Goal: Task Accomplishment & Management: Manage account settings

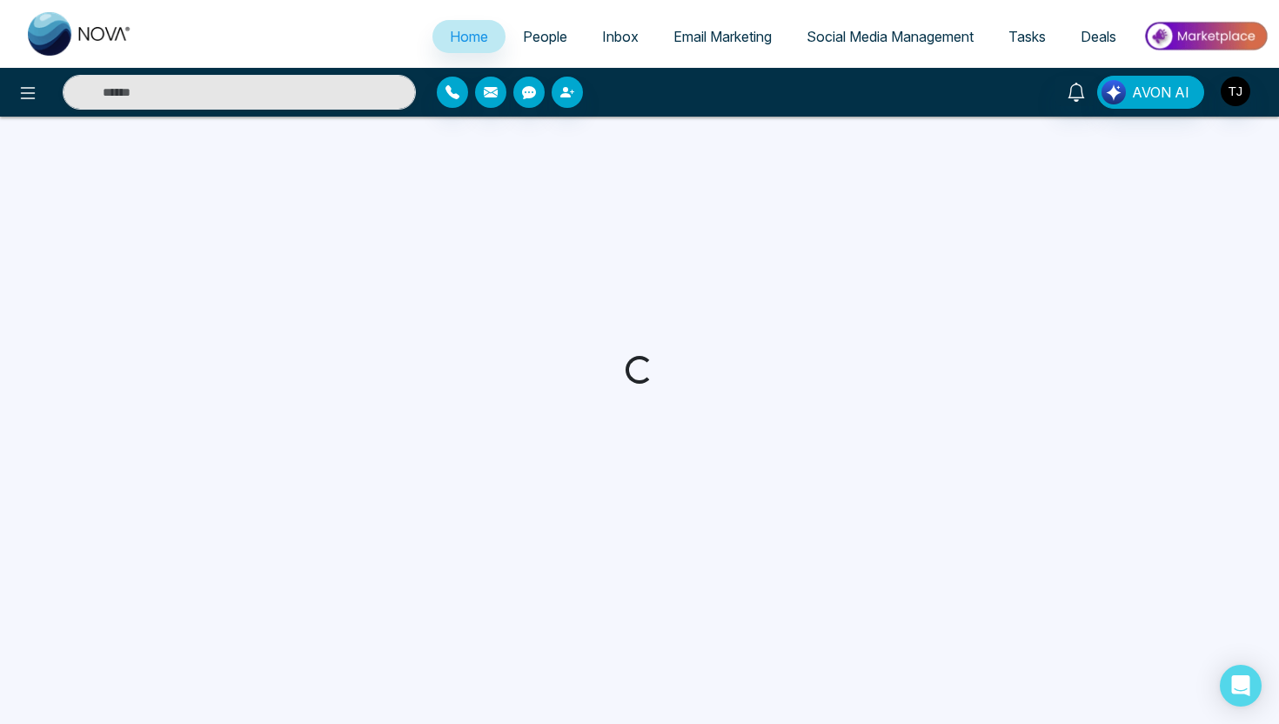
select select "*"
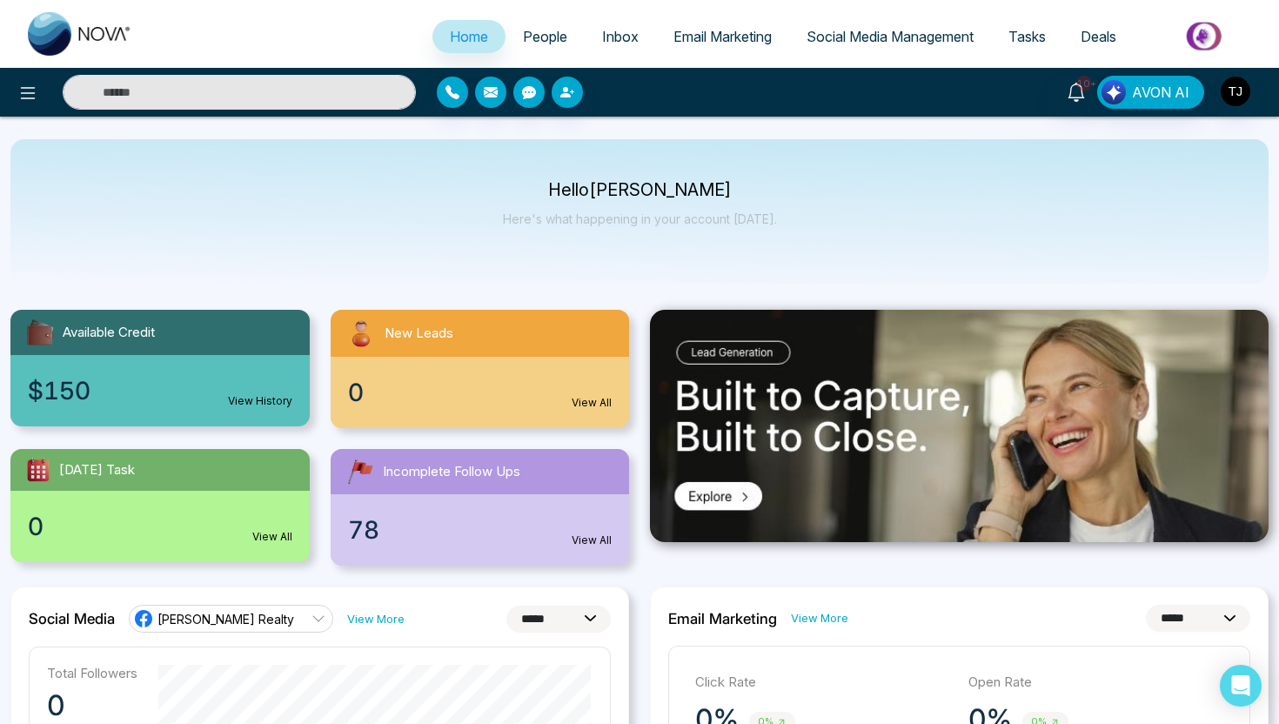
click at [1098, 50] on link "Deals" at bounding box center [1099, 36] width 71 height 33
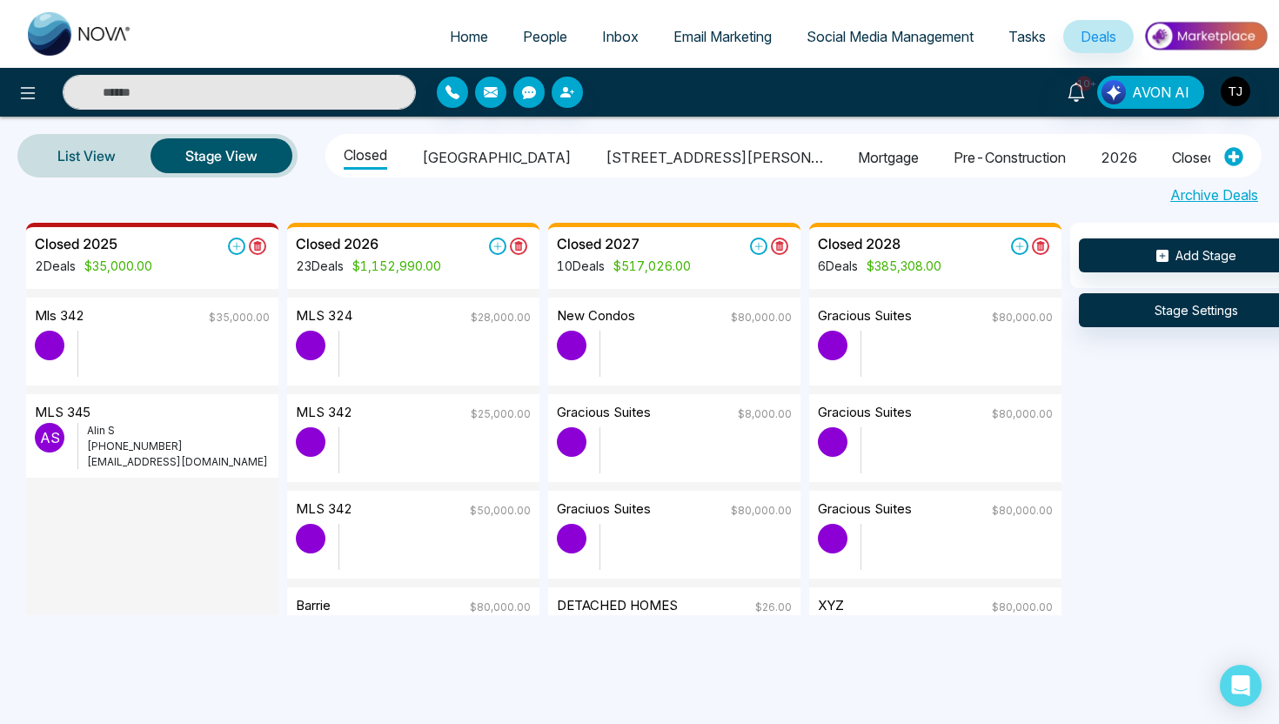
click at [551, 33] on span "People" at bounding box center [545, 36] width 44 height 17
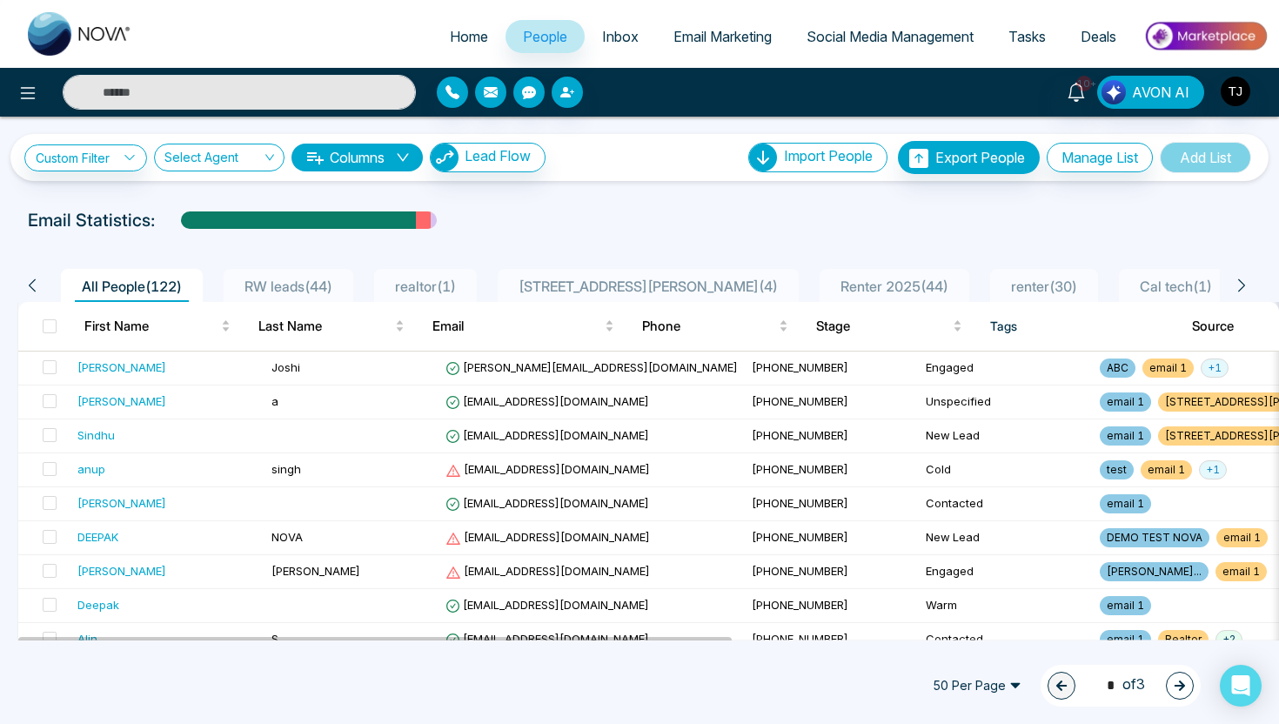
click at [888, 32] on span "Social Media Management" at bounding box center [890, 36] width 167 height 17
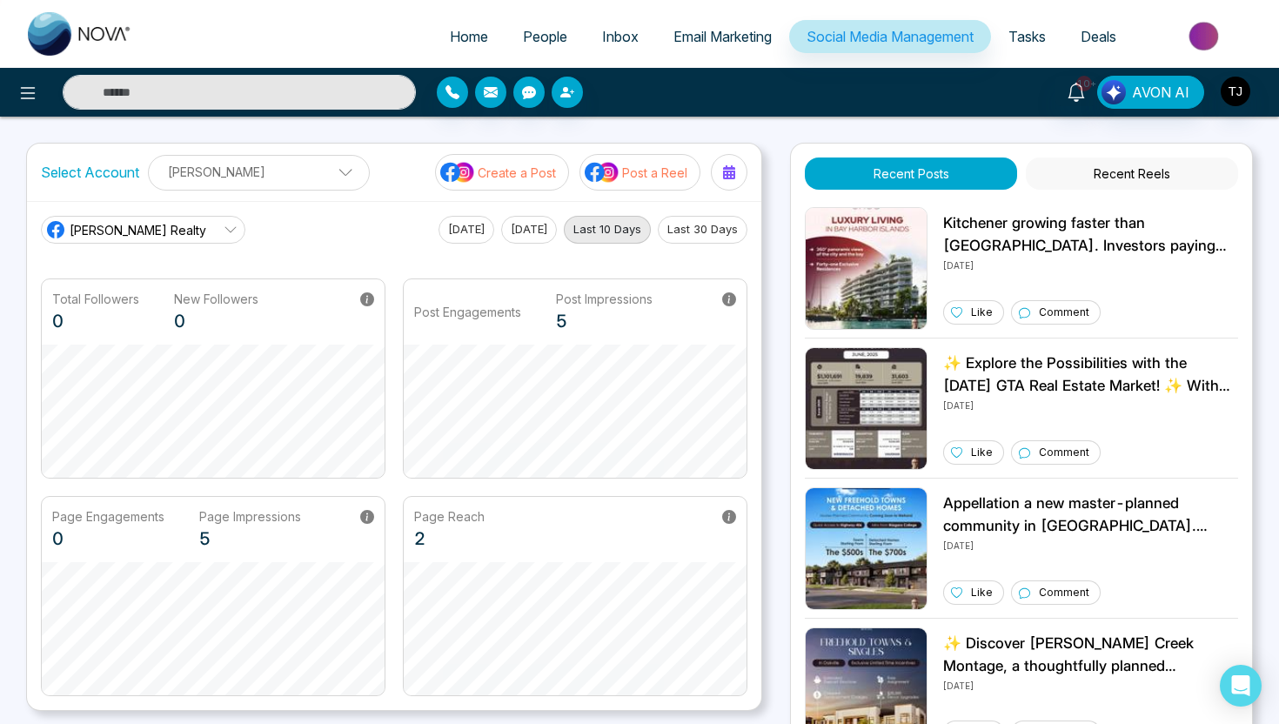
scroll to position [31, 0]
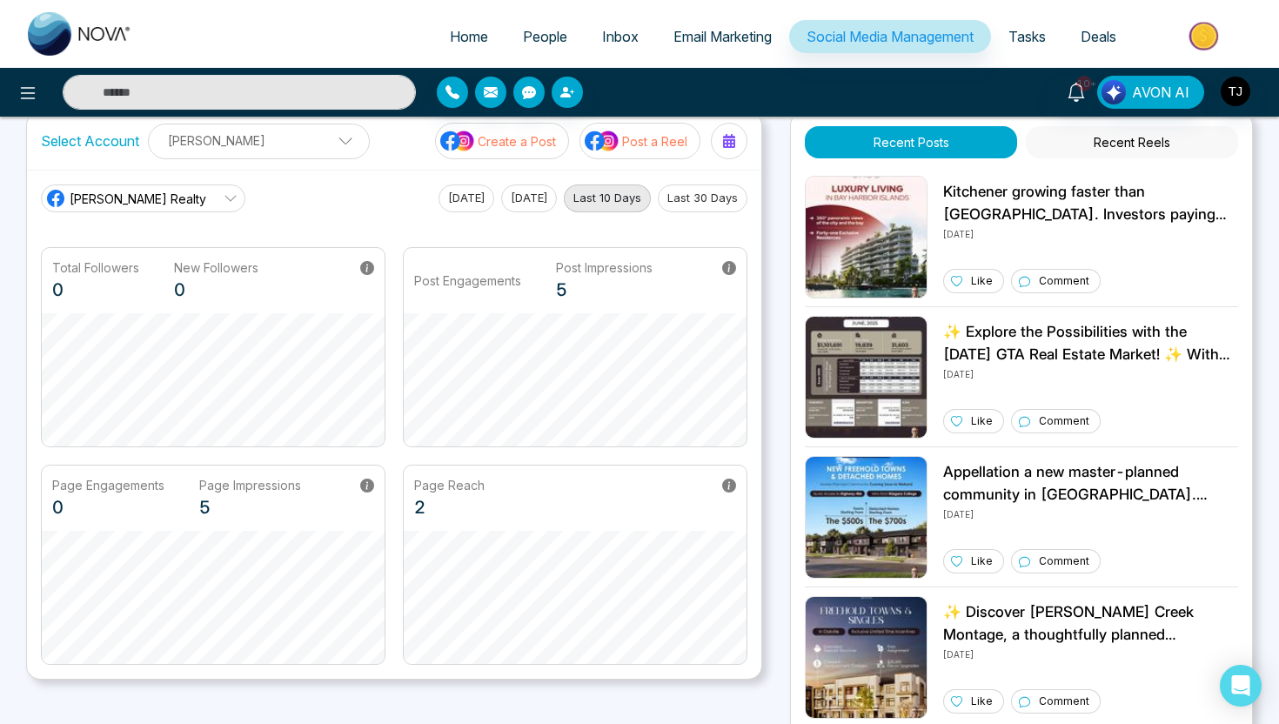
click at [636, 134] on p "Post a Reel" at bounding box center [654, 141] width 65 height 18
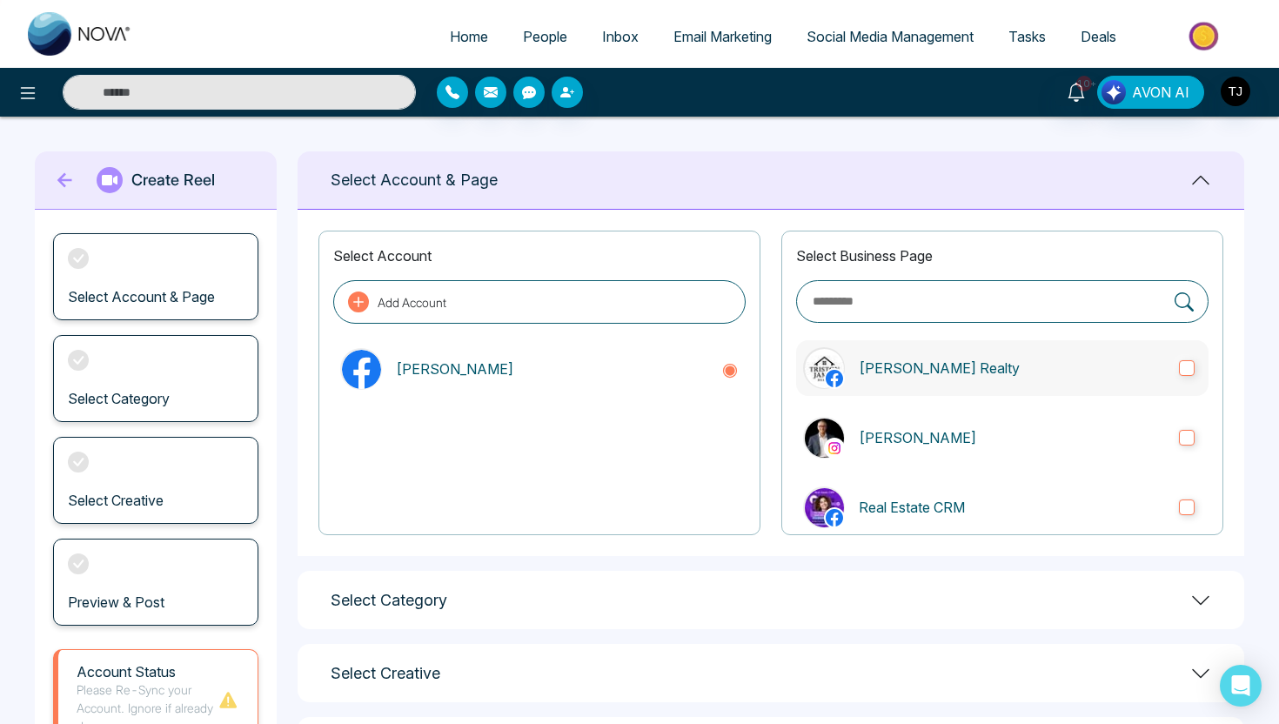
click at [883, 372] on p "[PERSON_NAME] Realty" at bounding box center [1012, 368] width 306 height 21
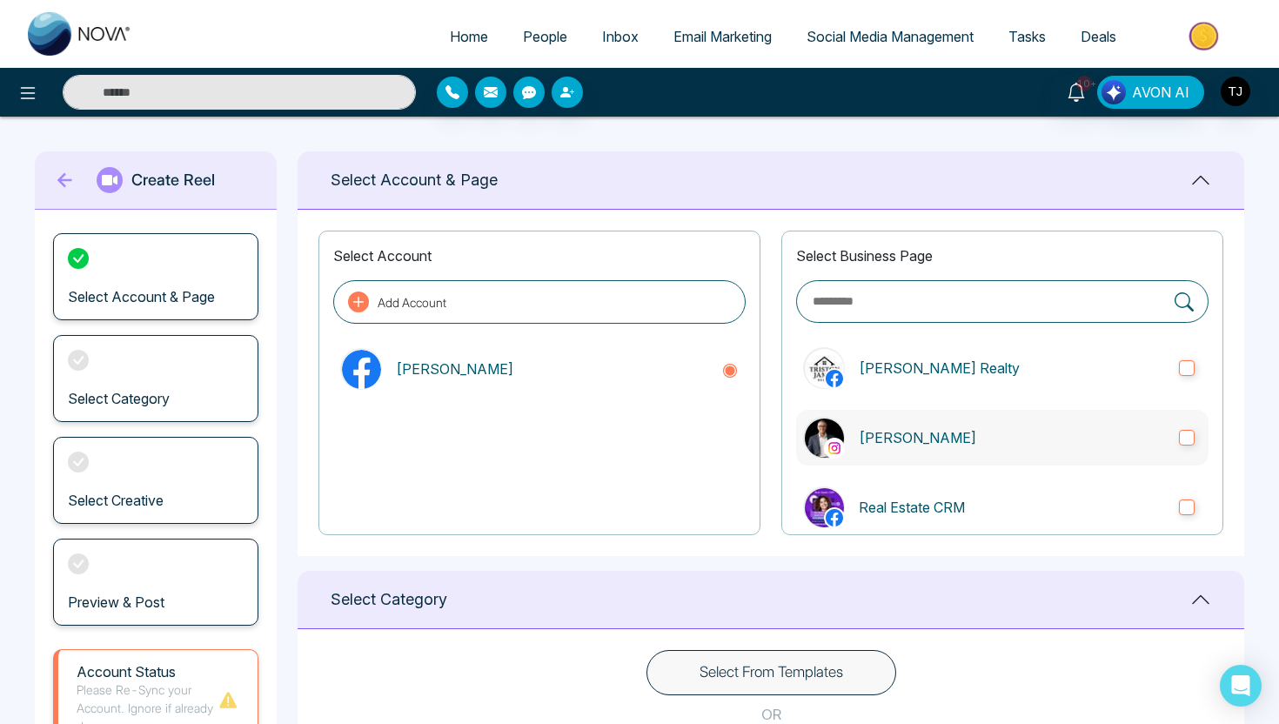
click at [871, 412] on label "[PERSON_NAME]" at bounding box center [1002, 438] width 413 height 56
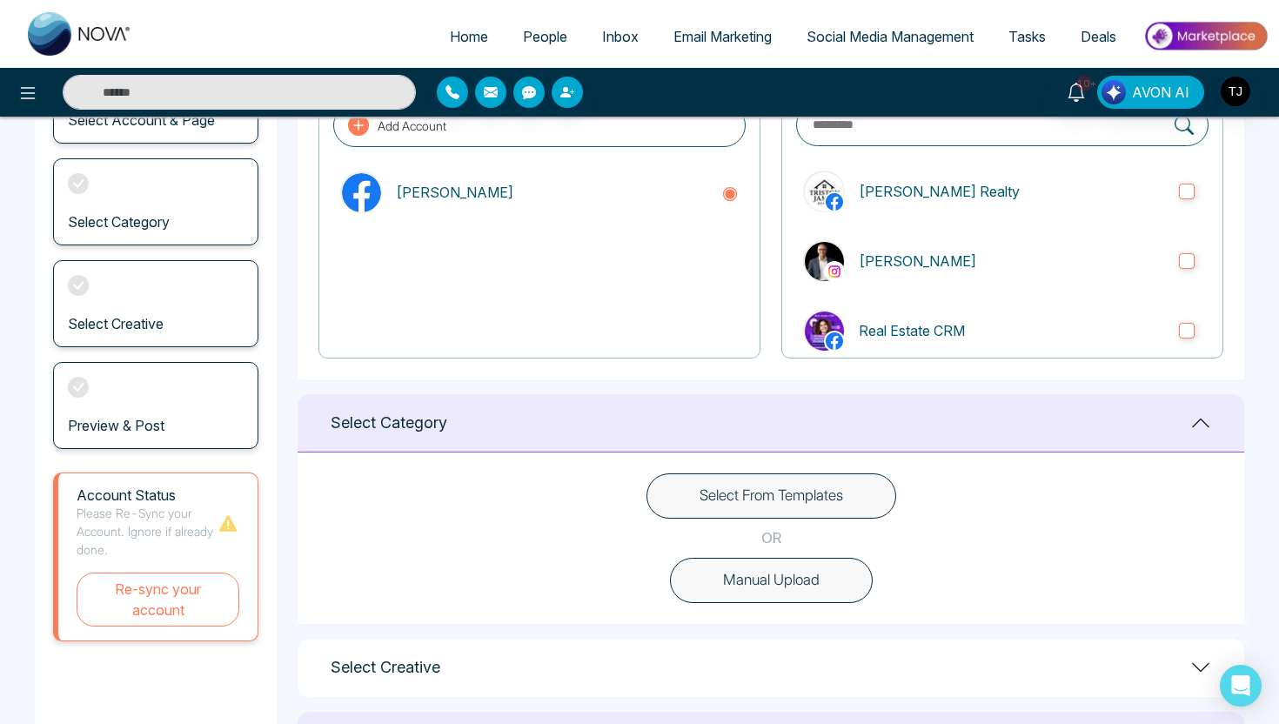
scroll to position [180, 0]
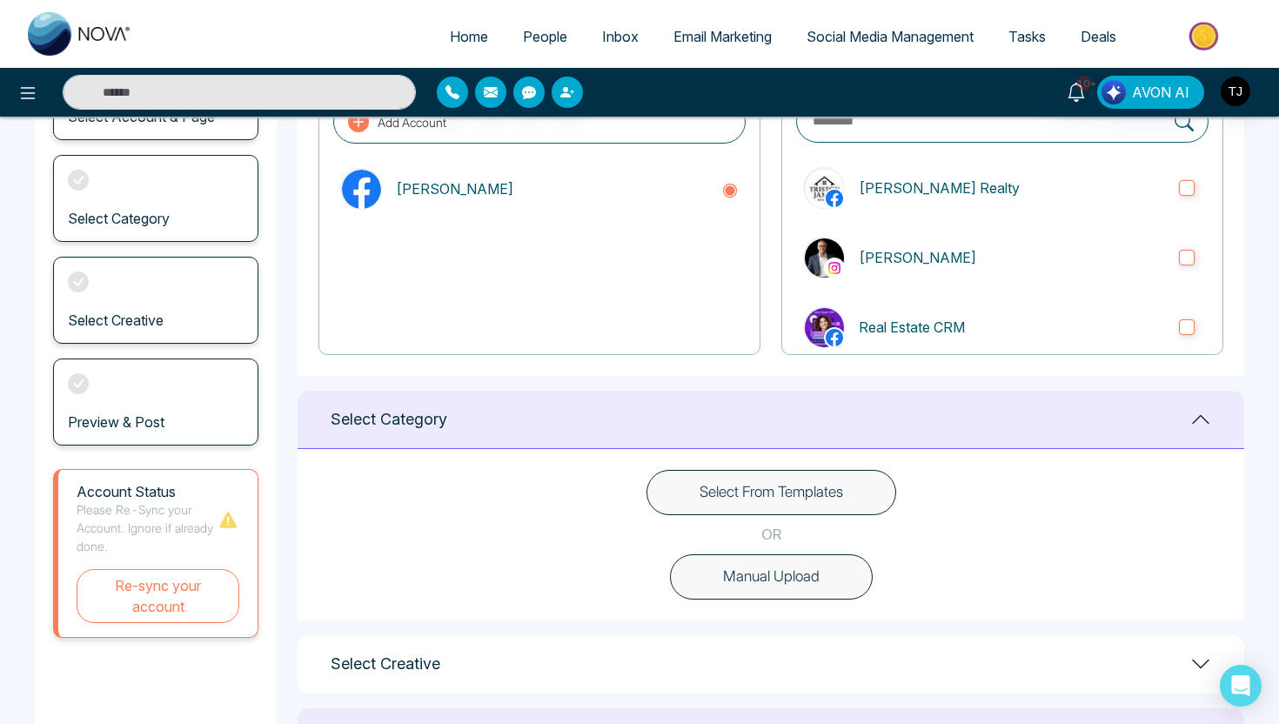
click at [691, 494] on button "Select From Templates" at bounding box center [772, 492] width 250 height 45
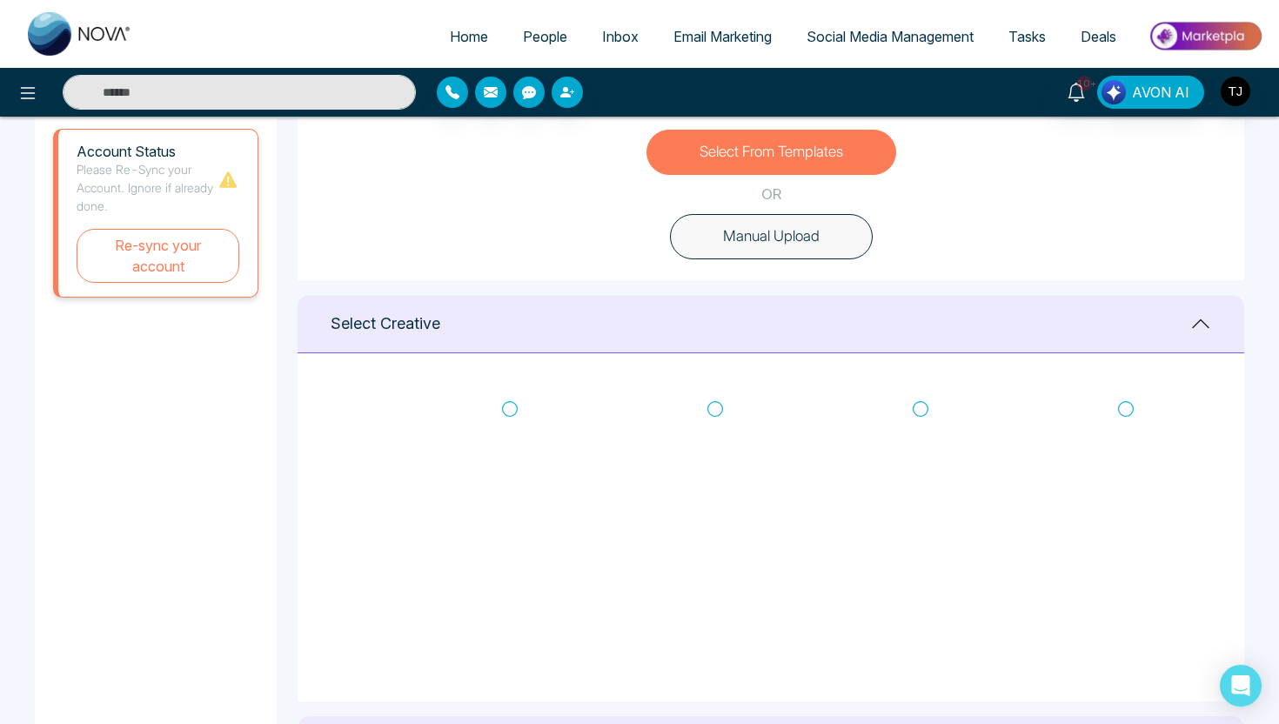
scroll to position [614, 0]
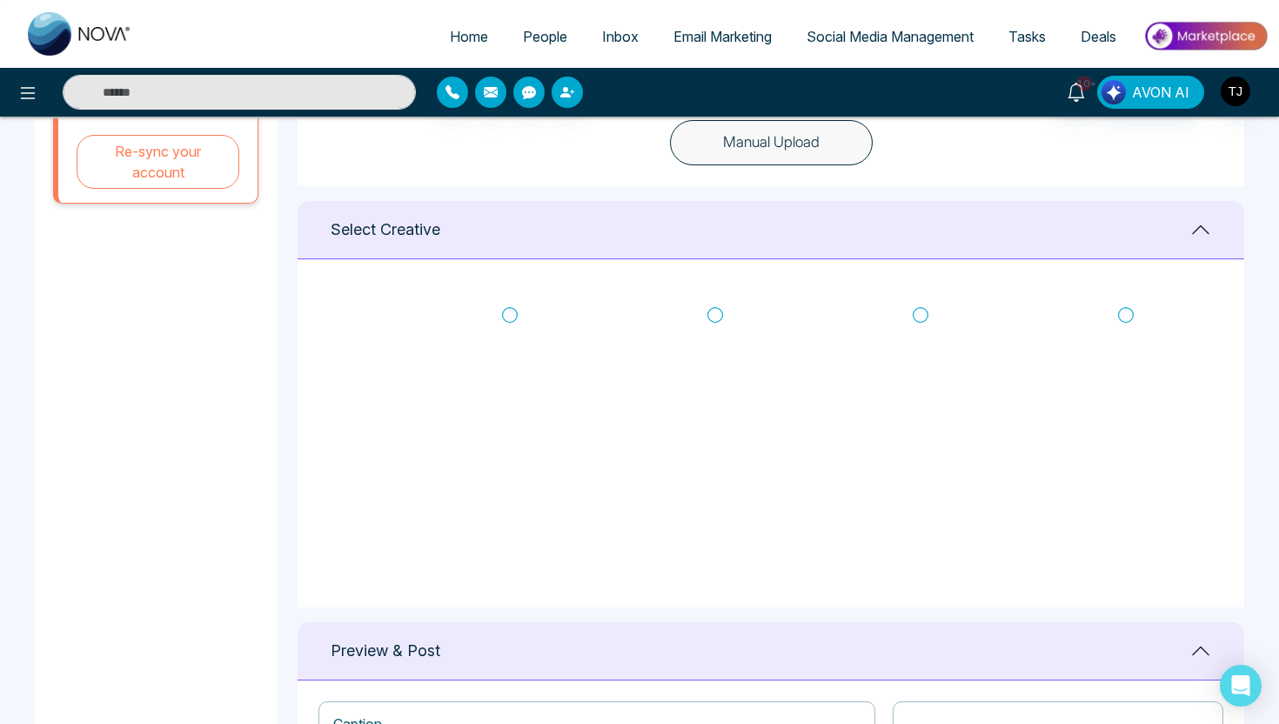
click at [715, 310] on icon at bounding box center [716, 314] width 16 height 17
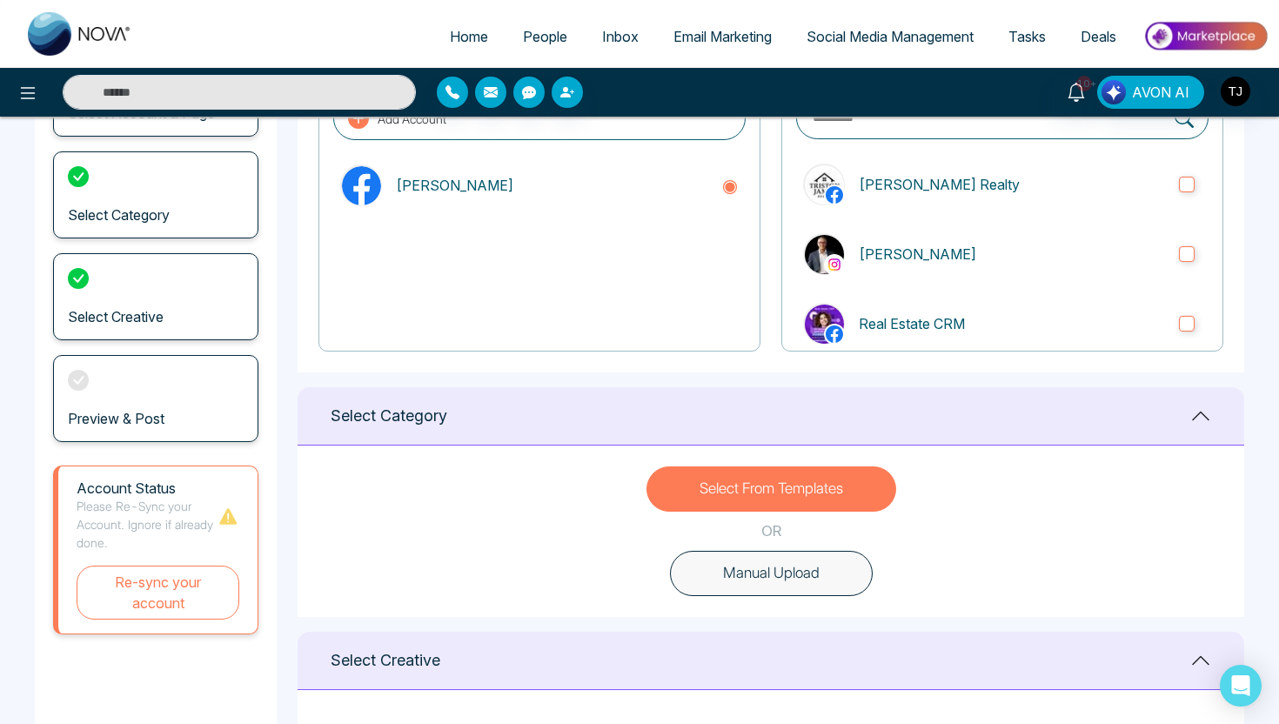
scroll to position [0, 0]
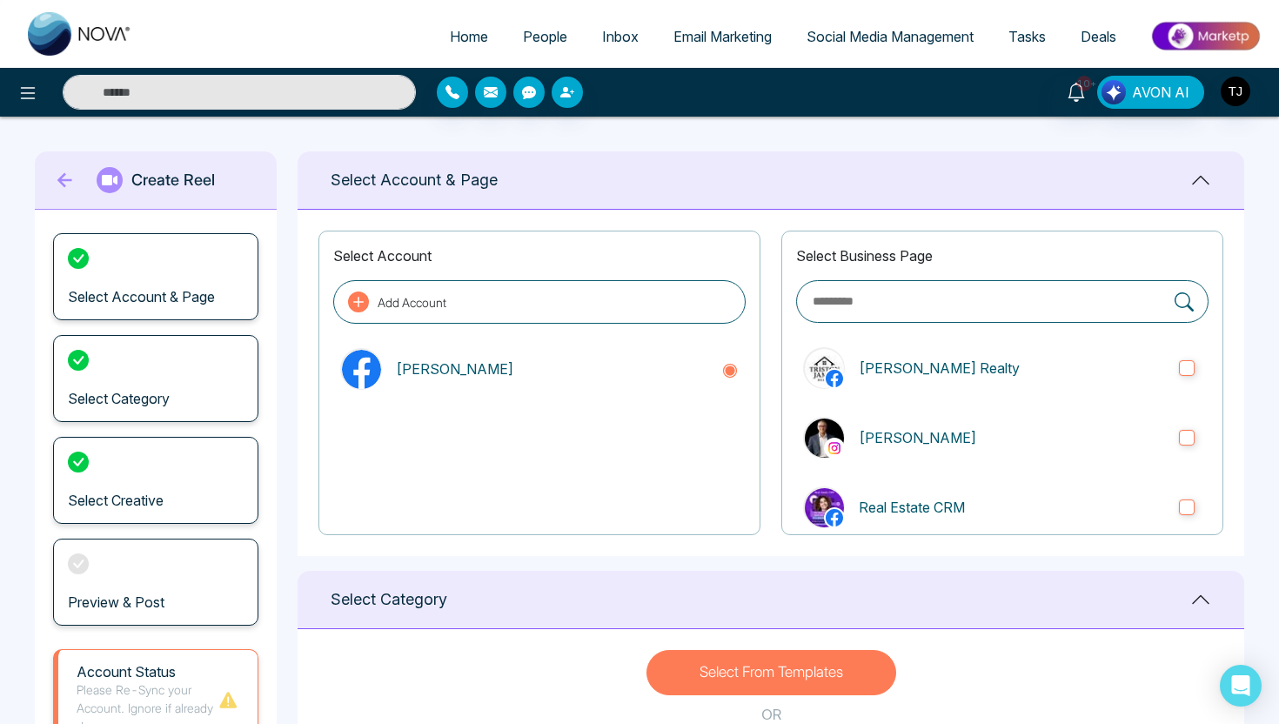
type textarea "**********"
click at [454, 31] on span "Home" at bounding box center [469, 36] width 38 height 17
select select "*"
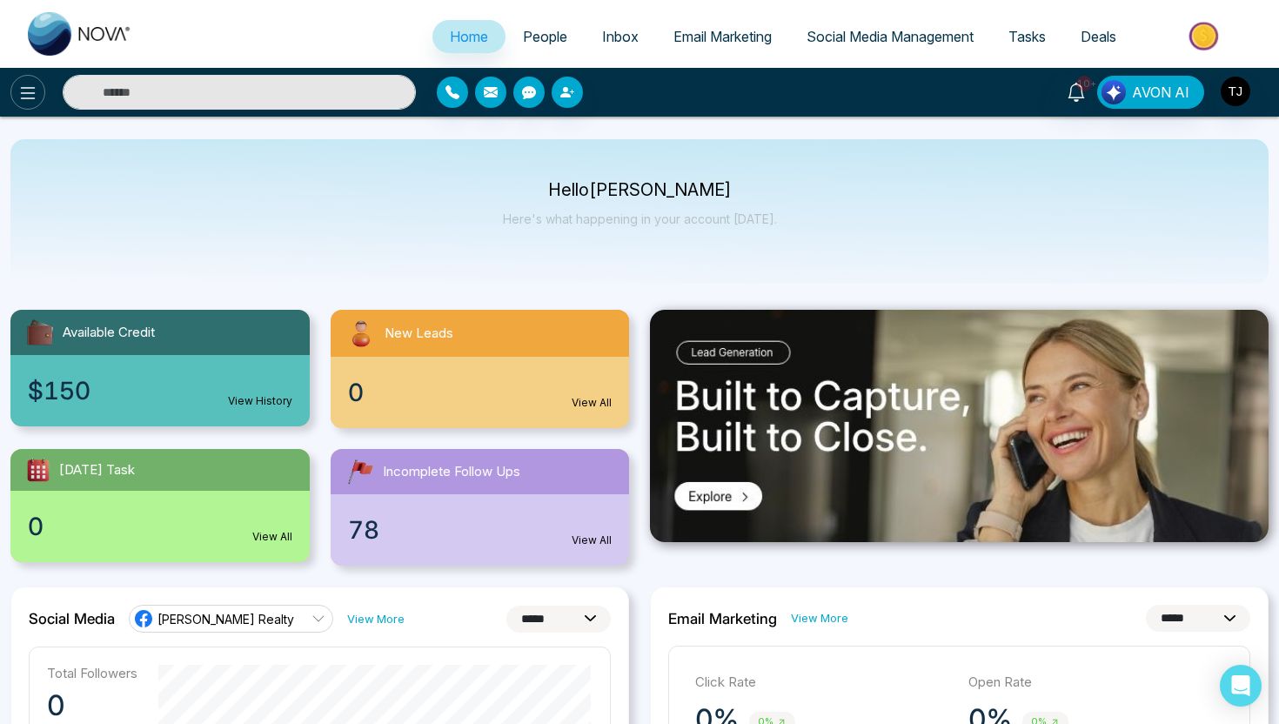
click at [25, 94] on icon at bounding box center [27, 93] width 21 height 21
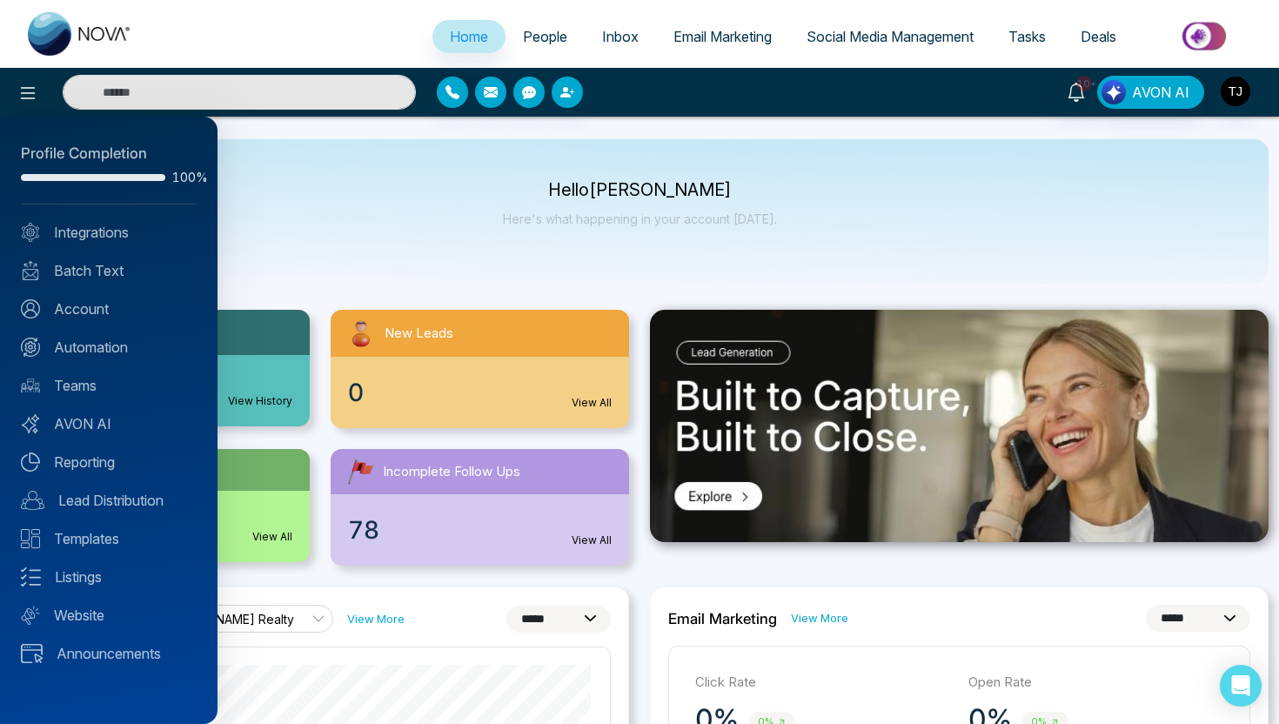
click at [538, 35] on div at bounding box center [639, 362] width 1279 height 724
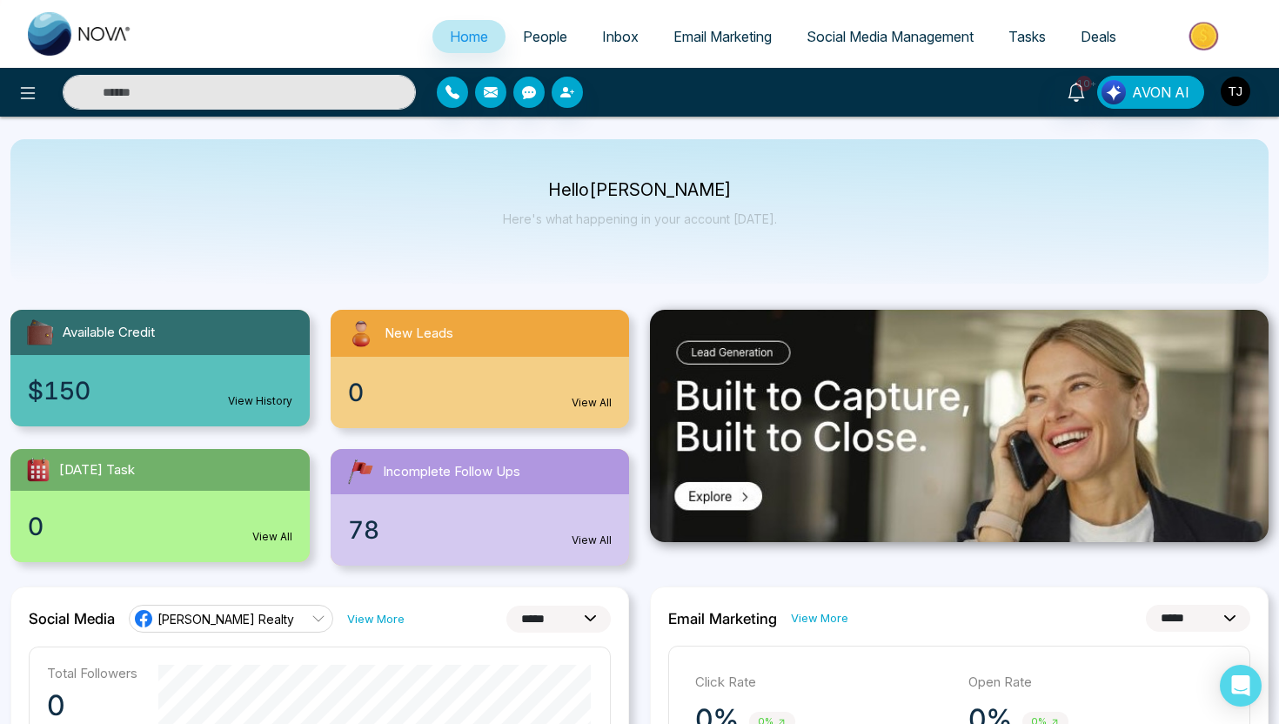
click at [538, 35] on span "People" at bounding box center [545, 36] width 44 height 17
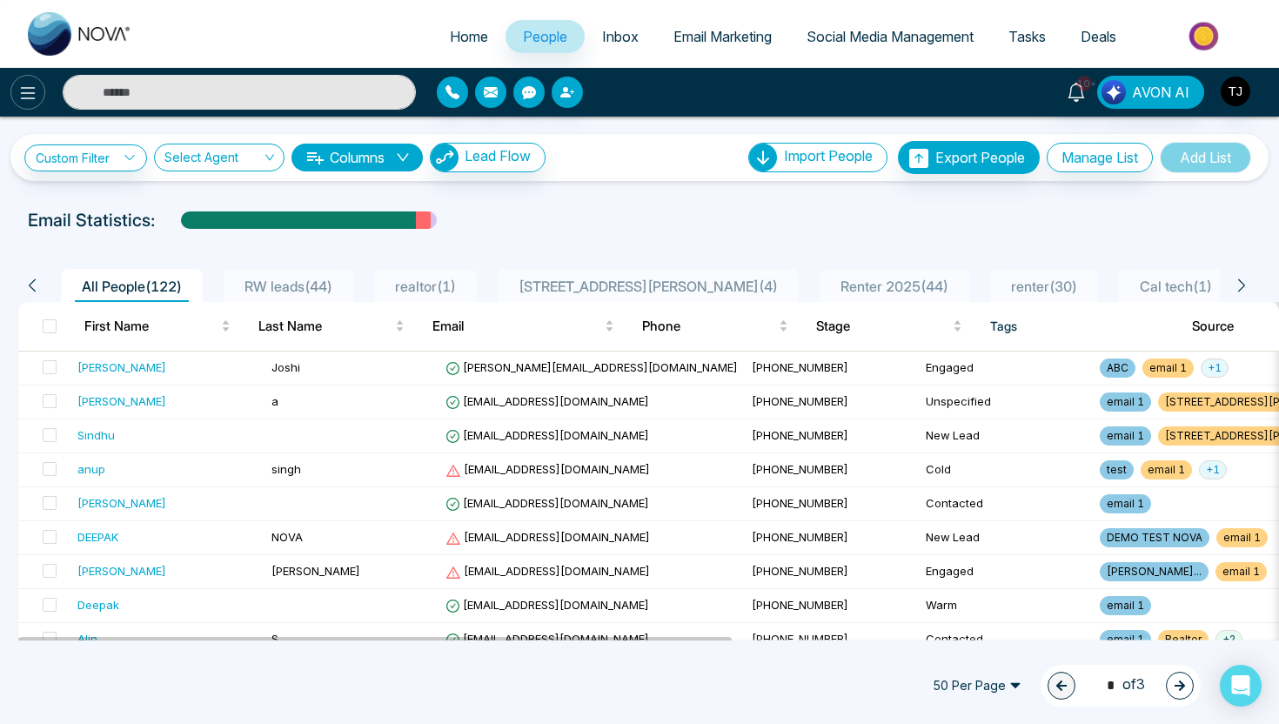
click at [18, 95] on icon at bounding box center [27, 93] width 21 height 21
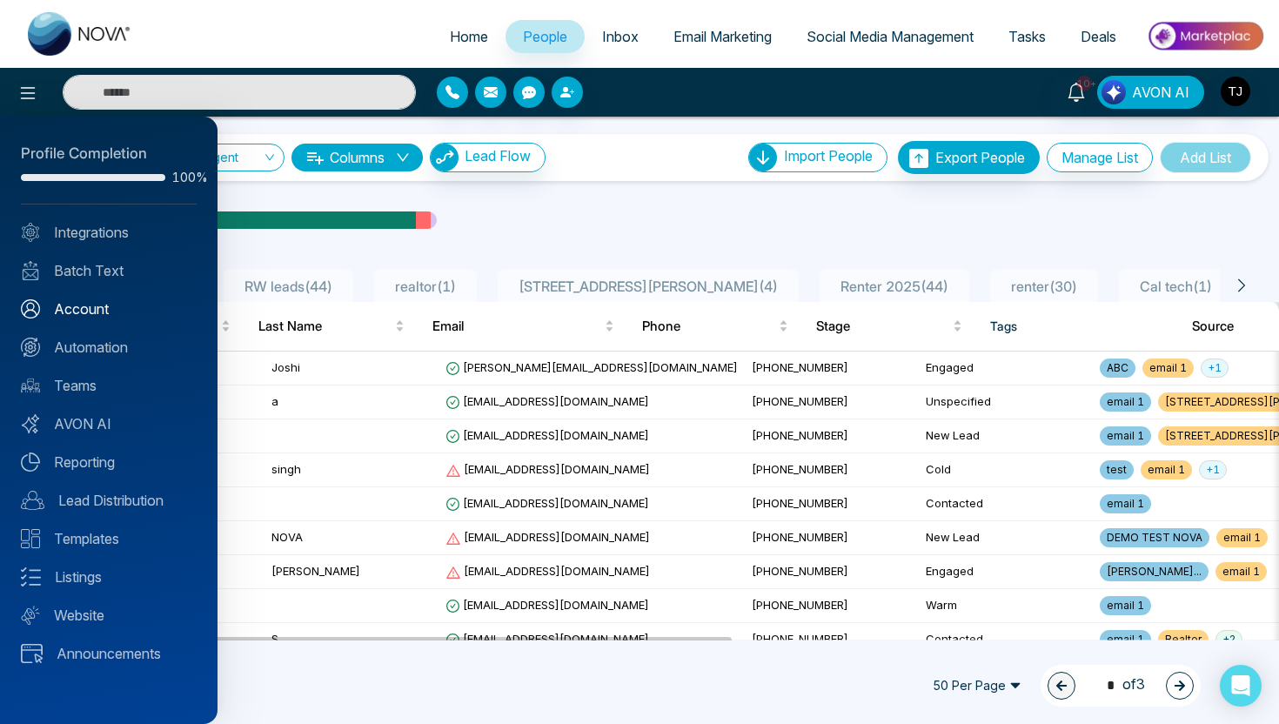
click at [77, 310] on link "Account" at bounding box center [109, 309] width 176 height 21
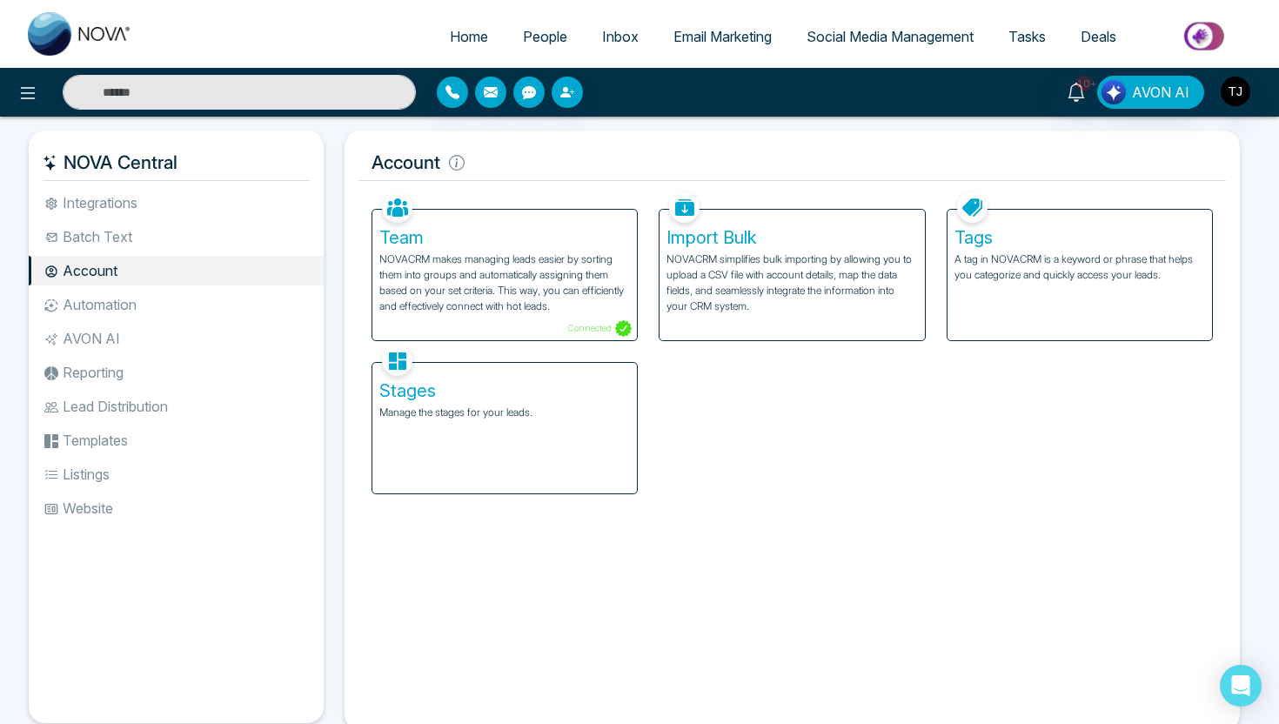
click at [728, 280] on p "NOVACRM simplifies bulk importing by allowing you to upload a CSV file with acc…" at bounding box center [792, 283] width 251 height 63
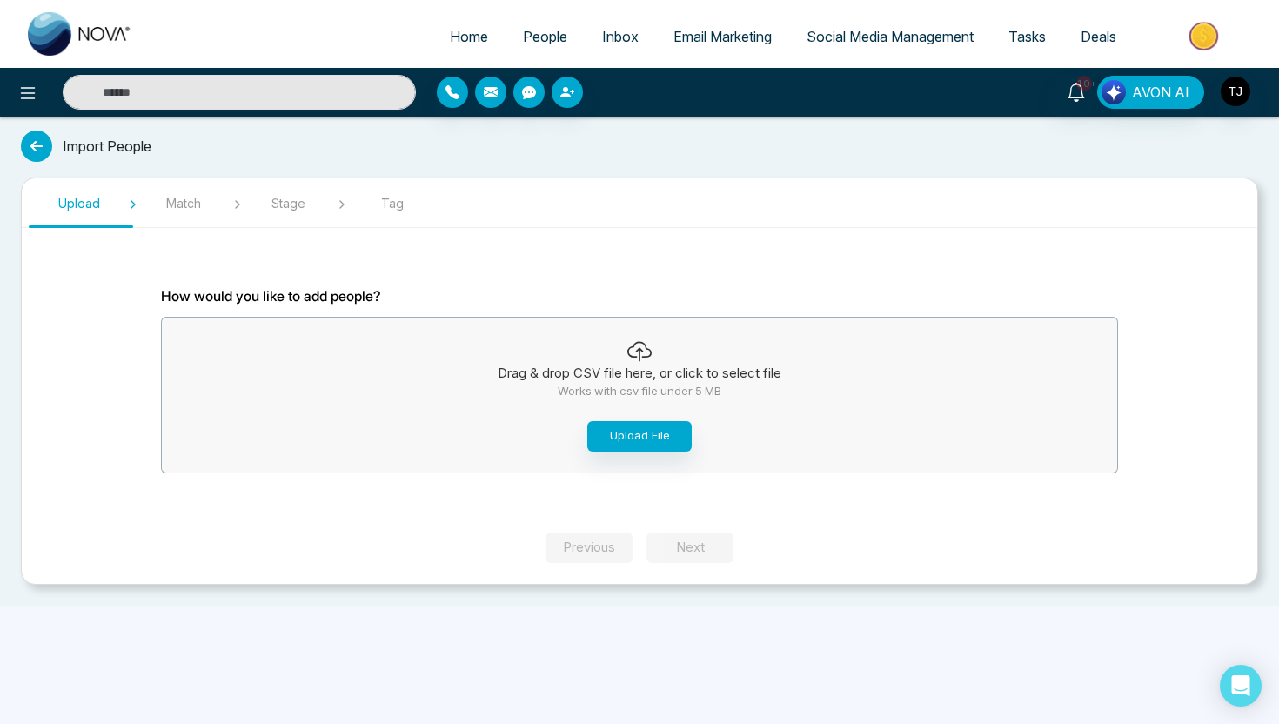
click at [25, 145] on icon at bounding box center [36, 146] width 31 height 31
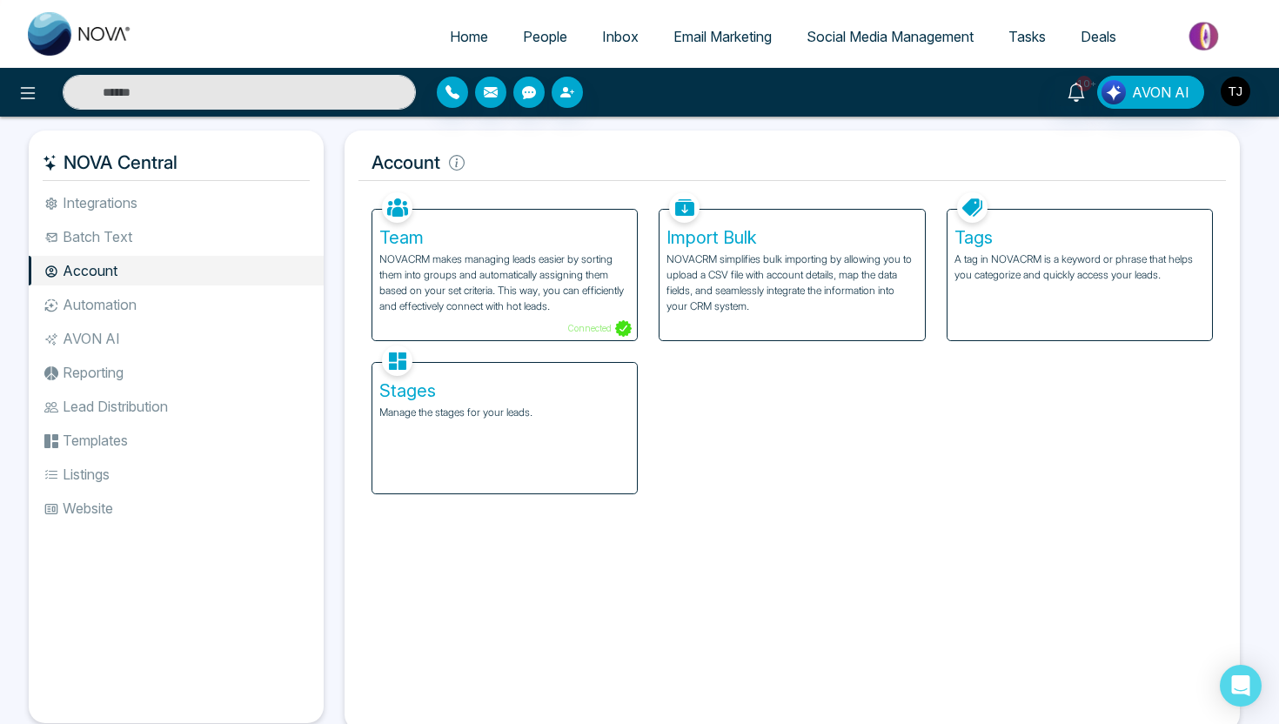
click at [97, 397] on li "Lead Distribution" at bounding box center [176, 407] width 295 height 30
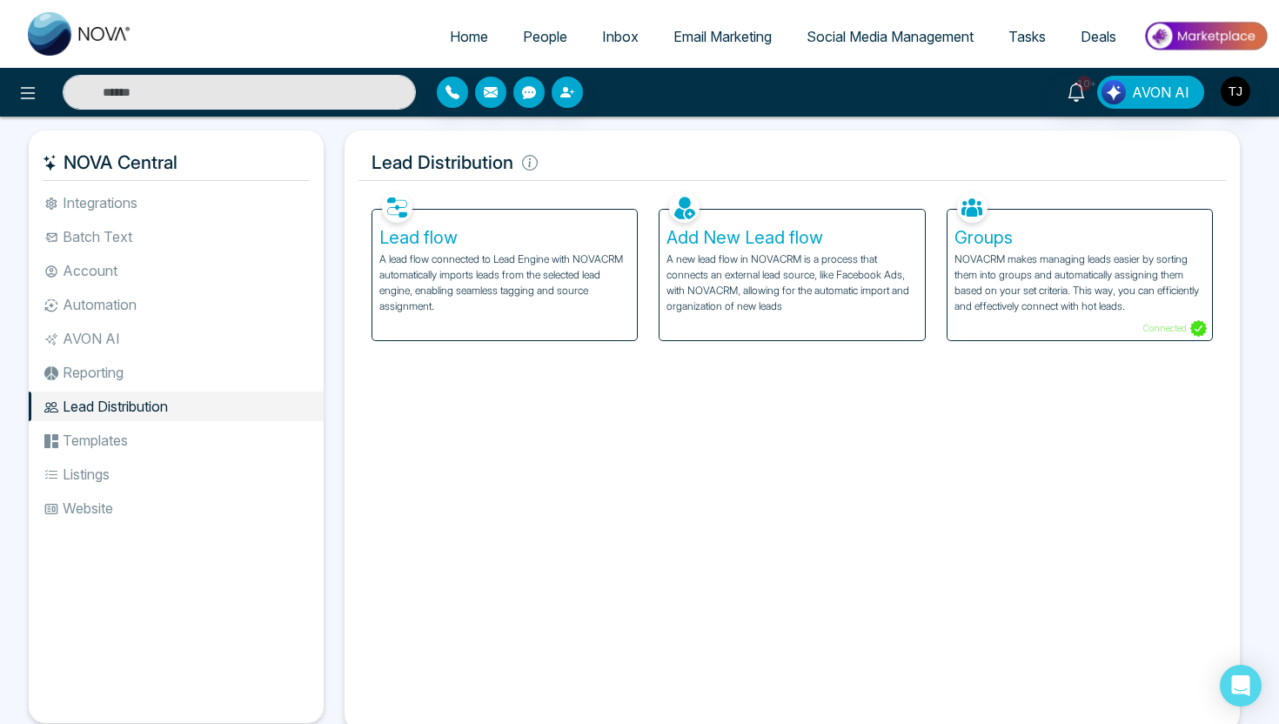
click at [804, 315] on div "Add New Lead flow A new lead flow in NOVACRM is a process that connects an exte…" at bounding box center [792, 275] width 265 height 131
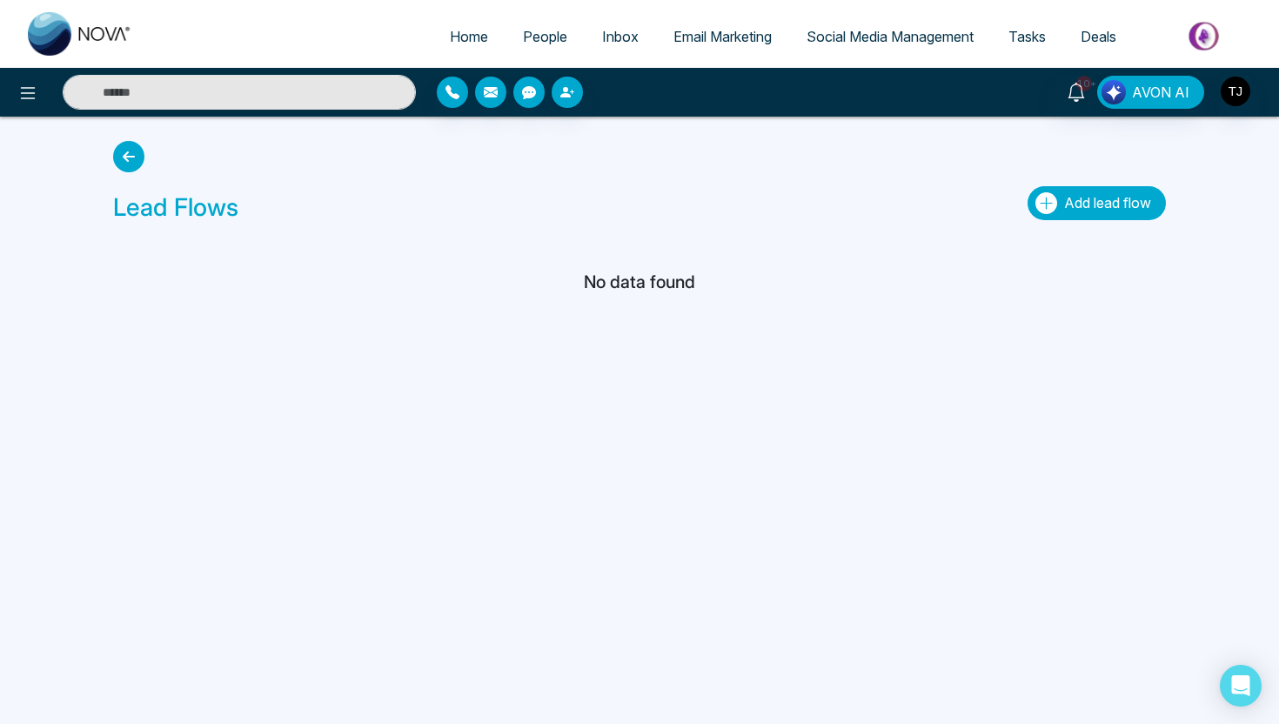
click at [1090, 188] on button "Add lead flow" at bounding box center [1097, 203] width 138 height 34
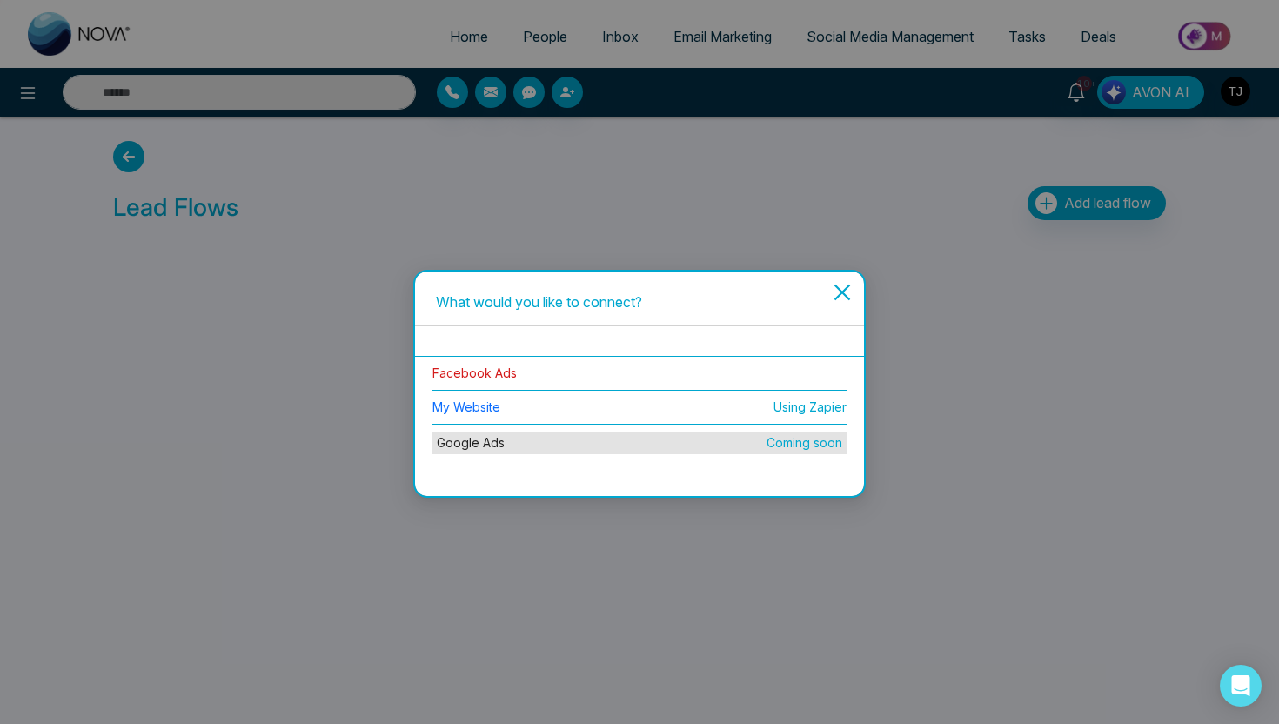
click at [451, 377] on link "Facebook Ads" at bounding box center [475, 373] width 84 height 15
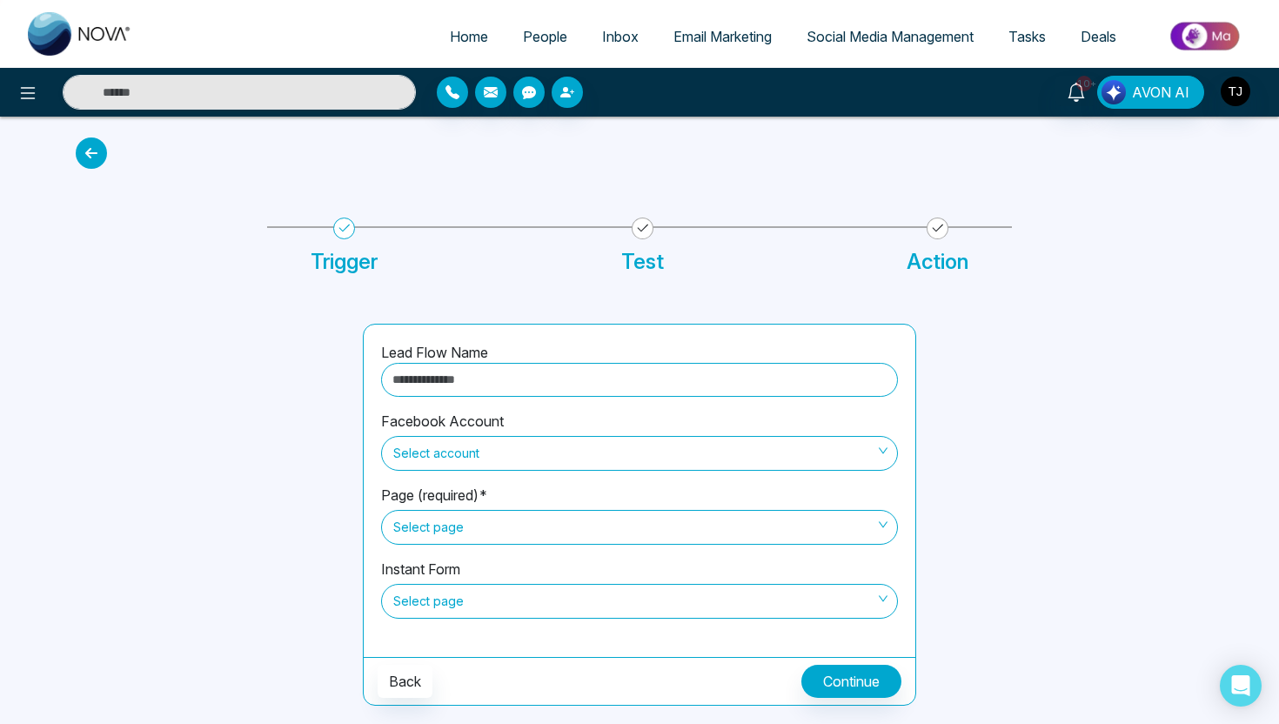
click at [480, 386] on input "text" at bounding box center [639, 380] width 517 height 34
type input "**********"
click at [507, 449] on span "Select account" at bounding box center [639, 454] width 493 height 30
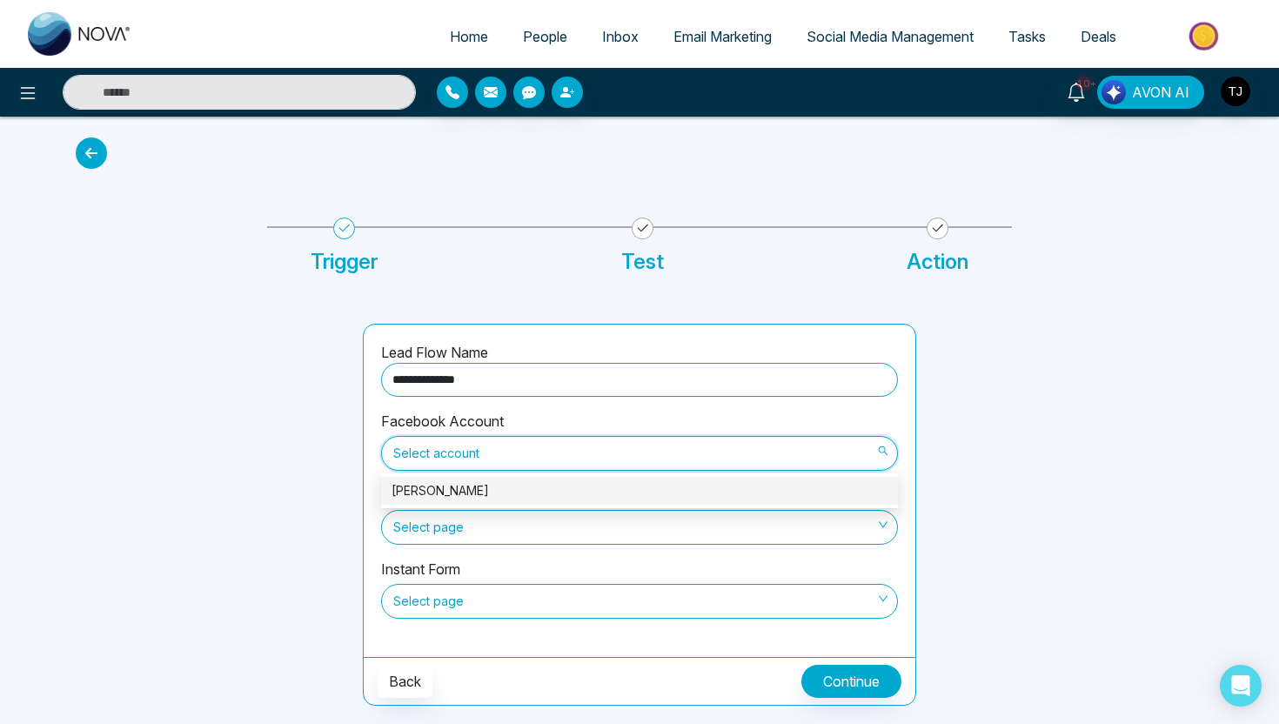
click at [504, 491] on div "[PERSON_NAME]" at bounding box center [640, 490] width 496 height 19
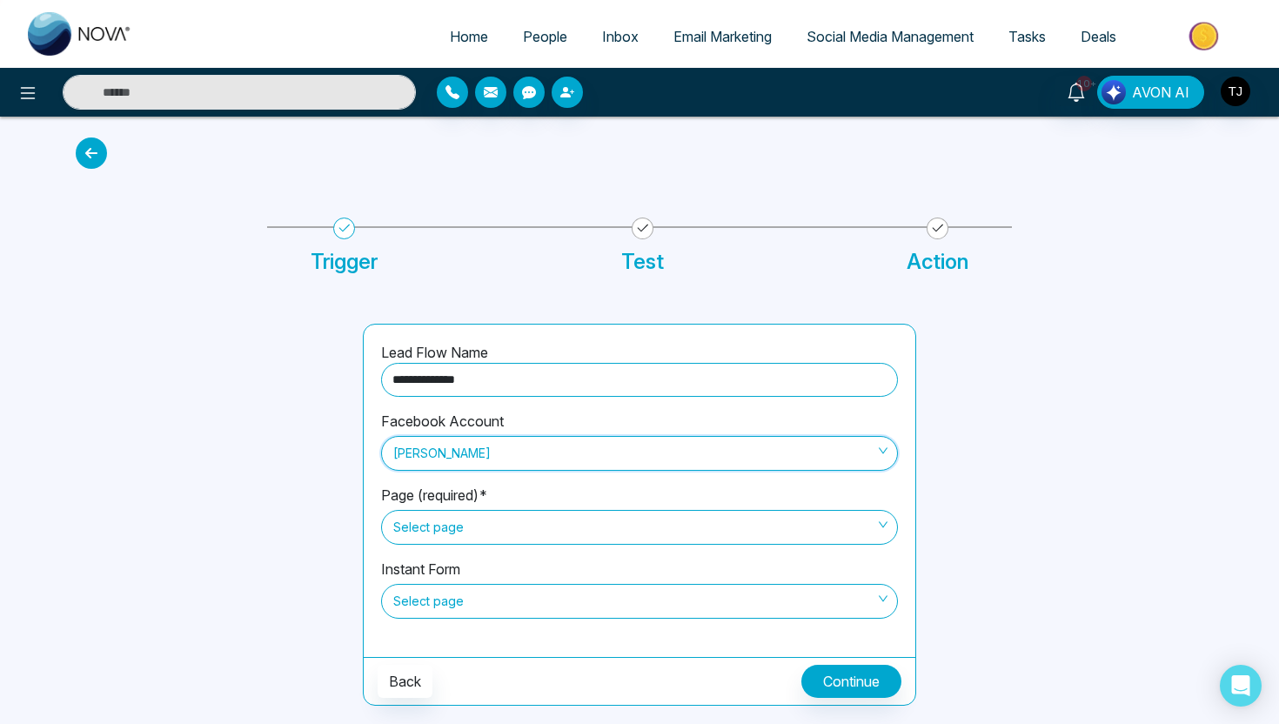
click at [498, 525] on span "Select page" at bounding box center [639, 528] width 493 height 30
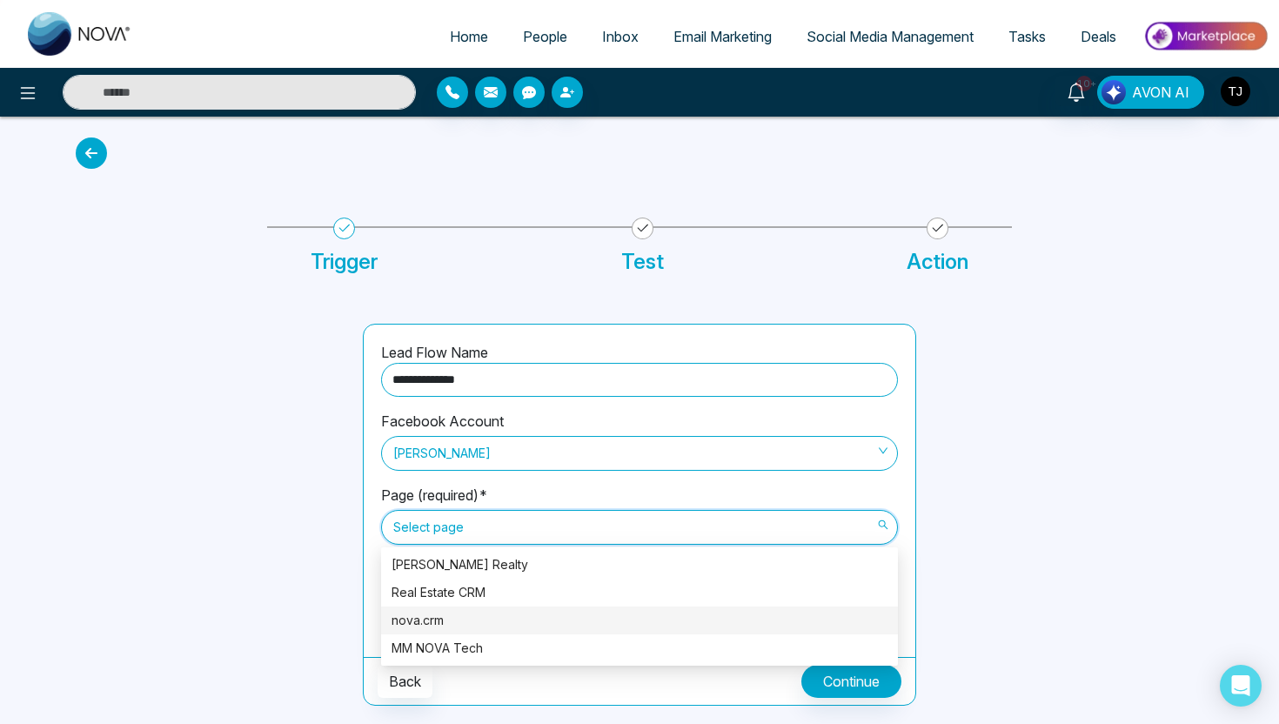
click at [492, 621] on div "nova.crm" at bounding box center [640, 620] width 496 height 19
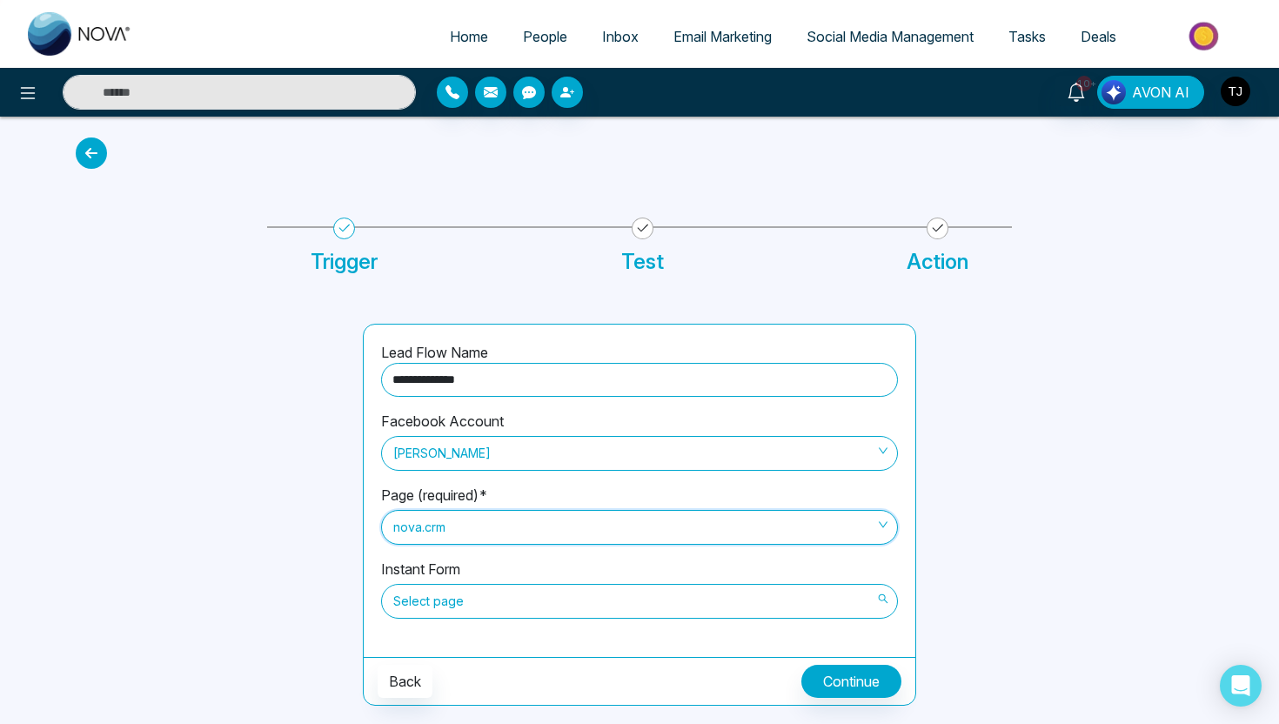
click at [487, 598] on span "Select page" at bounding box center [639, 602] width 493 height 30
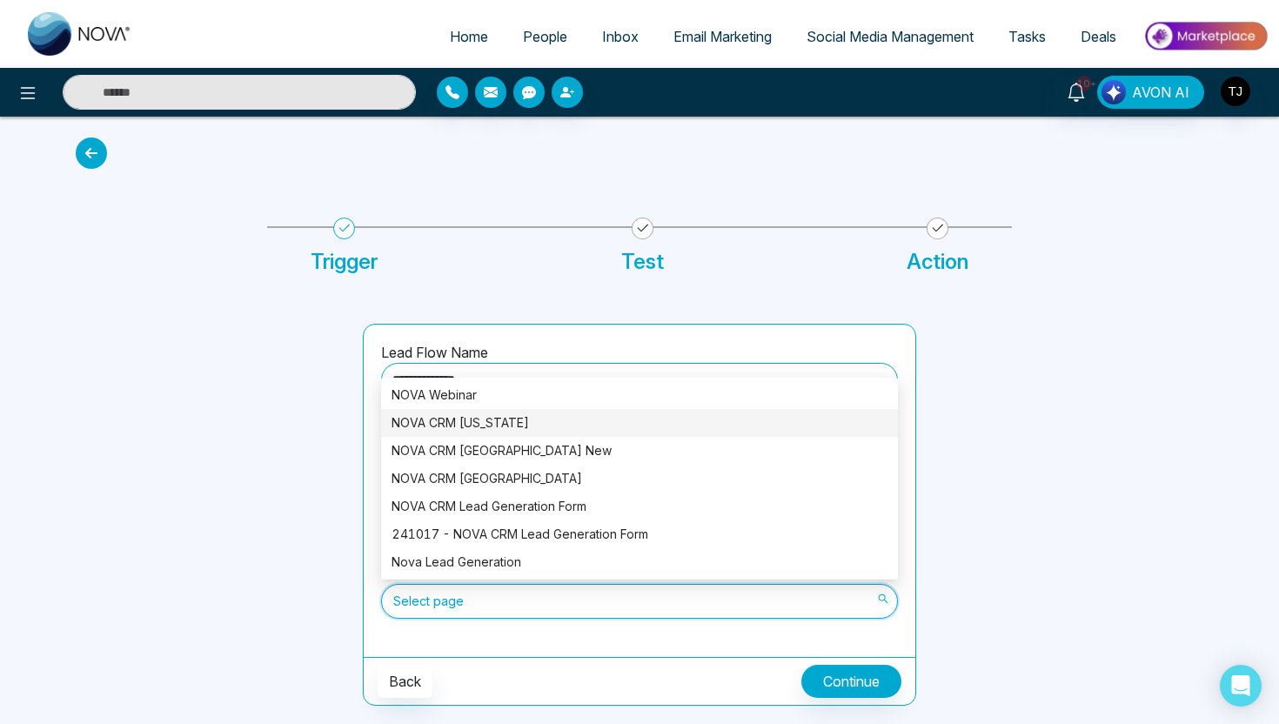
click at [505, 430] on div "NOVA CRM [US_STATE]" at bounding box center [640, 422] width 496 height 19
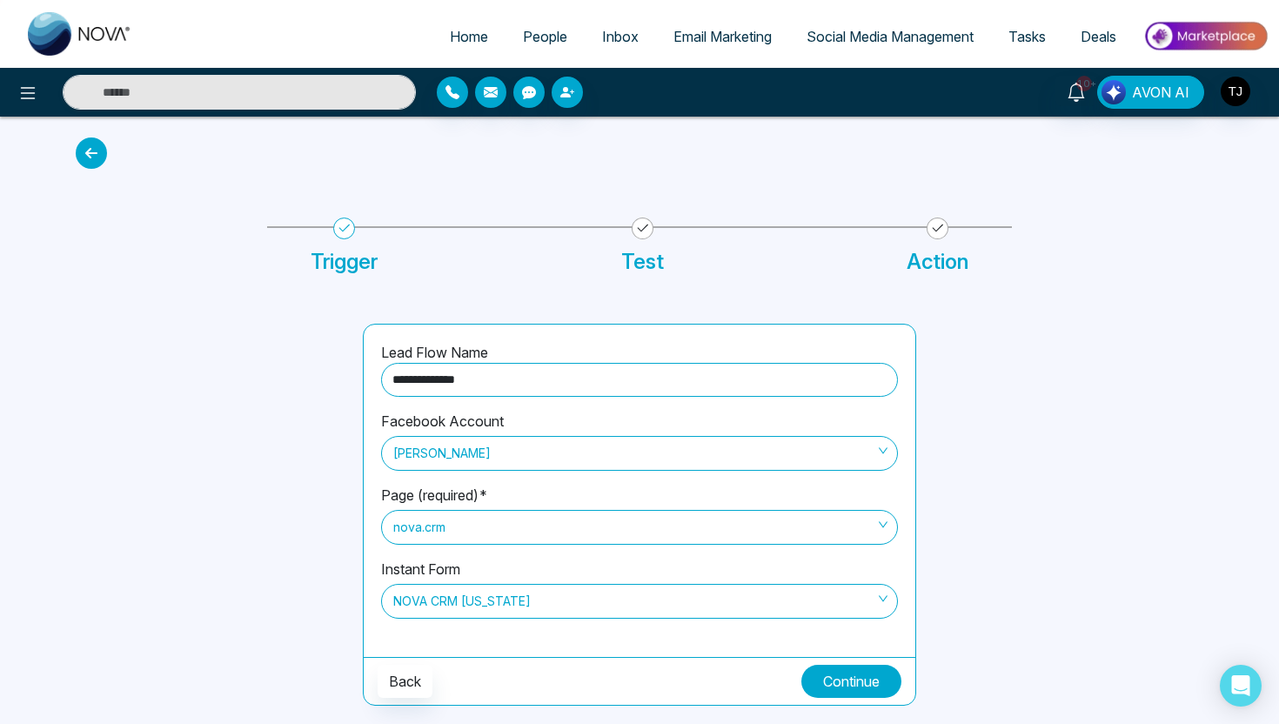
click at [880, 688] on button "Continue" at bounding box center [852, 681] width 100 height 33
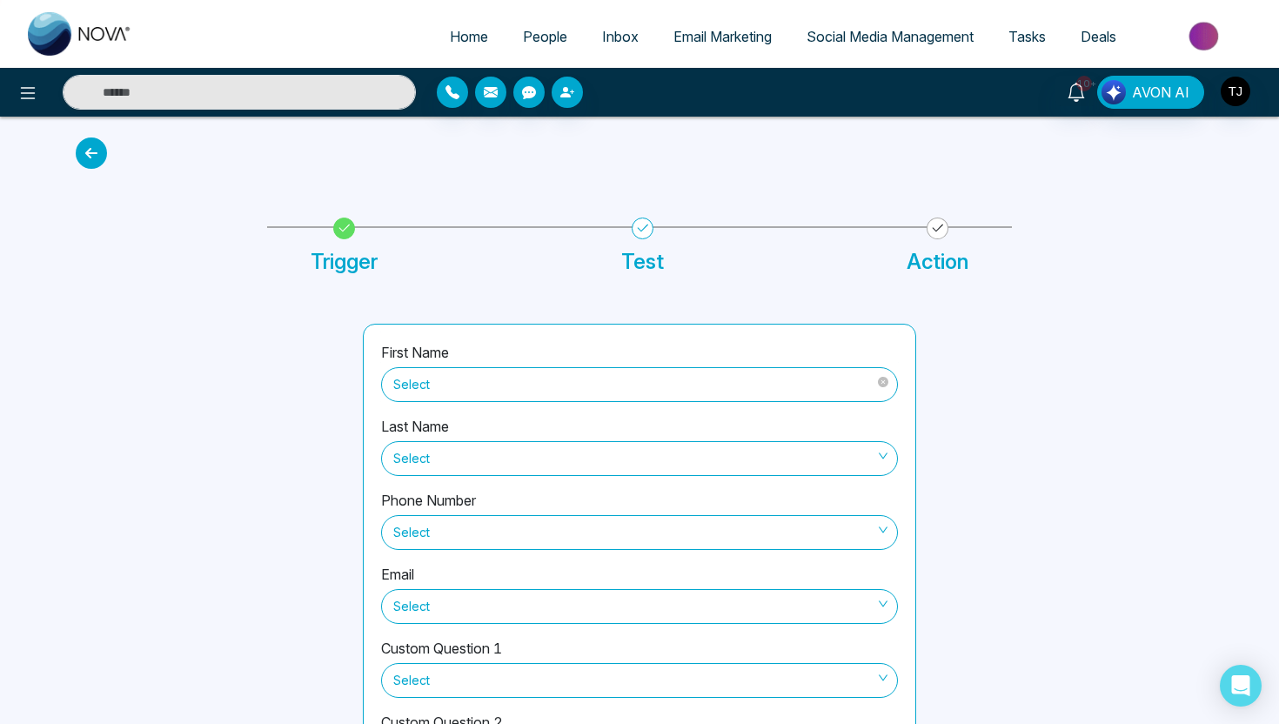
click at [654, 387] on span "Select" at bounding box center [639, 385] width 493 height 30
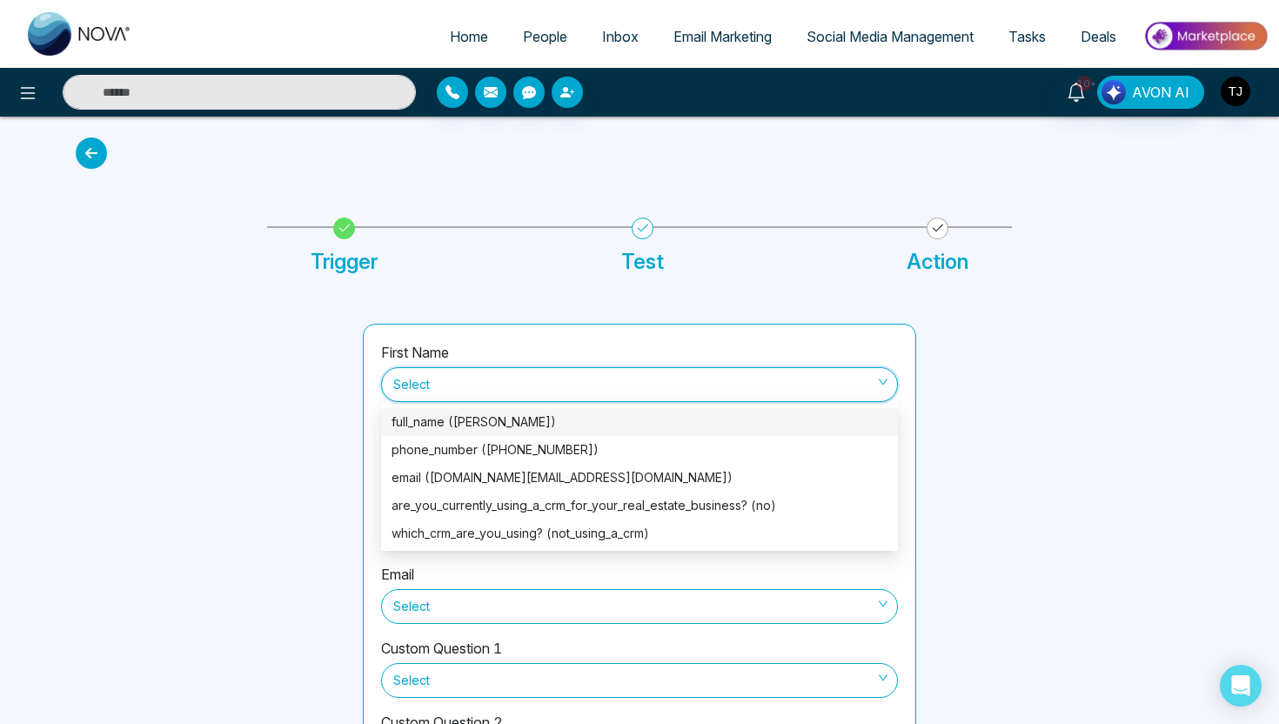
click at [642, 423] on div "full_name ([PERSON_NAME])" at bounding box center [640, 422] width 496 height 19
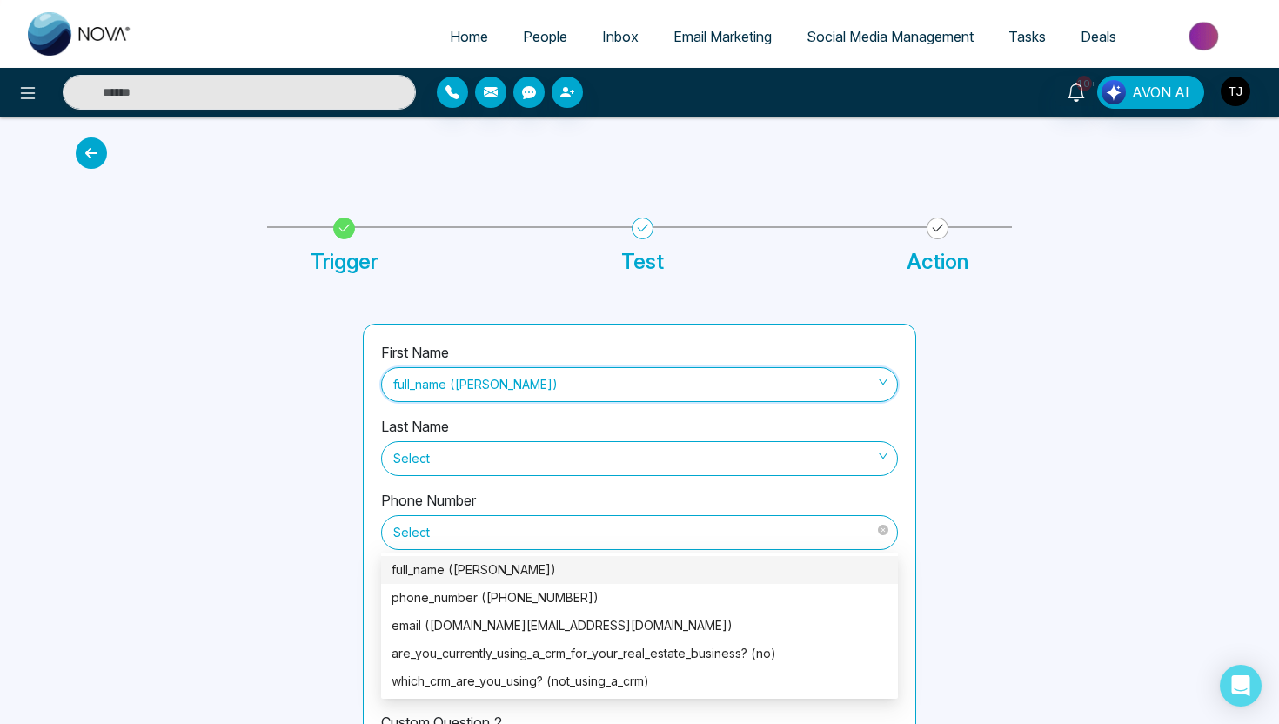
click at [621, 530] on span "Select" at bounding box center [639, 533] width 493 height 30
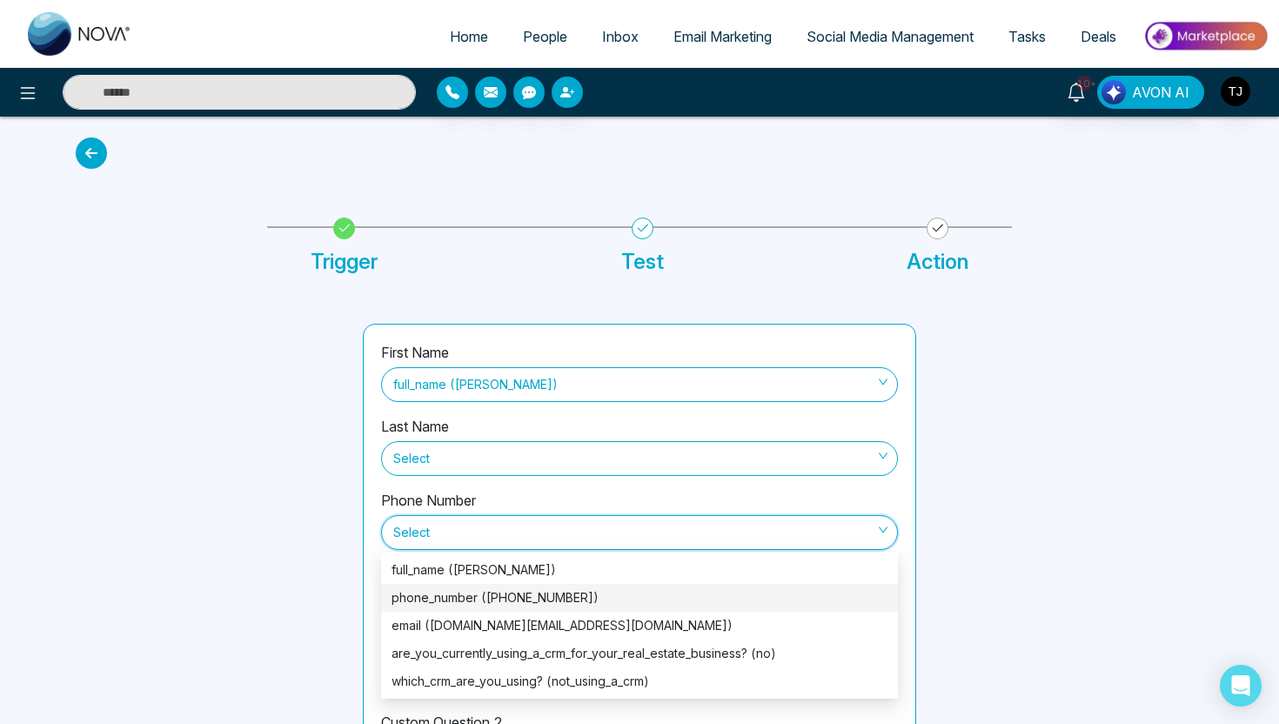
click at [547, 596] on div "phone_number ([PHONE_NUMBER])" at bounding box center [640, 597] width 496 height 19
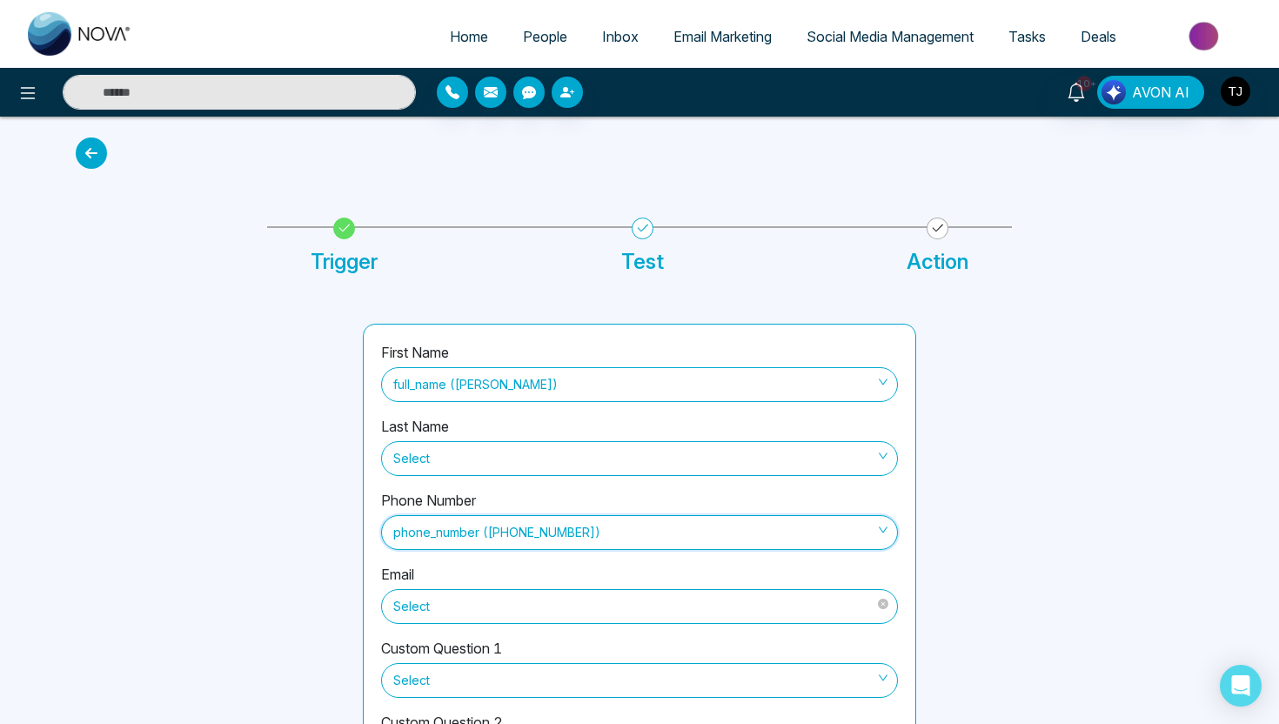
click at [547, 615] on span "Select" at bounding box center [639, 607] width 493 height 30
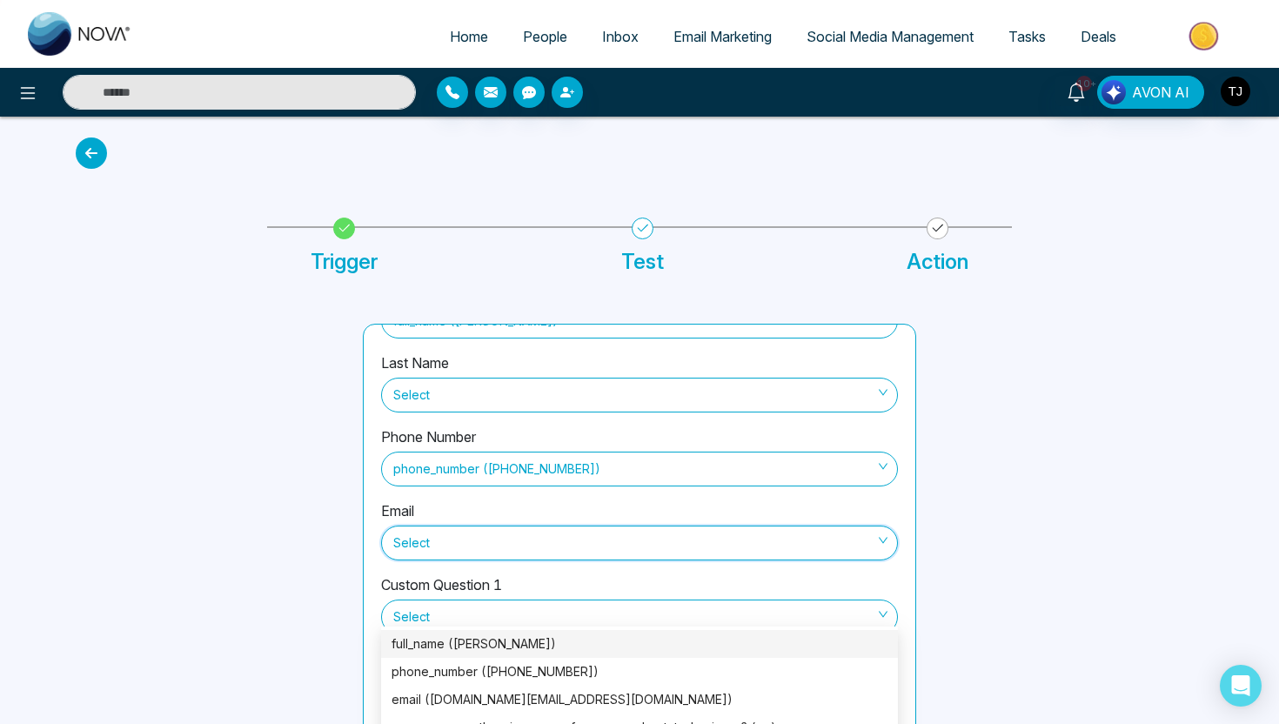
scroll to position [78, 0]
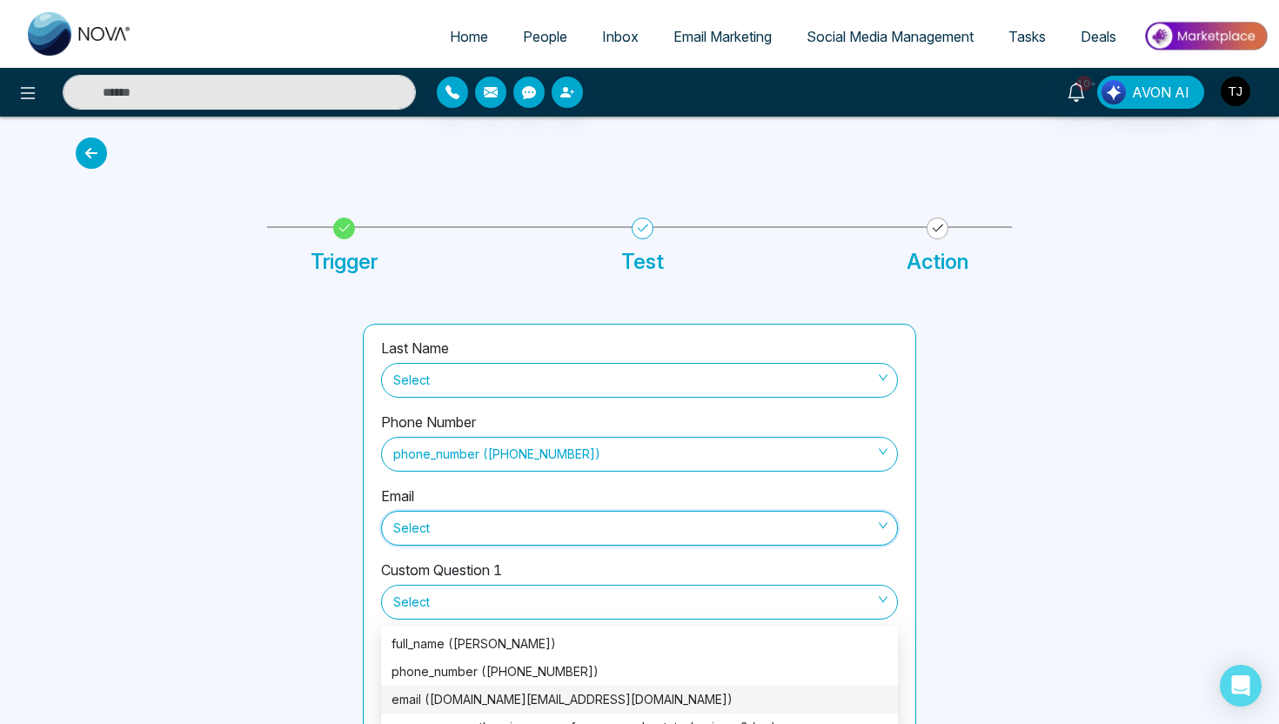
click at [500, 702] on div "email ([DOMAIN_NAME][EMAIL_ADDRESS][DOMAIN_NAME])" at bounding box center [640, 699] width 496 height 19
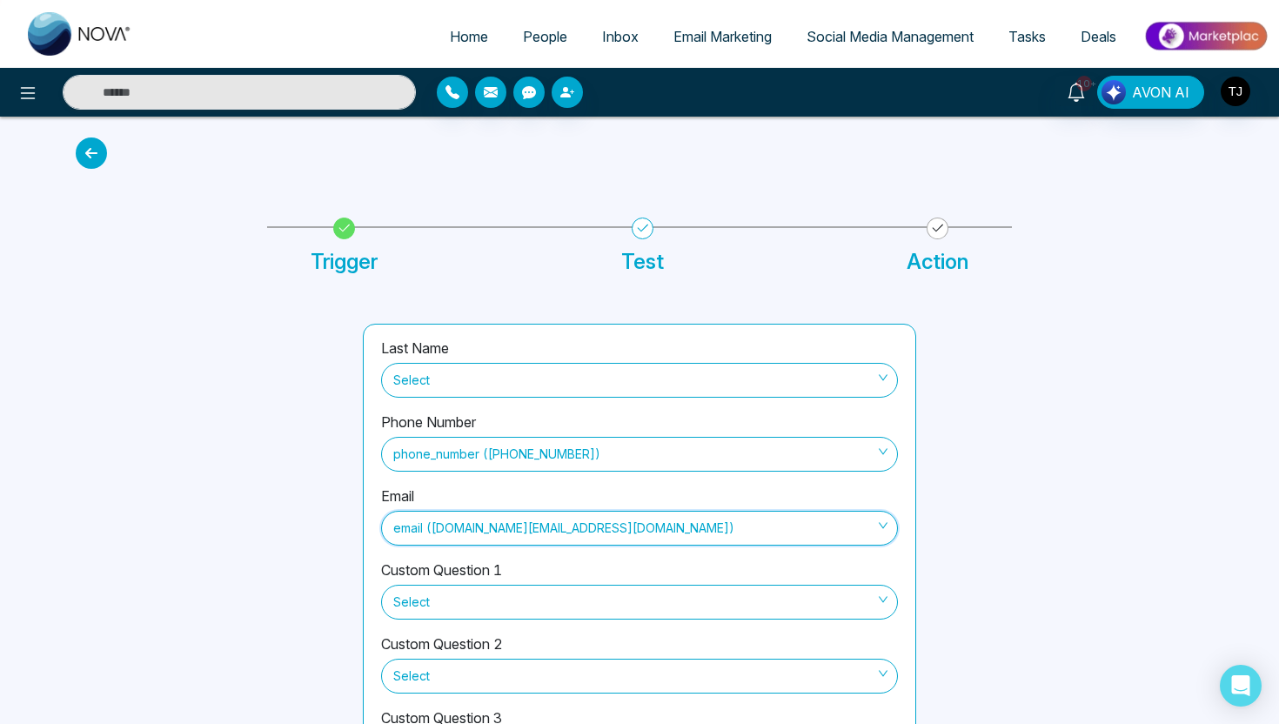
scroll to position [191, 0]
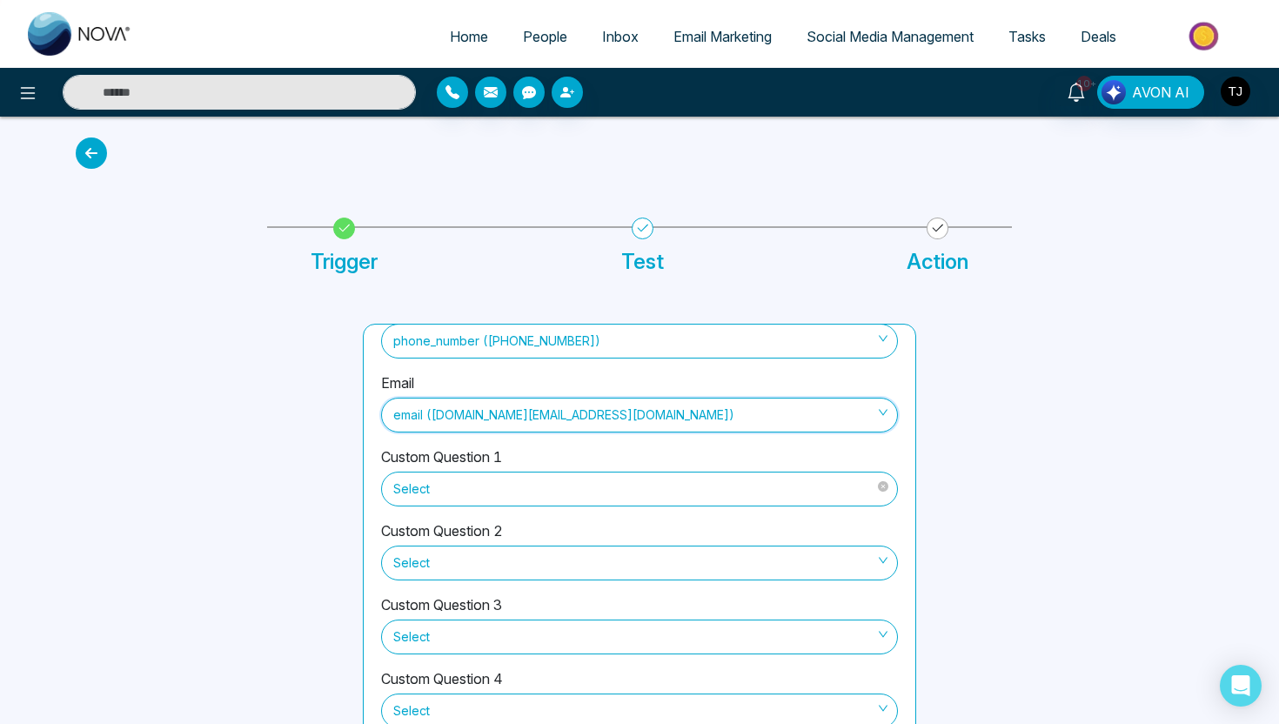
click at [510, 486] on span "Select" at bounding box center [639, 489] width 493 height 30
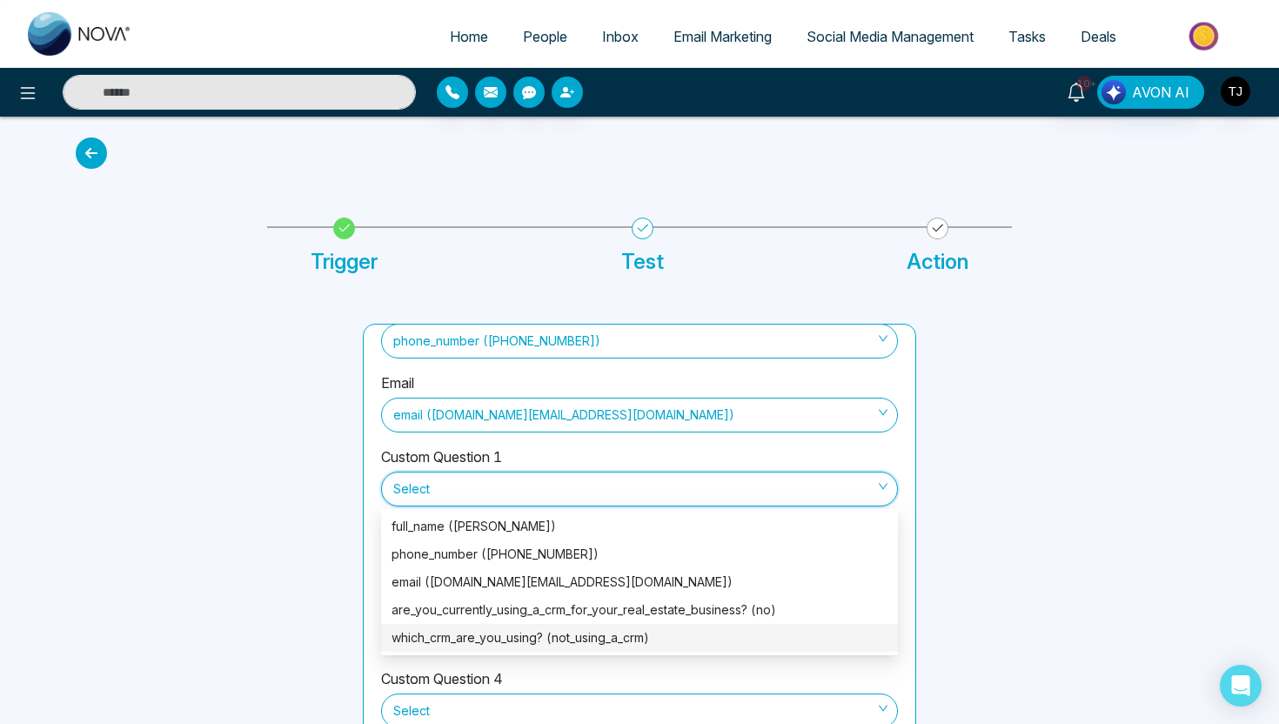
click at [512, 635] on div "which_crm_are_you_using? (not_using_a_crm)" at bounding box center [640, 637] width 496 height 19
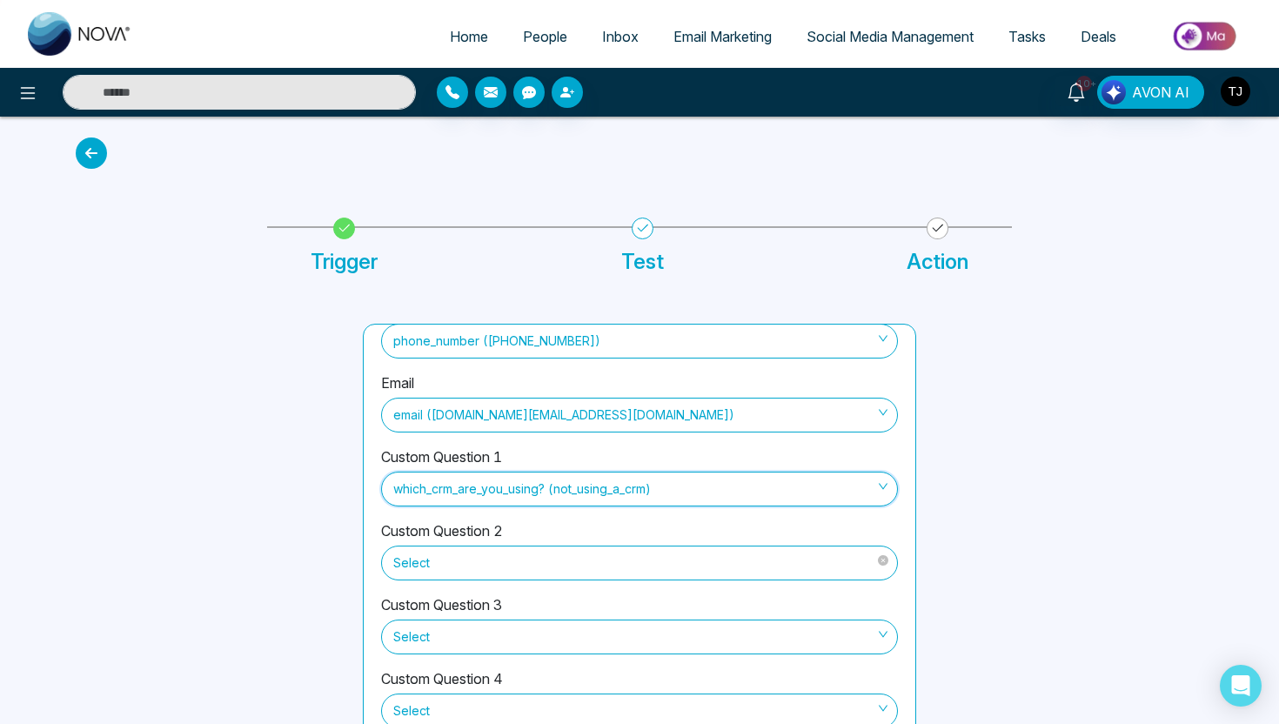
click at [500, 555] on span "Select" at bounding box center [639, 563] width 493 height 30
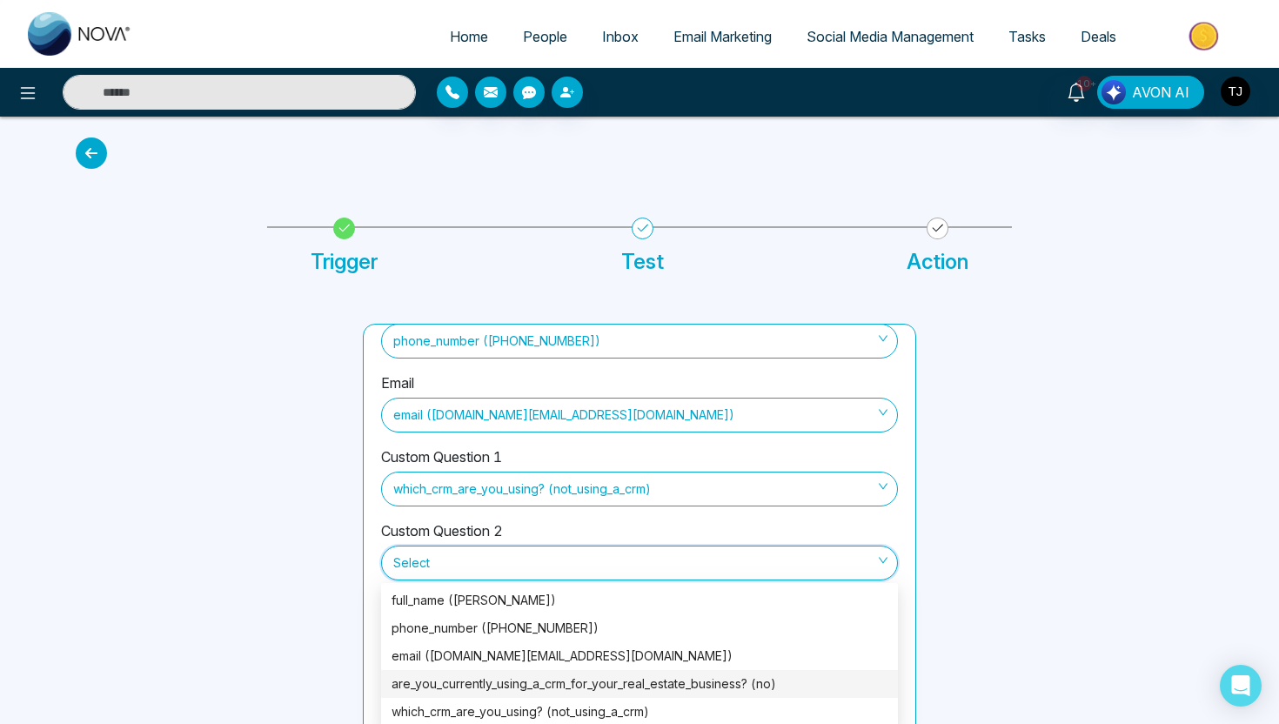
click at [496, 695] on div "are_you_currently_using_a_crm_for_your_real_estate_business? (no)" at bounding box center [639, 684] width 517 height 28
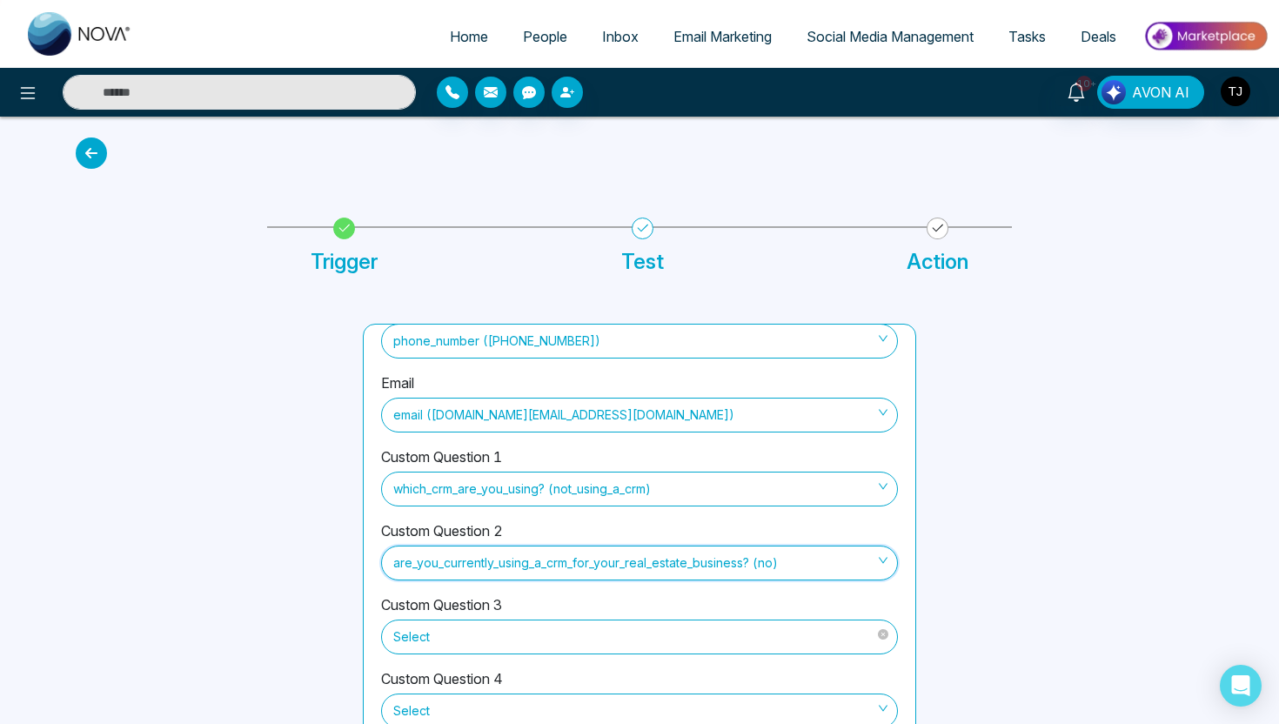
scroll to position [84, 0]
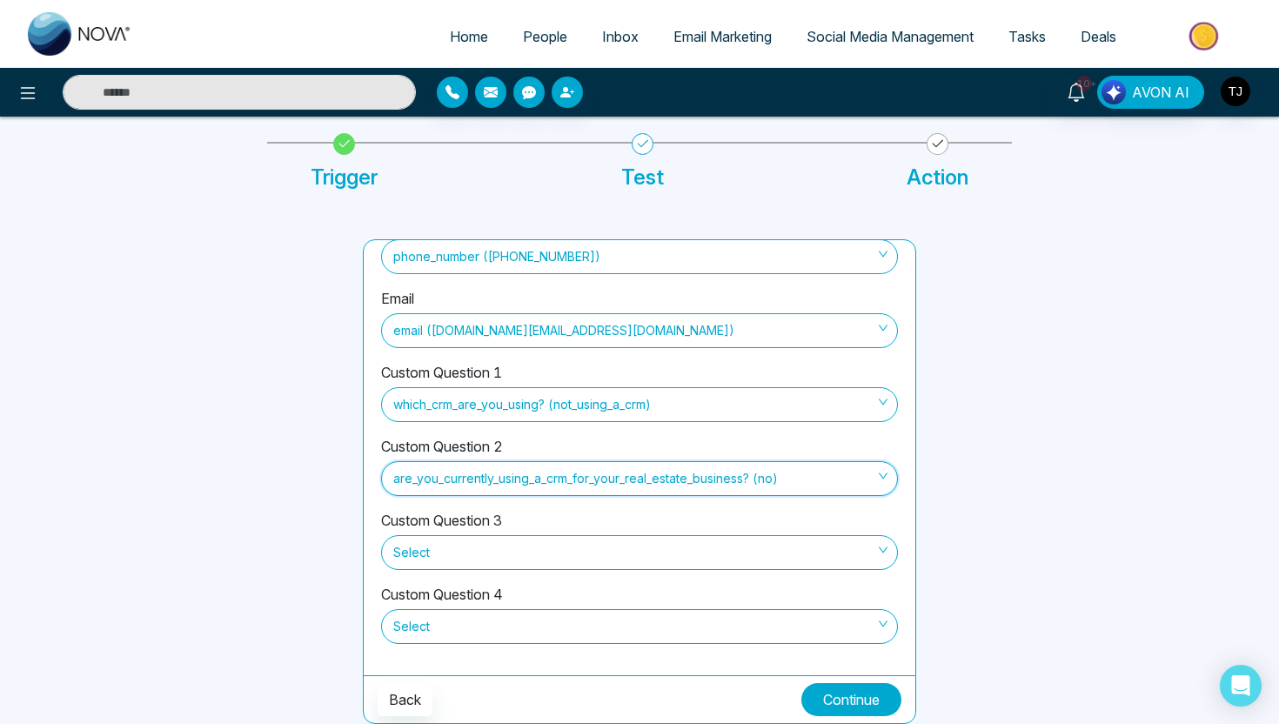
click at [846, 708] on button "Continue" at bounding box center [852, 699] width 100 height 33
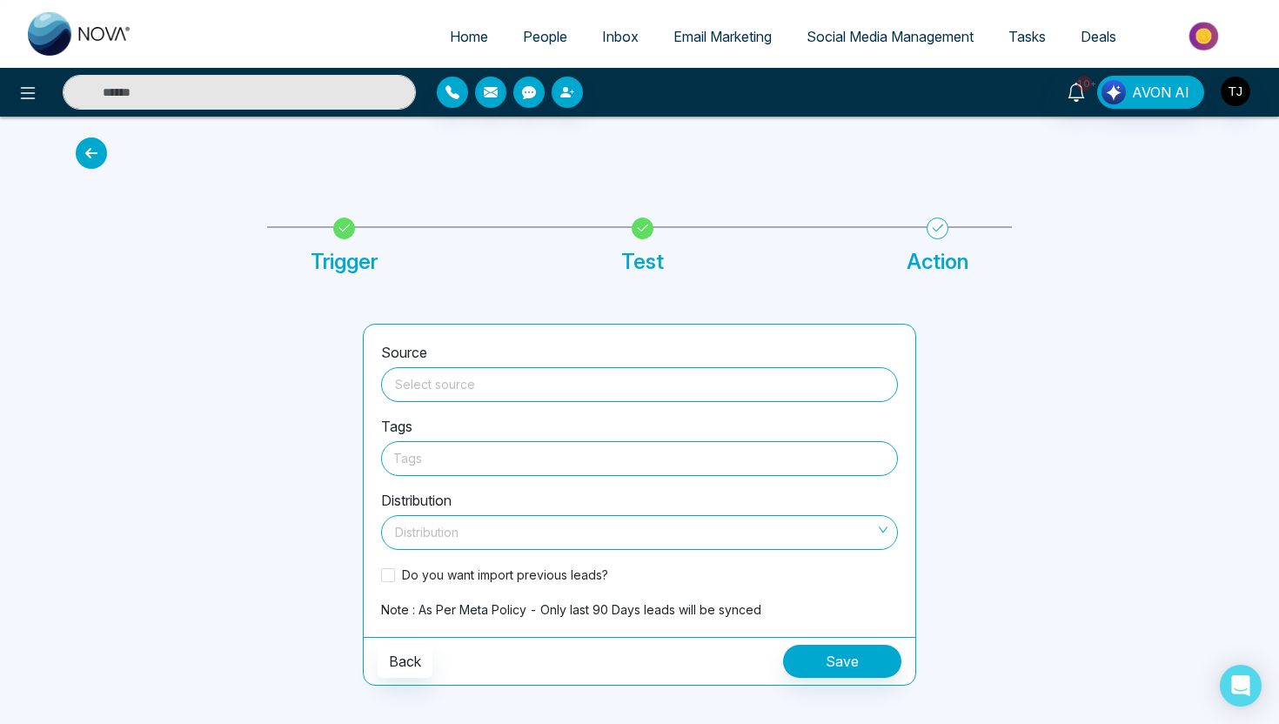
click at [713, 381] on input "search" at bounding box center [640, 381] width 496 height 26
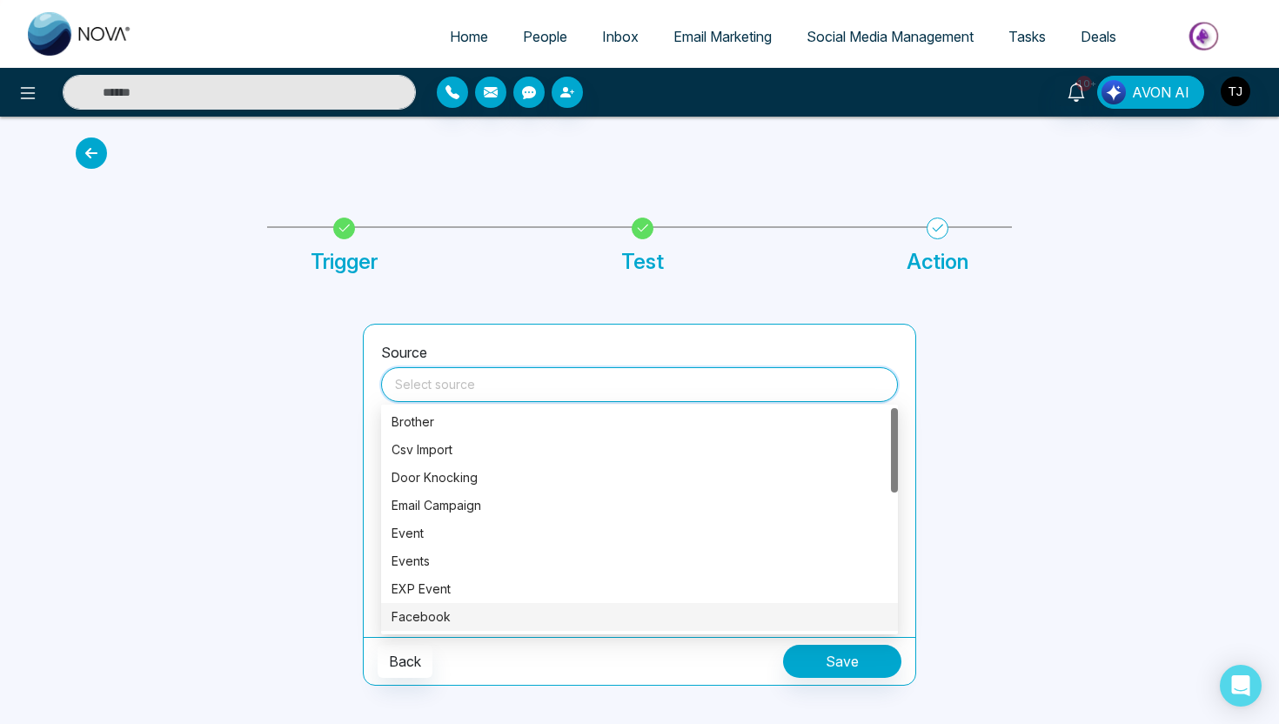
click at [487, 608] on div "Facebook" at bounding box center [640, 617] width 496 height 19
type input "********"
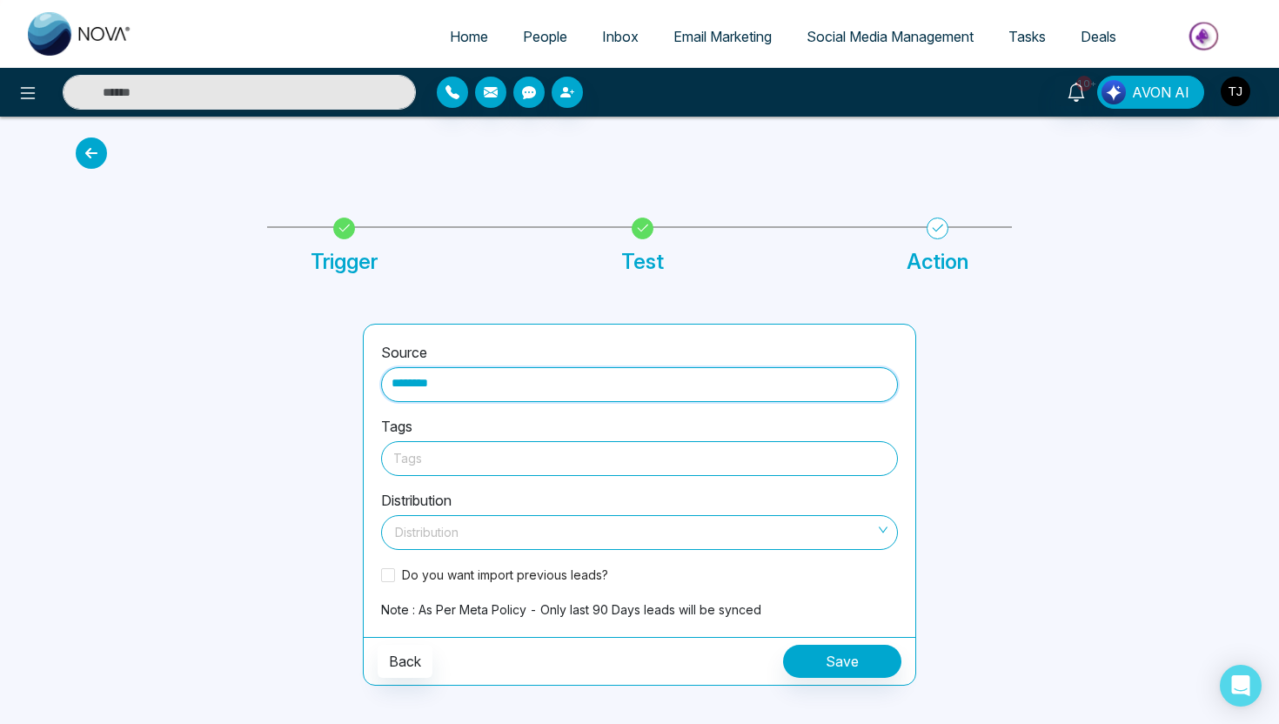
click at [460, 454] on div at bounding box center [639, 458] width 493 height 22
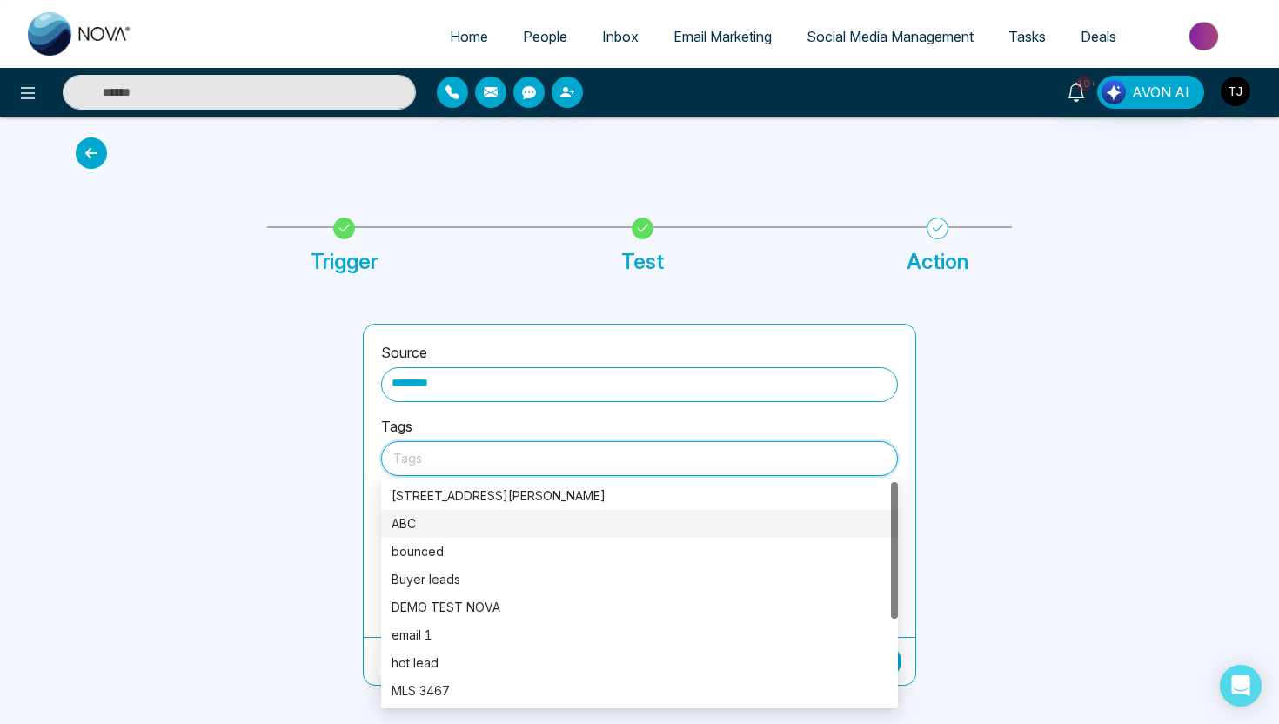
click at [447, 519] on div "ABC" at bounding box center [640, 523] width 496 height 19
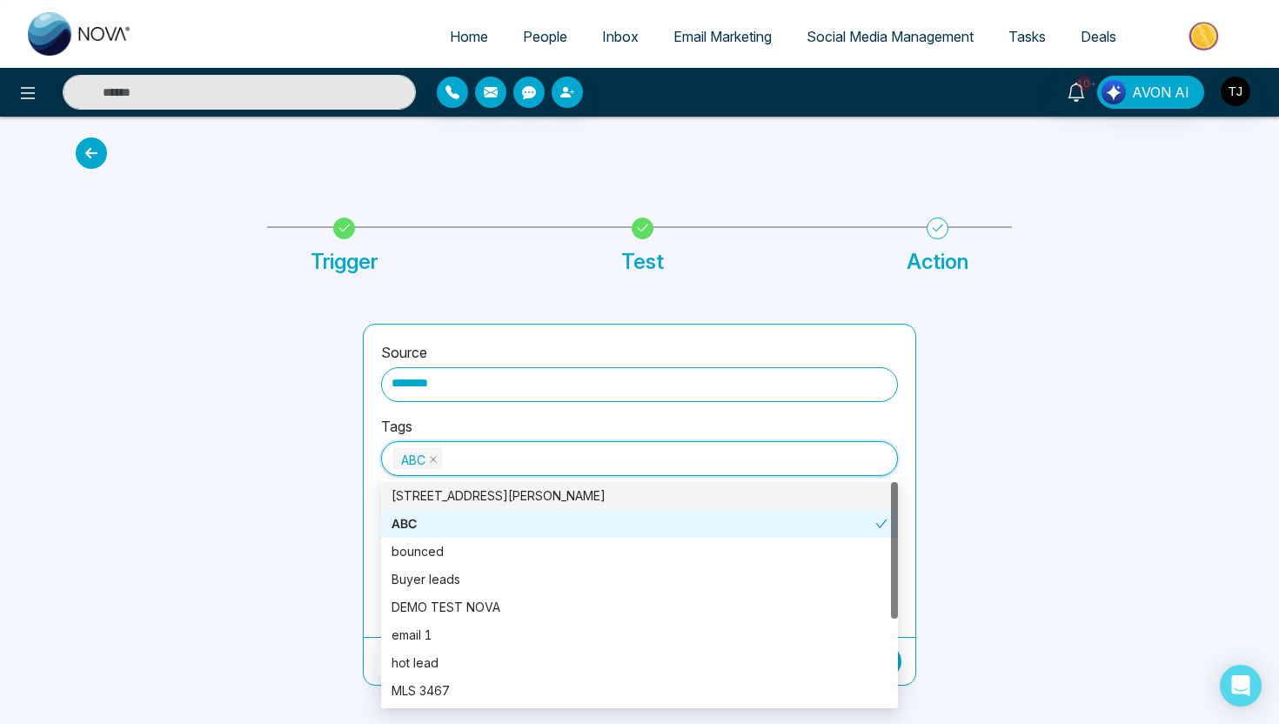
click at [321, 494] on div at bounding box center [208, 505] width 287 height 362
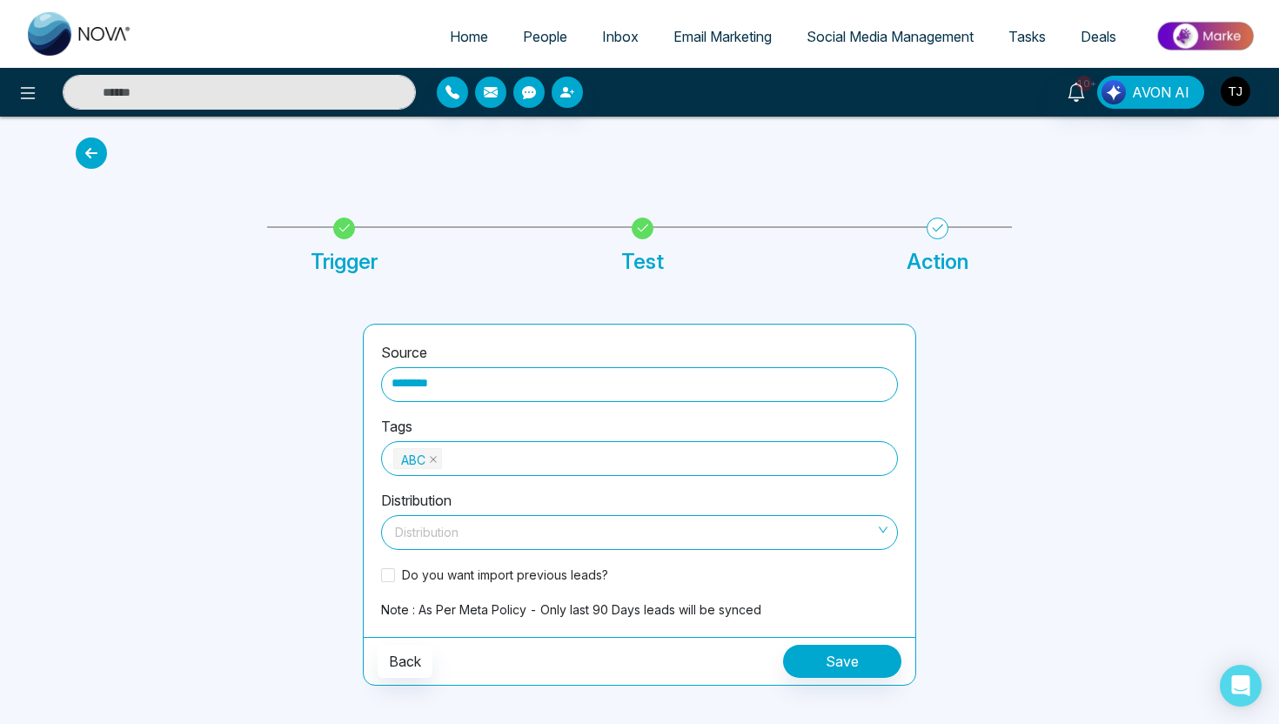
click at [410, 525] on input "search" at bounding box center [634, 529] width 484 height 26
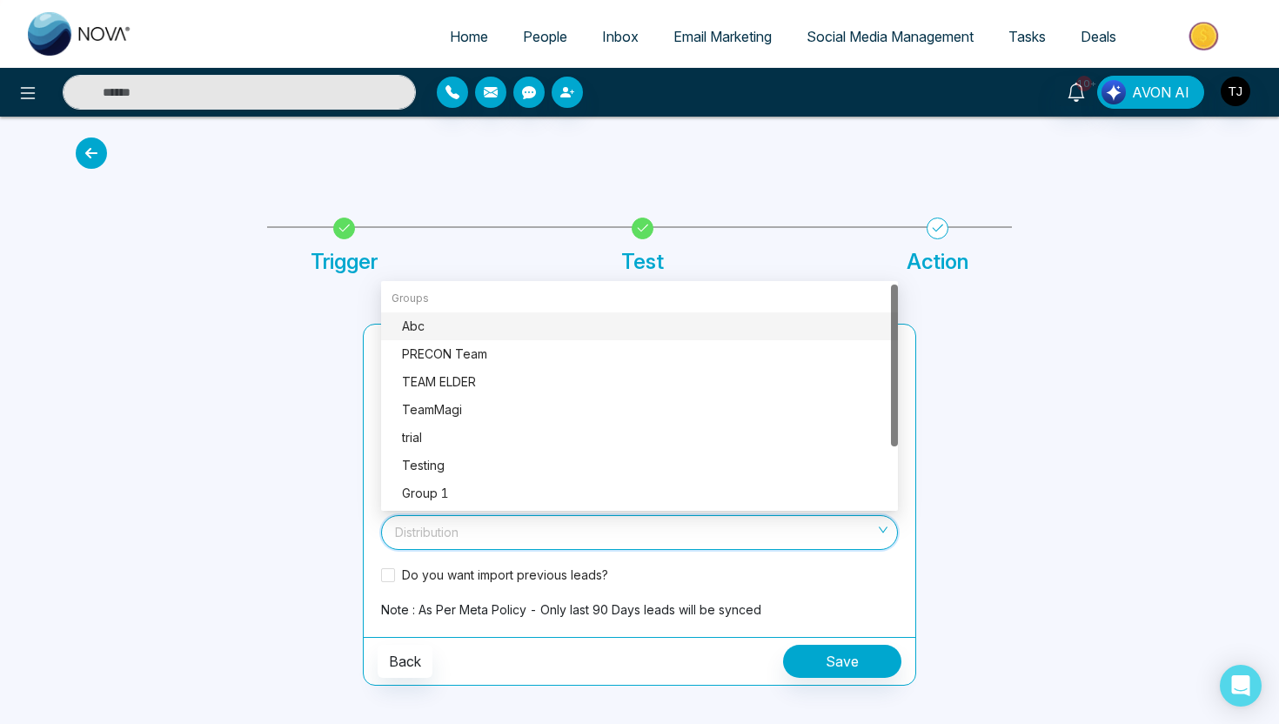
click at [297, 468] on div at bounding box center [208, 505] width 287 height 362
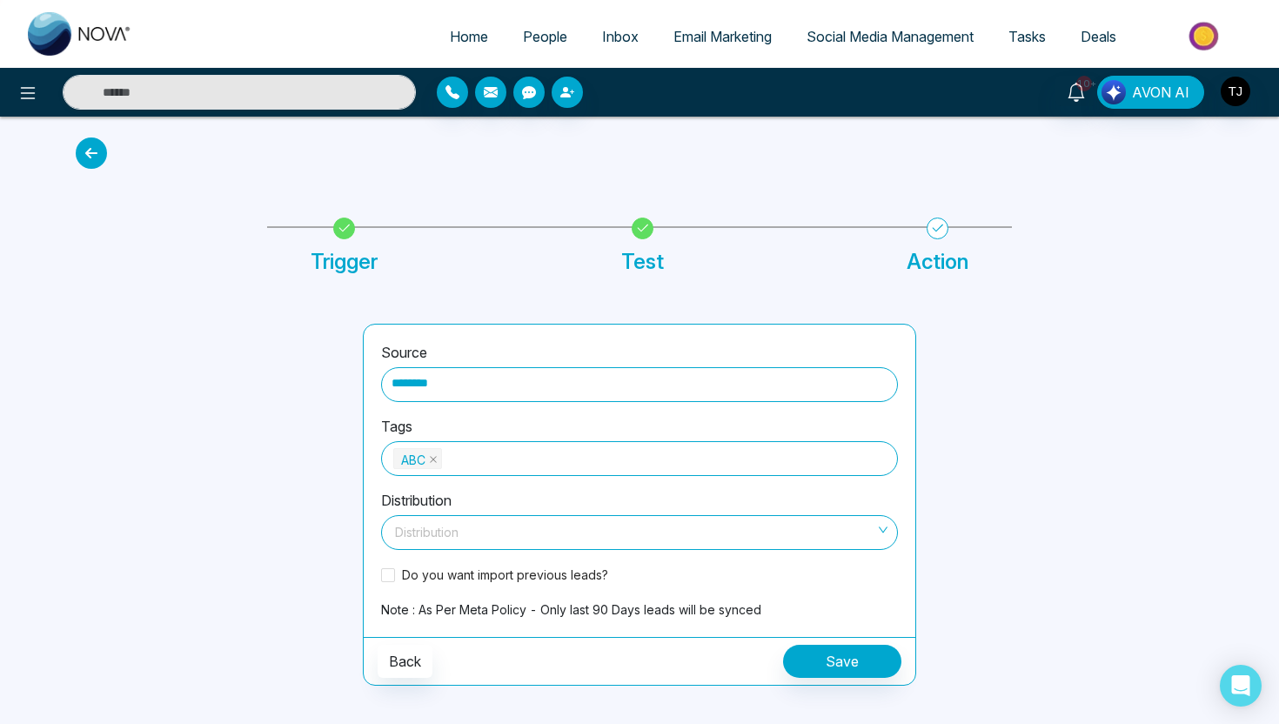
click at [523, 33] on span "People" at bounding box center [545, 36] width 44 height 17
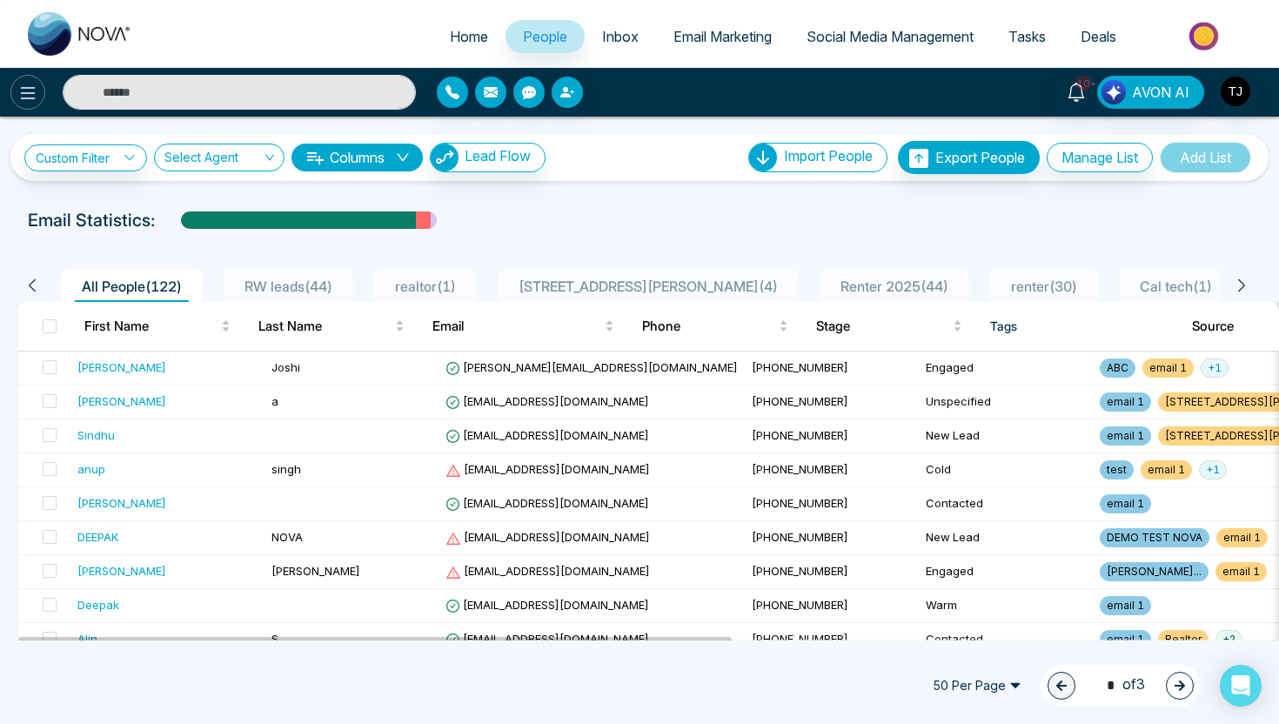
click at [30, 97] on icon at bounding box center [27, 93] width 21 height 21
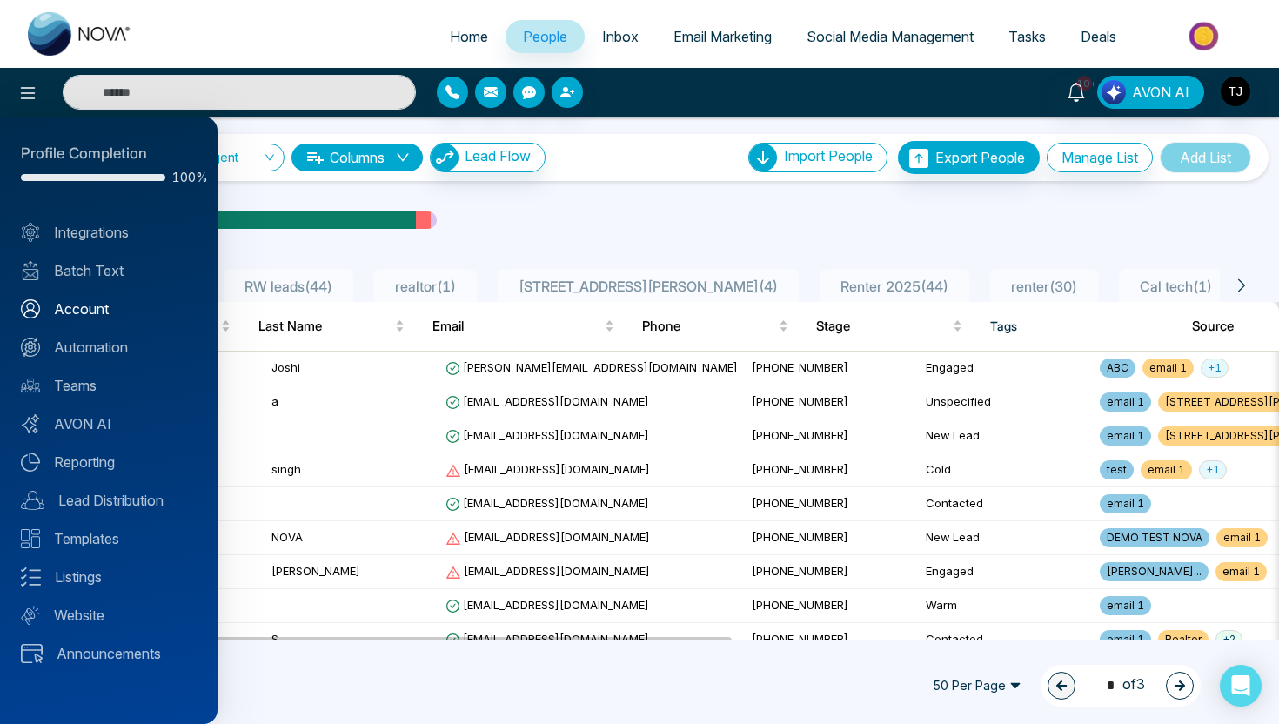
click at [97, 303] on link "Account" at bounding box center [109, 309] width 176 height 21
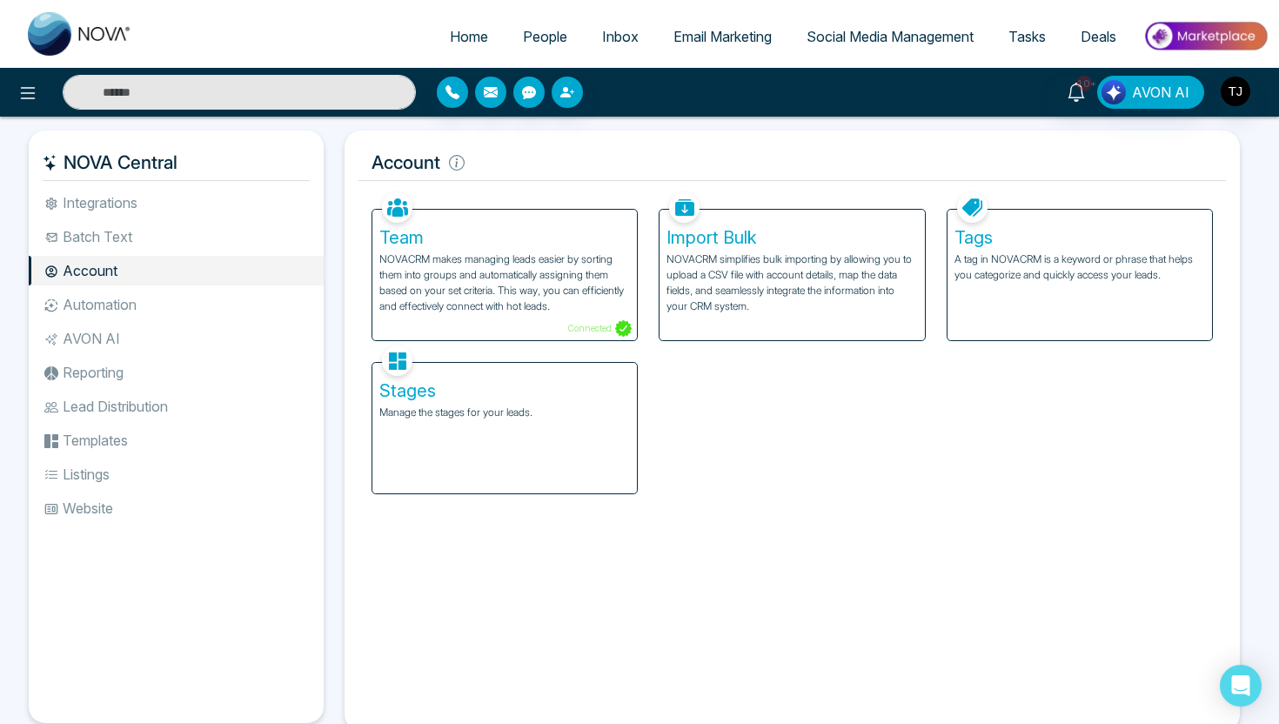
click at [400, 270] on p "NOVACRM makes managing leads easier by sorting them into groups and automatical…" at bounding box center [504, 283] width 251 height 63
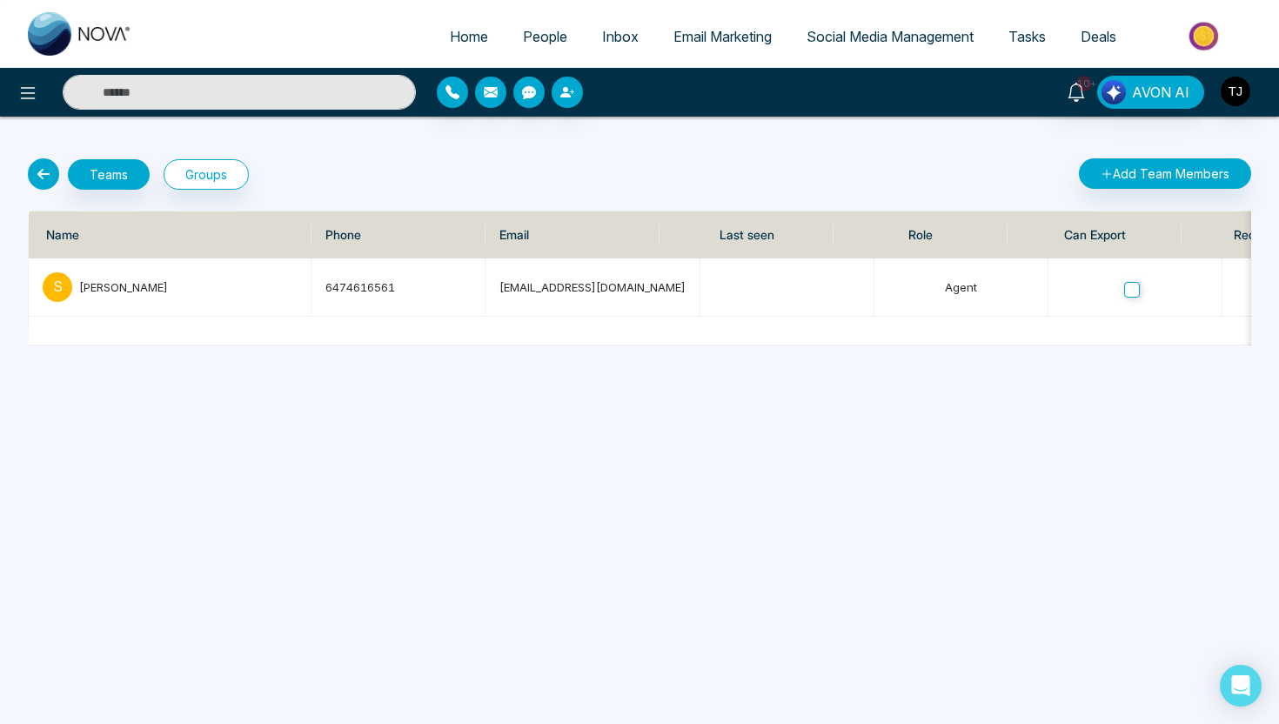
click at [47, 166] on icon at bounding box center [43, 173] width 31 height 31
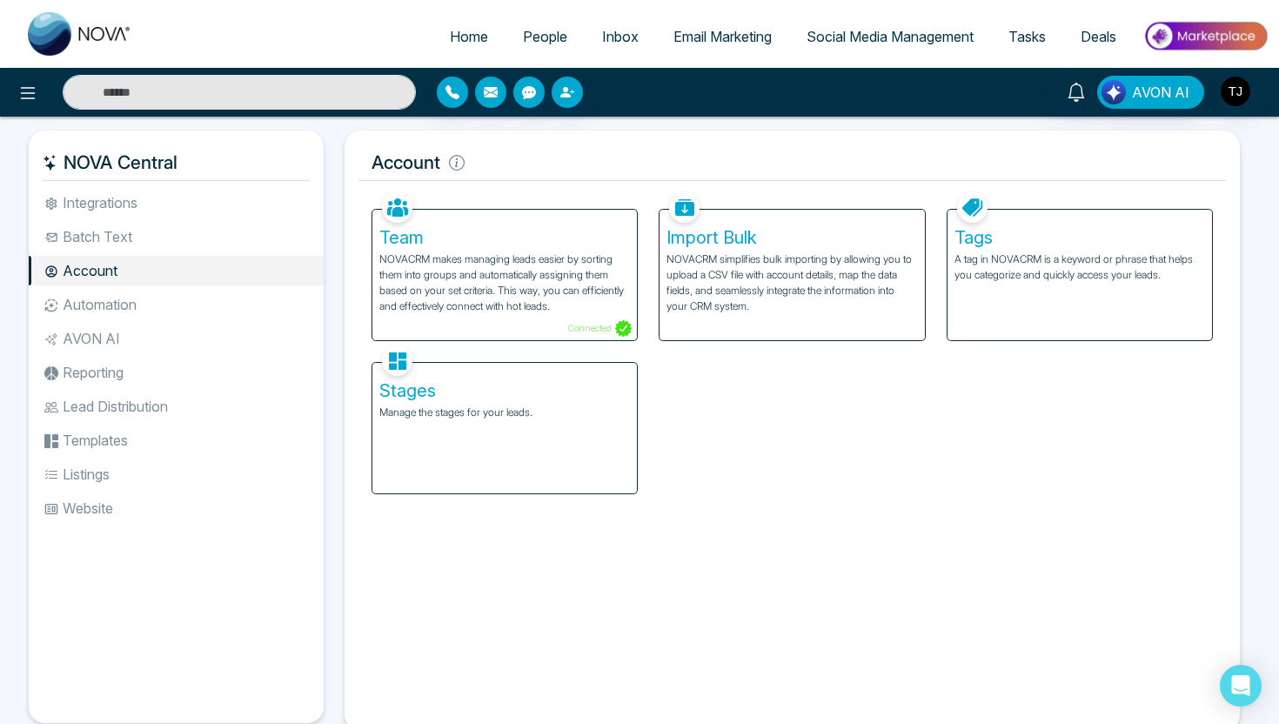
click at [109, 414] on li "Lead Distribution" at bounding box center [176, 407] width 295 height 30
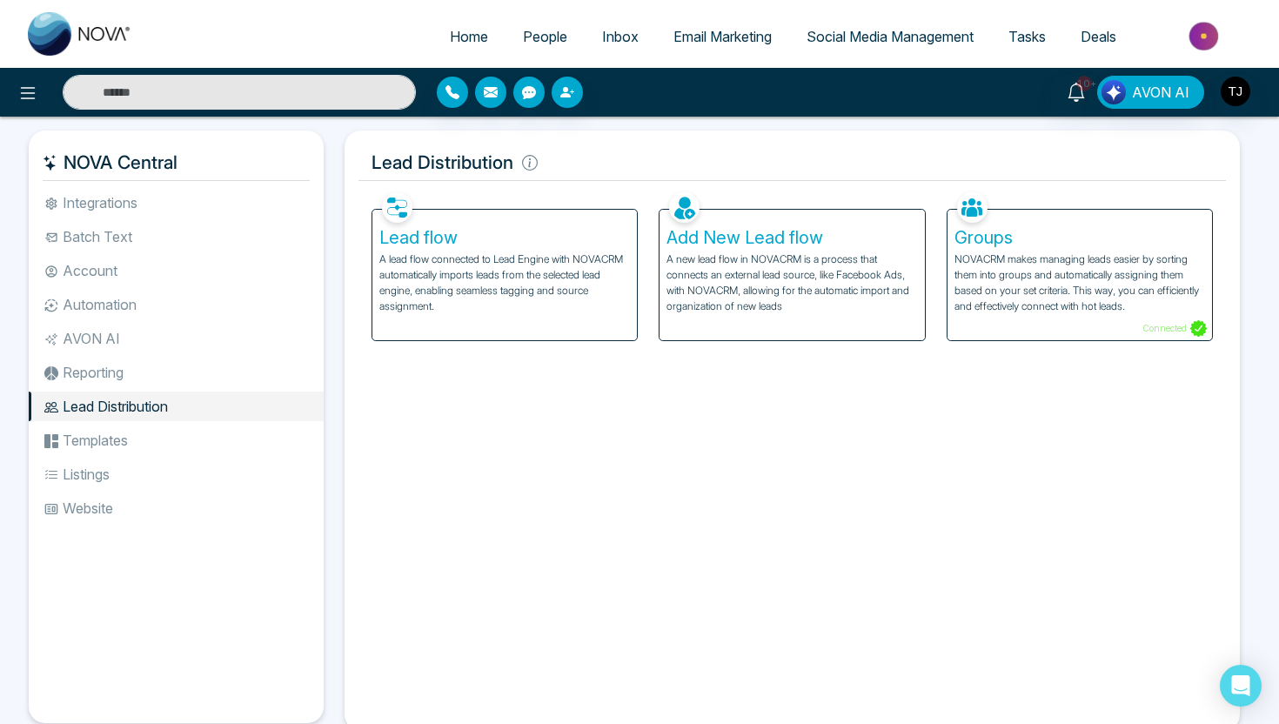
click at [1089, 246] on h5 "Groups" at bounding box center [1080, 237] width 251 height 21
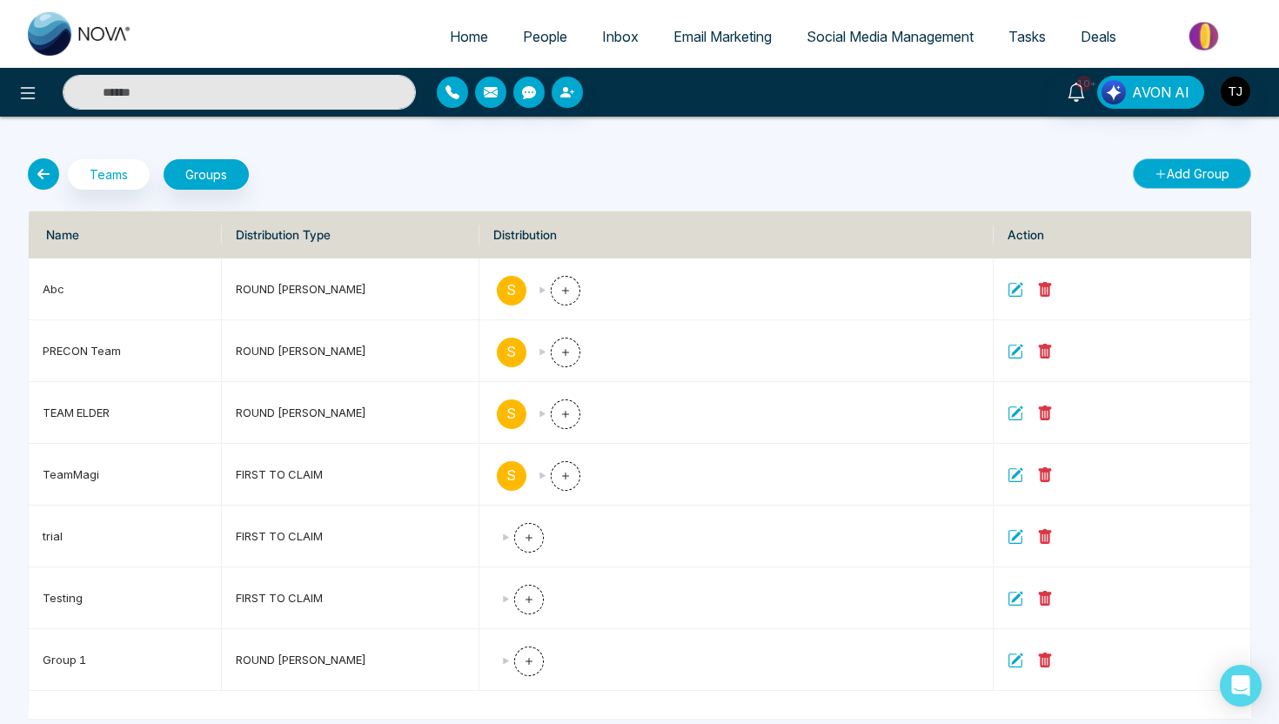
click at [1164, 180] on button "Add Group" at bounding box center [1192, 173] width 118 height 30
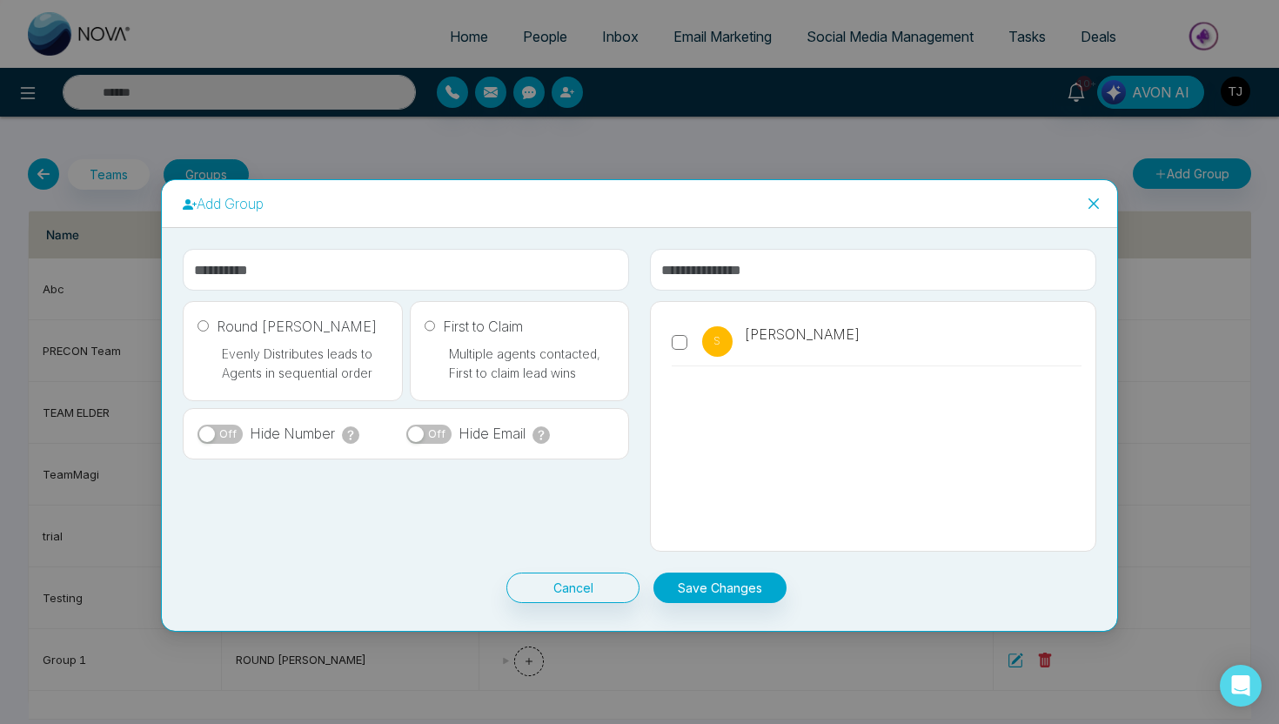
click at [1100, 199] on icon "close" at bounding box center [1094, 204] width 14 height 14
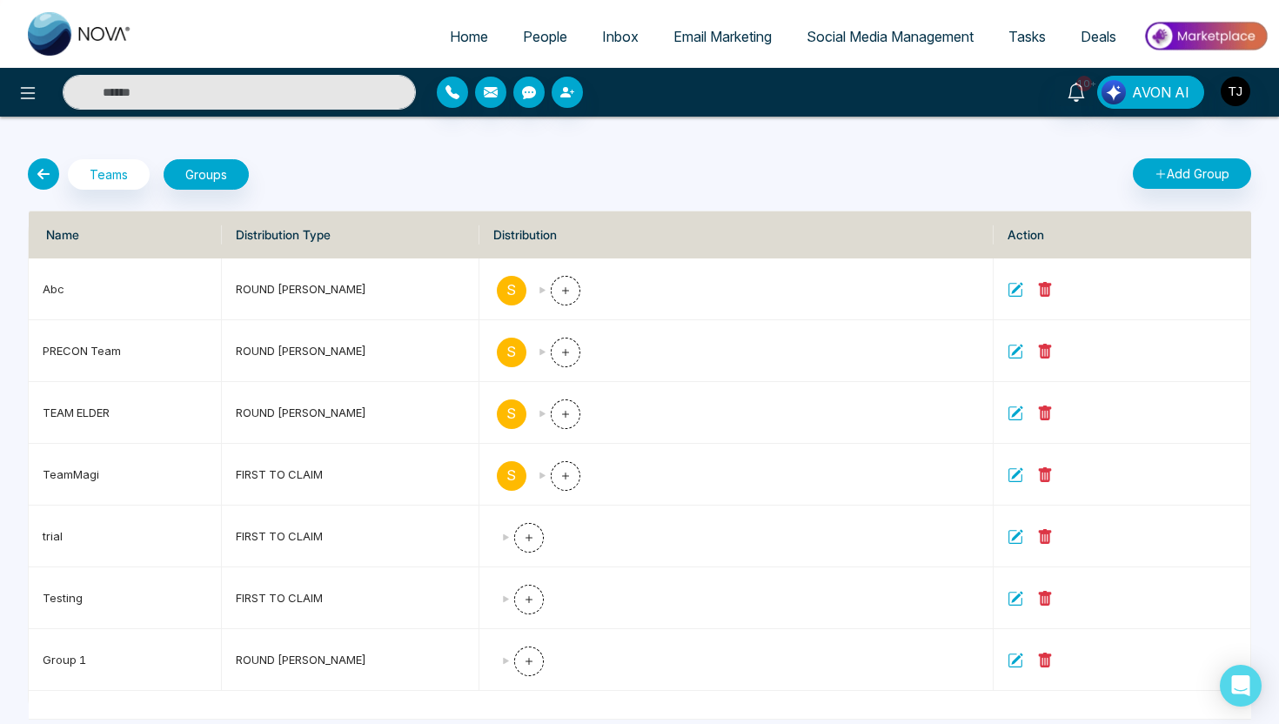
click at [44, 173] on icon at bounding box center [43, 173] width 31 height 31
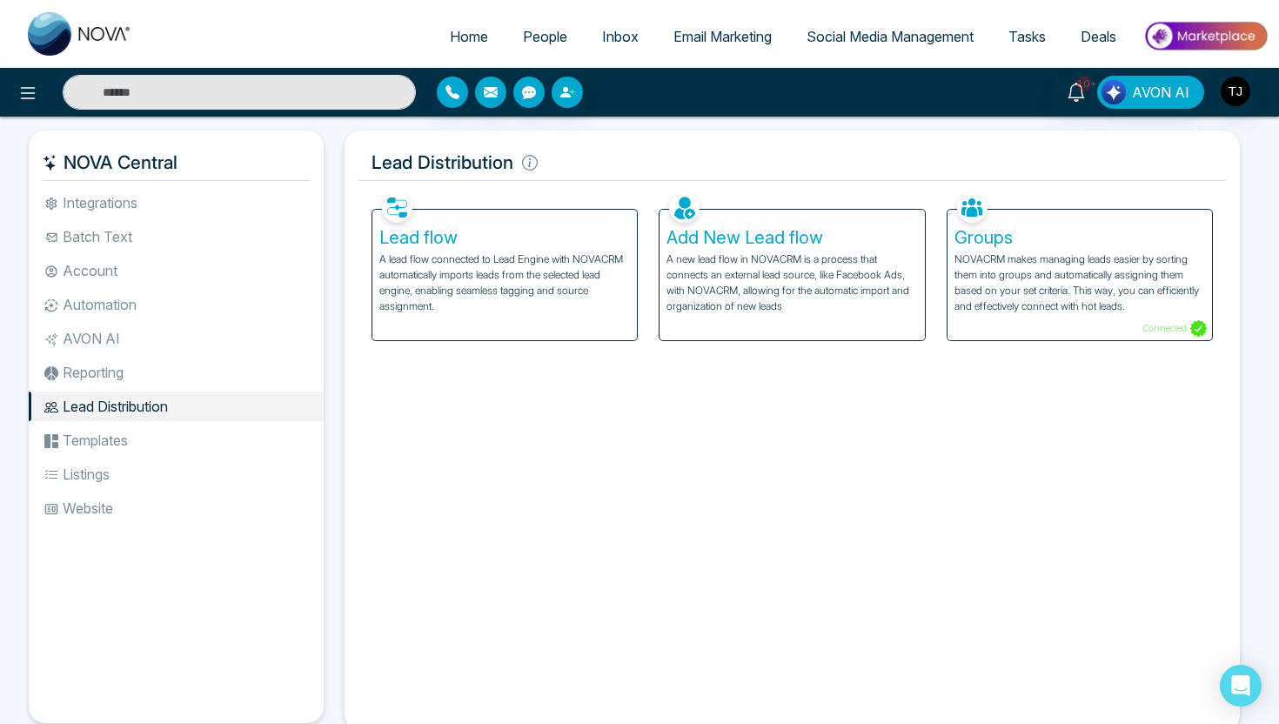
click at [146, 197] on li "Integrations" at bounding box center [176, 203] width 295 height 30
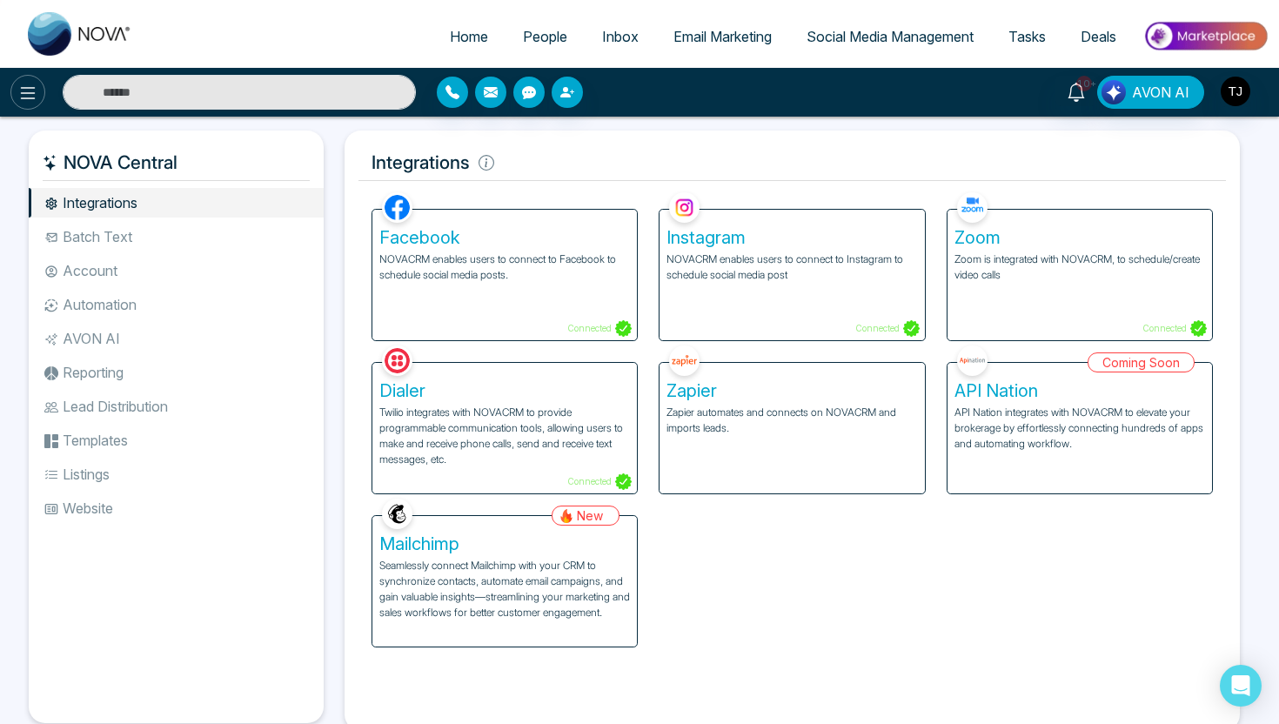
click at [18, 95] on icon at bounding box center [27, 93] width 21 height 21
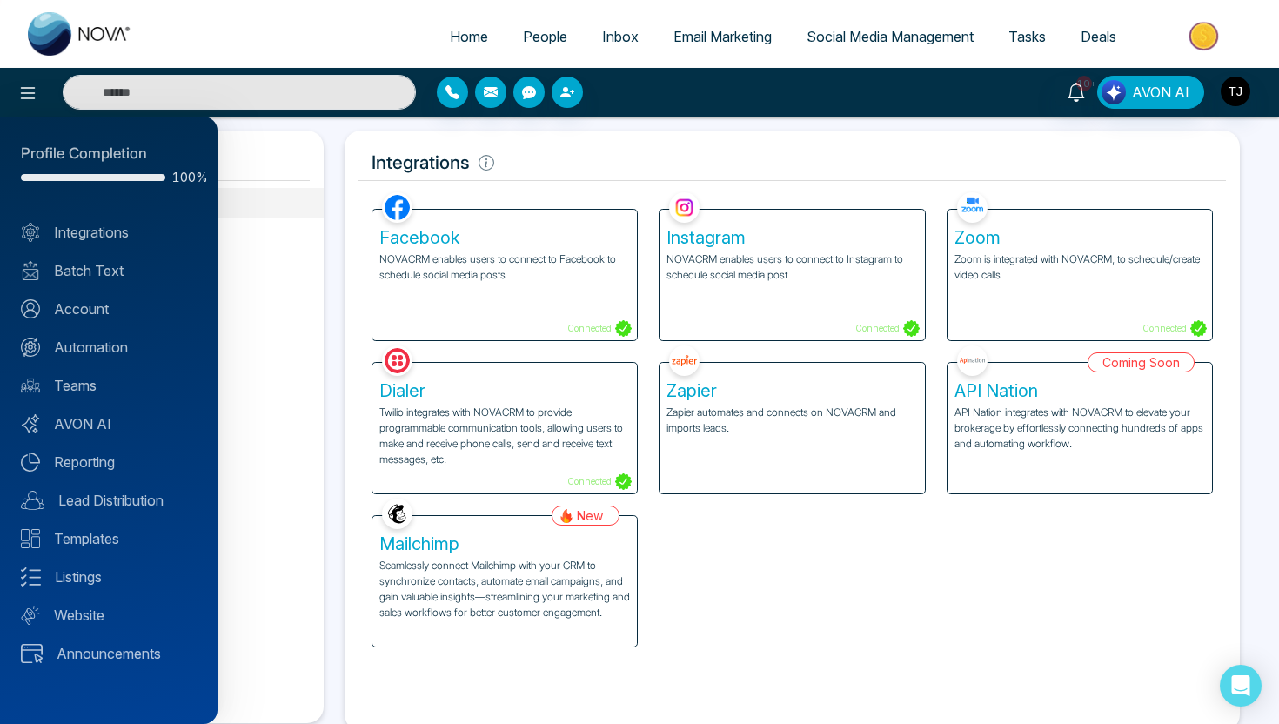
click at [312, 331] on div at bounding box center [639, 362] width 1279 height 724
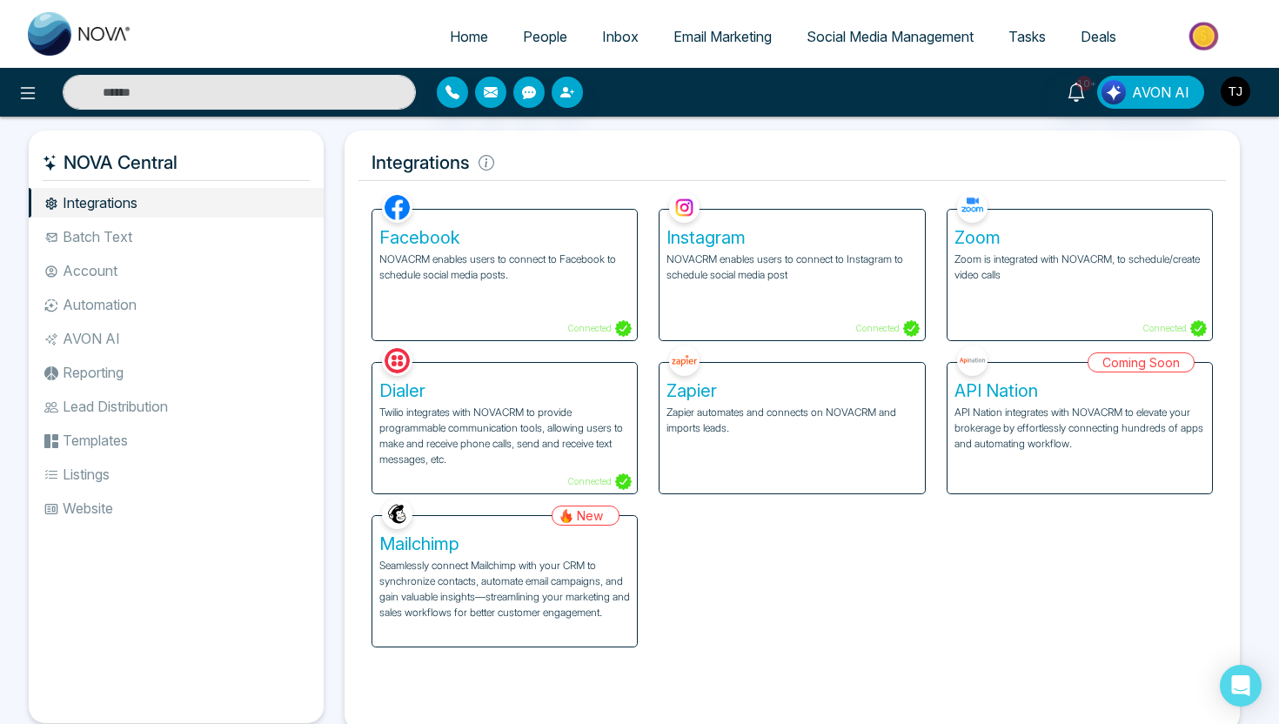
click at [1233, 98] on img "button" at bounding box center [1236, 92] width 30 height 30
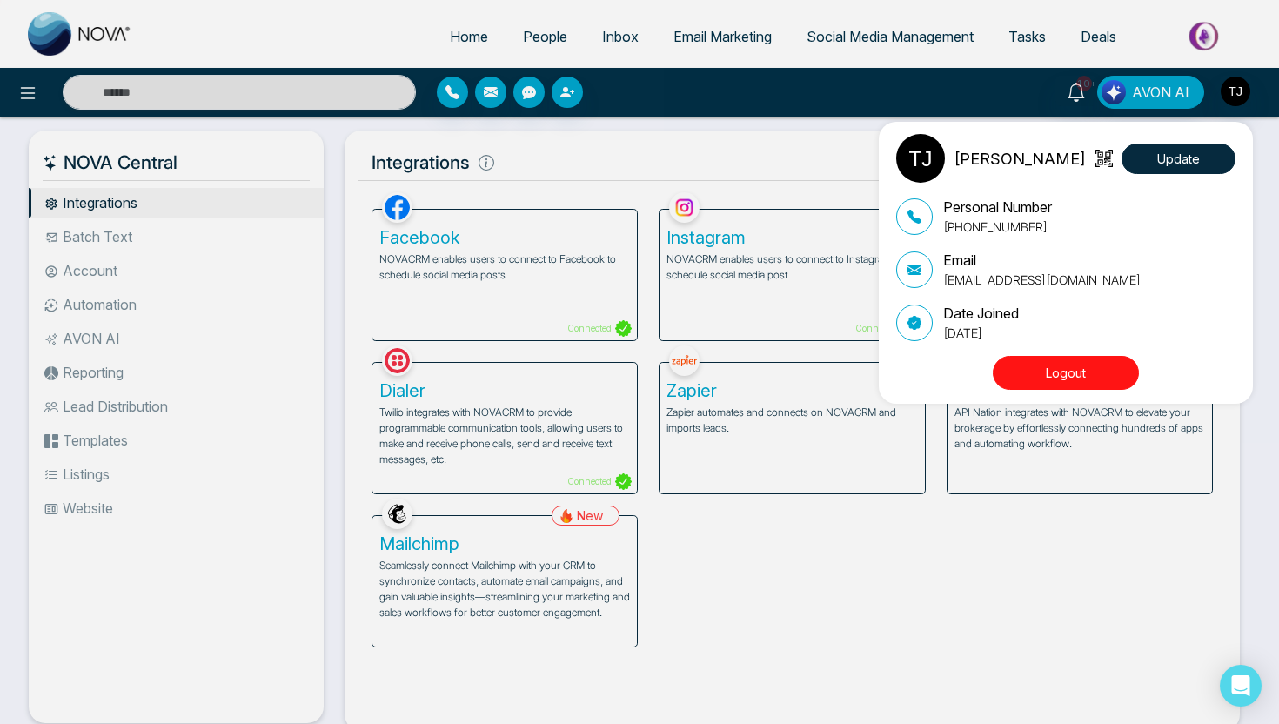
click at [669, 165] on div "Tirston James Update Personal Number +16472175256 Email tirstonjames@gmail.com …" at bounding box center [639, 362] width 1279 height 724
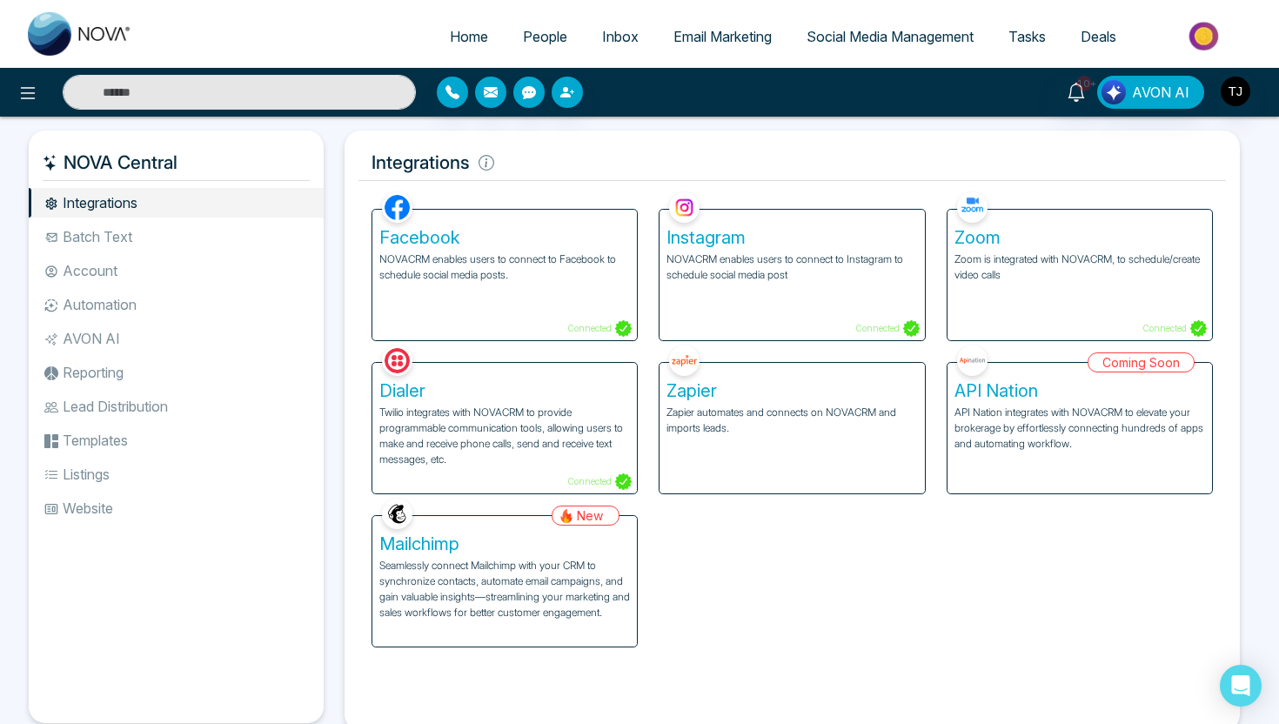
click at [460, 30] on span "Home" at bounding box center [469, 36] width 38 height 17
select select "*"
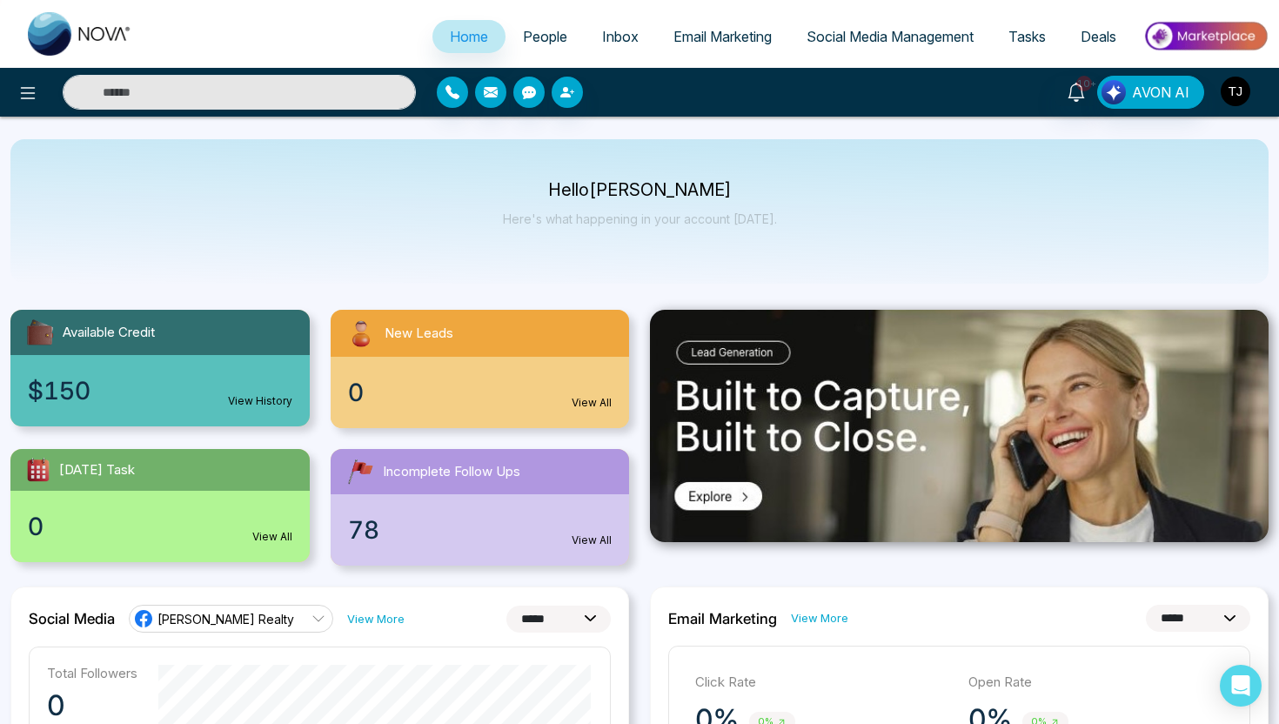
click at [1241, 93] on img "button" at bounding box center [1236, 92] width 30 height 30
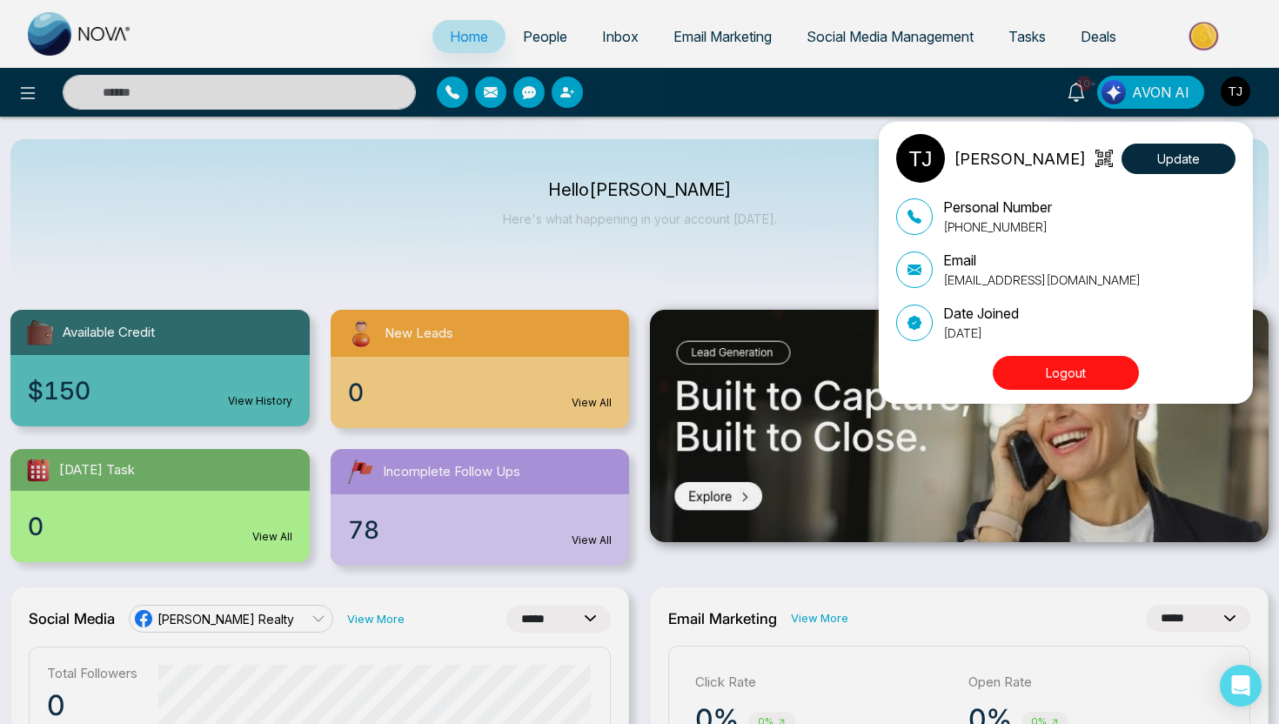
click at [1107, 394] on div "Tirston James Update Personal Number +16472175256 Email tirstonjames@gmail.com …" at bounding box center [1066, 263] width 374 height 282
click at [1100, 379] on button "Logout" at bounding box center [1066, 373] width 146 height 34
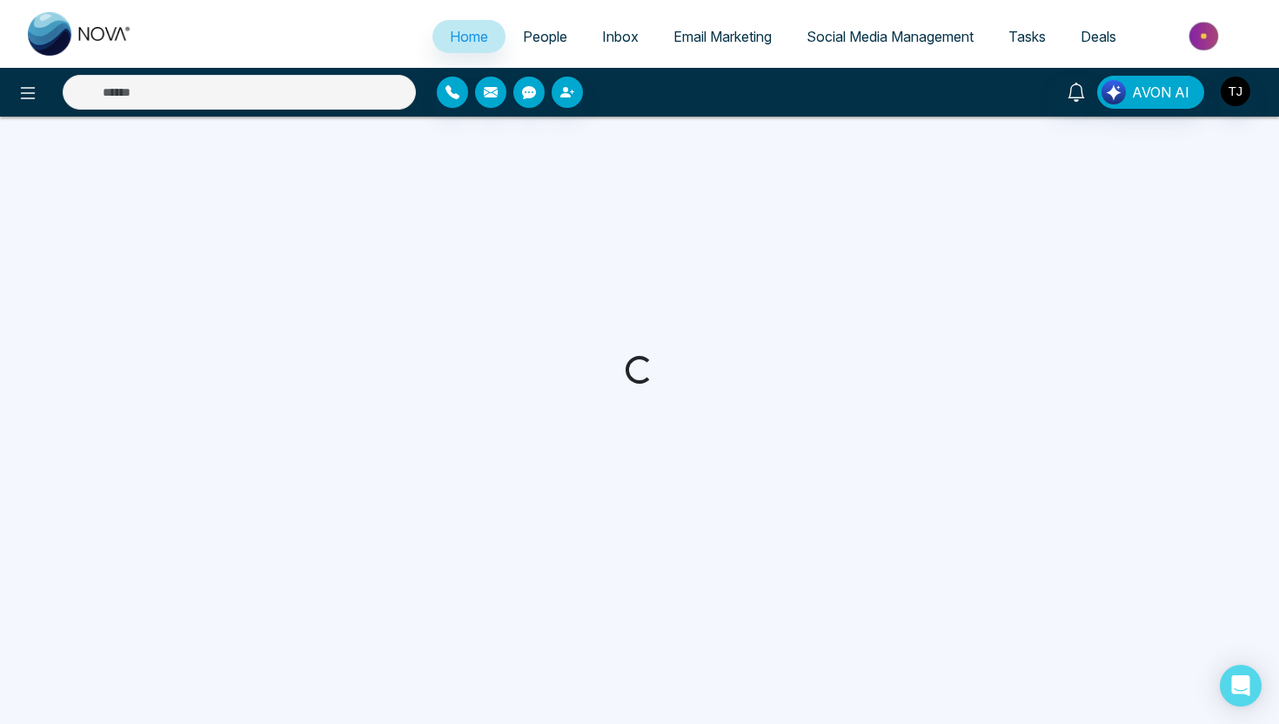
select select "*"
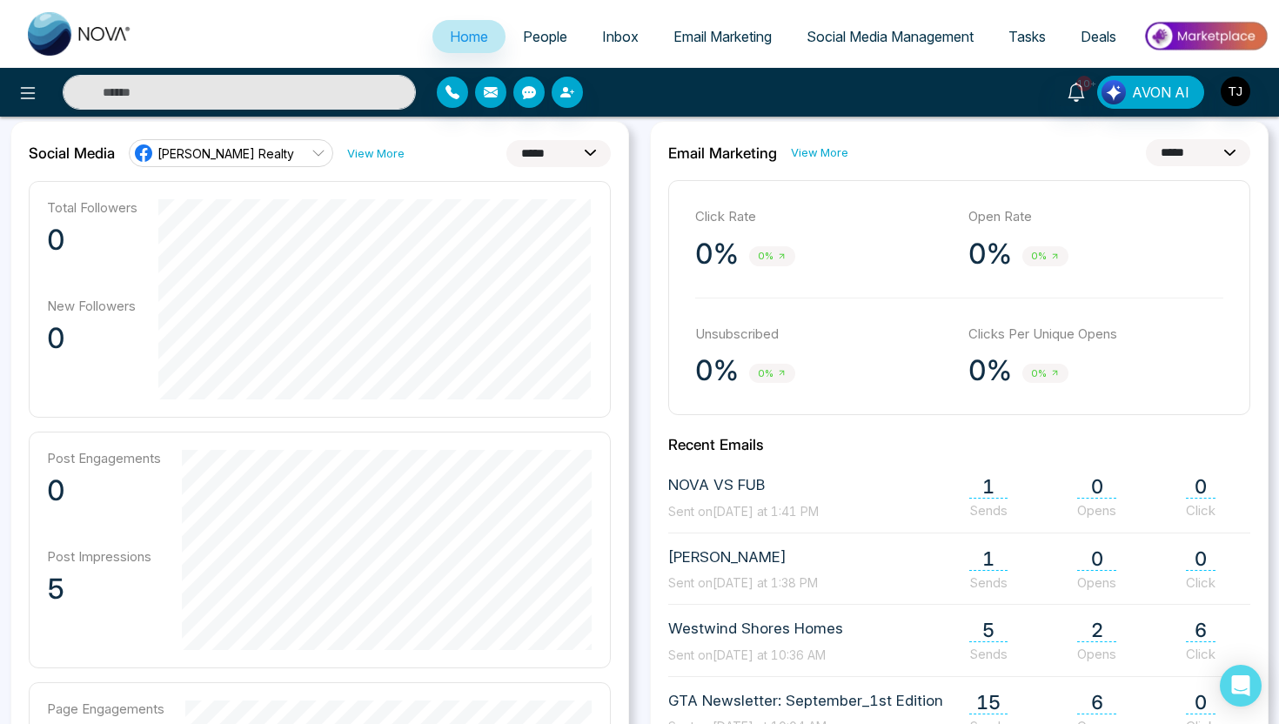
scroll to position [423, 0]
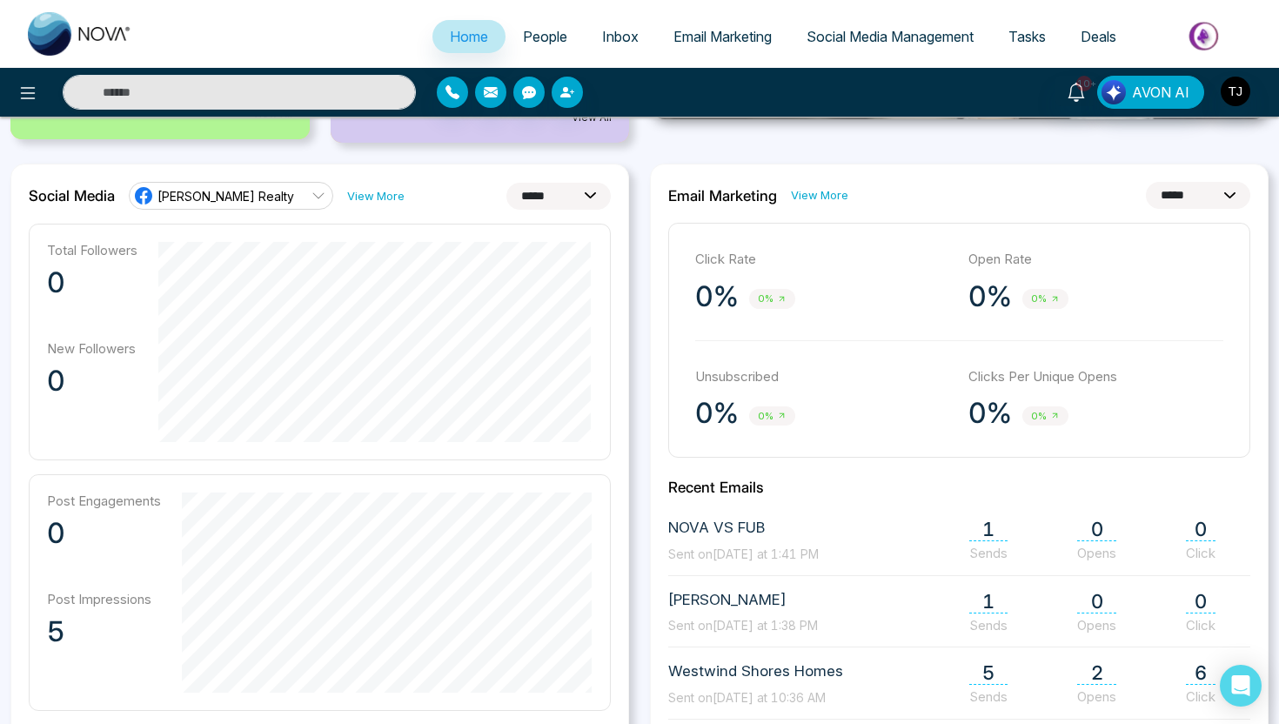
click at [558, 206] on select "**********" at bounding box center [559, 196] width 104 height 27
select select "**"
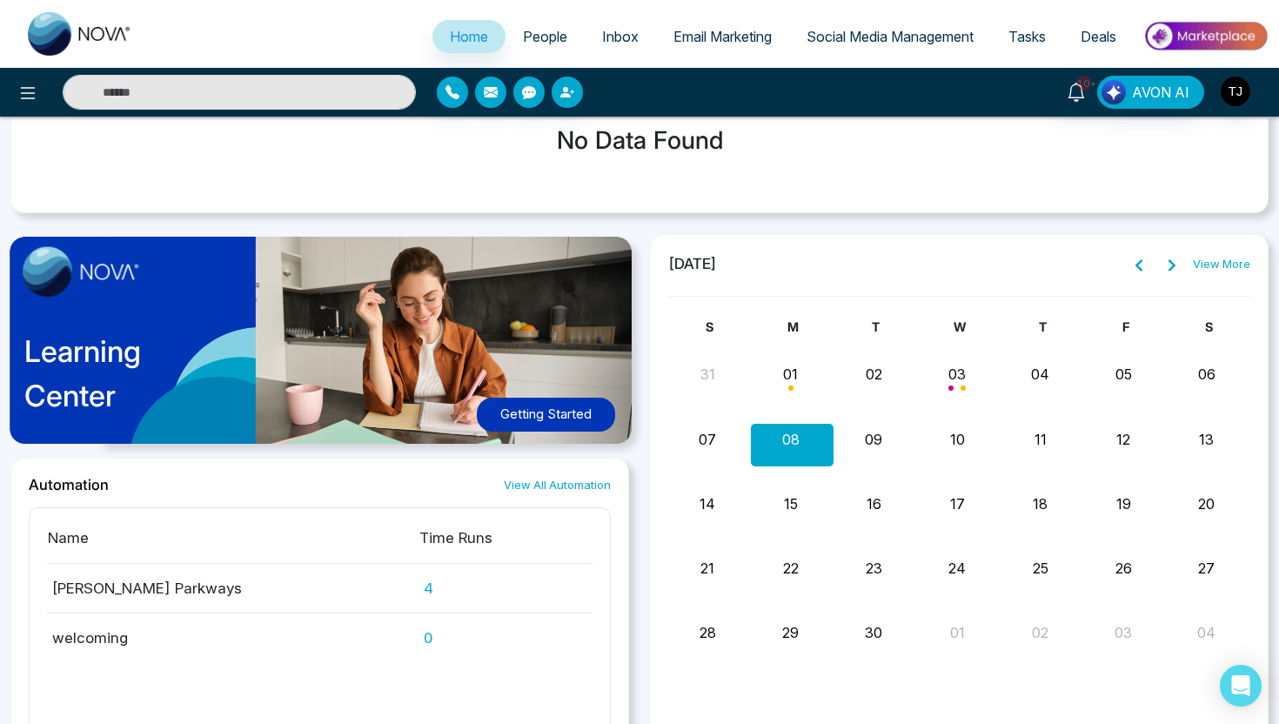
scroll to position [1402, 0]
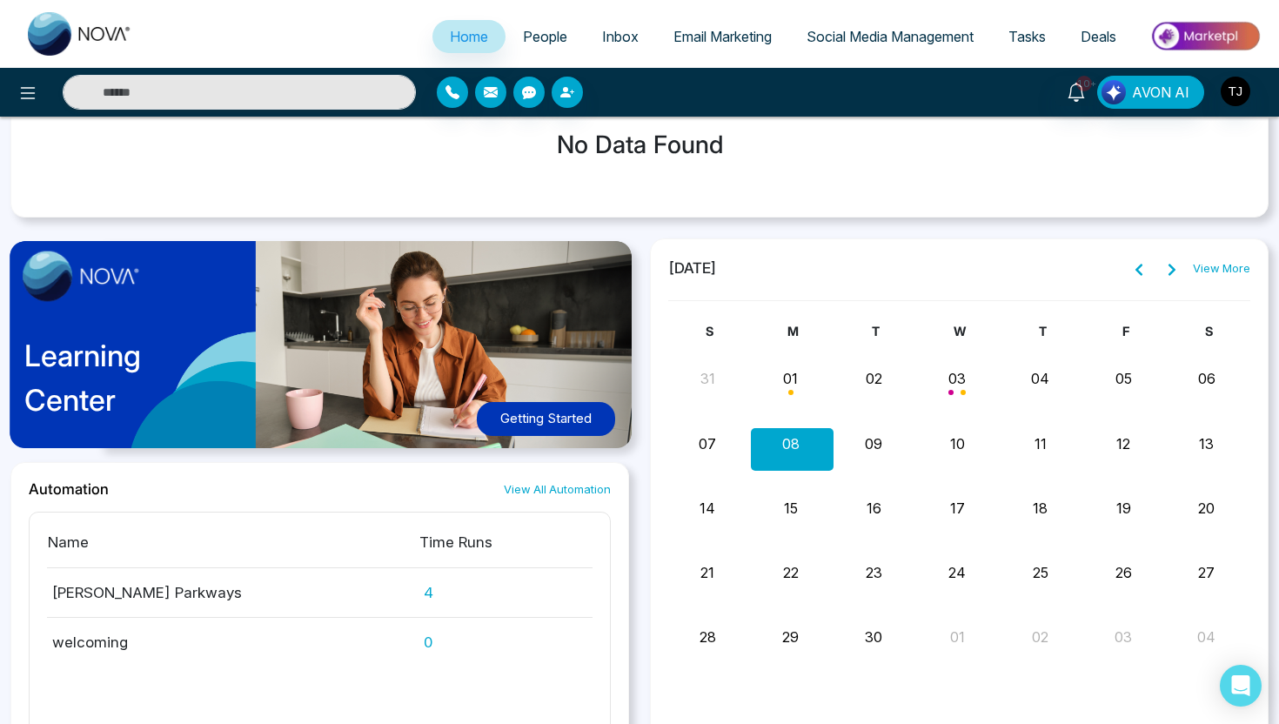
click at [846, 40] on span "Social Media Management" at bounding box center [890, 36] width 167 height 17
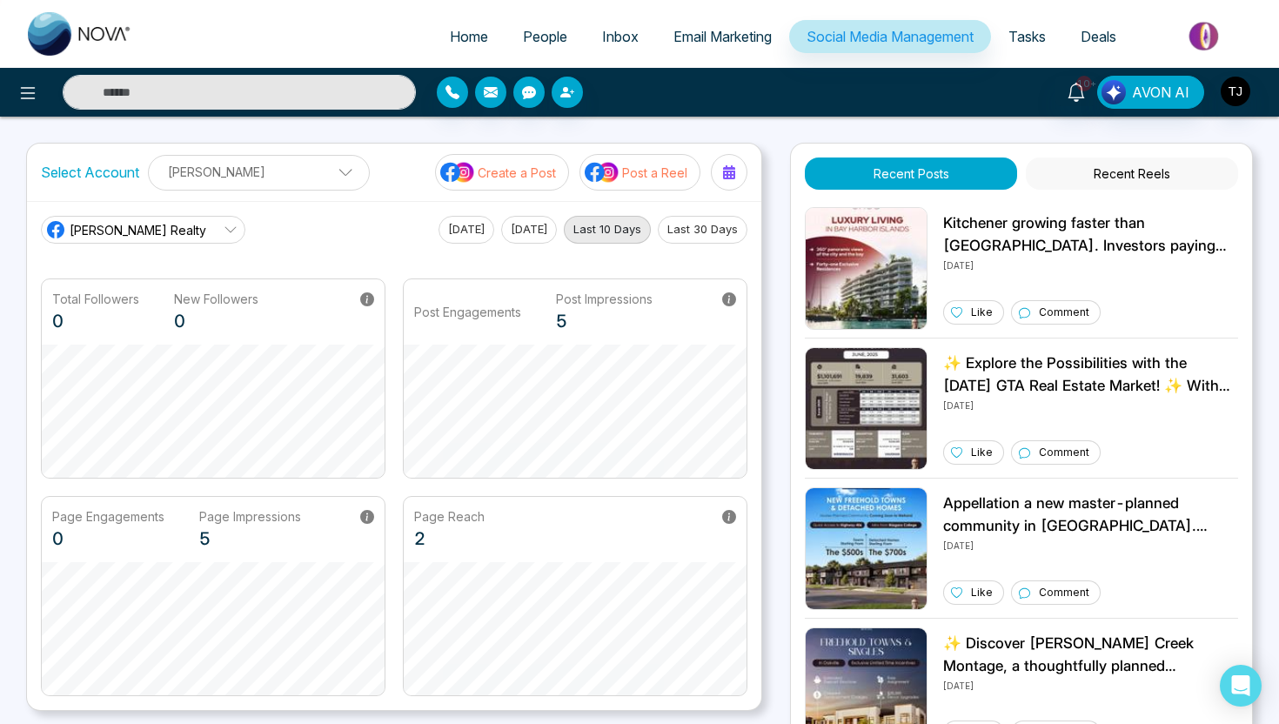
click at [501, 172] on p "Create a Post" at bounding box center [517, 173] width 78 height 18
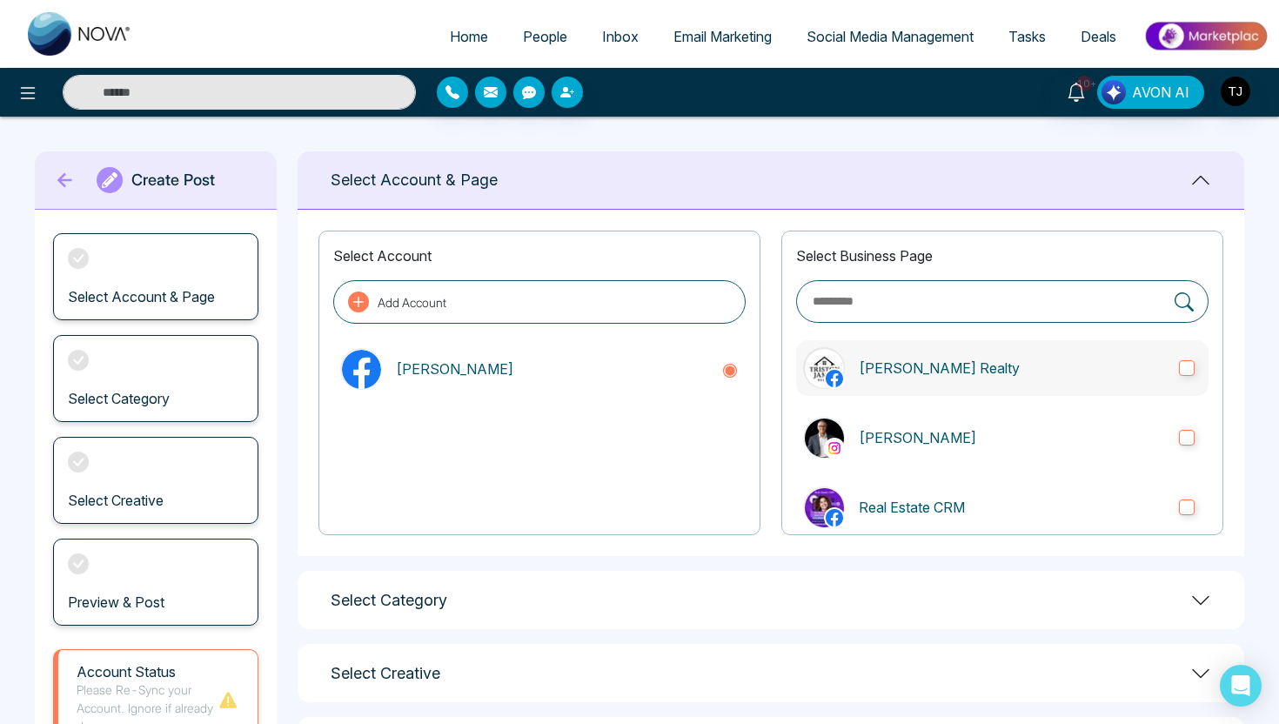
click at [902, 370] on p "[PERSON_NAME] Realty" at bounding box center [1012, 368] width 306 height 21
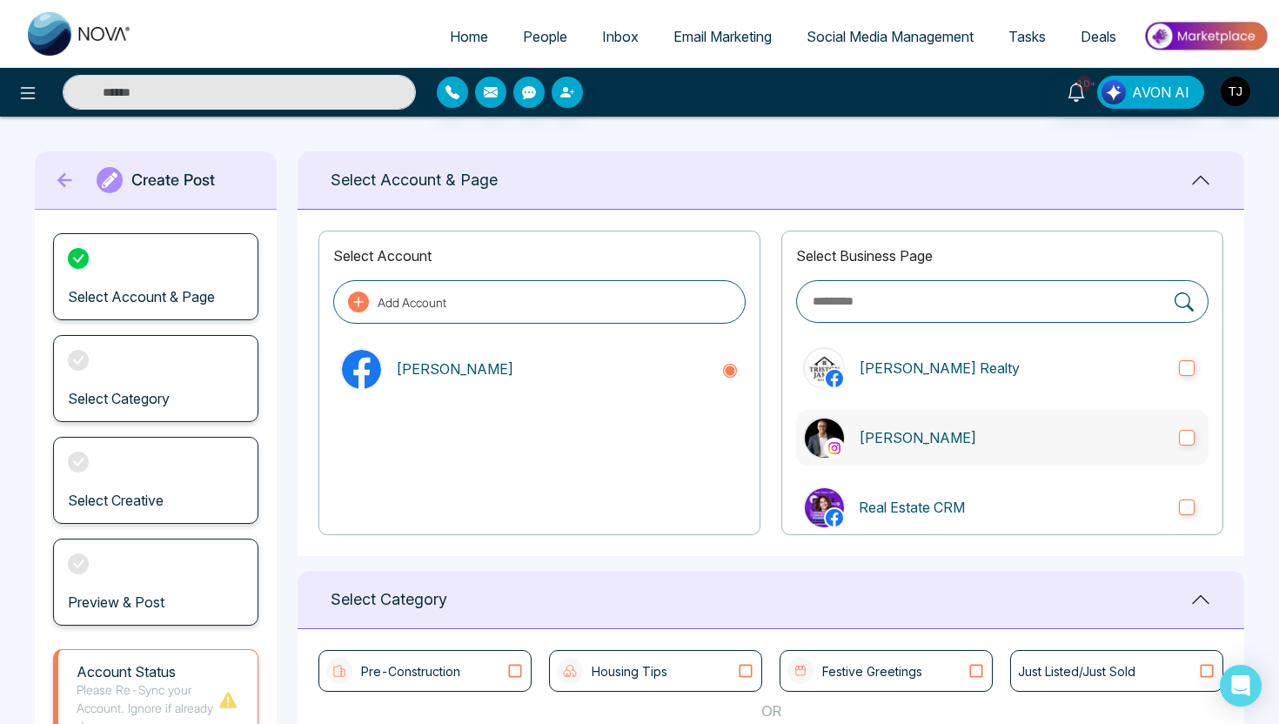
click at [910, 432] on p "Triston James" at bounding box center [1012, 437] width 306 height 21
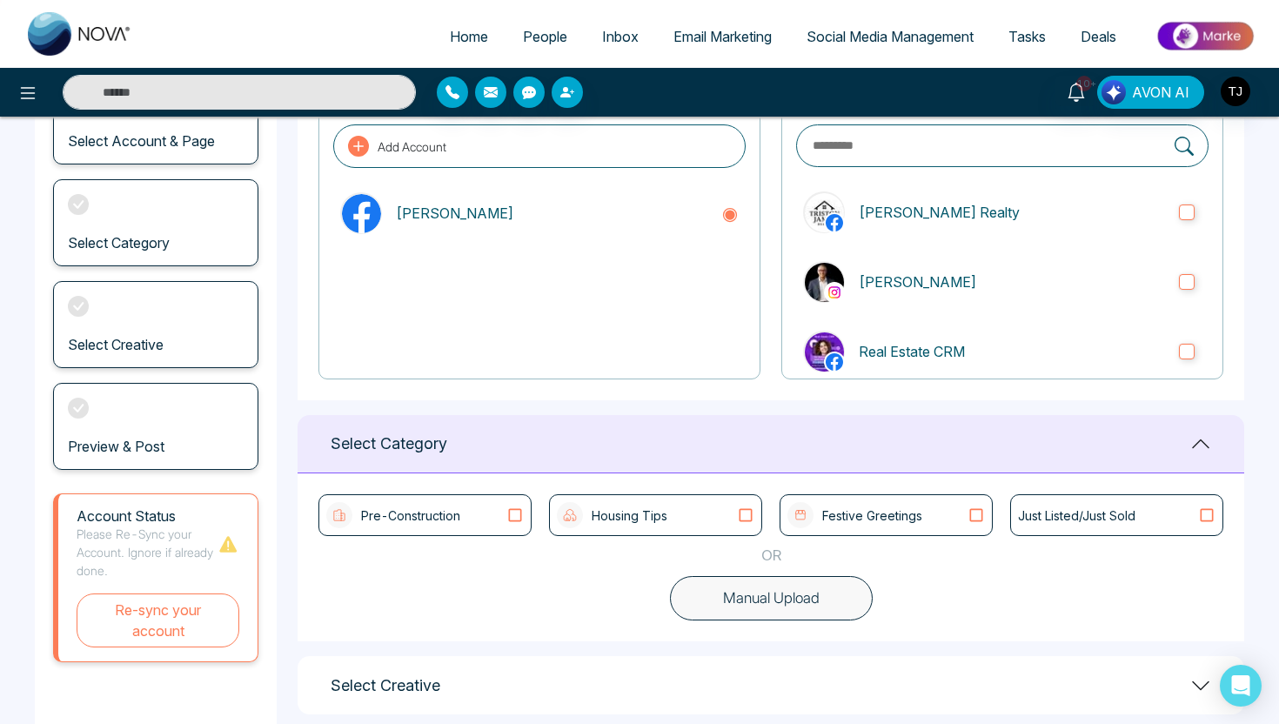
scroll to position [229, 0]
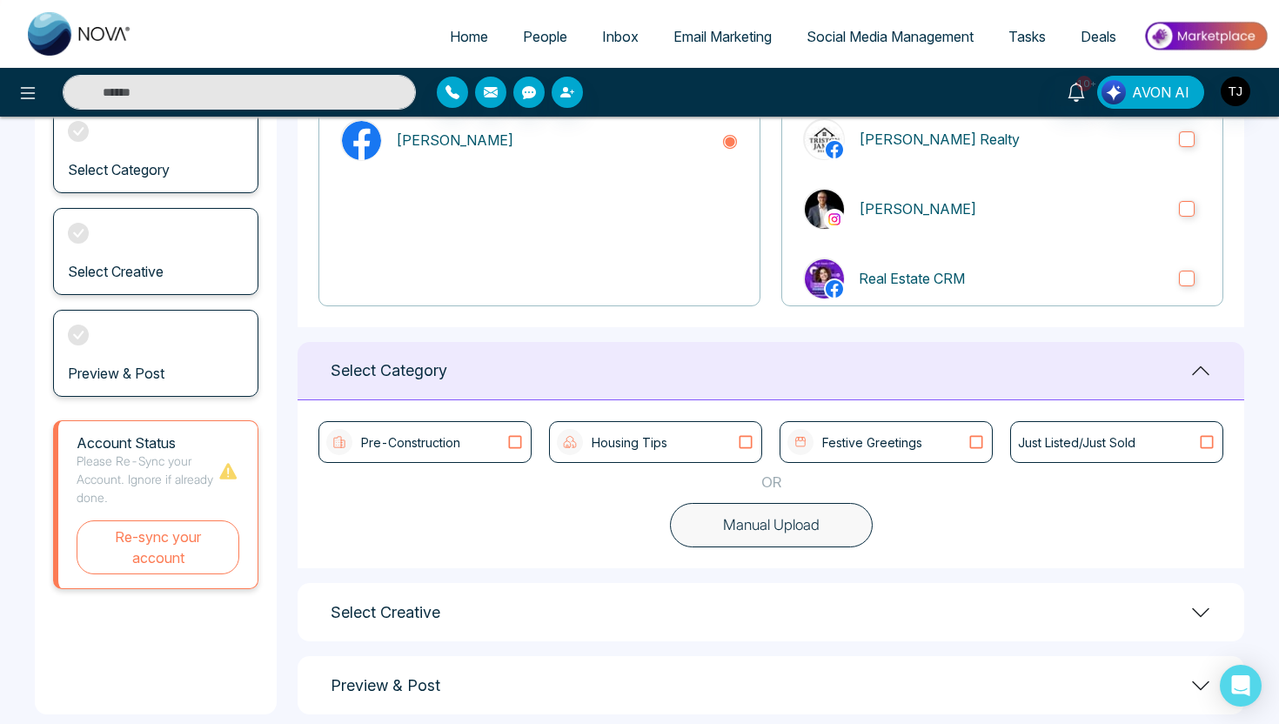
click at [749, 540] on button "Manual Upload" at bounding box center [771, 525] width 203 height 45
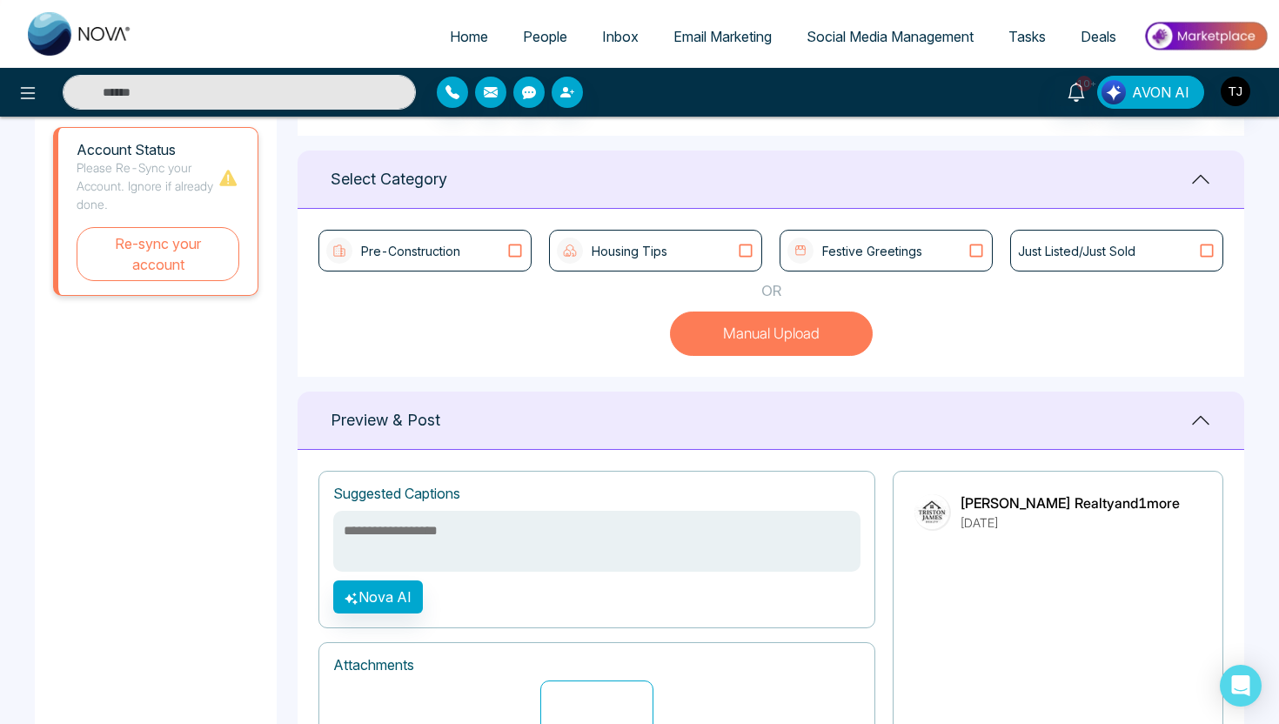
scroll to position [420, 0]
click at [677, 257] on div "Housing Tips" at bounding box center [656, 251] width 198 height 26
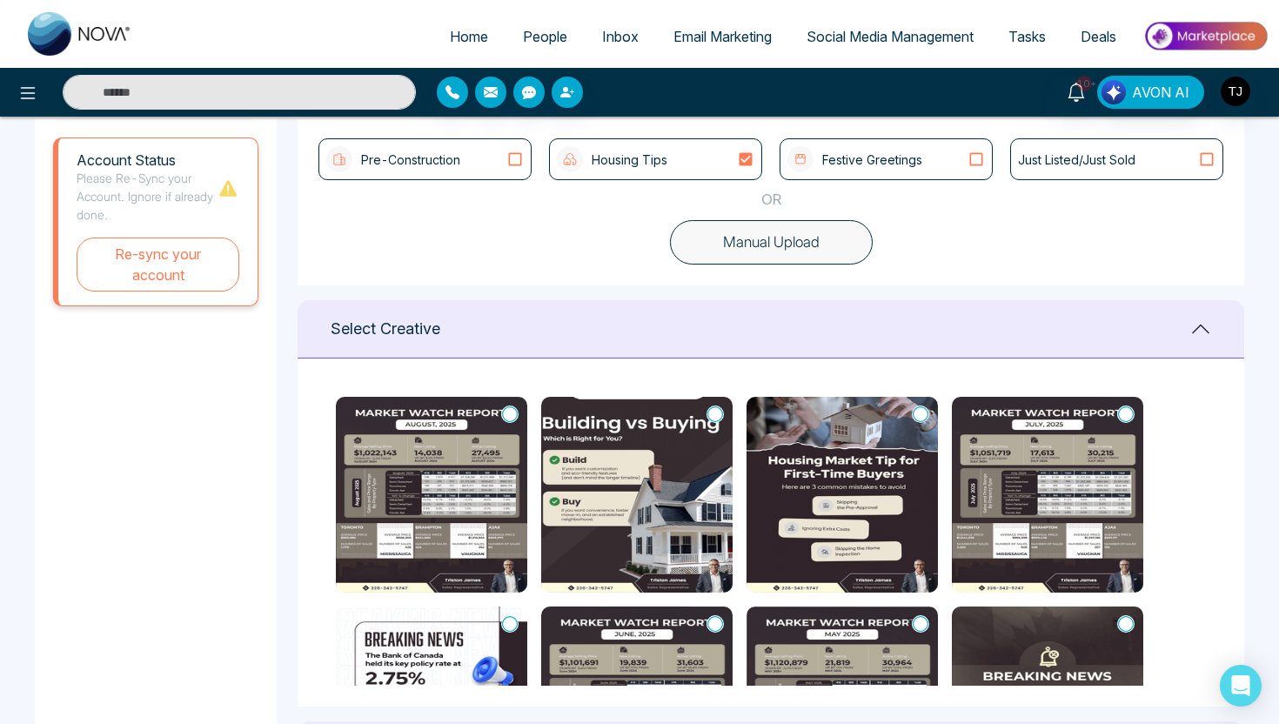
scroll to position [498, 0]
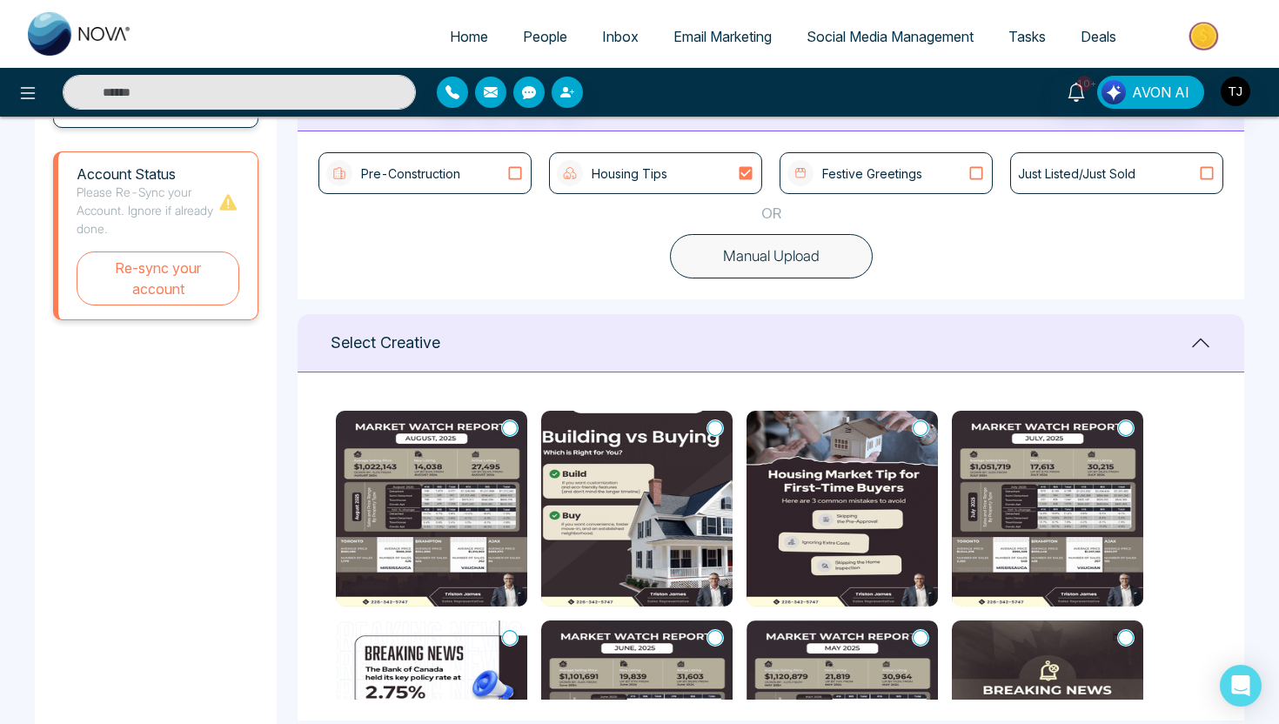
click at [517, 181] on div "Pre-Construction" at bounding box center [425, 173] width 198 height 26
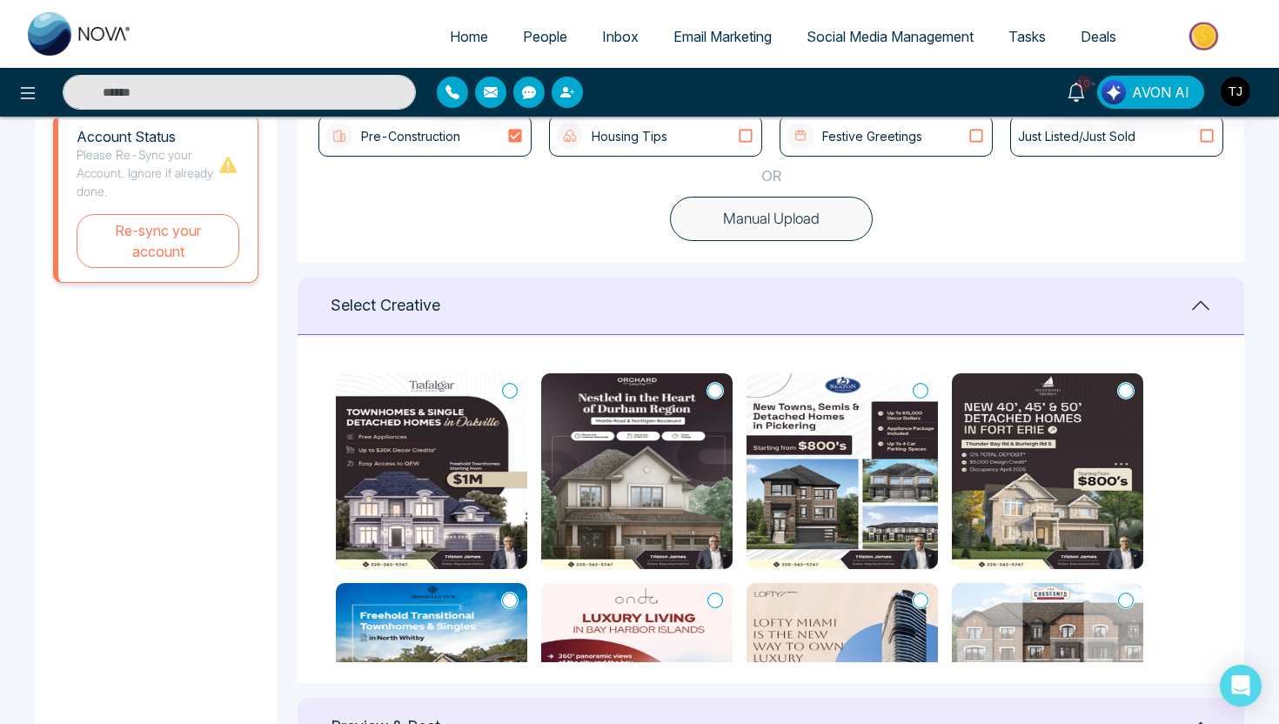
scroll to position [511, 0]
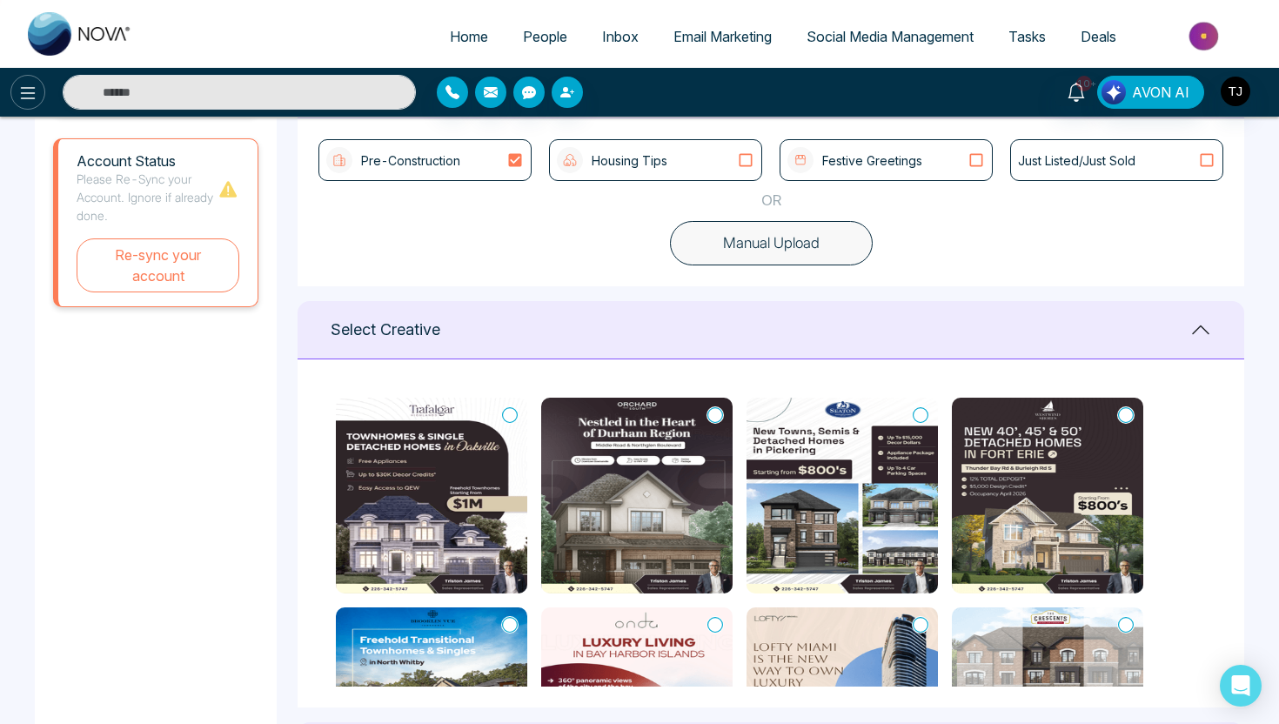
click at [30, 91] on icon at bounding box center [27, 93] width 21 height 21
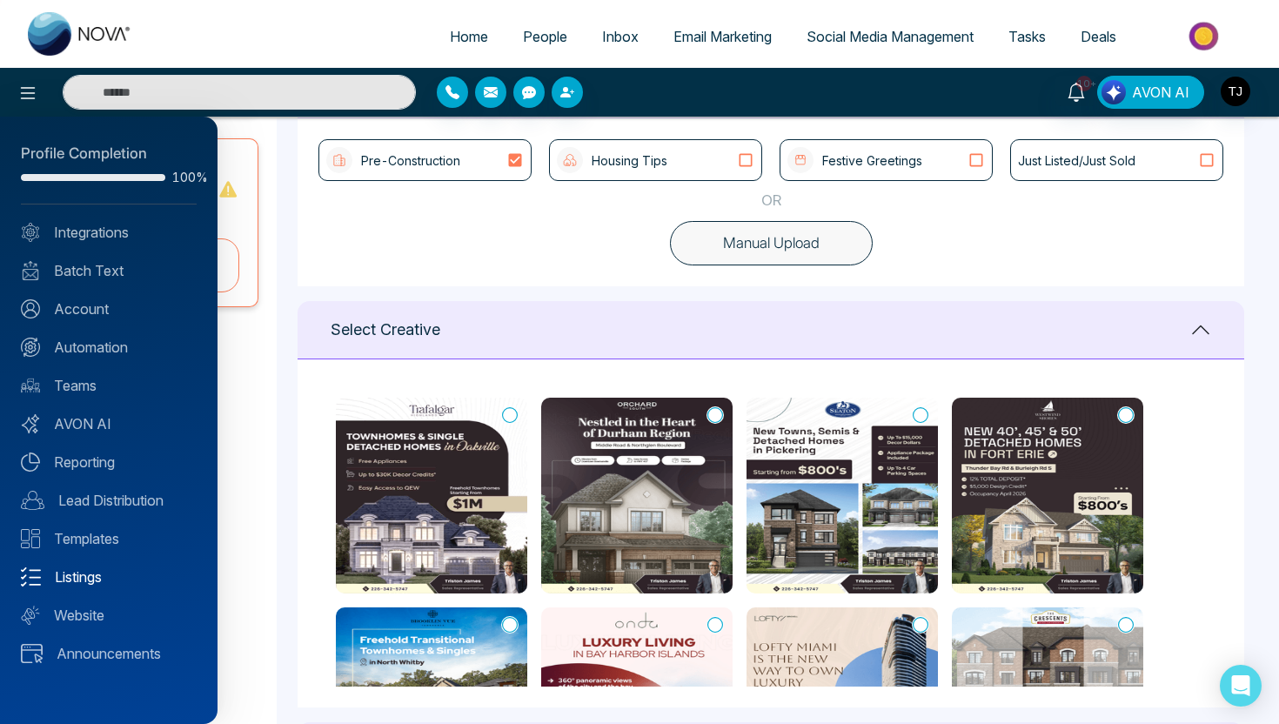
click at [92, 580] on link "Listings" at bounding box center [109, 577] width 176 height 21
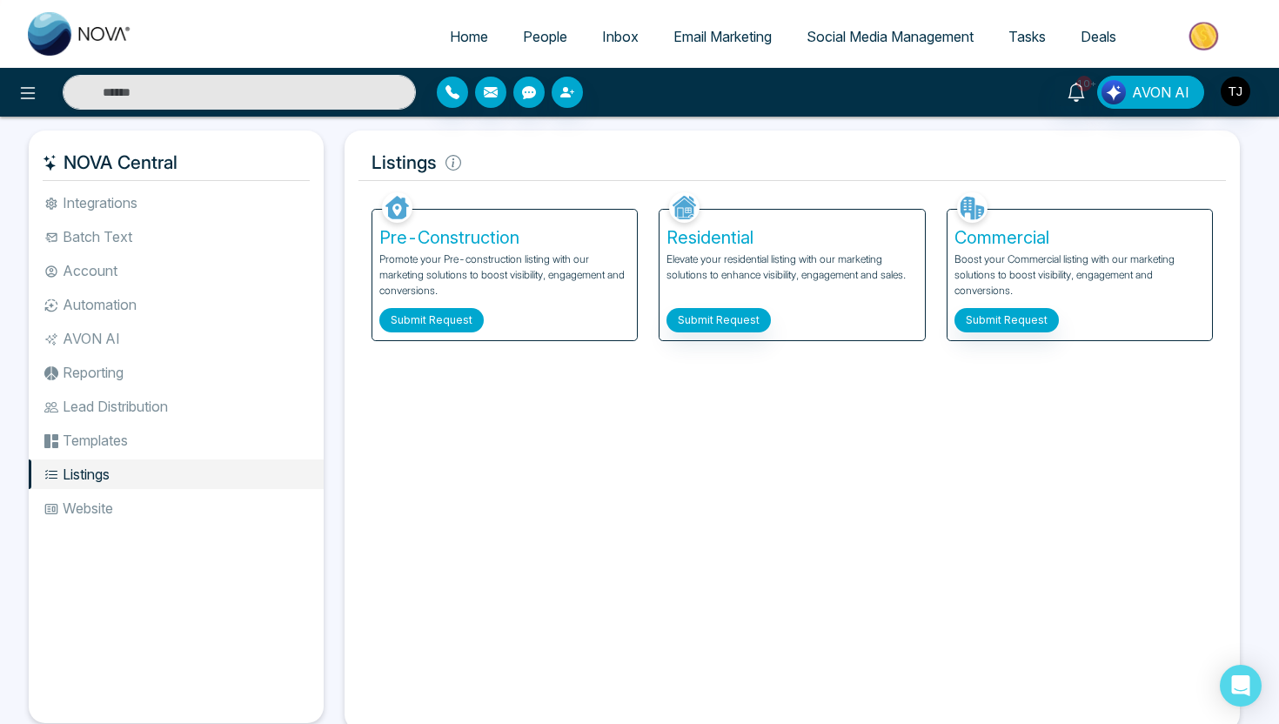
click at [426, 312] on button "Submit Request" at bounding box center [431, 320] width 104 height 24
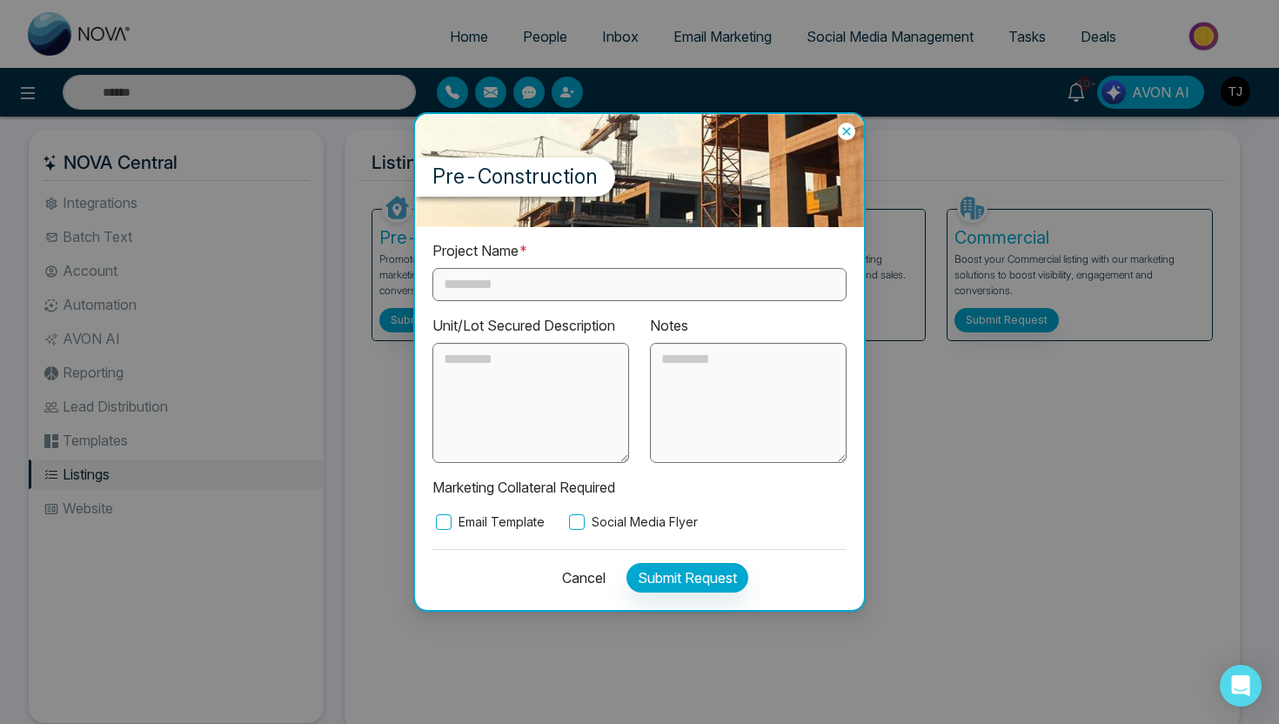
click at [504, 293] on input "text" at bounding box center [640, 284] width 414 height 33
click at [588, 519] on label "Social Media Flyer" at bounding box center [632, 522] width 132 height 19
click at [849, 131] on icon at bounding box center [846, 131] width 17 height 17
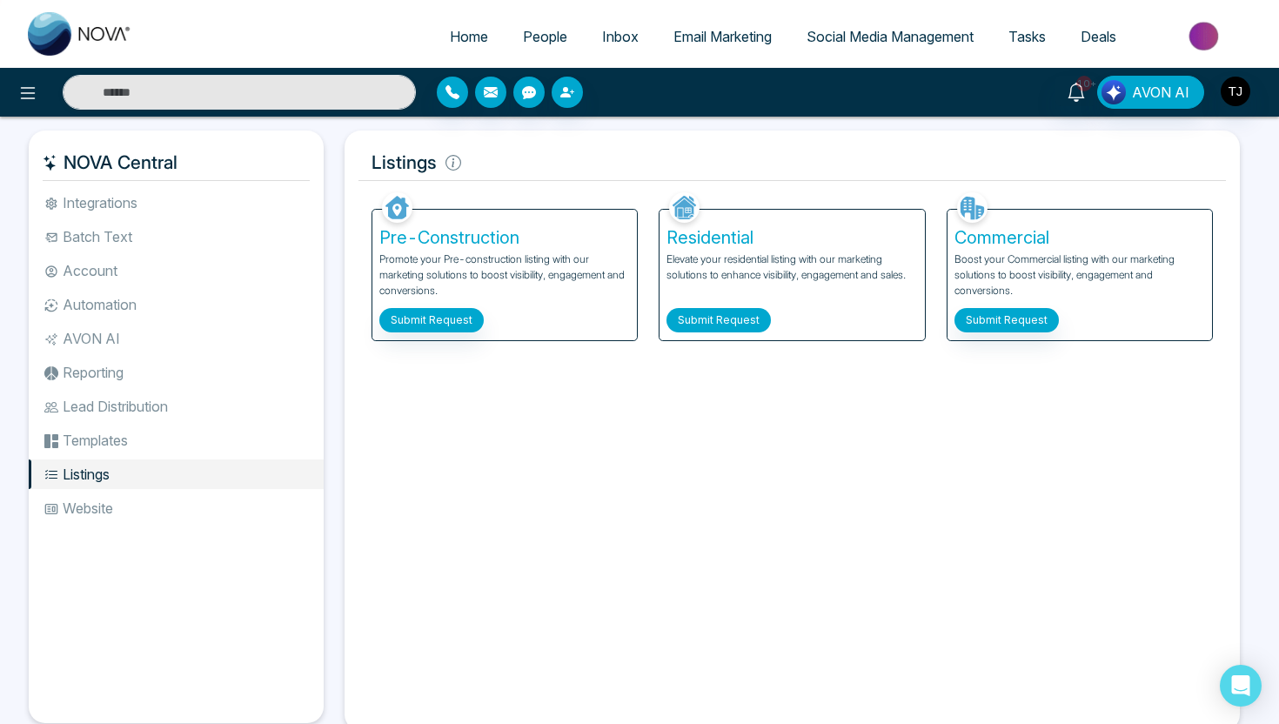
click at [711, 325] on button "Submit Request" at bounding box center [719, 320] width 104 height 24
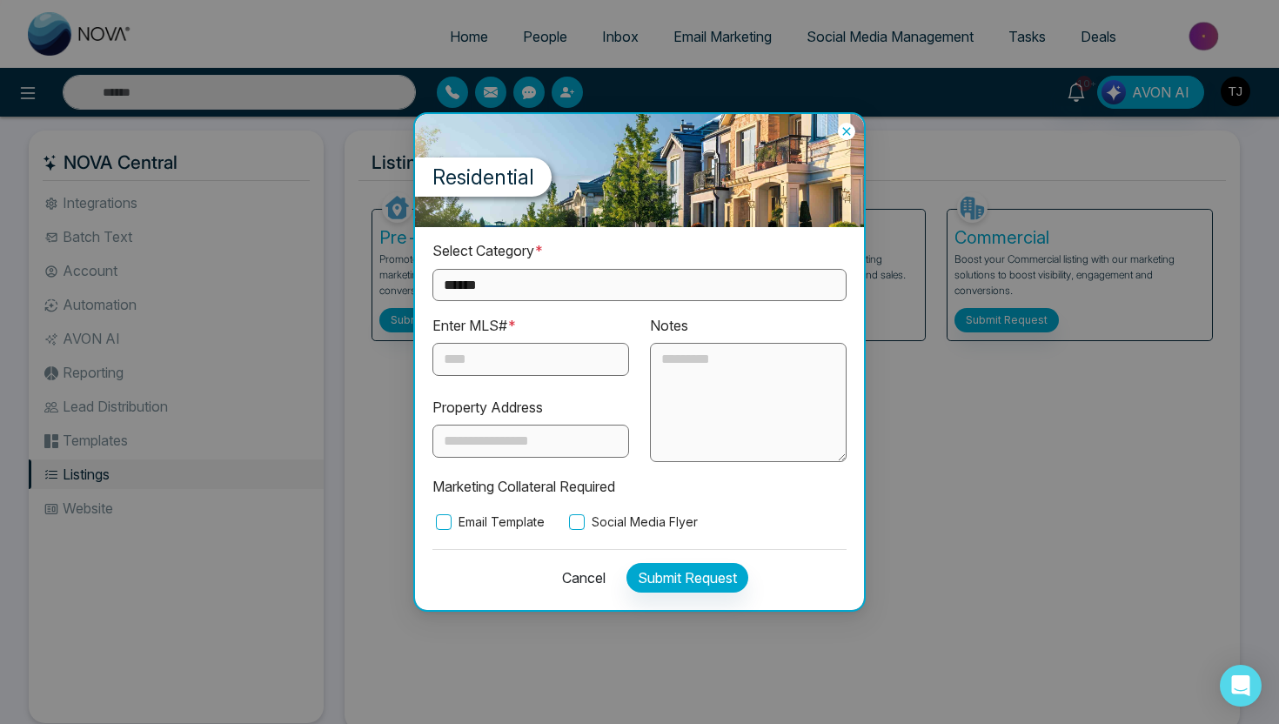
click at [584, 284] on select "**********" at bounding box center [640, 285] width 414 height 32
click at [541, 280] on select "**********" at bounding box center [640, 285] width 414 height 32
click at [539, 292] on select "**********" at bounding box center [640, 285] width 414 height 32
click at [541, 295] on select "**********" at bounding box center [640, 285] width 414 height 32
select select "**********"
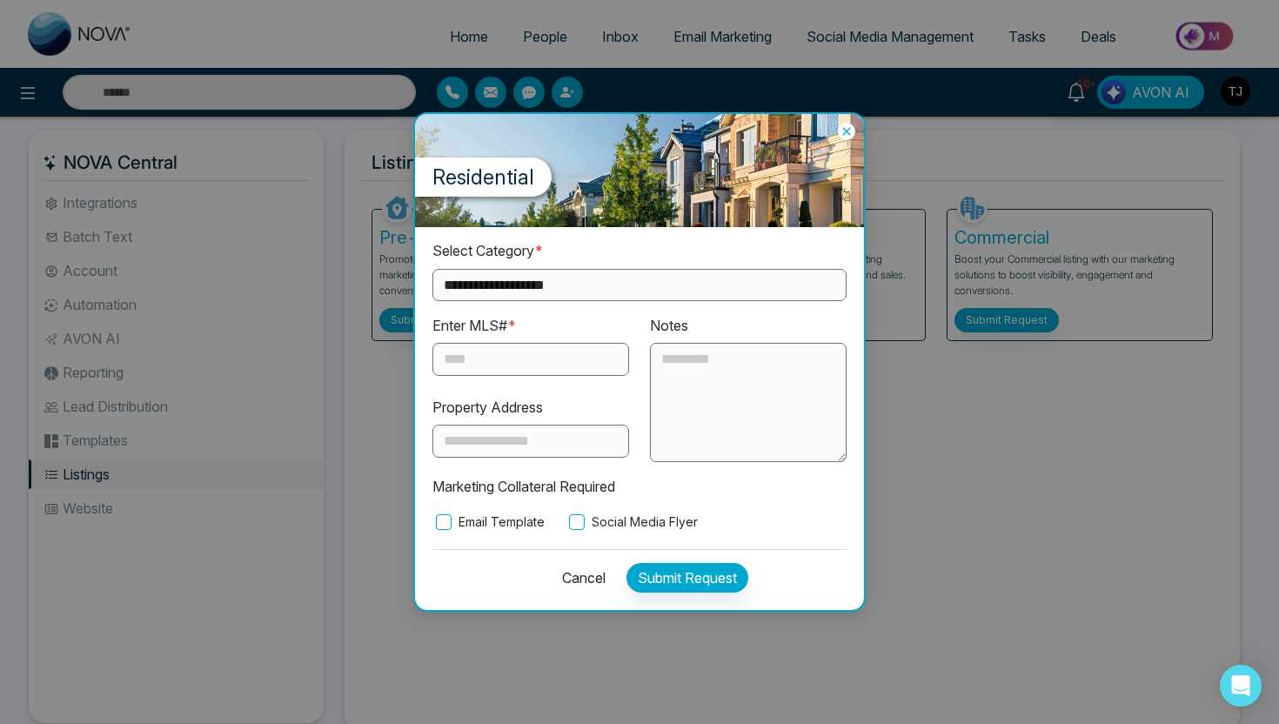
click at [523, 356] on input "text" at bounding box center [531, 359] width 197 height 33
click at [452, 528] on label "Email Template" at bounding box center [489, 522] width 112 height 19
click at [599, 522] on label "Social Media Flyer" at bounding box center [632, 522] width 132 height 19
click at [848, 123] on div "Residential" at bounding box center [639, 170] width 449 height 113
click at [848, 138] on icon at bounding box center [846, 131] width 17 height 17
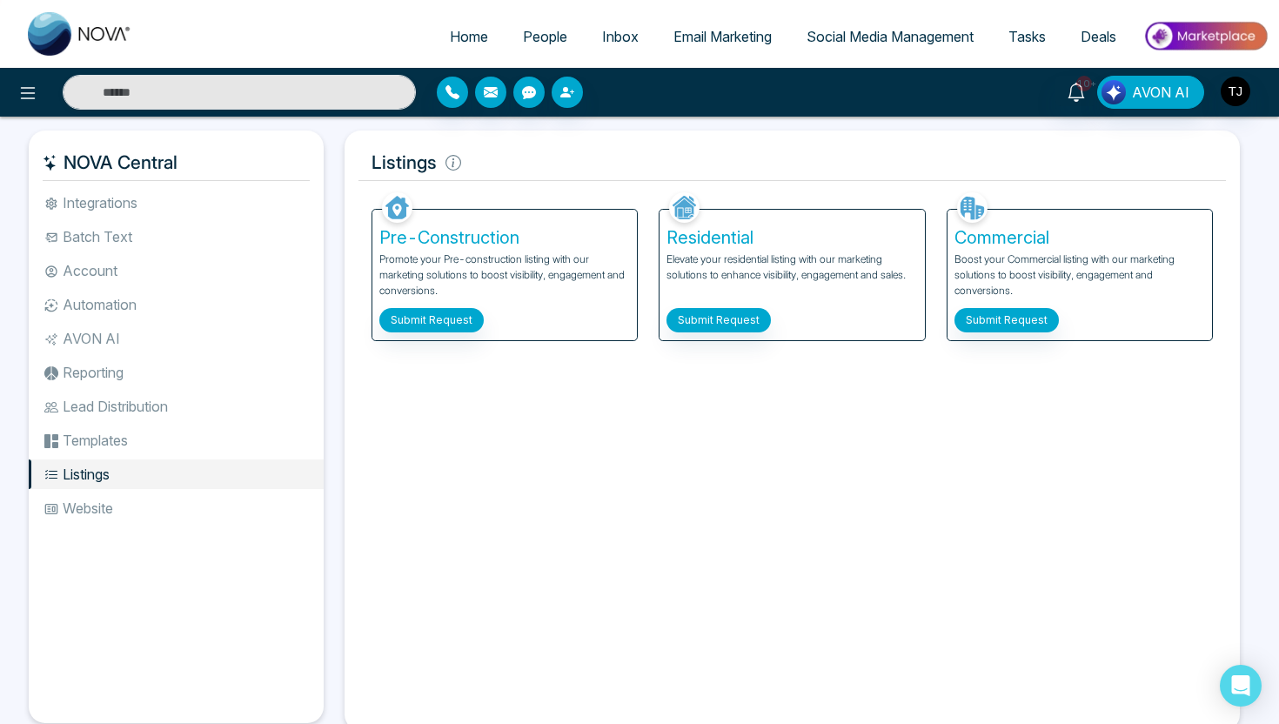
click at [863, 39] on span "Social Media Management" at bounding box center [890, 36] width 167 height 17
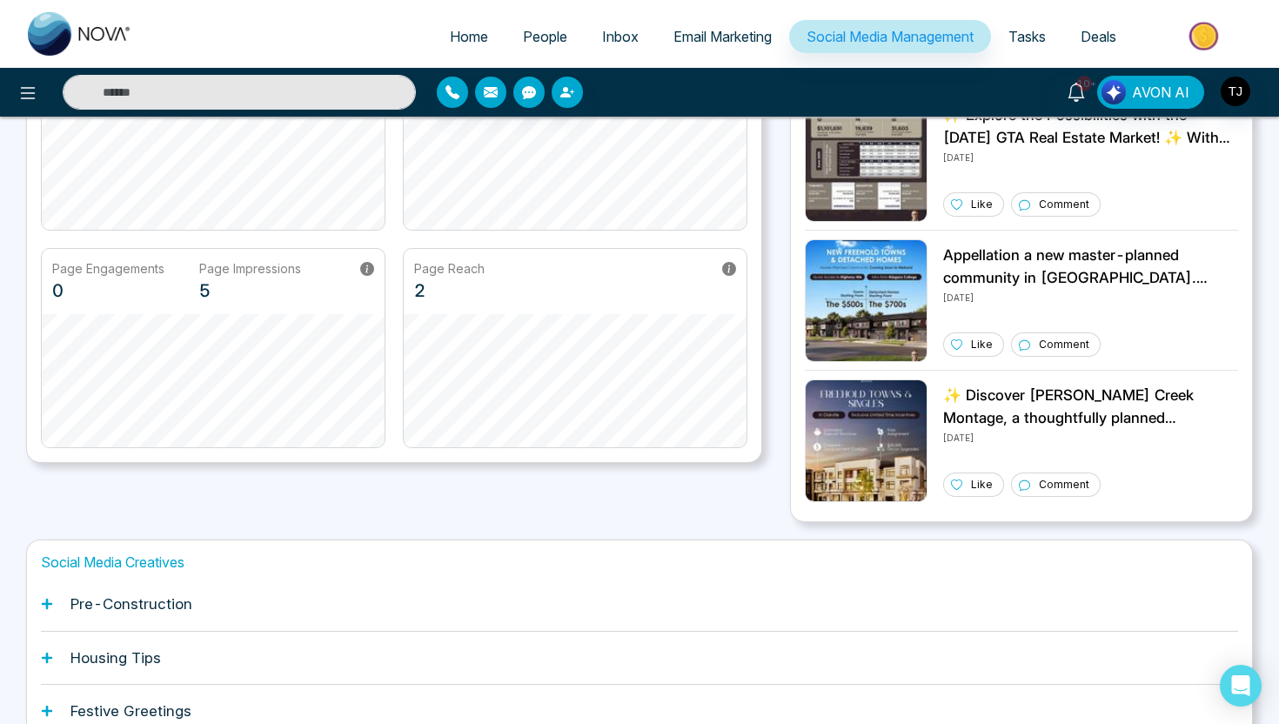
scroll to position [400, 0]
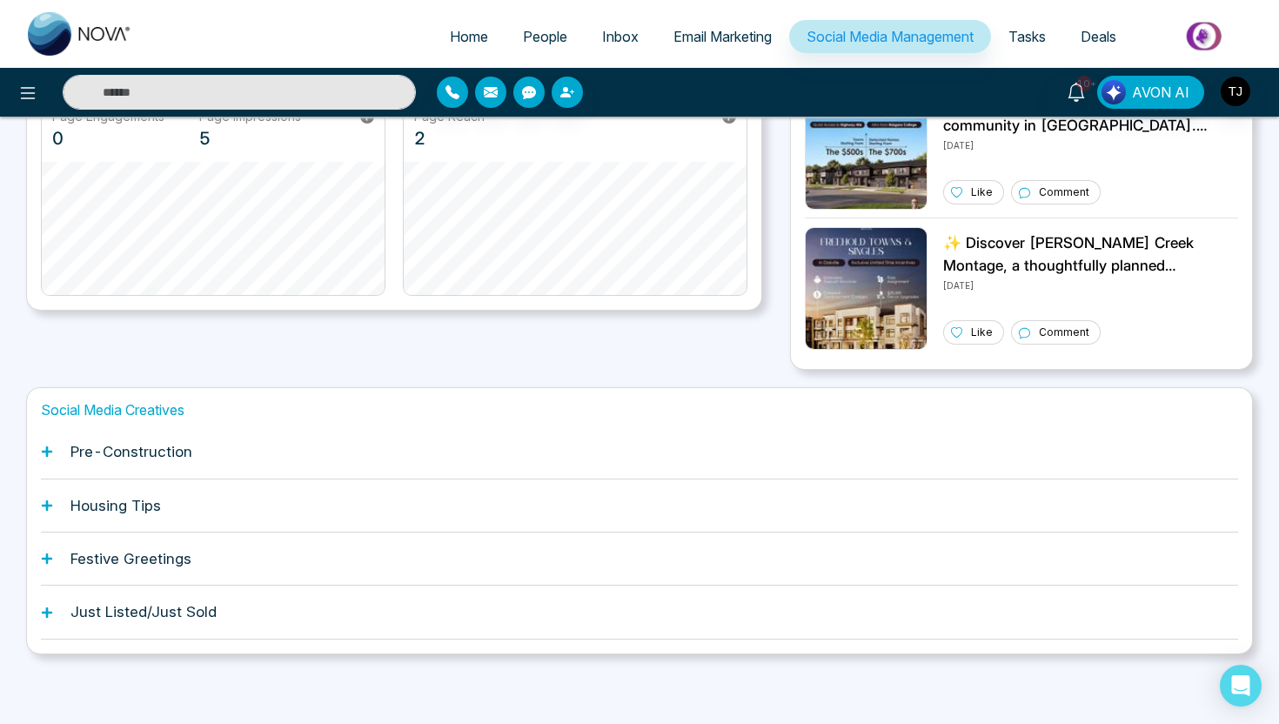
click at [140, 459] on h1 "Pre-Construction" at bounding box center [132, 451] width 122 height 17
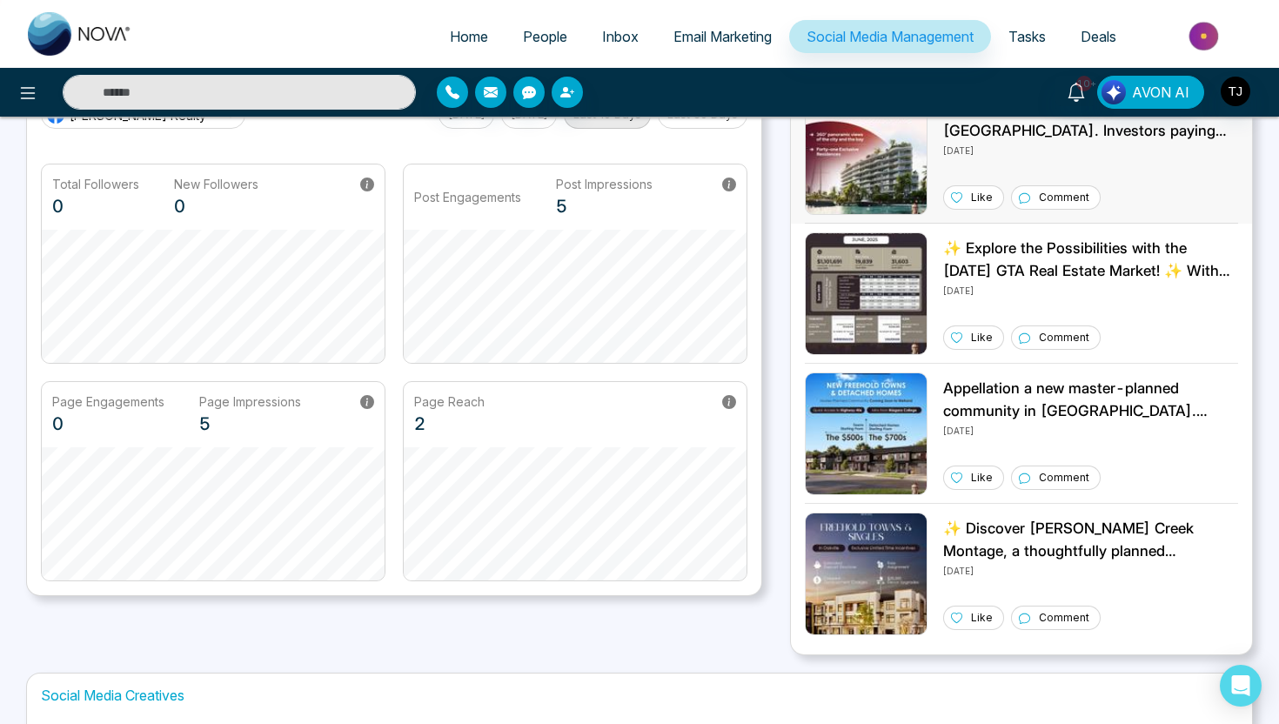
scroll to position [0, 0]
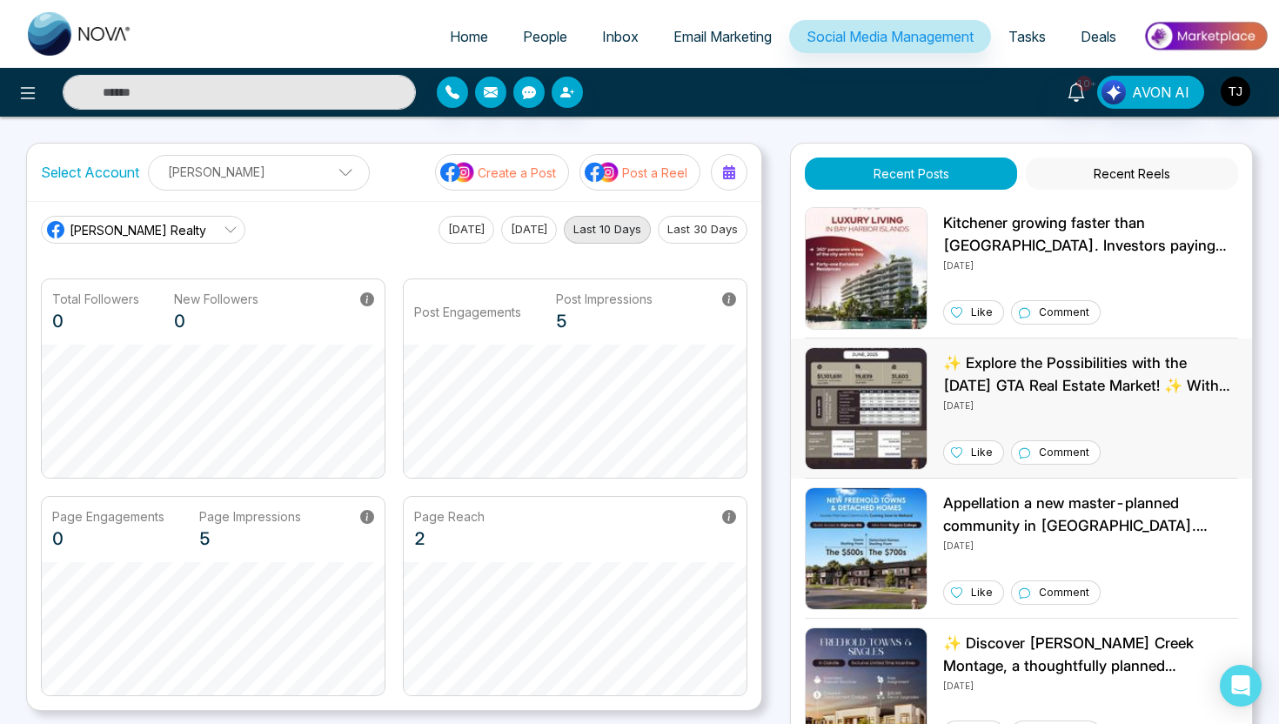
click at [864, 386] on img at bounding box center [866, 408] width 123 height 123
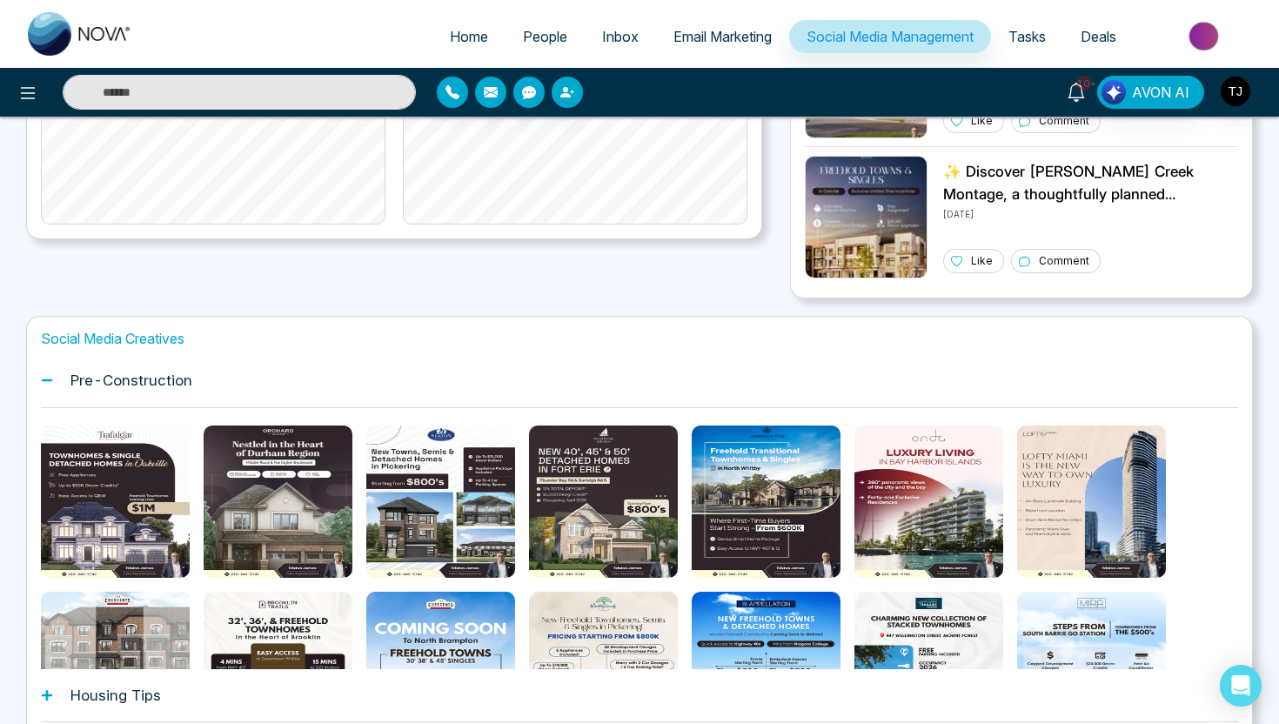
scroll to position [480, 0]
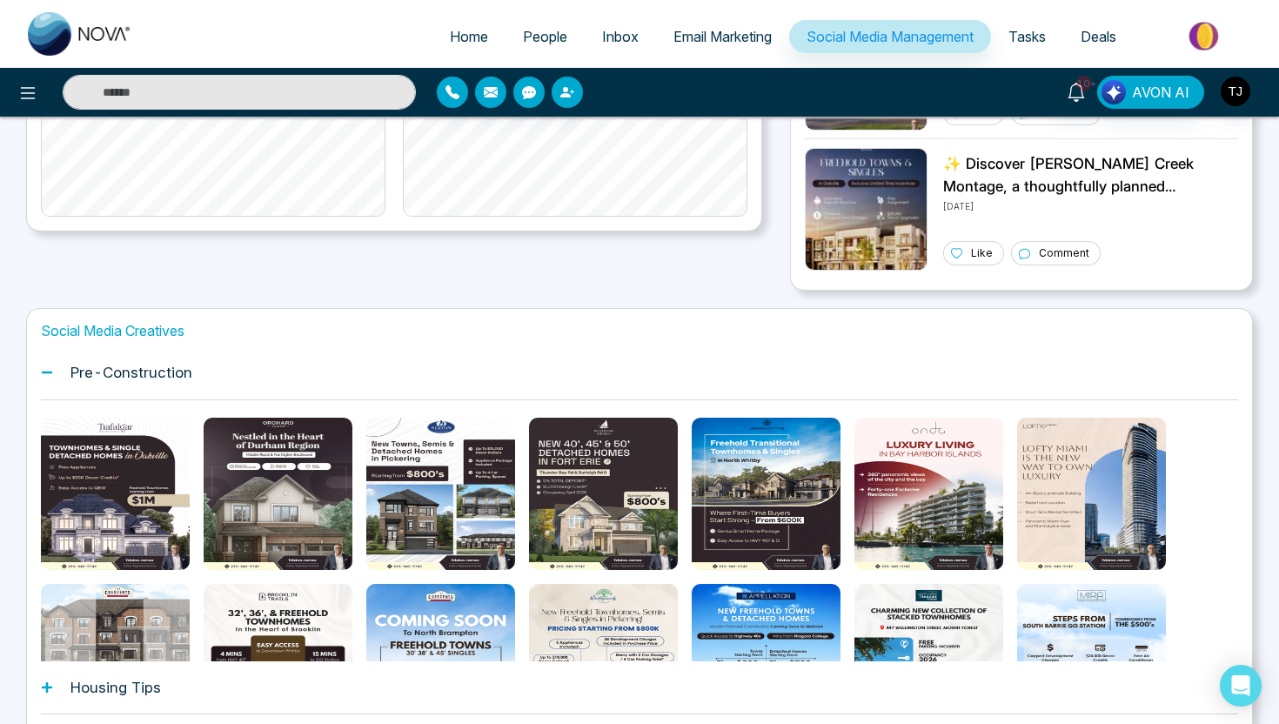
click at [1212, 34] on img at bounding box center [1206, 36] width 126 height 39
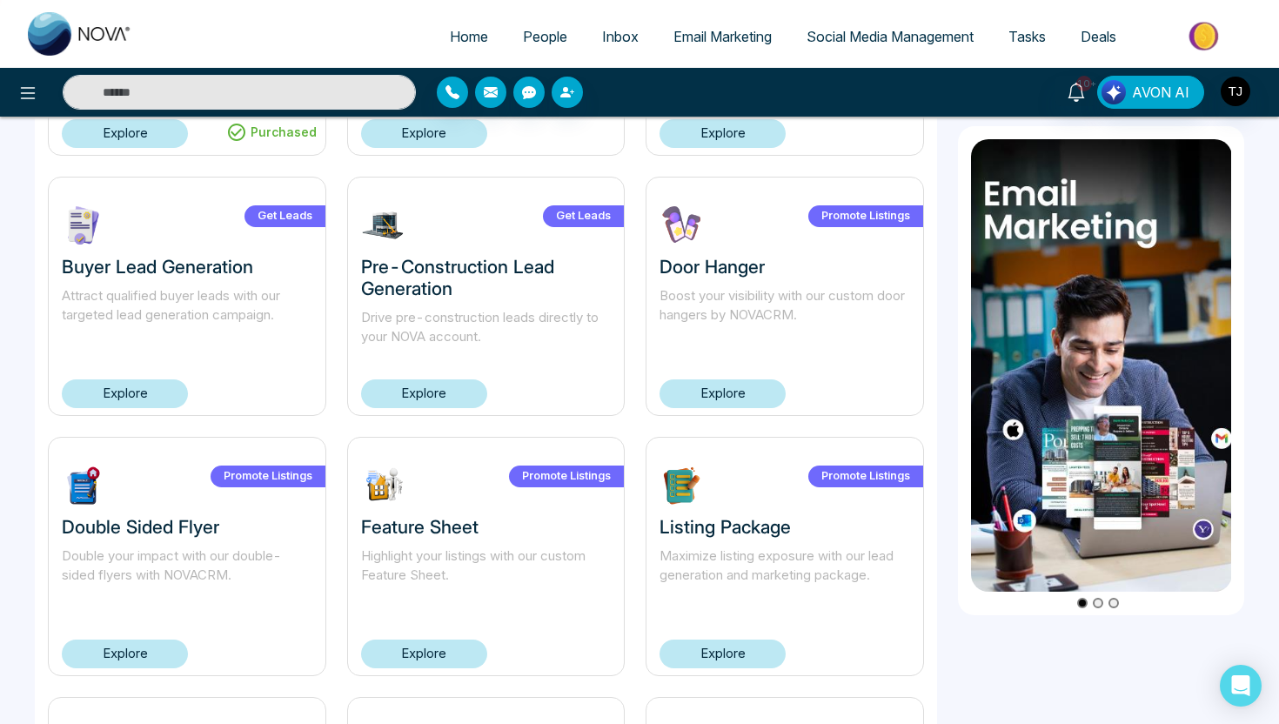
scroll to position [810, 0]
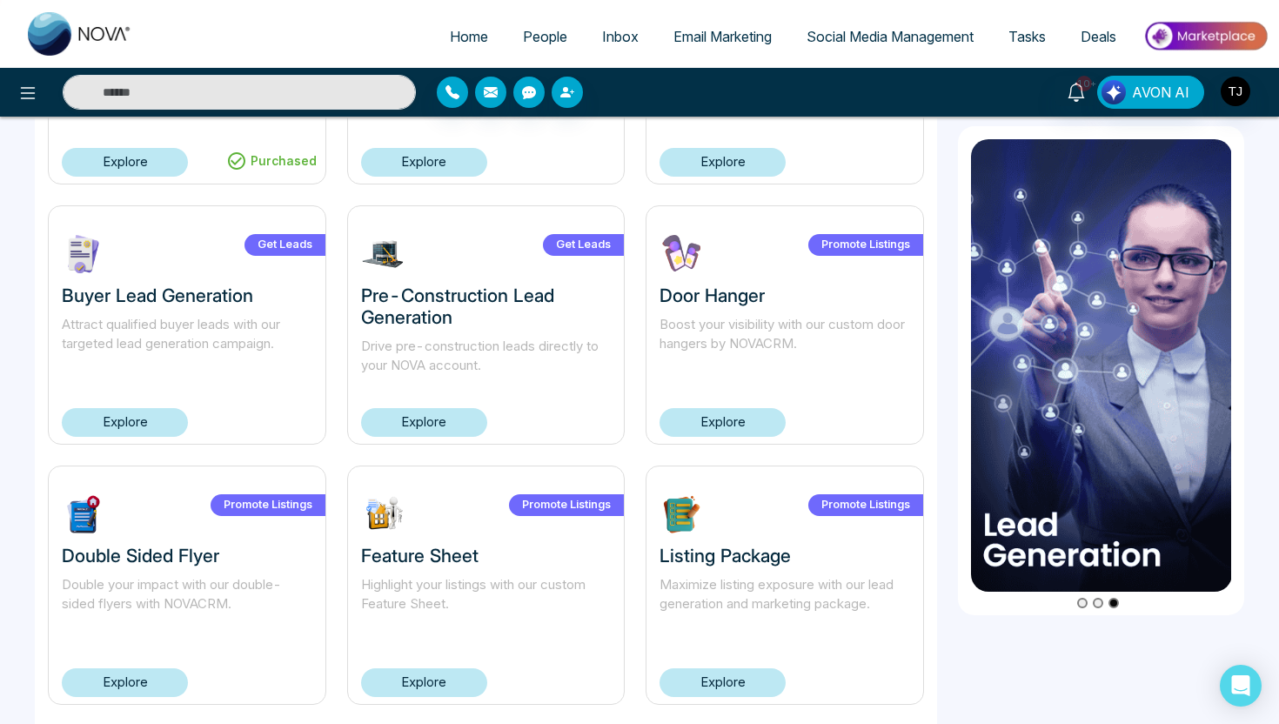
click at [706, 422] on link "Explore" at bounding box center [723, 422] width 126 height 29
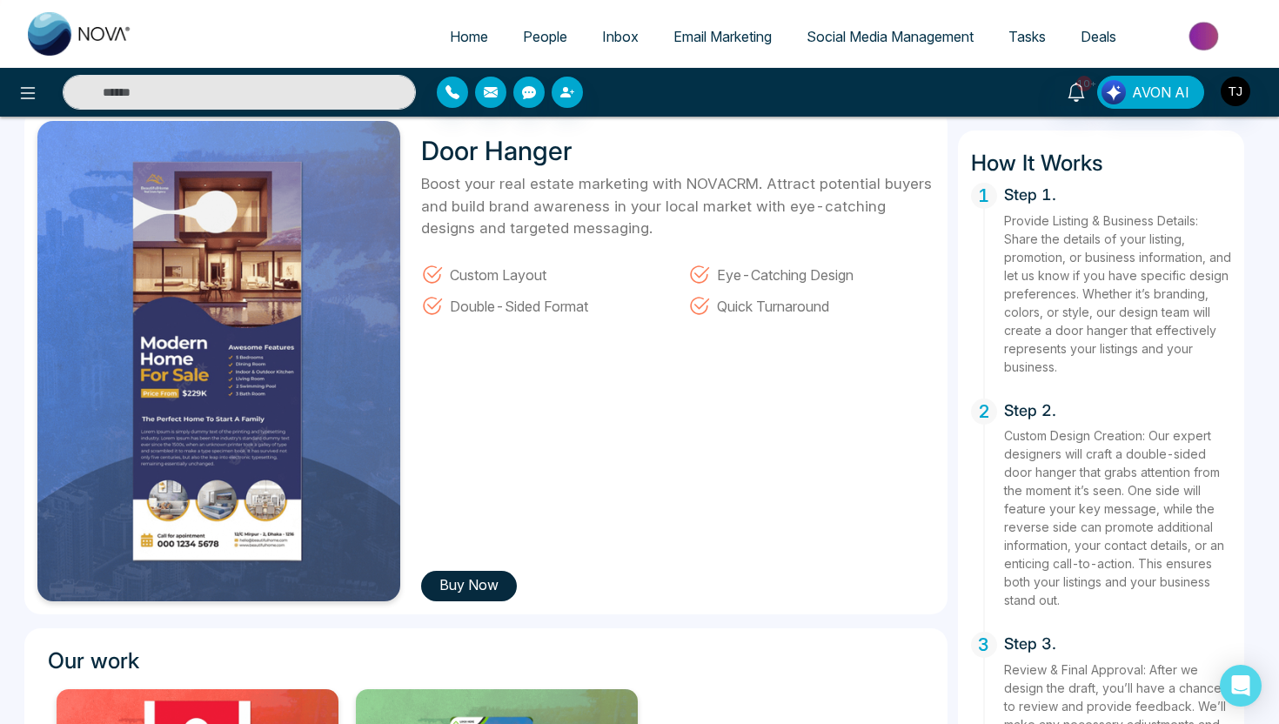
scroll to position [76, 0]
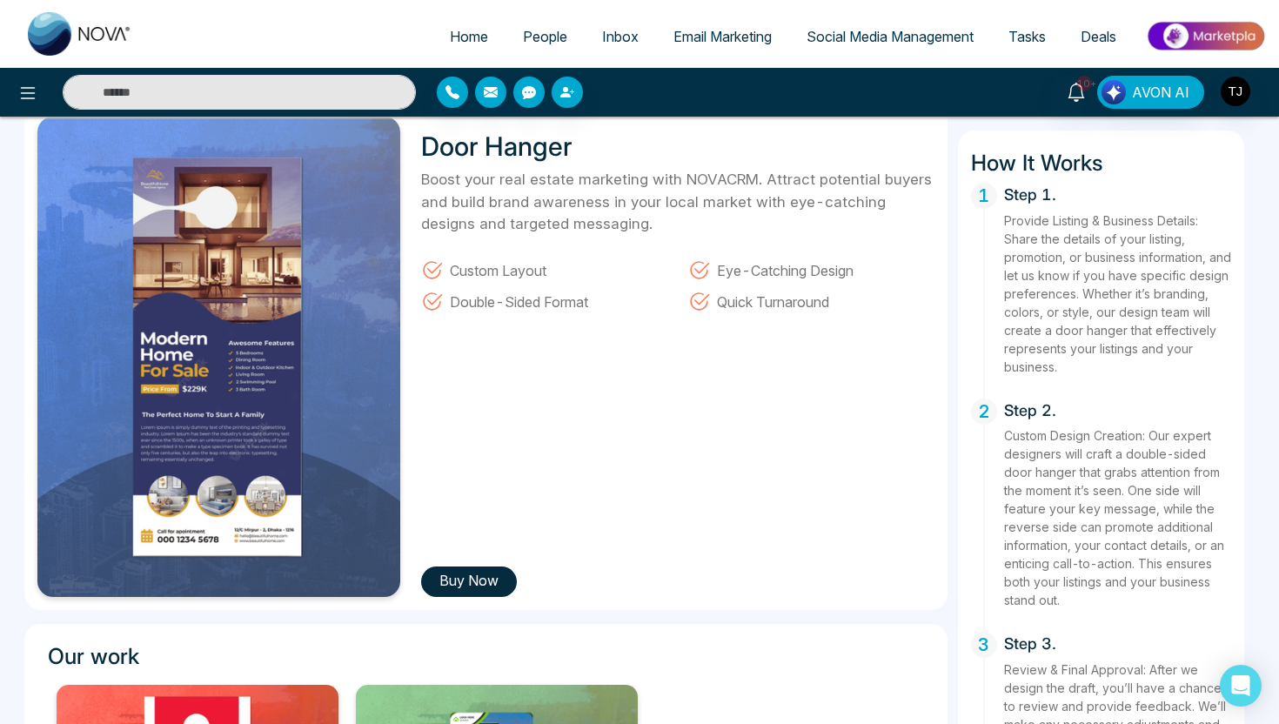
click at [1168, 37] on img at bounding box center [1206, 36] width 126 height 39
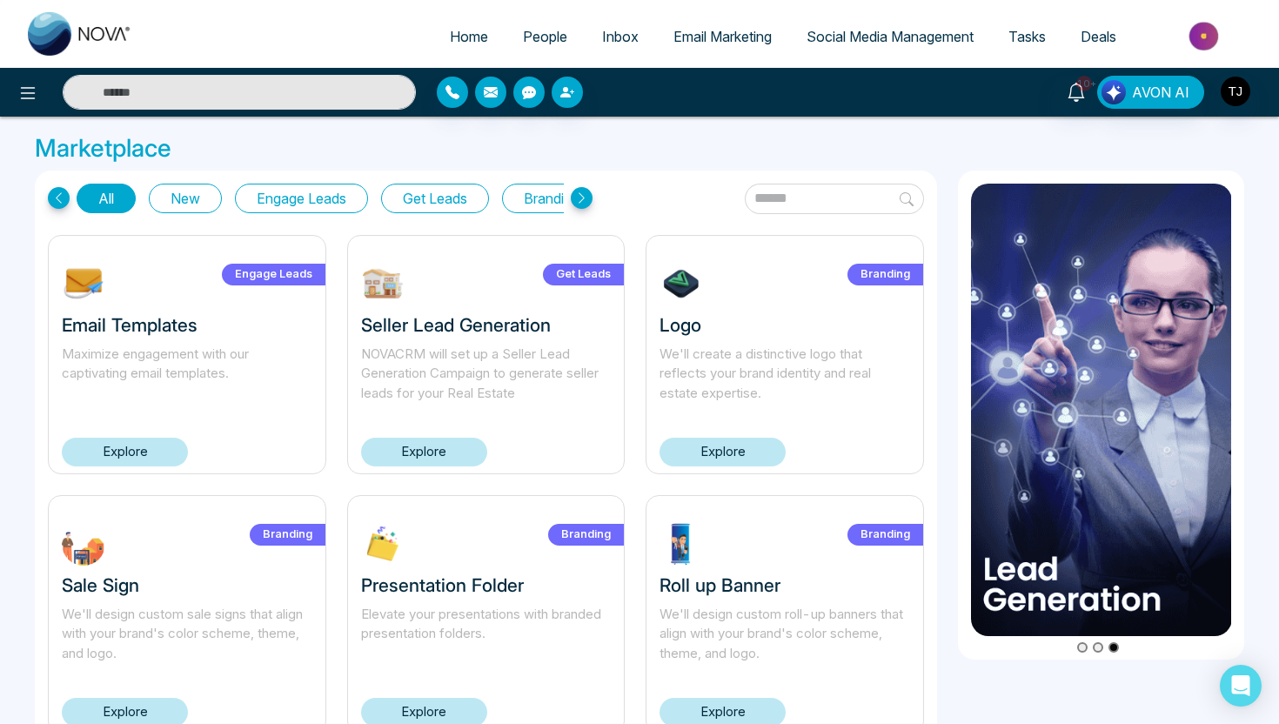
click at [448, 199] on button "Get Leads" at bounding box center [435, 199] width 108 height 30
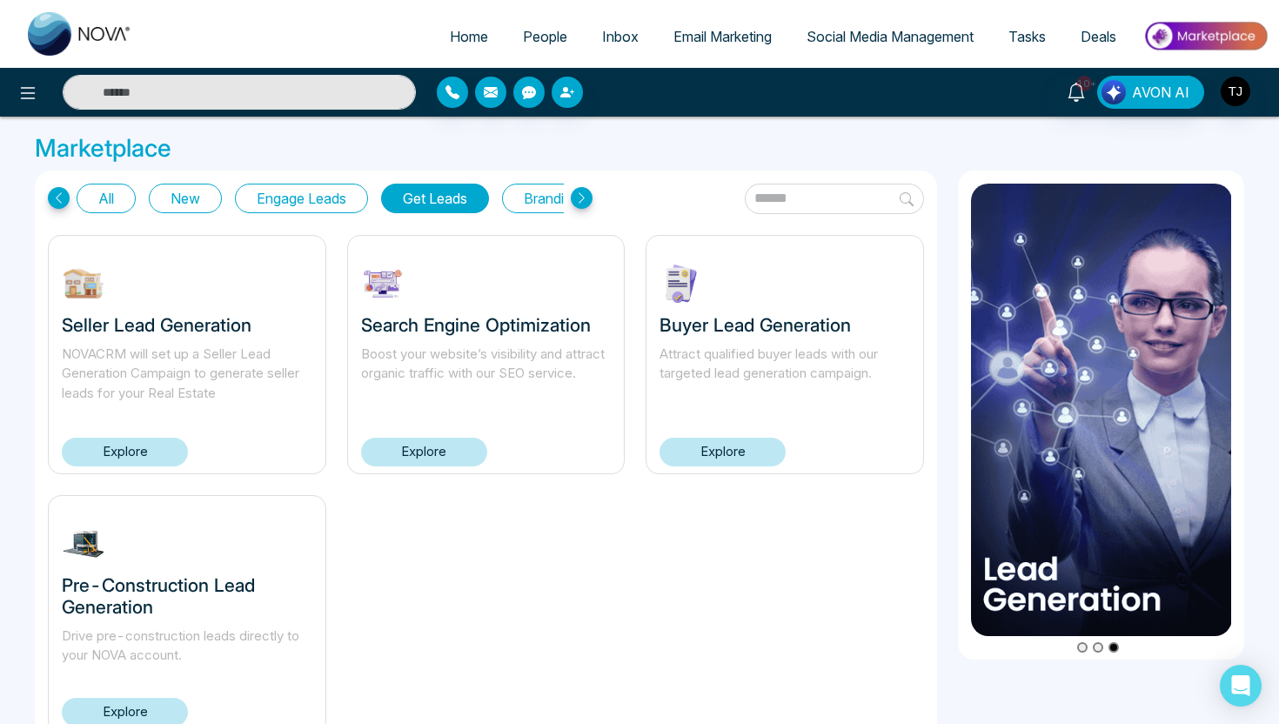
click at [735, 451] on link "Explore" at bounding box center [723, 452] width 126 height 29
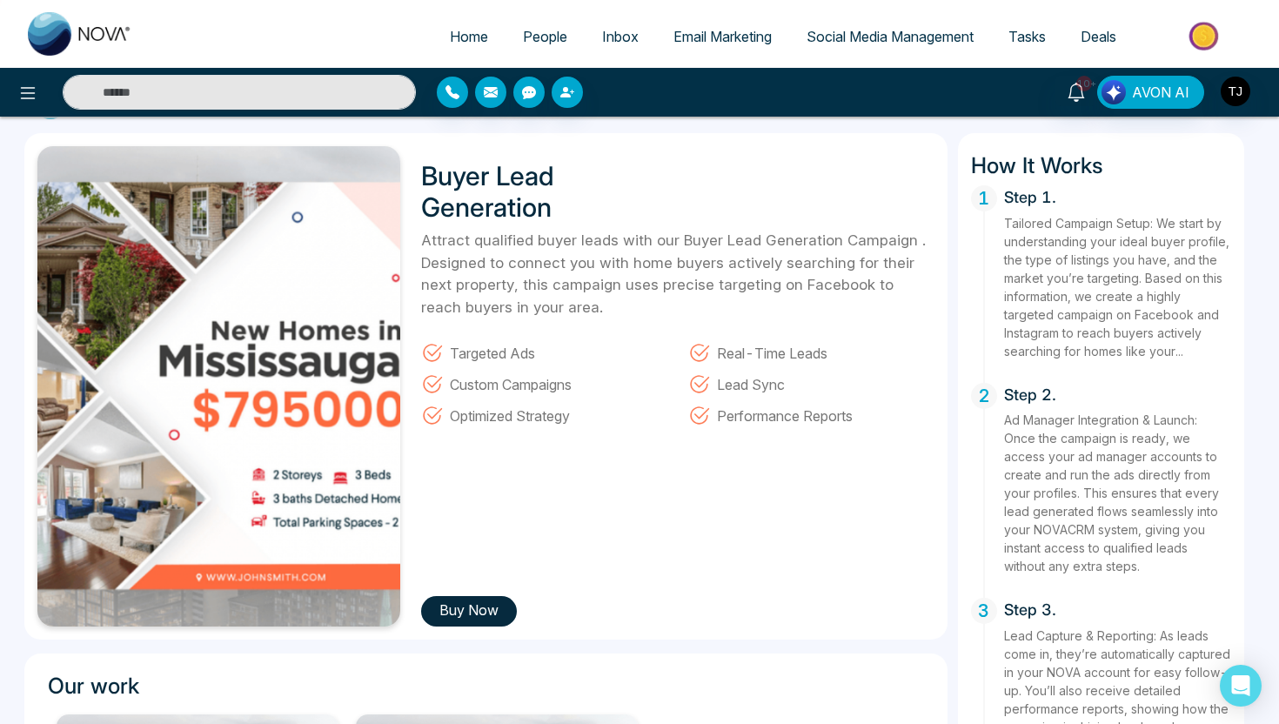
scroll to position [45, 0]
click at [541, 37] on span "People" at bounding box center [545, 36] width 44 height 17
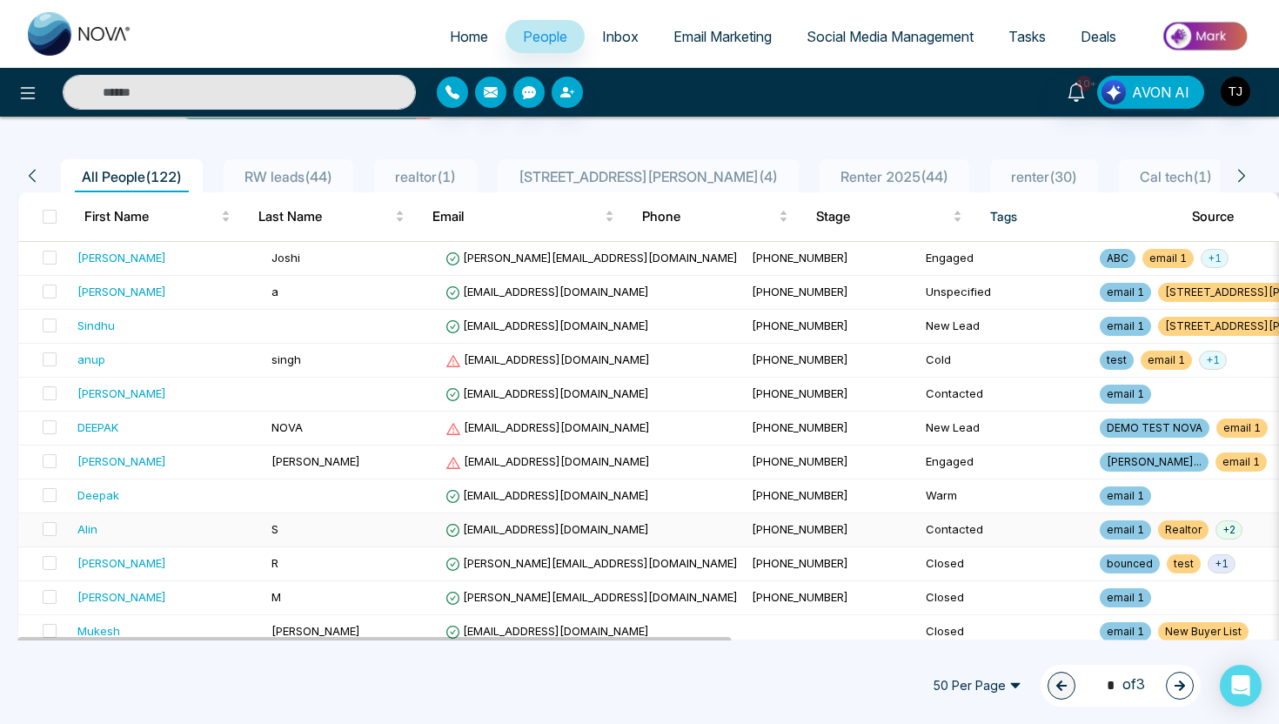
click at [91, 524] on div "Alin" at bounding box center [87, 528] width 20 height 17
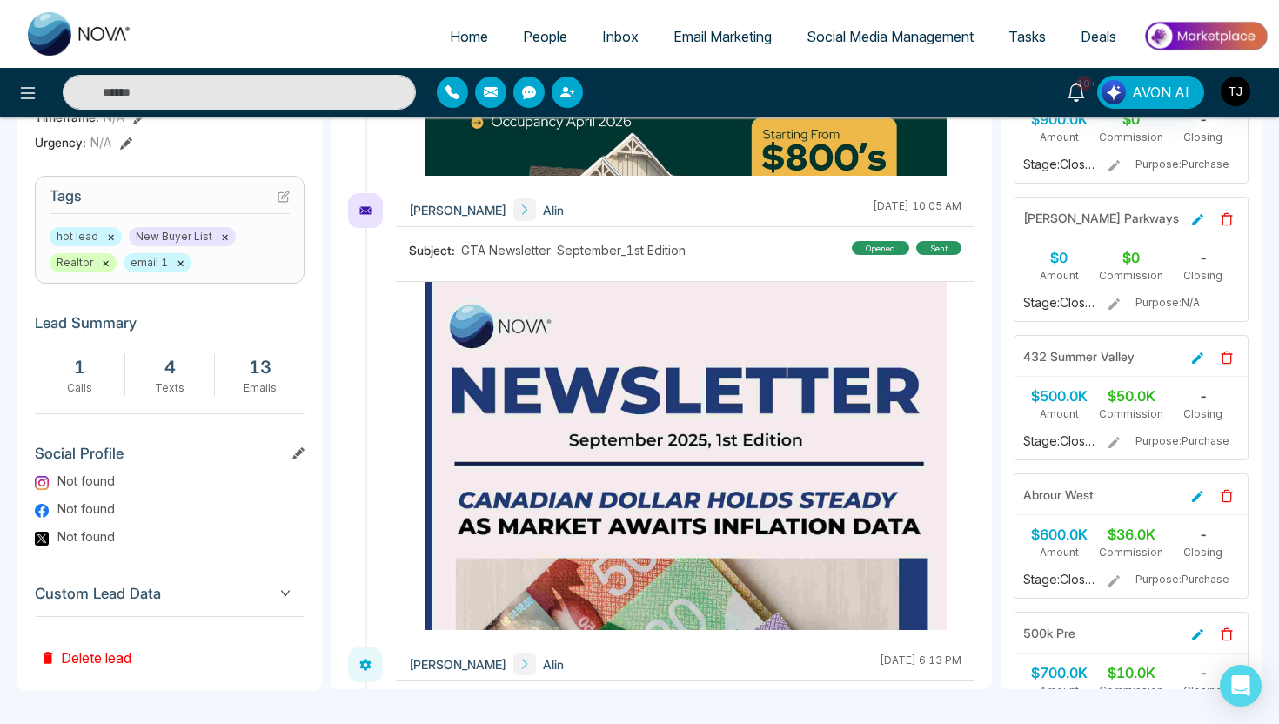
click at [87, 602] on span "Custom Lead Data" at bounding box center [170, 594] width 270 height 24
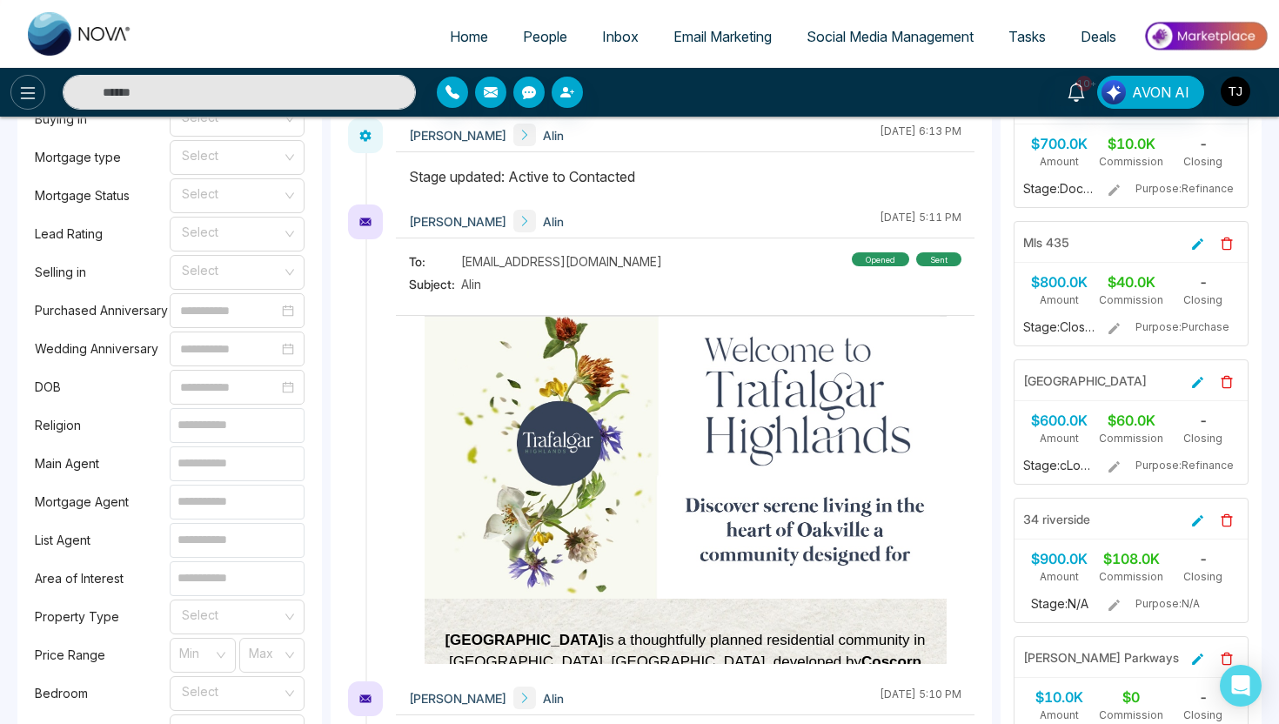
click at [18, 91] on icon at bounding box center [27, 93] width 21 height 21
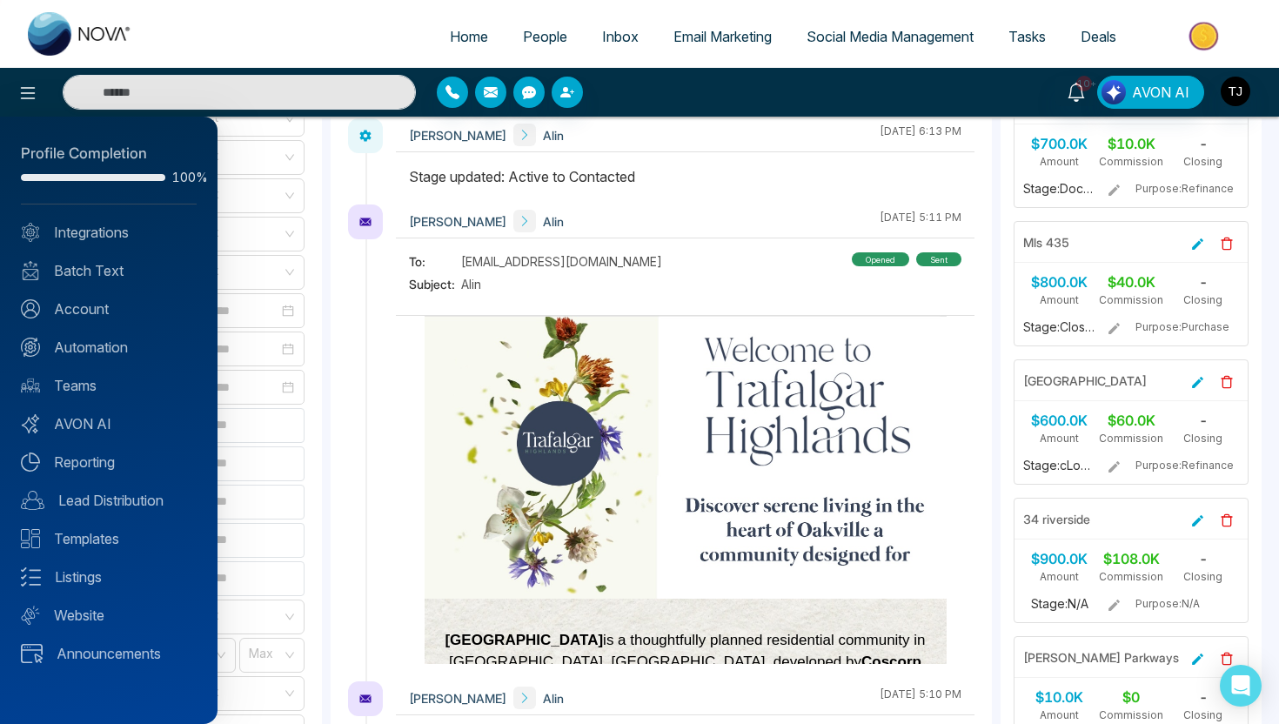
click at [451, 259] on div at bounding box center [639, 362] width 1279 height 724
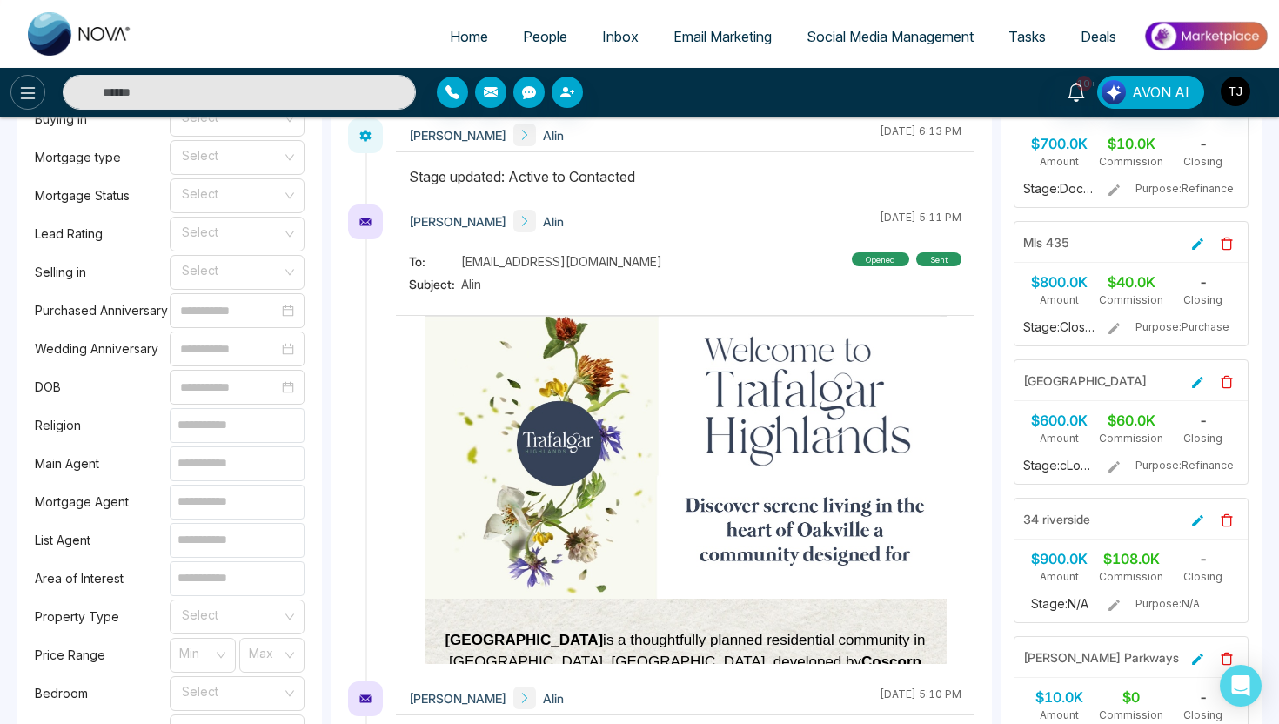
click at [29, 84] on icon at bounding box center [27, 93] width 21 height 21
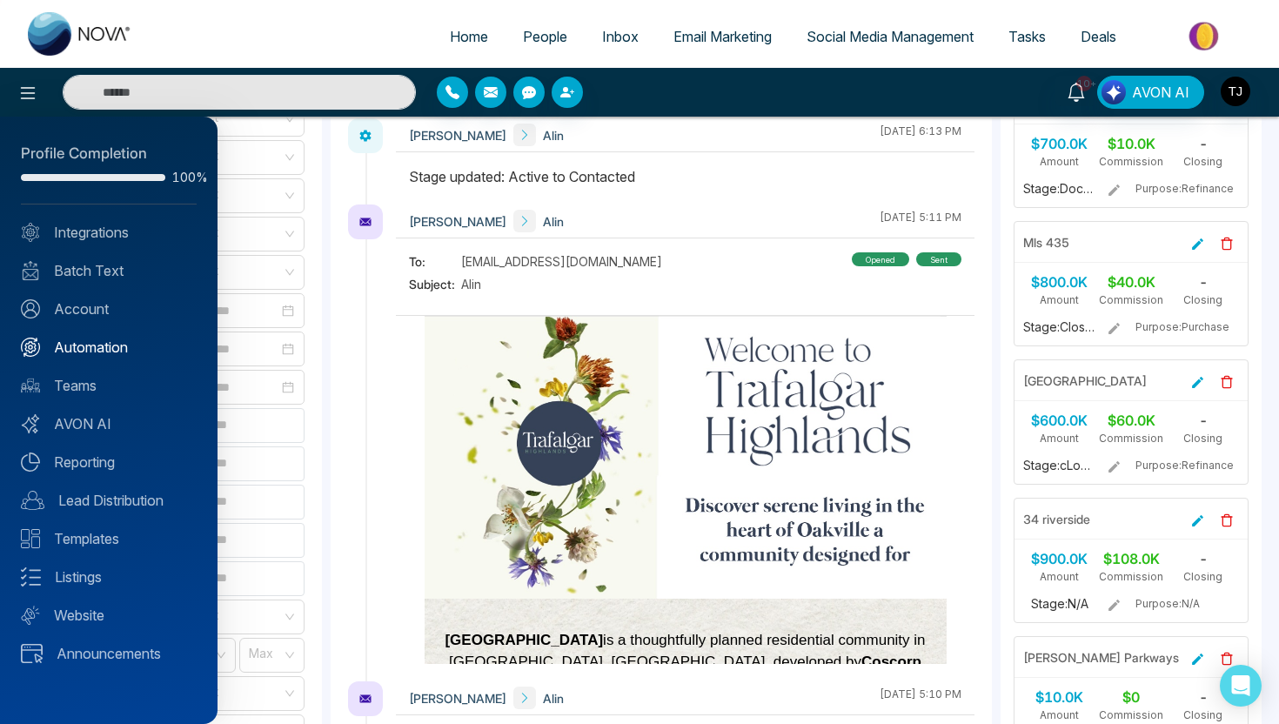
click at [75, 347] on link "Automation" at bounding box center [109, 347] width 176 height 21
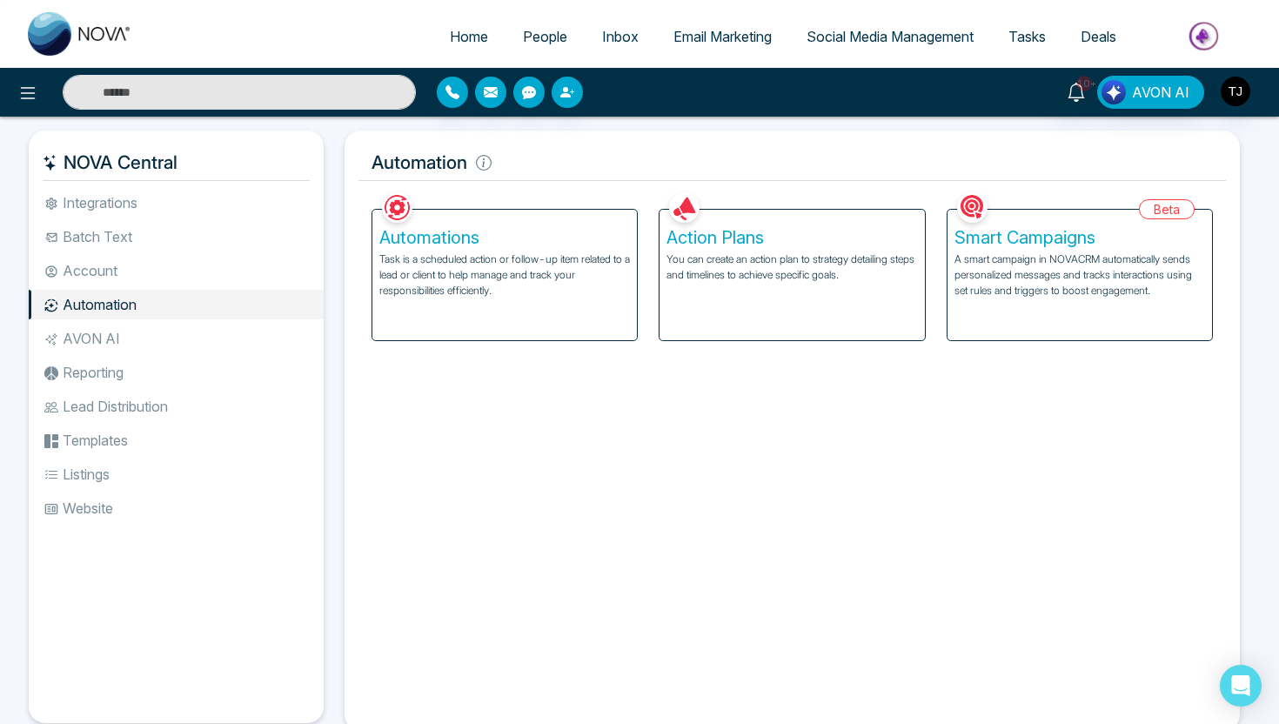
click at [1014, 259] on p "A smart campaign in NOVACRM automatically sends personalized messages and track…" at bounding box center [1080, 275] width 251 height 47
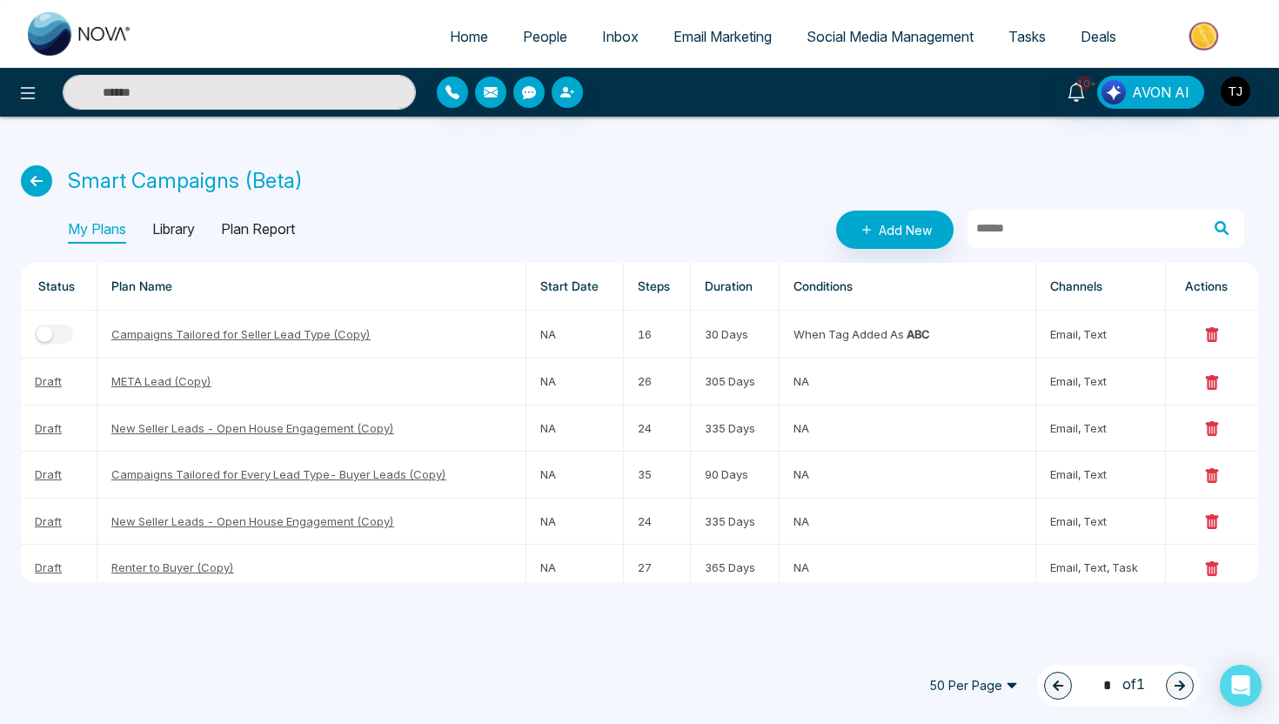
click at [184, 221] on p "Library" at bounding box center [173, 230] width 43 height 28
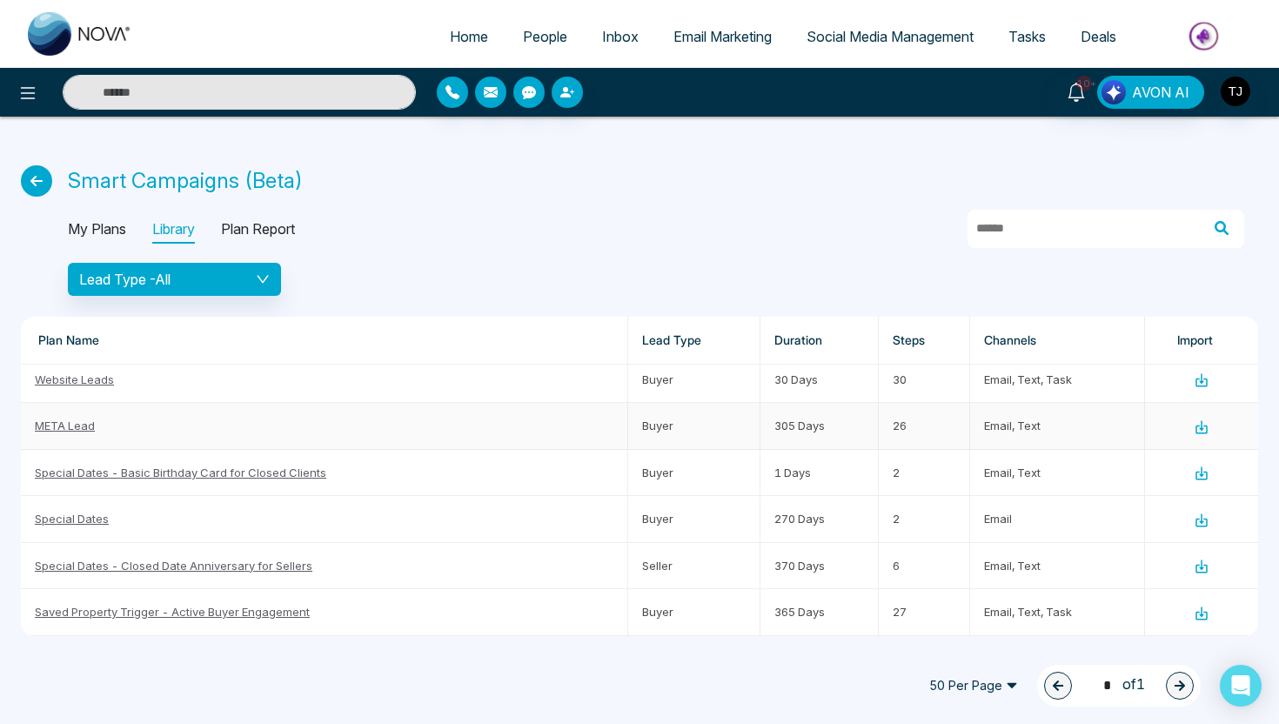
scroll to position [173, 0]
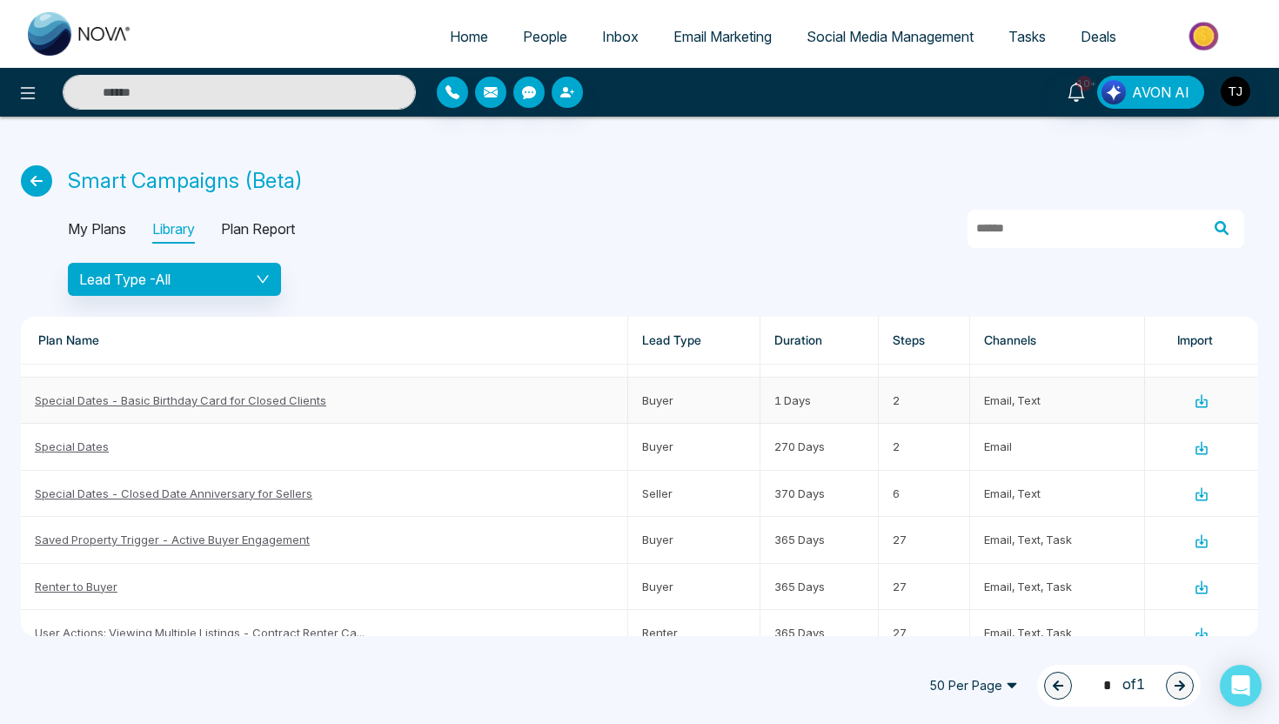
click at [128, 402] on link "Special Dates - Basic Birthday Card for Closed Clients" at bounding box center [181, 400] width 292 height 14
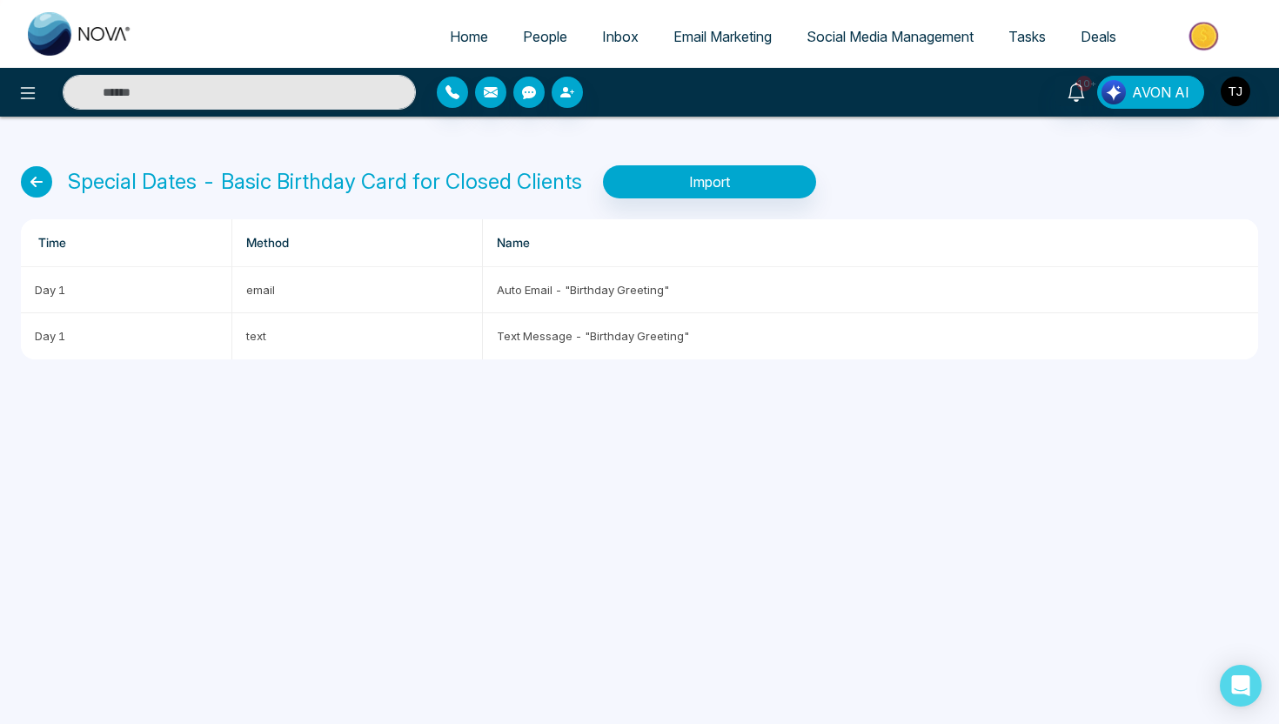
click at [539, 39] on span "People" at bounding box center [545, 36] width 44 height 17
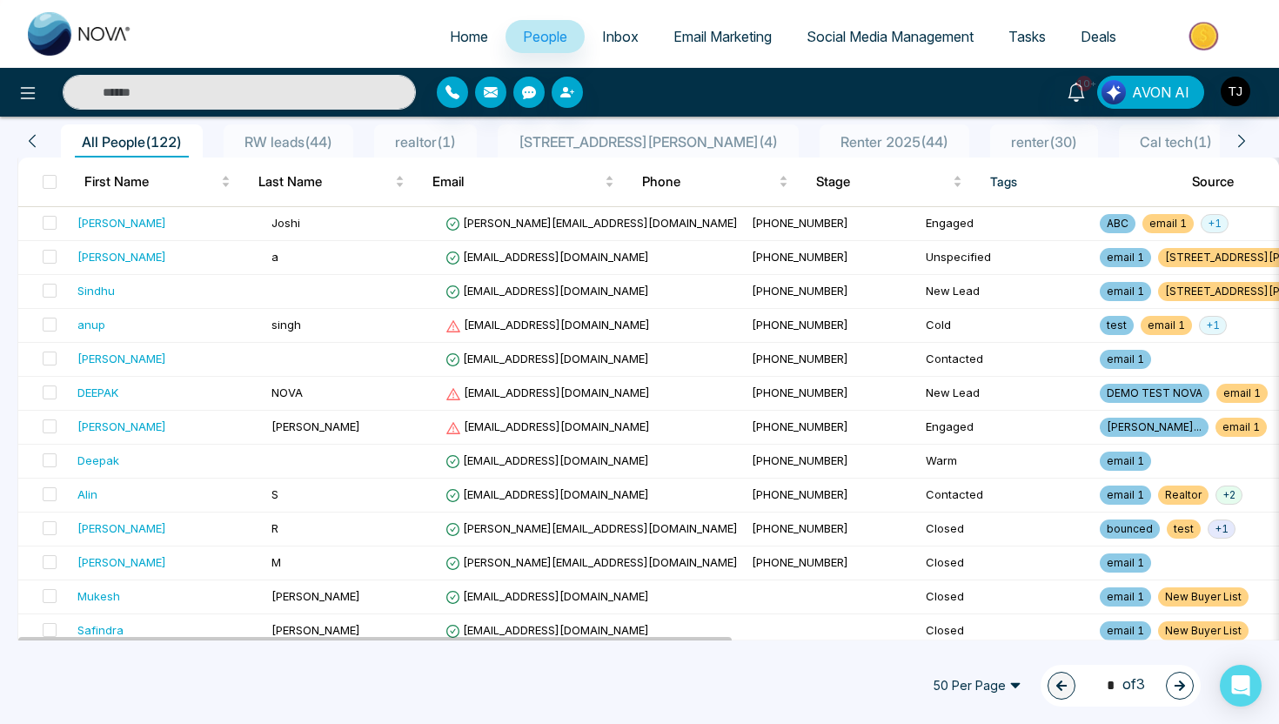
scroll to position [153, 0]
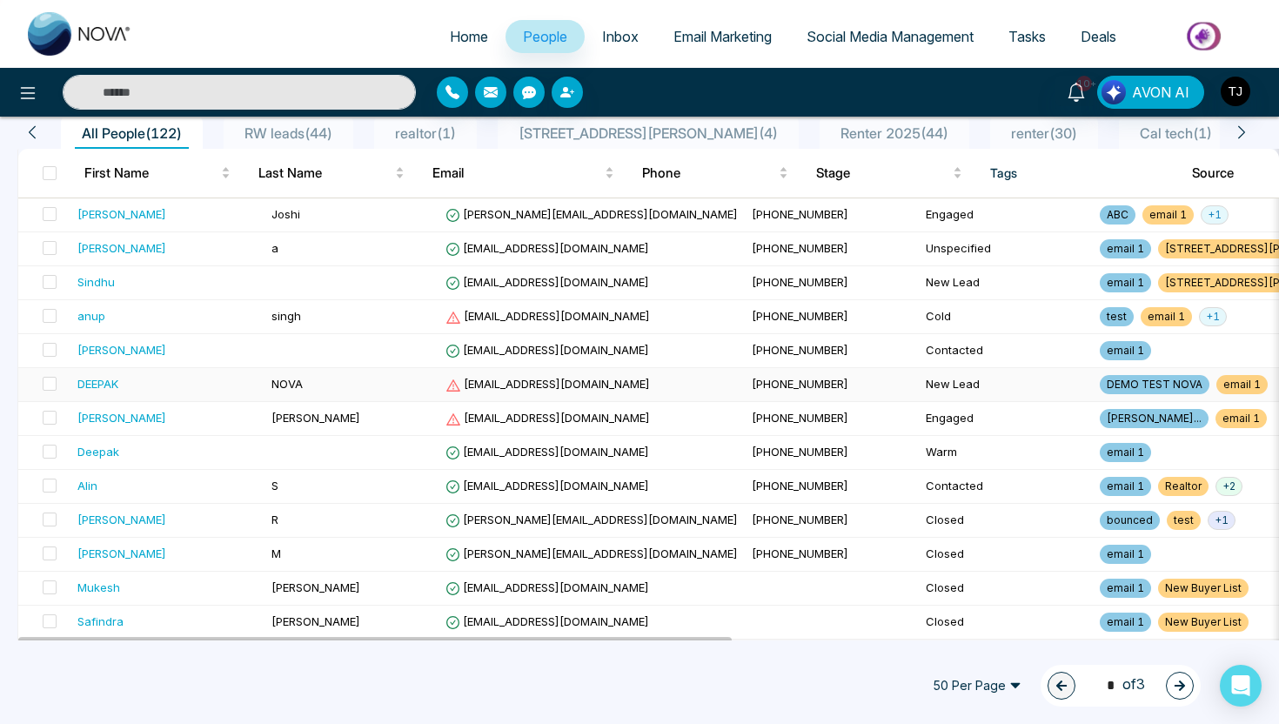
click at [102, 389] on div "DEEPAK" at bounding box center [97, 383] width 41 height 17
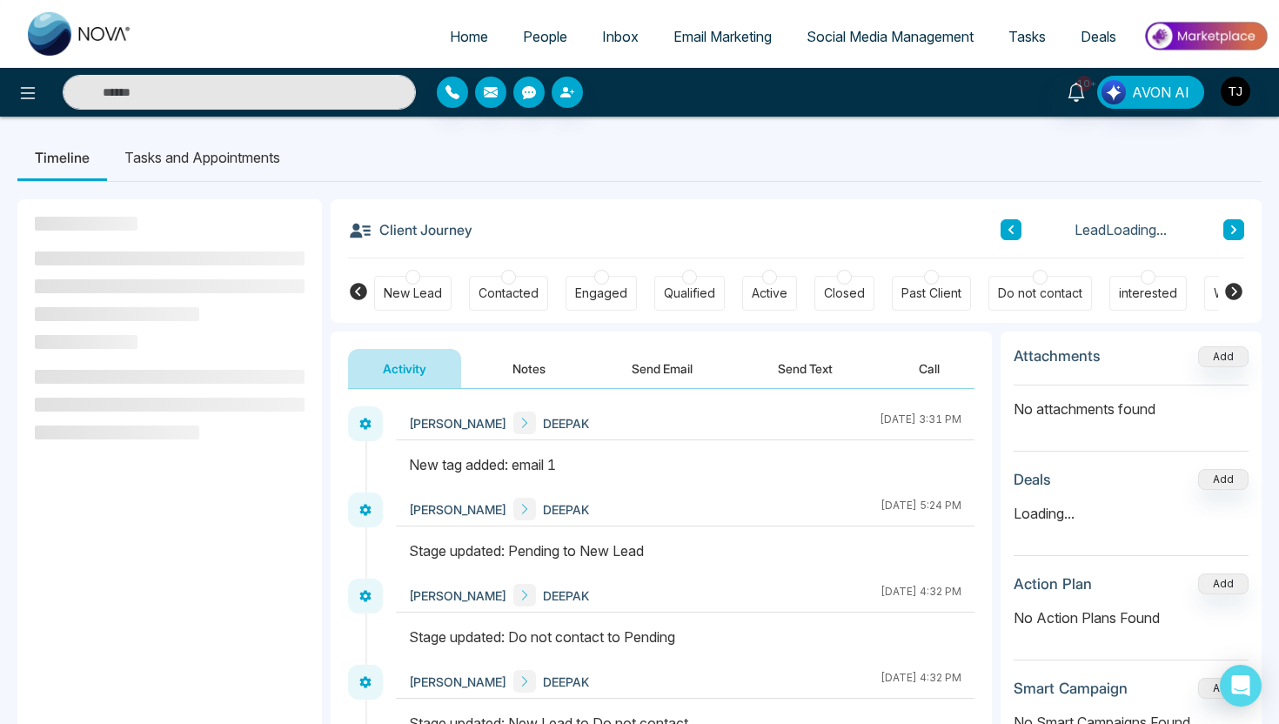
click at [243, 157] on li "Tasks and Appointments" at bounding box center [202, 157] width 191 height 47
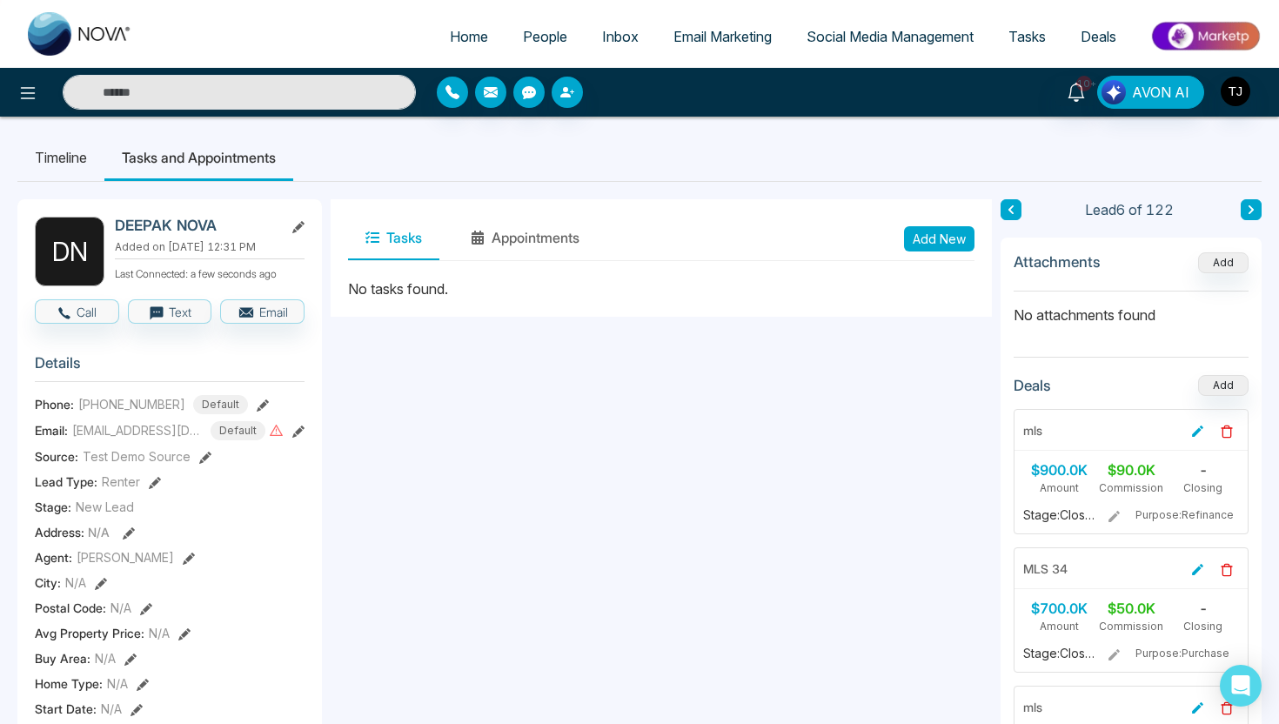
click at [950, 242] on button "Add New" at bounding box center [939, 238] width 71 height 25
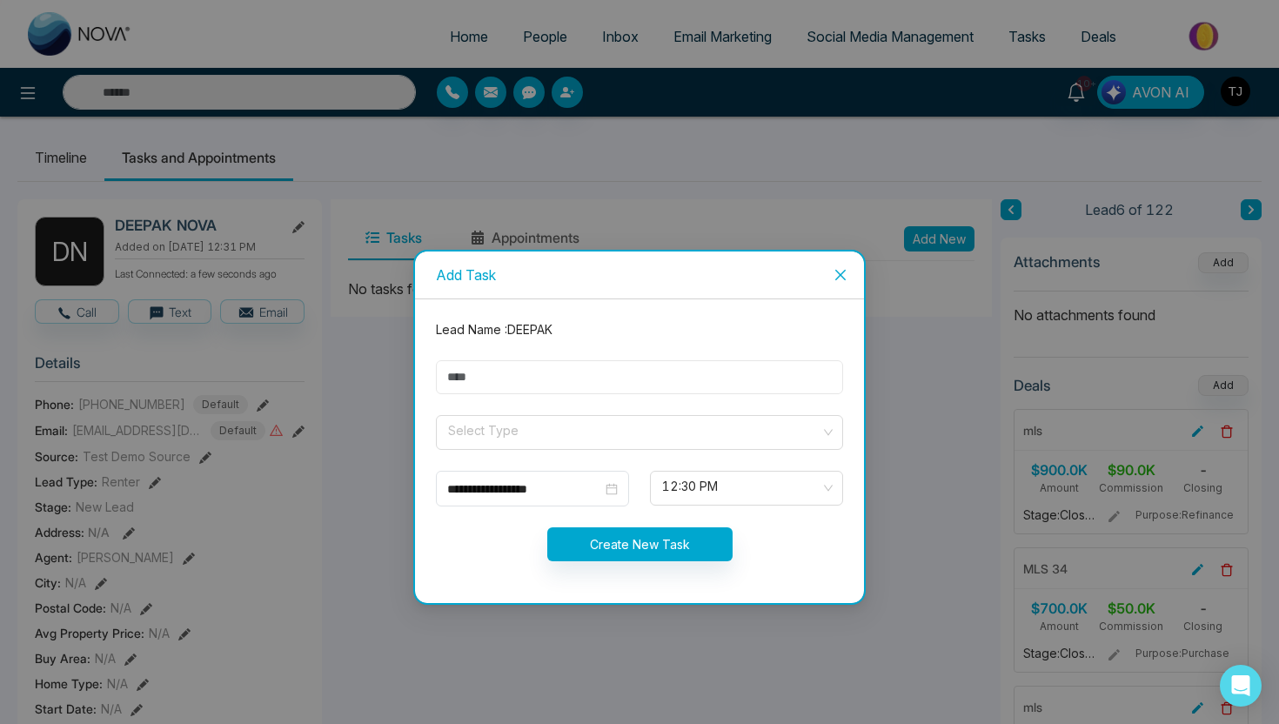
click at [512, 375] on input "text" at bounding box center [639, 377] width 407 height 34
type input "*****"
click at [840, 271] on icon "close" at bounding box center [841, 275] width 14 height 14
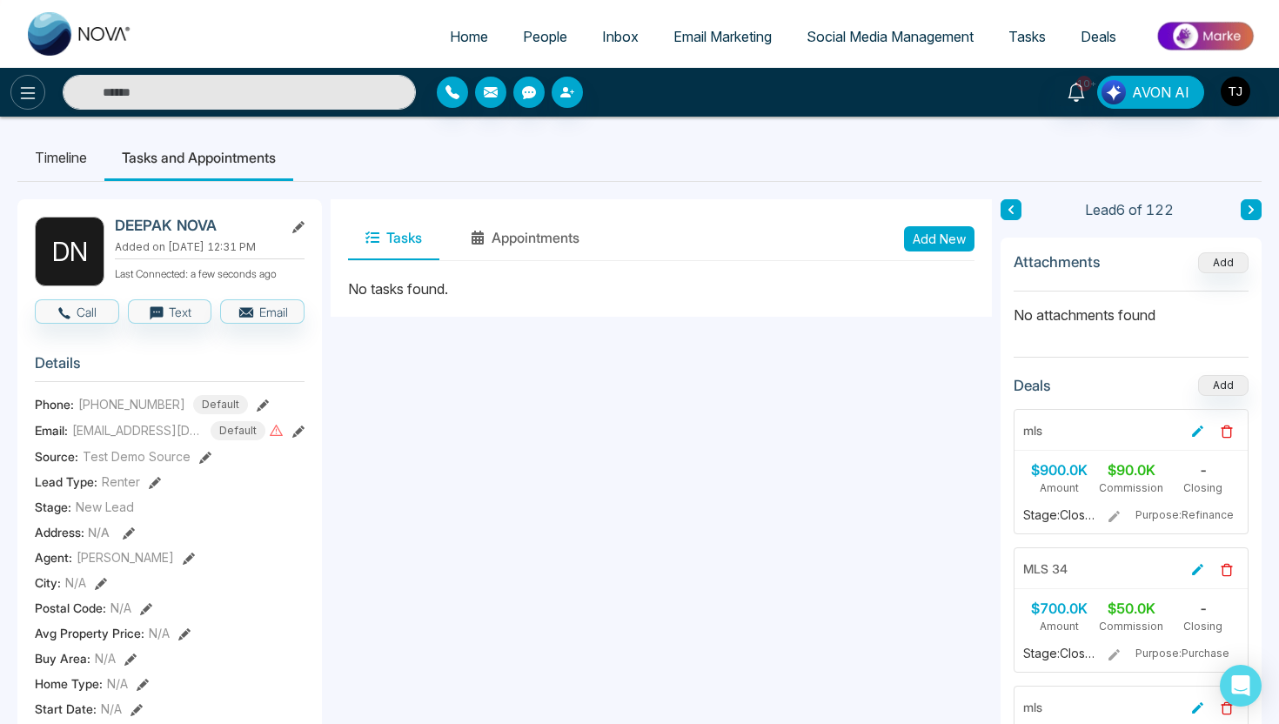
click at [30, 84] on icon at bounding box center [27, 93] width 21 height 21
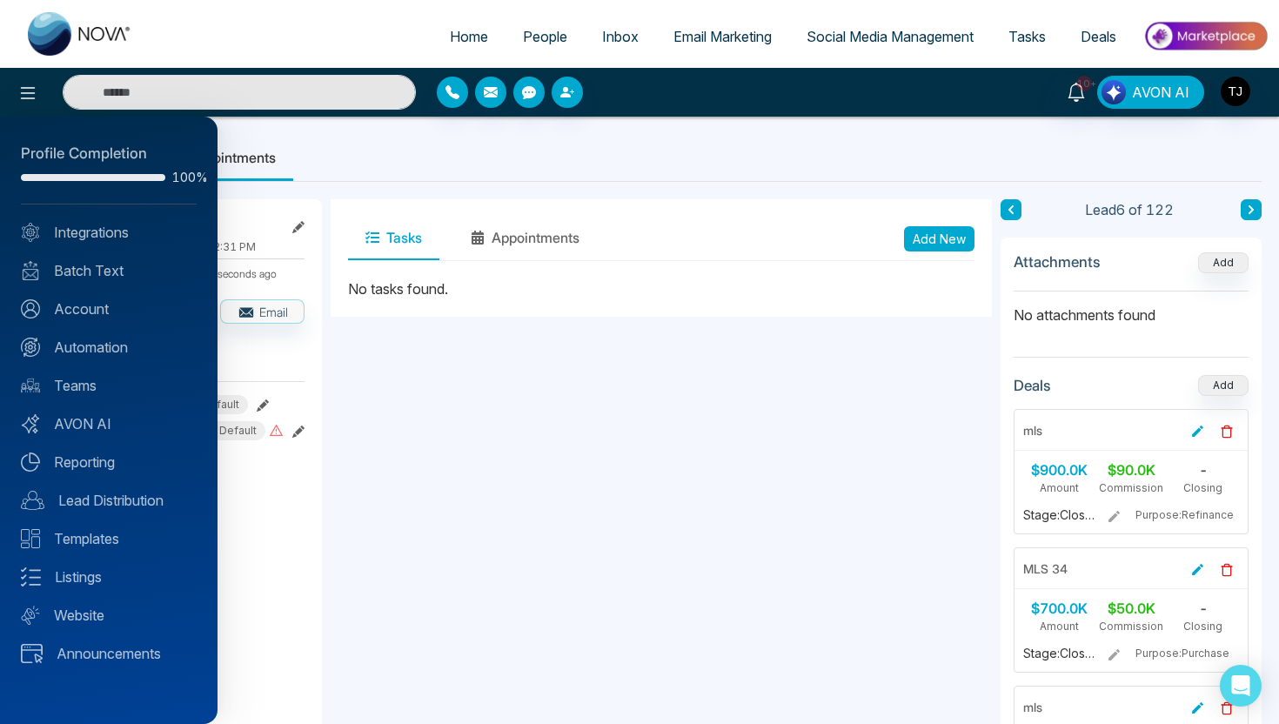
click at [111, 358] on div "Profile Completion 100% Integrations Batch Text Account Automation Teams AVON A…" at bounding box center [109, 421] width 218 height 608
click at [114, 347] on link "Automation" at bounding box center [109, 347] width 176 height 21
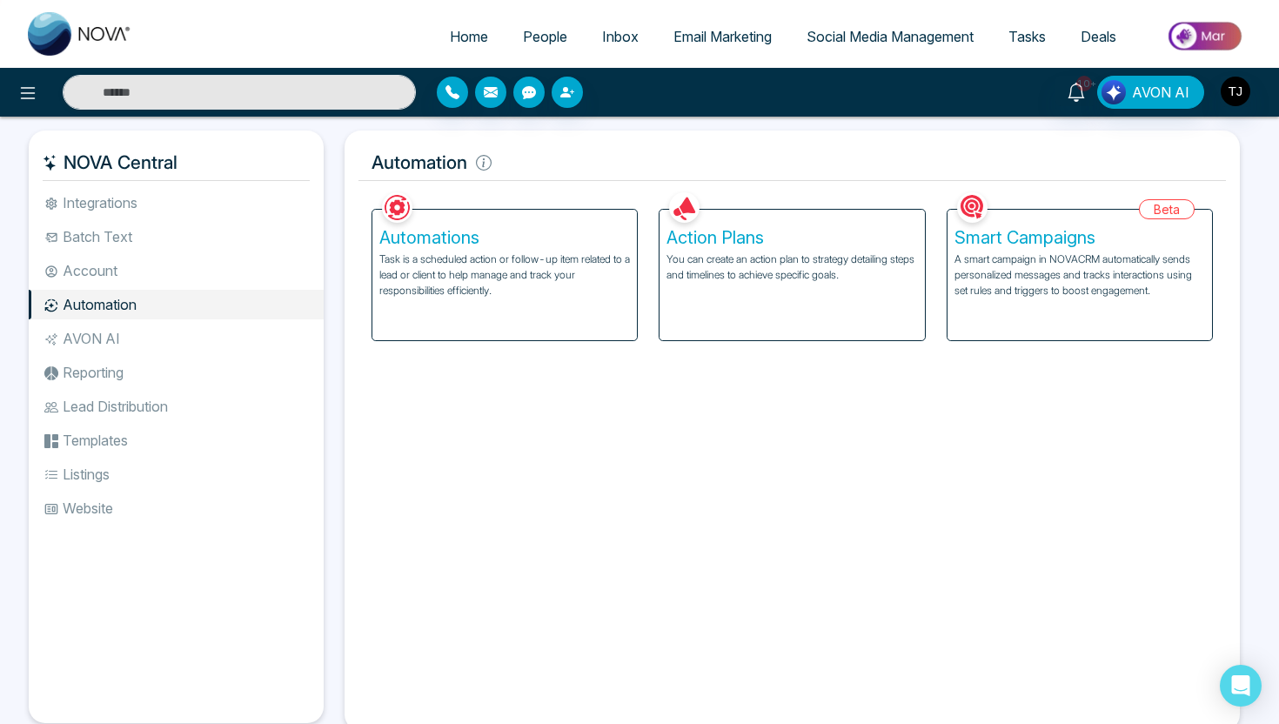
click at [1042, 281] on p "A smart campaign in NOVACRM automatically sends personalized messages and track…" at bounding box center [1080, 275] width 251 height 47
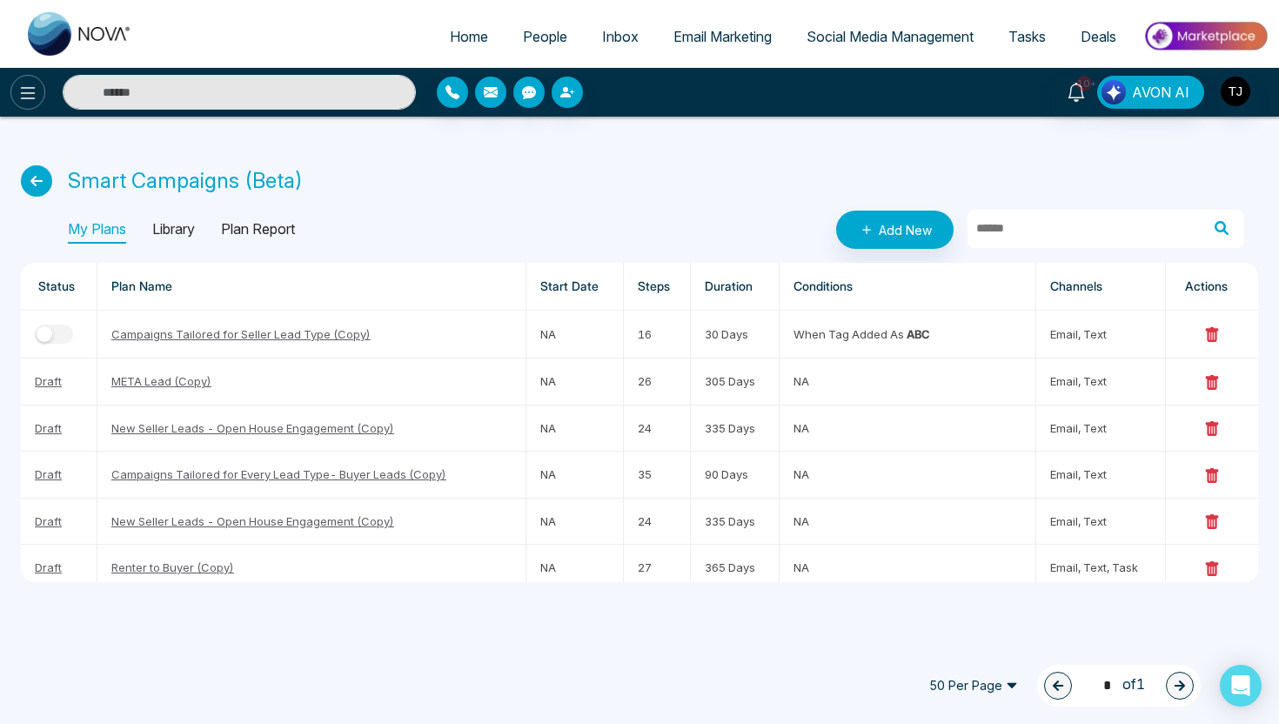
click at [24, 97] on icon at bounding box center [27, 93] width 21 height 21
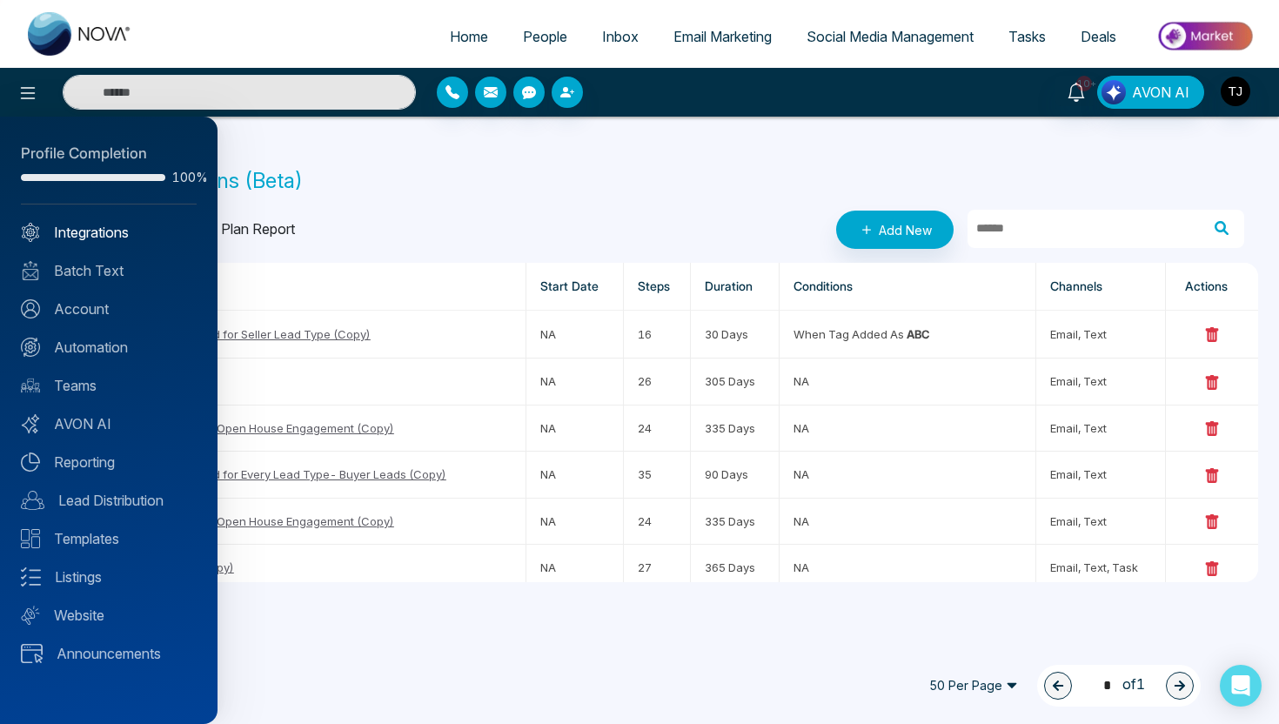
click at [85, 237] on link "Integrations" at bounding box center [109, 232] width 176 height 21
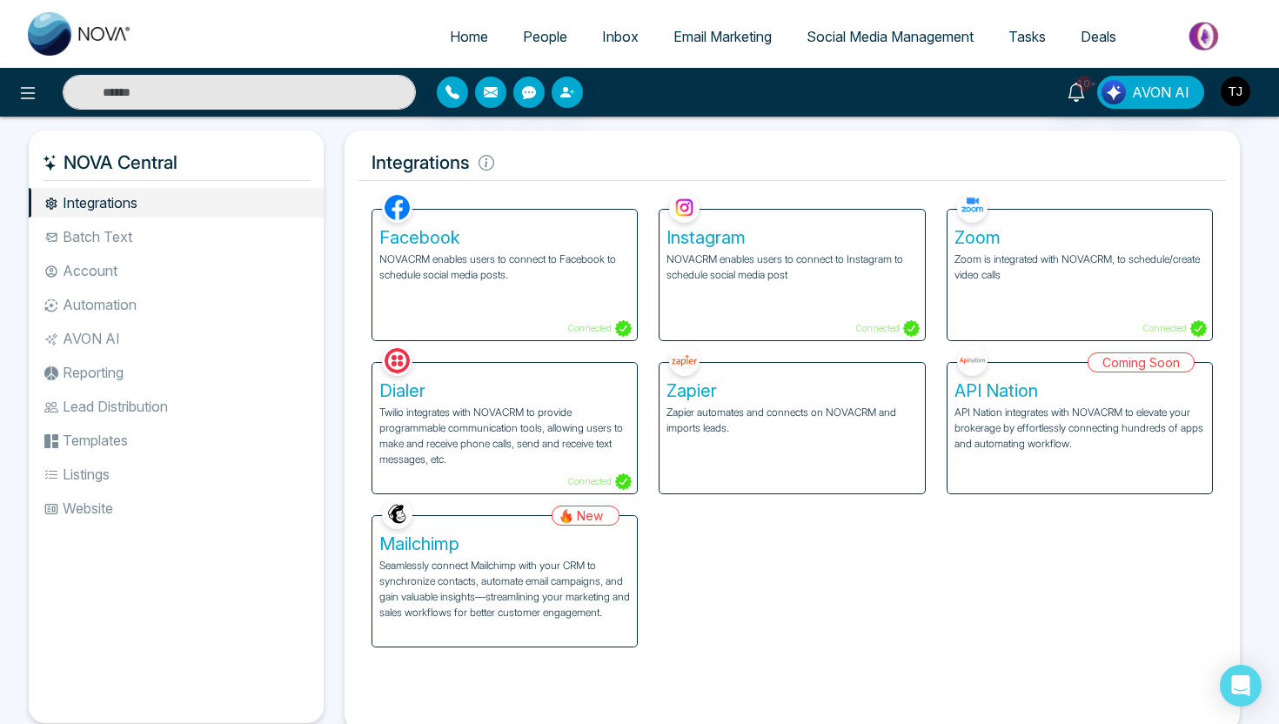
click at [889, 37] on span "Social Media Management" at bounding box center [890, 36] width 167 height 17
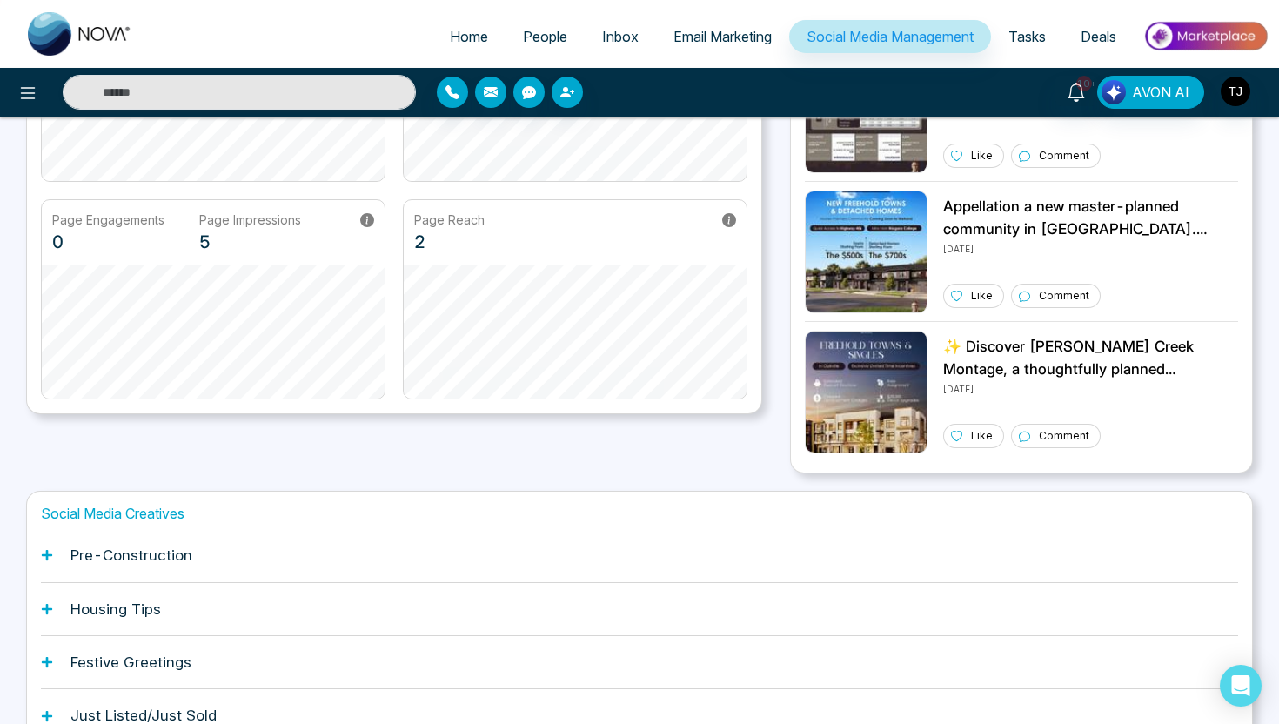
scroll to position [400, 0]
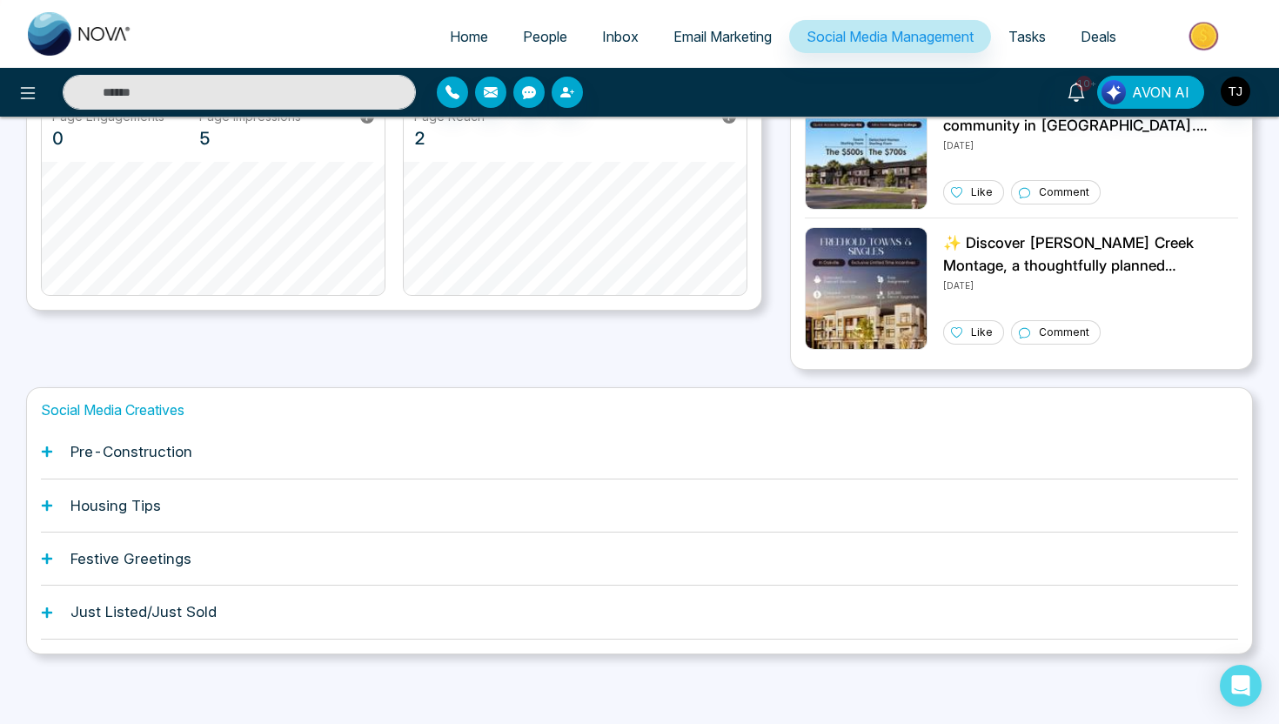
click at [162, 456] on h1 "Pre-Construction" at bounding box center [132, 451] width 122 height 17
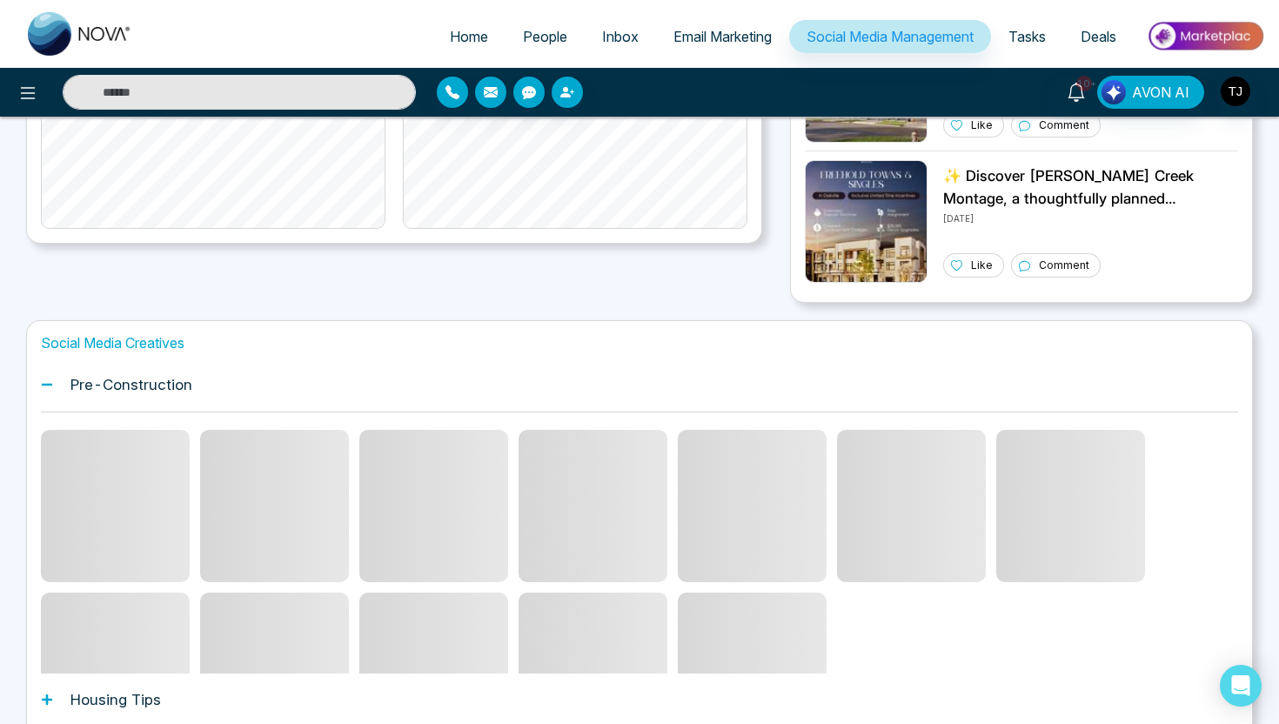
scroll to position [610, 0]
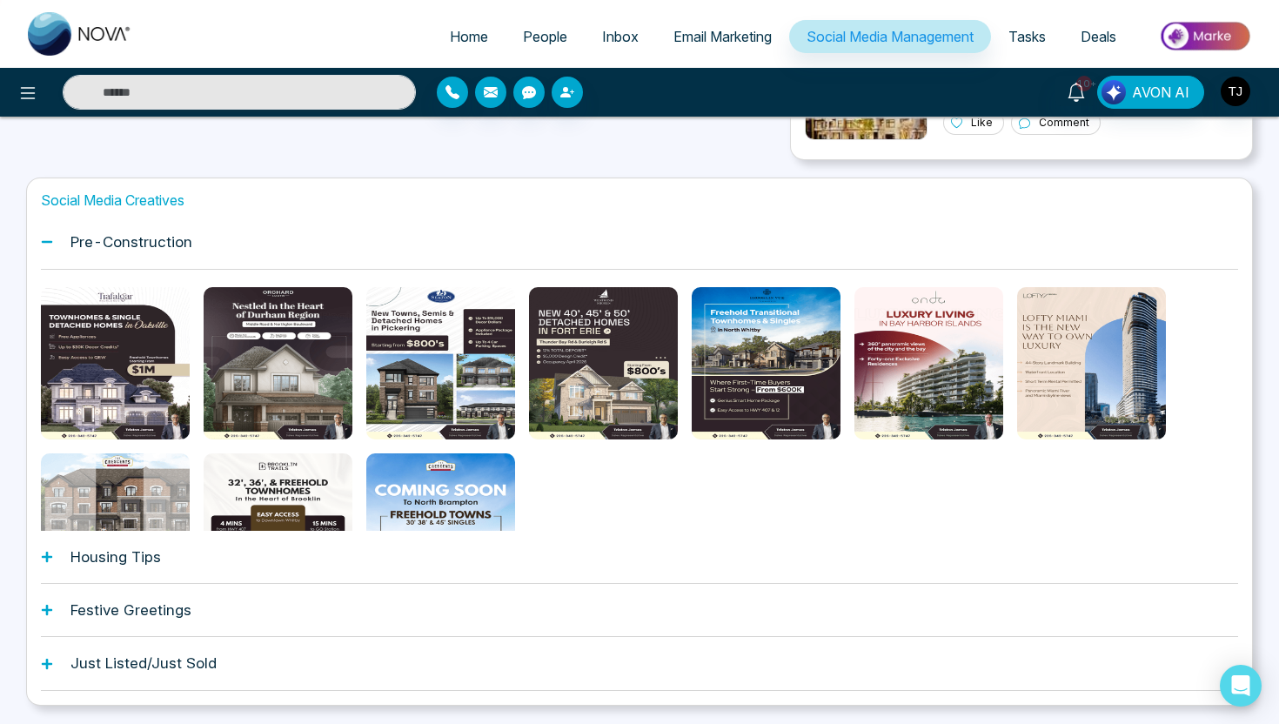
click at [152, 567] on div "Housing Tips" at bounding box center [640, 557] width 1198 height 53
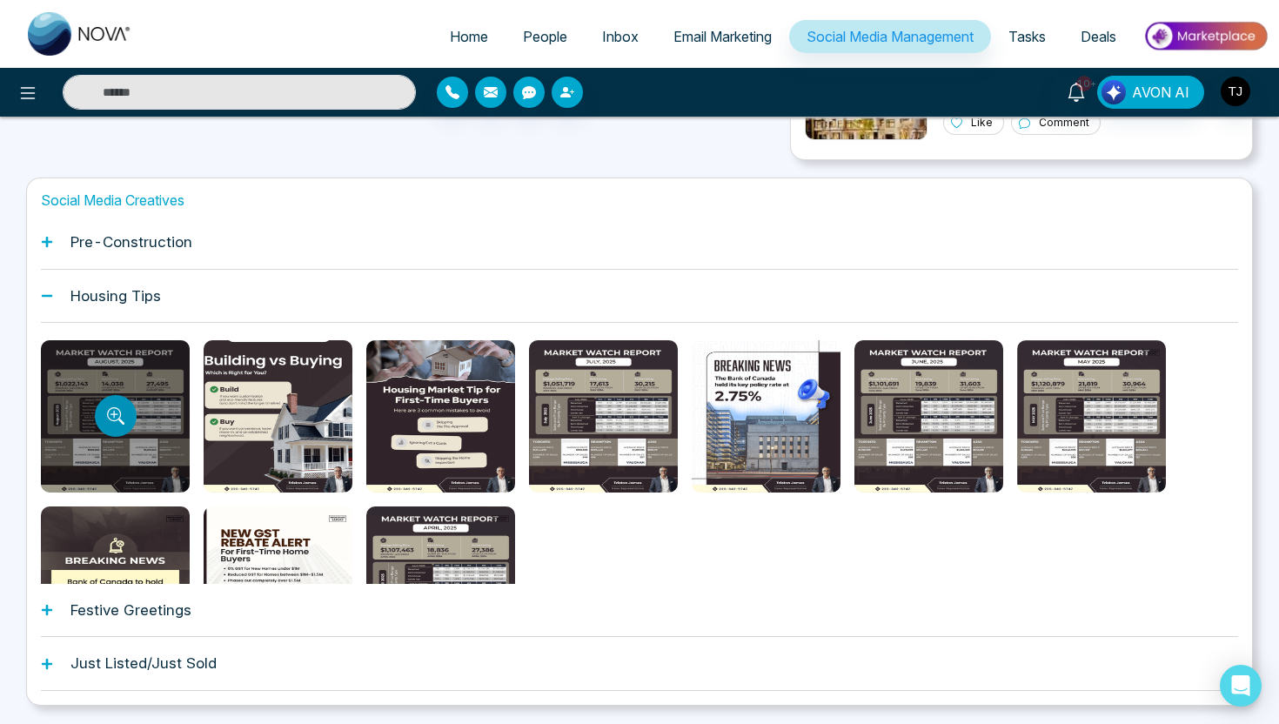
click at [111, 413] on icon "Preview template" at bounding box center [115, 415] width 17 height 17
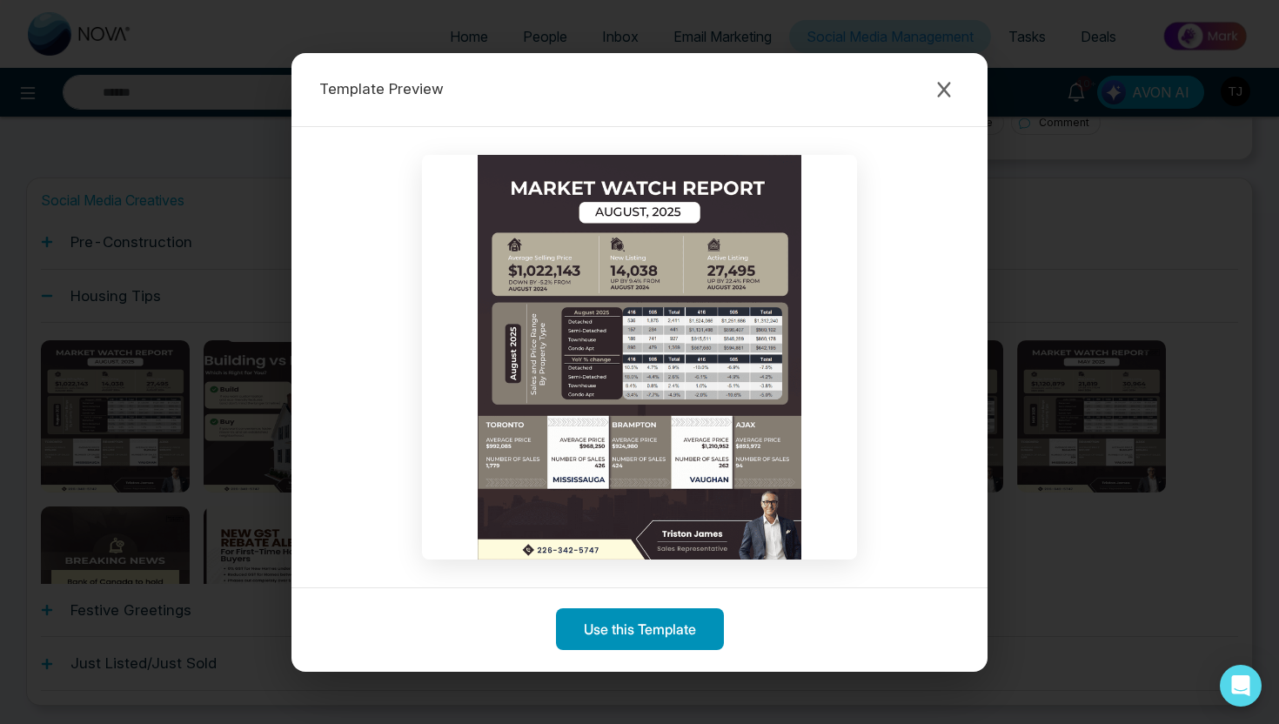
click at [621, 628] on button "Use this Template" at bounding box center [640, 629] width 168 height 42
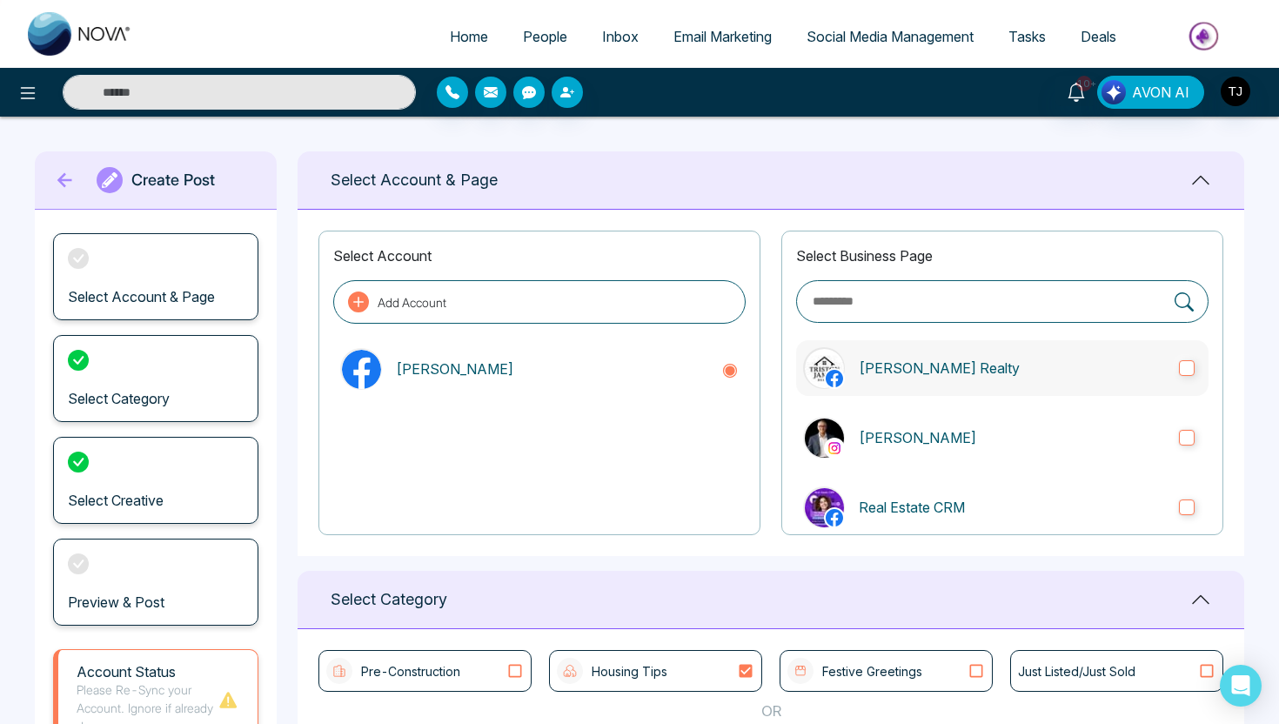
click at [928, 374] on p "[PERSON_NAME] Realty" at bounding box center [1012, 368] width 306 height 21
click at [896, 429] on p "[PERSON_NAME]" at bounding box center [1012, 437] width 306 height 21
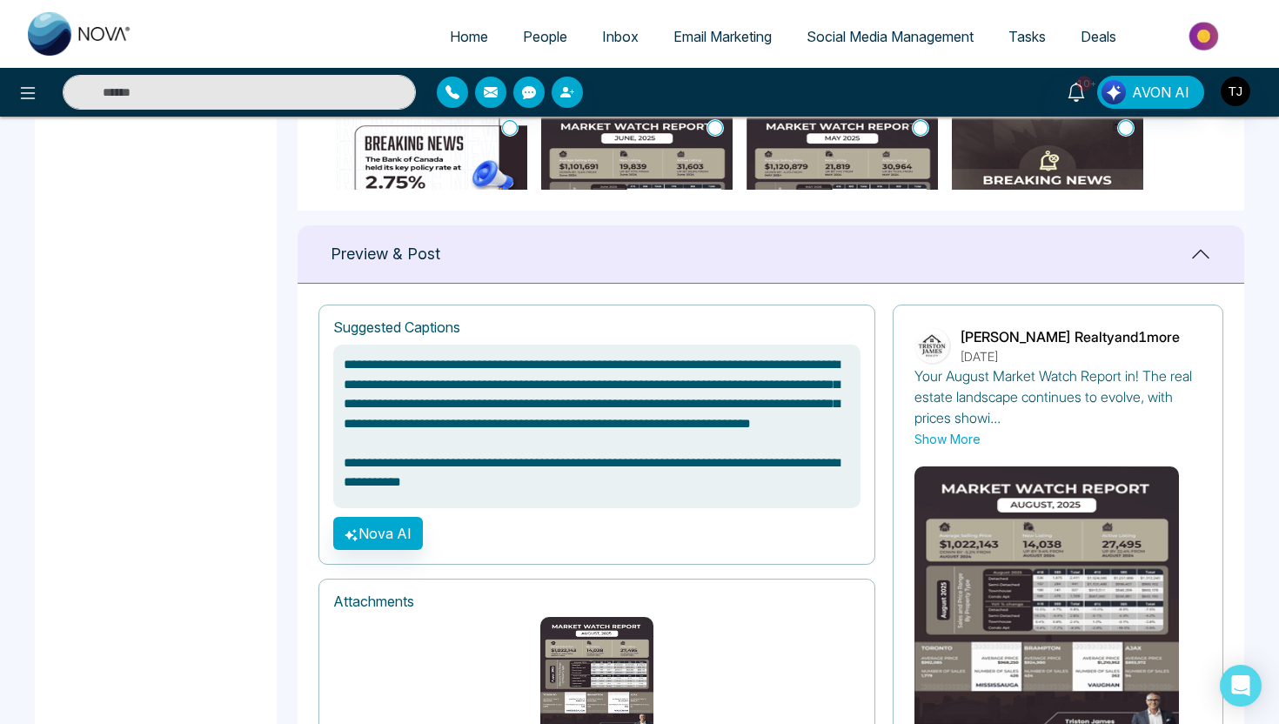
scroll to position [14, 0]
click at [380, 536] on button "Nova AI" at bounding box center [378, 533] width 90 height 33
type textarea "**********"
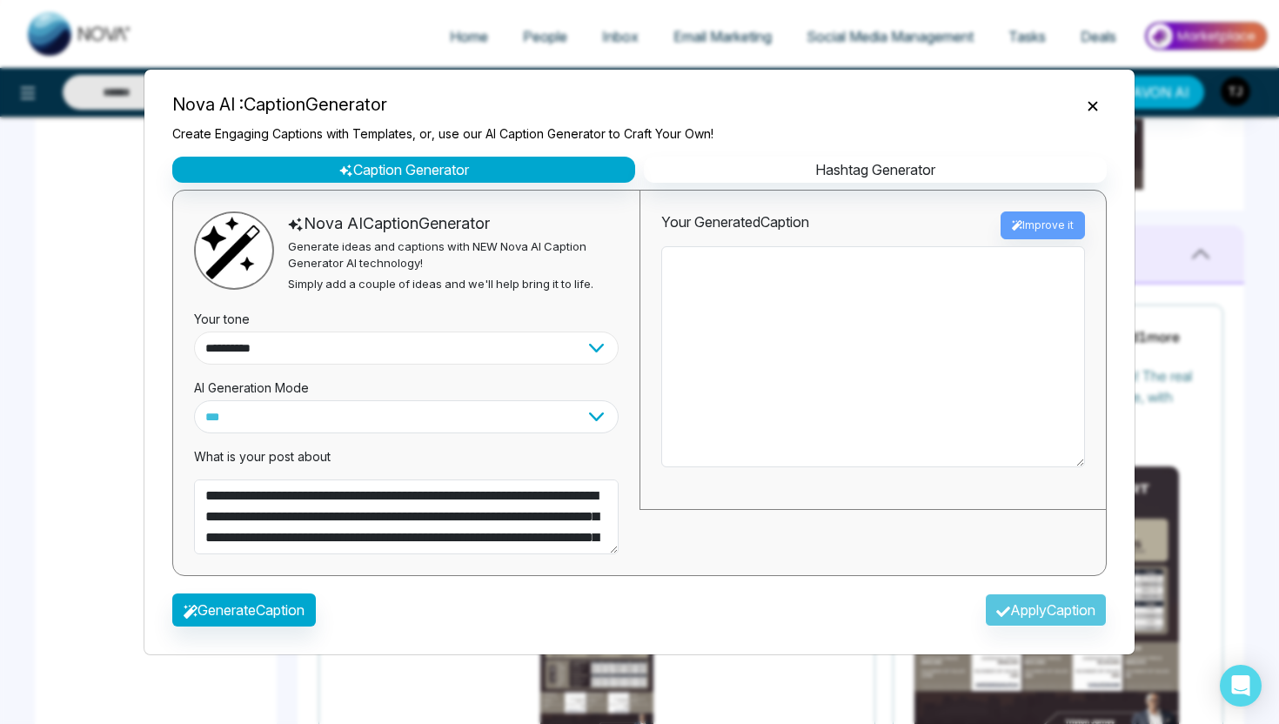
click at [281, 353] on select "**********" at bounding box center [406, 348] width 425 height 33
type textarea "**********"
select select "********"
type textarea "**********"
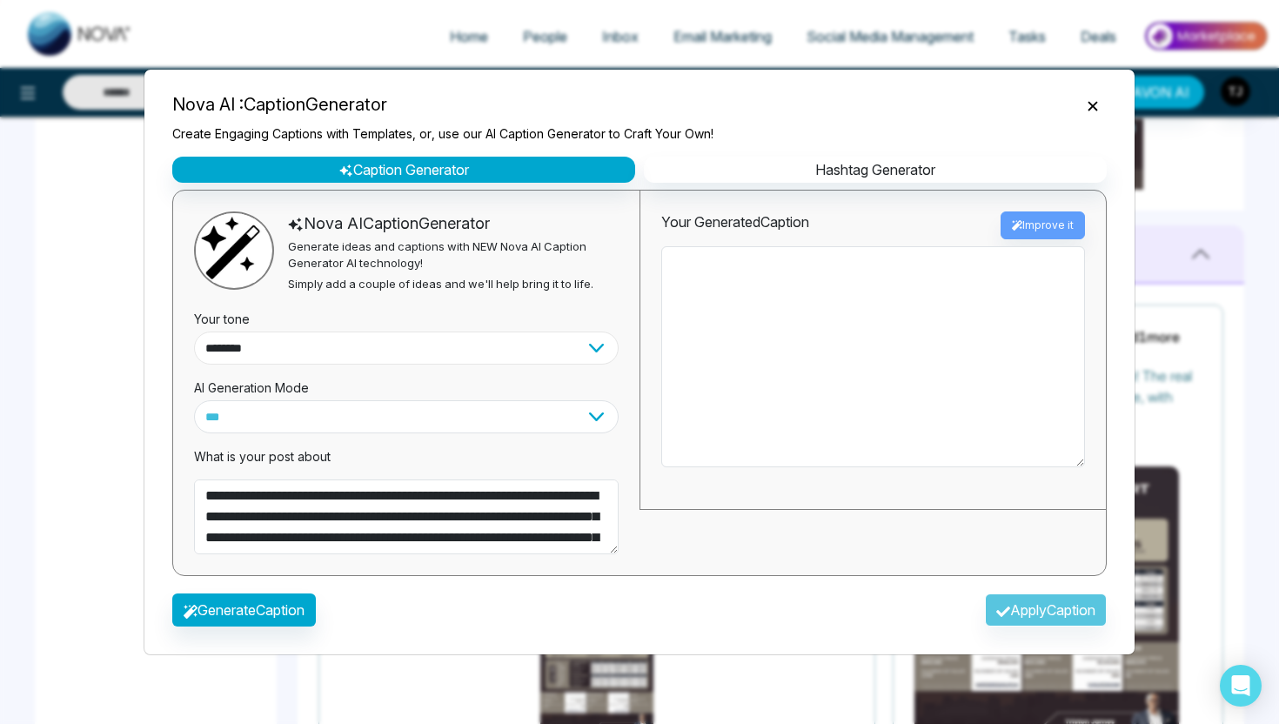
type textarea "**********"
click at [252, 614] on button "Generate Caption" at bounding box center [244, 610] width 144 height 33
type textarea "**********"
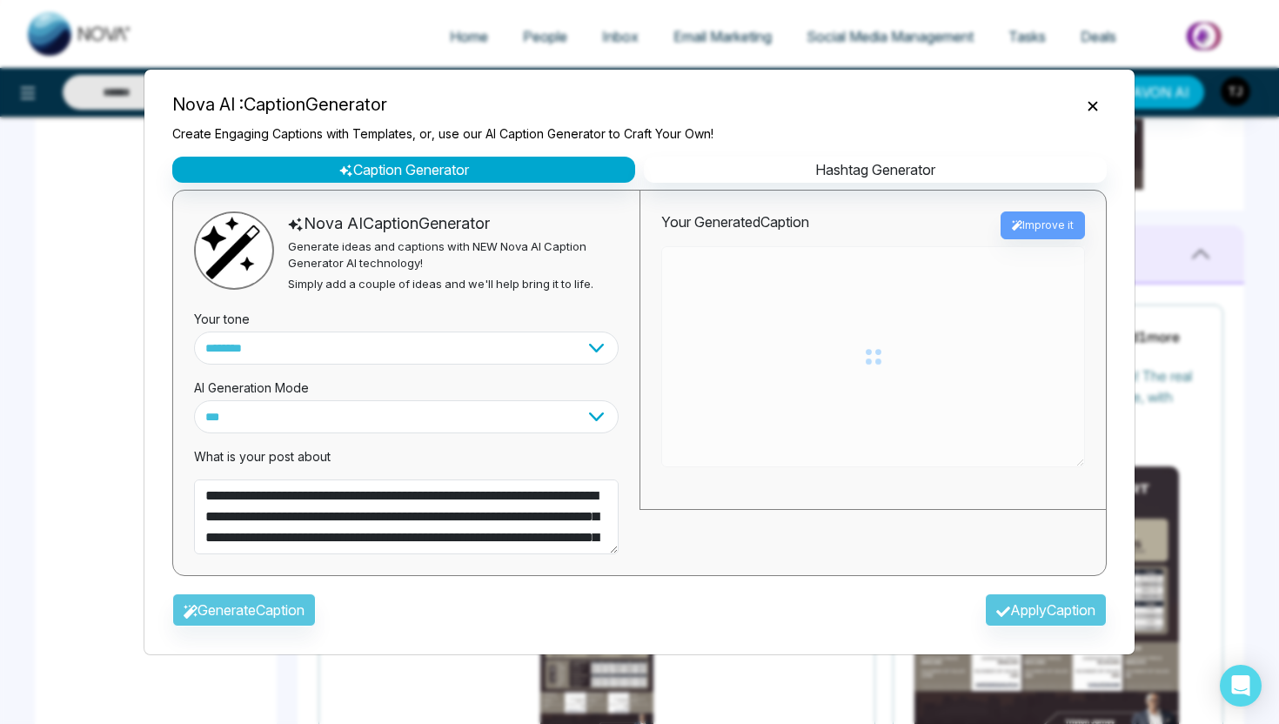
type textarea "**********"
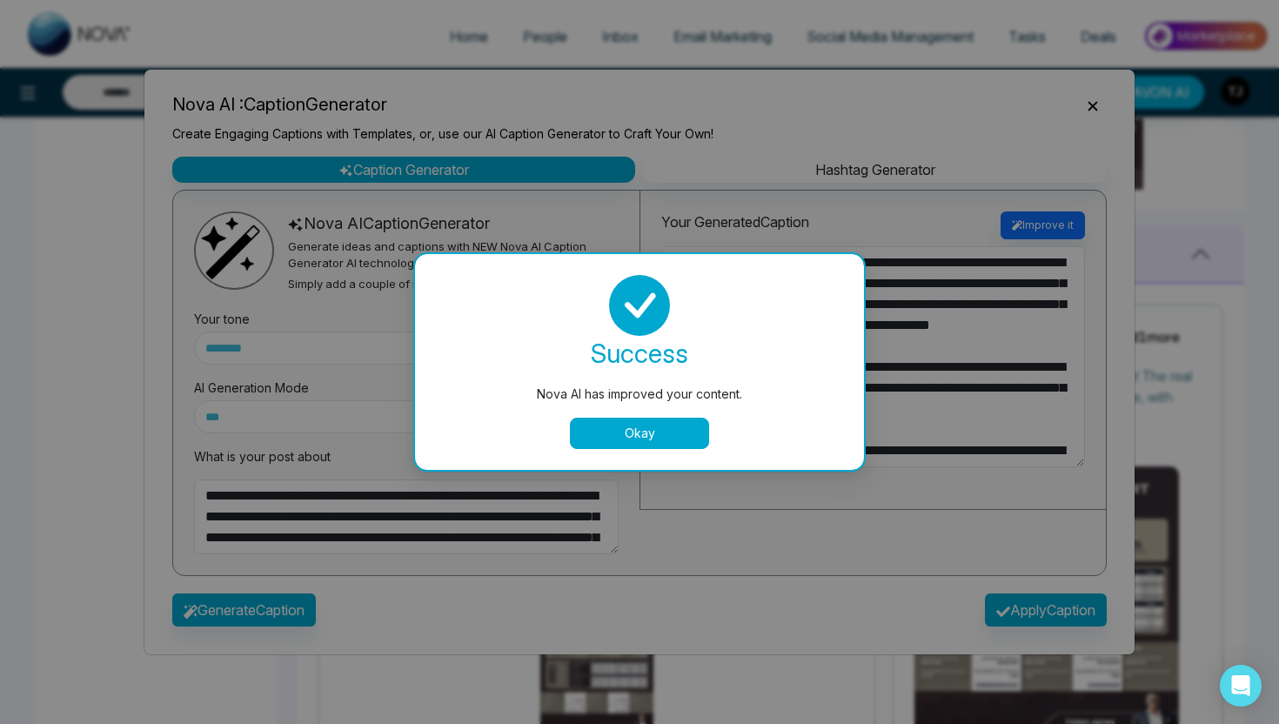
click at [681, 430] on button "Okay" at bounding box center [639, 433] width 139 height 31
type textarea "**********"
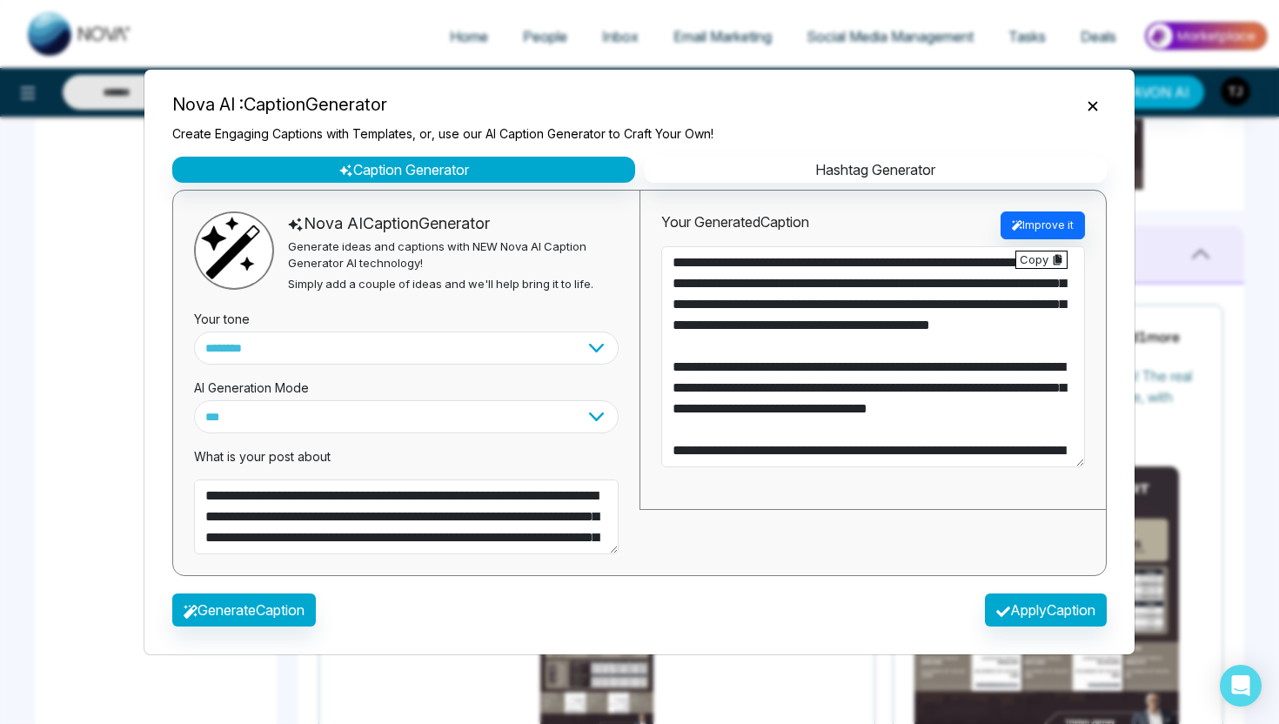
type textarea "**********"
click at [1024, 621] on button "Apply Caption" at bounding box center [1046, 610] width 122 height 33
type textarea "**********"
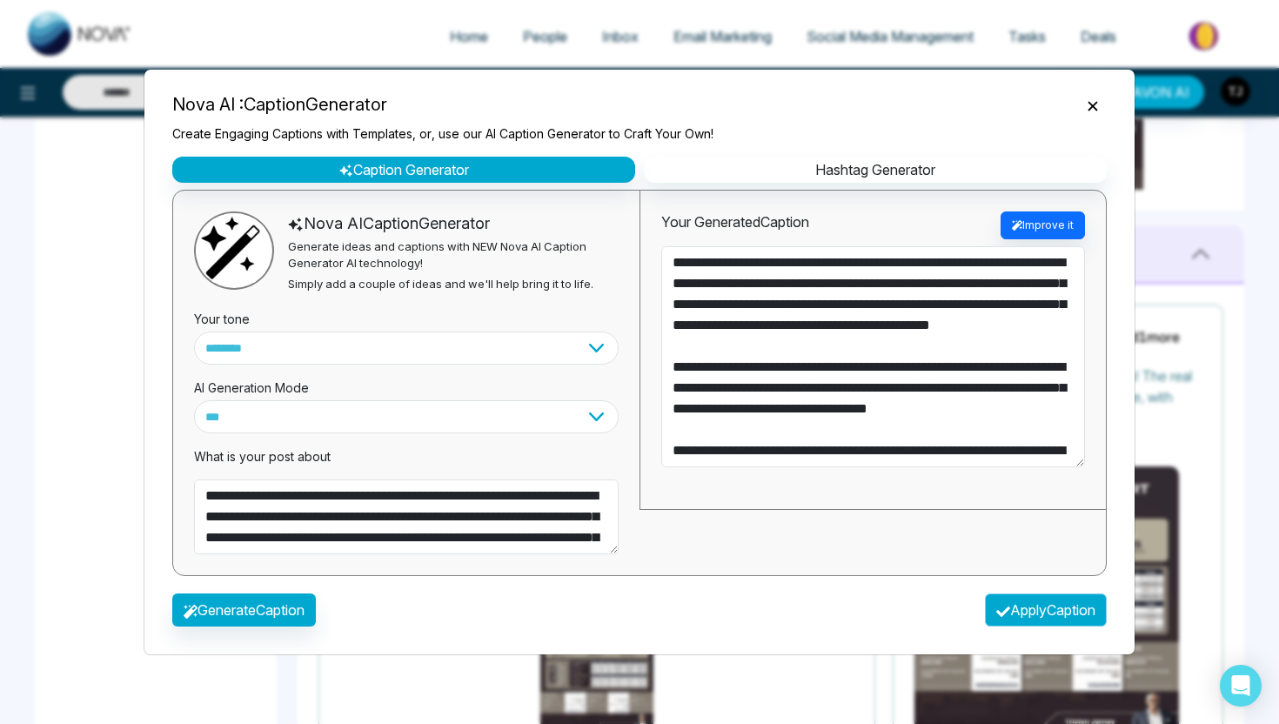
type textarea "**********"
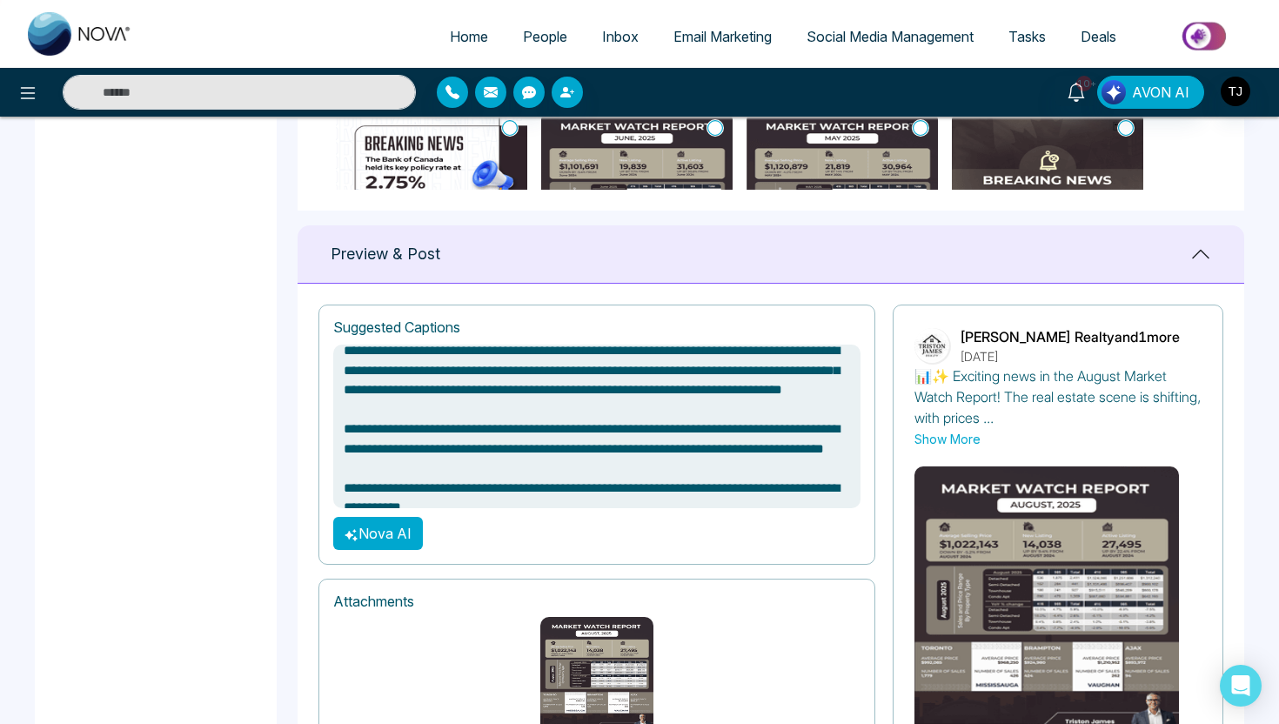
scroll to position [1130, 0]
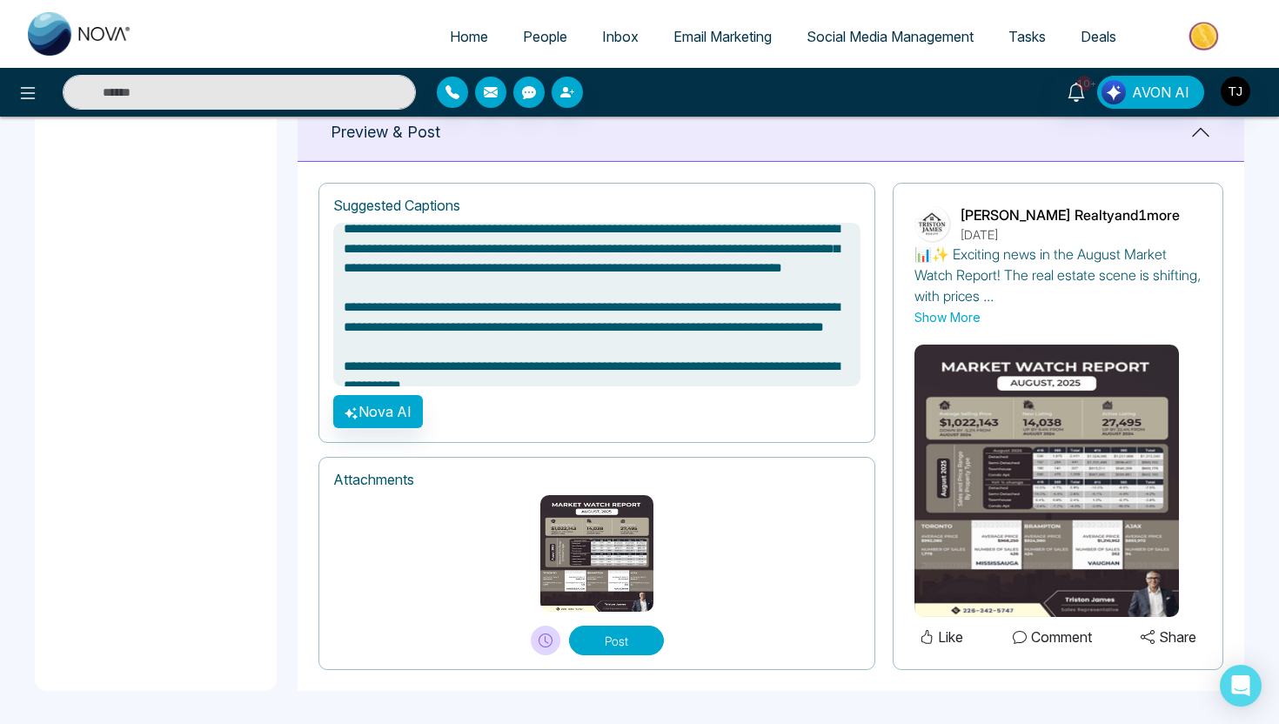
click at [542, 634] on icon at bounding box center [546, 641] width 14 height 14
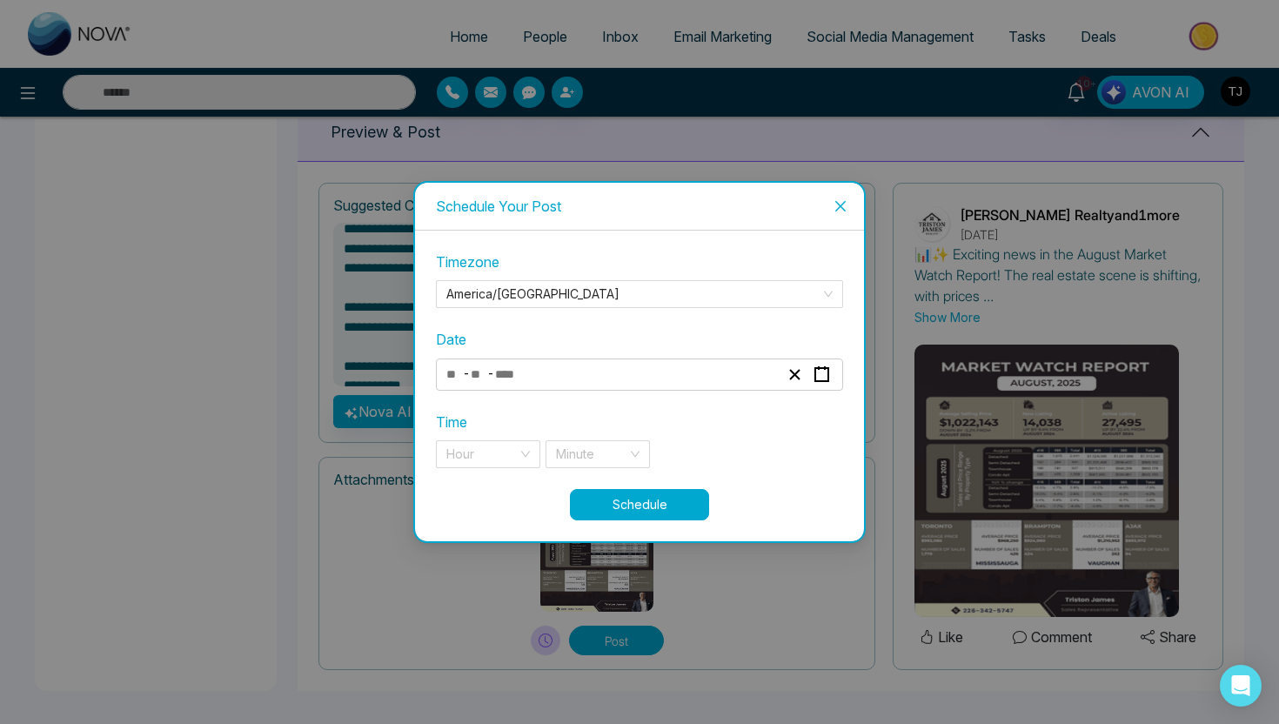
click at [869, 154] on div "Schedule Your Post Timezone America/Toronto Date - - Time Hour Minute Schedule" at bounding box center [639, 362] width 1279 height 724
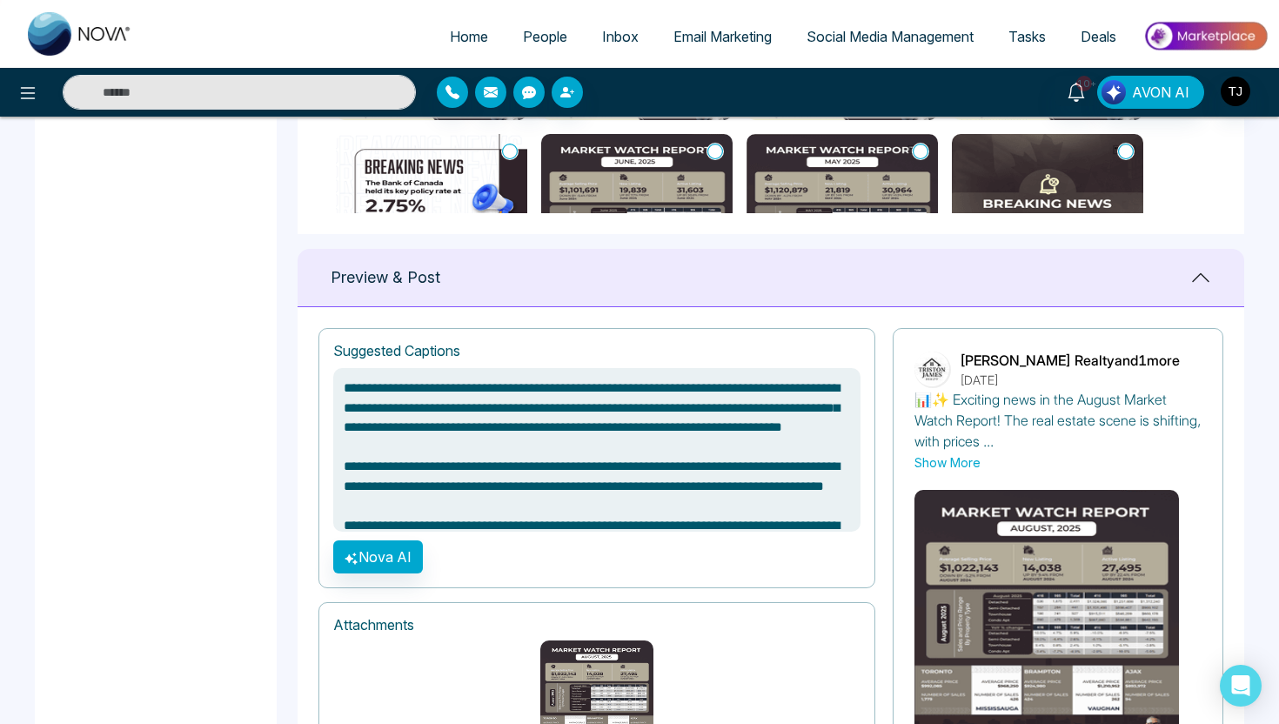
scroll to position [986, 0]
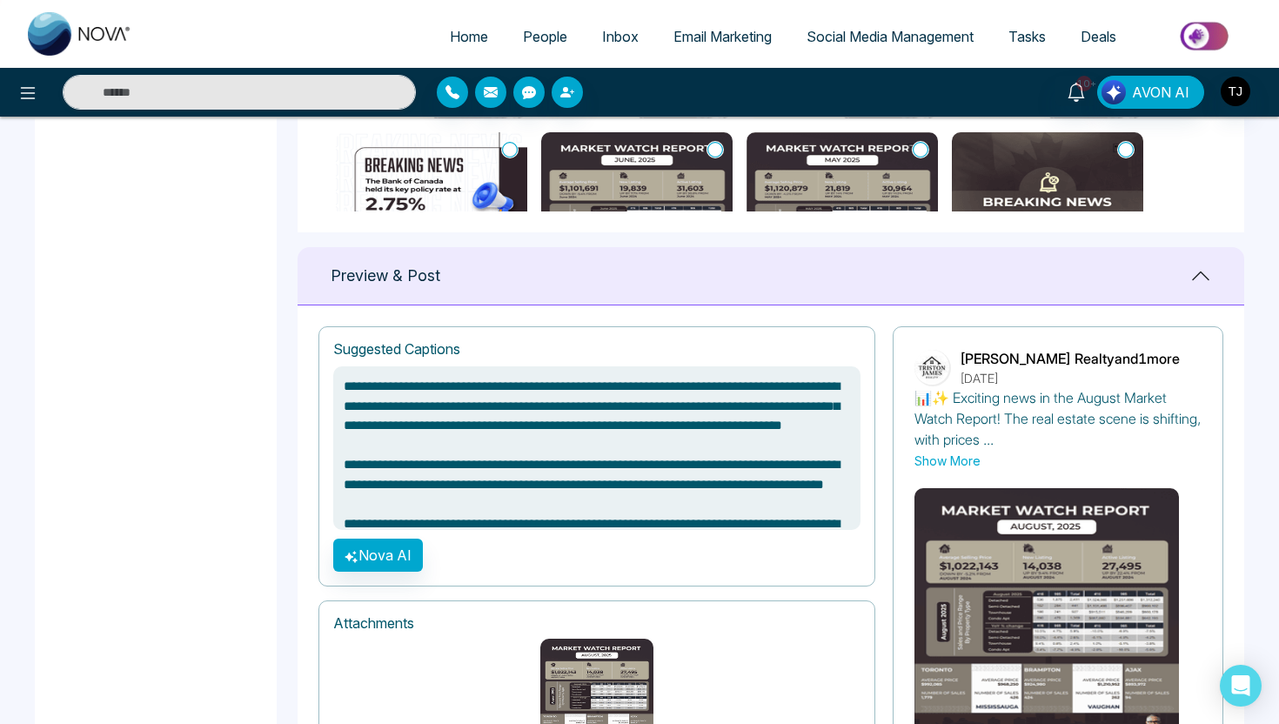
drag, startPoint x: 346, startPoint y: 385, endPoint x: 534, endPoint y: 518, distance: 230.4
click at [534, 518] on textarea "**********" at bounding box center [596, 448] width 527 height 164
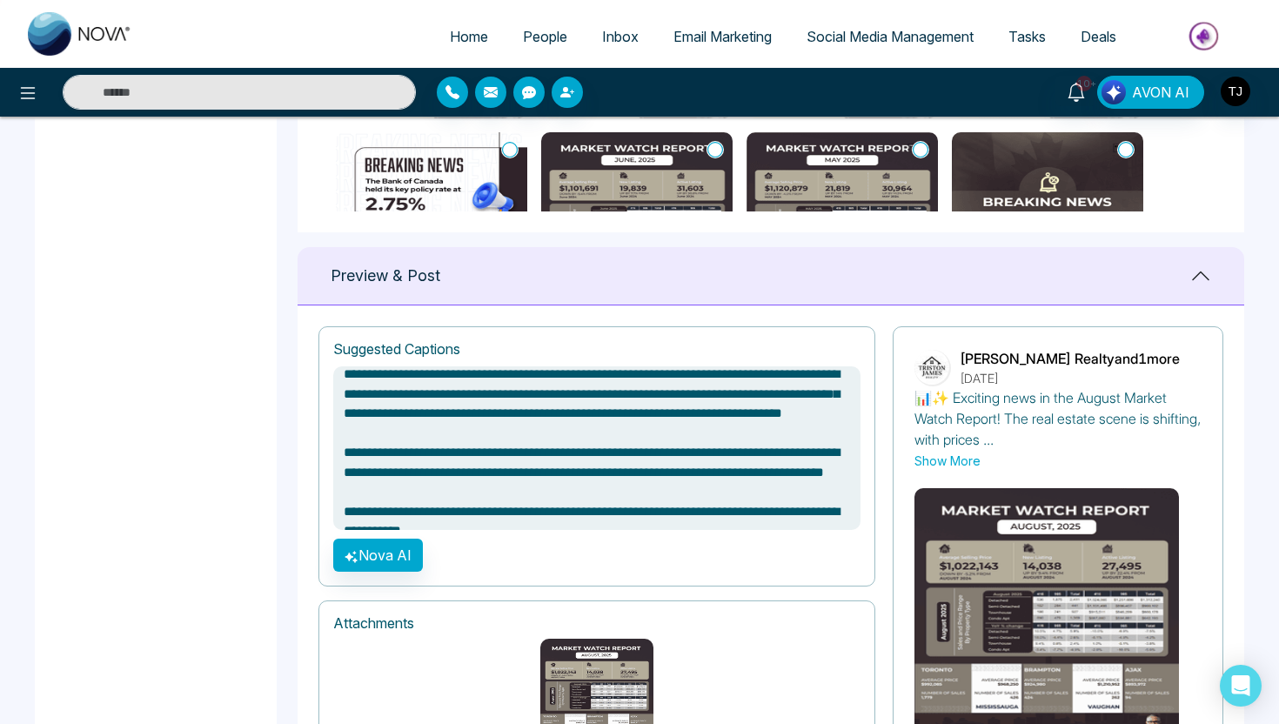
scroll to position [0, 0]
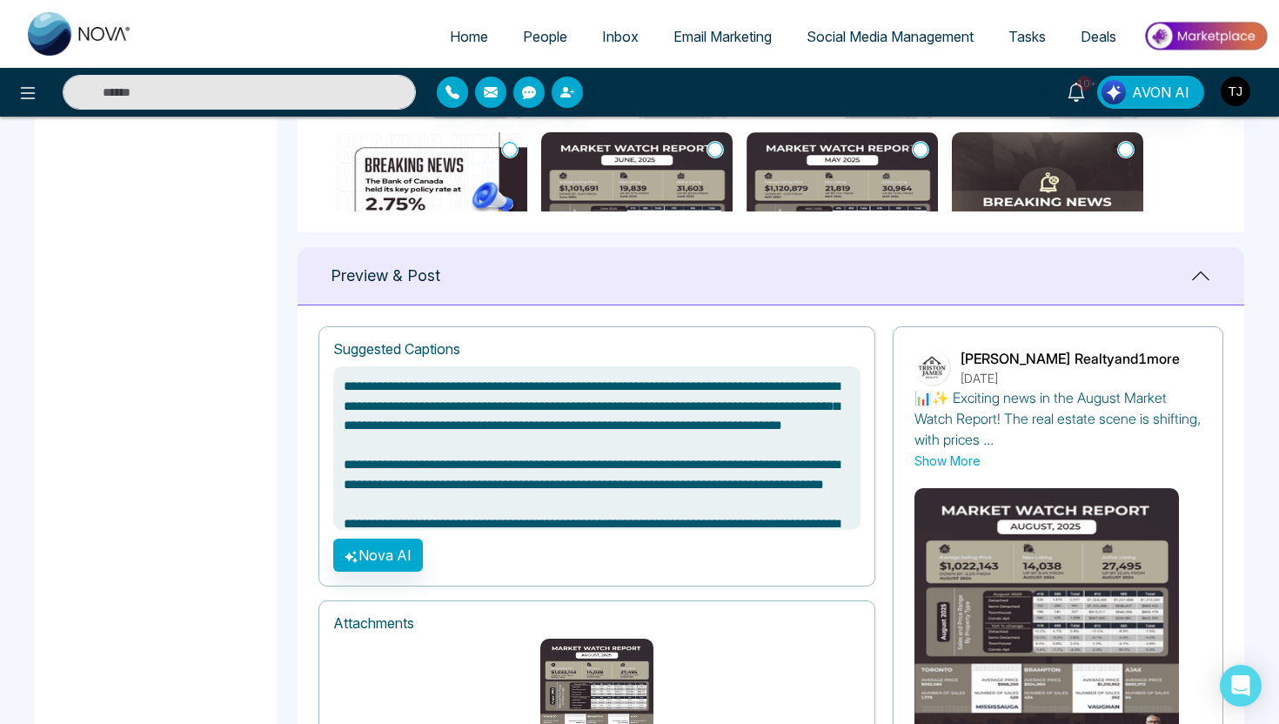
drag, startPoint x: 598, startPoint y: 513, endPoint x: 378, endPoint y: 325, distance: 289.5
click at [378, 326] on div "**********" at bounding box center [597, 456] width 557 height 260
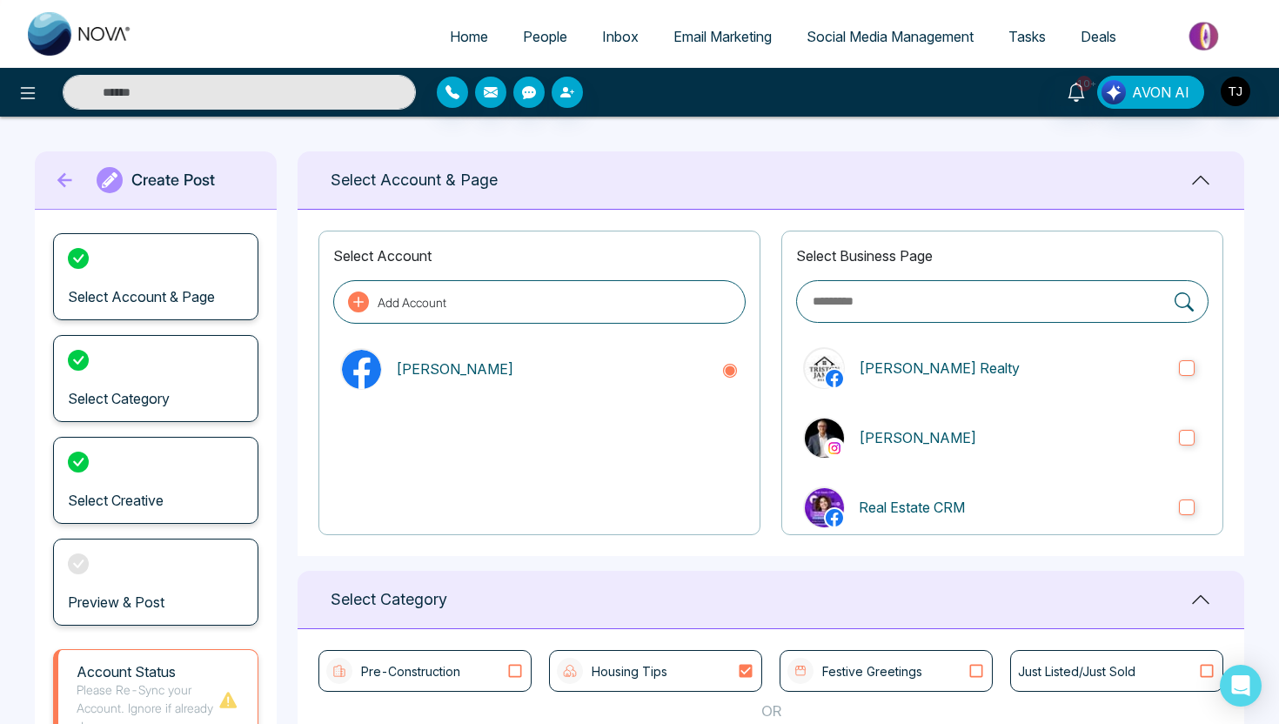
click at [908, 39] on span "Social Media Management" at bounding box center [890, 36] width 167 height 17
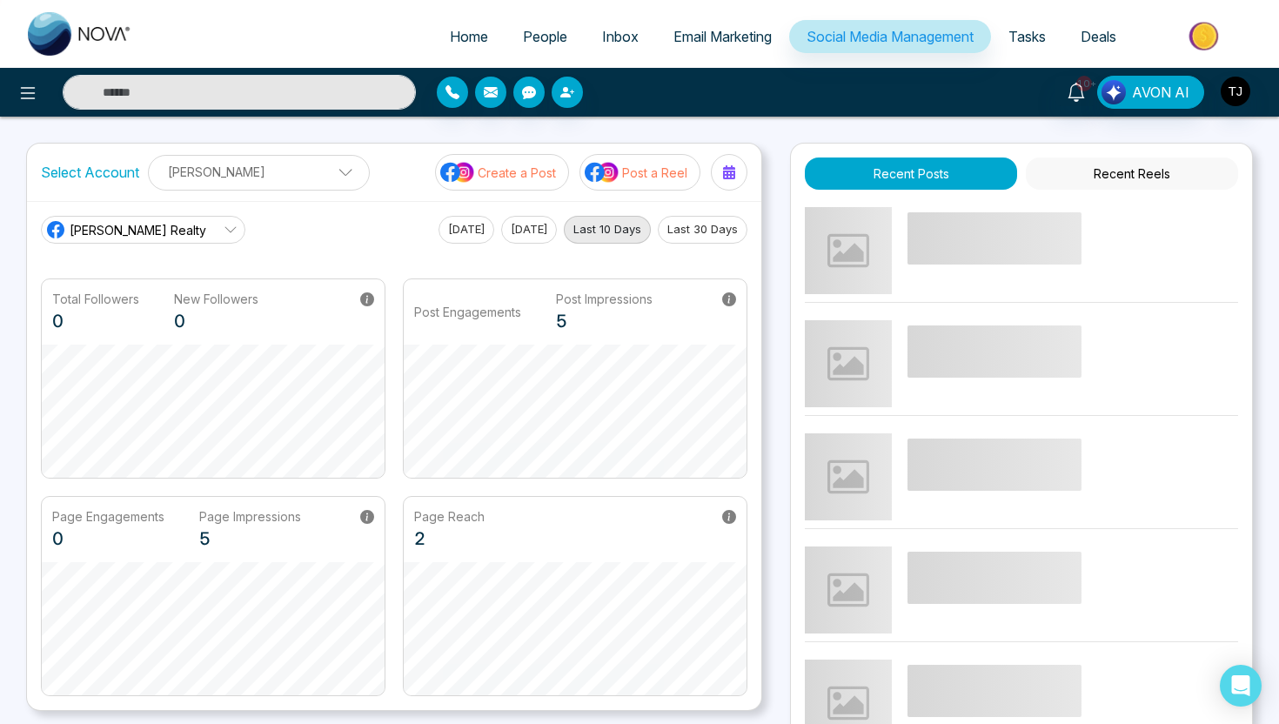
click at [647, 178] on p "Post a Reel" at bounding box center [654, 173] width 65 height 18
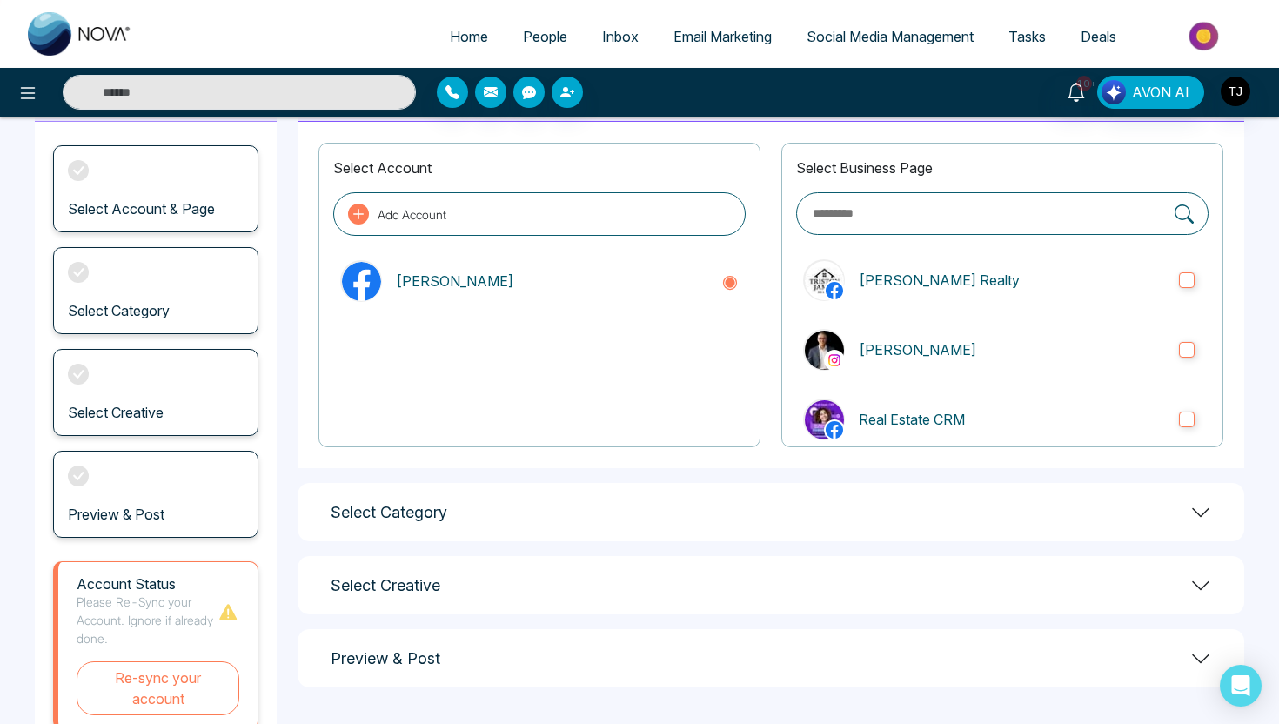
scroll to position [154, 0]
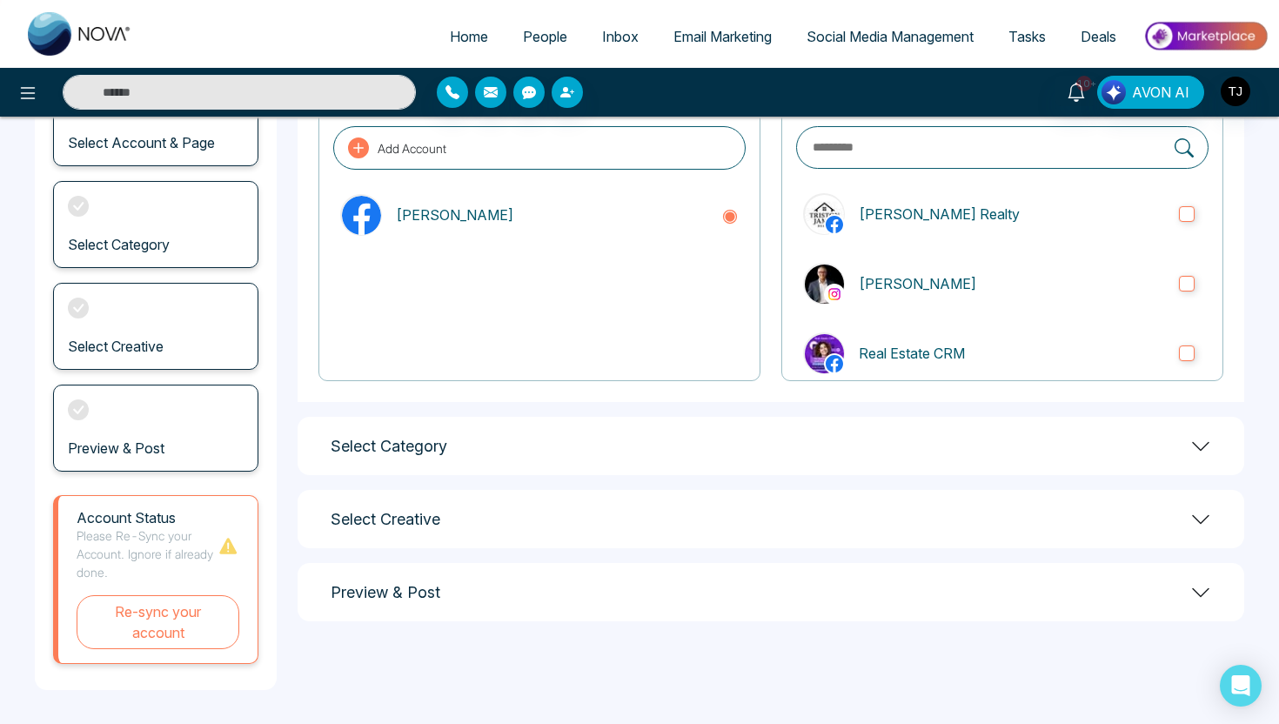
click at [695, 420] on div "Select Category" at bounding box center [771, 446] width 947 height 58
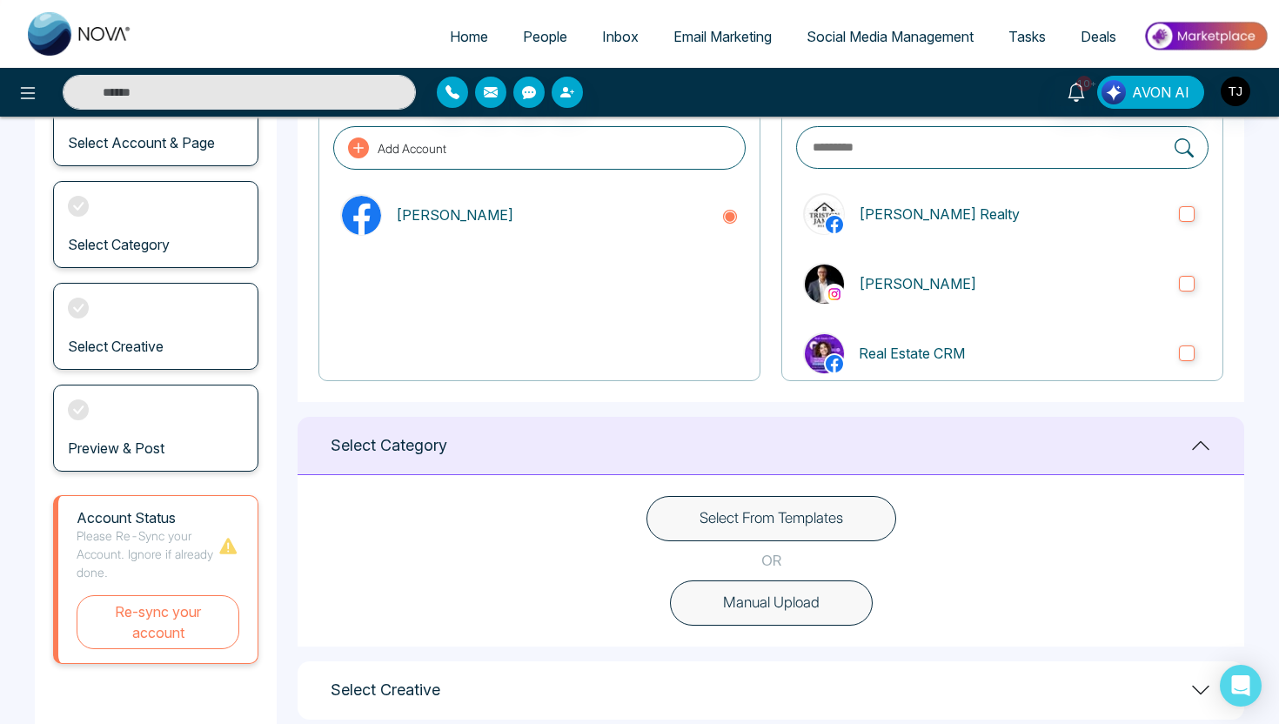
click at [729, 520] on button "Select From Templates" at bounding box center [772, 518] width 250 height 45
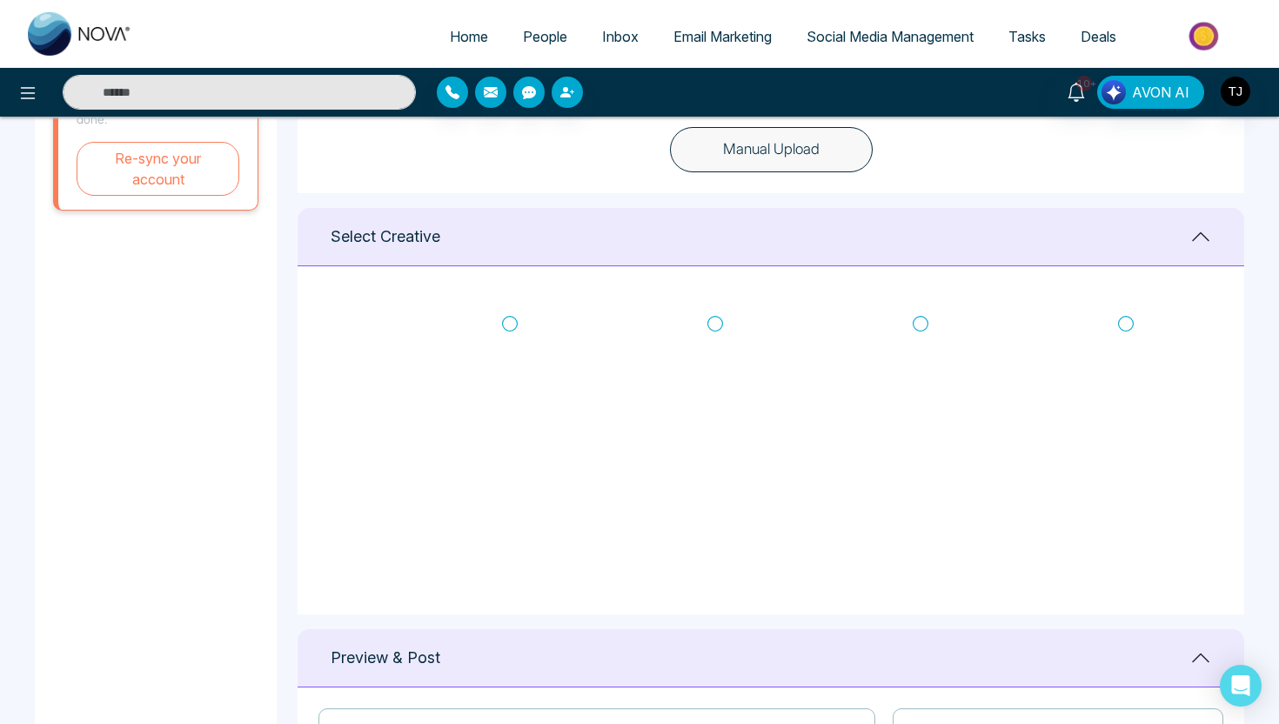
scroll to position [286, 0]
click at [716, 386] on icon at bounding box center [716, 389] width 16 height 17
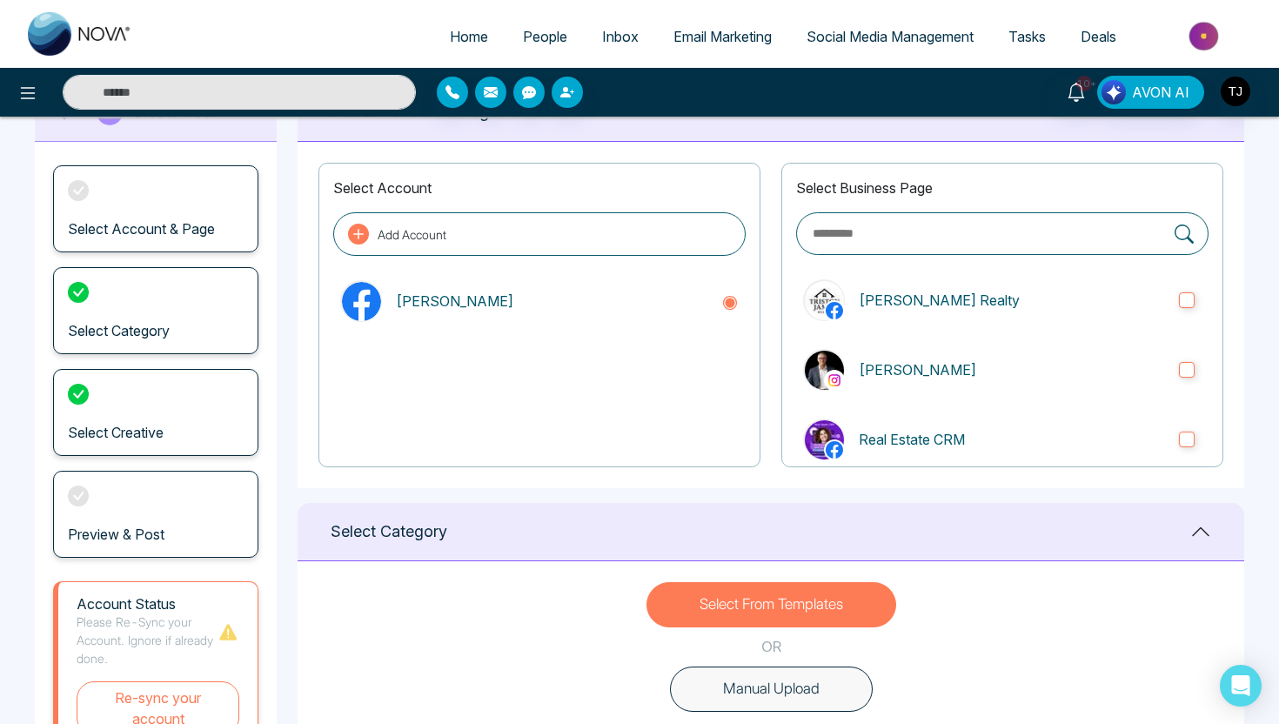
scroll to position [56, 0]
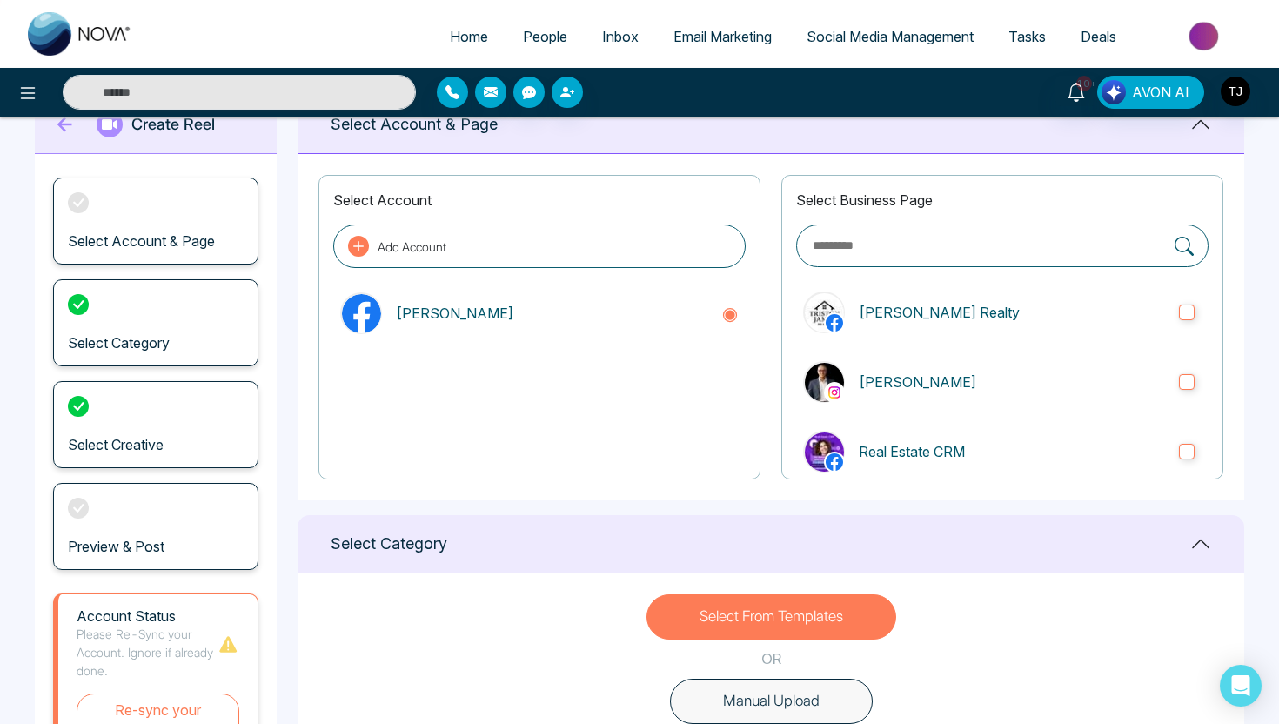
click at [856, 37] on span "Social Media Management" at bounding box center [890, 36] width 167 height 17
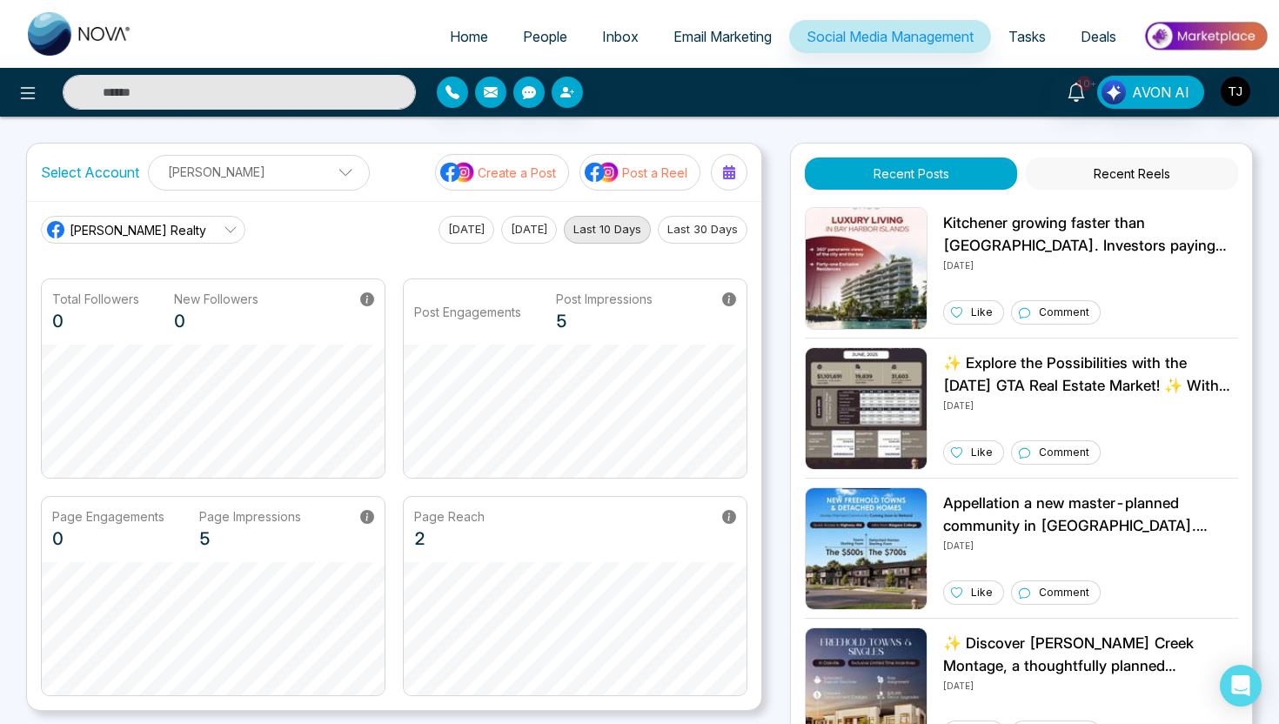
click at [642, 170] on p "Post a Reel" at bounding box center [654, 173] width 65 height 18
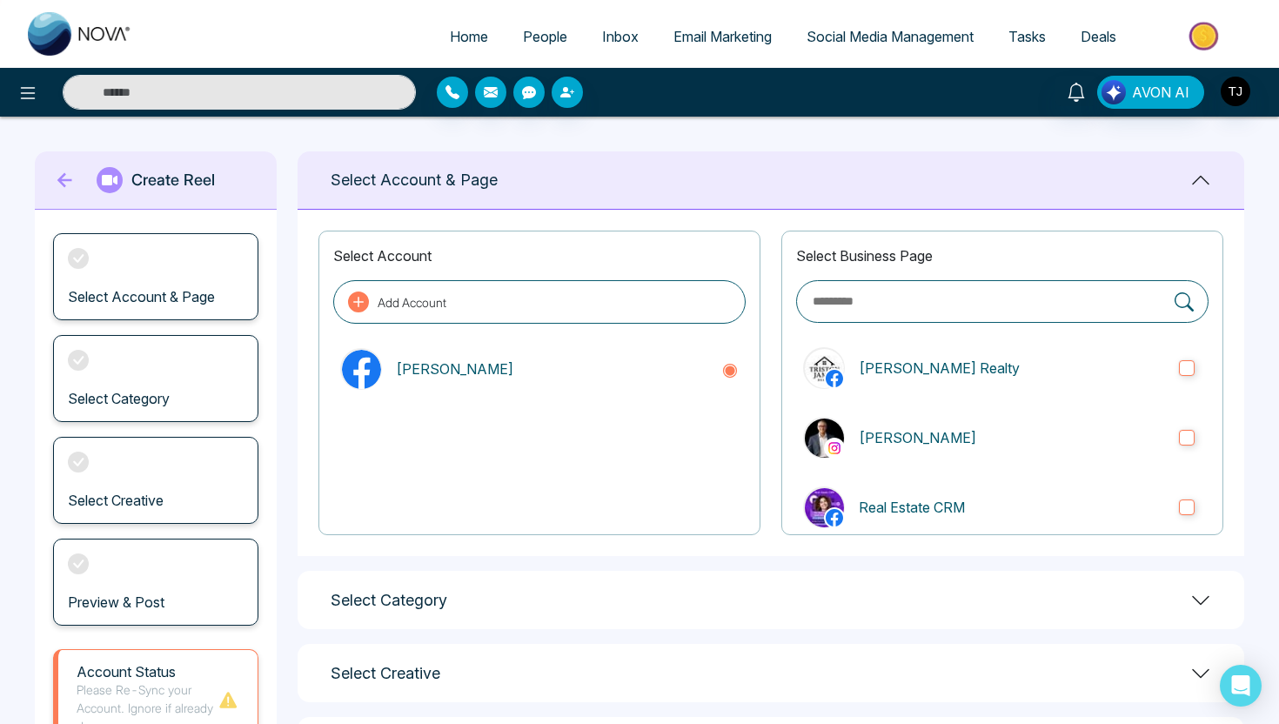
scroll to position [154, 0]
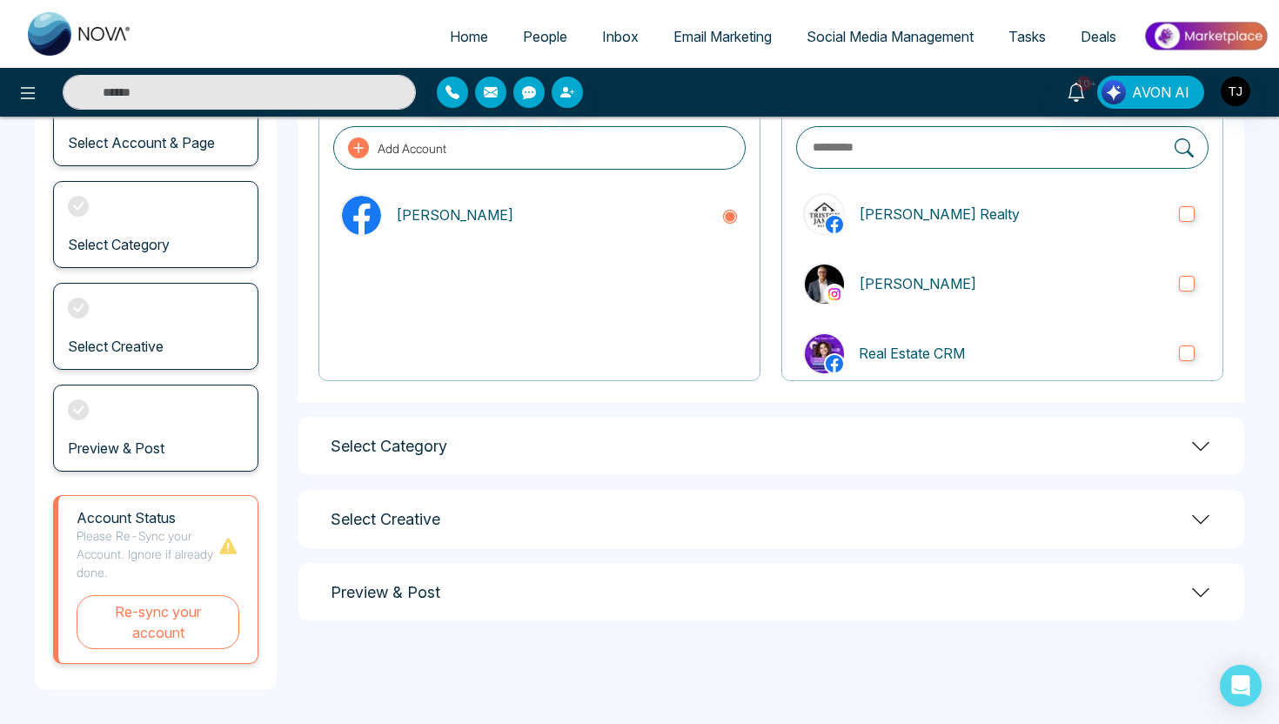
click at [742, 433] on div "Select Category" at bounding box center [771, 446] width 947 height 58
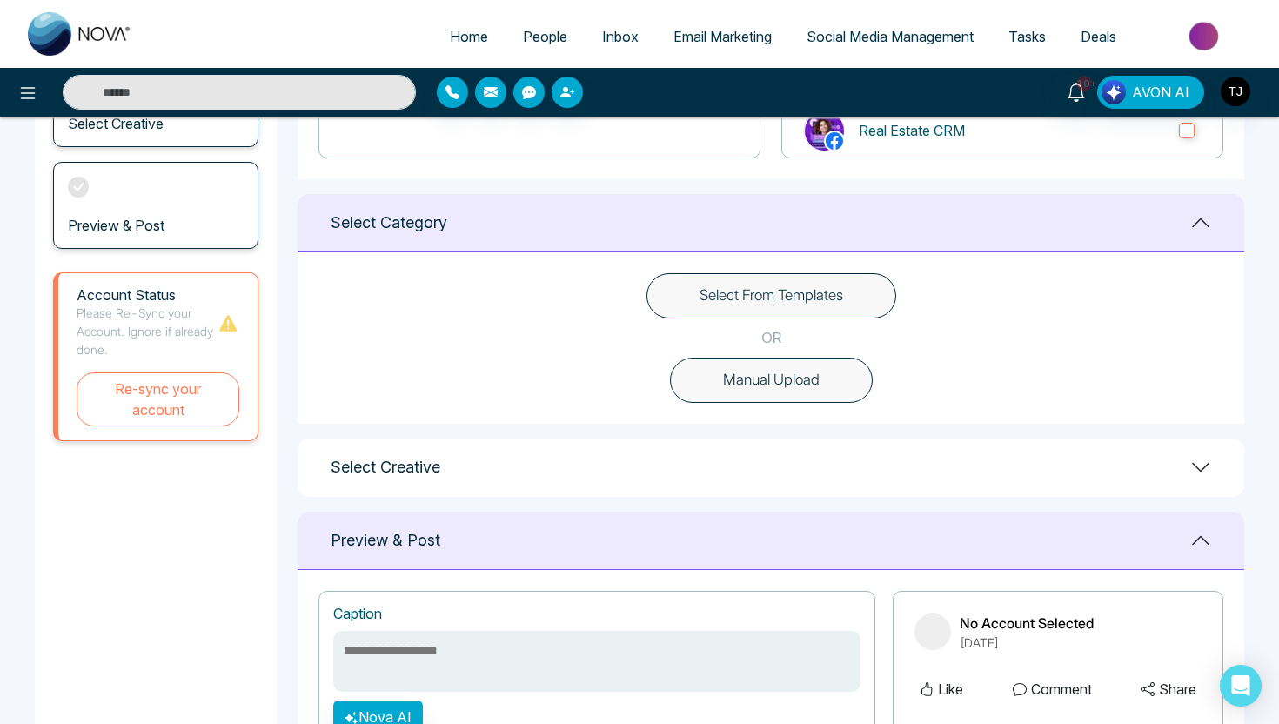
scroll to position [427, 0]
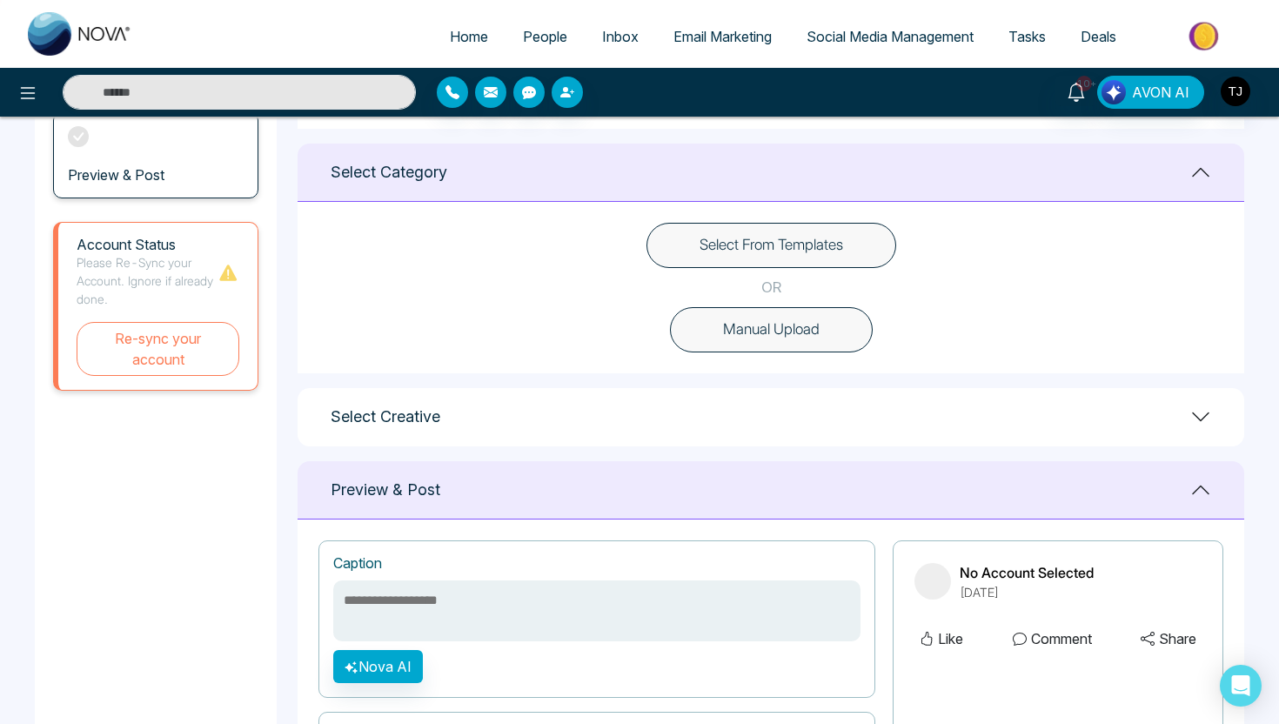
click at [740, 249] on button "Select From Templates" at bounding box center [772, 245] width 250 height 45
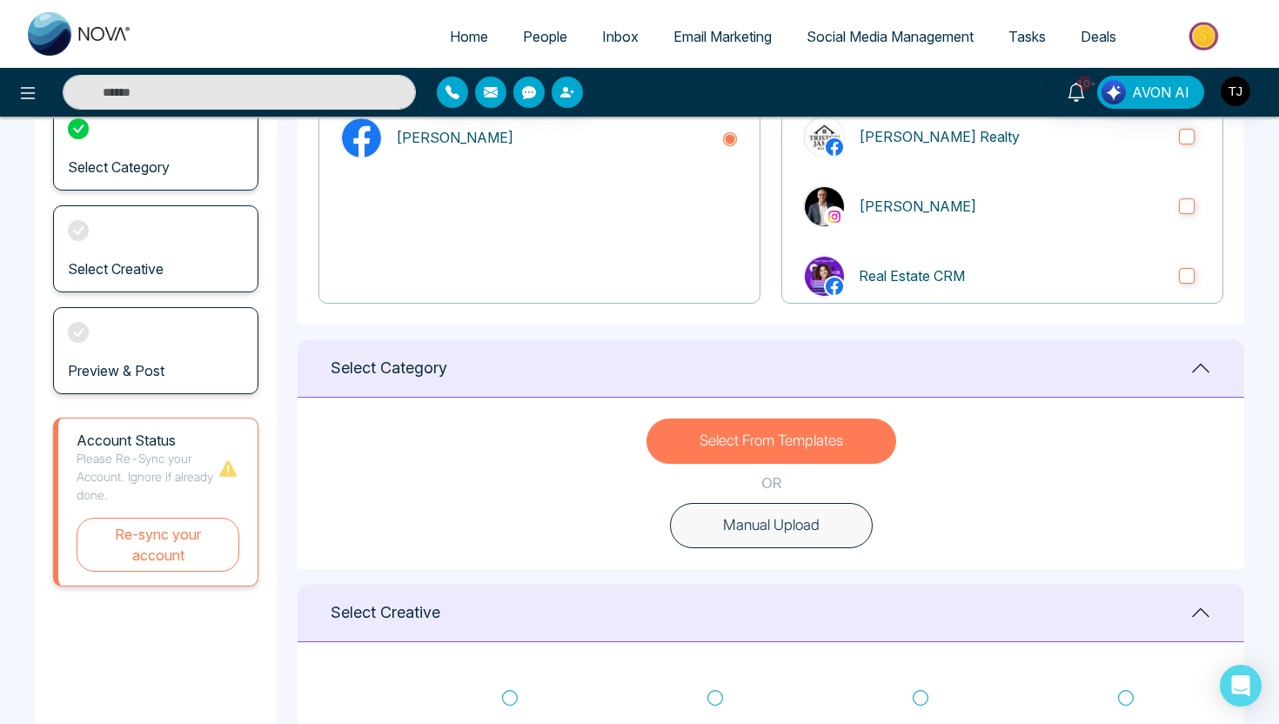
scroll to position [0, 0]
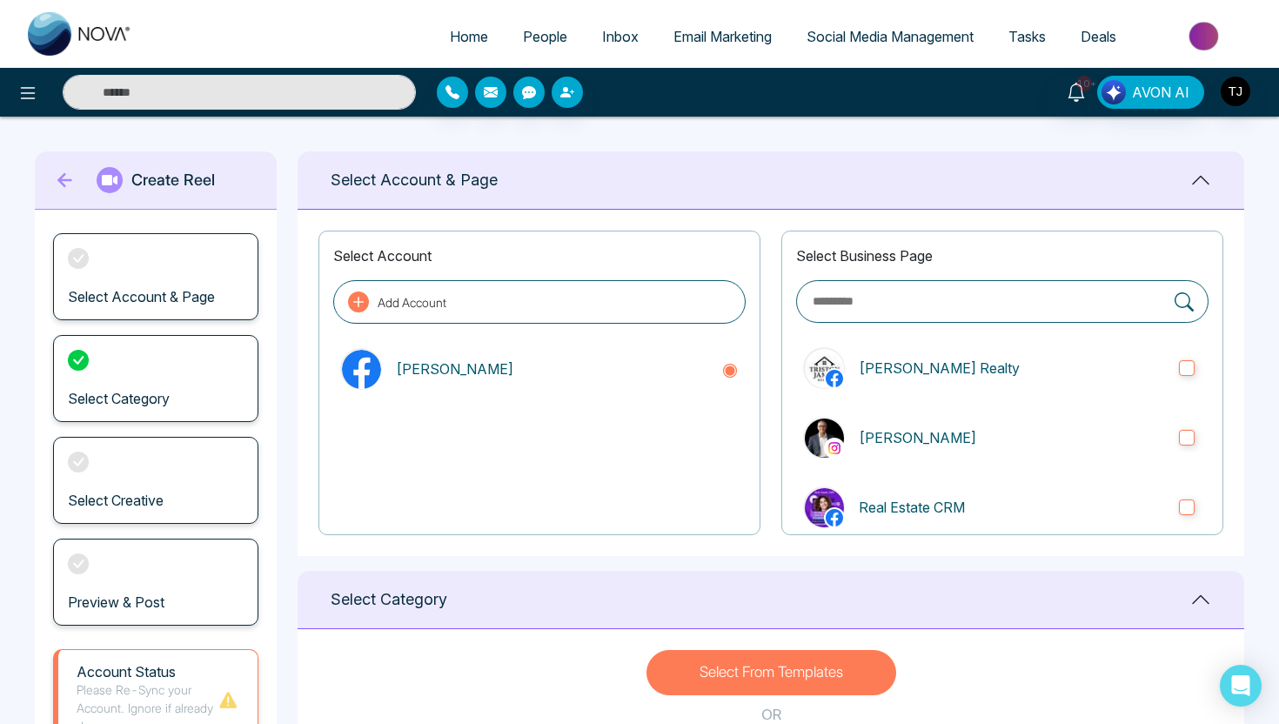
click at [831, 37] on span "Social Media Management" at bounding box center [890, 36] width 167 height 17
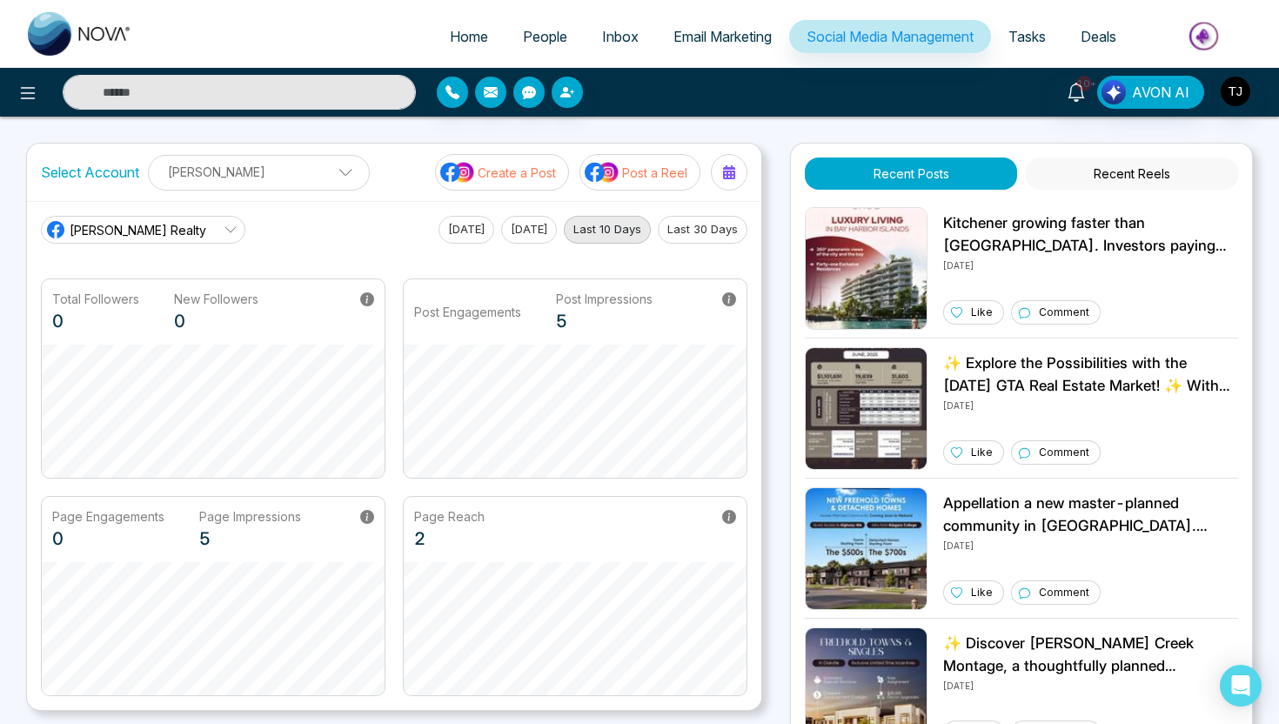
click at [509, 178] on p "Create a Post" at bounding box center [517, 173] width 78 height 18
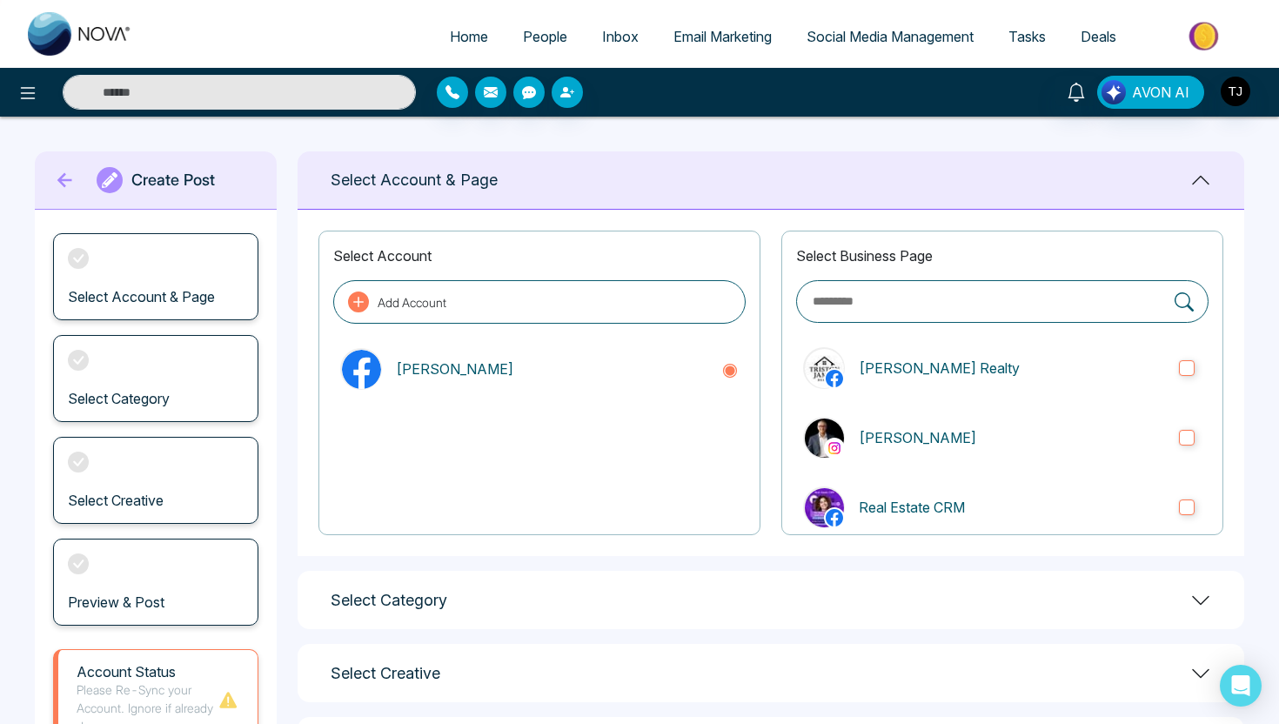
scroll to position [154, 0]
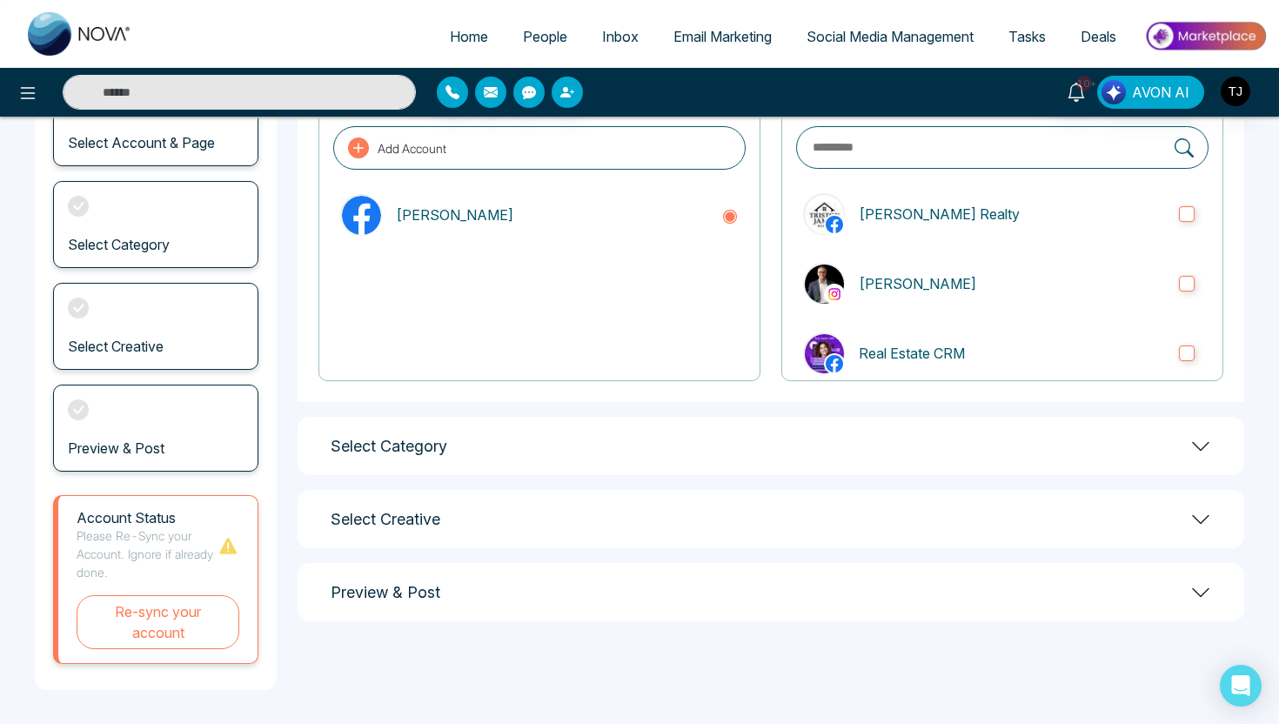
click at [714, 442] on div "Select Category" at bounding box center [771, 446] width 947 height 58
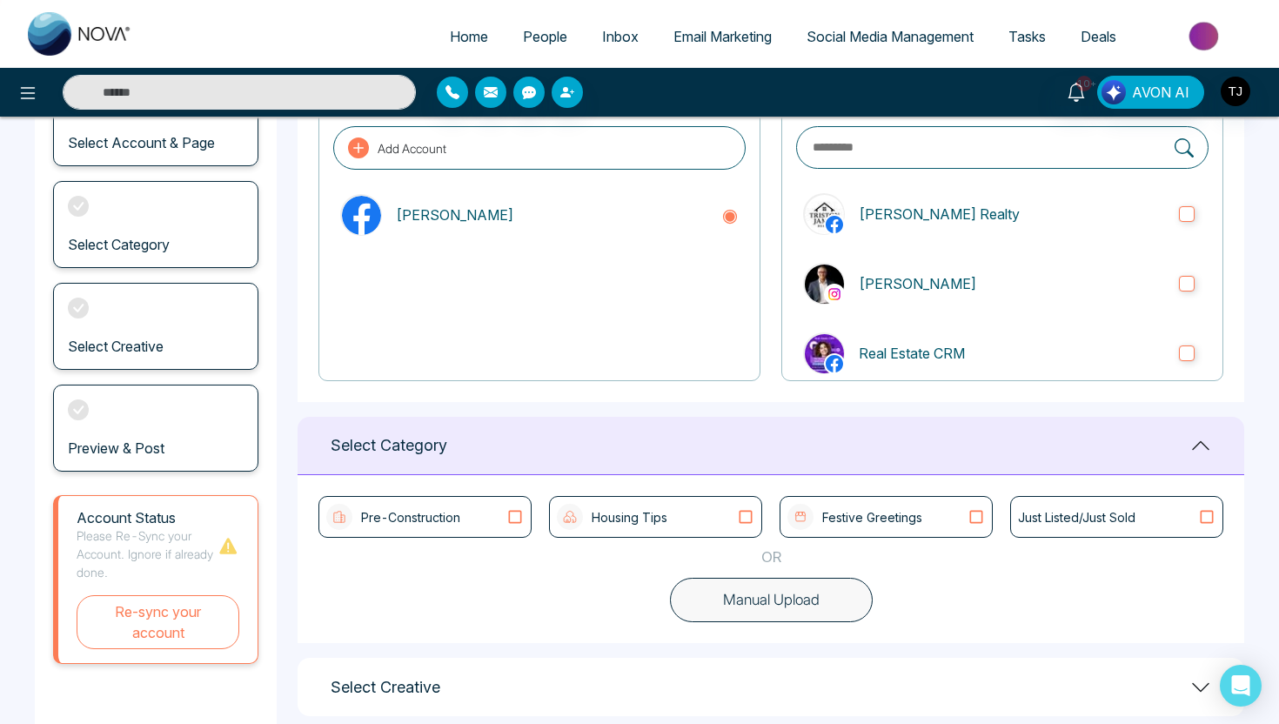
click at [913, 517] on p "Festive Greetings" at bounding box center [873, 517] width 100 height 18
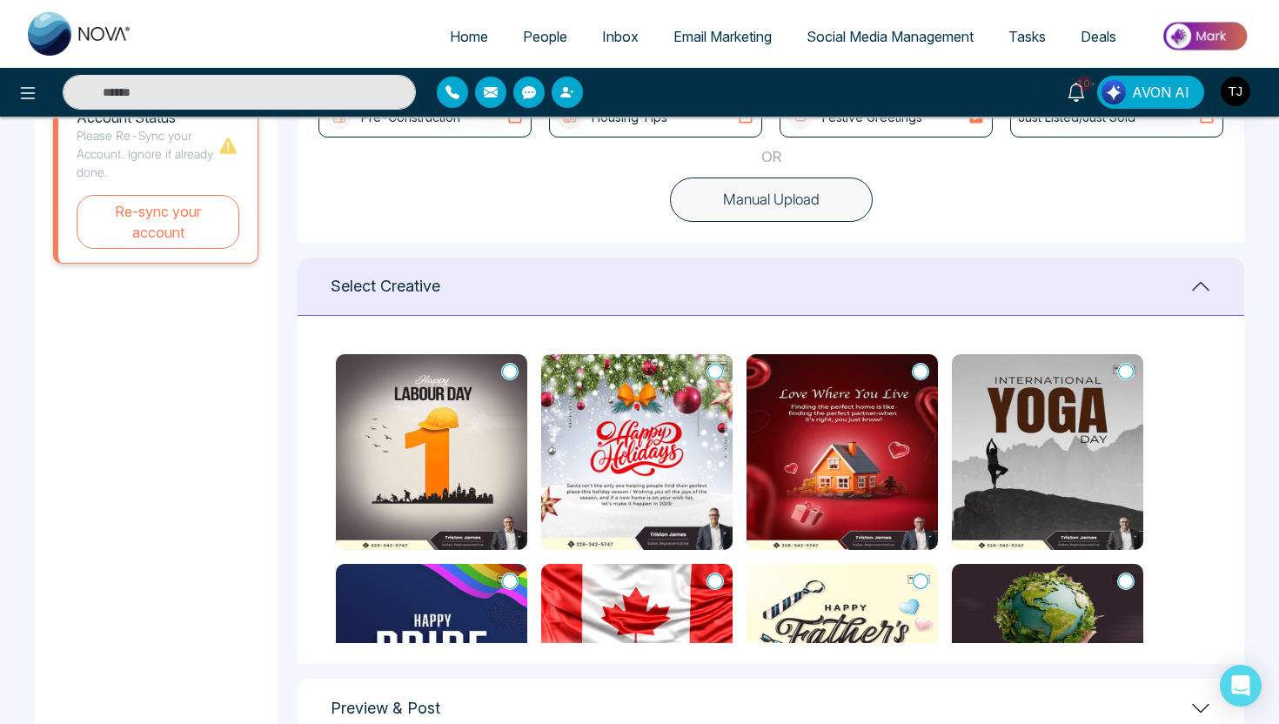
scroll to position [581, 0]
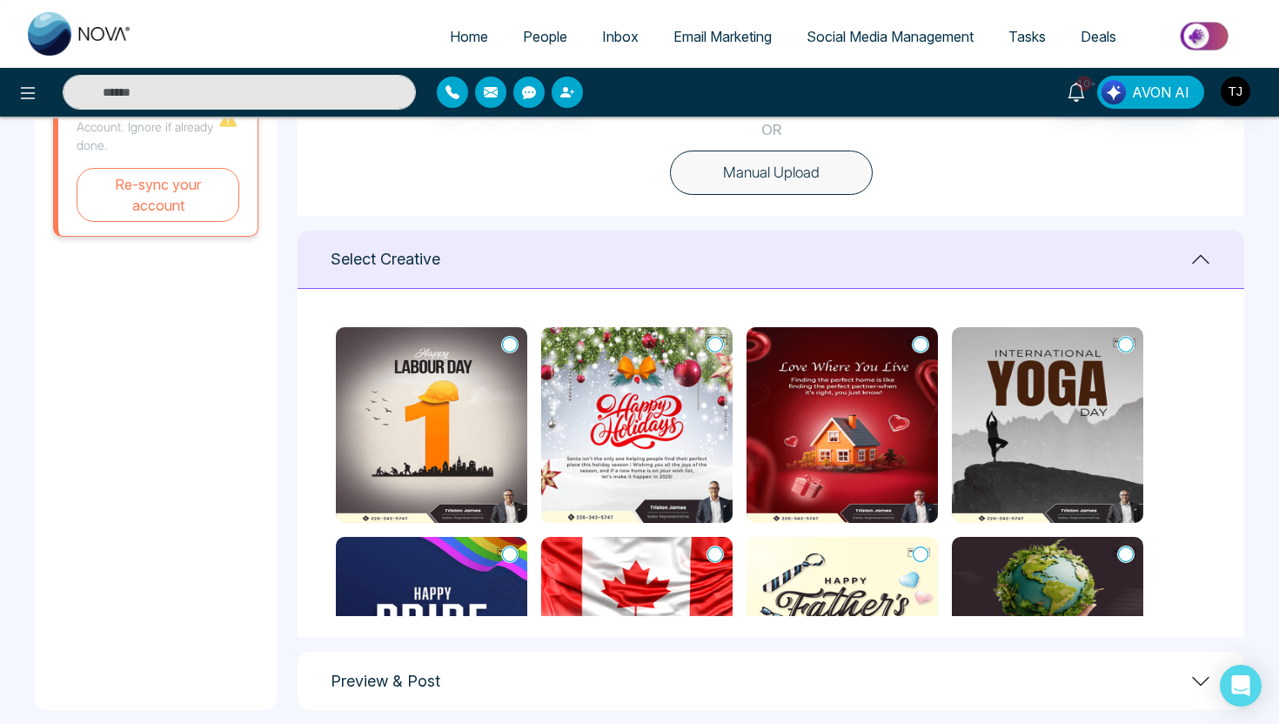
click at [823, 44] on span "Social Media Management" at bounding box center [890, 36] width 167 height 17
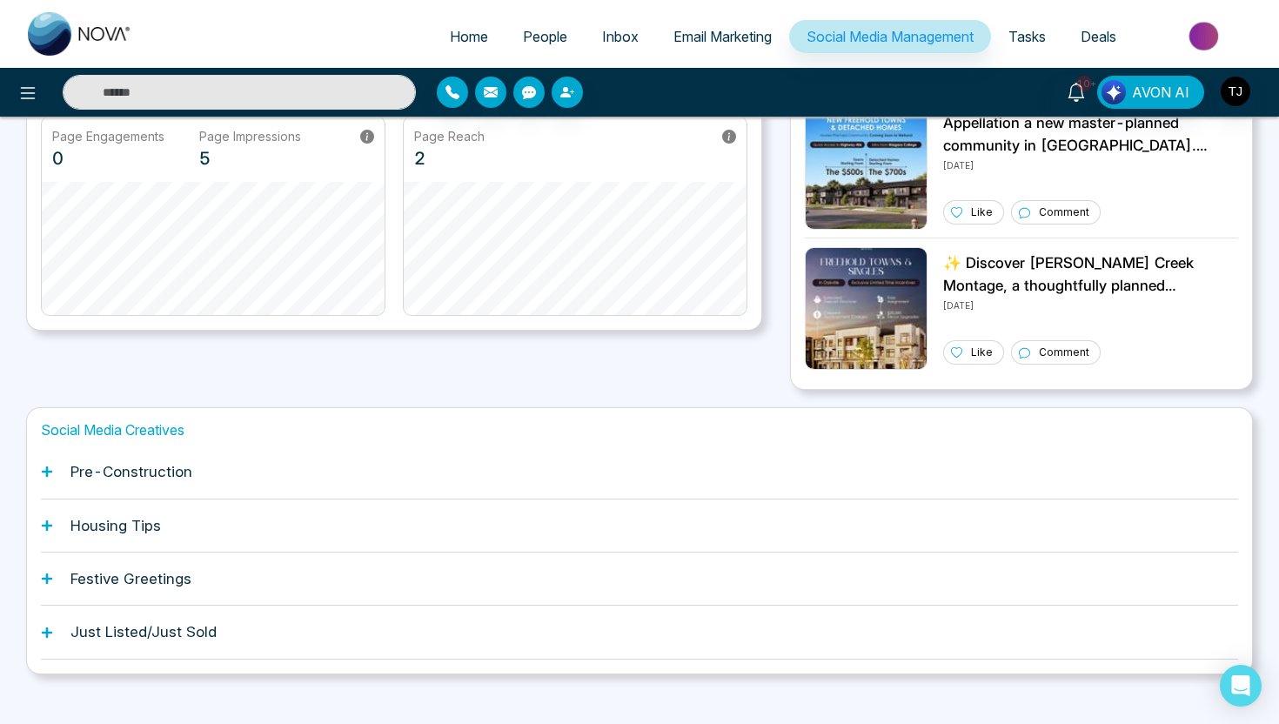
scroll to position [393, 0]
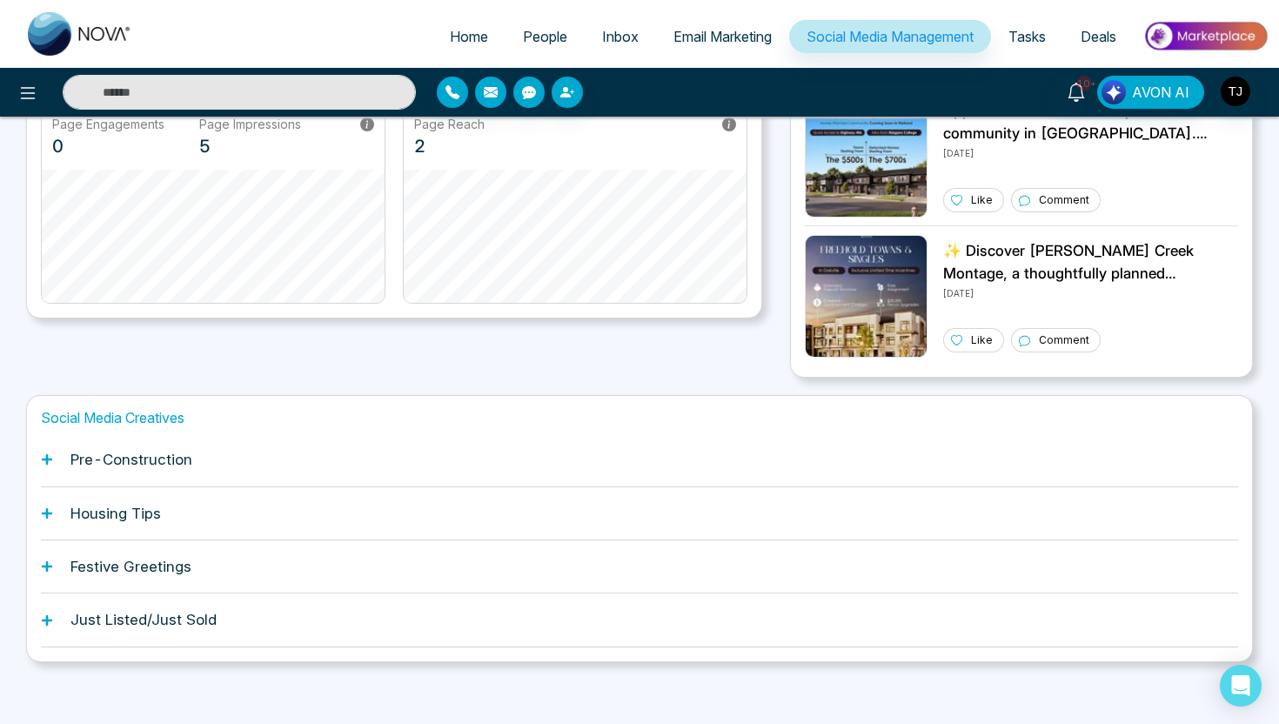
click at [128, 571] on h1 "Festive Greetings" at bounding box center [131, 566] width 121 height 17
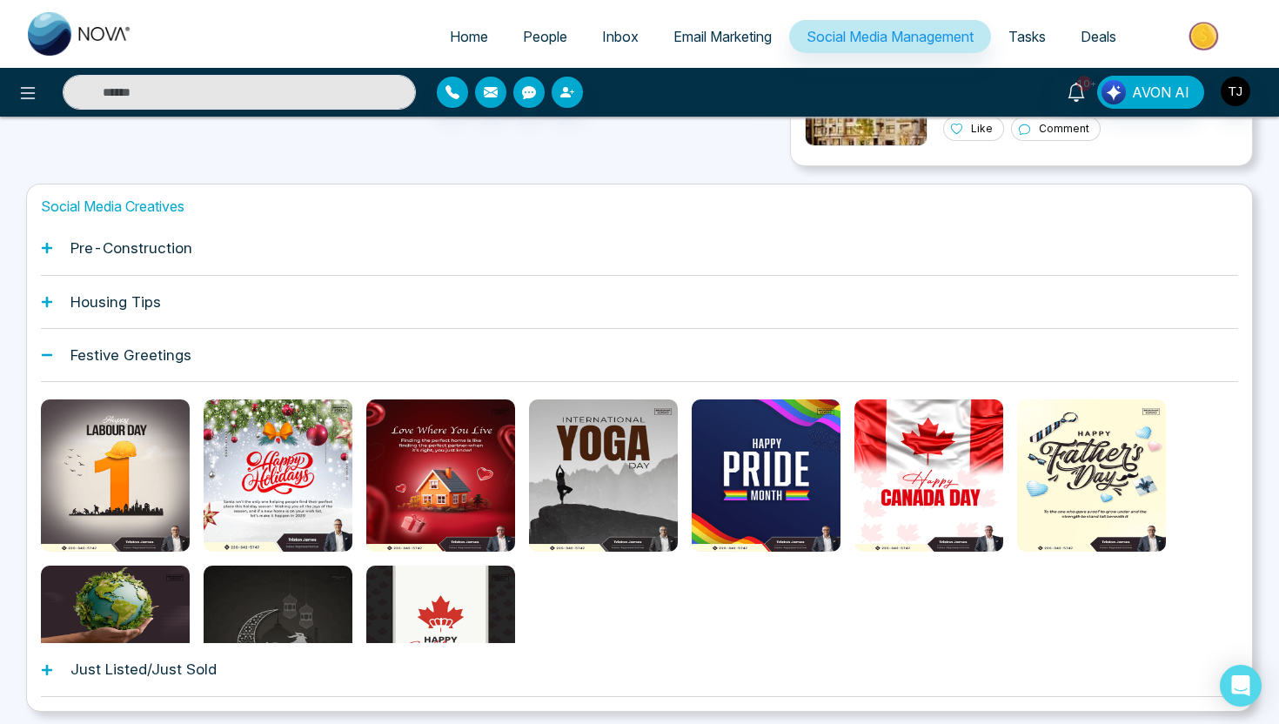
scroll to position [661, 0]
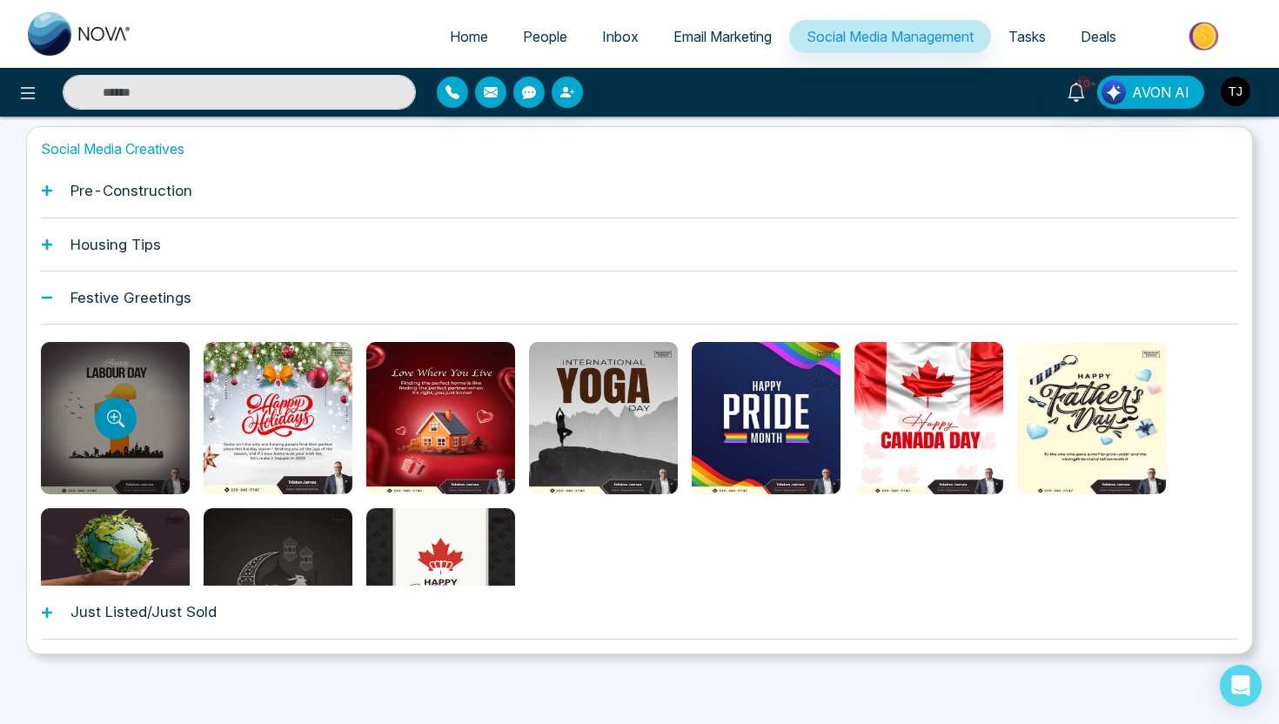
click at [120, 424] on icon "Preview template" at bounding box center [121, 424] width 6 height 6
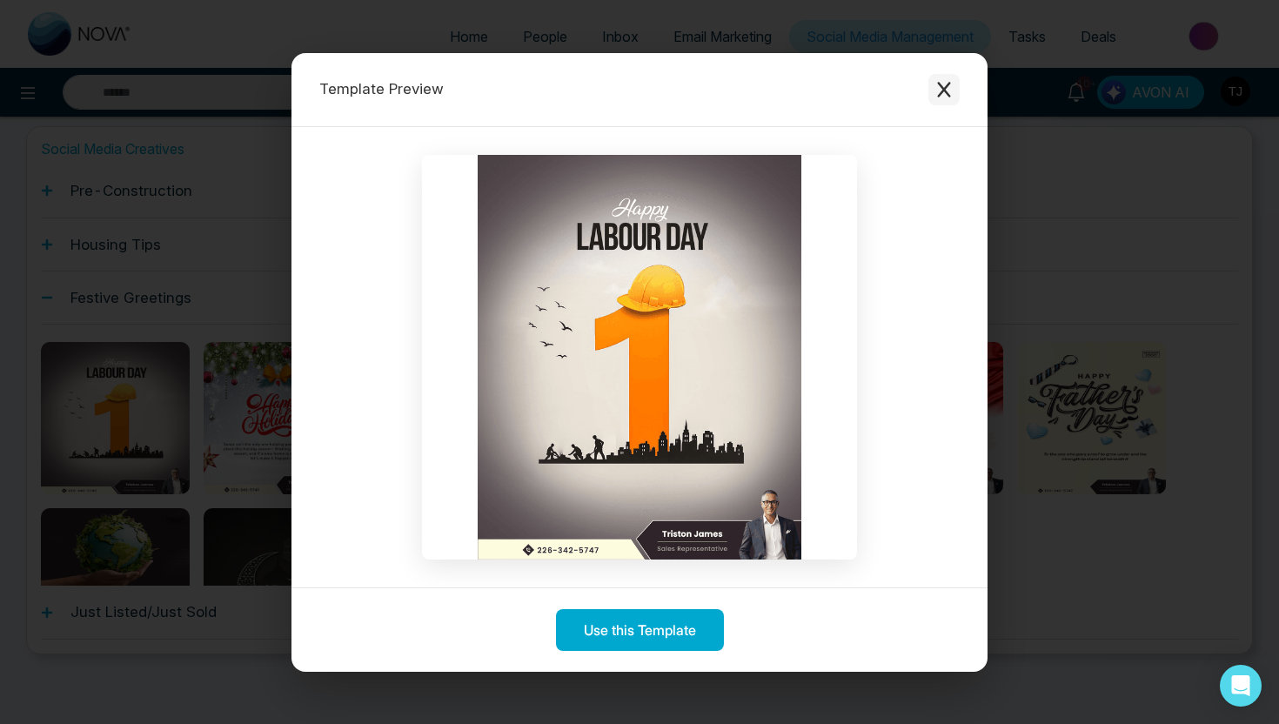
click at [939, 93] on icon "Close modal" at bounding box center [943, 90] width 13 height 16
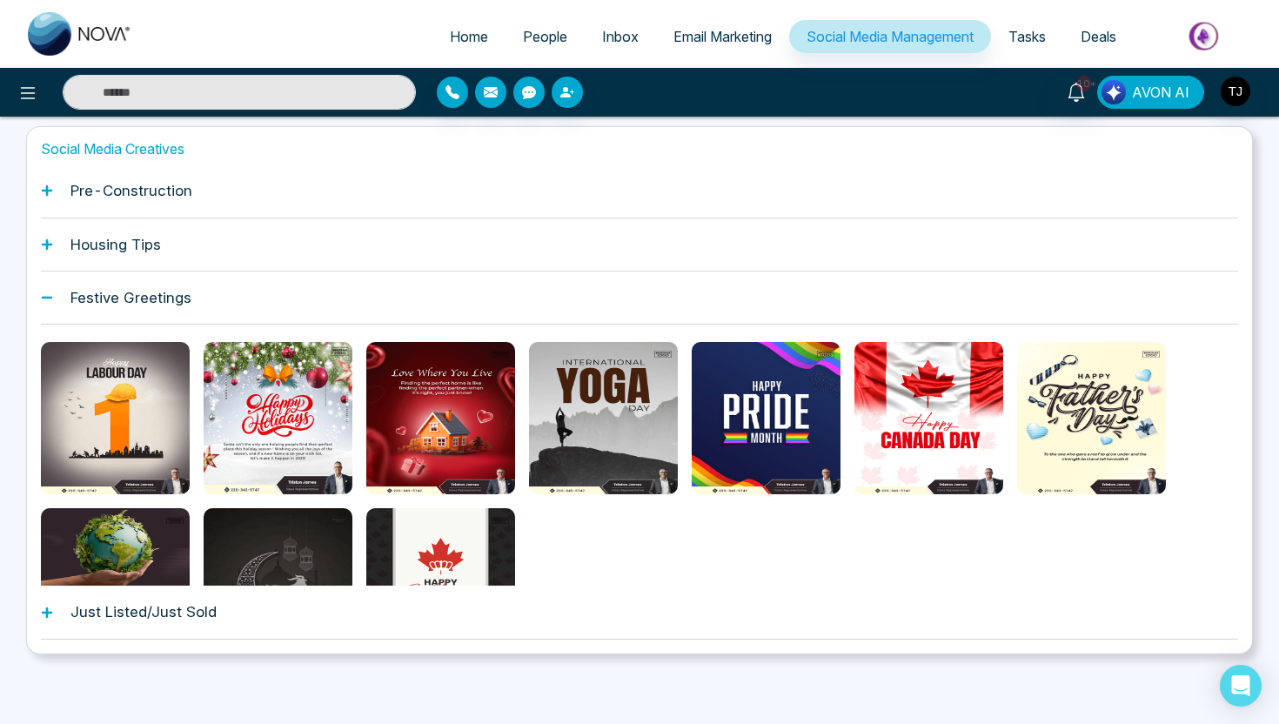
click at [1157, 89] on span "AVON AI" at bounding box center [1160, 92] width 57 height 21
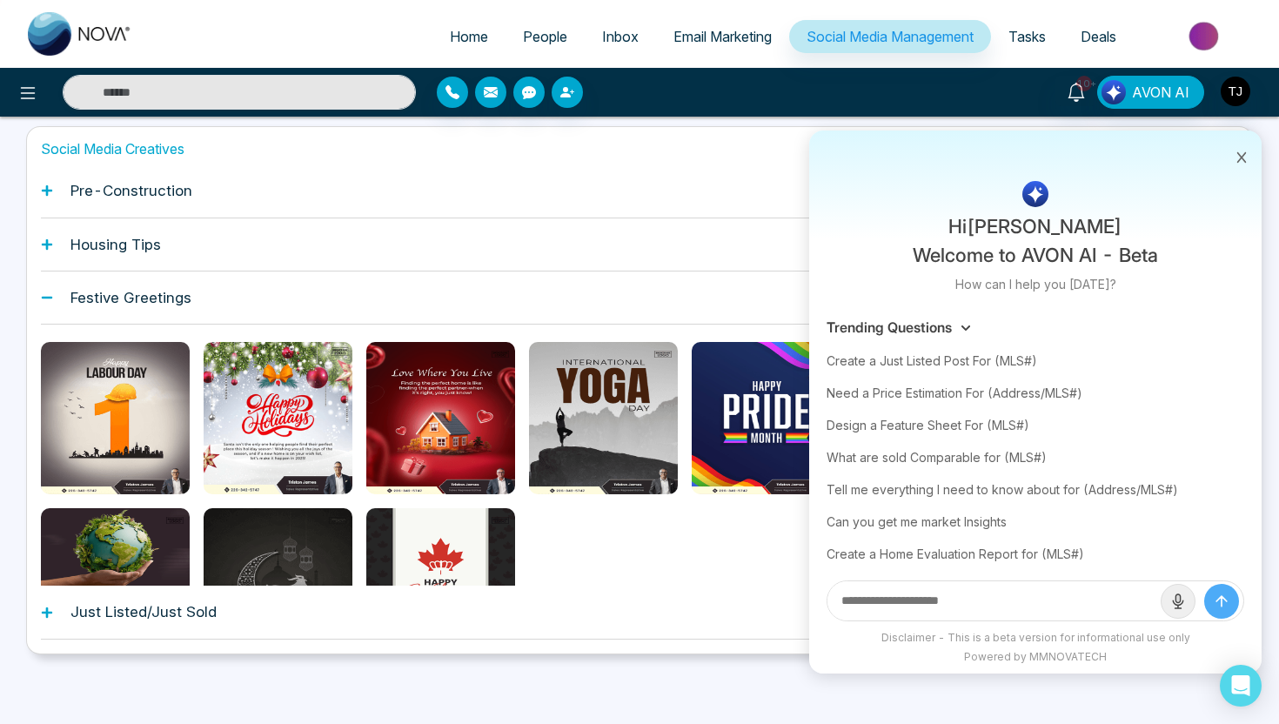
click at [756, 151] on h1 "Social Media Creatives" at bounding box center [640, 149] width 1198 height 17
click at [1241, 158] on icon at bounding box center [1243, 157] width 10 height 10
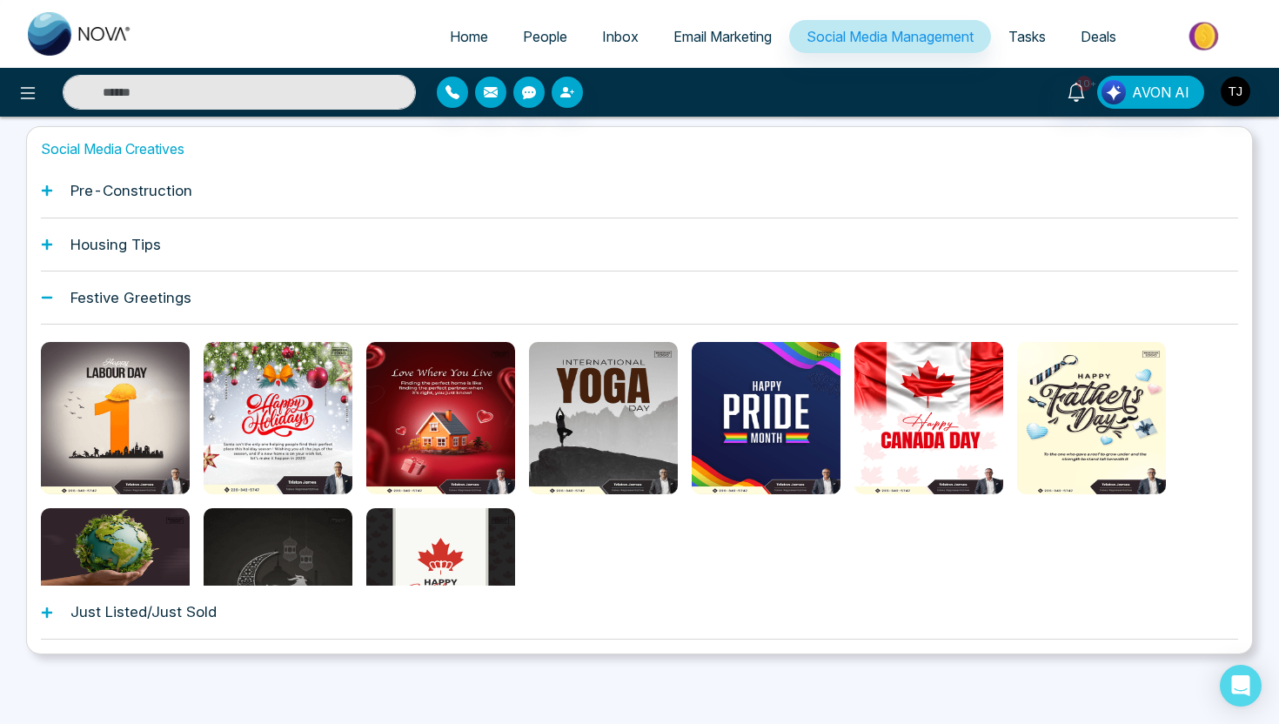
click at [728, 34] on span "Email Marketing" at bounding box center [723, 36] width 98 height 17
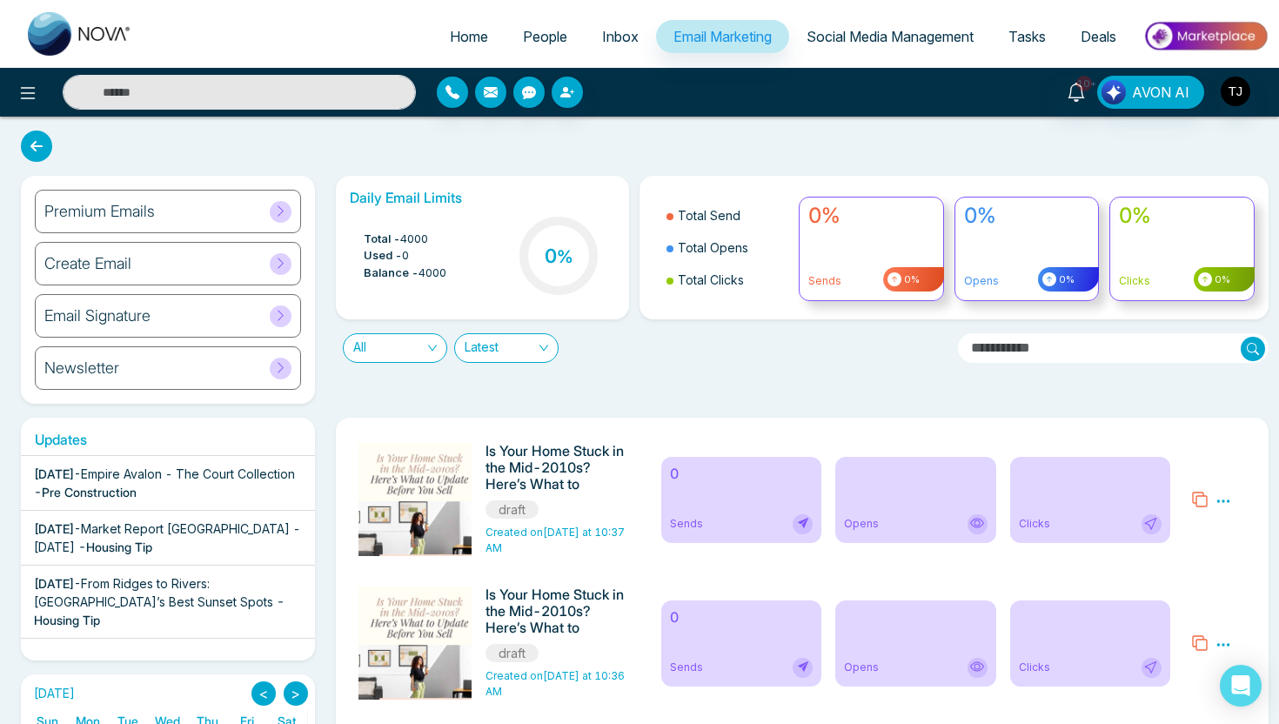
click at [213, 268] on div "Create Email" at bounding box center [168, 264] width 266 height 44
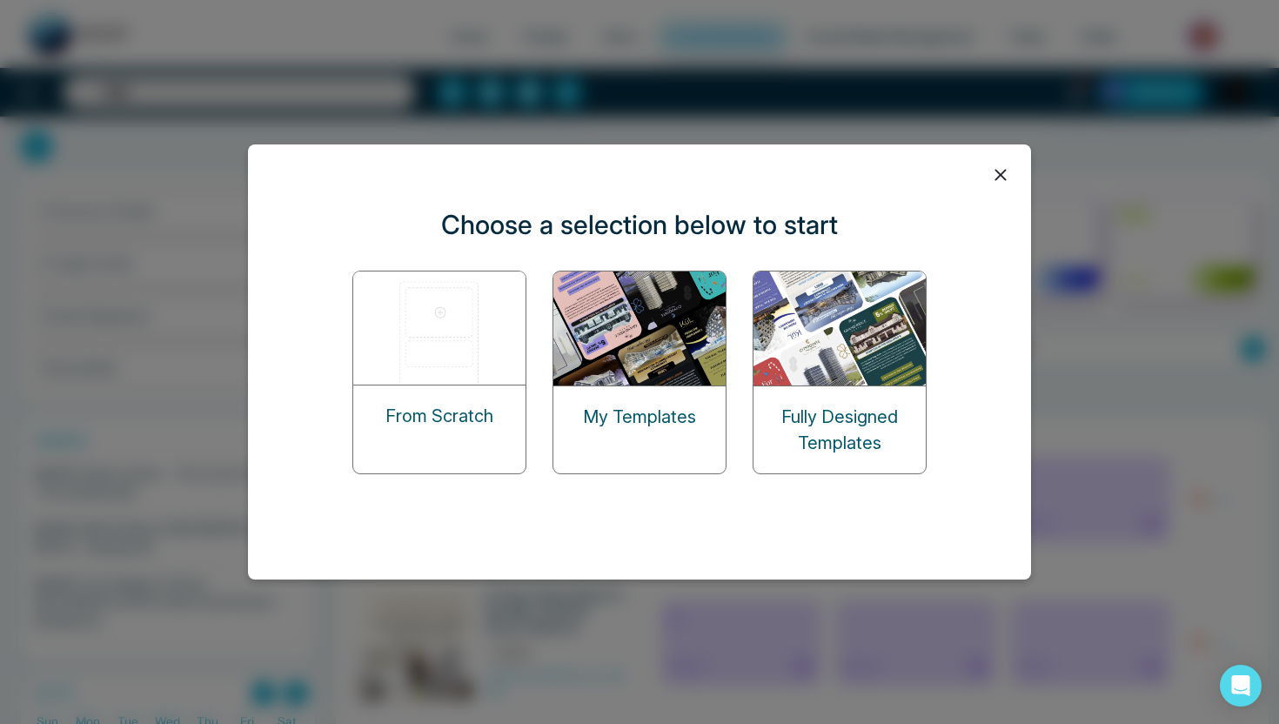
click at [471, 344] on img at bounding box center [440, 328] width 174 height 113
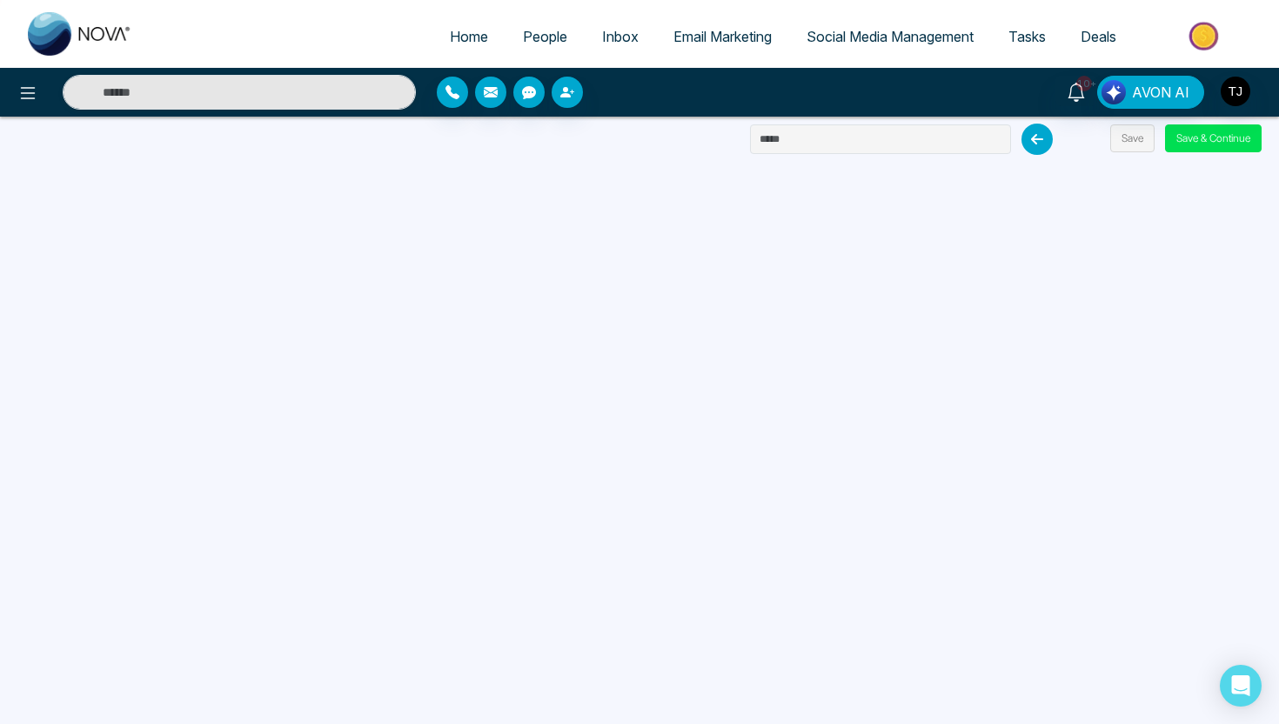
click at [727, 45] on link "Email Marketing" at bounding box center [722, 36] width 133 height 33
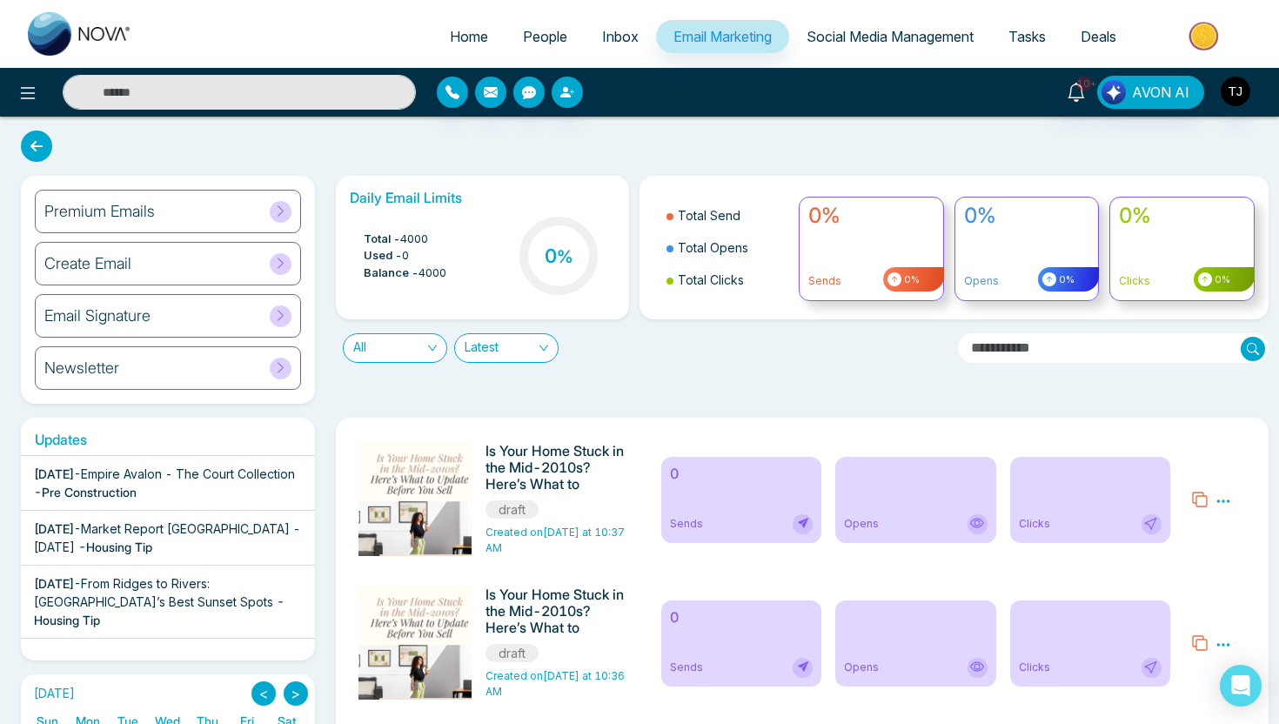
click at [144, 221] on div "Premium Emails" at bounding box center [168, 212] width 266 height 44
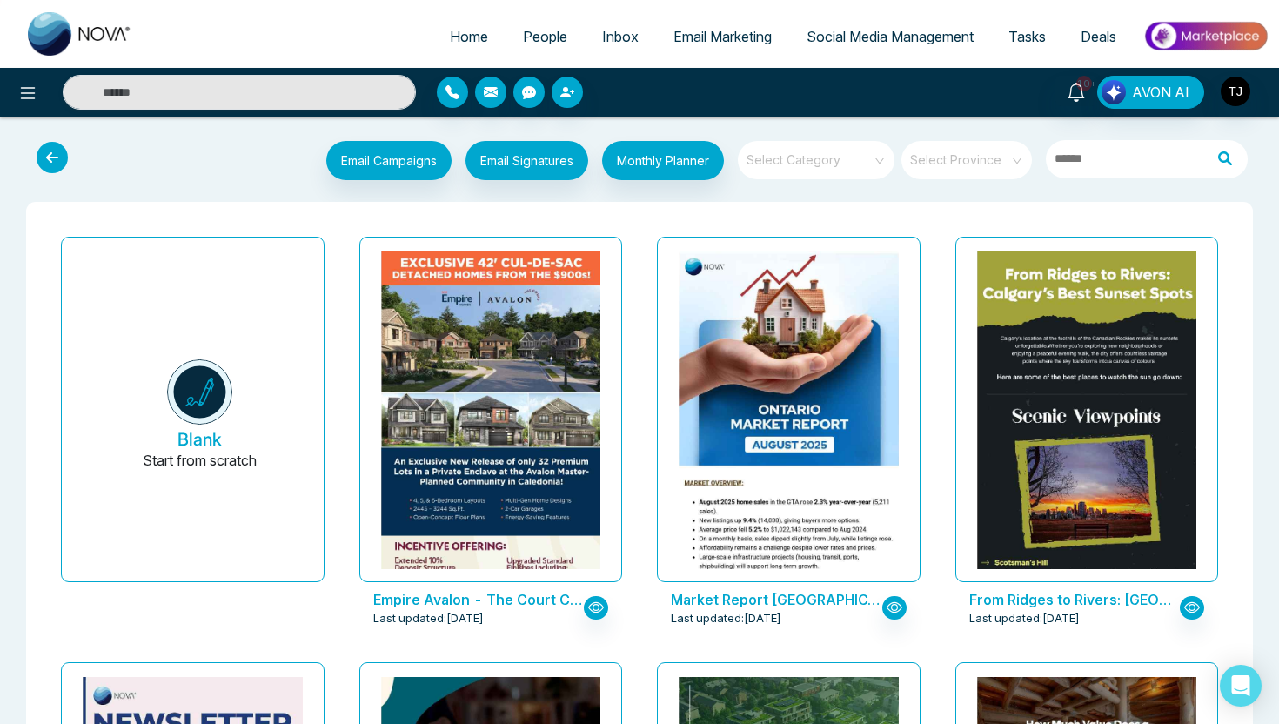
click at [809, 158] on input "search" at bounding box center [810, 154] width 125 height 26
click at [1139, 149] on input "text" at bounding box center [1124, 159] width 157 height 38
click at [816, 161] on input "search" at bounding box center [810, 154] width 125 height 26
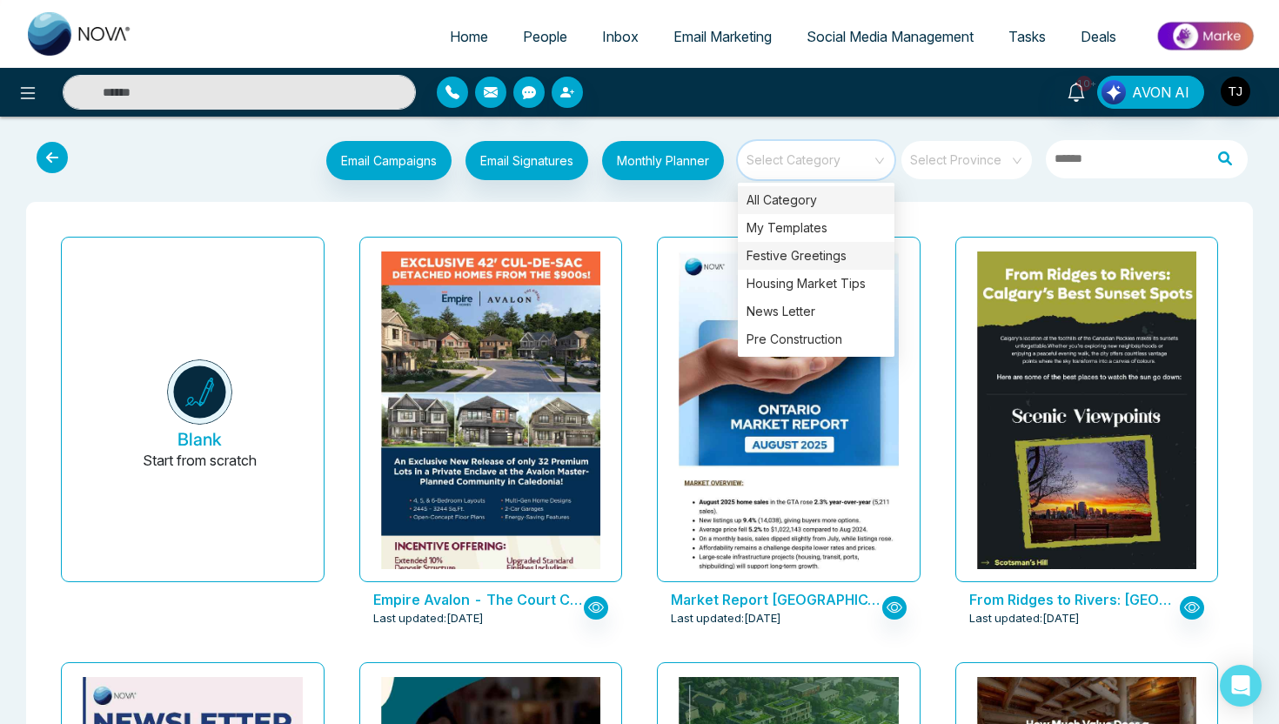
click at [824, 261] on div "Festive Greetings" at bounding box center [816, 256] width 157 height 28
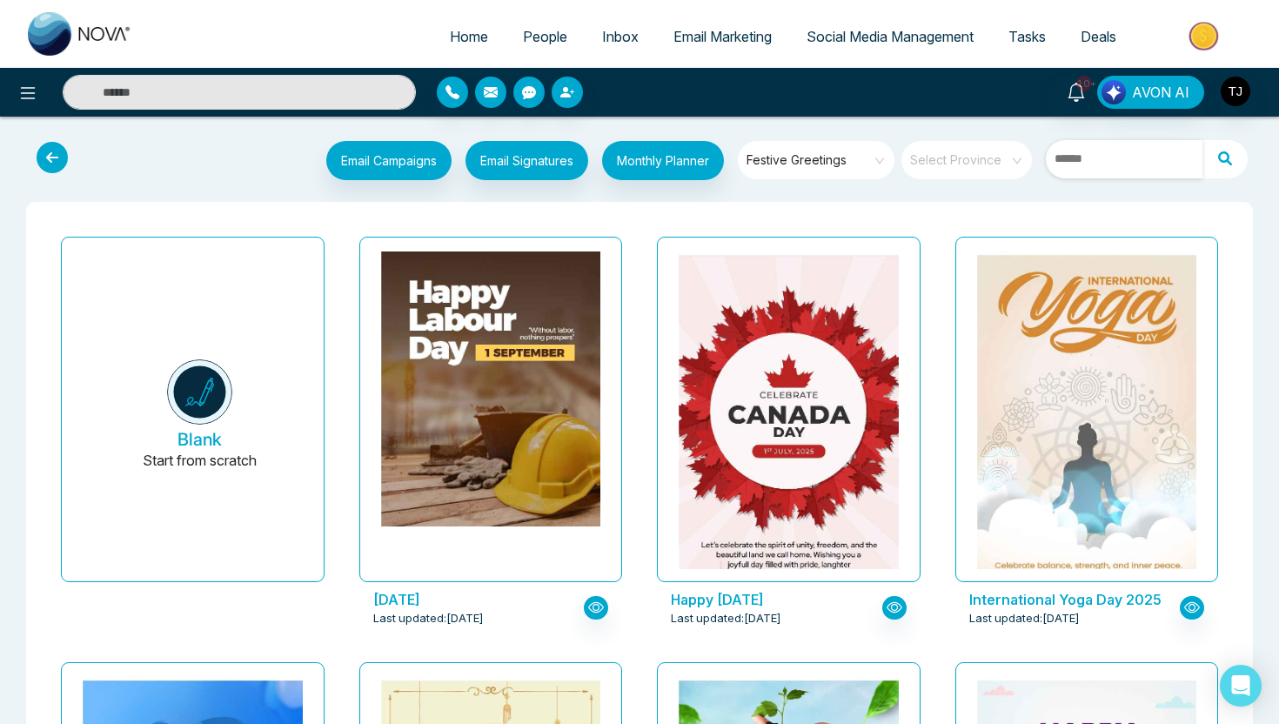
click at [1105, 159] on input "text" at bounding box center [1124, 159] width 157 height 38
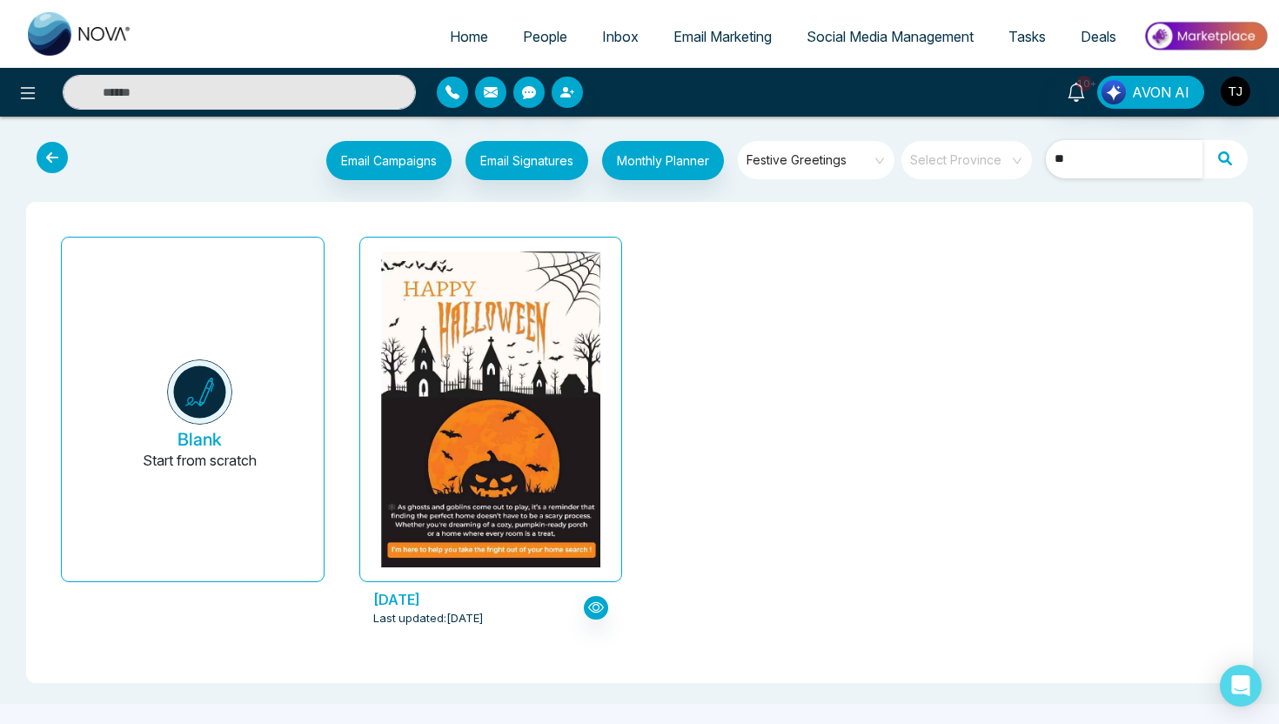
type input "*"
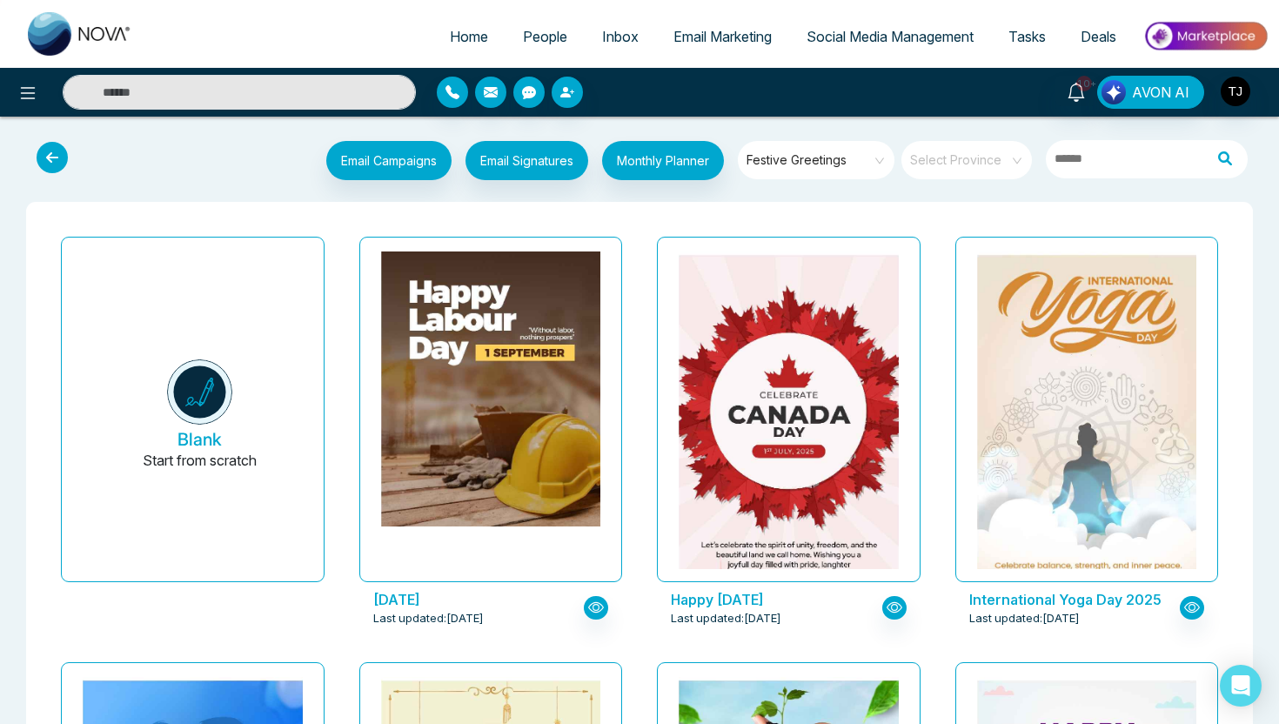
click at [826, 139] on div "Email Campaigns Start from scratch? View my campaigns Email Signatures Monthly …" at bounding box center [640, 162] width 1252 height 57
click at [827, 164] on span "Festive Greetings" at bounding box center [818, 160] width 142 height 26
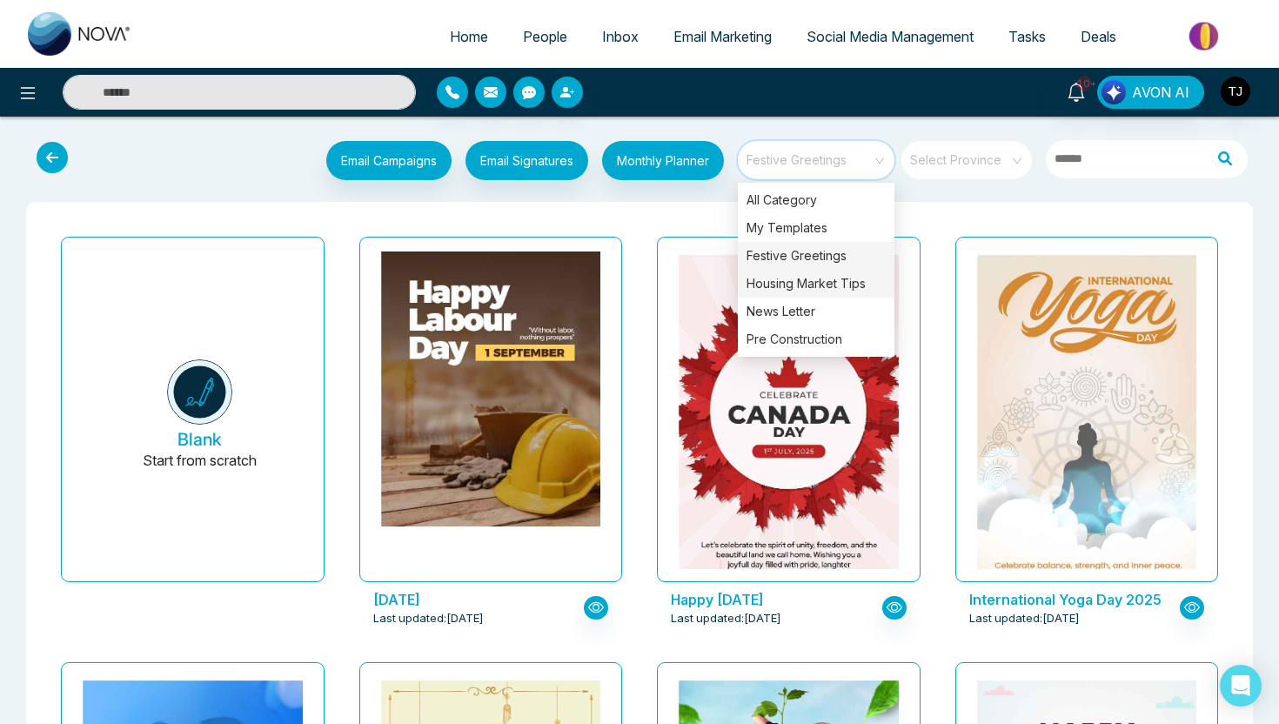
click at [808, 285] on div "Housing Market Tips" at bounding box center [816, 284] width 157 height 28
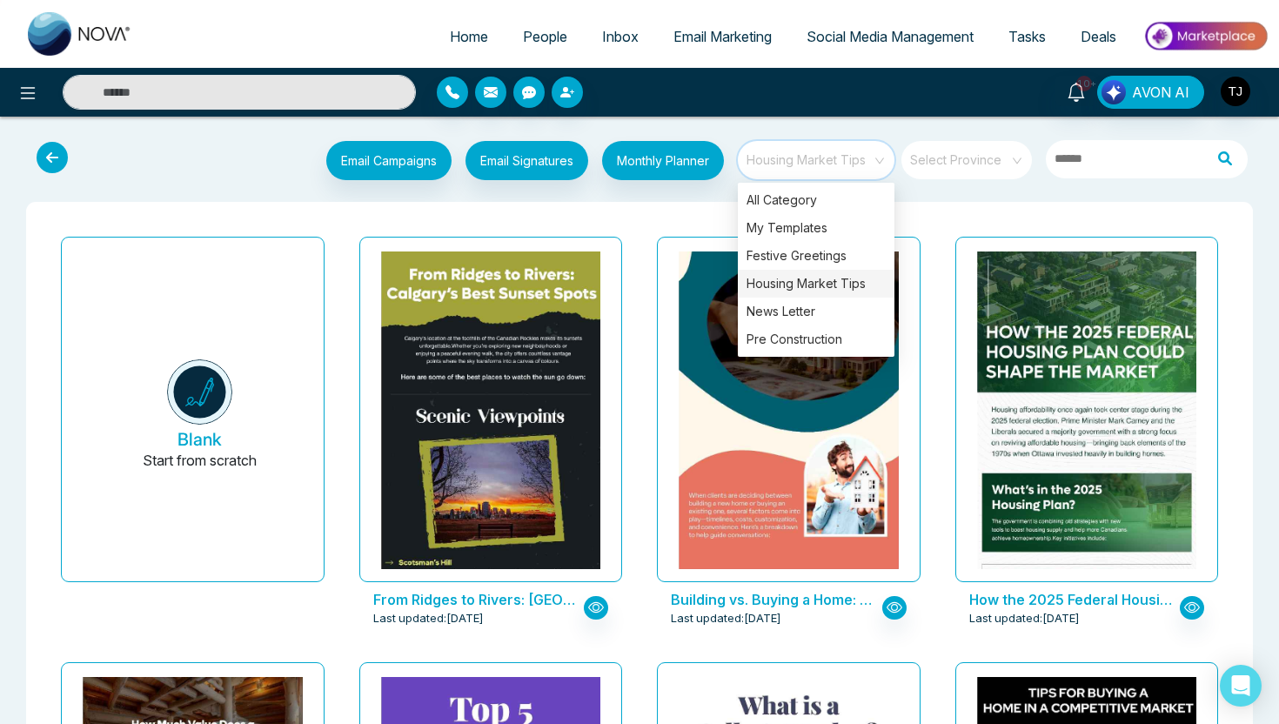
scroll to position [77, 0]
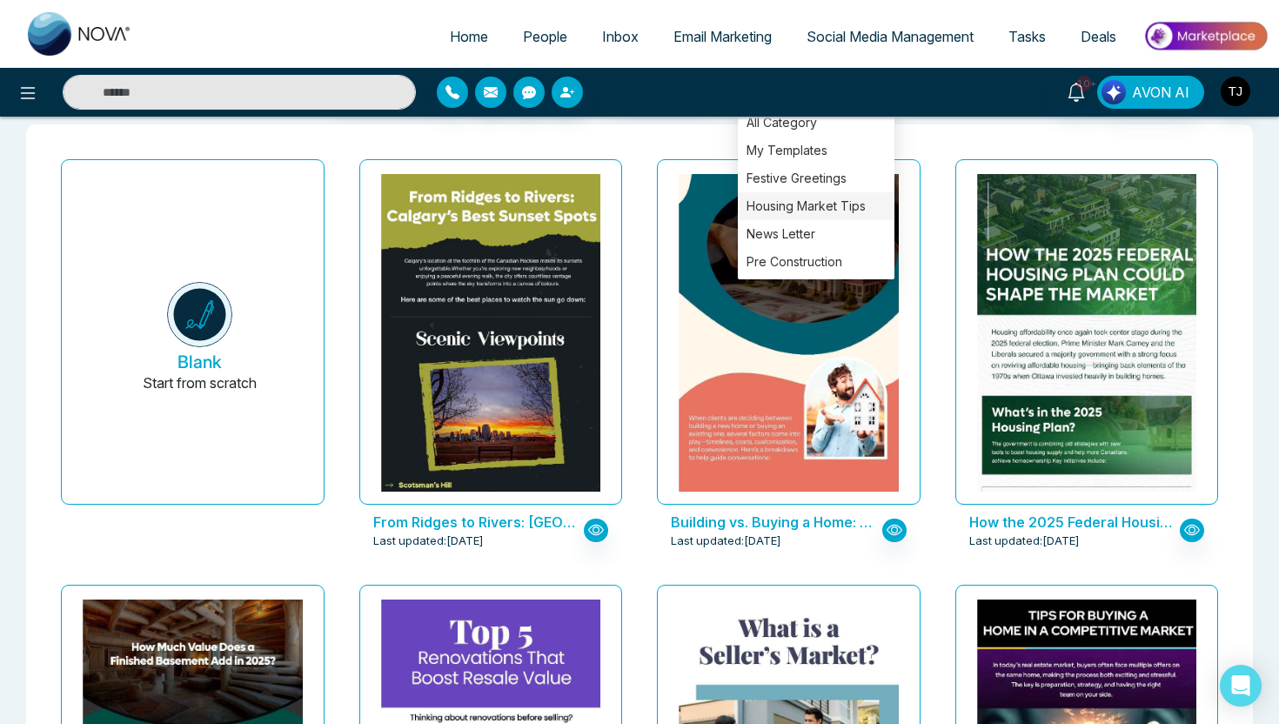
click at [644, 366] on div "Building vs. Buying a Home: Which Is Right for Your Clients? Last updated: Sep …" at bounding box center [789, 365] width 299 height 426
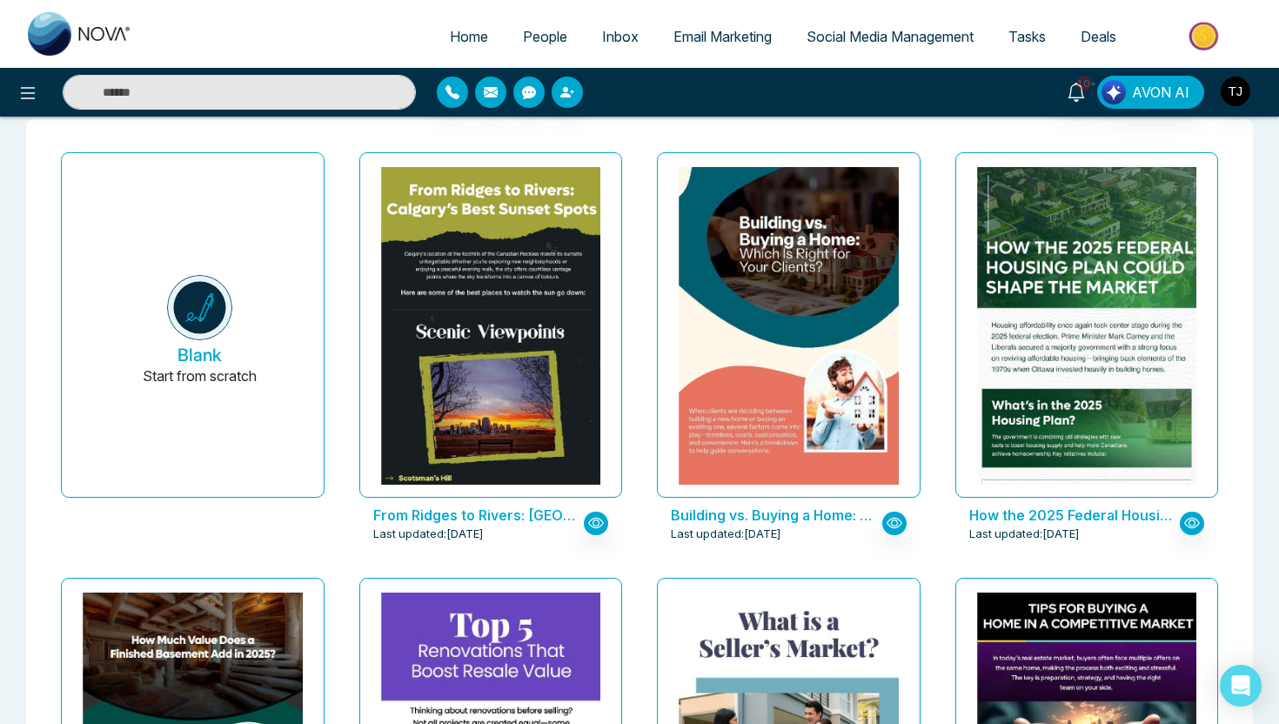
scroll to position [0, 0]
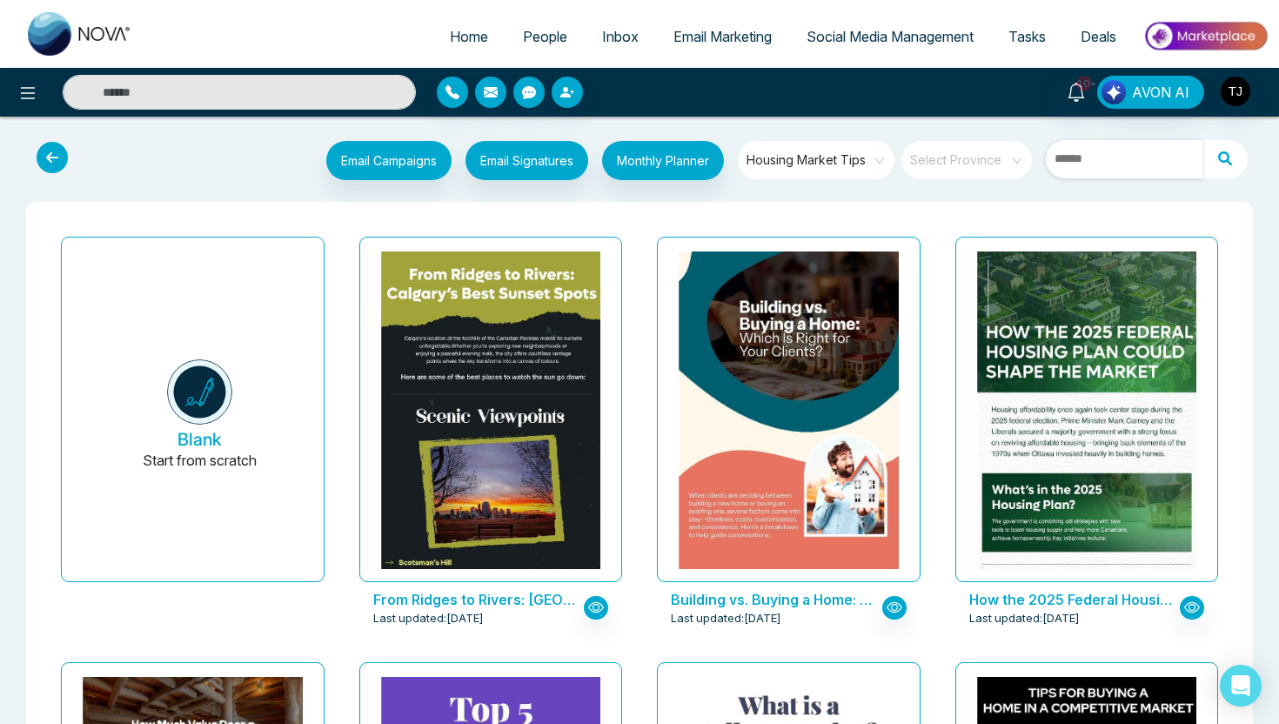
click at [1155, 153] on input "text" at bounding box center [1124, 159] width 157 height 38
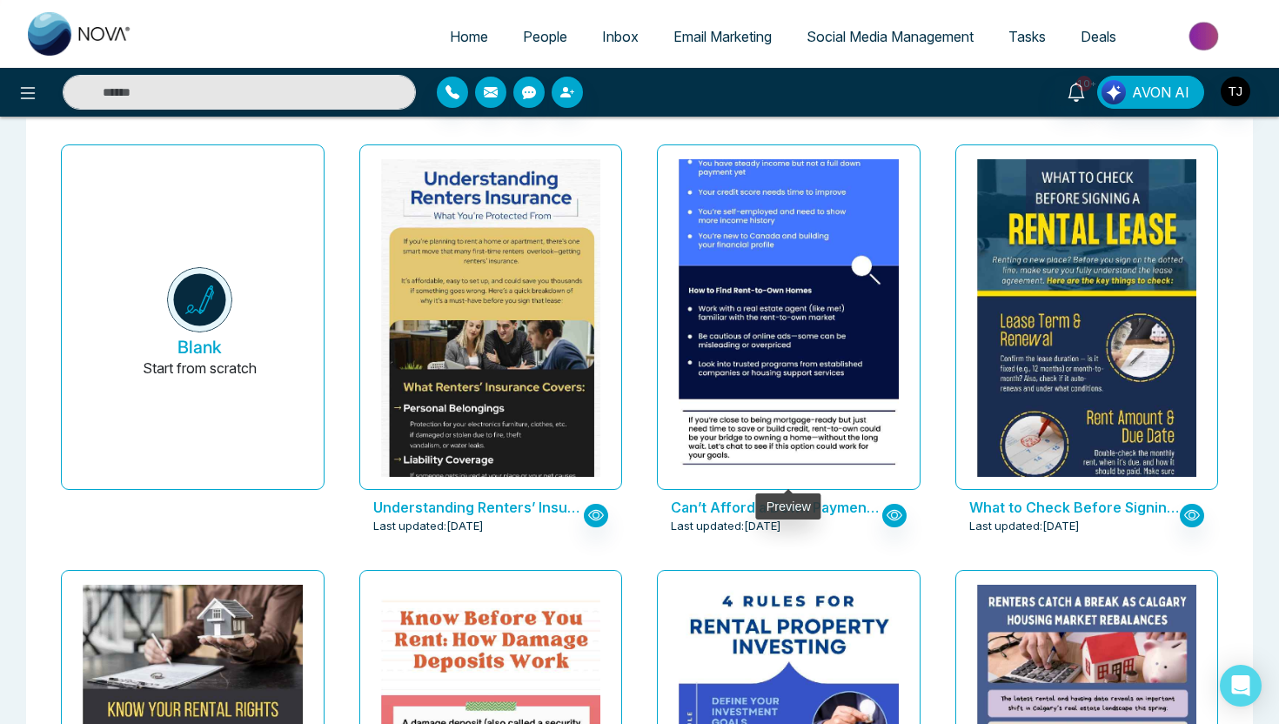
scroll to position [82, 0]
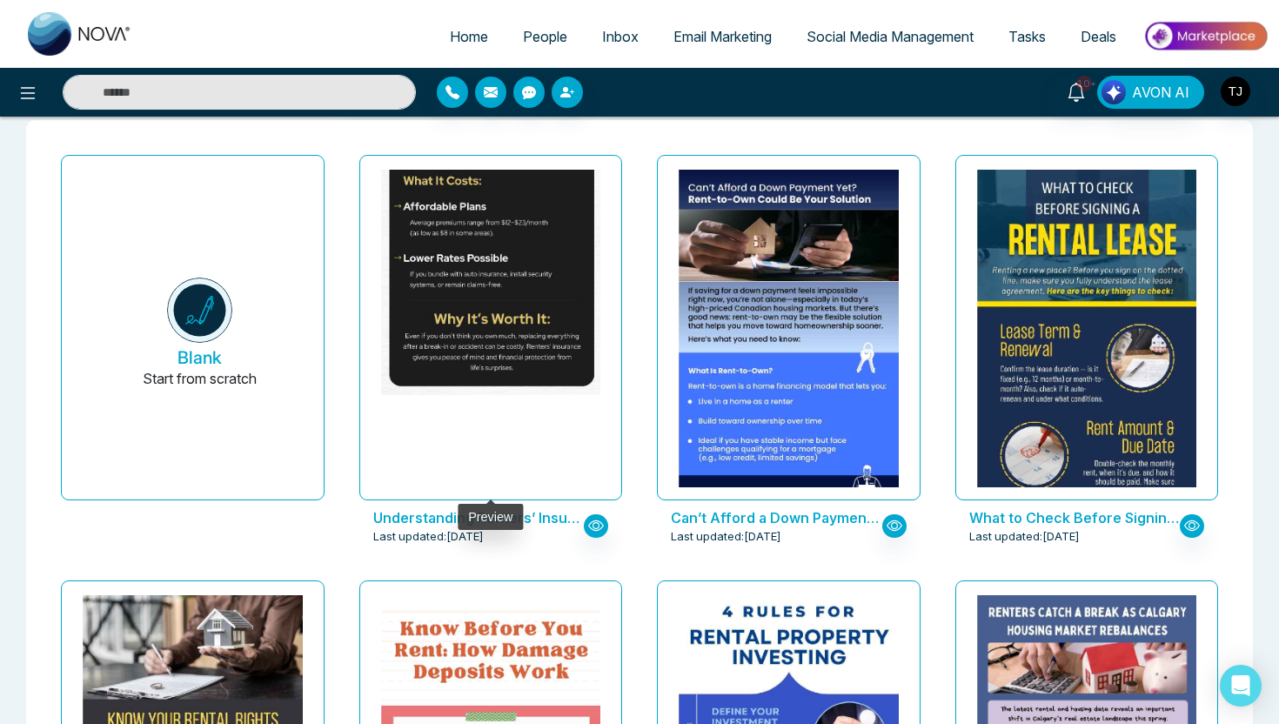
type input "****"
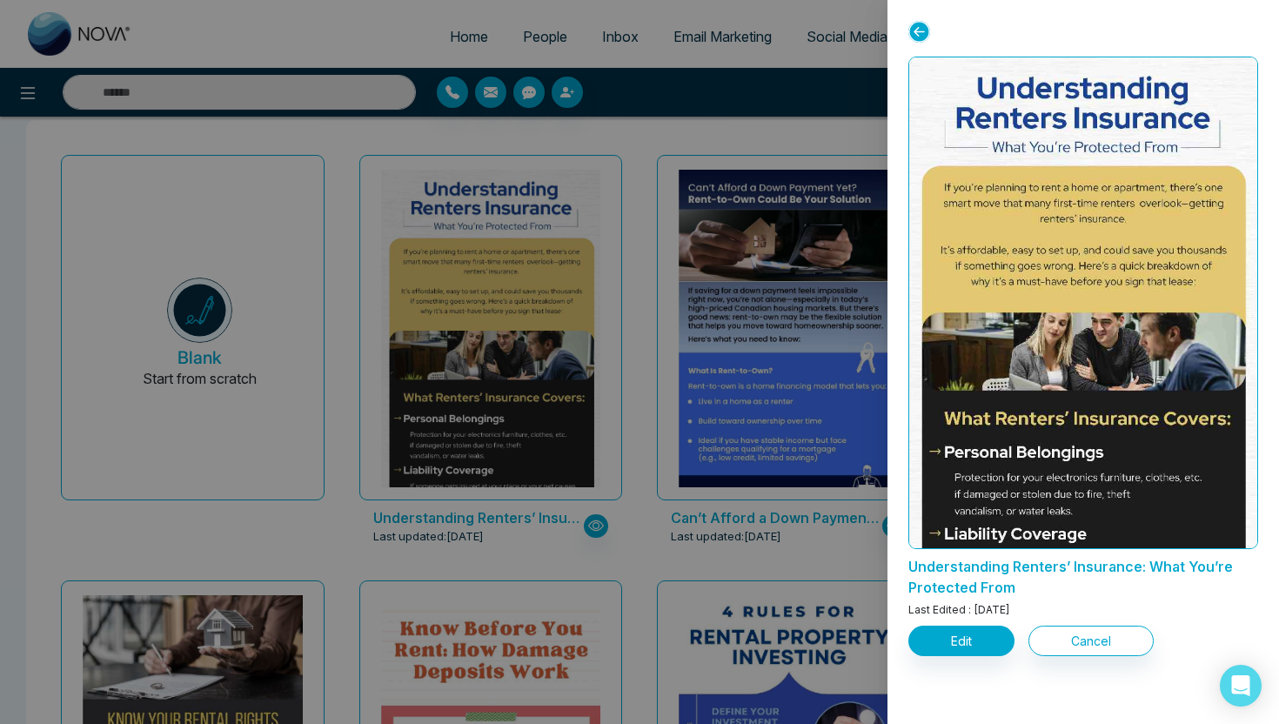
click at [924, 23] on icon at bounding box center [920, 32] width 22 height 22
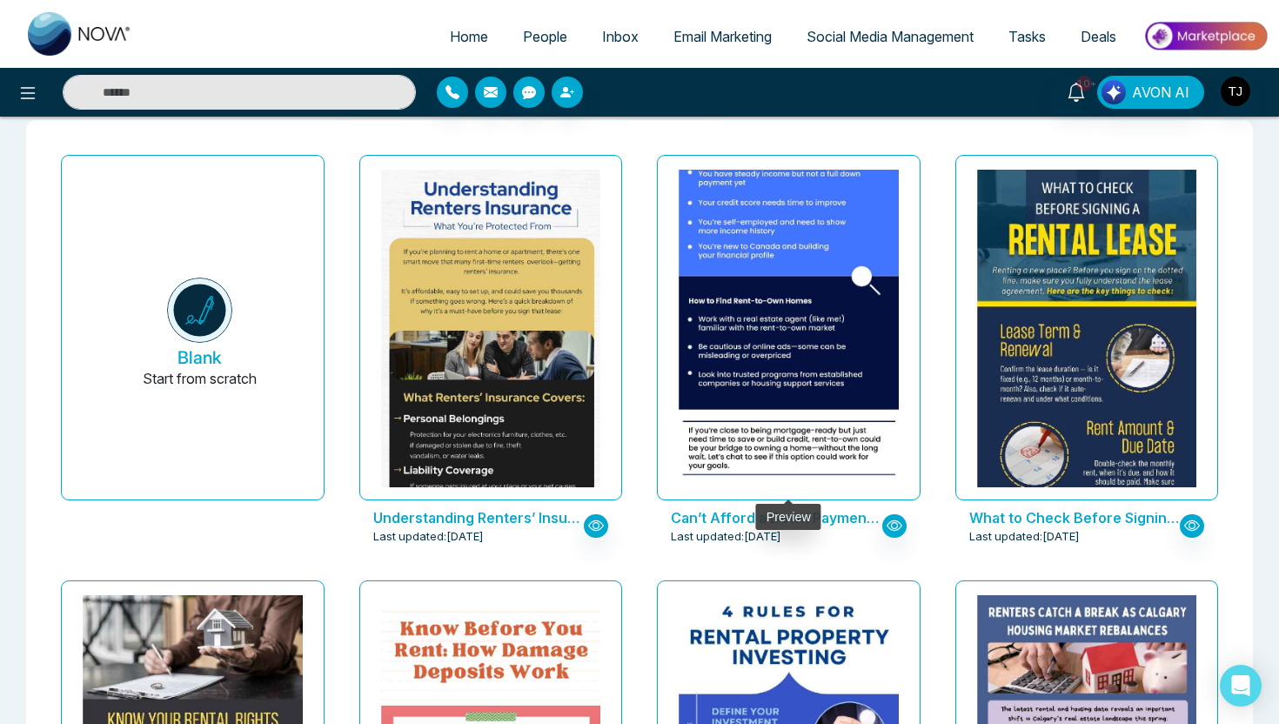
scroll to position [0, 0]
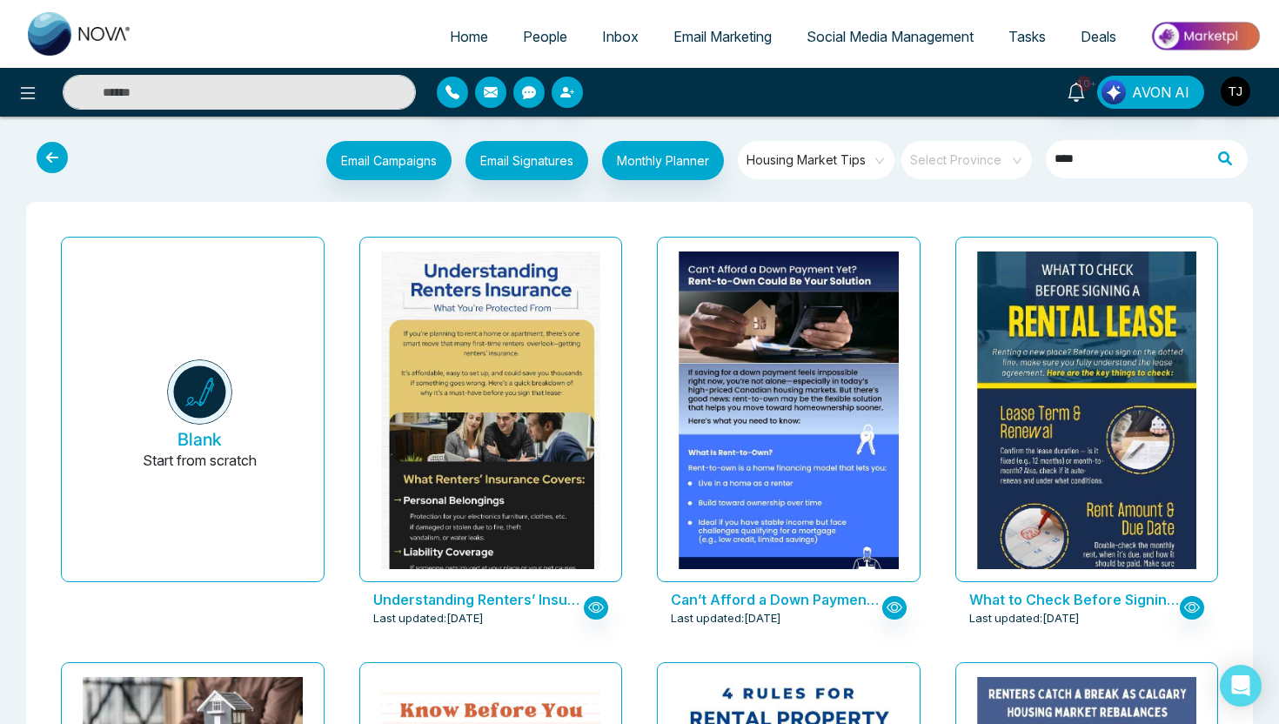
click at [857, 170] on span "Housing Market Tips" at bounding box center [818, 160] width 142 height 26
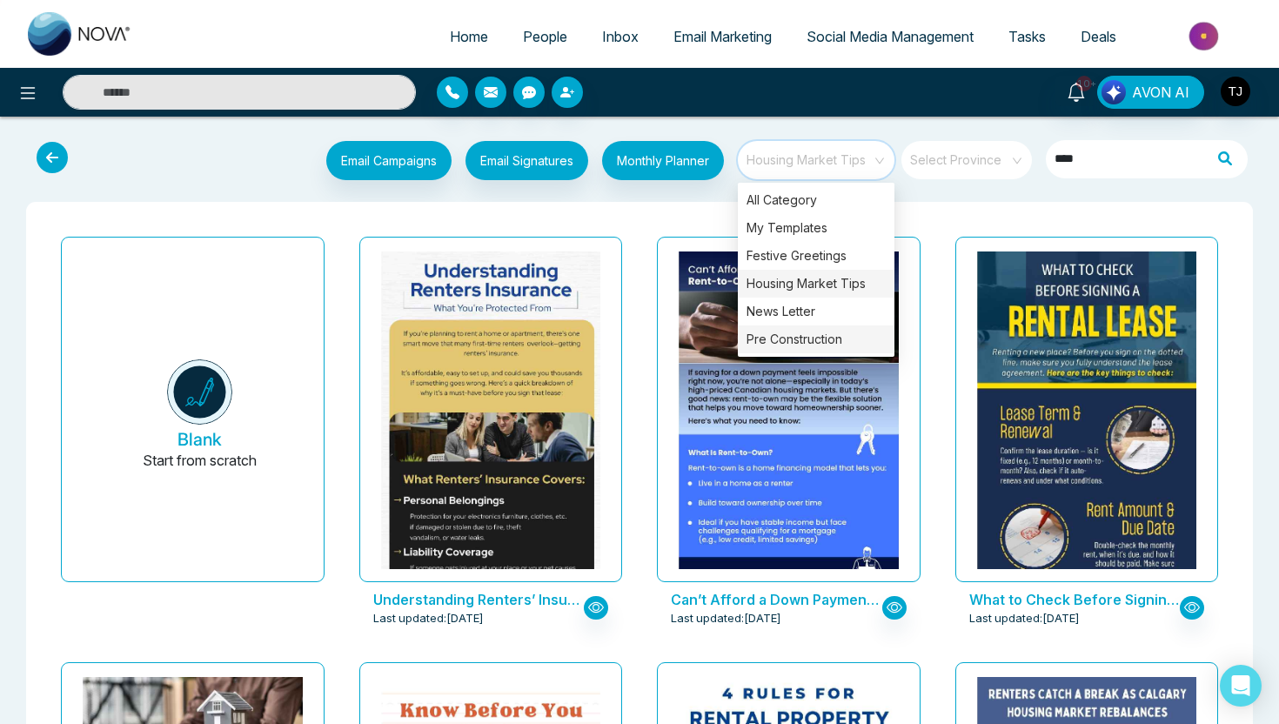
click at [812, 346] on div "Pre Construction" at bounding box center [816, 340] width 157 height 28
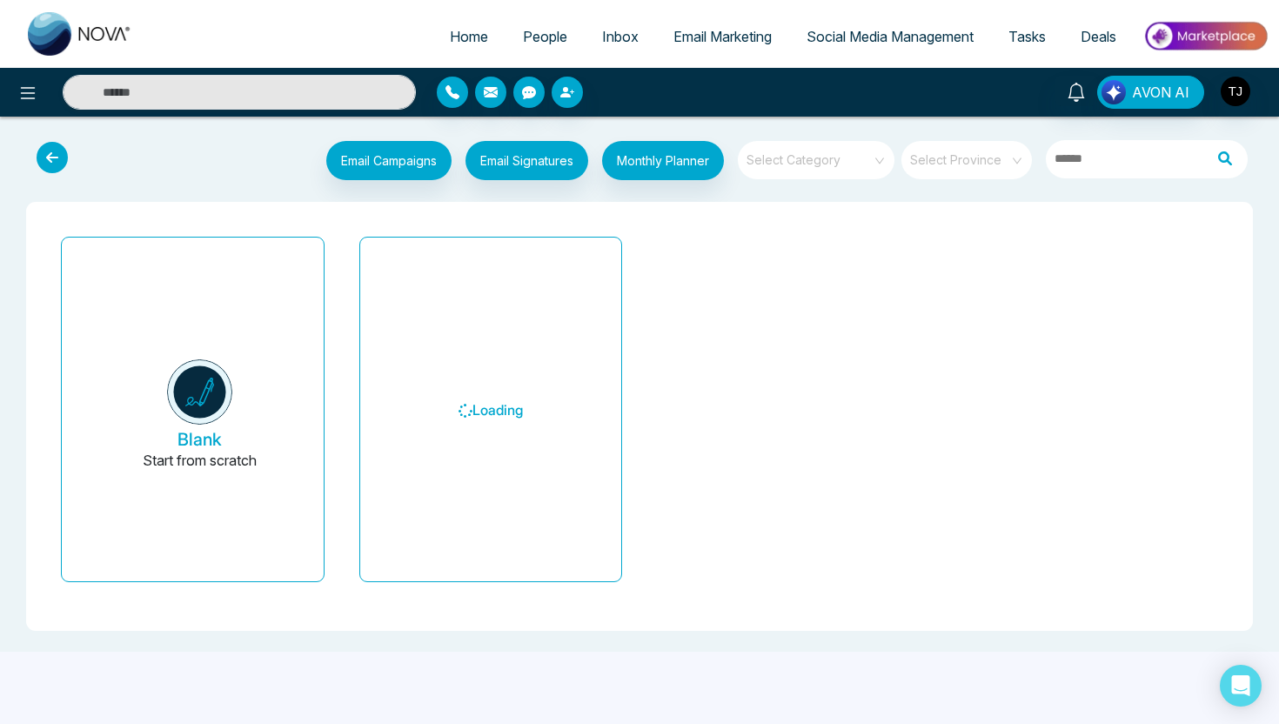
click at [796, 151] on input "search" at bounding box center [810, 154] width 125 height 26
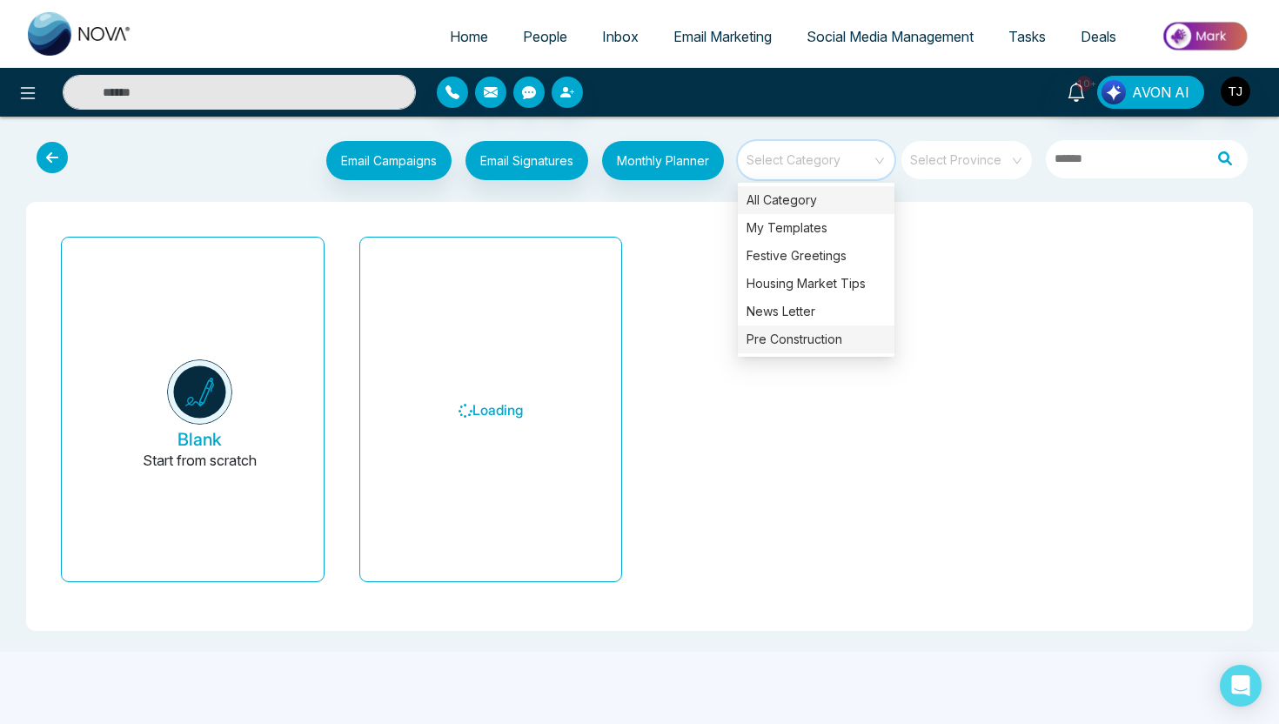
click at [808, 339] on div "Pre Construction" at bounding box center [816, 340] width 157 height 28
click at [808, 346] on div "Pre Construction" at bounding box center [816, 340] width 157 height 28
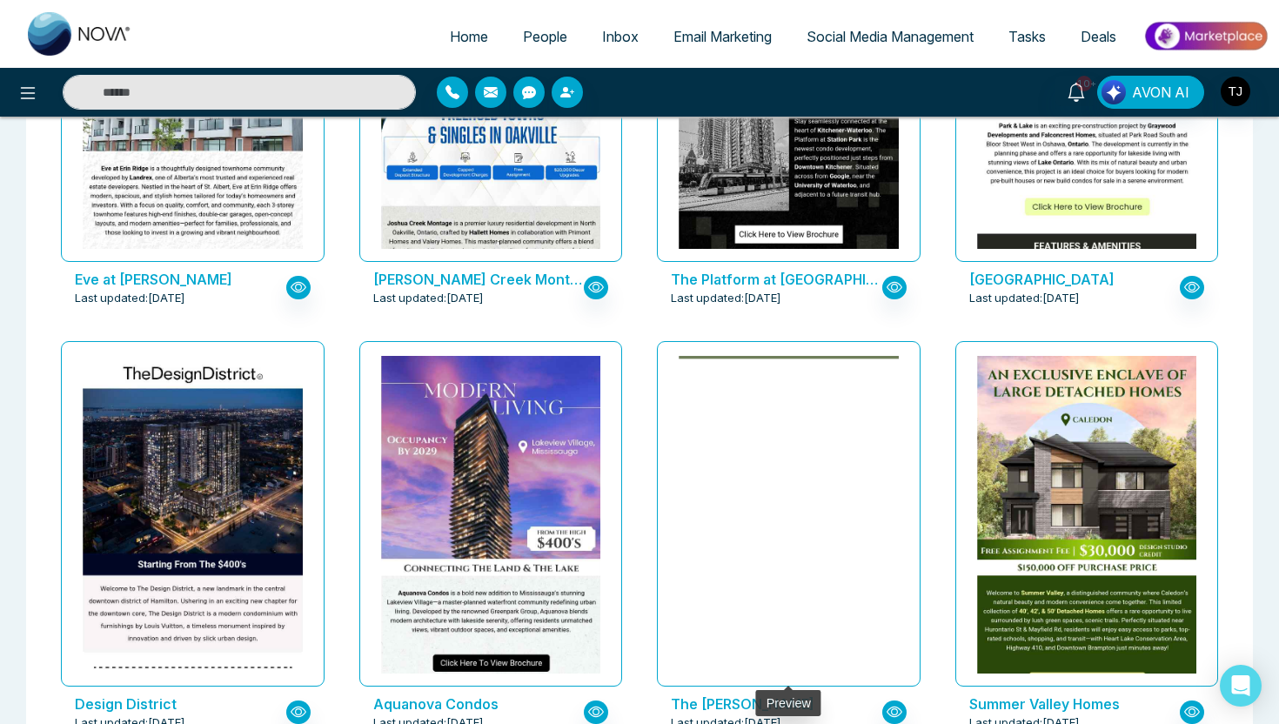
scroll to position [1584, 0]
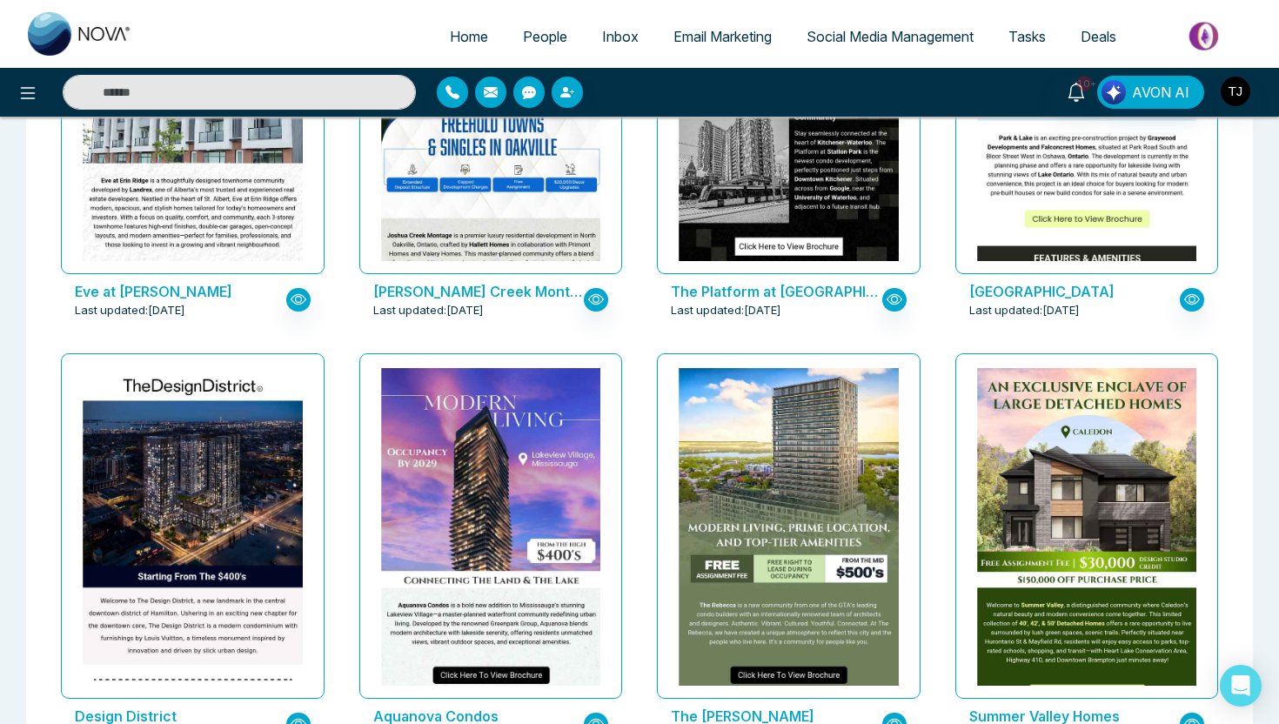
click at [867, 41] on span "Social Media Management" at bounding box center [890, 36] width 167 height 17
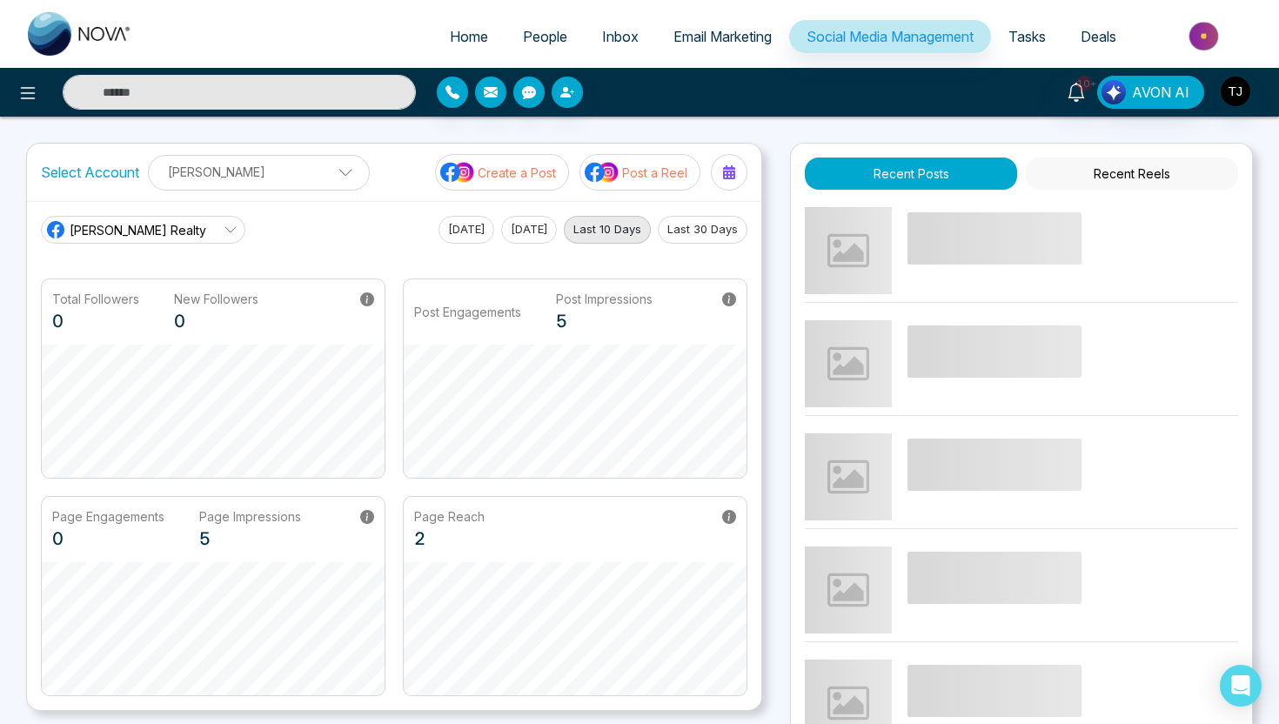
click at [626, 178] on p "Post a Reel" at bounding box center [654, 173] width 65 height 18
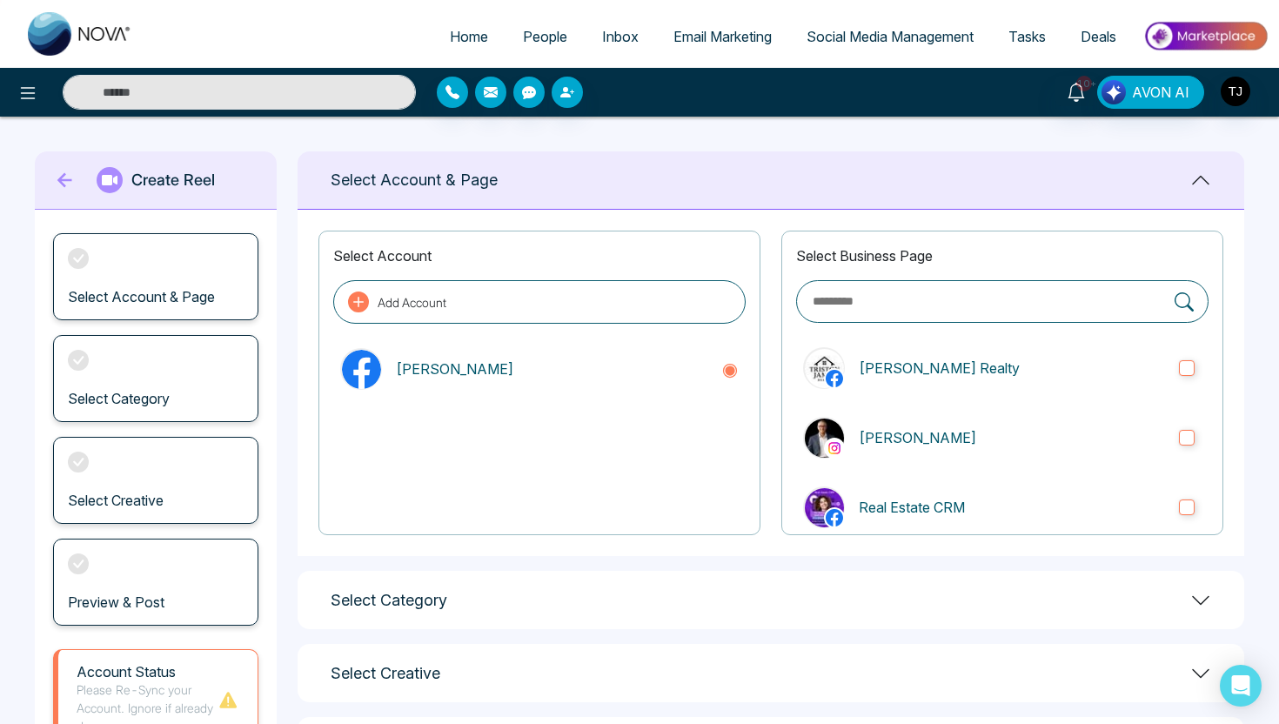
click at [827, 40] on span "Social Media Management" at bounding box center [890, 36] width 167 height 17
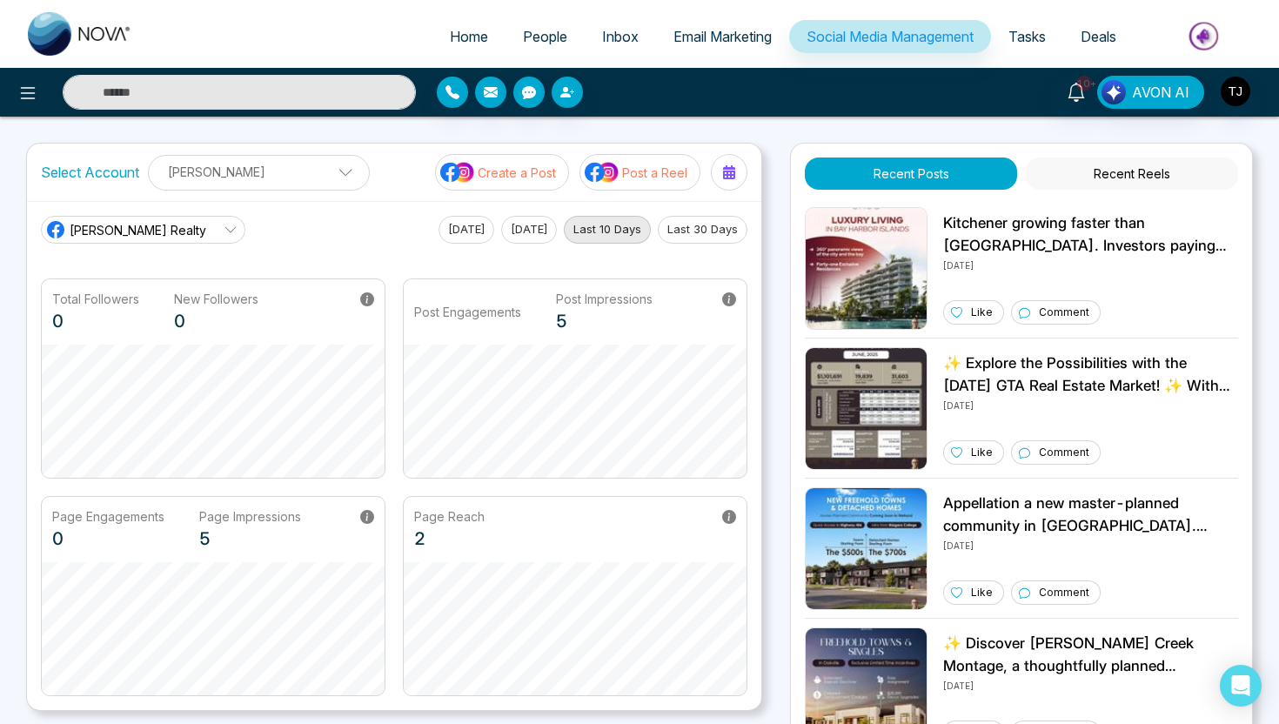
click at [618, 182] on img at bounding box center [602, 172] width 35 height 23
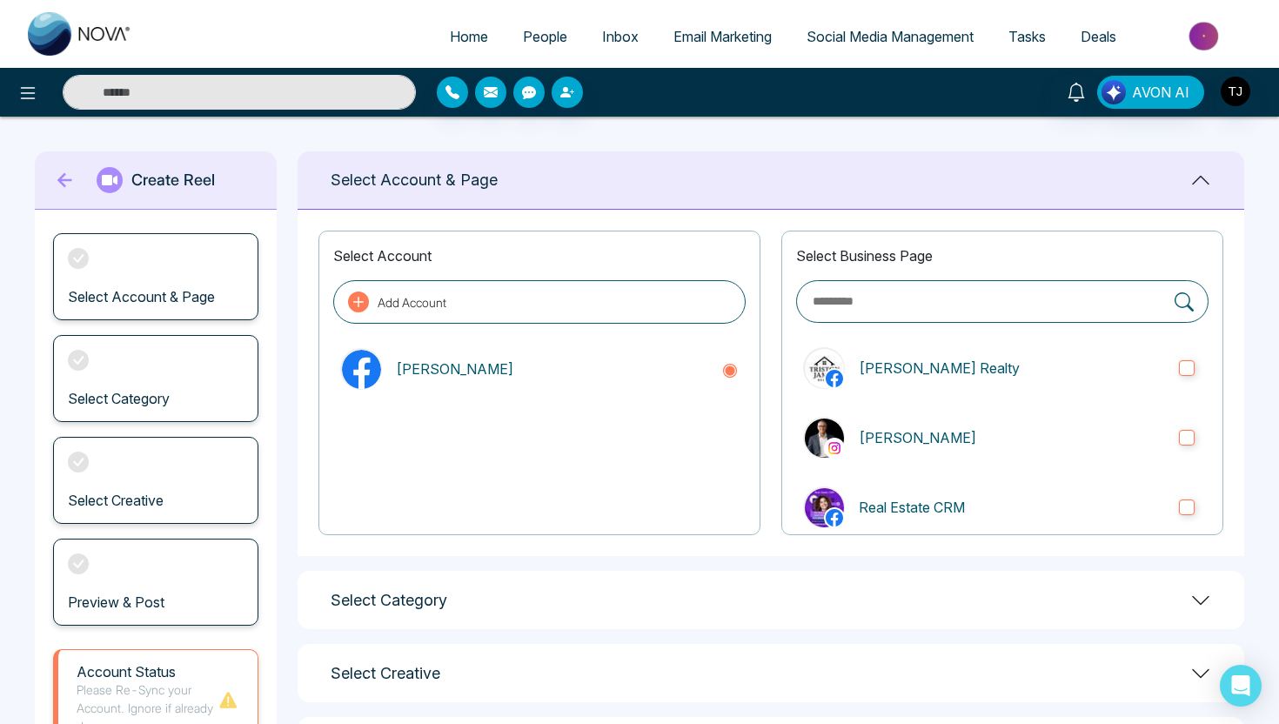
scroll to position [154, 0]
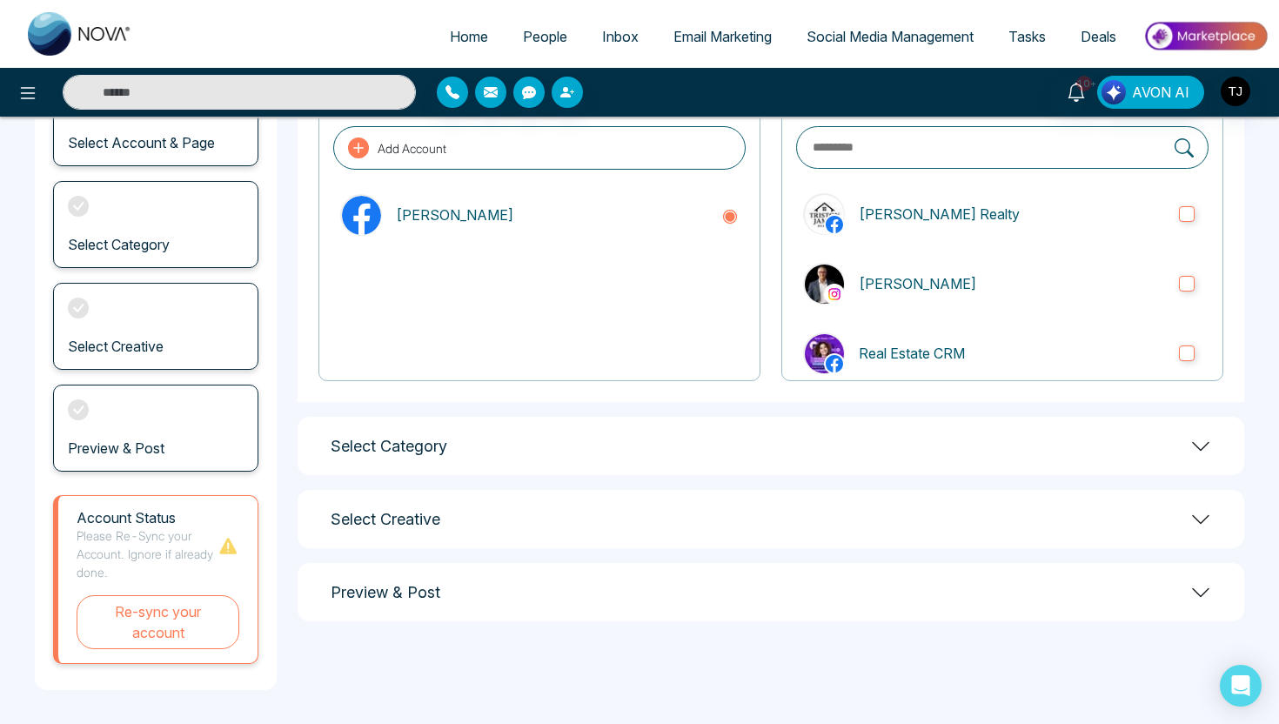
click at [745, 440] on div "Select Category" at bounding box center [771, 446] width 947 height 58
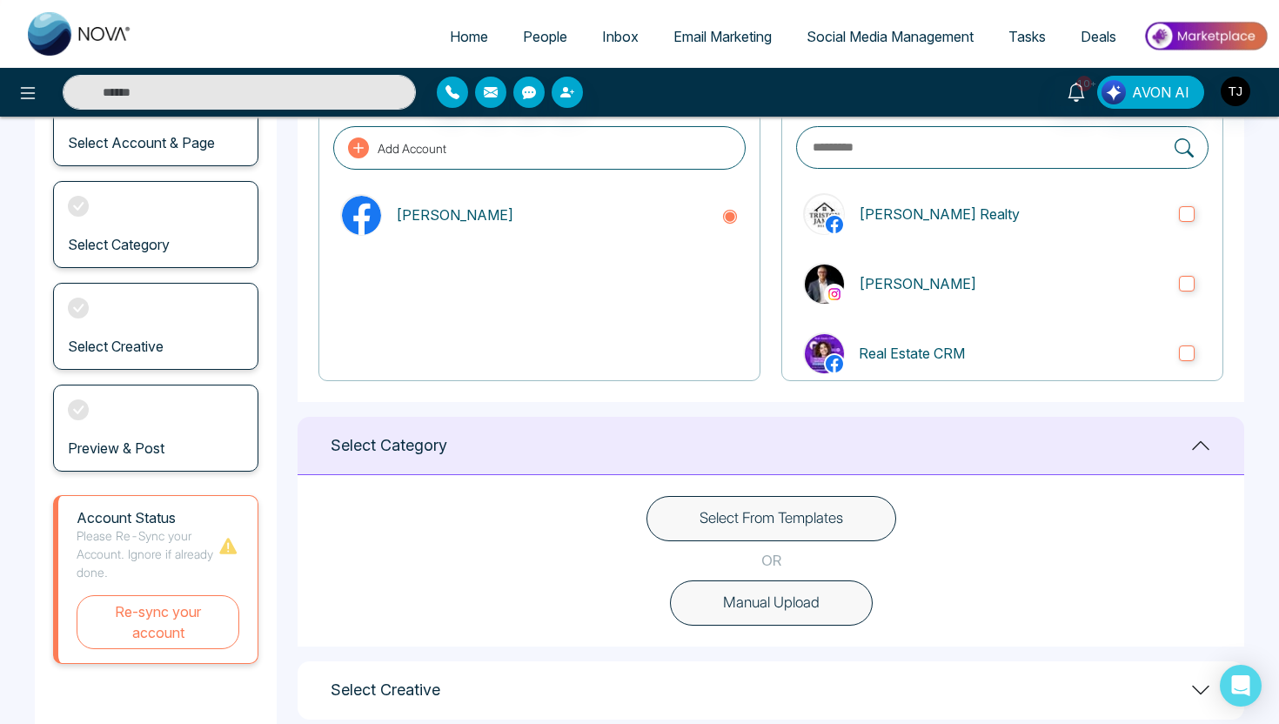
click at [806, 525] on button "Select From Templates" at bounding box center [772, 518] width 250 height 45
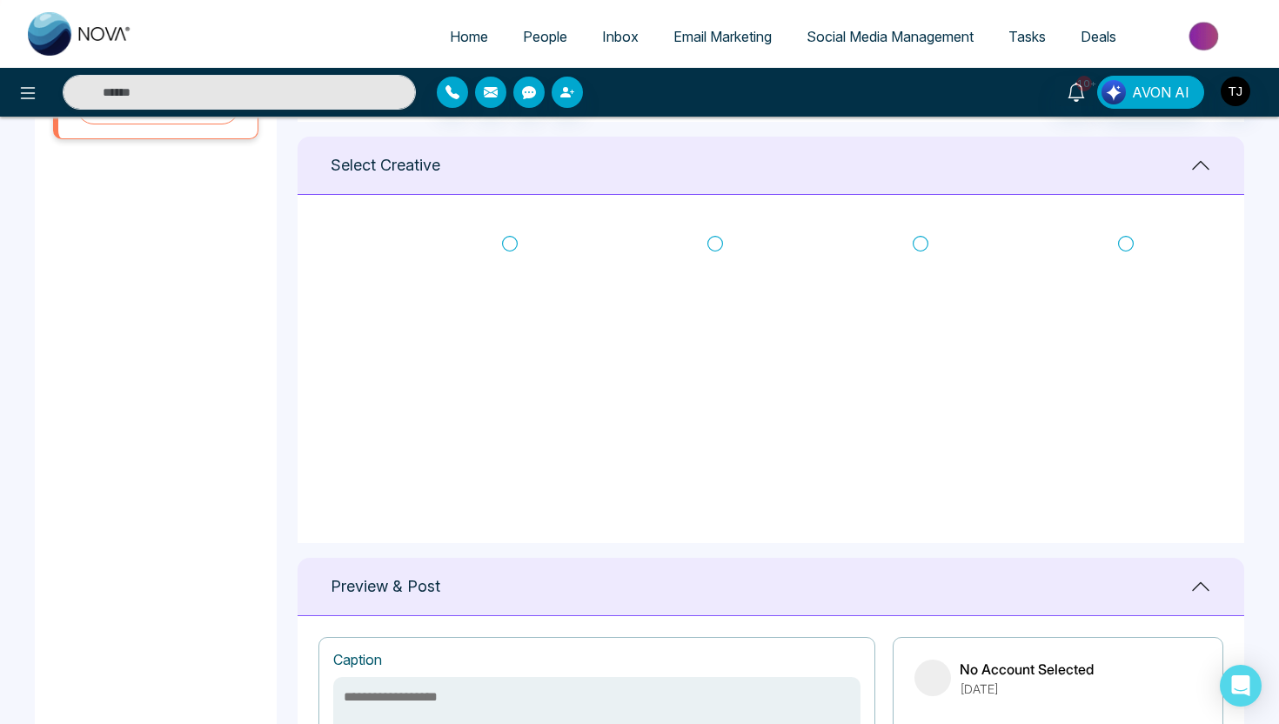
scroll to position [1, 0]
click at [1245, 99] on img "button" at bounding box center [1236, 92] width 30 height 30
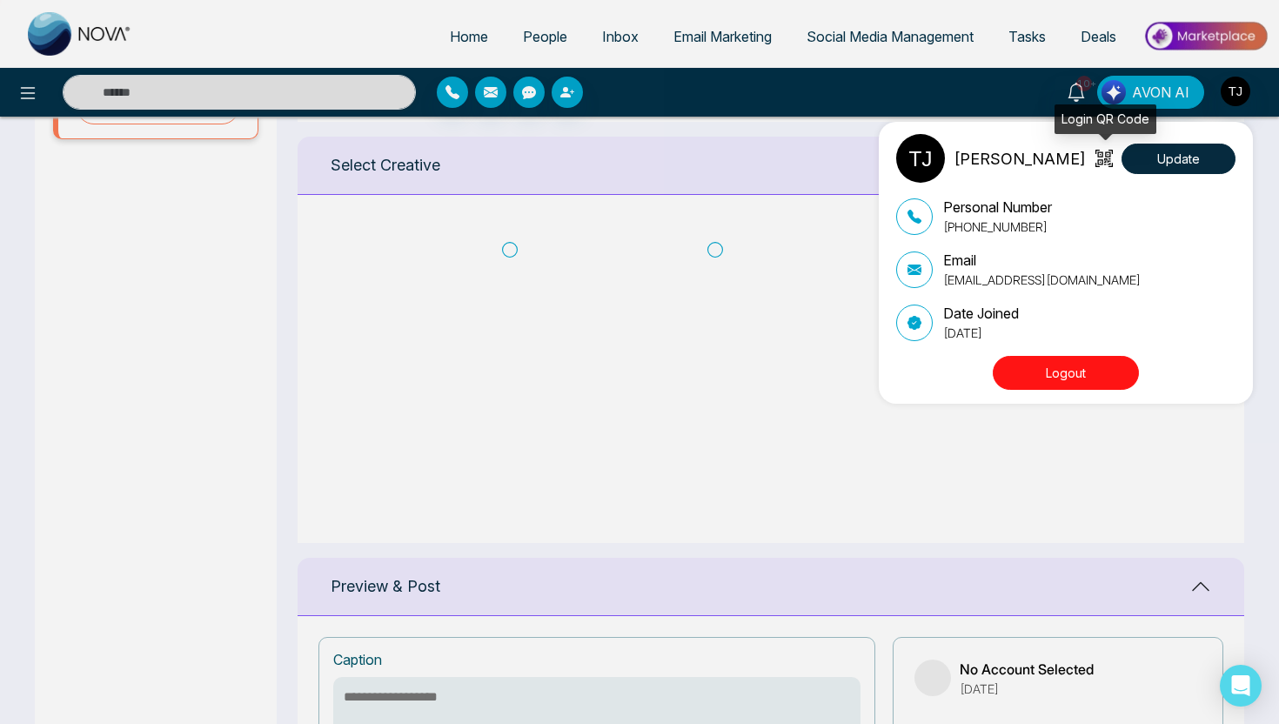
click at [1103, 159] on icon at bounding box center [1103, 159] width 11 height 11
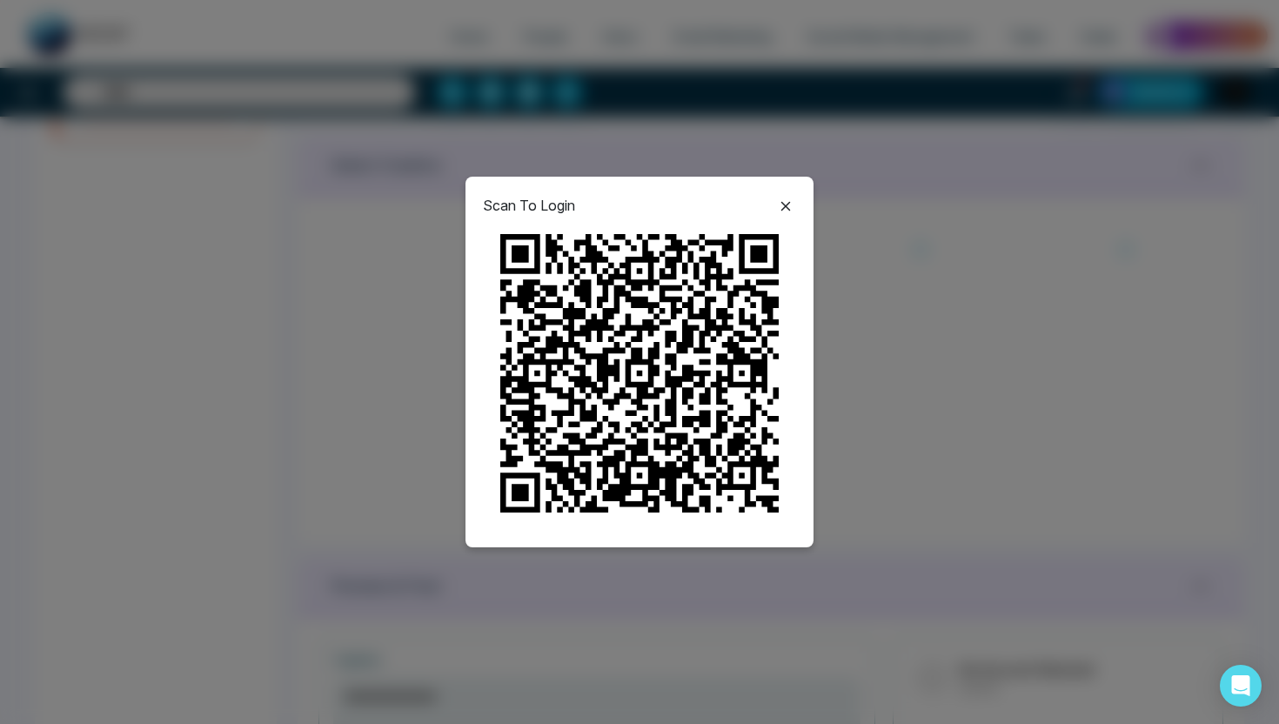
click at [787, 209] on icon at bounding box center [786, 206] width 21 height 21
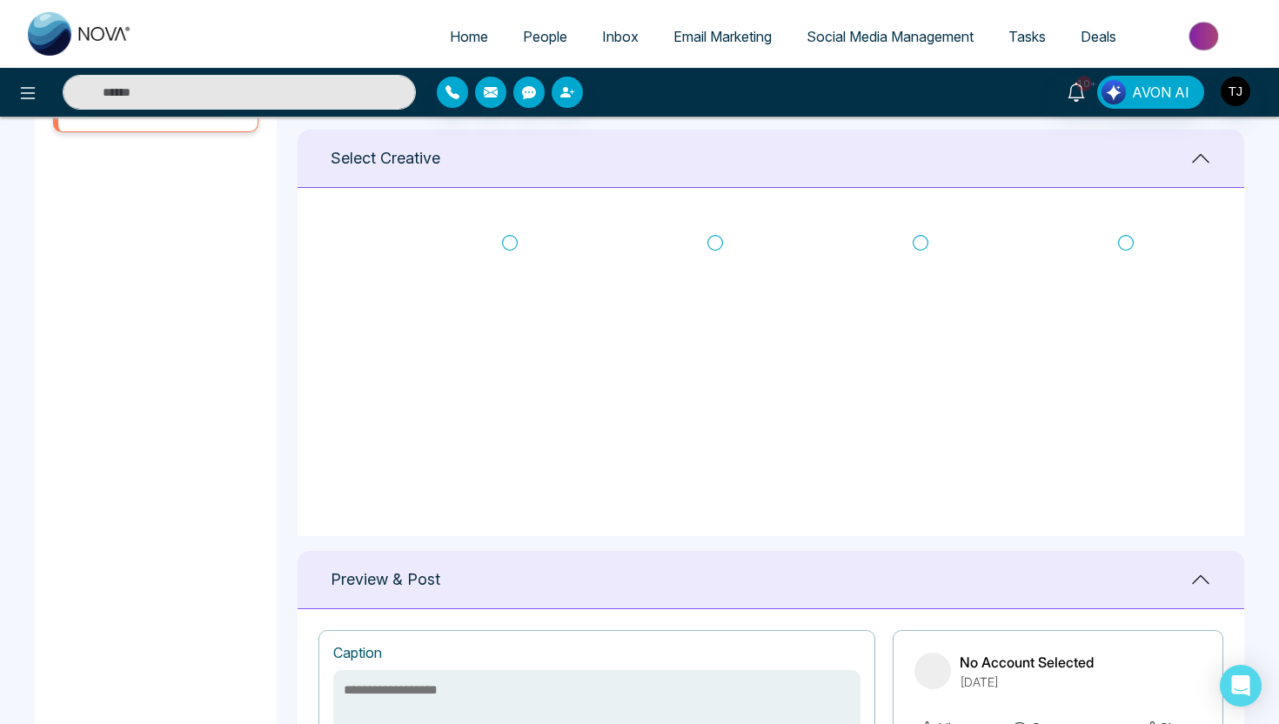
scroll to position [673, 0]
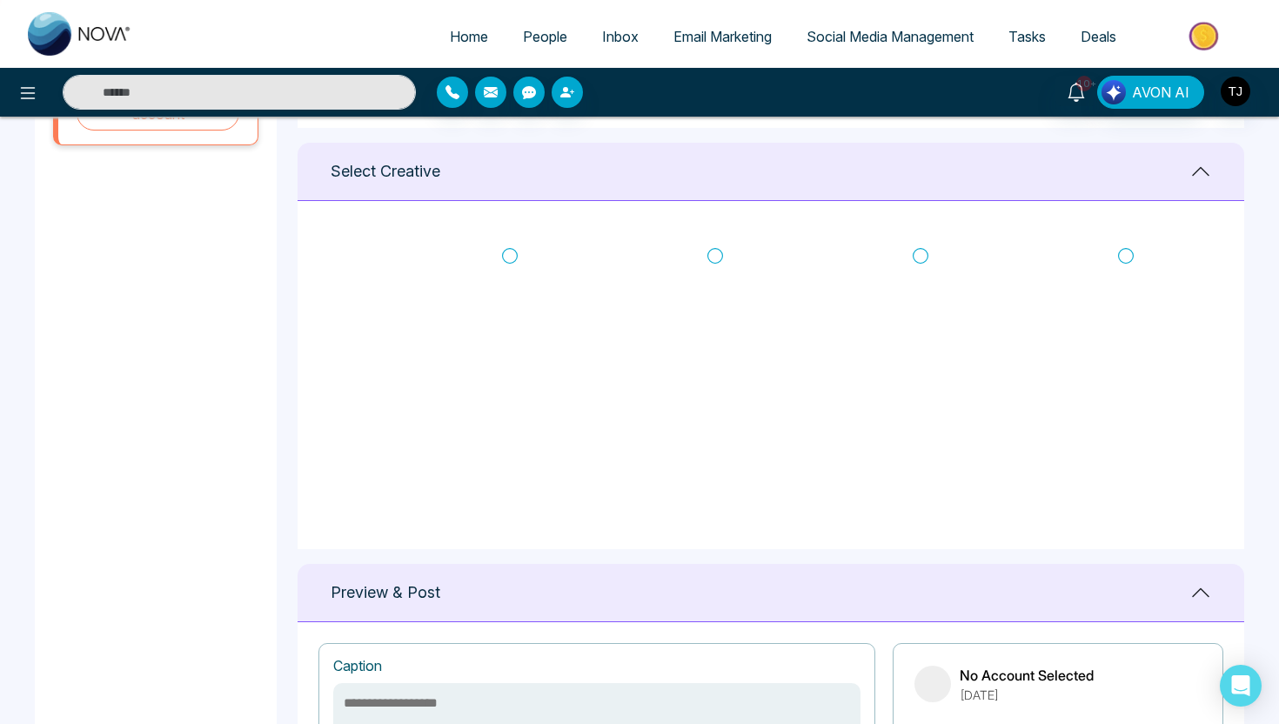
click at [740, 44] on span "Email Marketing" at bounding box center [723, 36] width 98 height 17
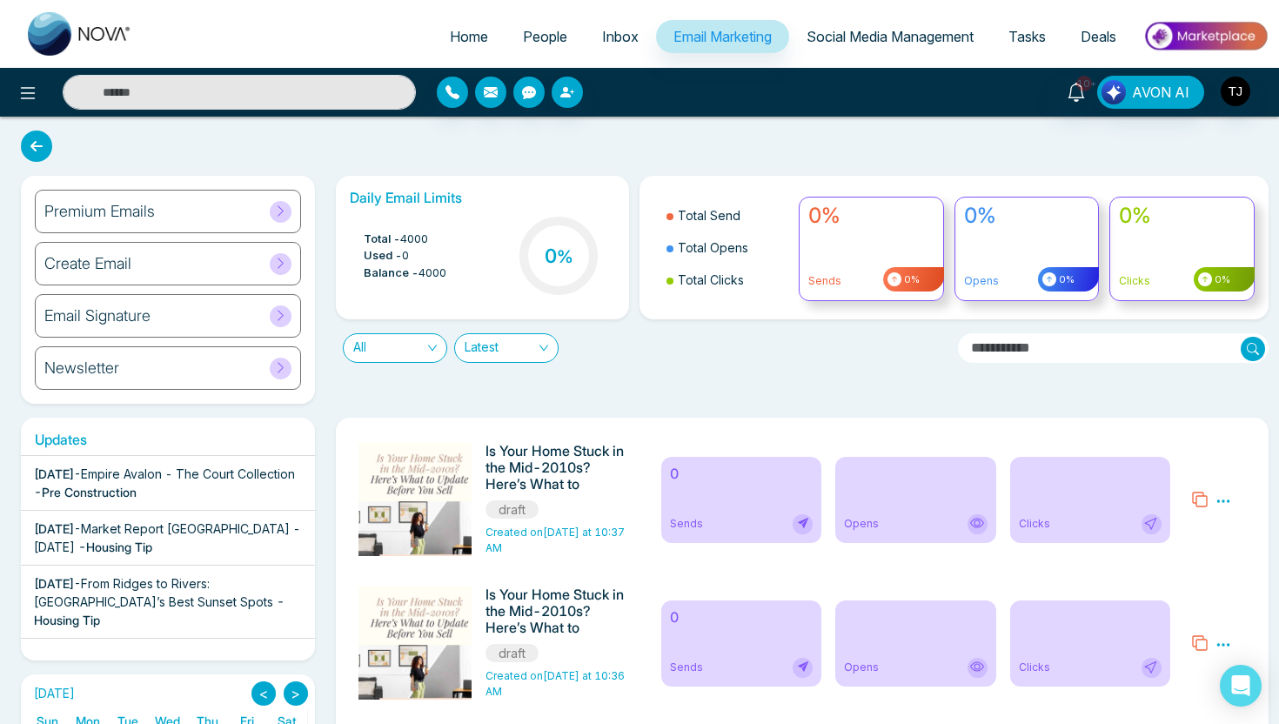
click at [211, 218] on div "Premium Emails" at bounding box center [168, 212] width 266 height 44
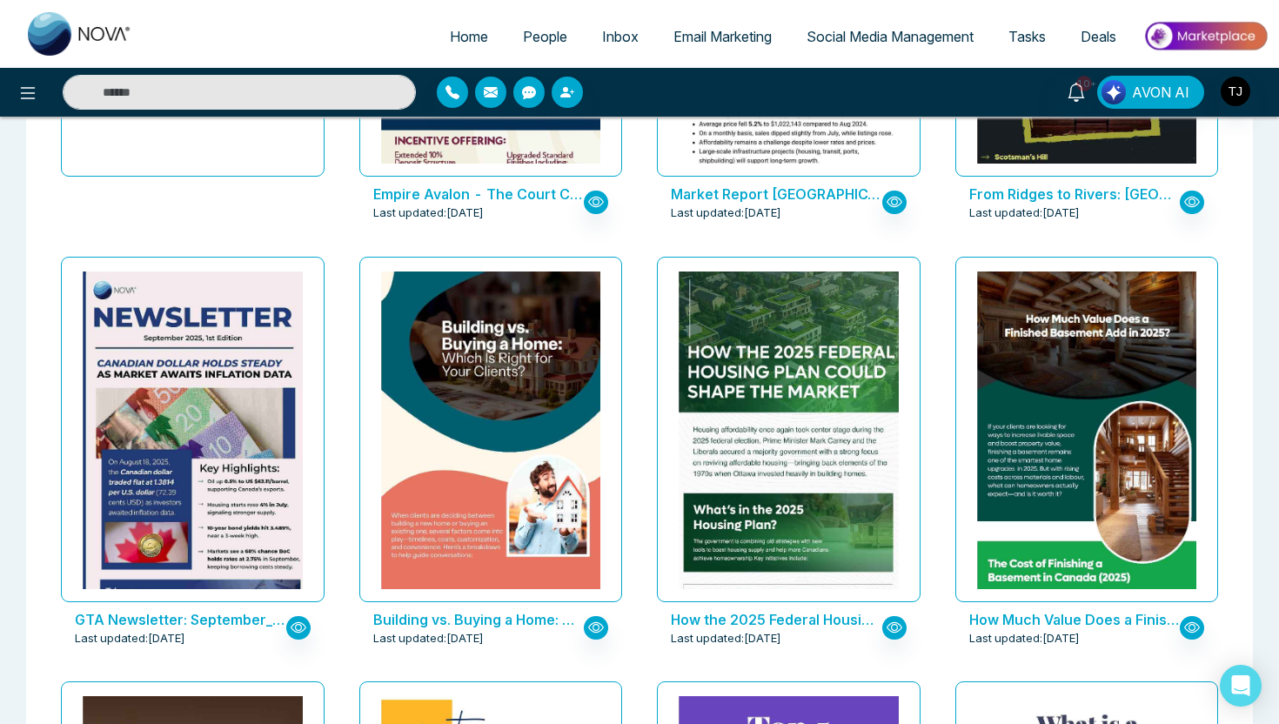
scroll to position [401, 0]
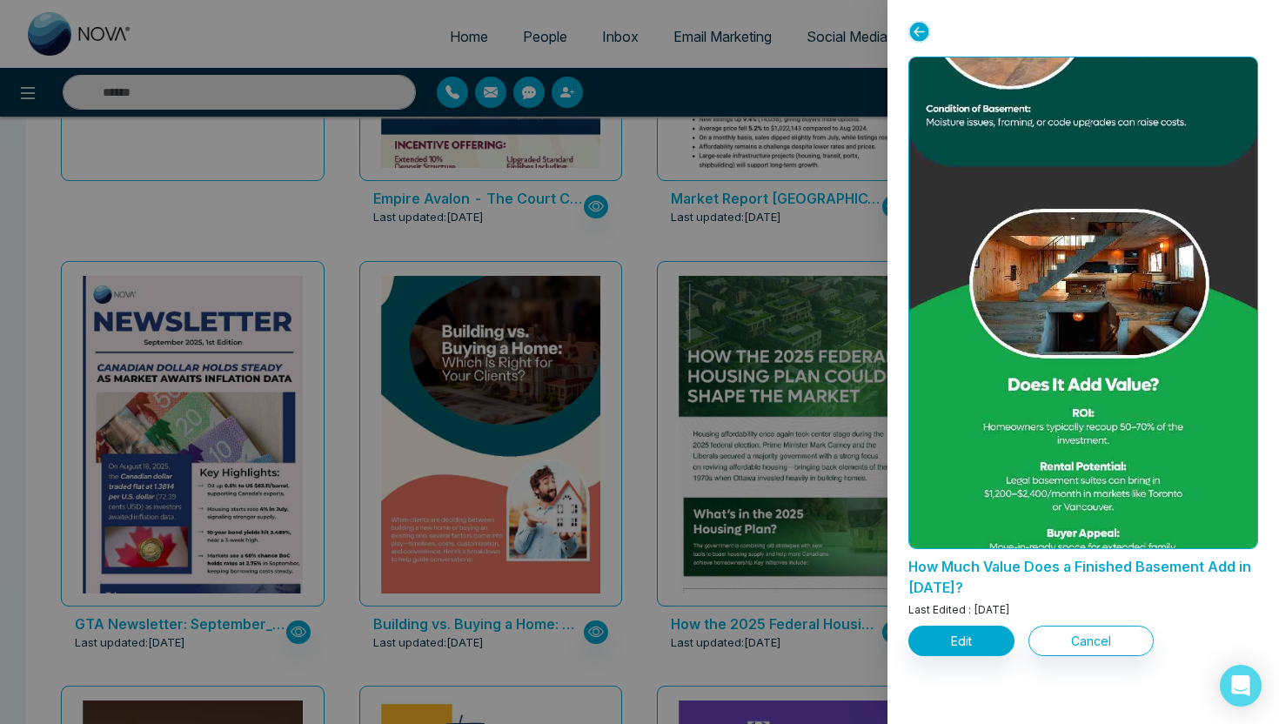
scroll to position [1326, 0]
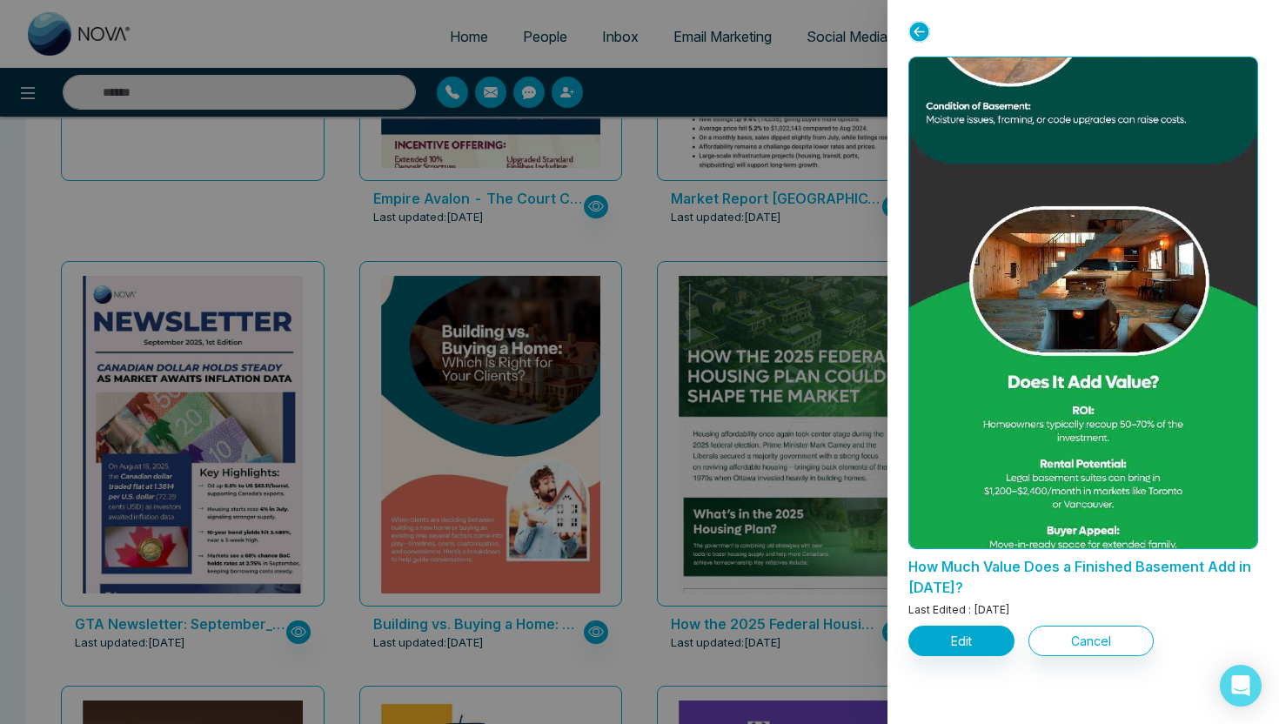
click at [780, 333] on div at bounding box center [639, 362] width 1279 height 724
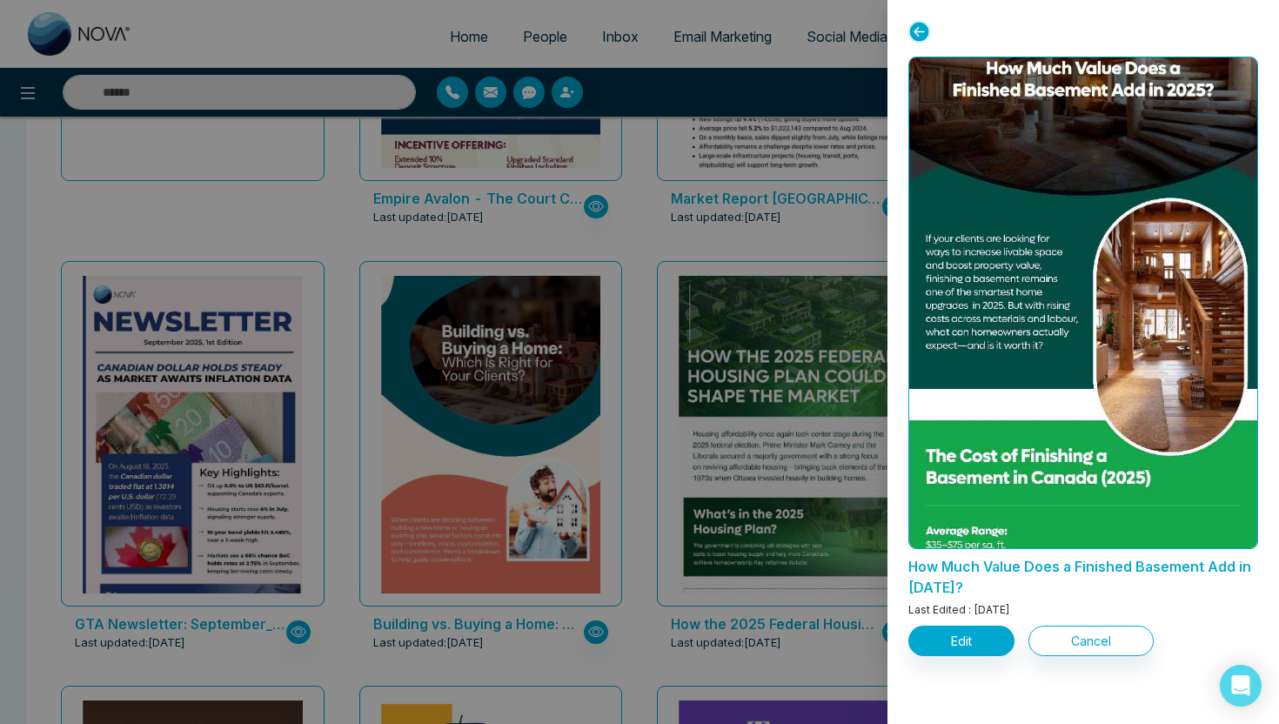
scroll to position [0, 0]
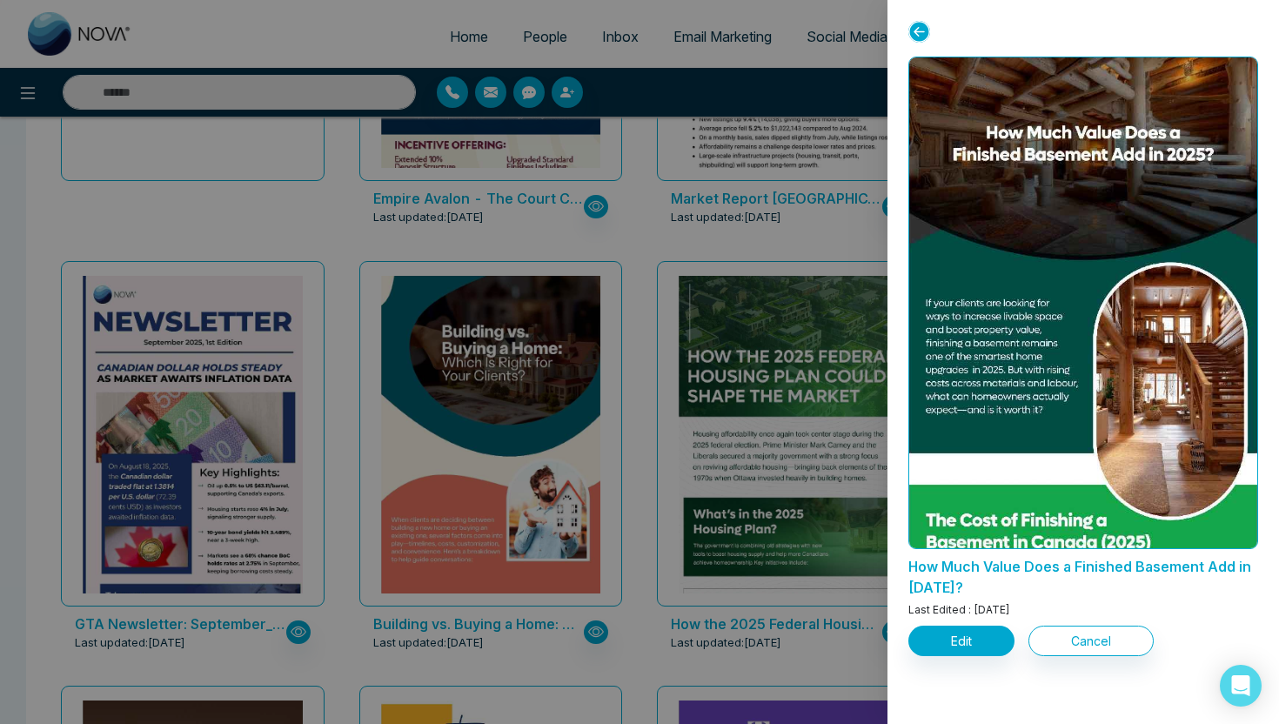
click at [919, 34] on icon at bounding box center [920, 32] width 22 height 22
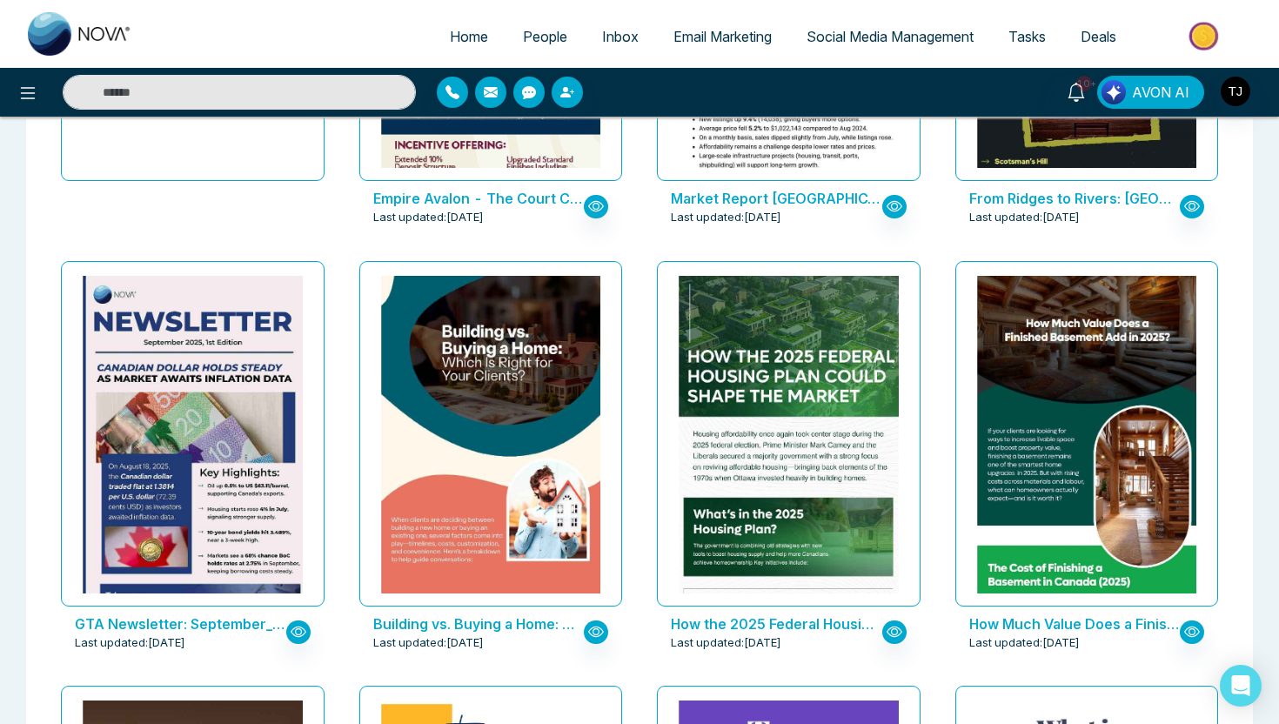
click at [927, 26] on link "Social Media Management" at bounding box center [890, 36] width 202 height 33
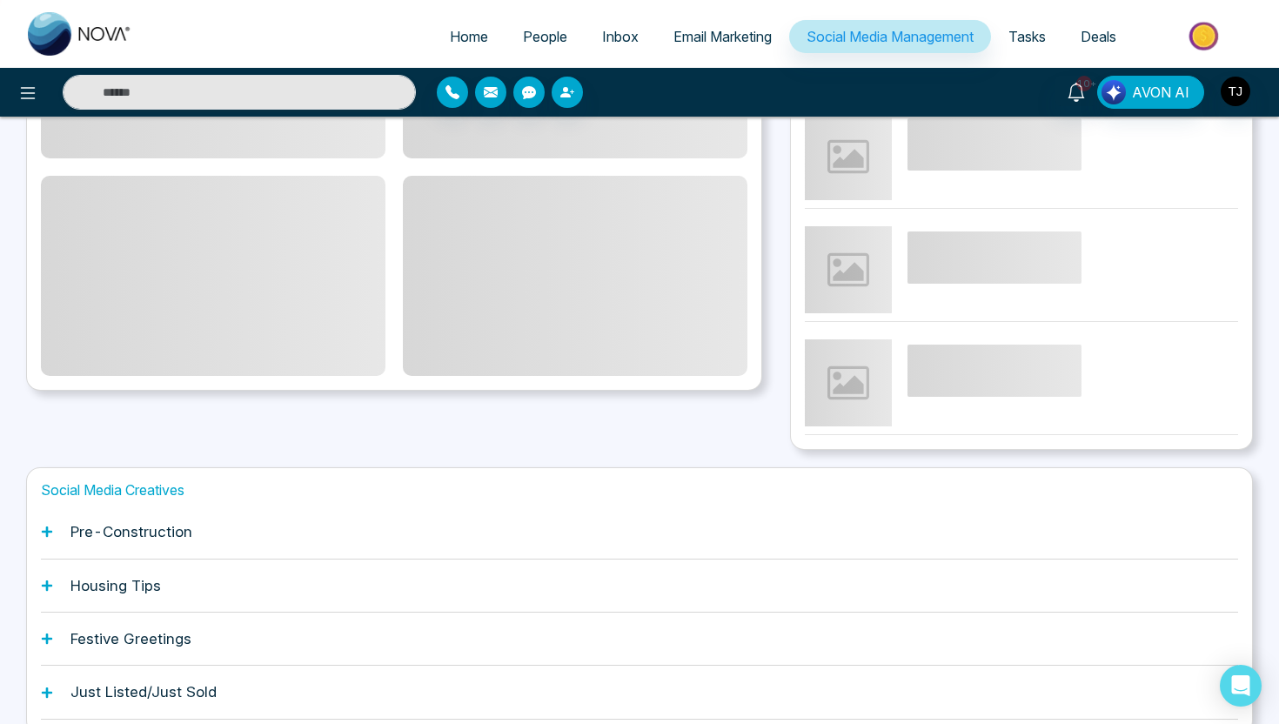
scroll to position [400, 0]
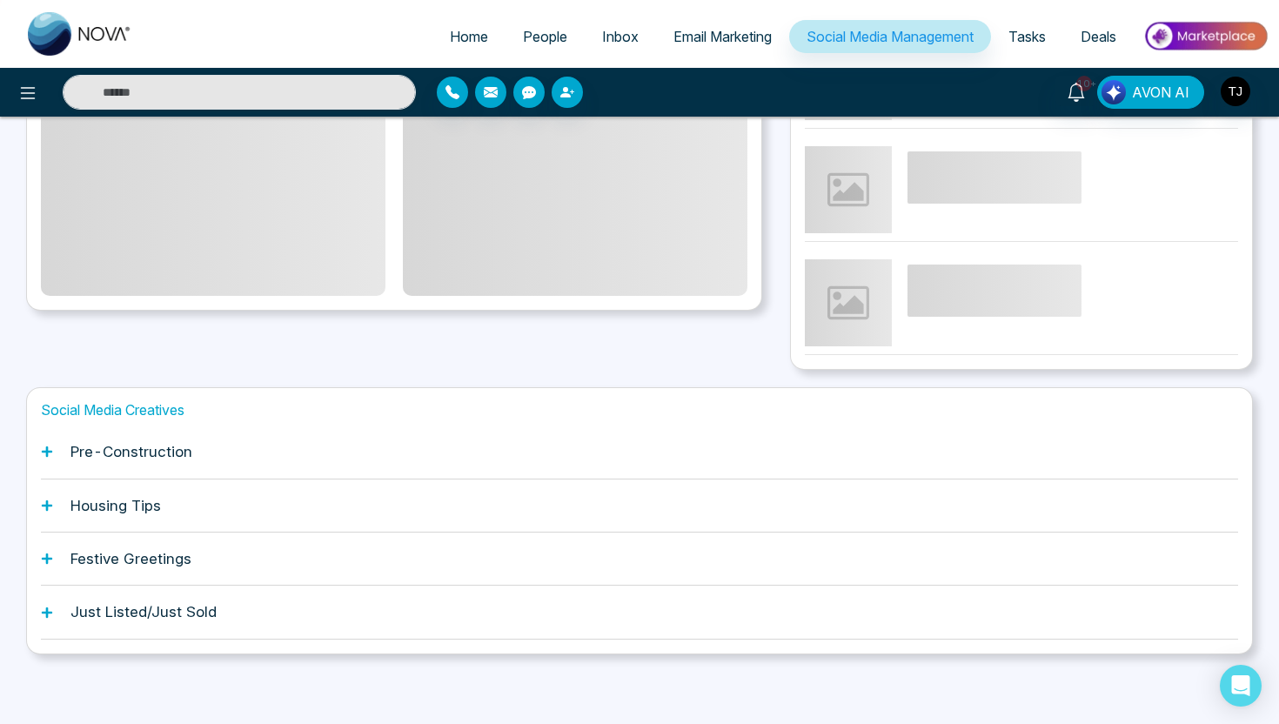
click at [73, 503] on h1 "Housing Tips" at bounding box center [116, 505] width 91 height 17
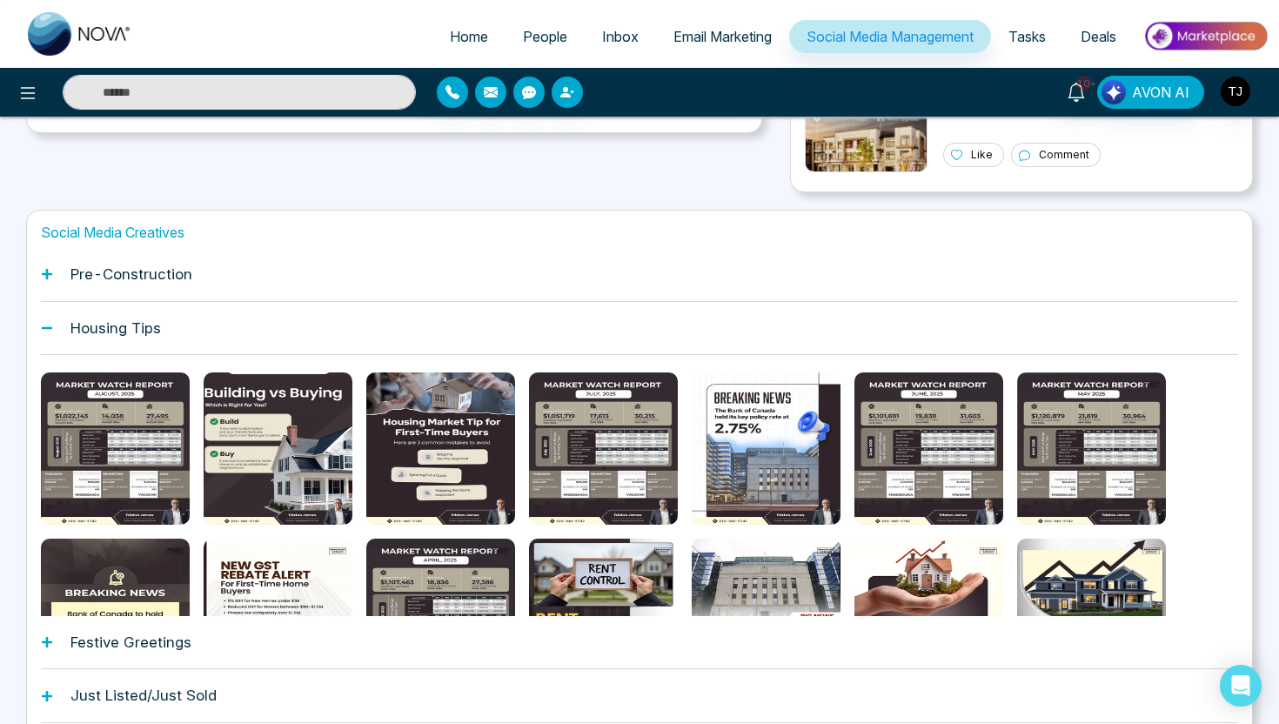
scroll to position [588, 0]
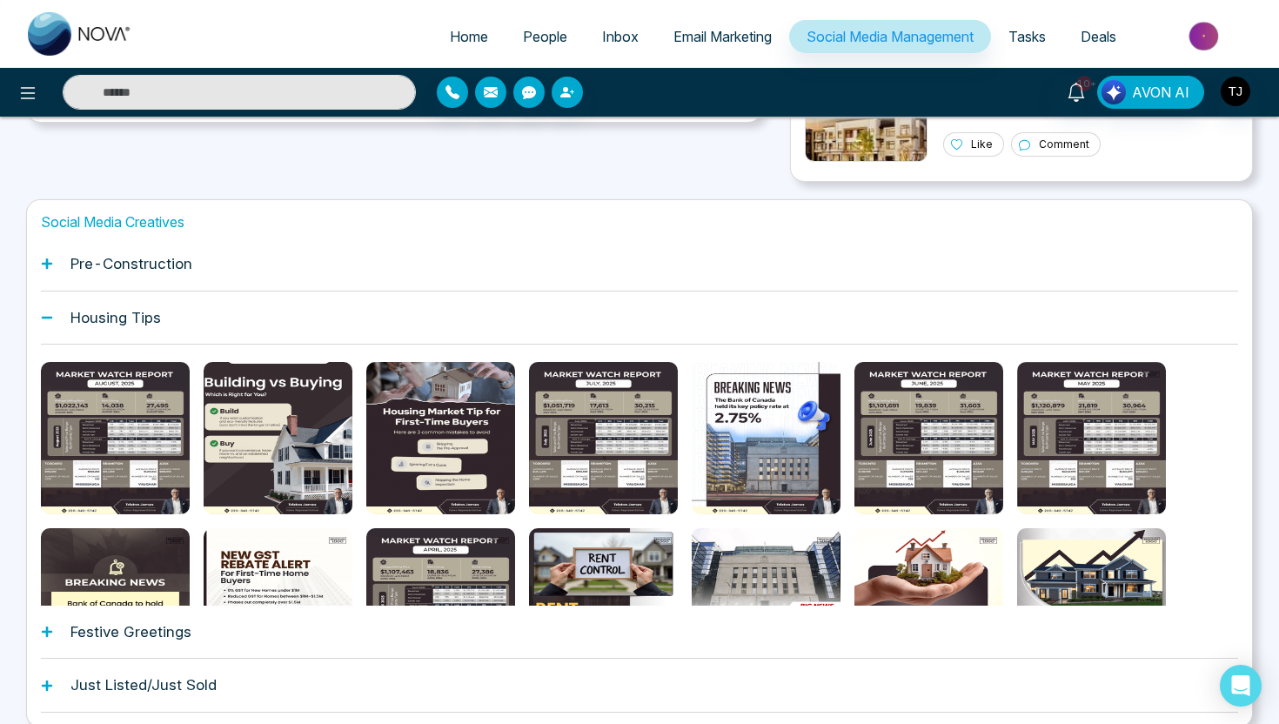
click at [675, 36] on span "Email Marketing" at bounding box center [723, 36] width 98 height 17
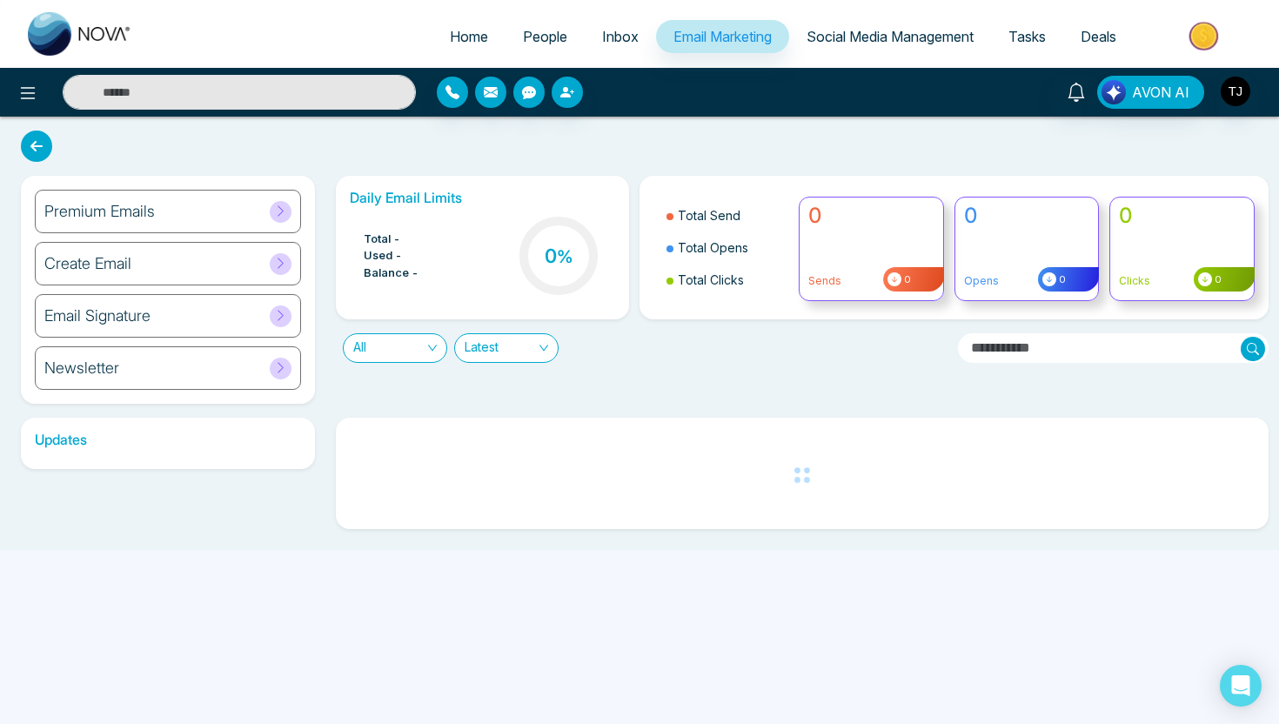
click at [215, 199] on div "Premium Emails" at bounding box center [168, 212] width 266 height 44
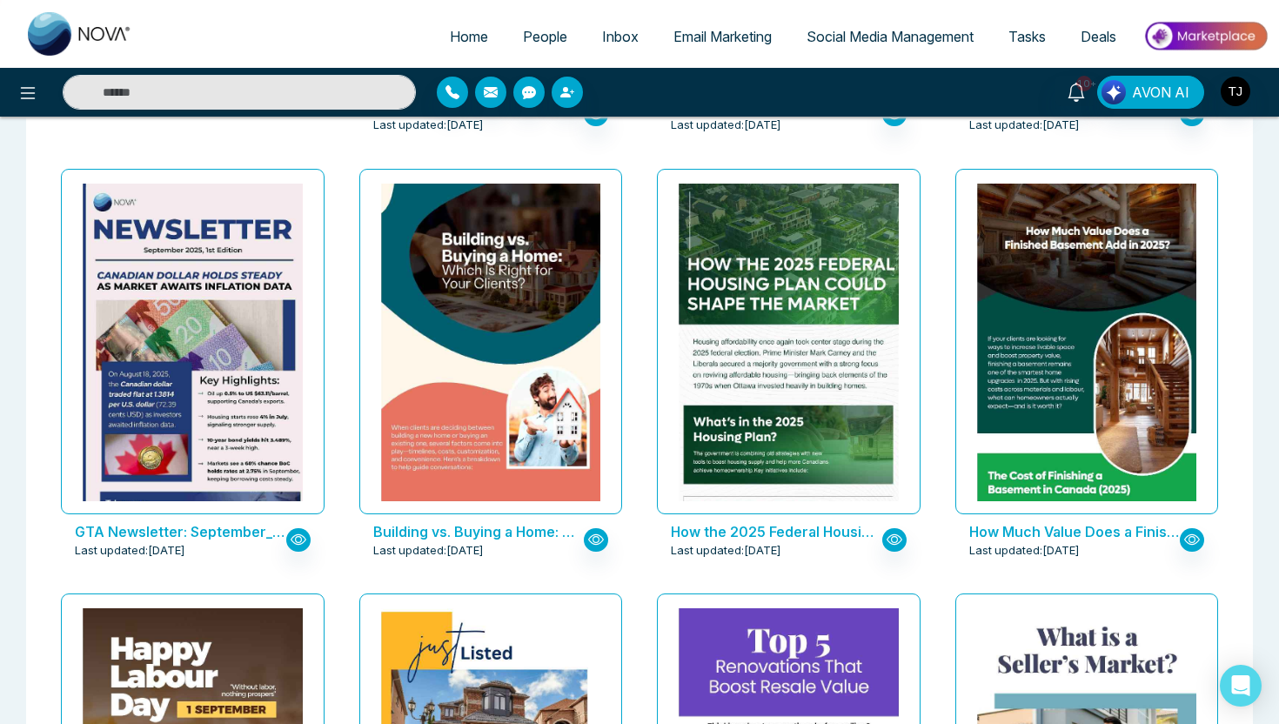
scroll to position [535, 0]
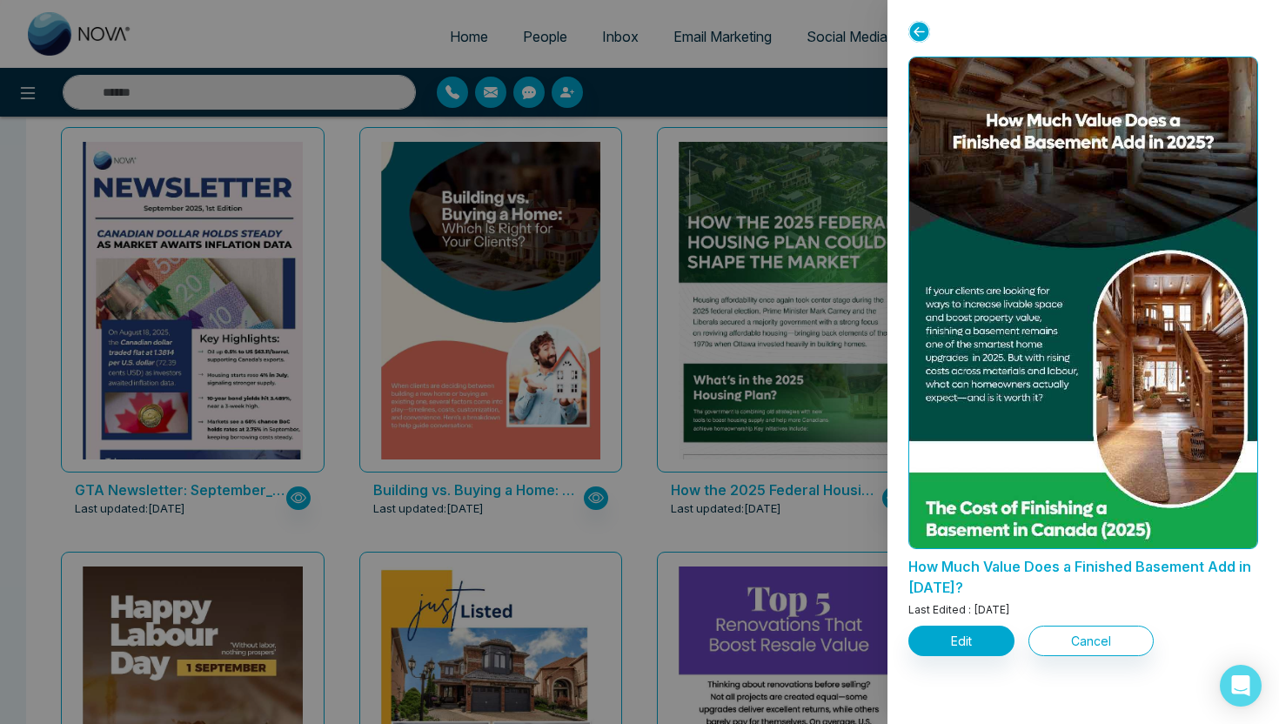
scroll to position [0, 0]
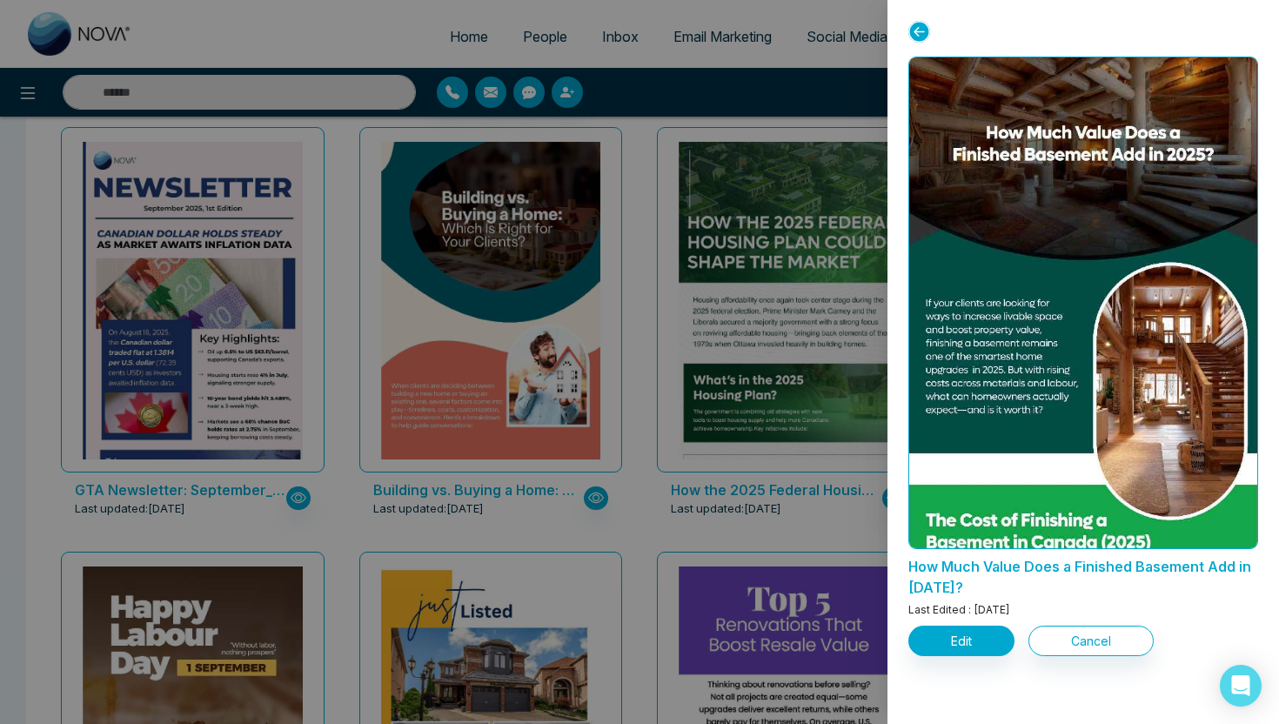
click at [814, 272] on div at bounding box center [639, 362] width 1279 height 724
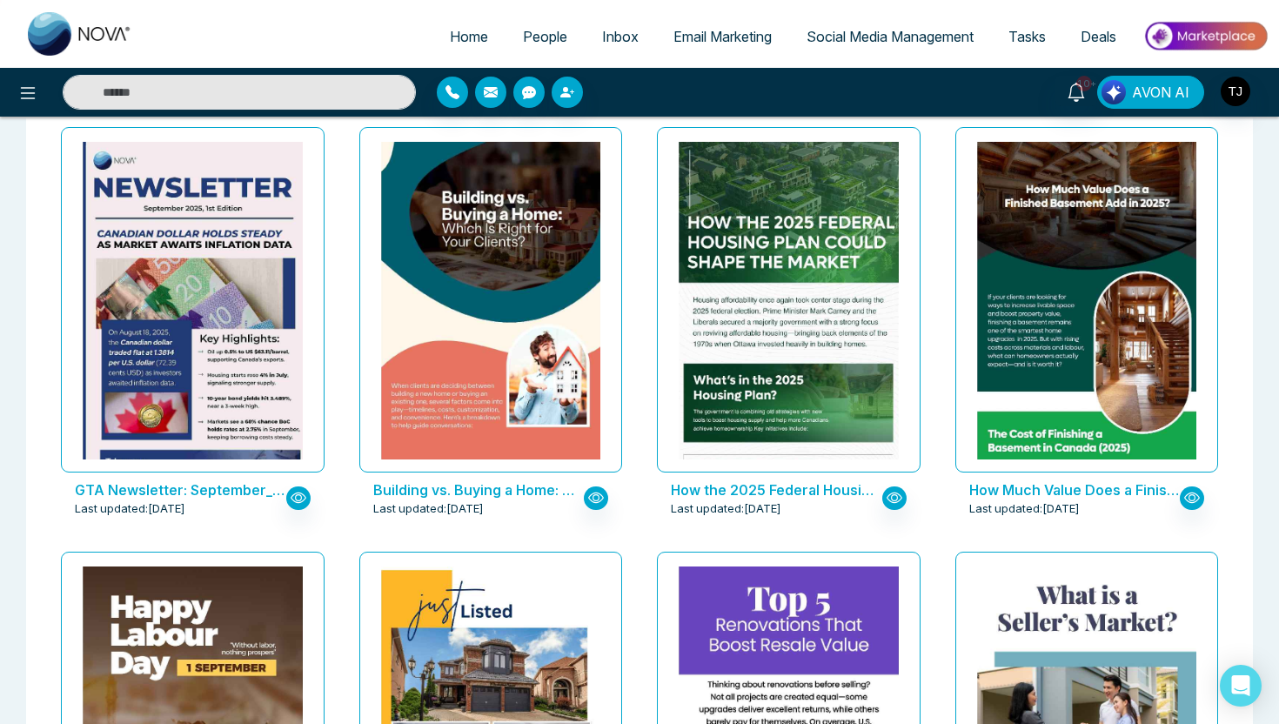
click at [1152, 98] on span "AVON AI" at bounding box center [1160, 92] width 57 height 21
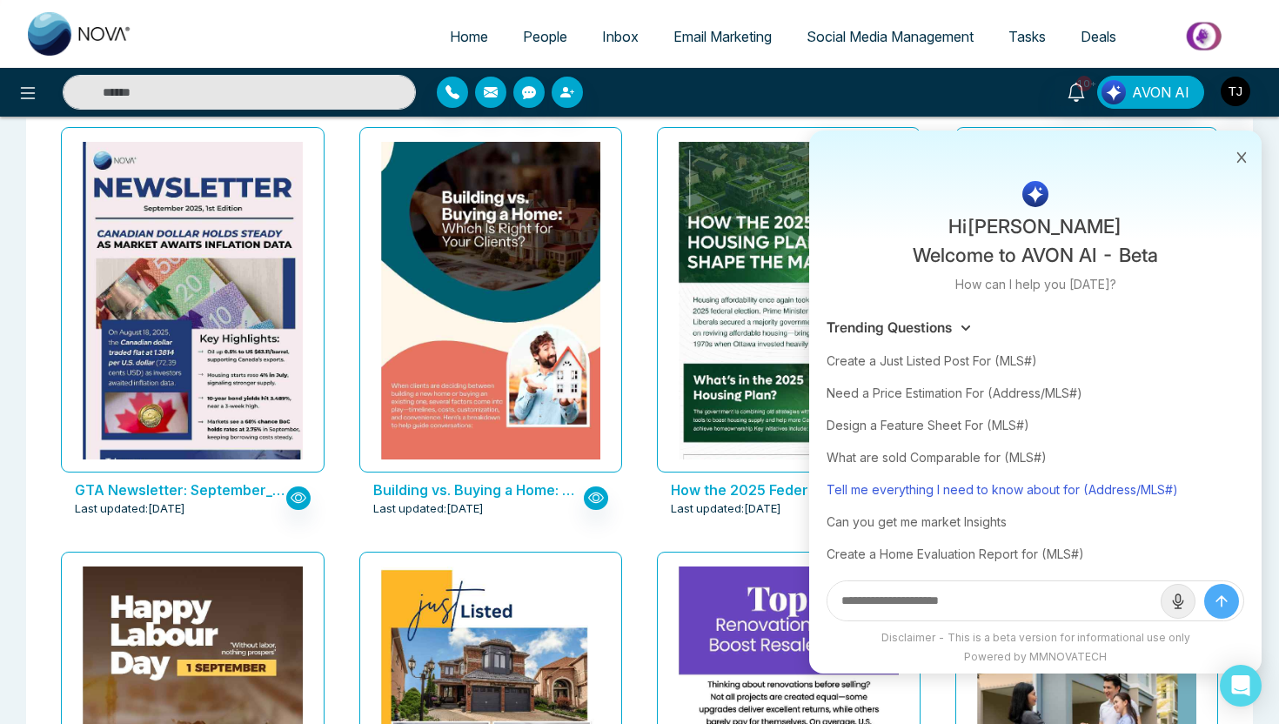
click at [871, 489] on div "Tell me everything I need to know about for (Address/MLS#)" at bounding box center [1036, 489] width 418 height 32
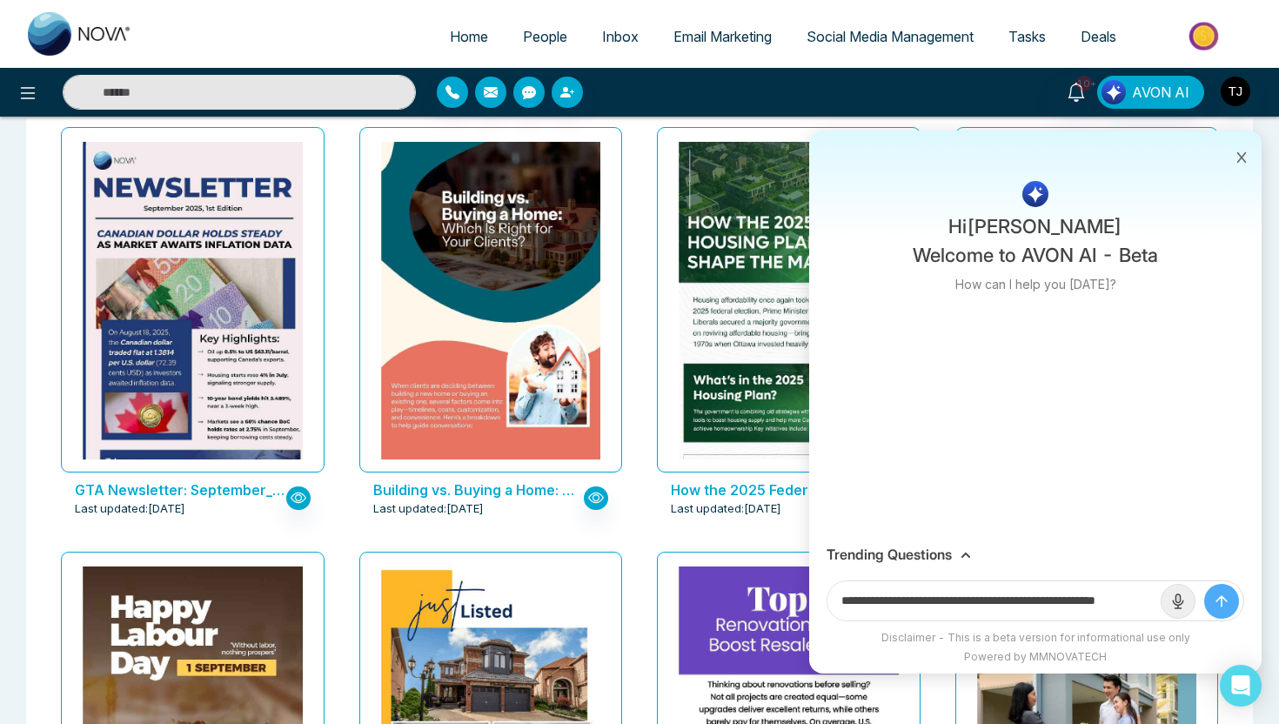
scroll to position [0, 42]
drag, startPoint x: 1093, startPoint y: 601, endPoint x: 1179, endPoint y: 601, distance: 86.2
click at [1180, 602] on form "**********" at bounding box center [1036, 601] width 418 height 41
paste input "**********"
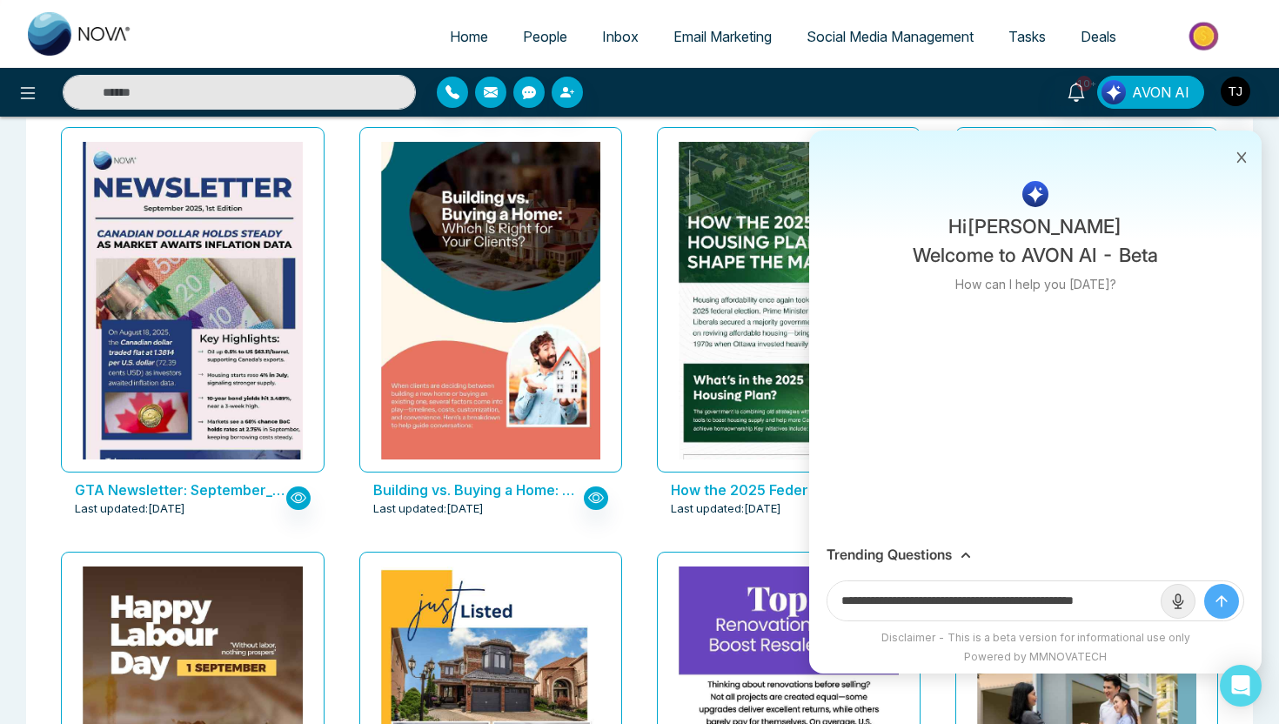
scroll to position [0, 16]
type input "**********"
click at [1205, 584] on button "submit" at bounding box center [1222, 601] width 35 height 35
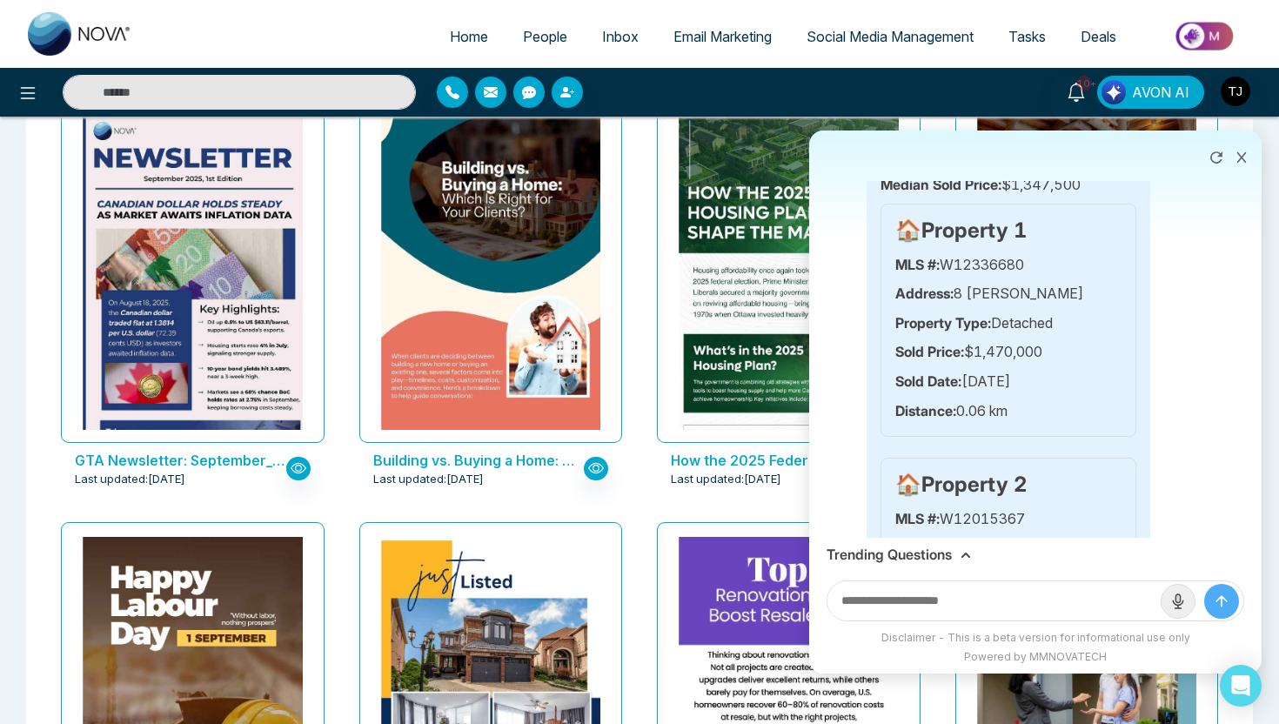
scroll to position [1004, 0]
drag, startPoint x: 947, startPoint y: 285, endPoint x: 1072, endPoint y: 285, distance: 125.3
click at [1072, 275] on p "MLS #: W12336680" at bounding box center [1009, 263] width 226 height 23
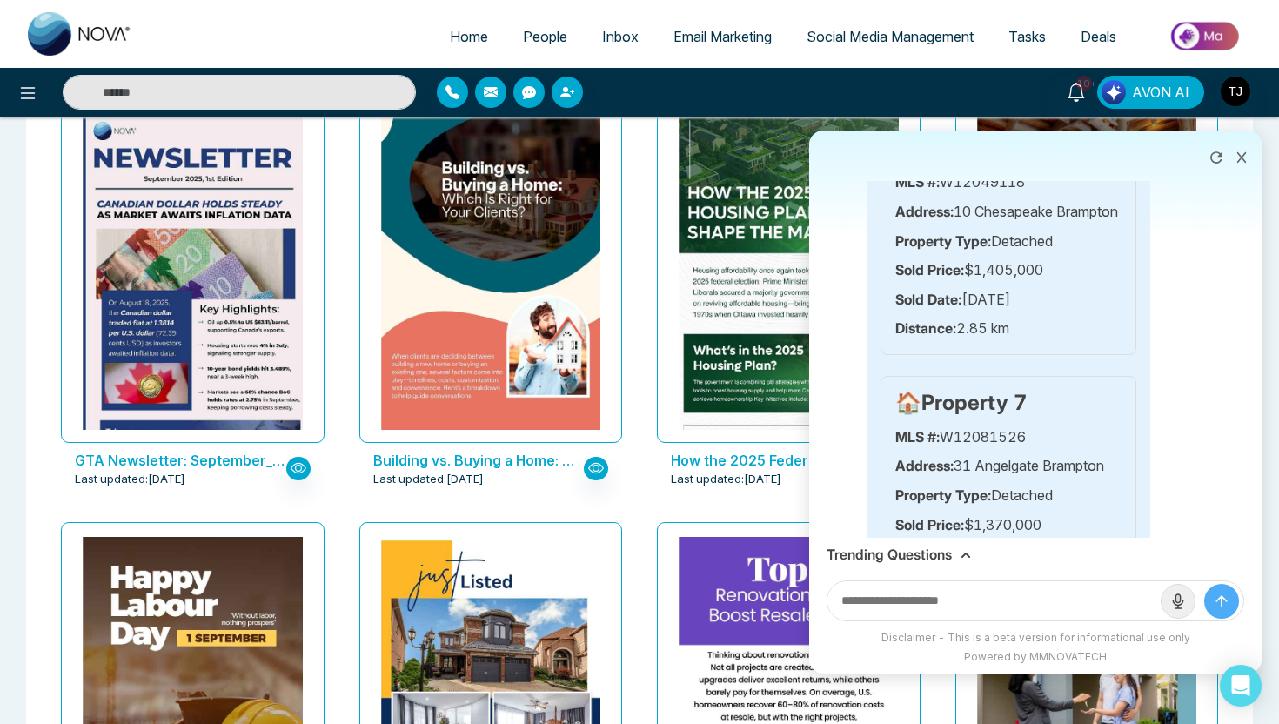
scroll to position [2381, 0]
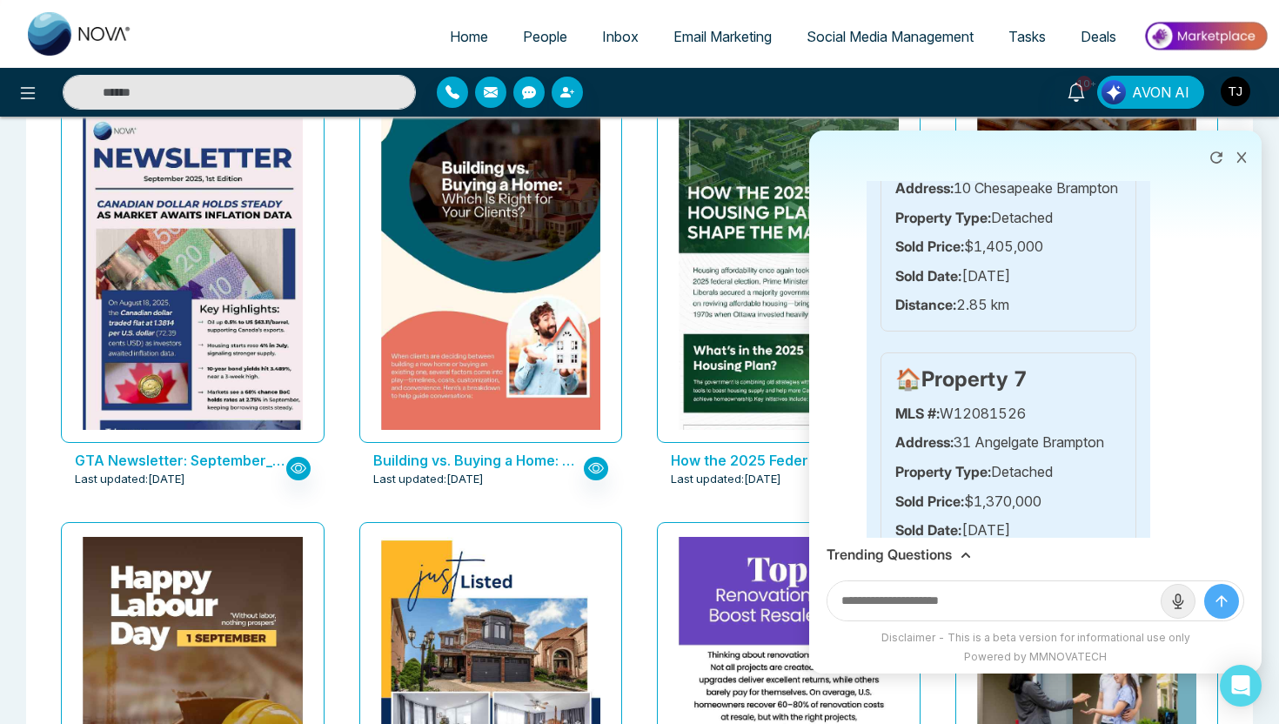
click at [897, 555] on h3 "Trending Questions" at bounding box center [889, 555] width 125 height 17
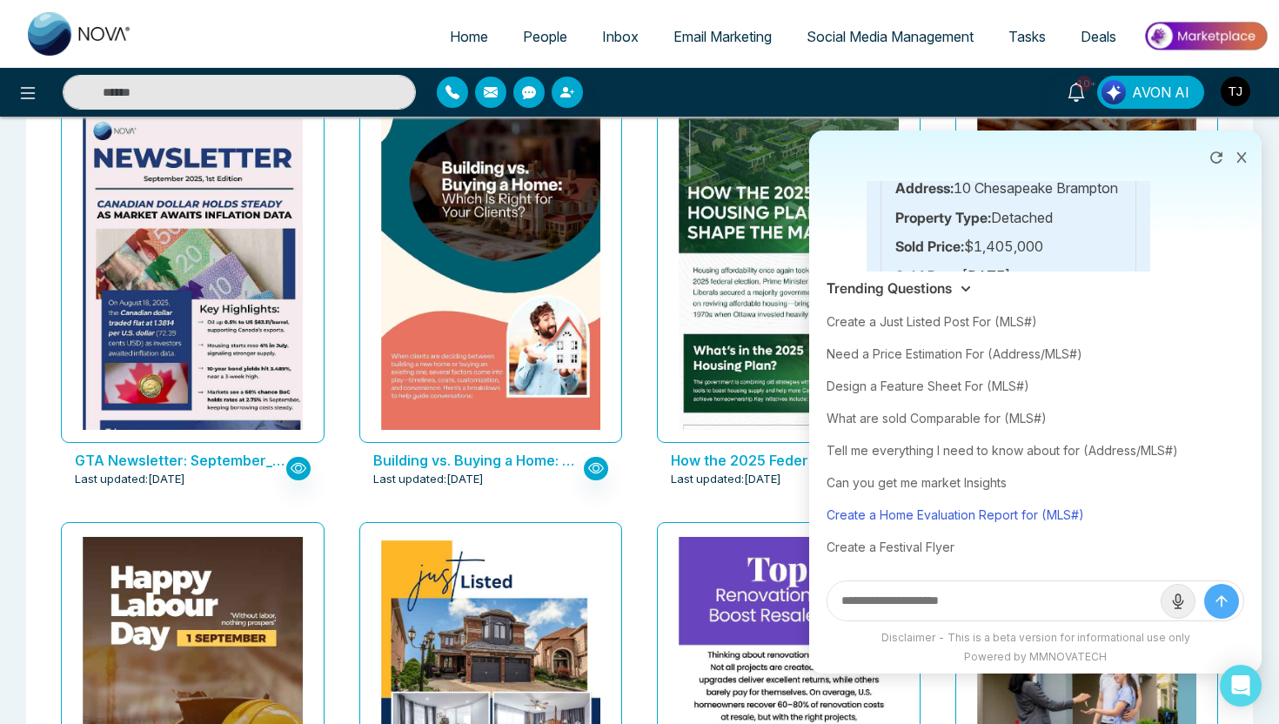
click at [919, 517] on div "Create a Home Evaluation Report for (MLS#)" at bounding box center [1036, 515] width 418 height 32
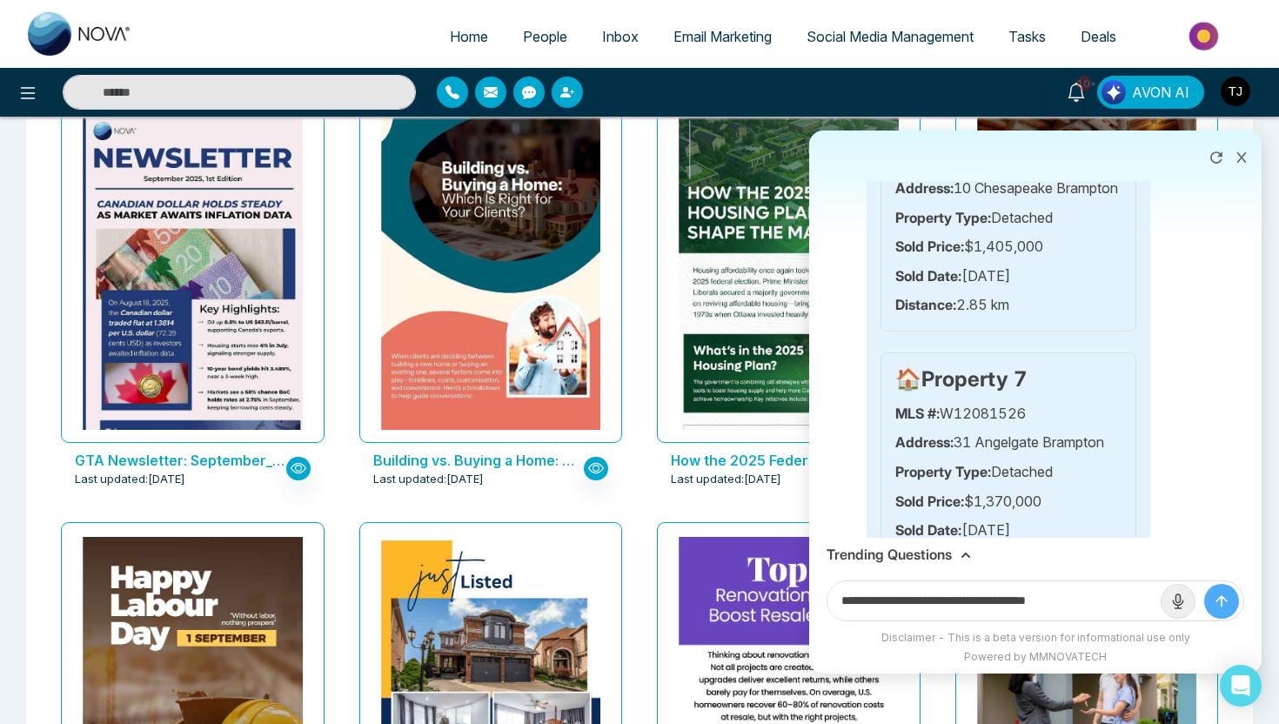
drag, startPoint x: 1058, startPoint y: 608, endPoint x: 1136, endPoint y: 608, distance: 78.3
click at [1134, 608] on input "**********" at bounding box center [994, 600] width 333 height 39
paste input "*********"
type input "**********"
click at [1205, 584] on button "submit" at bounding box center [1222, 601] width 35 height 35
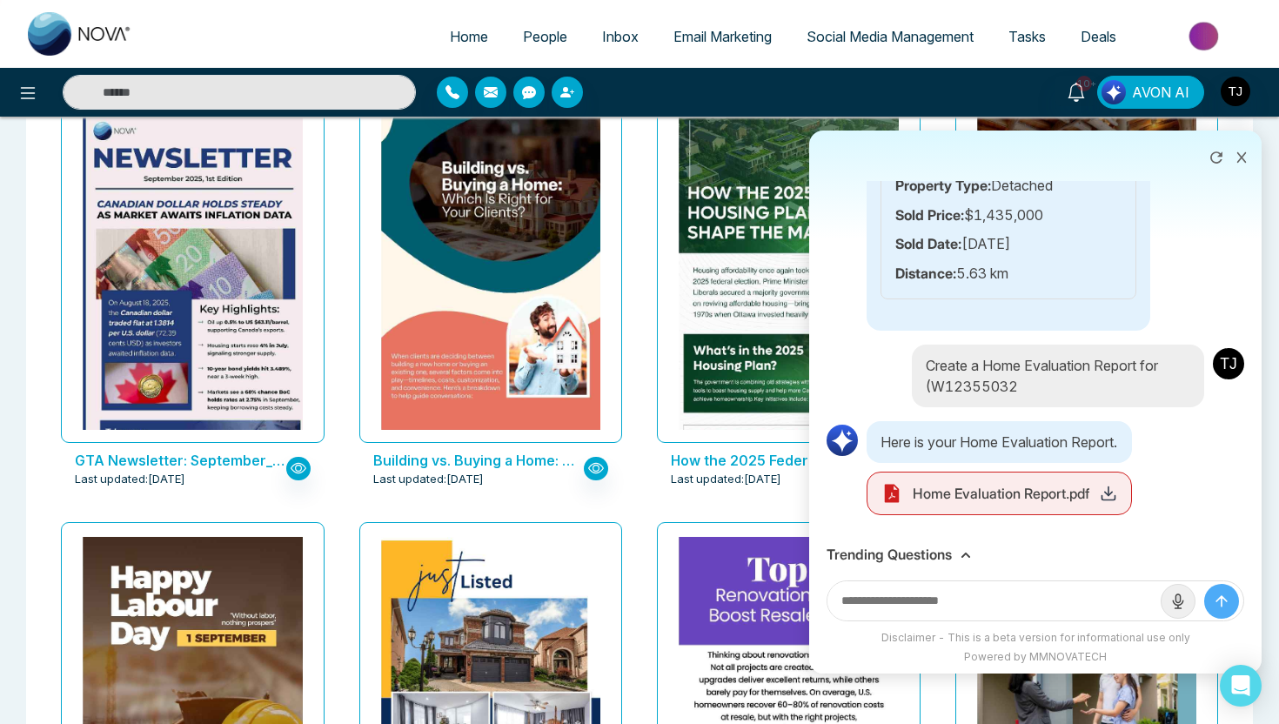
scroll to position [6145, 0]
click at [1116, 500] on icon at bounding box center [1109, 498] width 13 height 4
click at [962, 562] on div "Trending Questions" at bounding box center [1036, 555] width 418 height 17
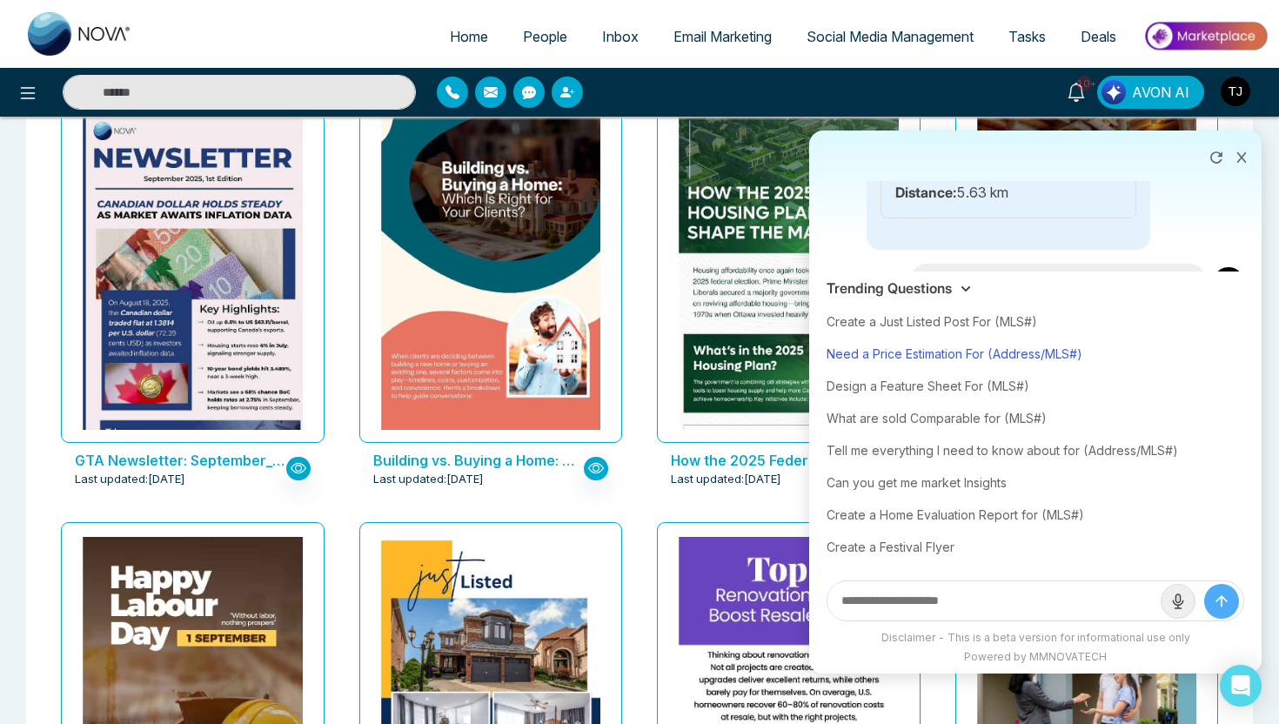
click at [944, 366] on div "Need a Price Estimation For (Address/MLS#)" at bounding box center [1036, 354] width 418 height 32
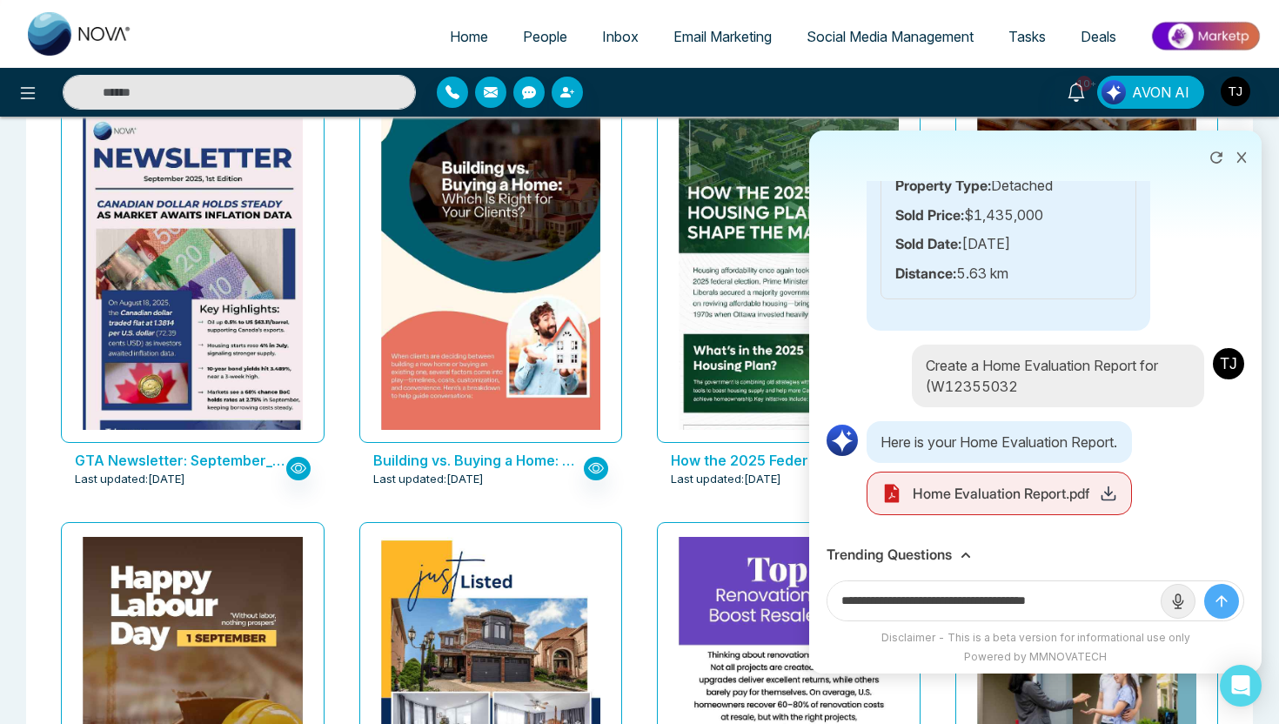
drag, startPoint x: 1004, startPoint y: 603, endPoint x: 1145, endPoint y: 609, distance: 140.3
click at [1145, 609] on input "**********" at bounding box center [994, 600] width 333 height 39
paste input "**********"
type input "**********"
click at [1205, 584] on button "submit" at bounding box center [1222, 601] width 35 height 35
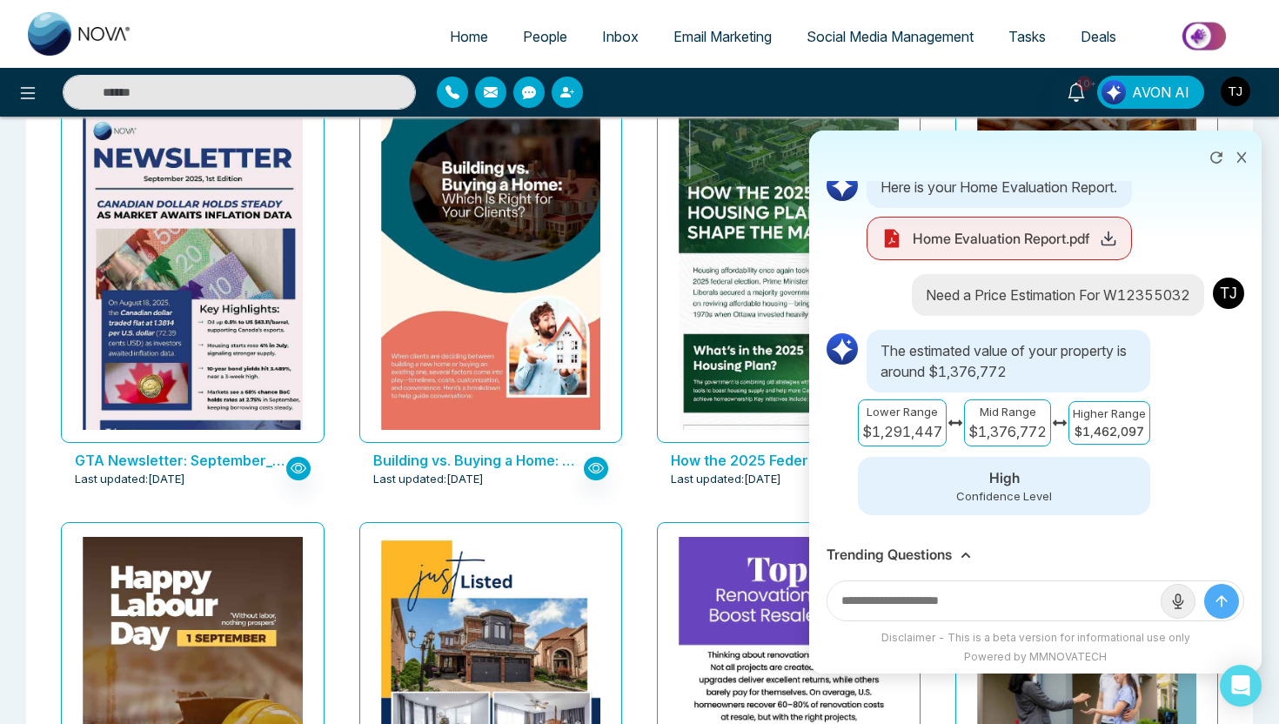
scroll to position [6421, 0]
click at [1247, 162] on icon at bounding box center [1242, 157] width 12 height 12
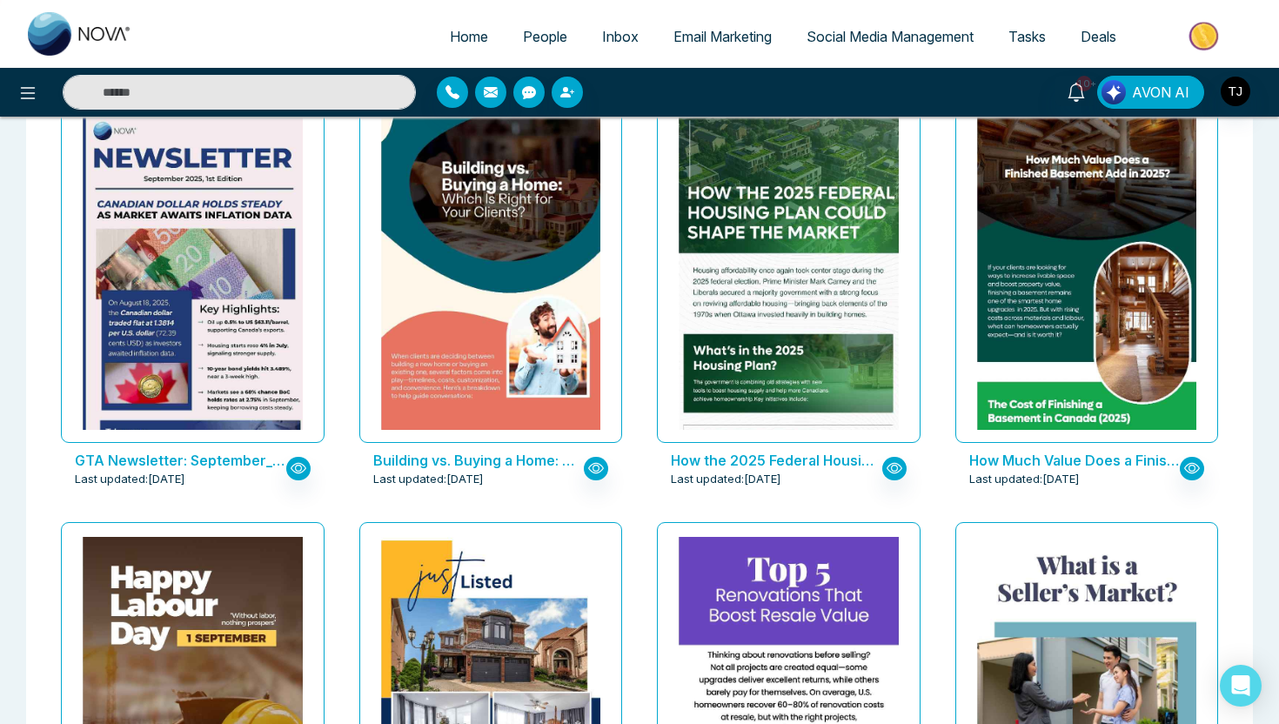
click at [1221, 37] on img at bounding box center [1206, 36] width 126 height 39
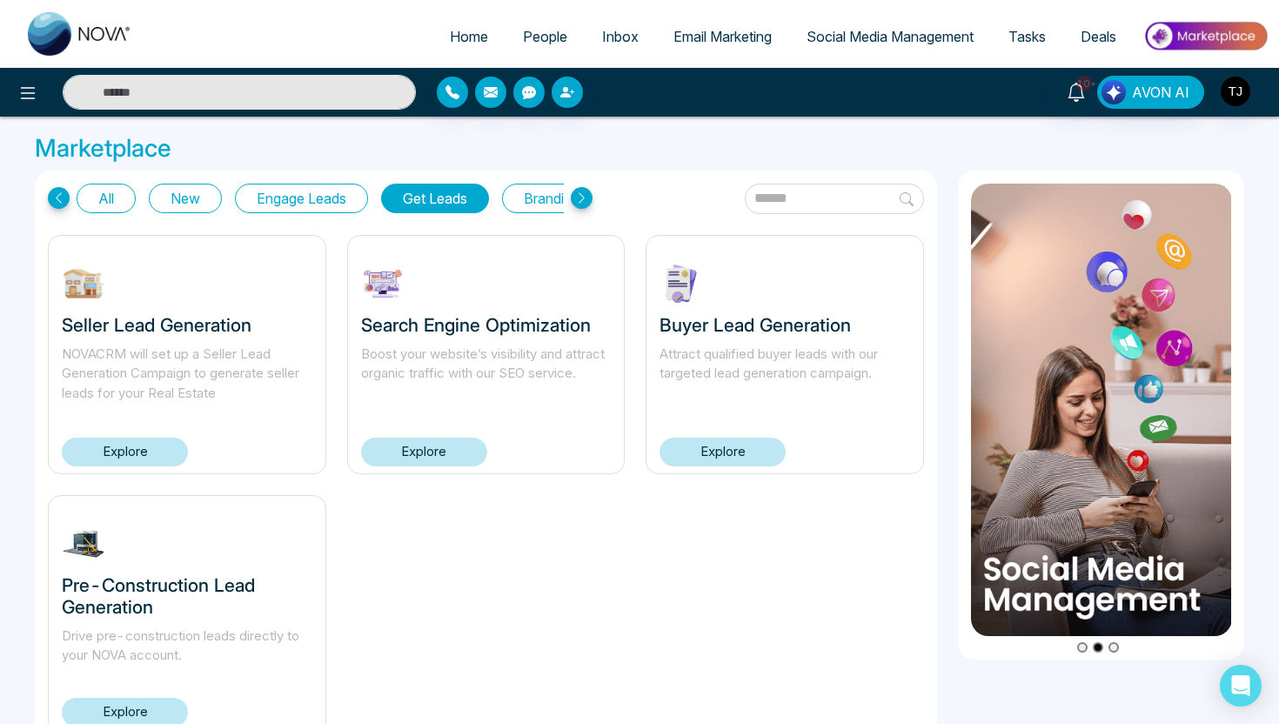
click at [115, 196] on button "All" at bounding box center [106, 199] width 59 height 30
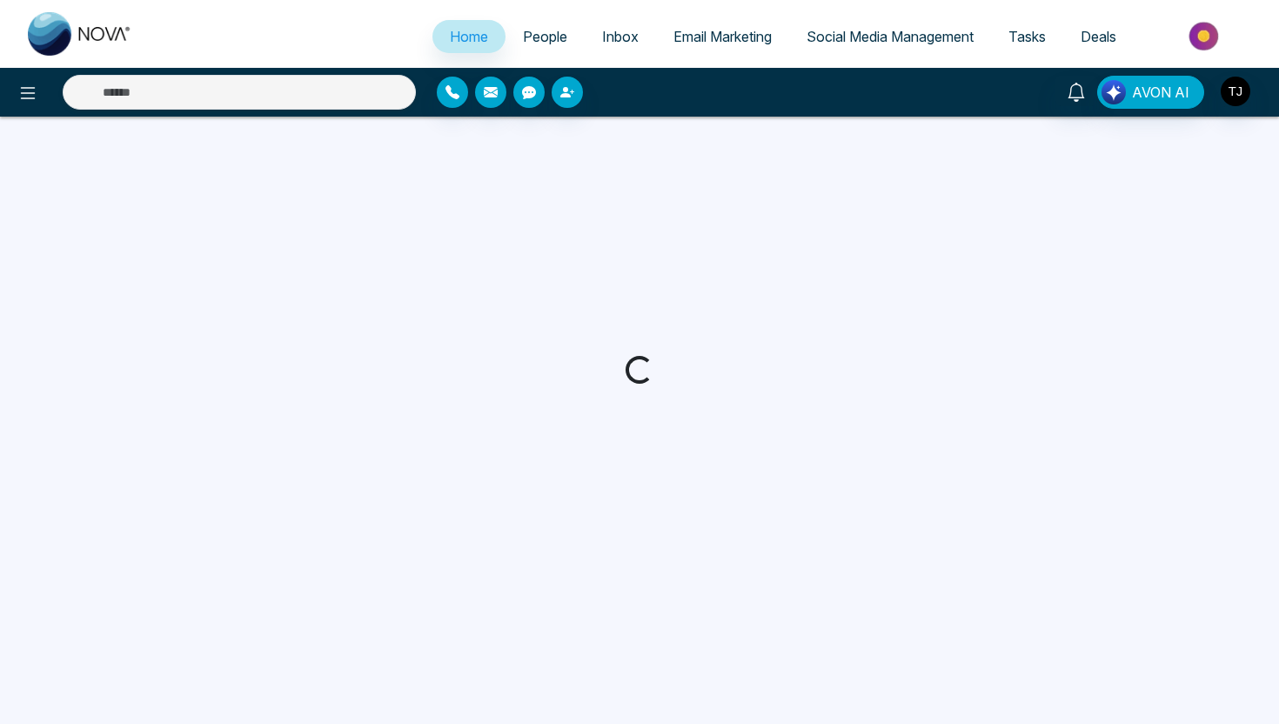
select select "*"
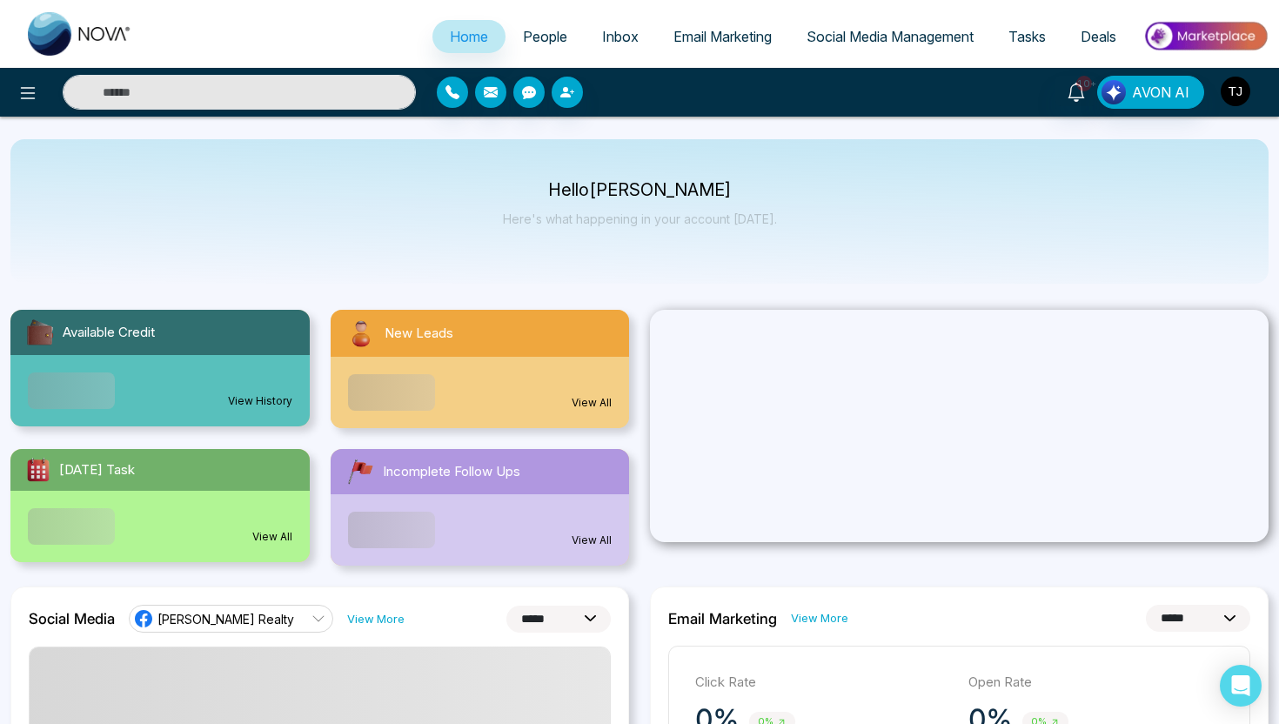
click at [1231, 90] on img "button" at bounding box center [1236, 92] width 30 height 30
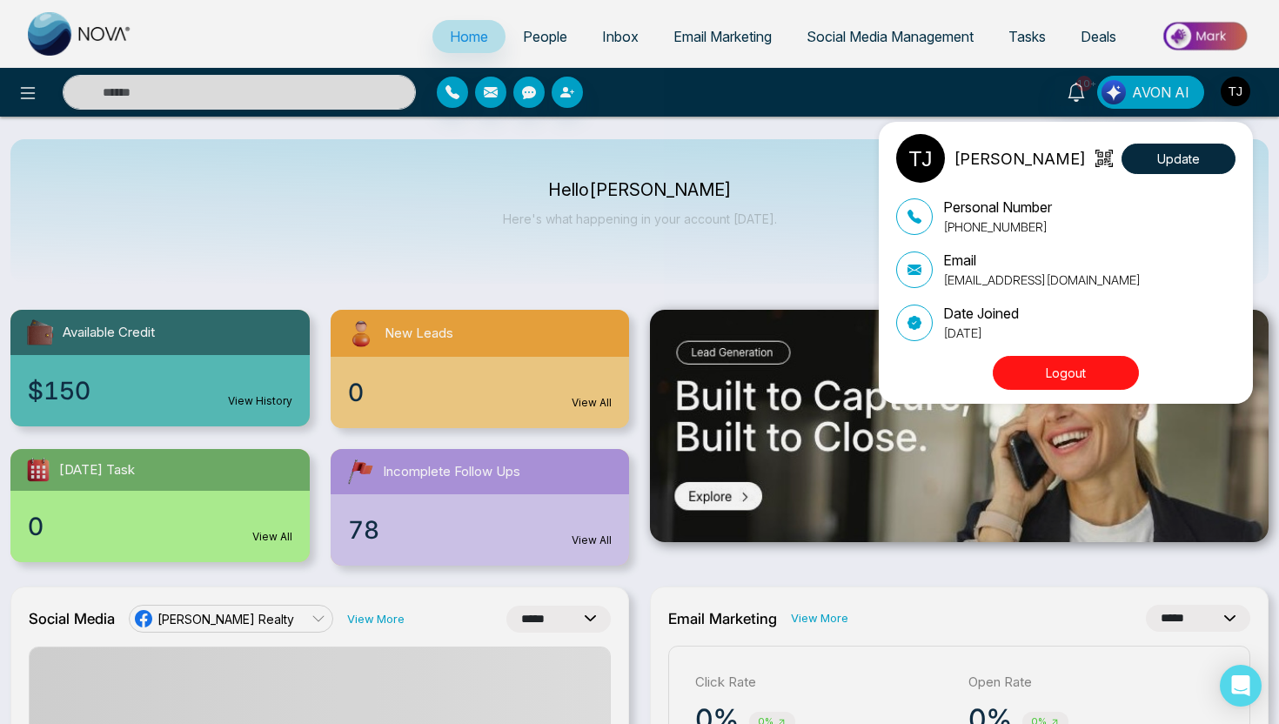
click at [1091, 373] on button "Logout" at bounding box center [1066, 373] width 146 height 34
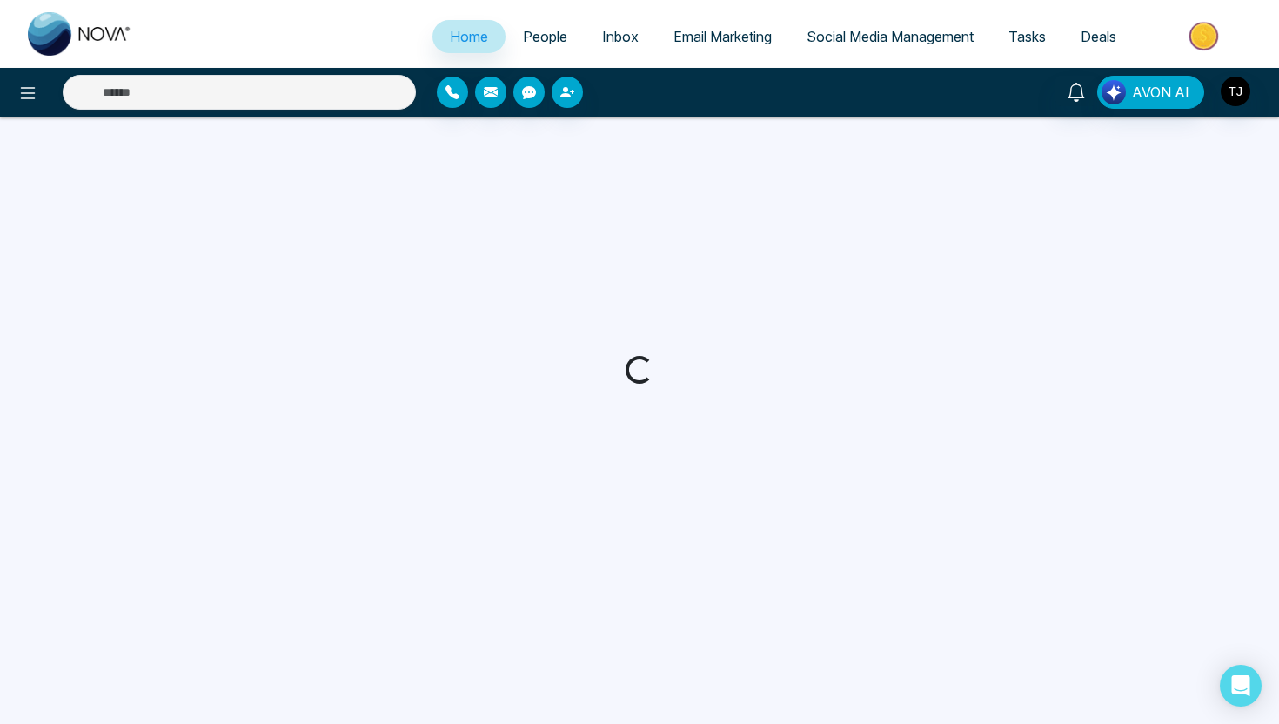
select select "*"
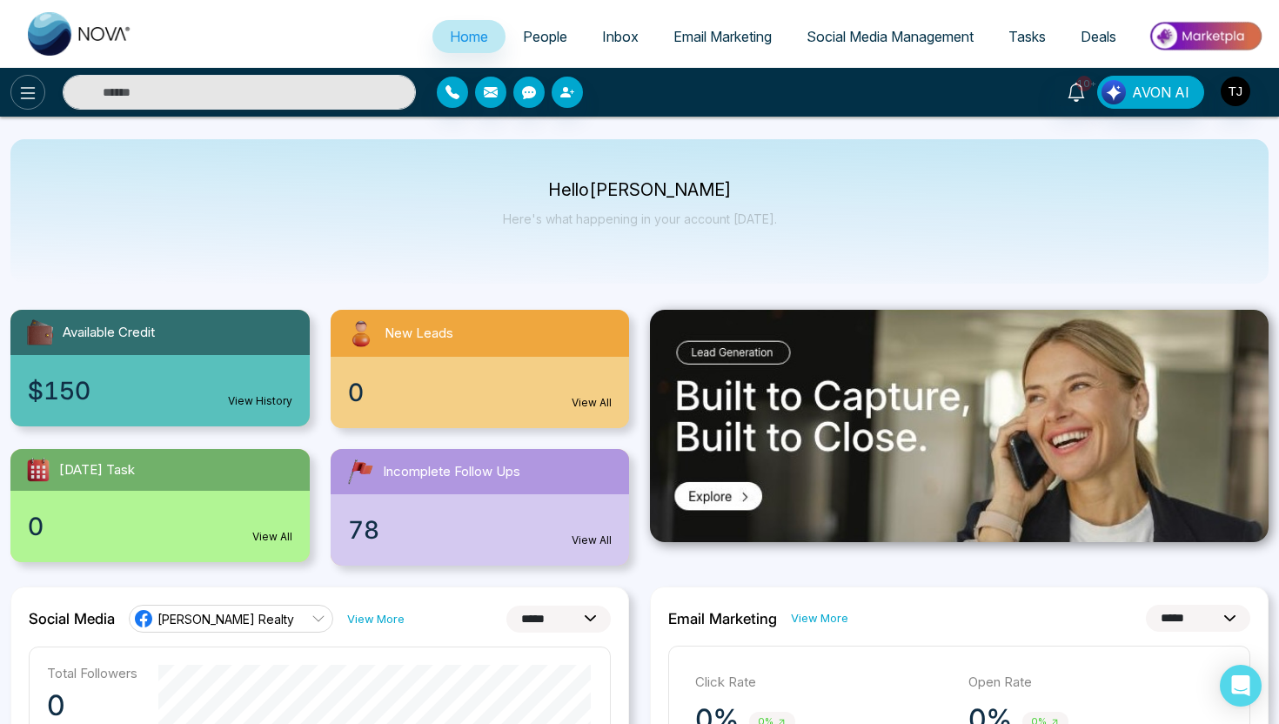
click at [26, 88] on icon at bounding box center [27, 93] width 21 height 21
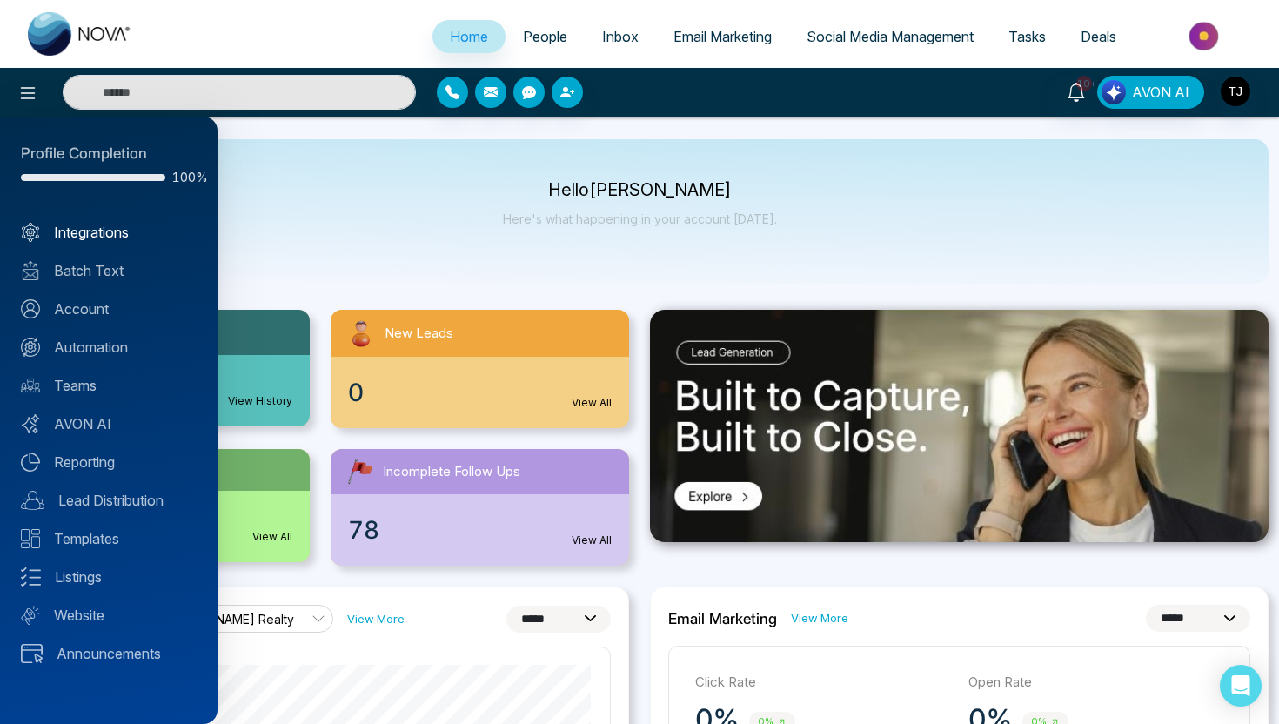
click at [52, 232] on link "Integrations" at bounding box center [109, 232] width 176 height 21
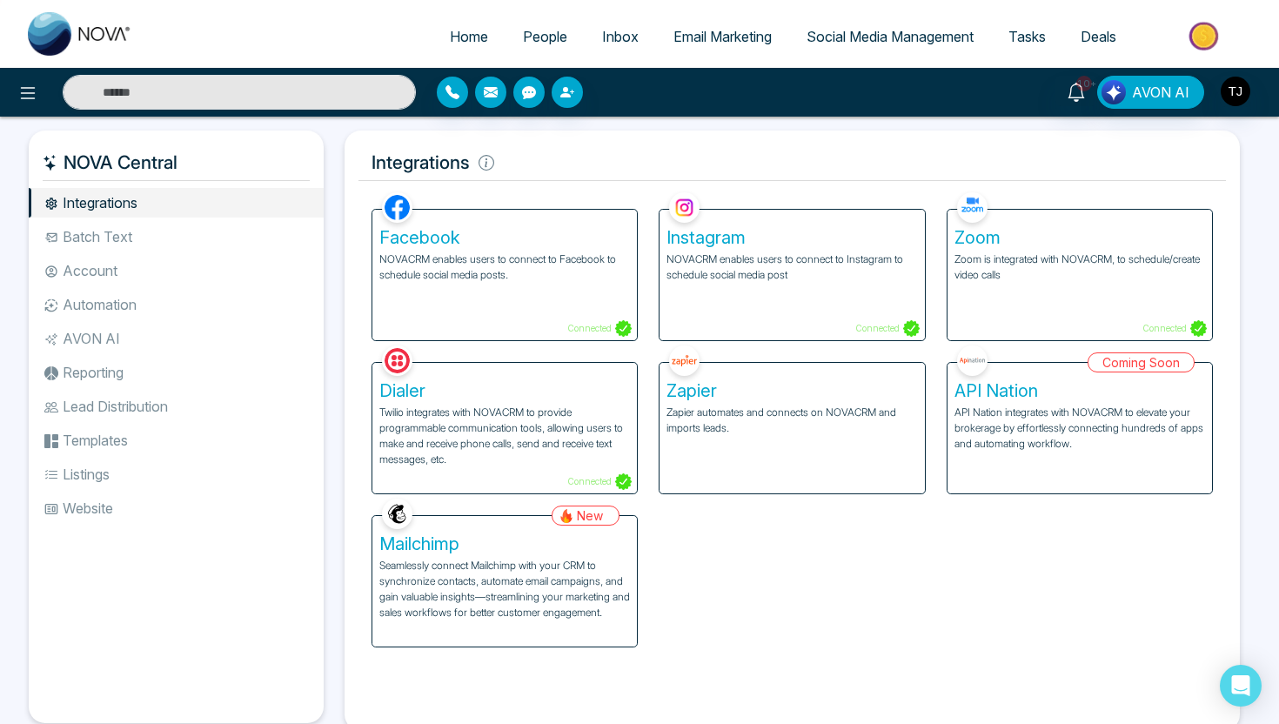
click at [469, 15] on ul "Home People Inbox Email Marketing Social Media Management Tasks Deals" at bounding box center [709, 38] width 1119 height 48
click at [465, 35] on span "Home" at bounding box center [469, 36] width 38 height 17
select select "*"
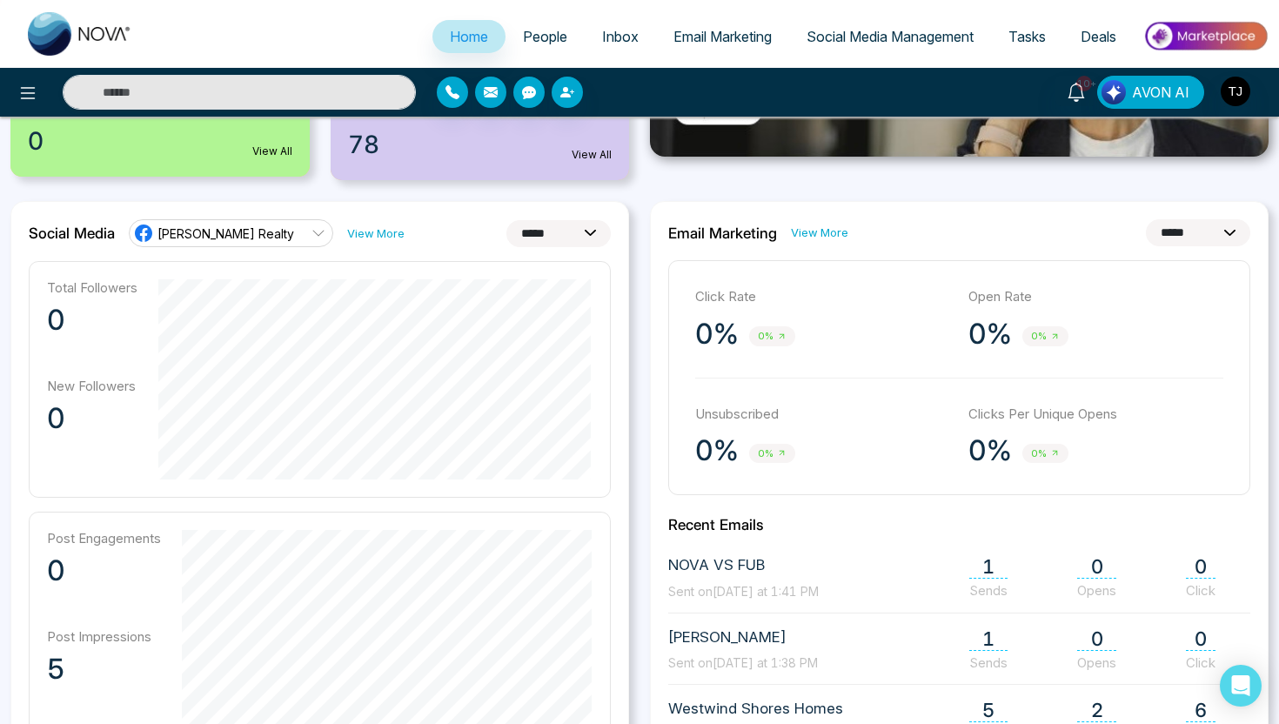
scroll to position [394, 0]
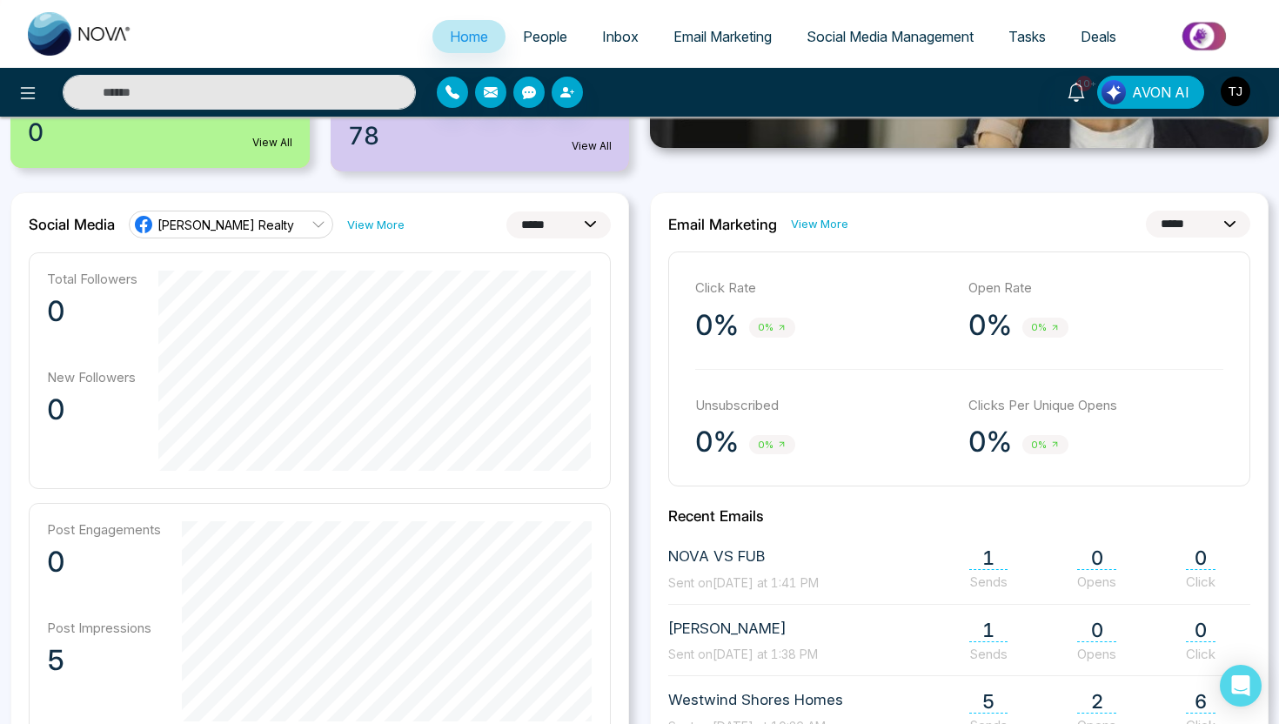
click at [415, 256] on div "Total Followers 0 New Followers 0" at bounding box center [320, 370] width 582 height 237
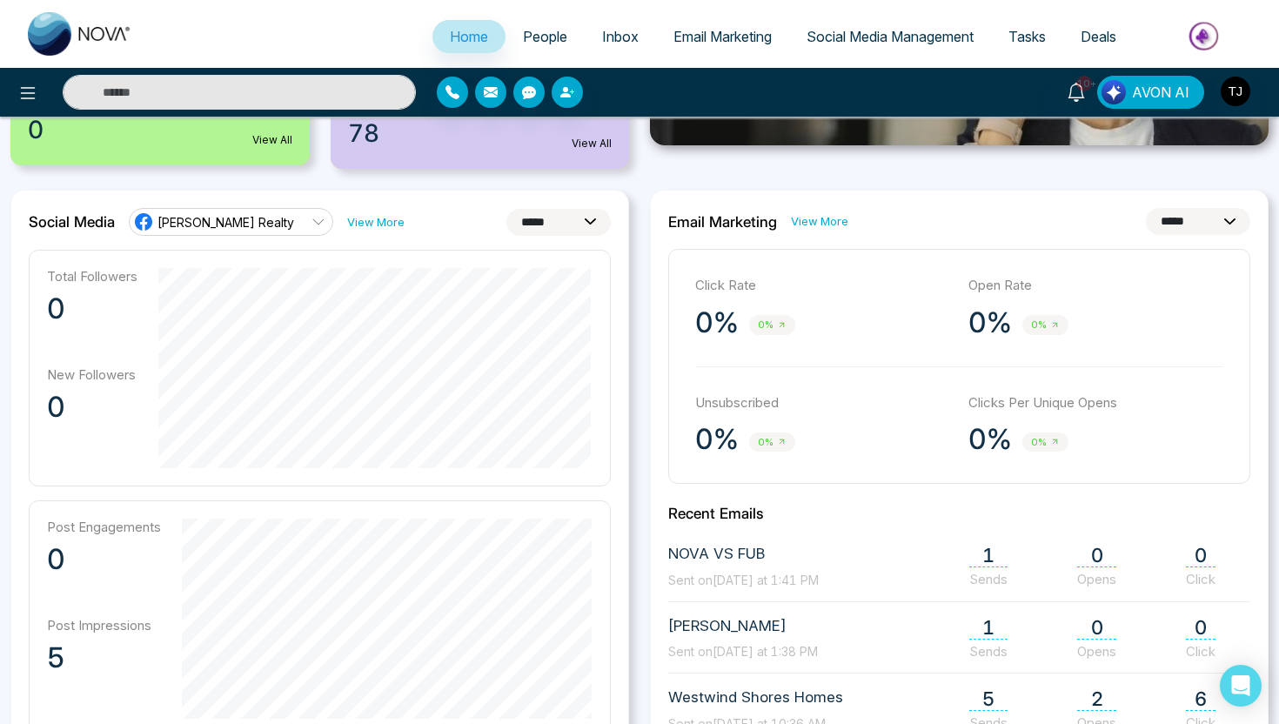
scroll to position [355, 0]
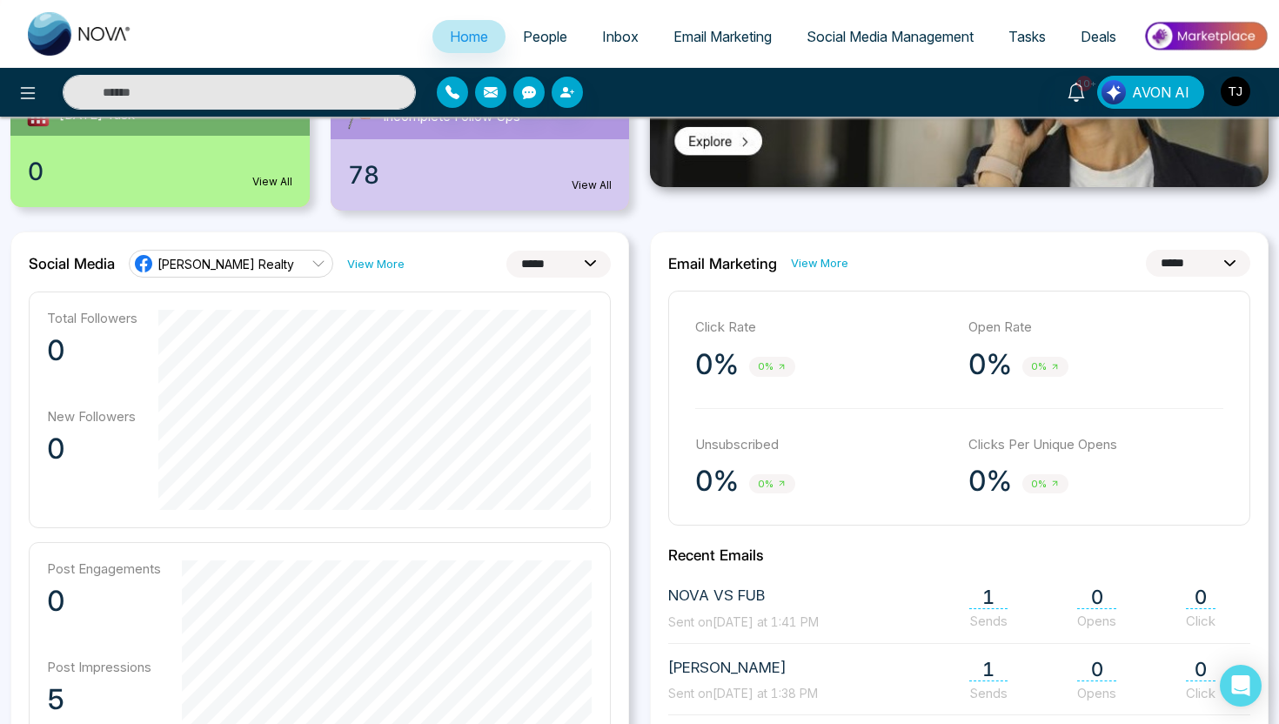
click at [603, 250] on div "**********" at bounding box center [320, 264] width 582 height 28
click at [586, 254] on select "**********" at bounding box center [559, 264] width 104 height 27
select select "**"
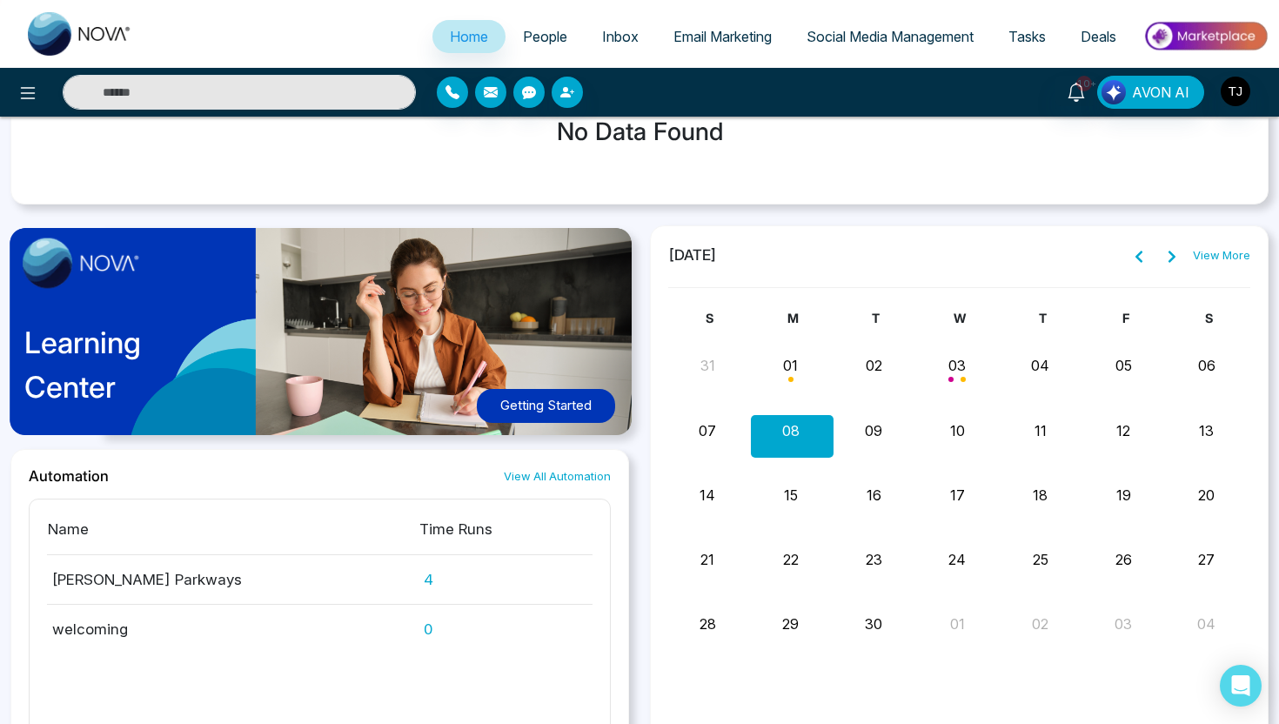
scroll to position [1586, 0]
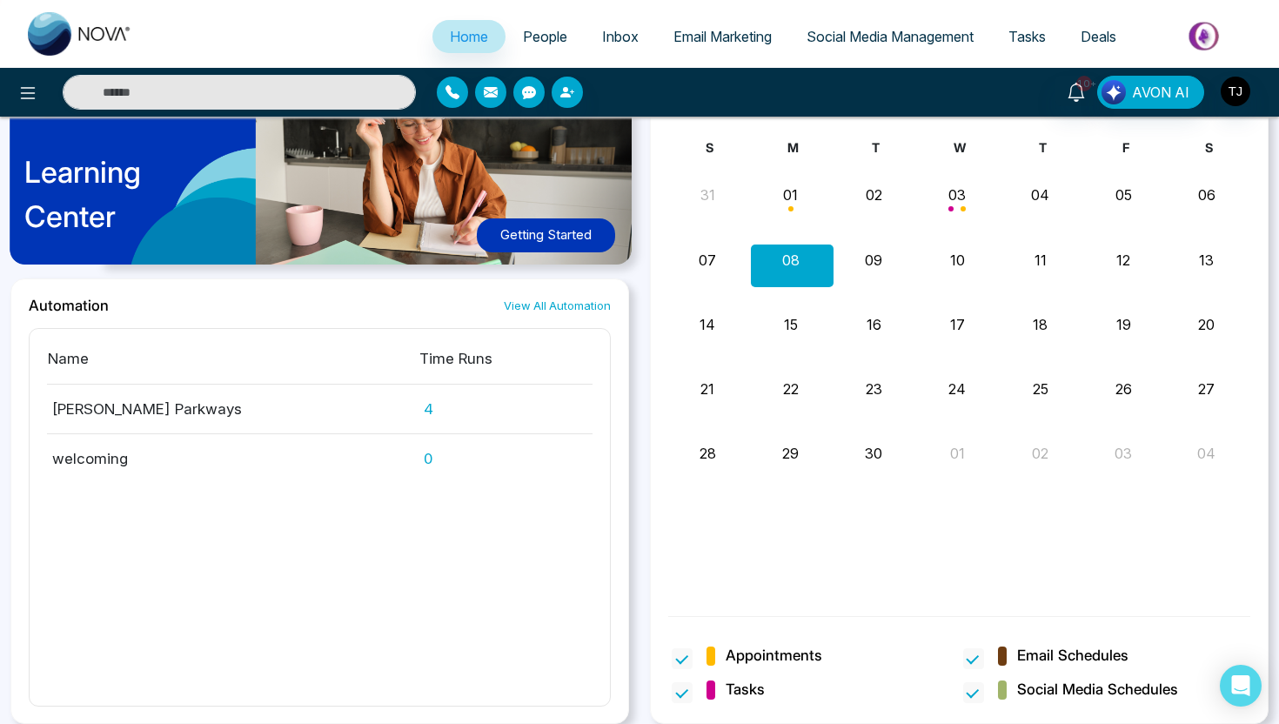
click at [552, 28] on span "People" at bounding box center [545, 36] width 44 height 17
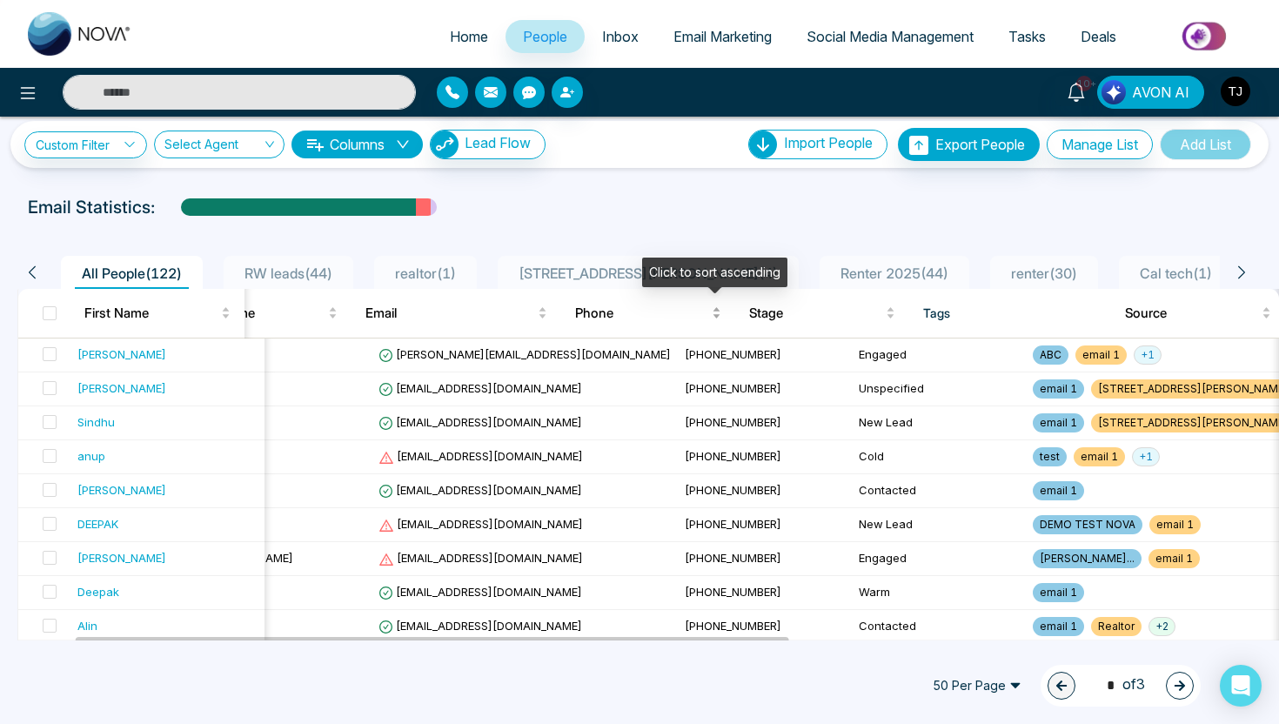
scroll to position [0, 135]
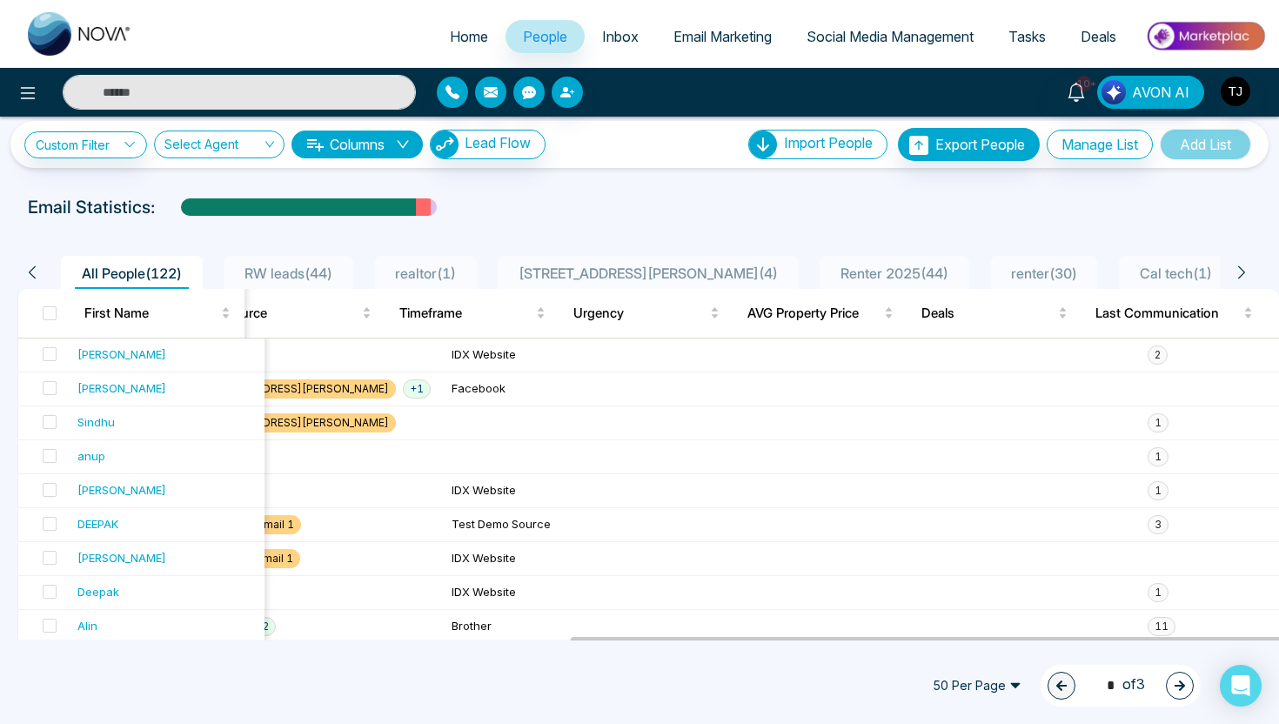
click at [401, 136] on button "Columns" at bounding box center [357, 145] width 131 height 28
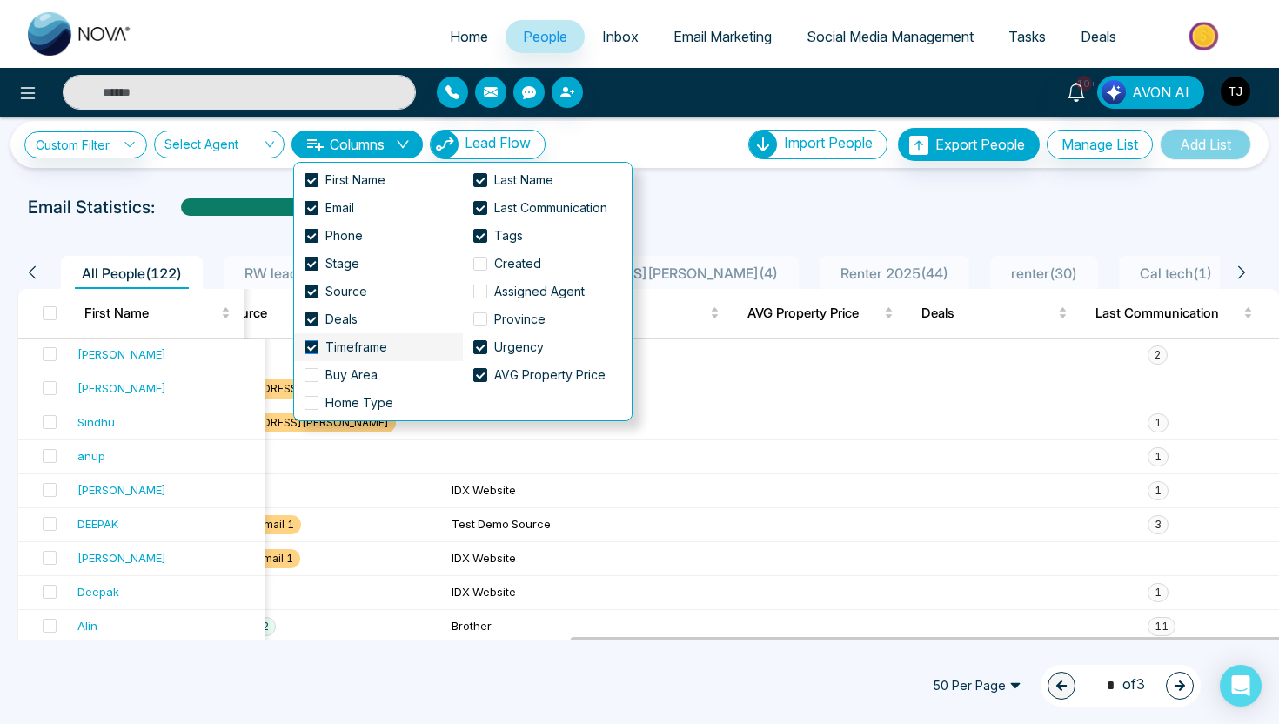
click at [316, 348] on span at bounding box center [312, 347] width 14 height 14
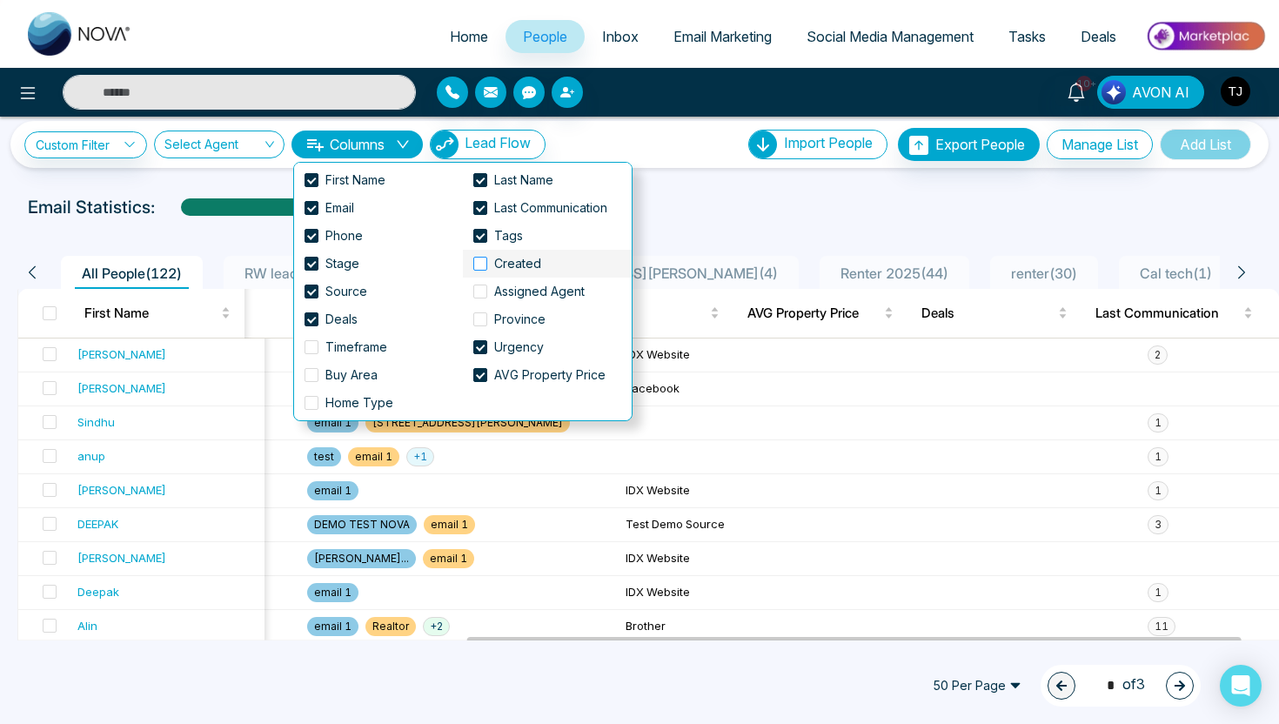
click at [482, 261] on span at bounding box center [480, 264] width 14 height 14
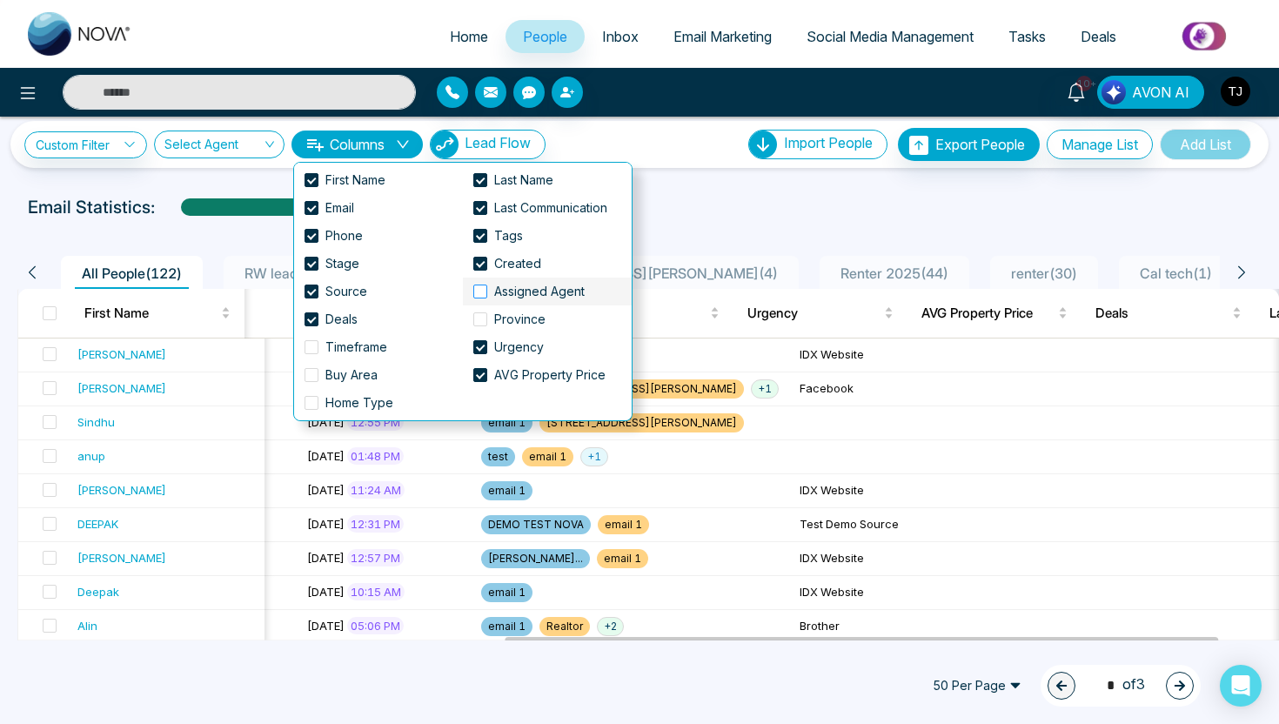
click at [484, 291] on span at bounding box center [480, 292] width 14 height 14
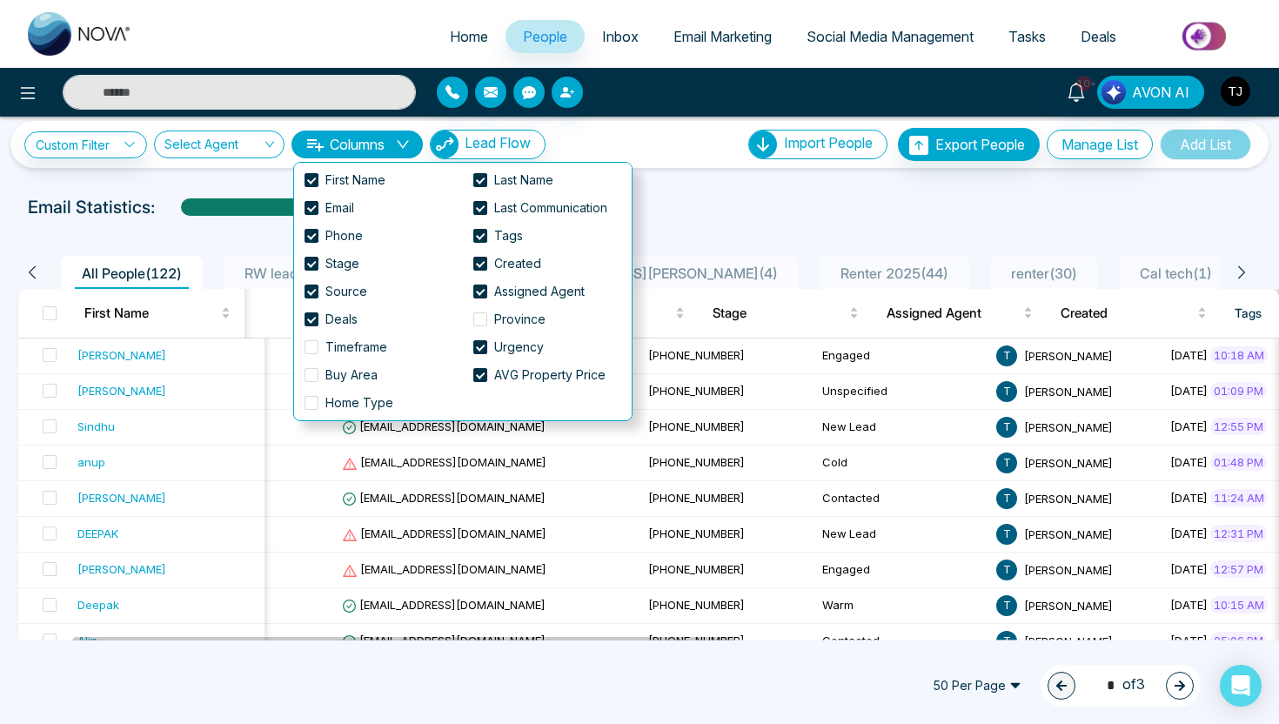
click at [737, 211] on div "Email Statistics:" at bounding box center [432, 207] width 809 height 26
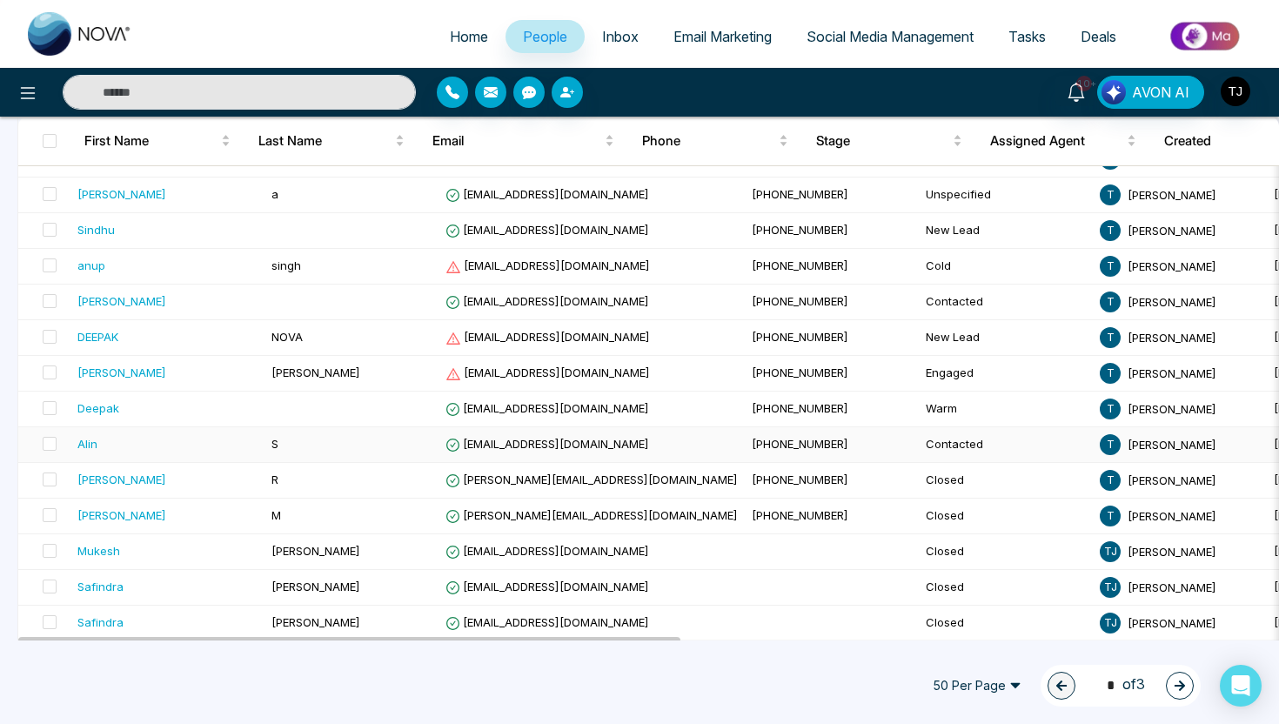
click at [89, 445] on div "Alin" at bounding box center [87, 443] width 20 height 17
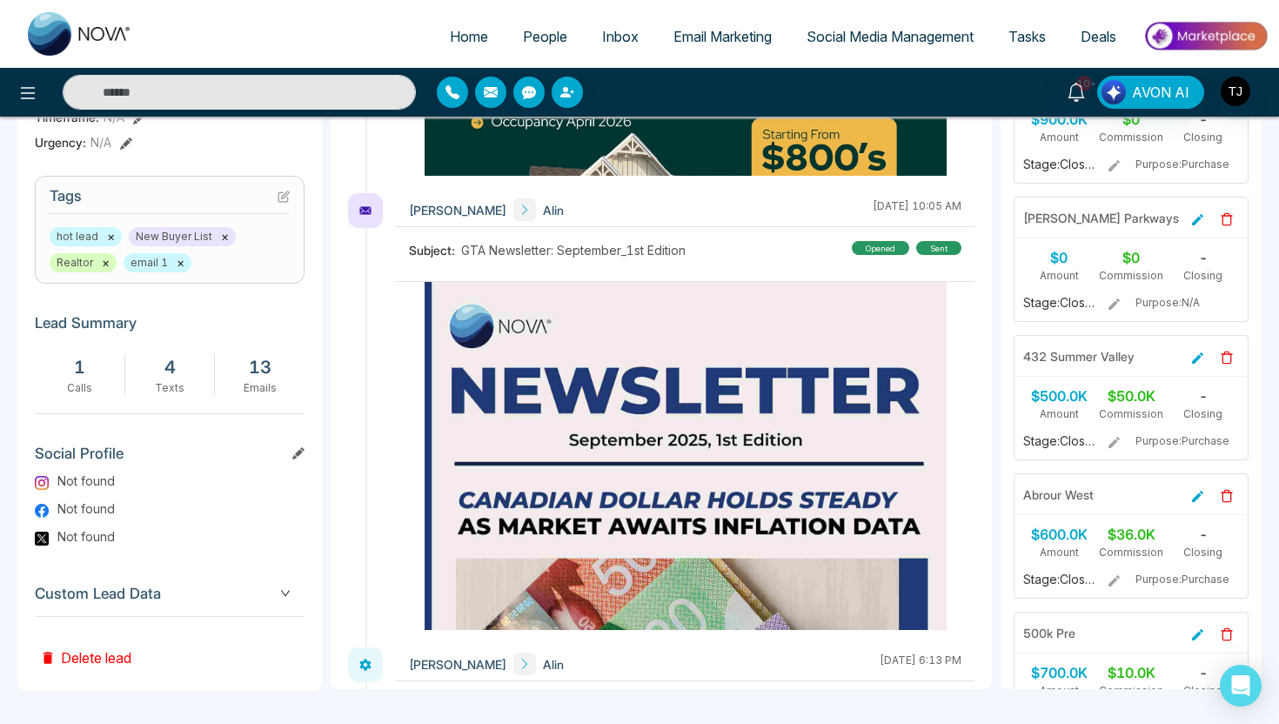
click at [150, 591] on span "Custom Lead Data" at bounding box center [170, 594] width 270 height 24
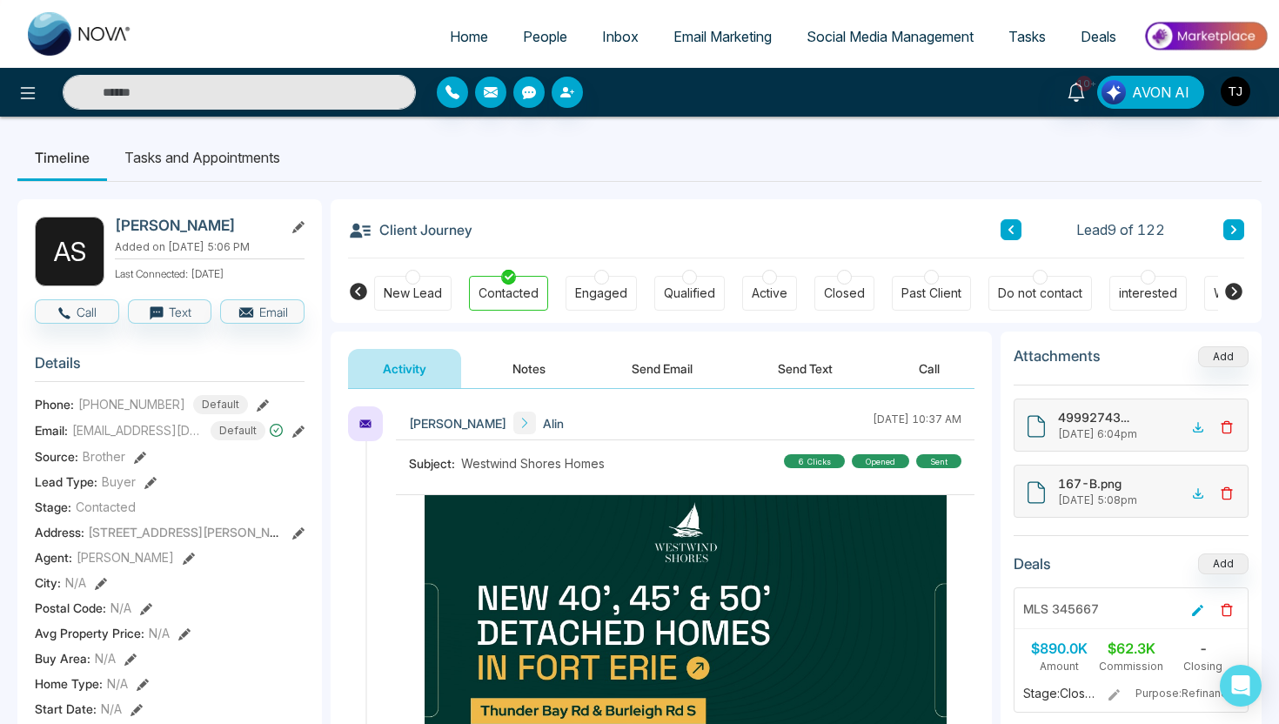
click at [514, 359] on button "Notes" at bounding box center [529, 368] width 103 height 39
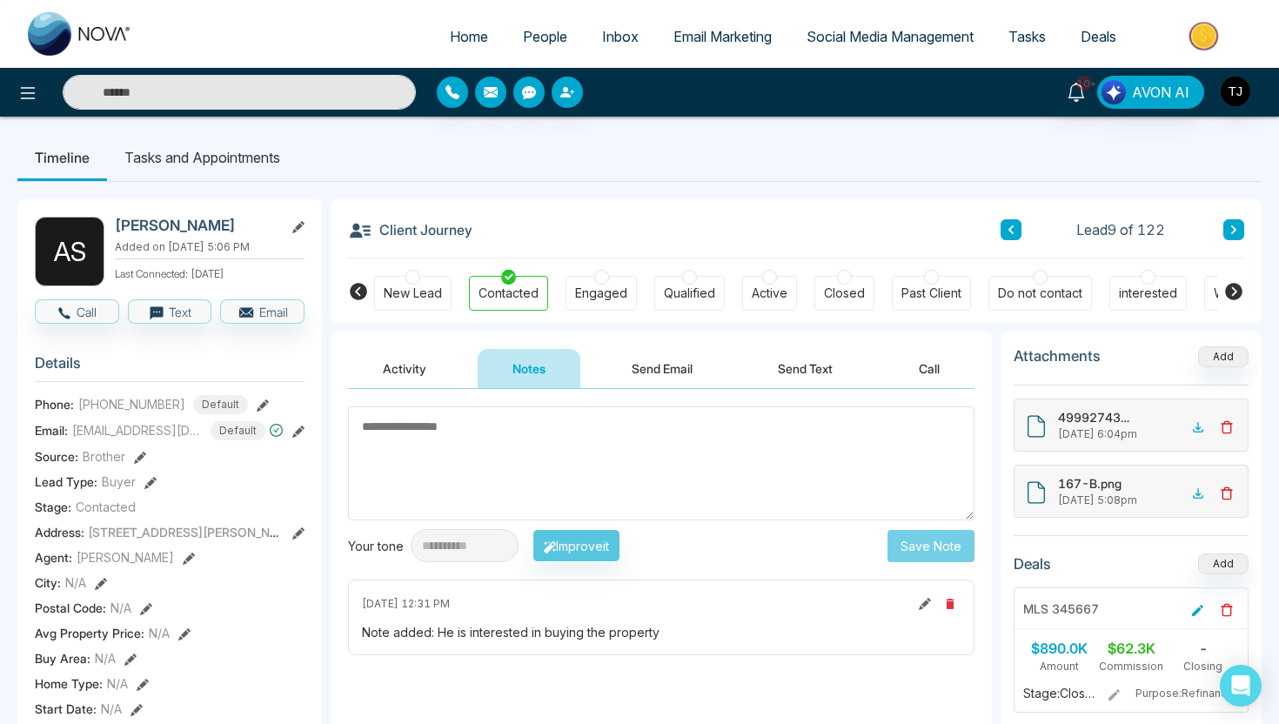
click at [524, 480] on textarea at bounding box center [661, 463] width 627 height 114
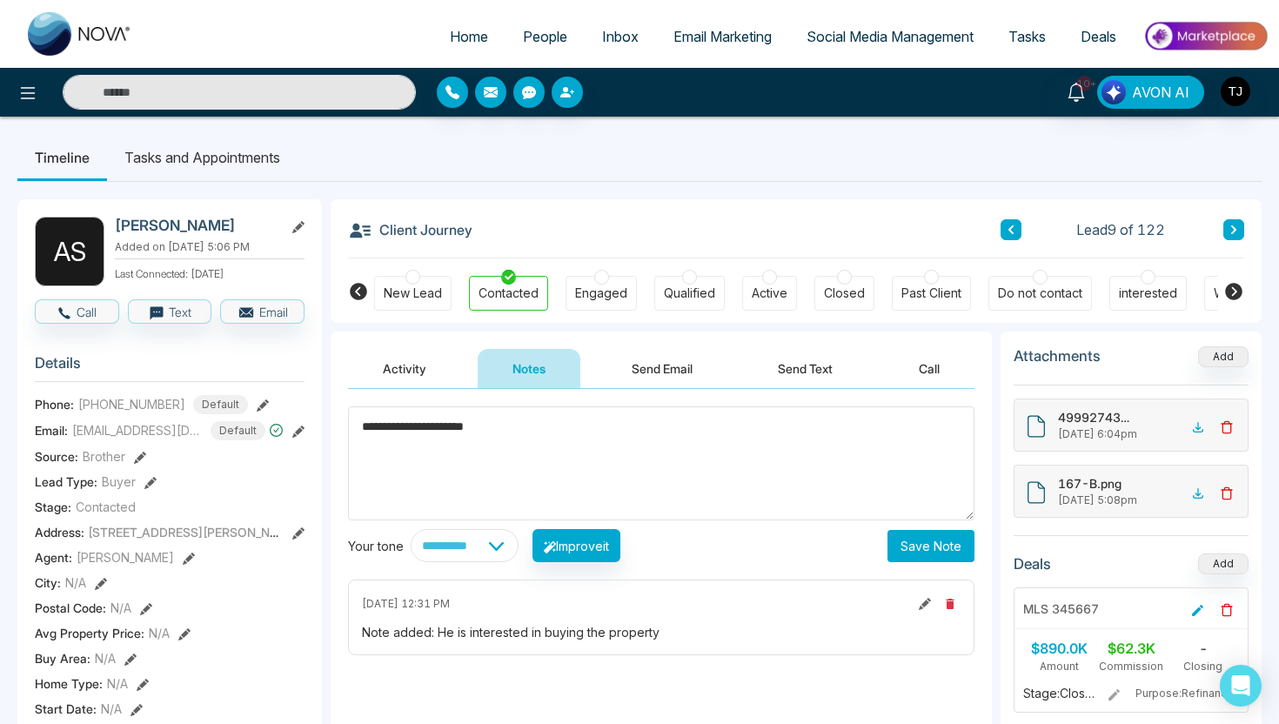
drag, startPoint x: 530, startPoint y: 423, endPoint x: 342, endPoint y: 420, distance: 188.0
click at [342, 420] on div "**********" at bounding box center [661, 563] width 661 height 348
click at [387, 480] on textarea "**********" at bounding box center [661, 463] width 627 height 114
type textarea "**********"
click at [935, 546] on button "Save Note" at bounding box center [931, 546] width 87 height 32
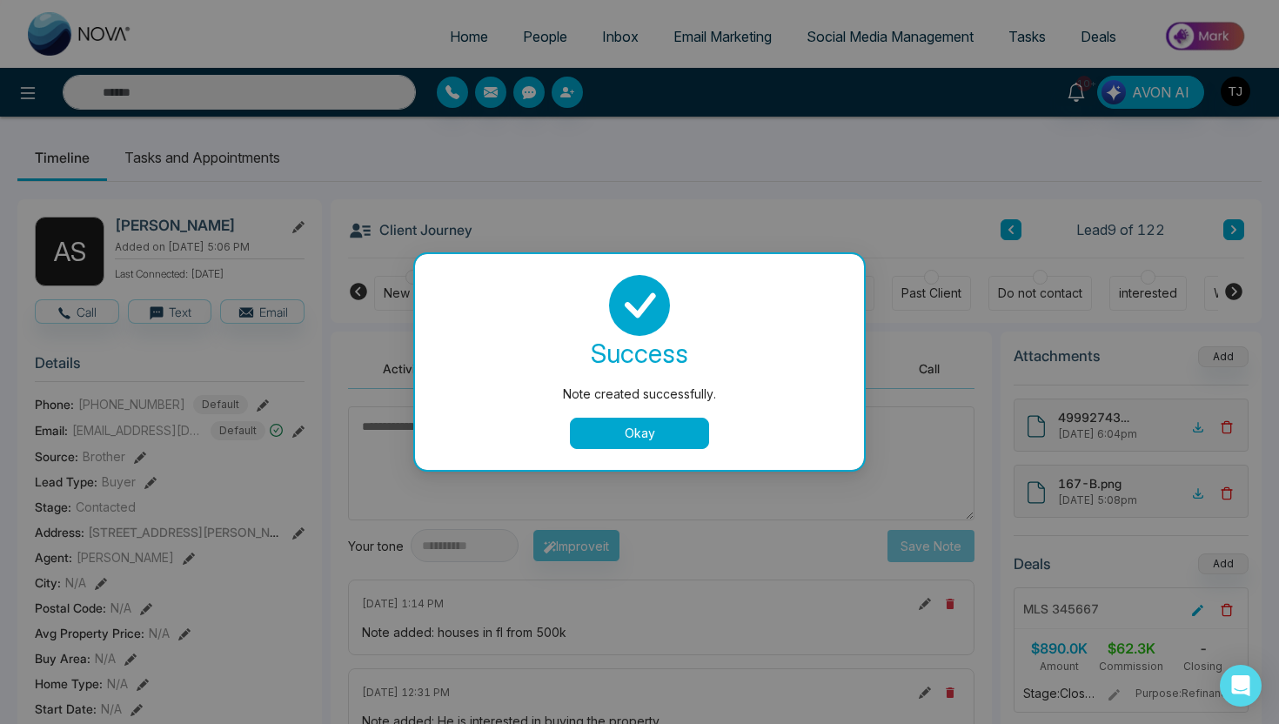
click at [660, 428] on button "Okay" at bounding box center [639, 433] width 139 height 31
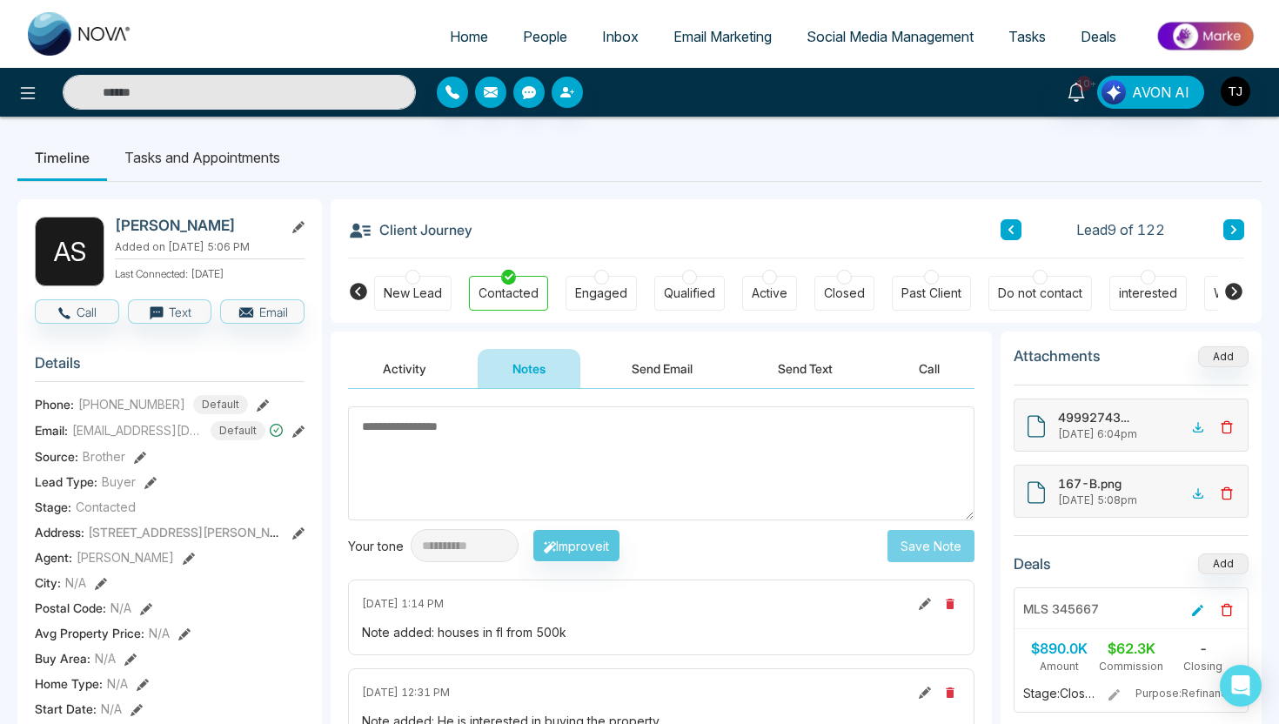
click at [408, 354] on button "Activity" at bounding box center [404, 368] width 113 height 39
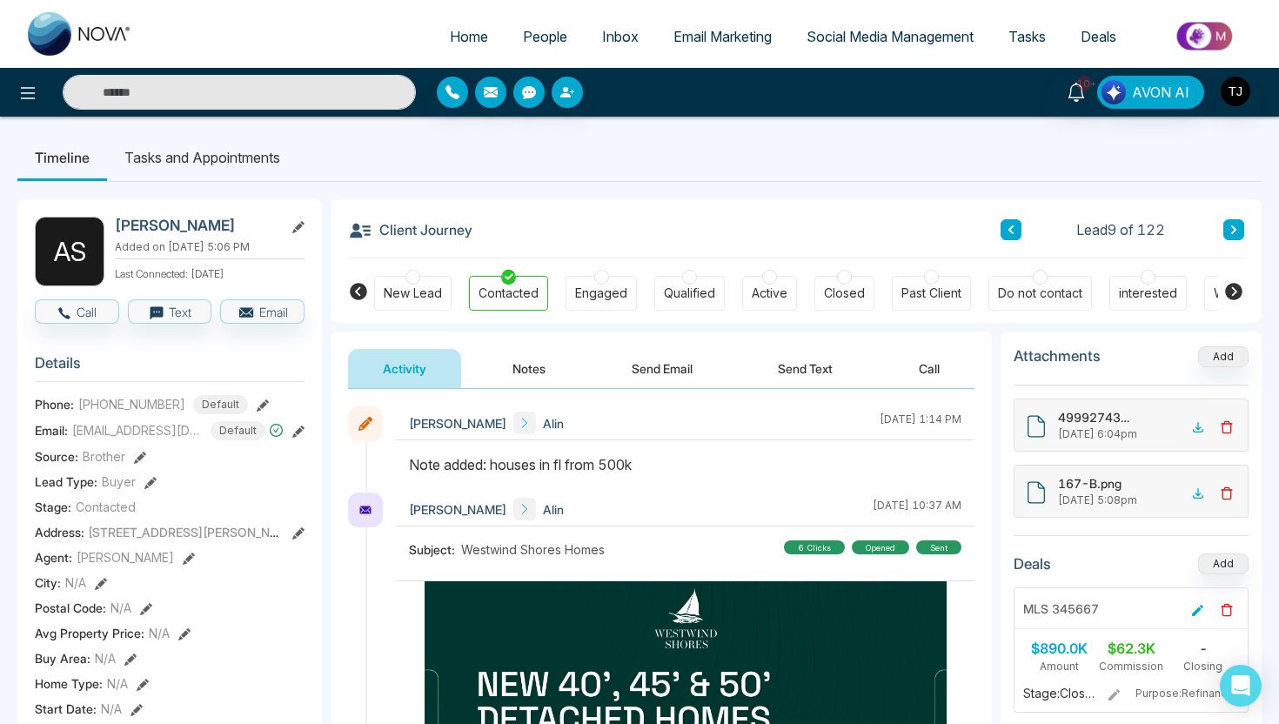
click at [677, 373] on button "Send Email" at bounding box center [662, 368] width 131 height 39
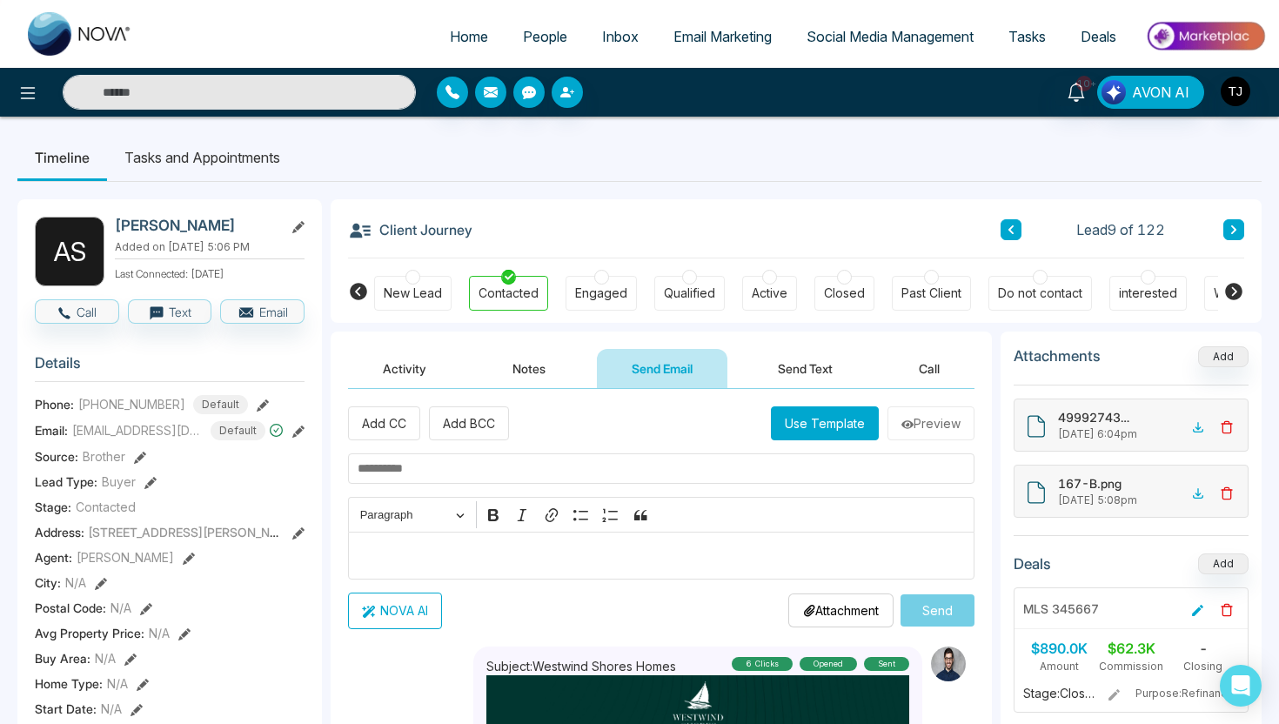
click at [552, 546] on p "Editor editing area: main" at bounding box center [662, 555] width 608 height 21
click at [402, 617] on button "NOVA AI" at bounding box center [395, 611] width 94 height 37
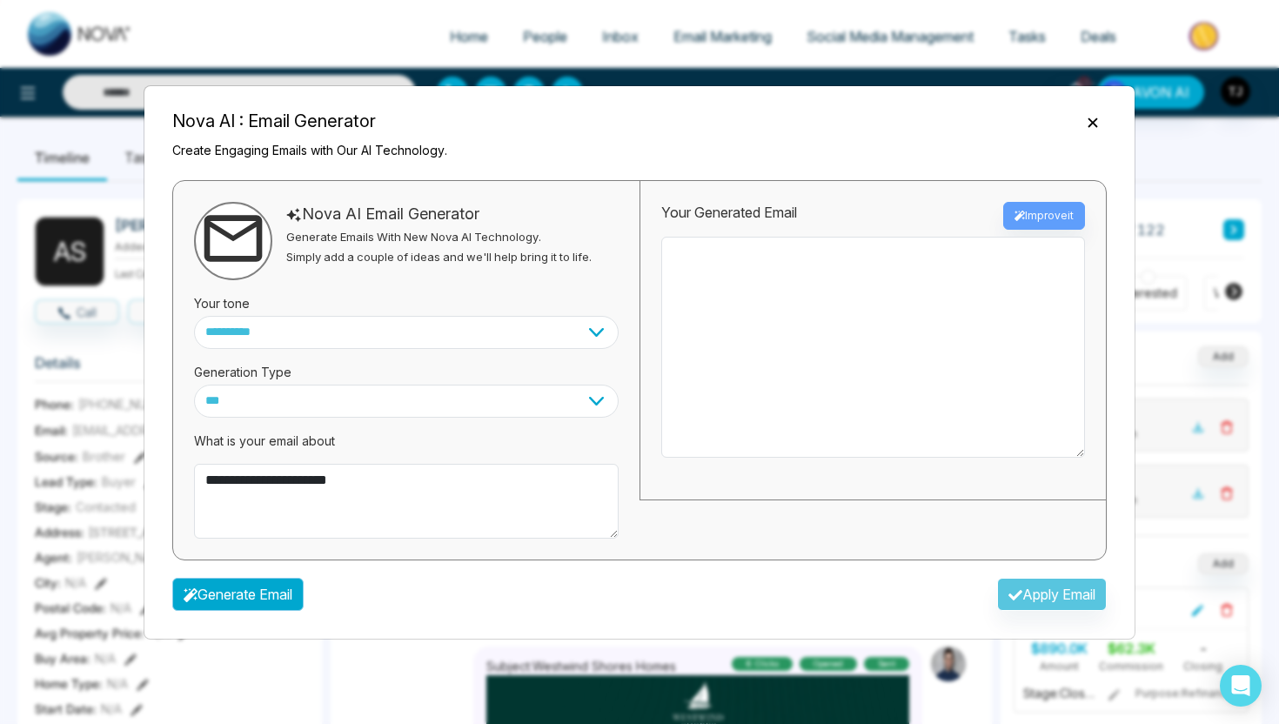
click at [272, 594] on button "Generate Email" at bounding box center [237, 594] width 131 height 33
type textarea "**********"
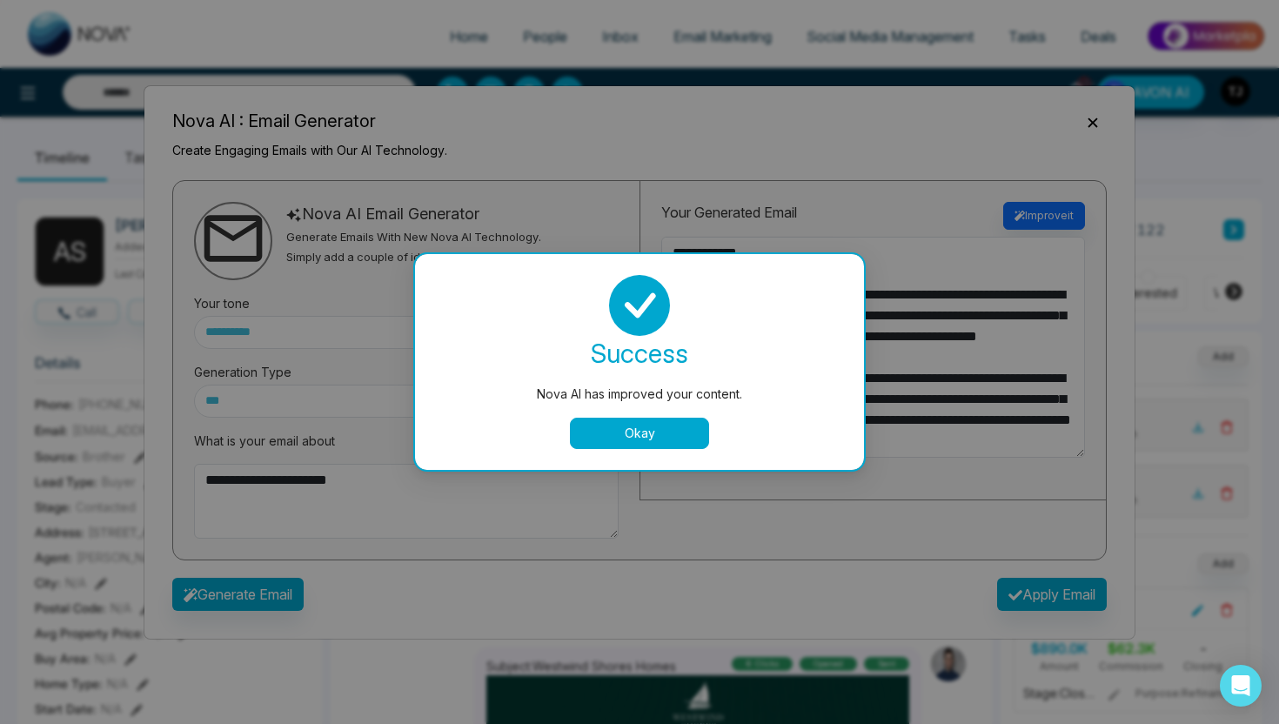
click at [693, 420] on button "Okay" at bounding box center [639, 433] width 139 height 31
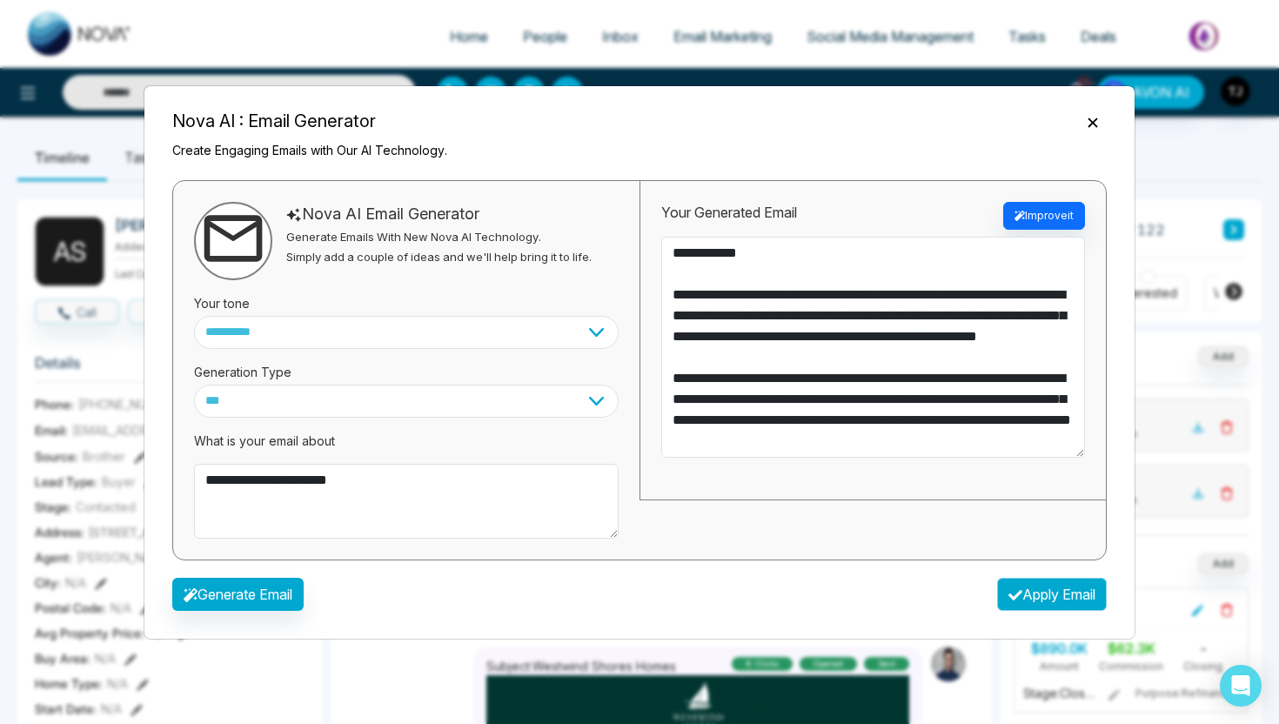
click at [1067, 596] on button "Apply Email" at bounding box center [1052, 594] width 110 height 33
type textarea "**********"
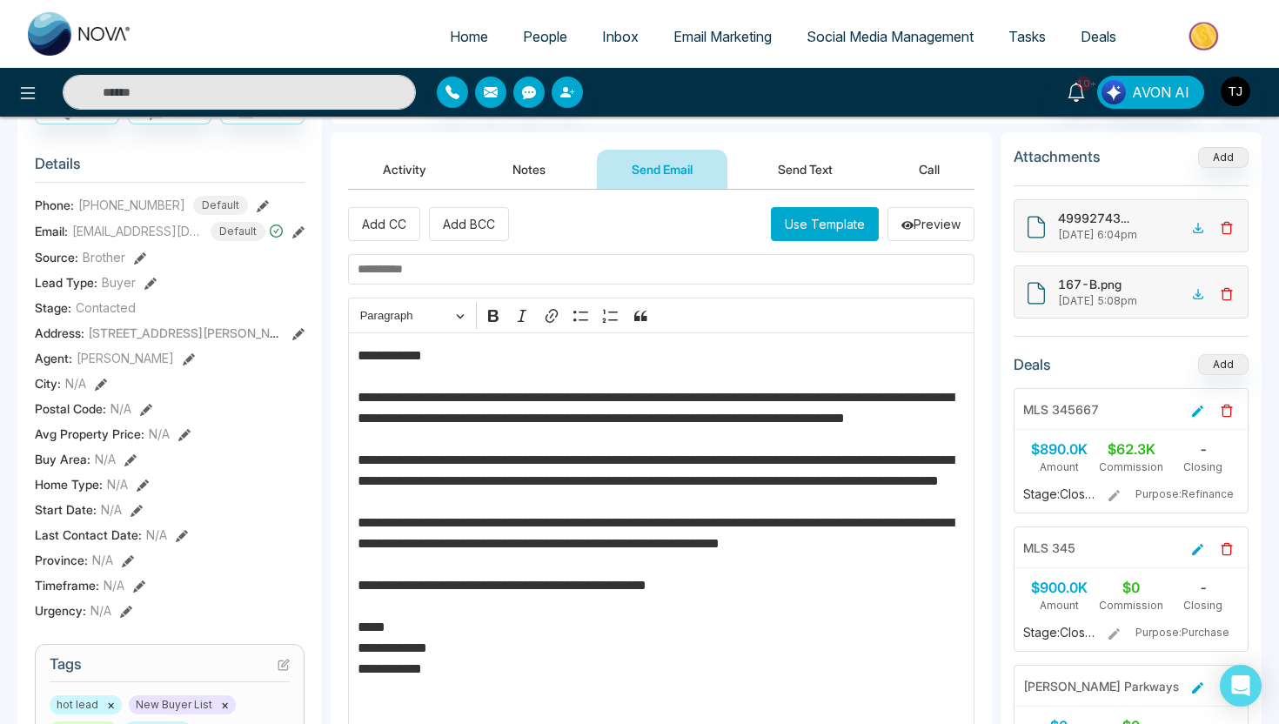
scroll to position [167, 0]
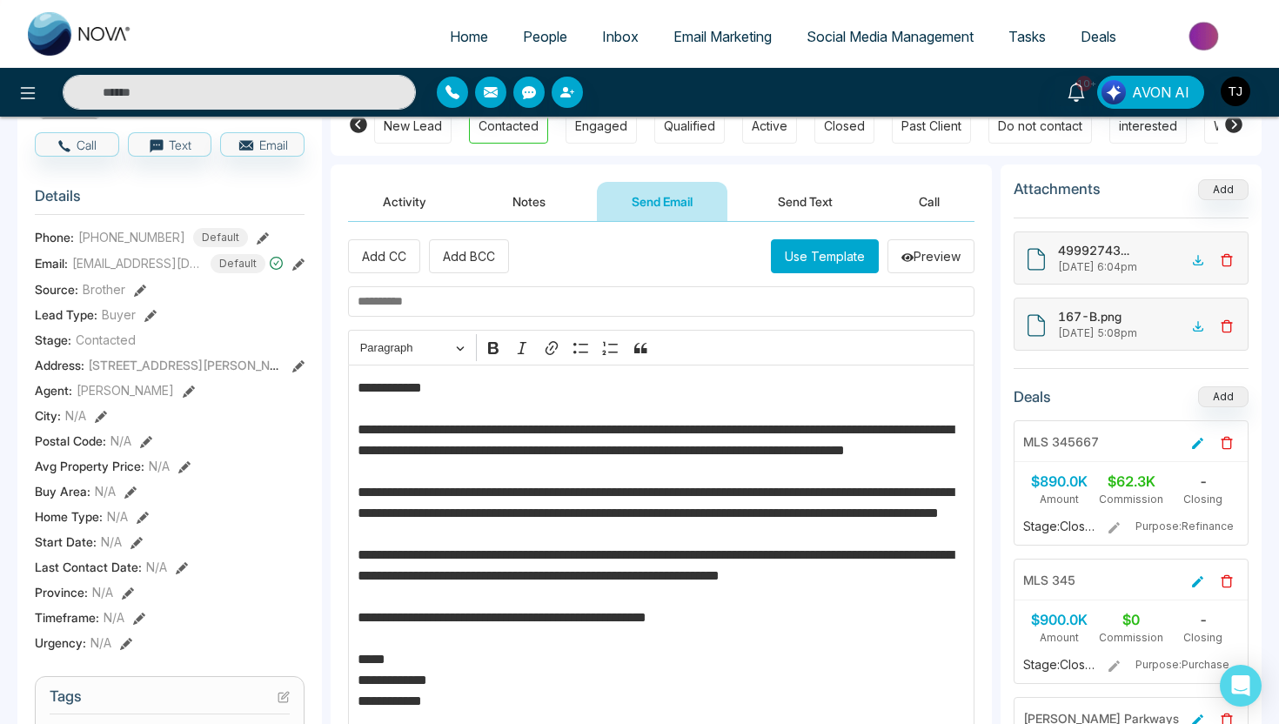
click at [805, 201] on button "Send Text" at bounding box center [805, 201] width 124 height 39
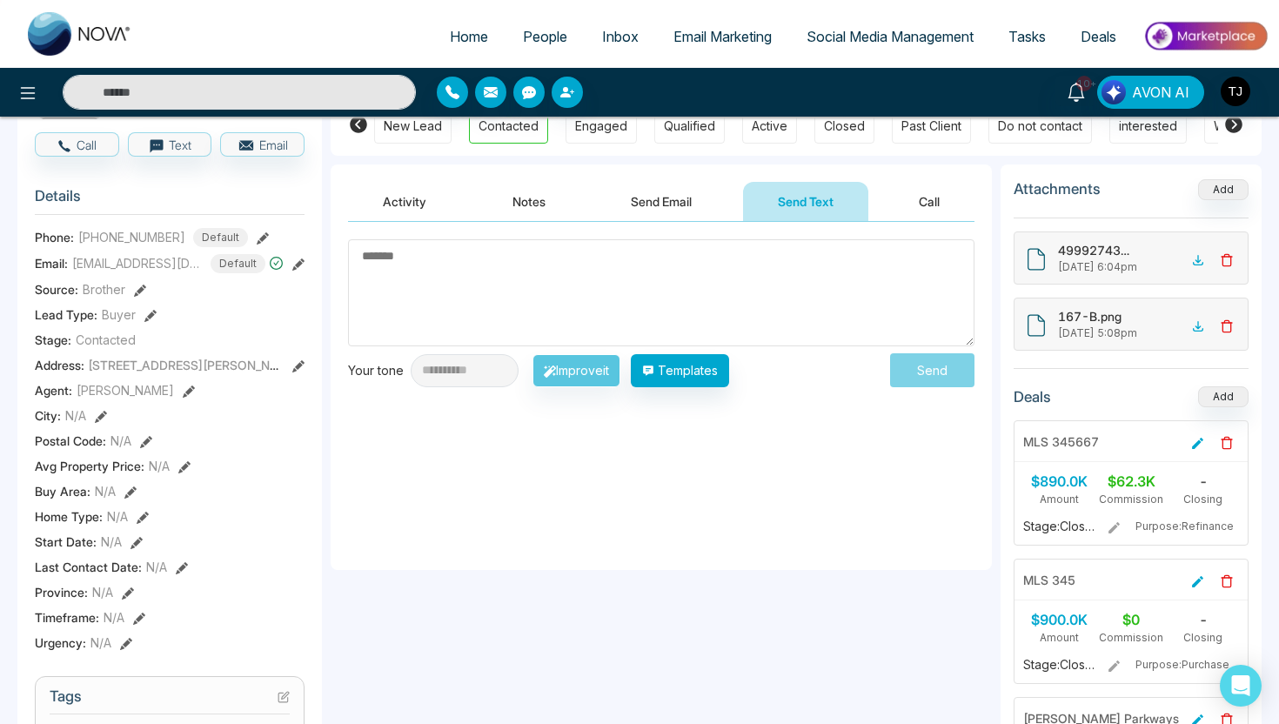
click at [560, 319] on textarea at bounding box center [661, 292] width 627 height 107
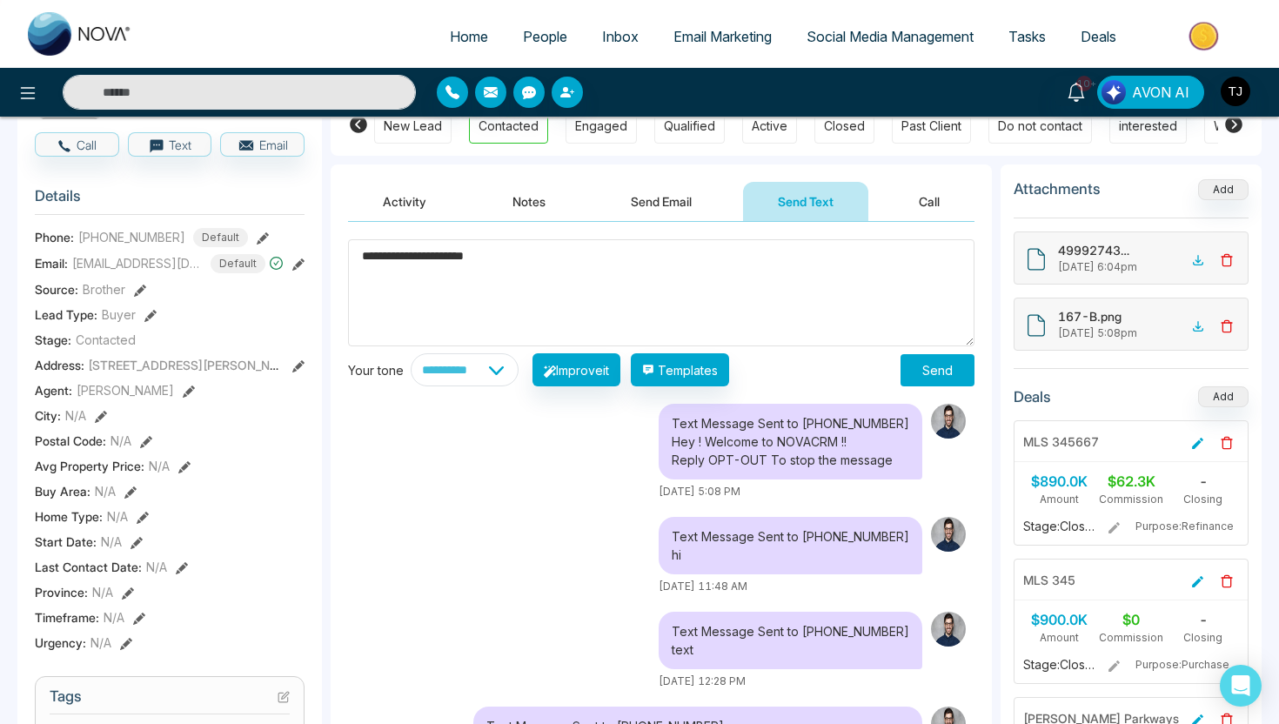
type textarea "**********"
click at [499, 379] on select "**********" at bounding box center [465, 369] width 108 height 33
select select "*******"
click at [606, 379] on button "Improve it" at bounding box center [577, 369] width 88 height 33
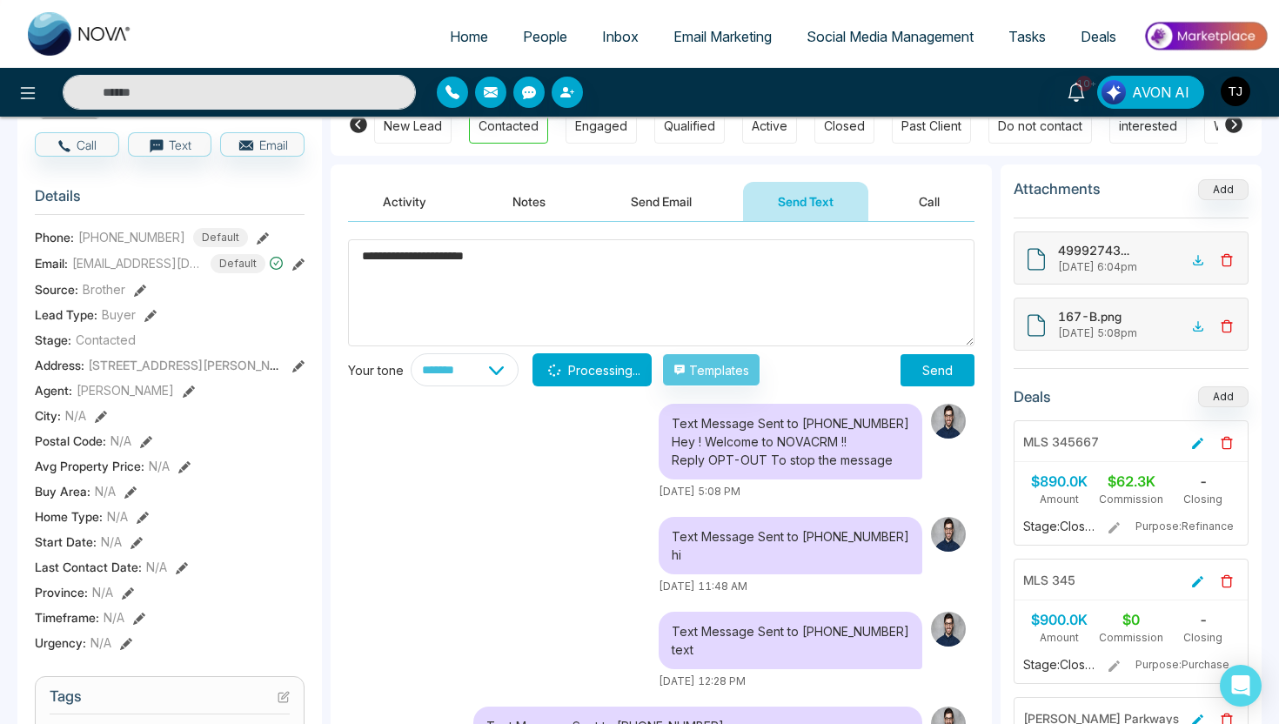
type textarea "**********"
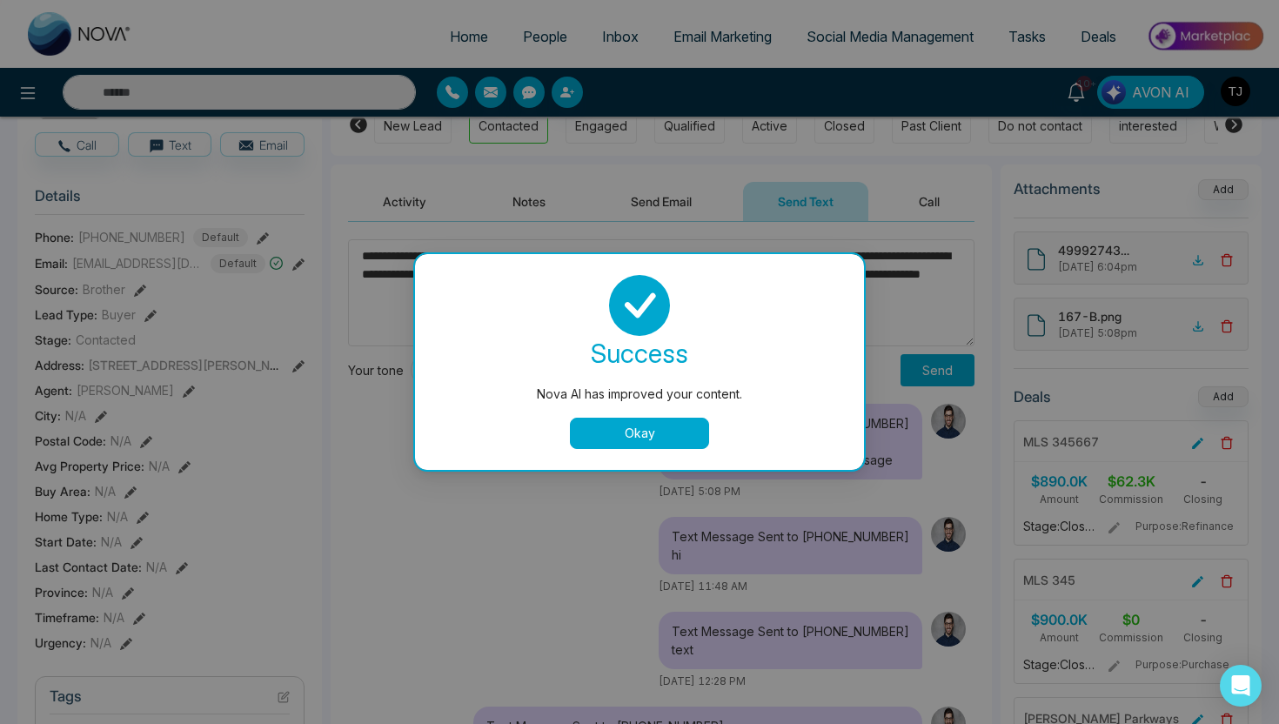
click at [659, 423] on button "Okay" at bounding box center [639, 433] width 139 height 31
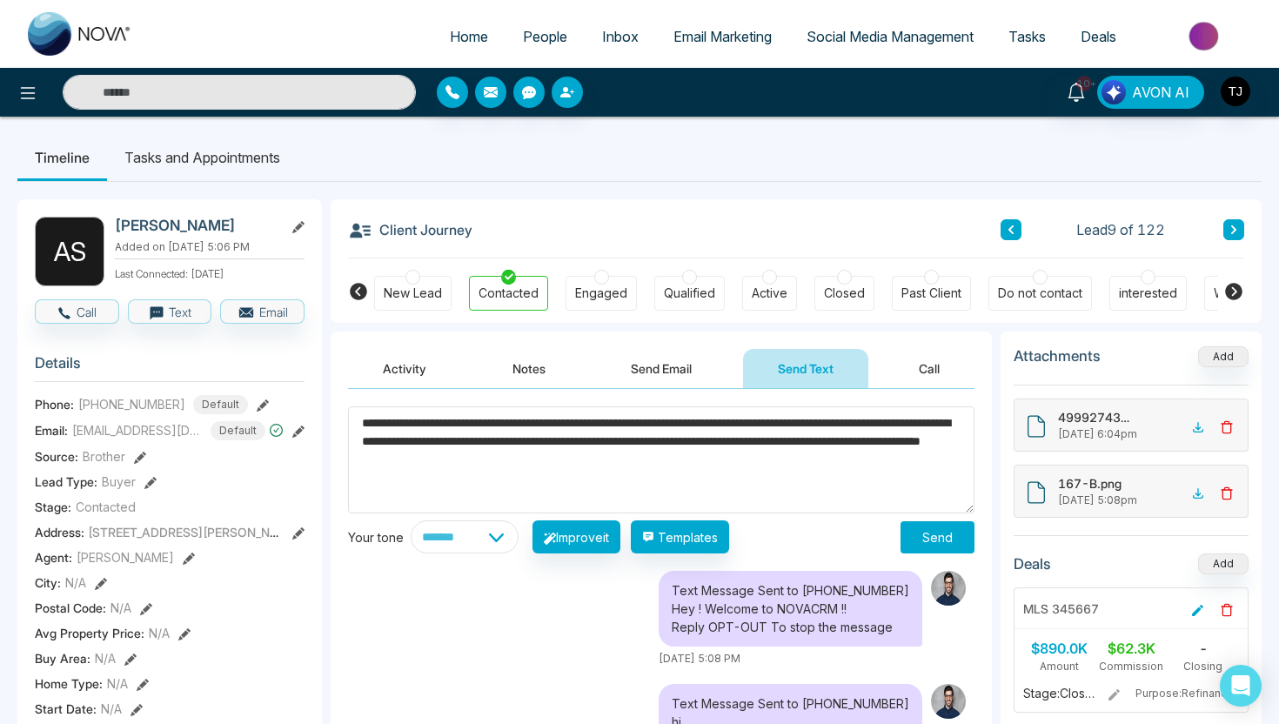
click at [687, 279] on div at bounding box center [689, 277] width 15 height 15
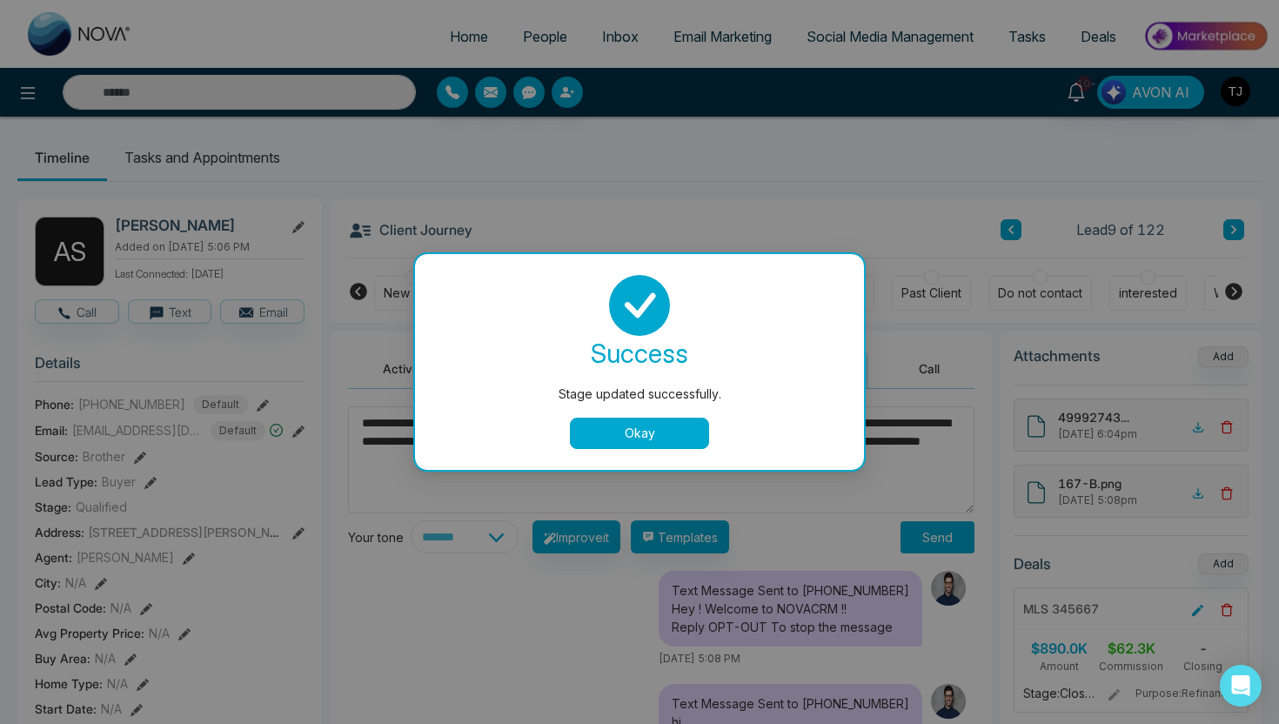
click at [667, 433] on button "Okay" at bounding box center [639, 433] width 139 height 31
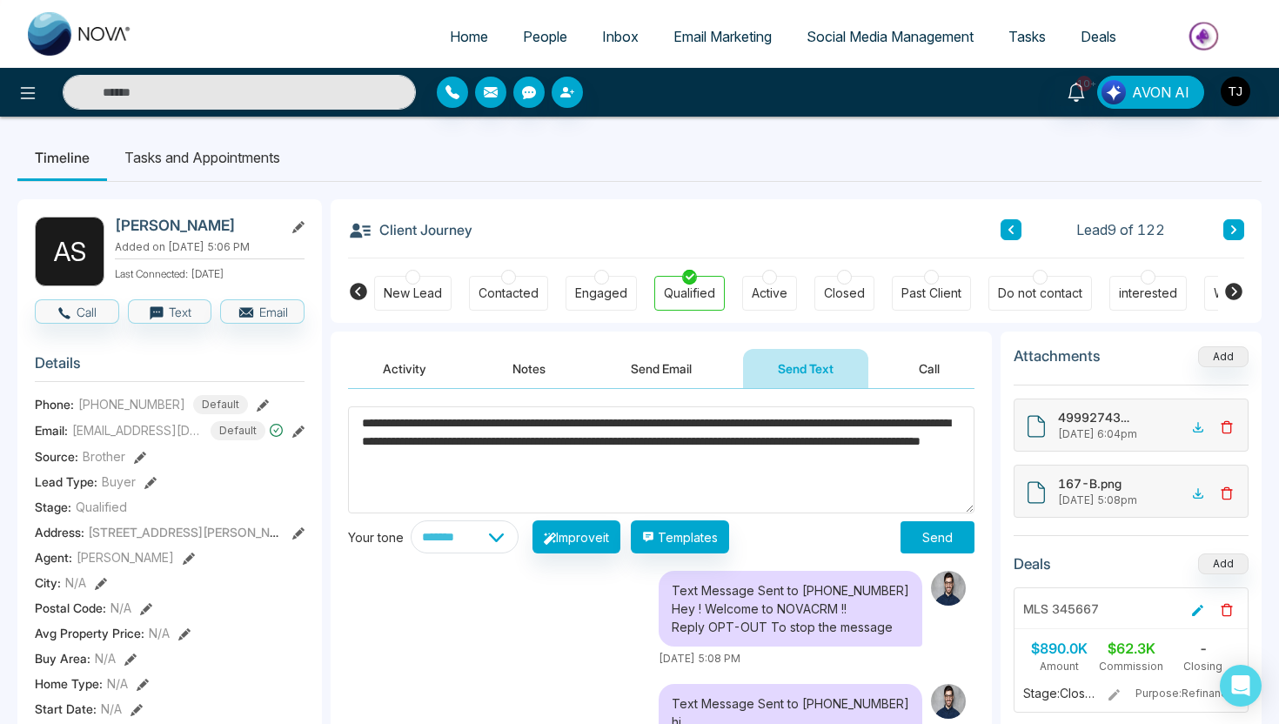
click at [930, 278] on div at bounding box center [931, 277] width 15 height 15
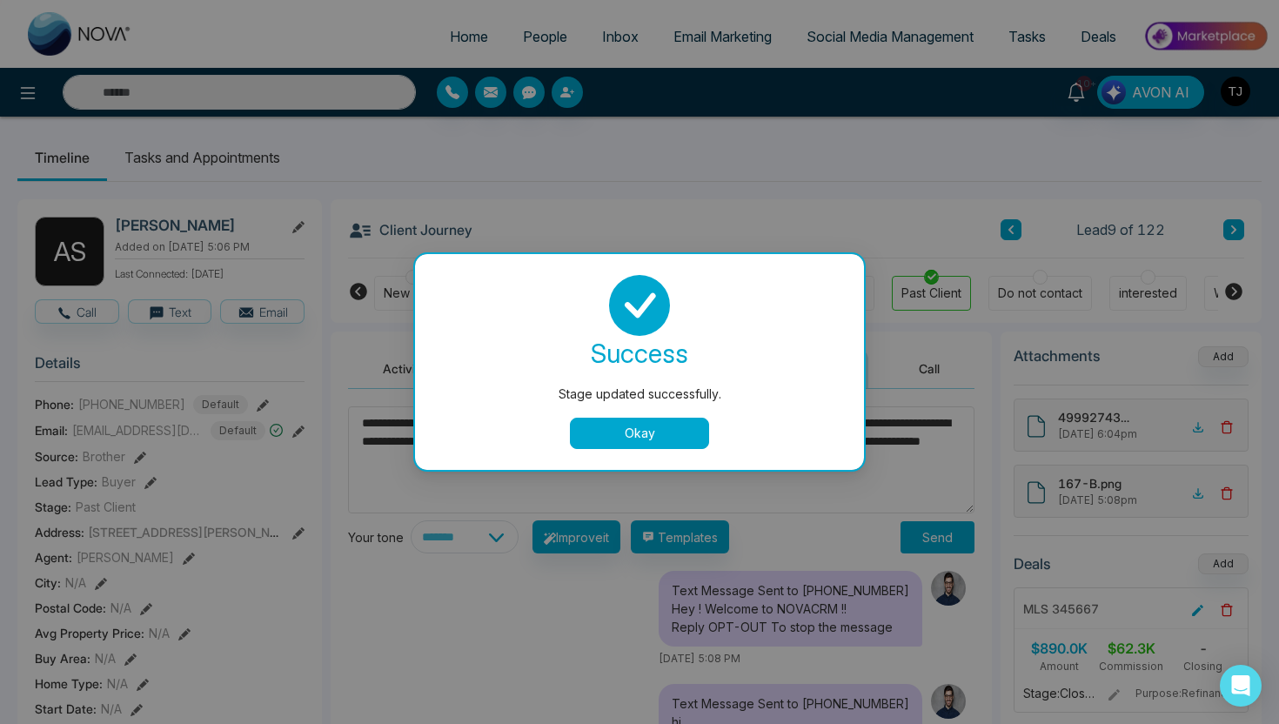
click at [635, 436] on button "Okay" at bounding box center [639, 433] width 139 height 31
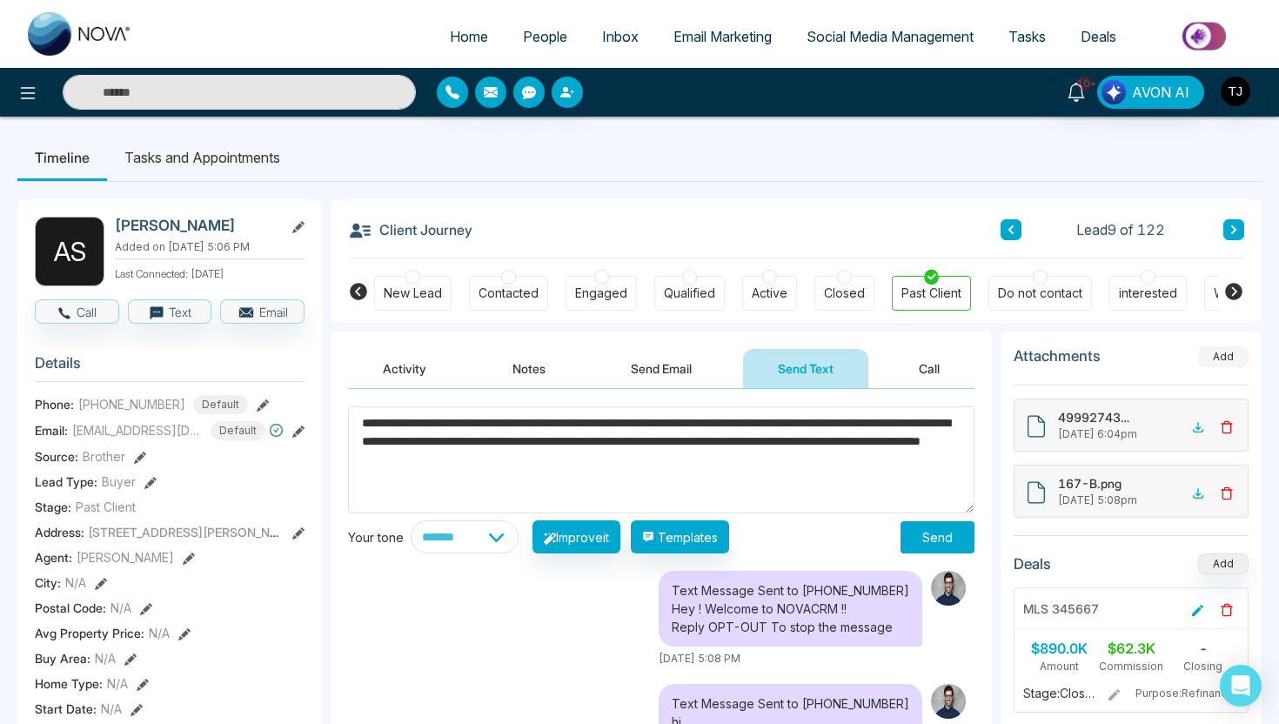
click at [1220, 360] on button "Add" at bounding box center [1224, 356] width 50 height 21
click at [228, 172] on li "Tasks and Appointments" at bounding box center [202, 157] width 191 height 47
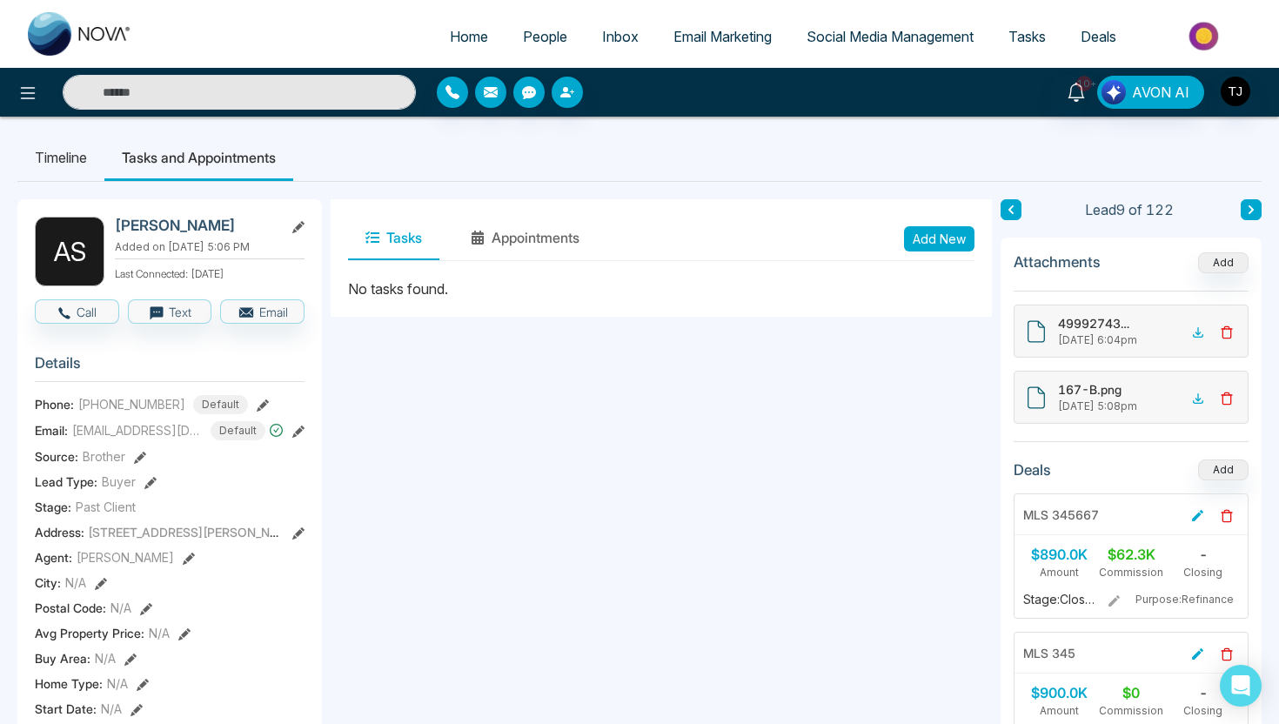
click at [540, 40] on span "People" at bounding box center [545, 36] width 44 height 17
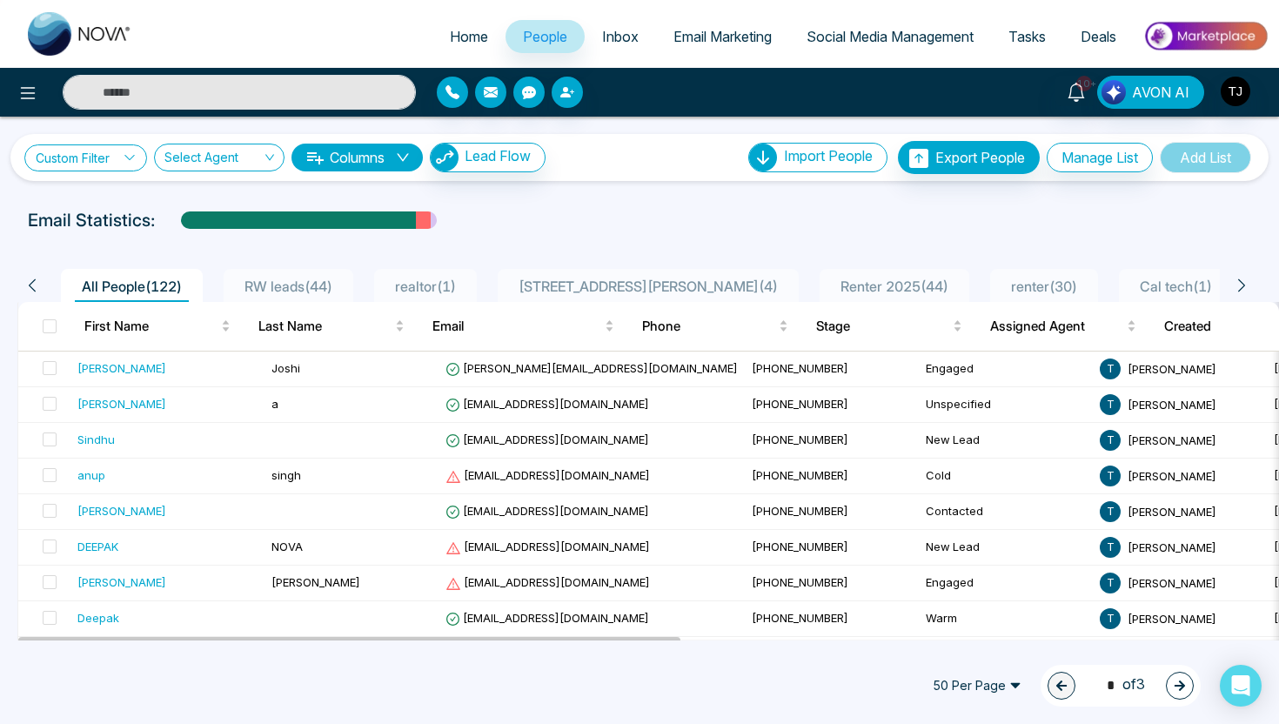
click at [111, 159] on link "Custom Filter" at bounding box center [85, 157] width 123 height 27
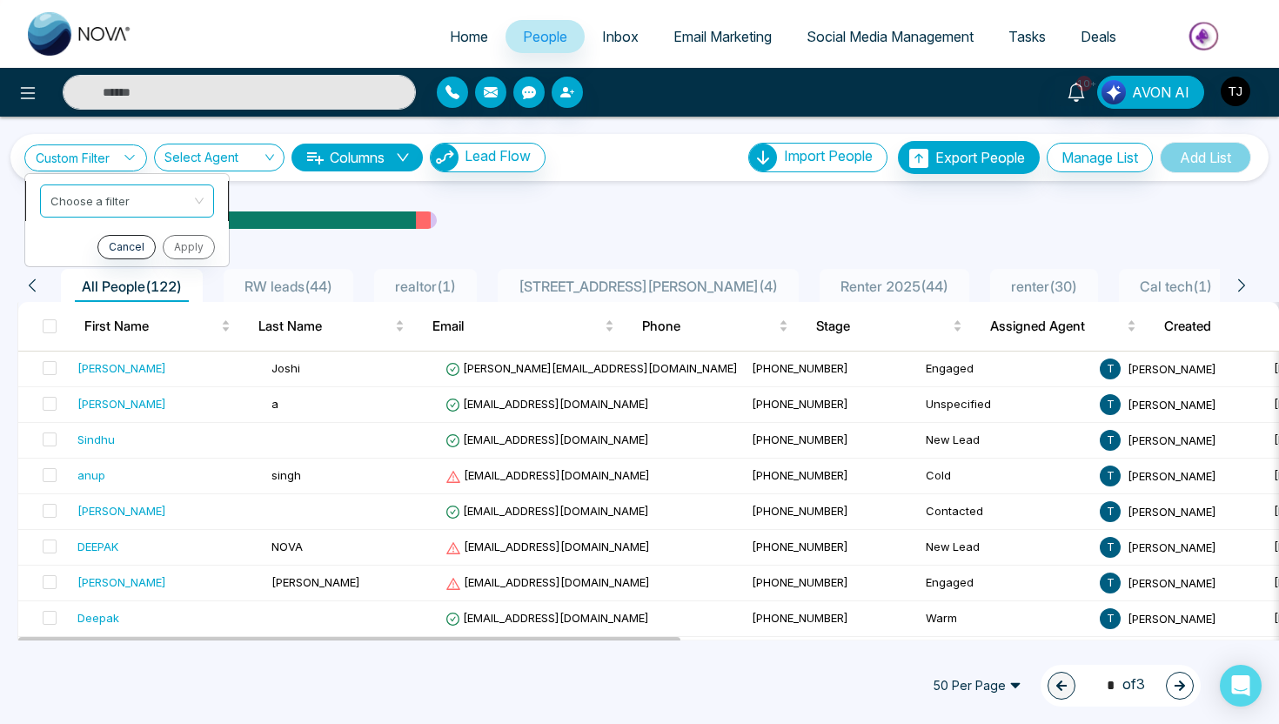
click at [106, 202] on input "search" at bounding box center [120, 198] width 141 height 26
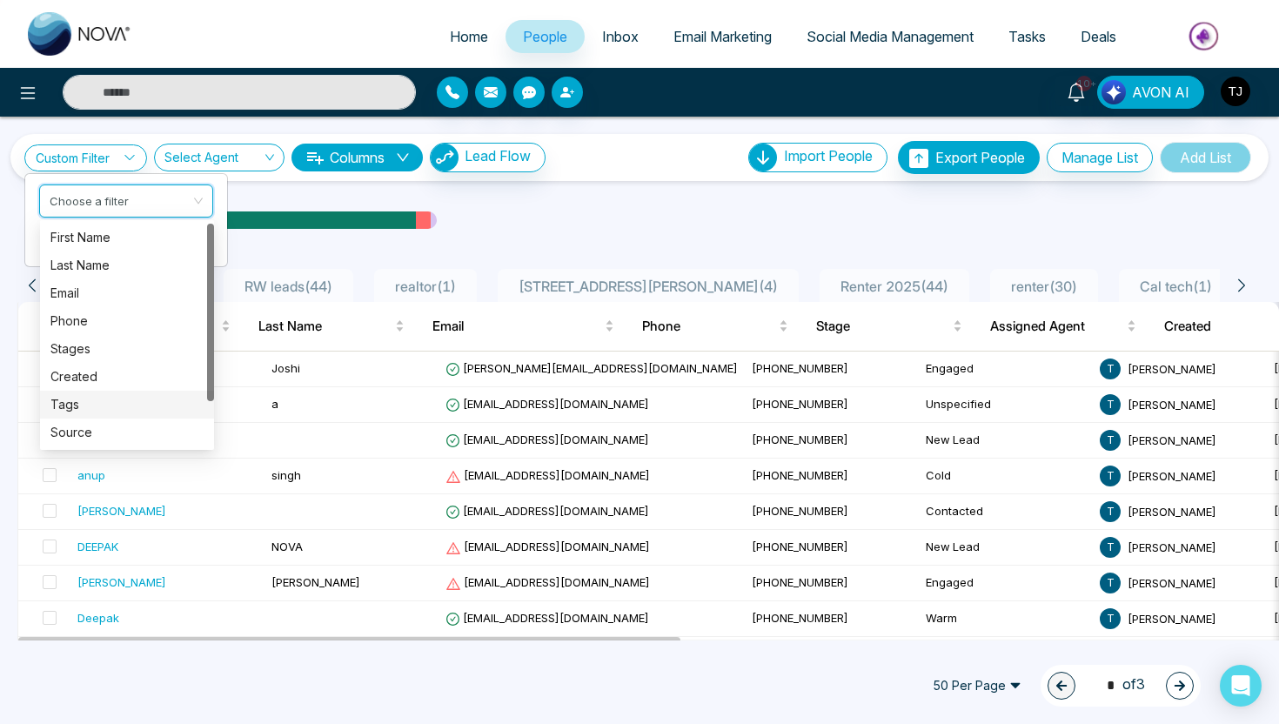
click at [91, 408] on div "Tags" at bounding box center [126, 404] width 153 height 19
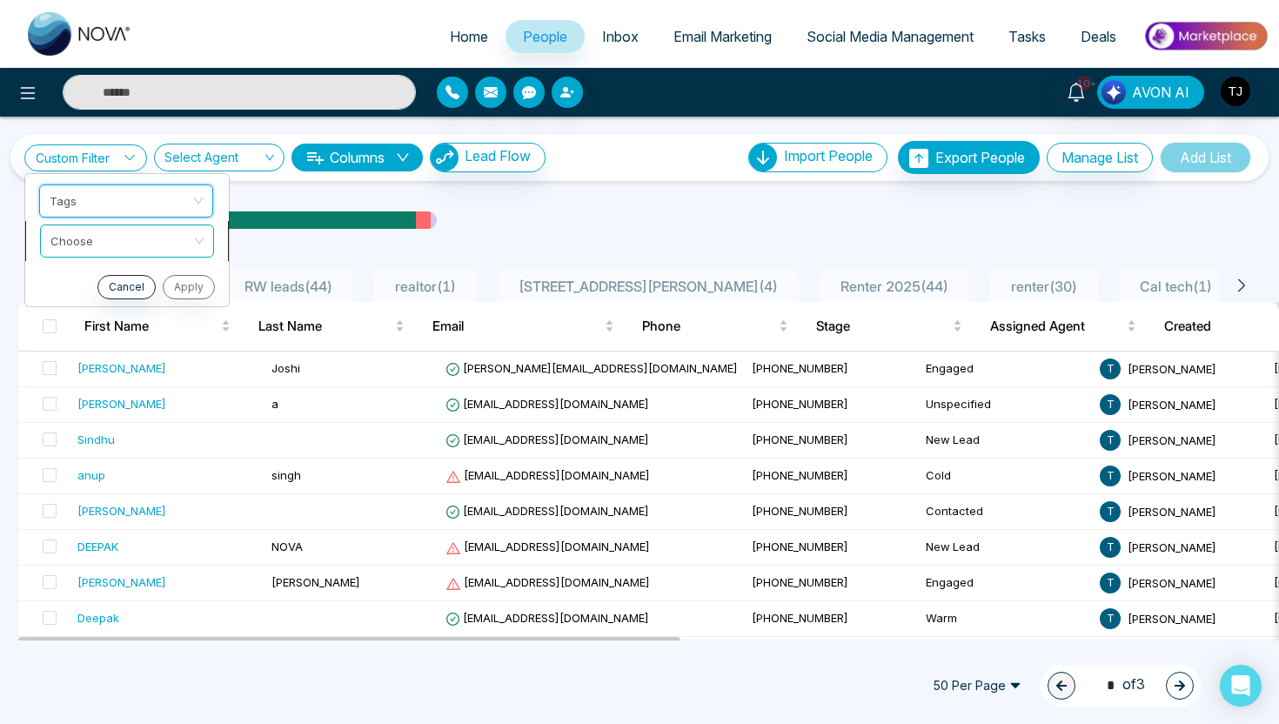
click at [111, 250] on input "search" at bounding box center [120, 238] width 141 height 26
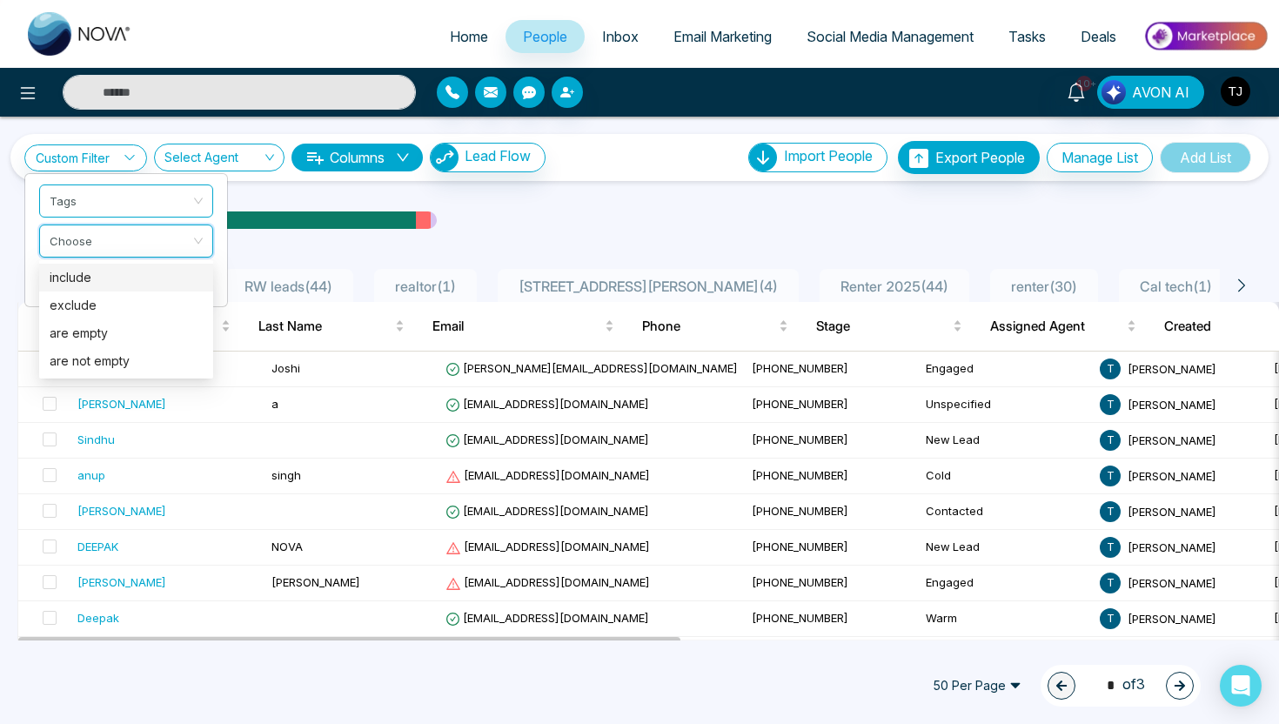
click at [111, 278] on div "include" at bounding box center [126, 277] width 153 height 19
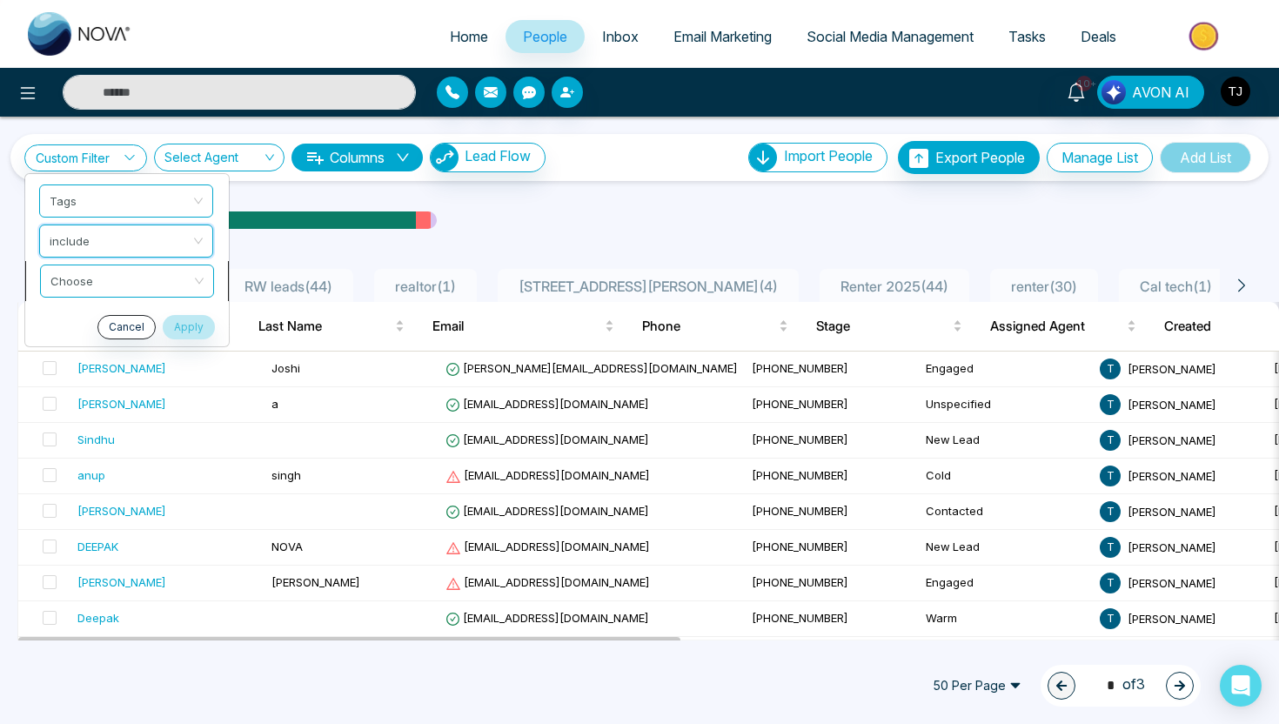
click at [111, 286] on input "search" at bounding box center [120, 278] width 141 height 26
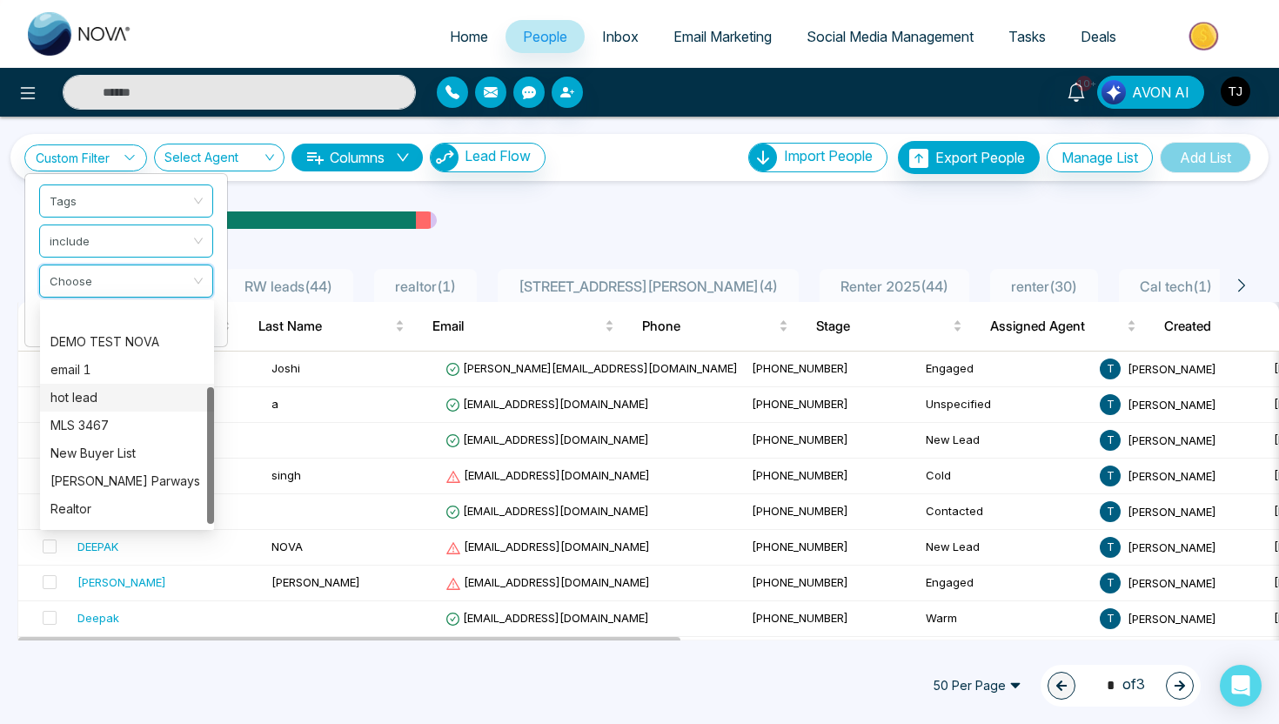
scroll to position [139, 0]
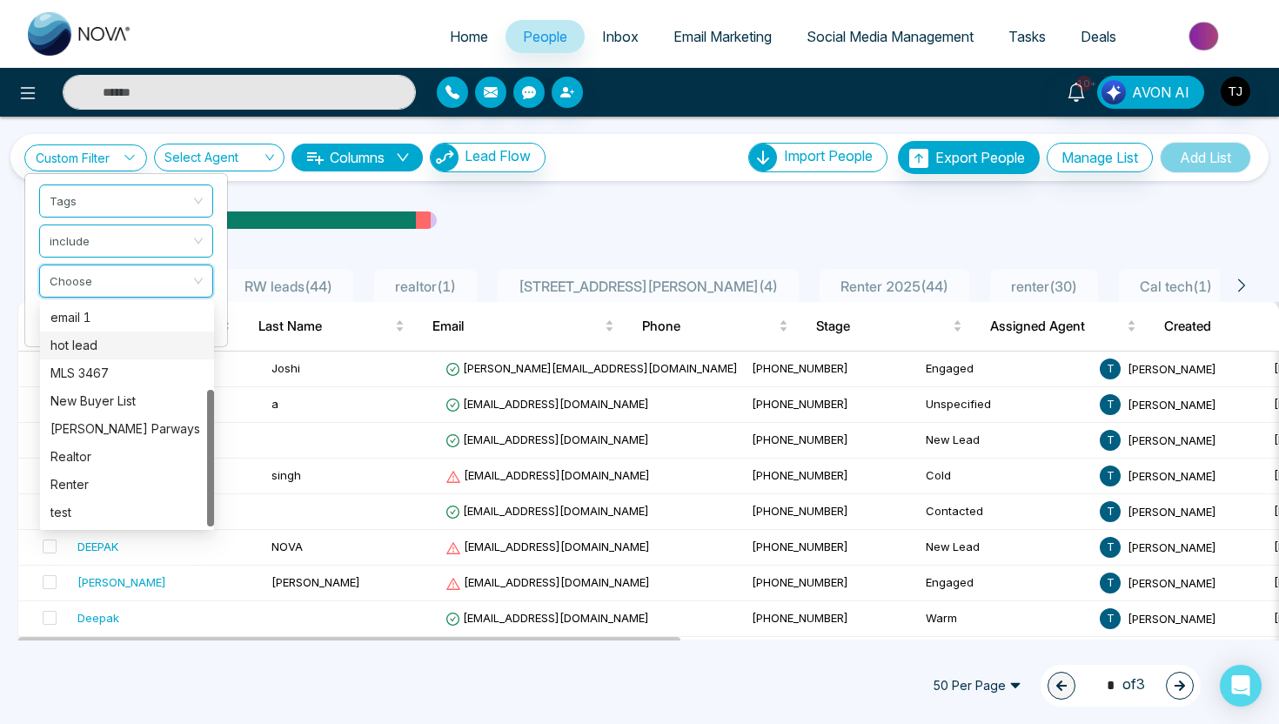
click at [104, 485] on div "Renter" at bounding box center [126, 484] width 153 height 19
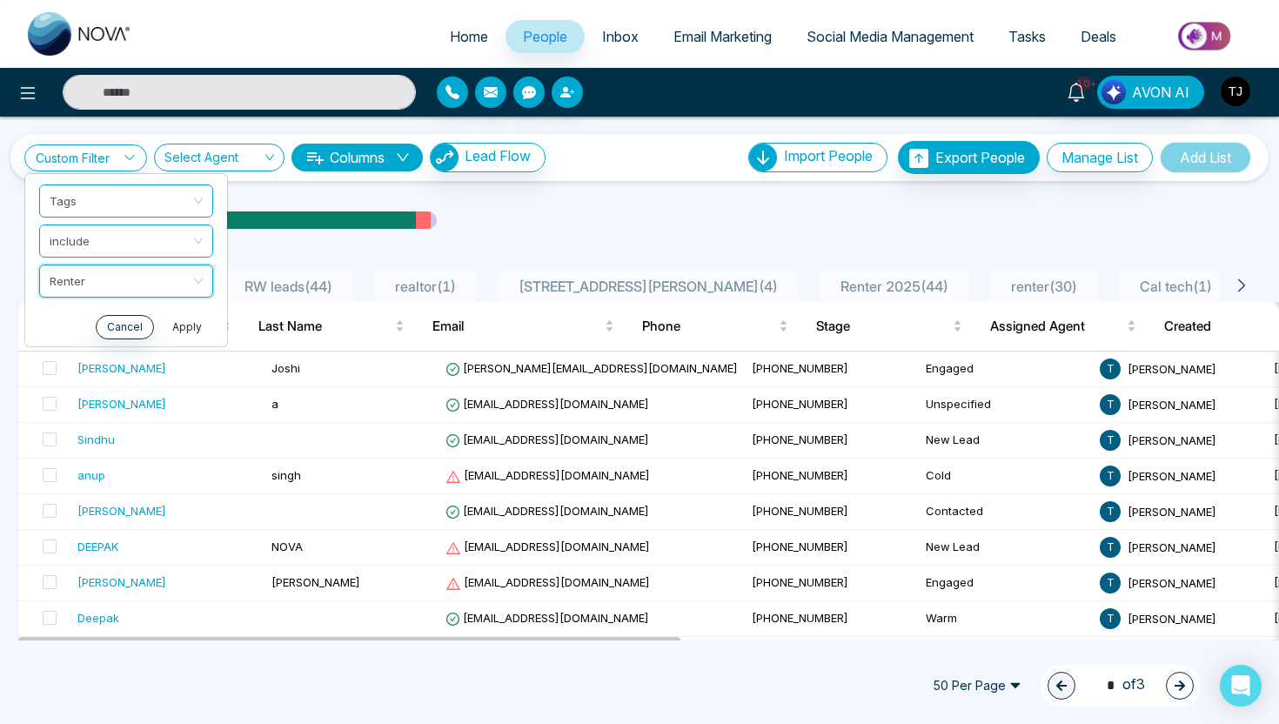
click at [190, 338] on button "Apply" at bounding box center [187, 327] width 52 height 24
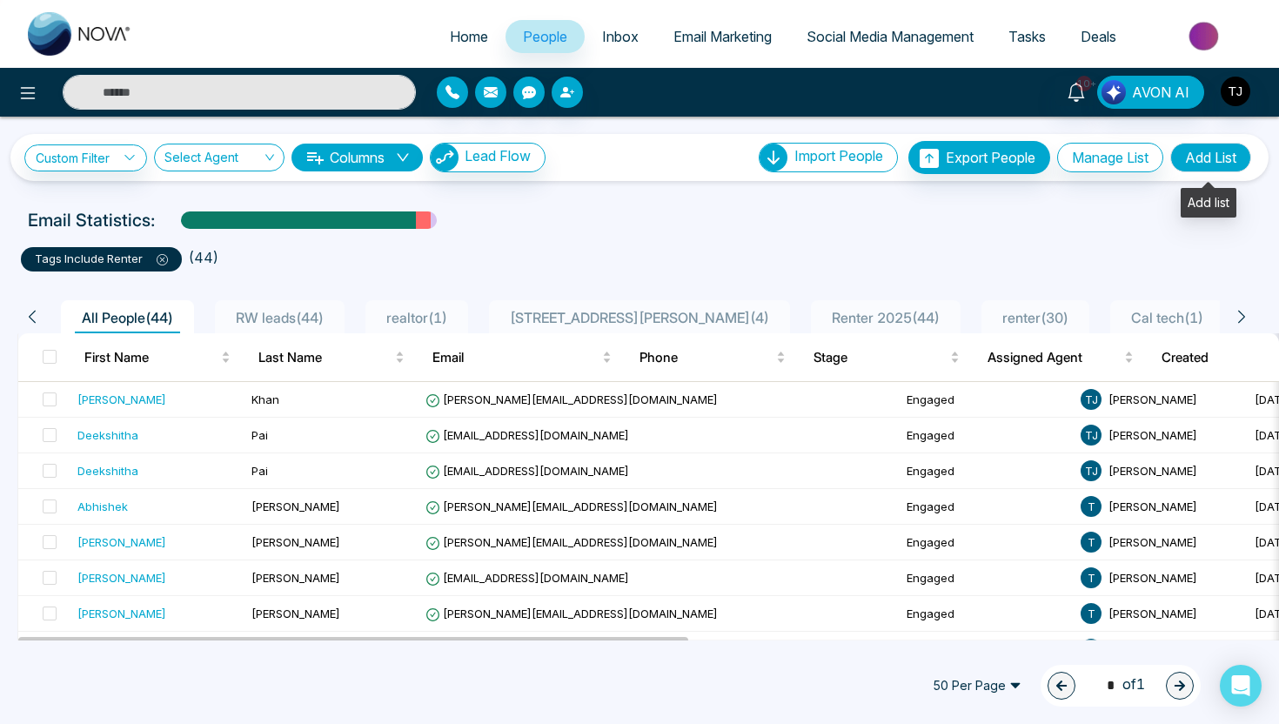
click at [1227, 158] on button "Add List" at bounding box center [1211, 158] width 81 height 30
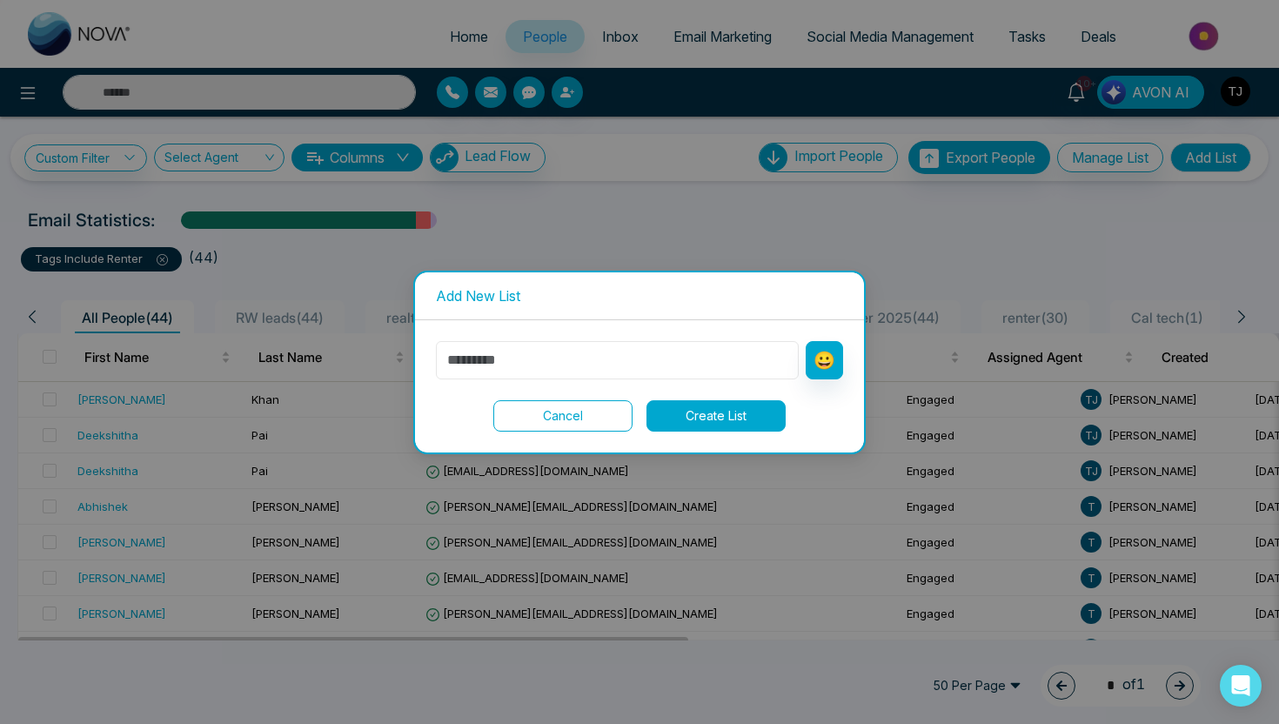
click at [702, 360] on input "text" at bounding box center [617, 360] width 363 height 38
type input "****"
click at [748, 416] on button "Create List" at bounding box center [716, 415] width 139 height 31
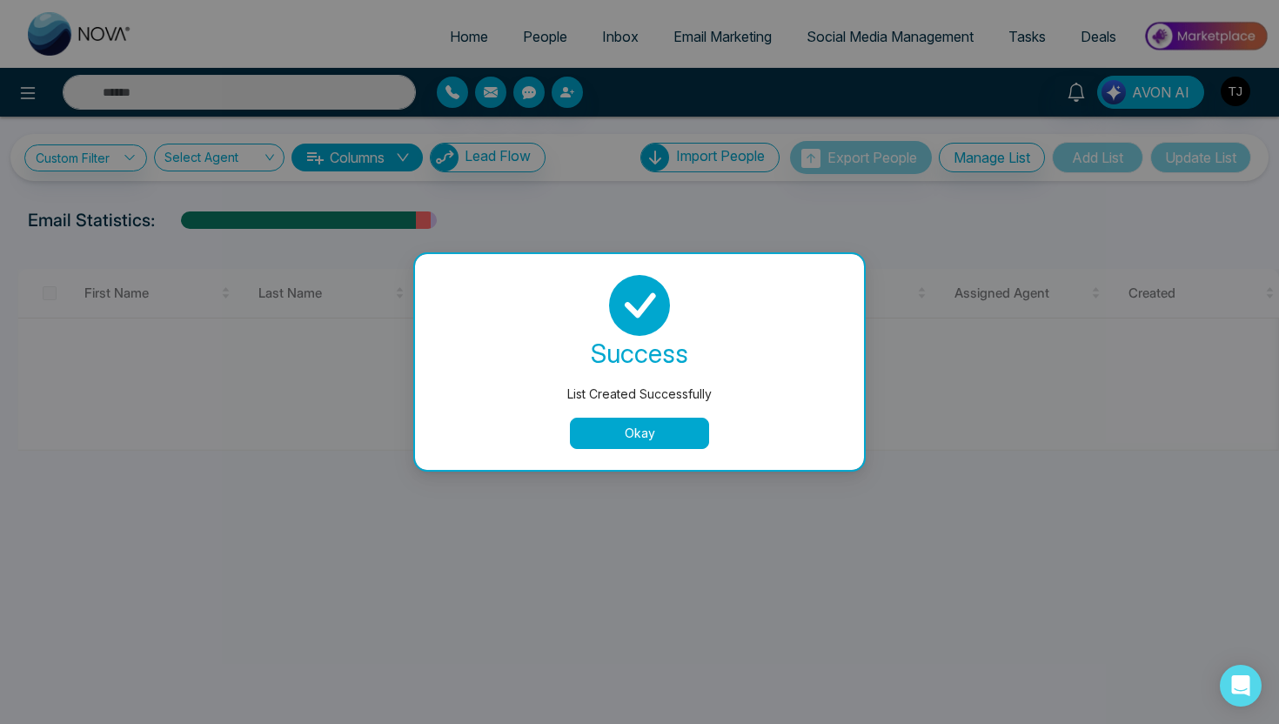
click at [672, 430] on button "Okay" at bounding box center [639, 433] width 139 height 31
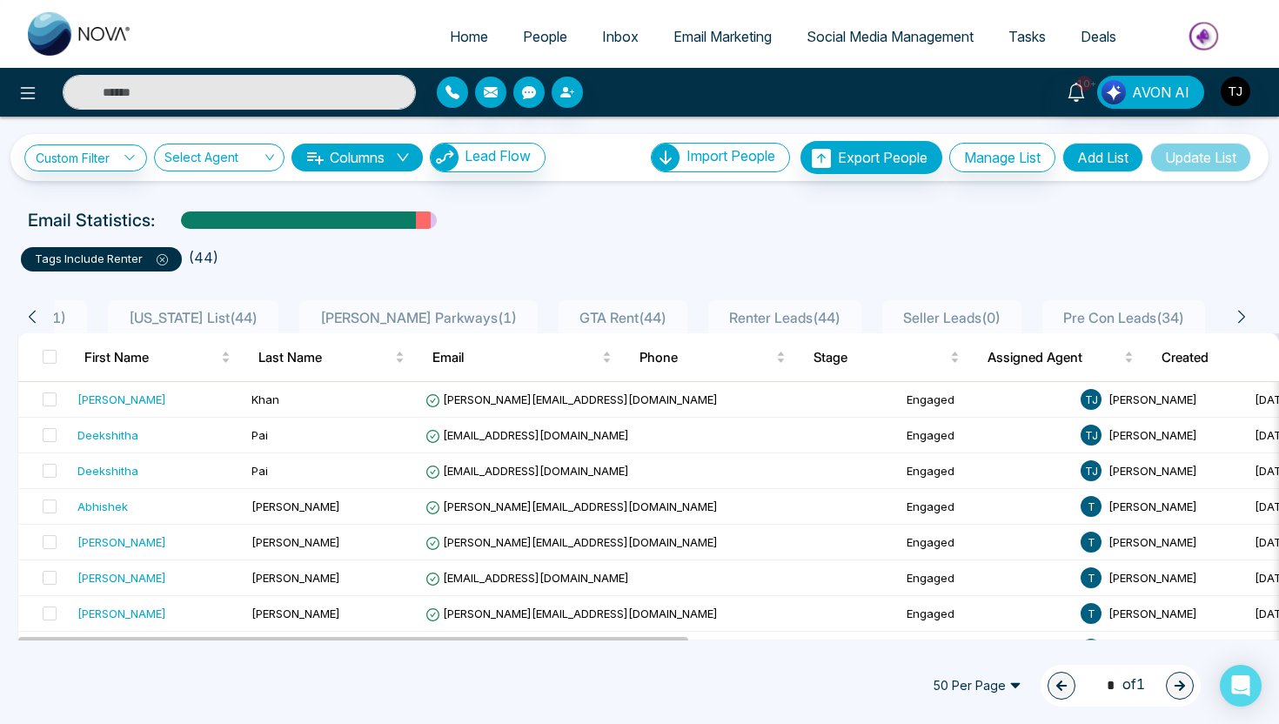
scroll to position [0, 1277]
click at [729, 38] on span "Email Marketing" at bounding box center [723, 36] width 98 height 17
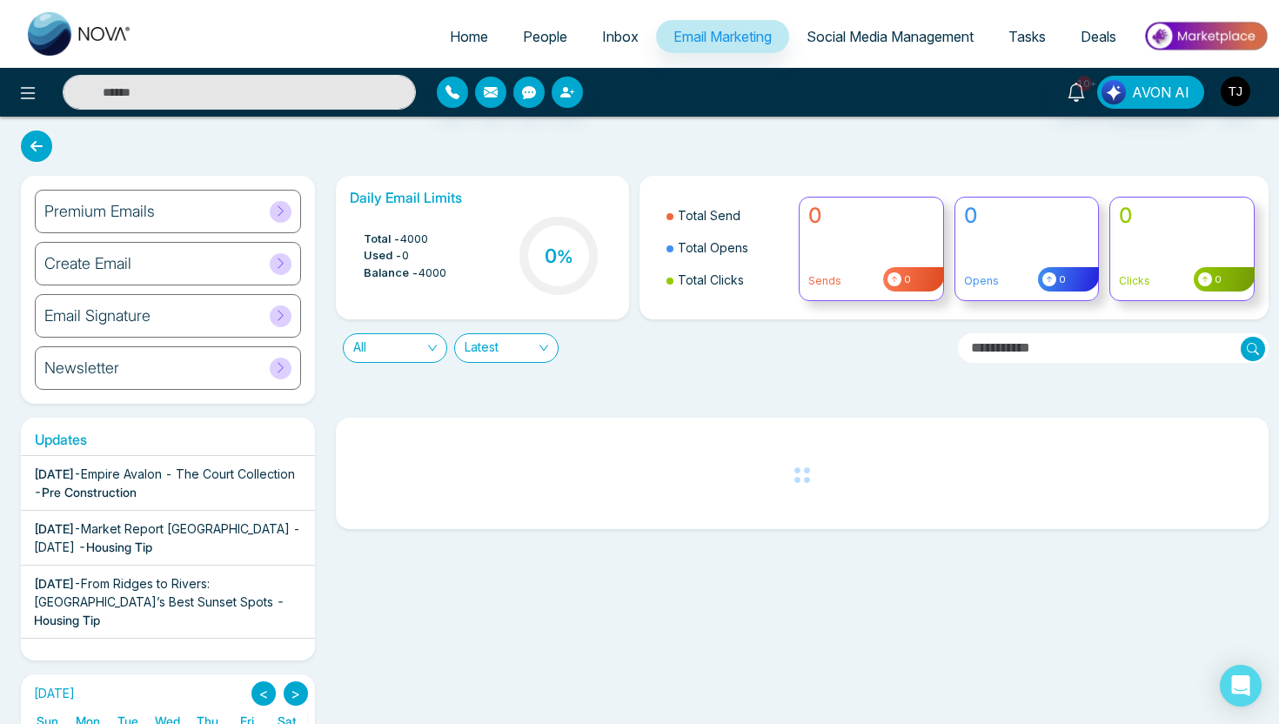
click at [171, 272] on div "Create Email" at bounding box center [168, 264] width 266 height 44
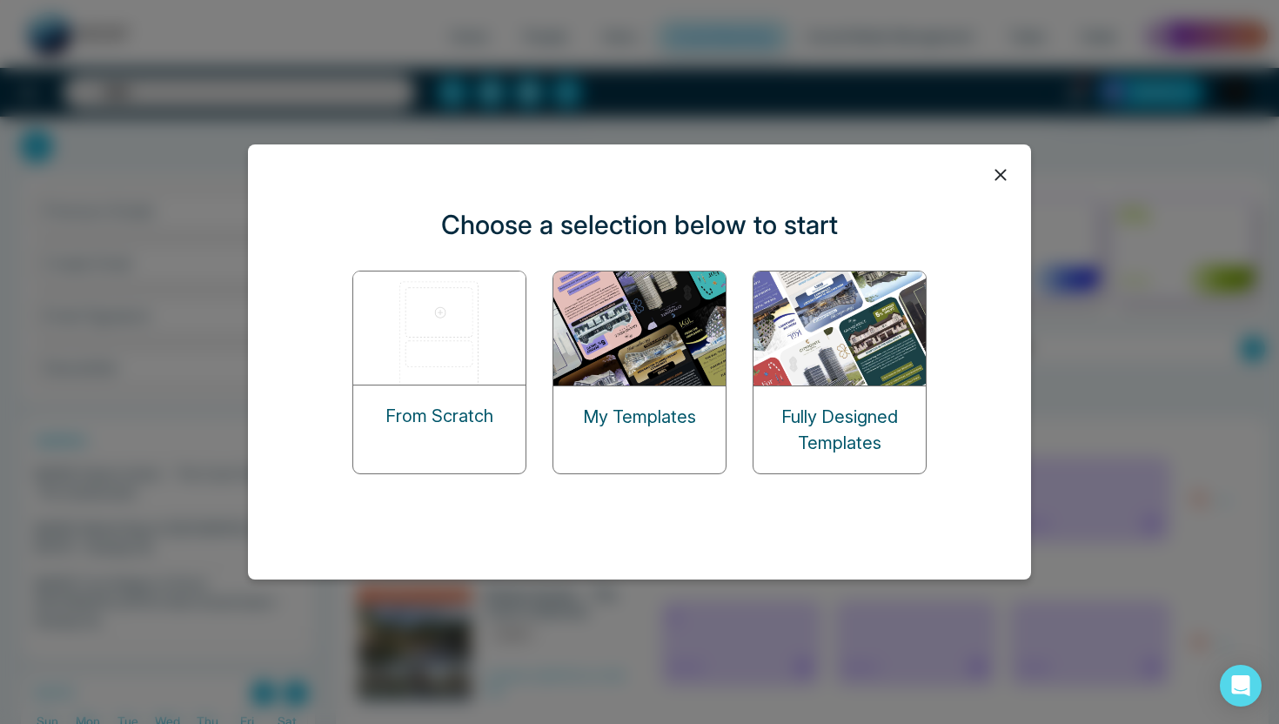
click at [437, 353] on img at bounding box center [440, 328] width 174 height 113
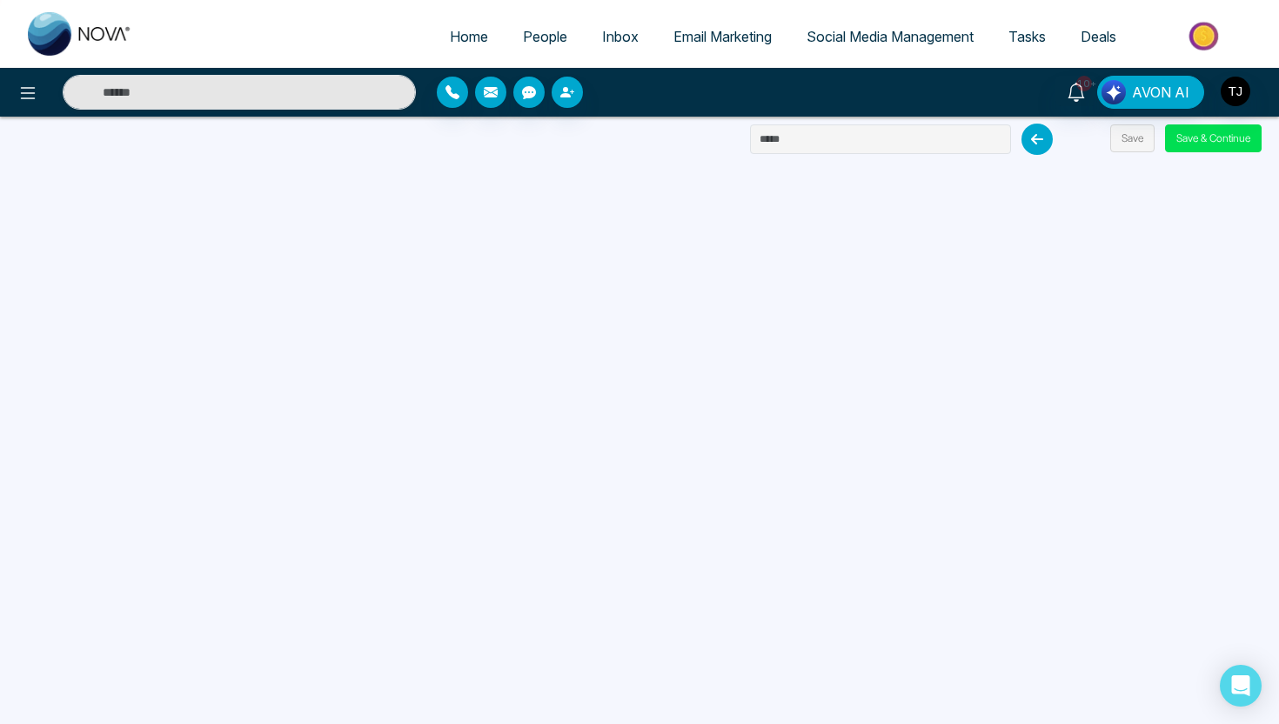
click at [682, 38] on span "Email Marketing" at bounding box center [723, 36] width 98 height 17
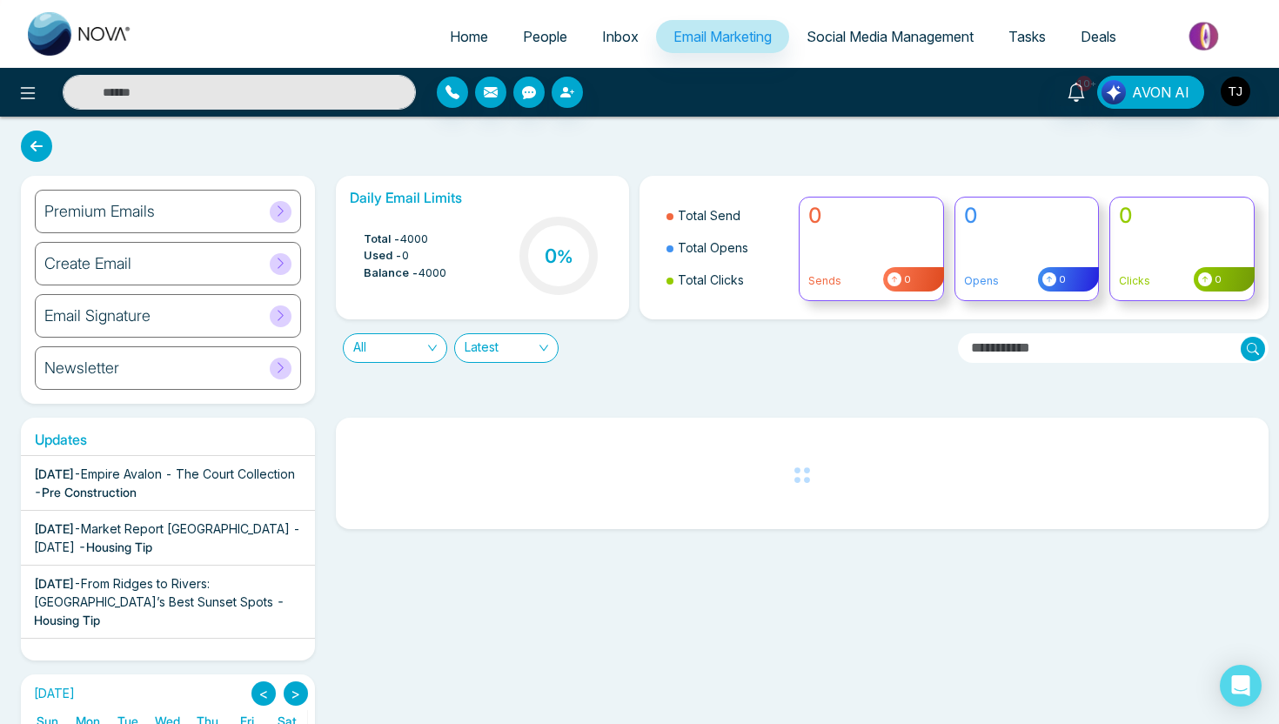
click at [175, 205] on div "Premium Emails" at bounding box center [168, 212] width 266 height 44
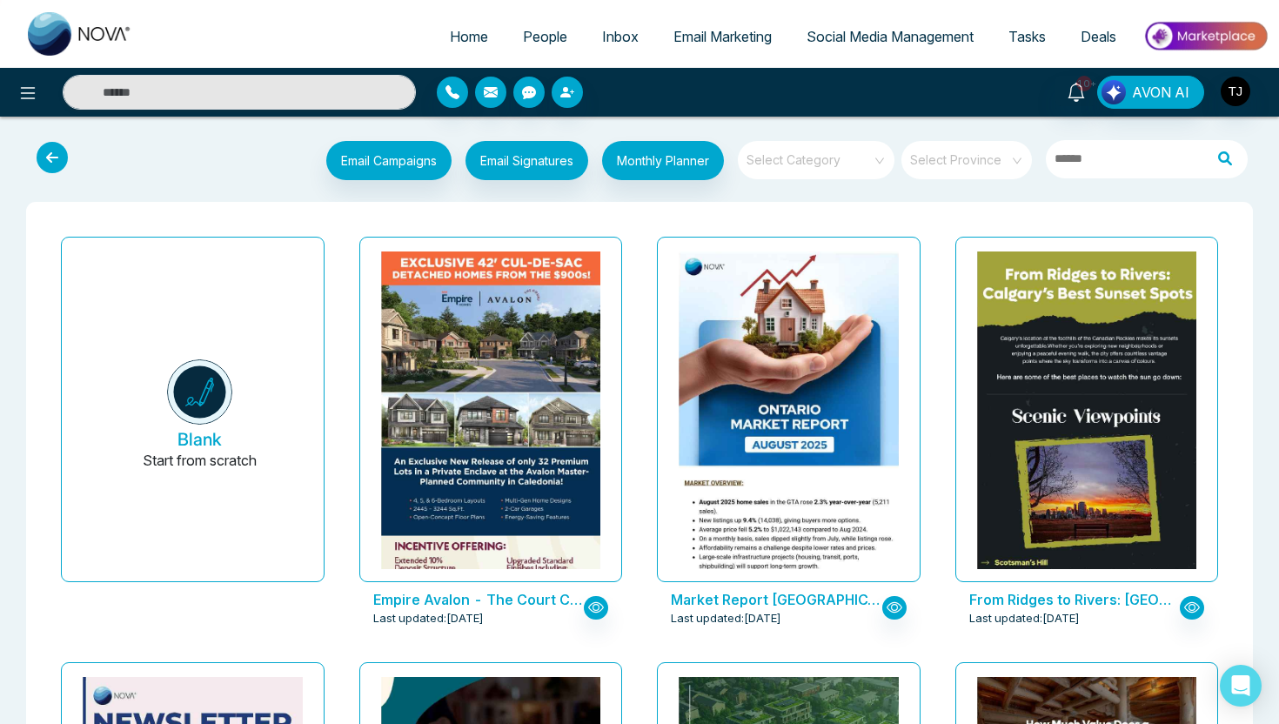
click at [819, 166] on input "search" at bounding box center [810, 154] width 125 height 26
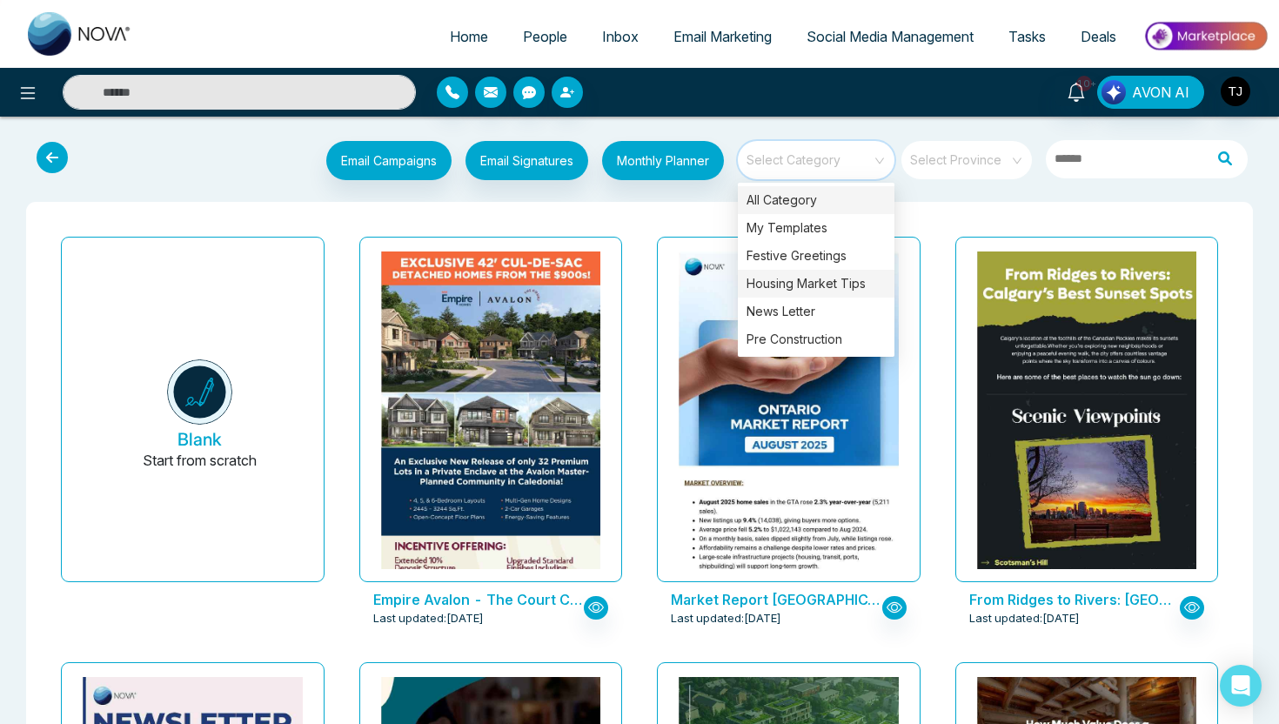
click at [816, 285] on div "Housing Market Tips" at bounding box center [816, 284] width 157 height 28
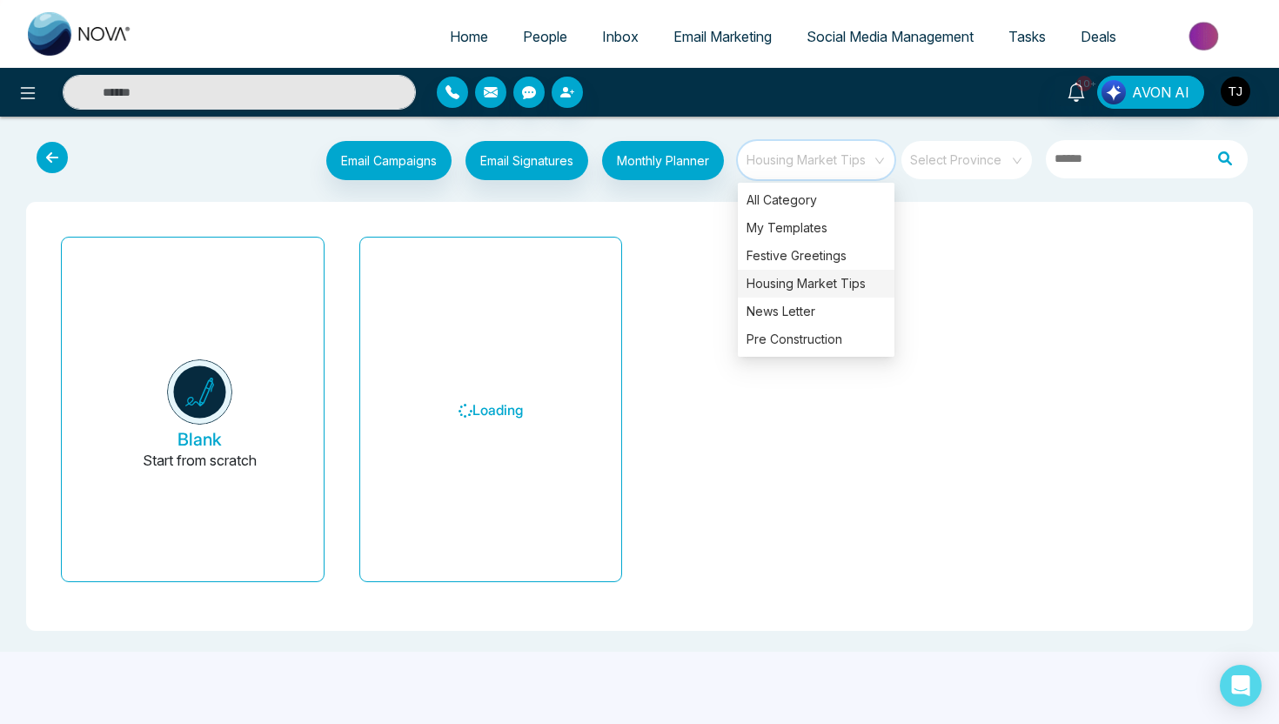
click at [682, 243] on div "Blank Start from scratch Loading" at bounding box center [640, 416] width 1192 height 373
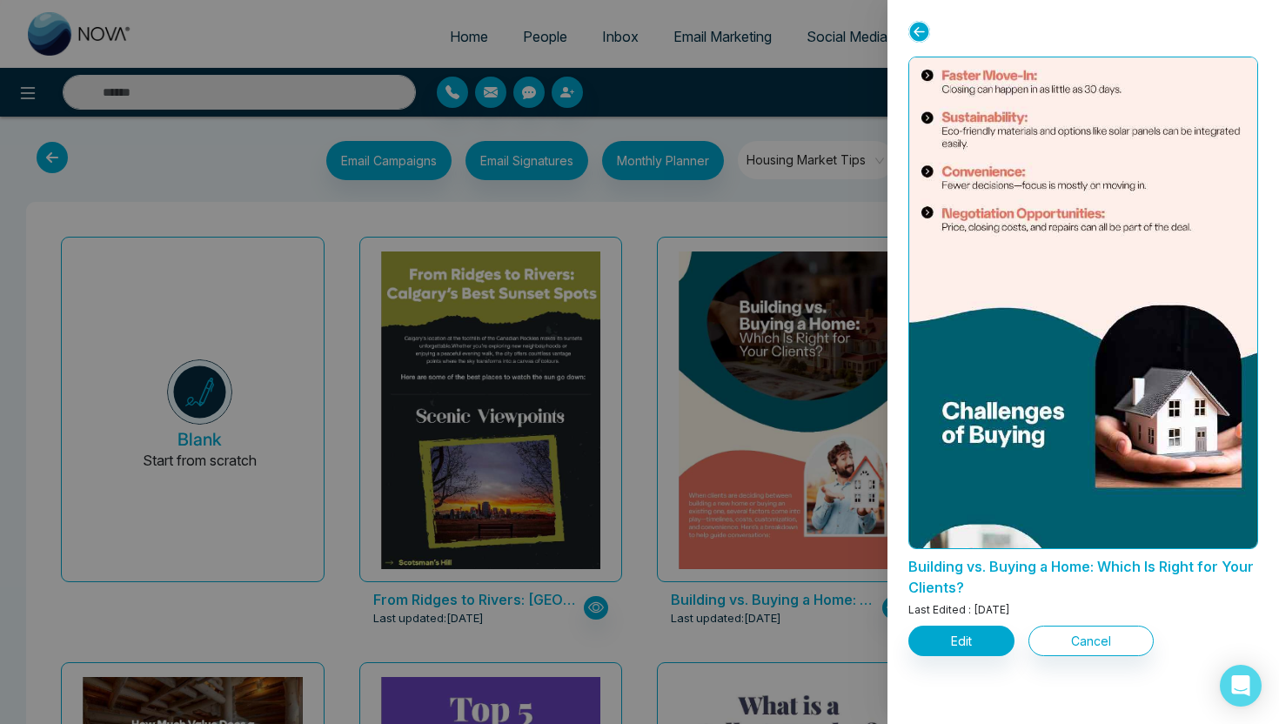
scroll to position [1848, 0]
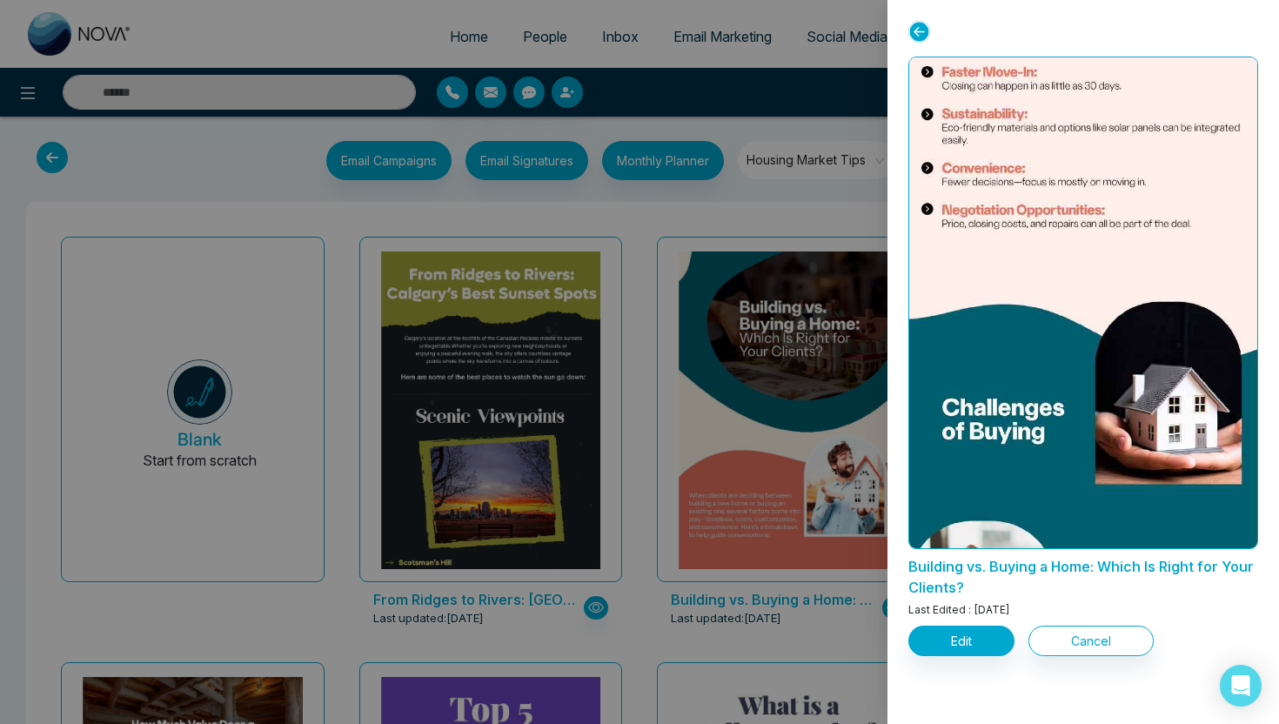
click at [777, 319] on div at bounding box center [639, 362] width 1279 height 724
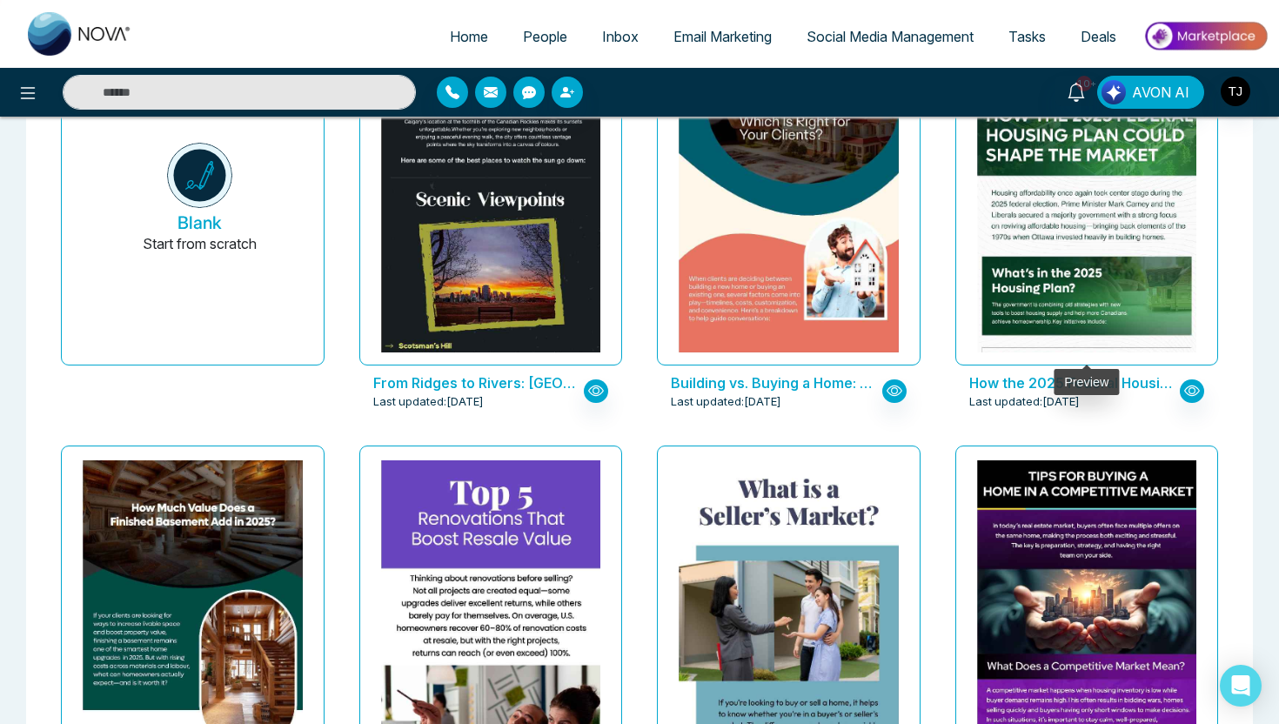
scroll to position [240, 0]
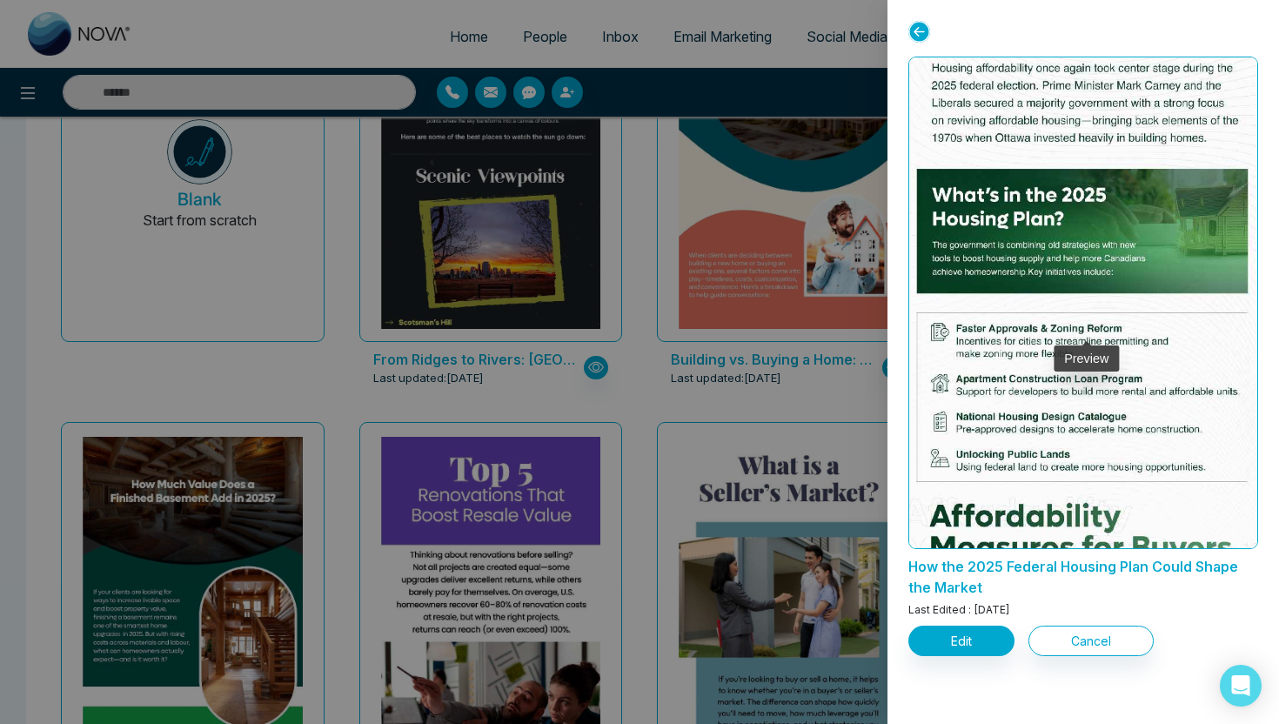
scroll to position [0, 0]
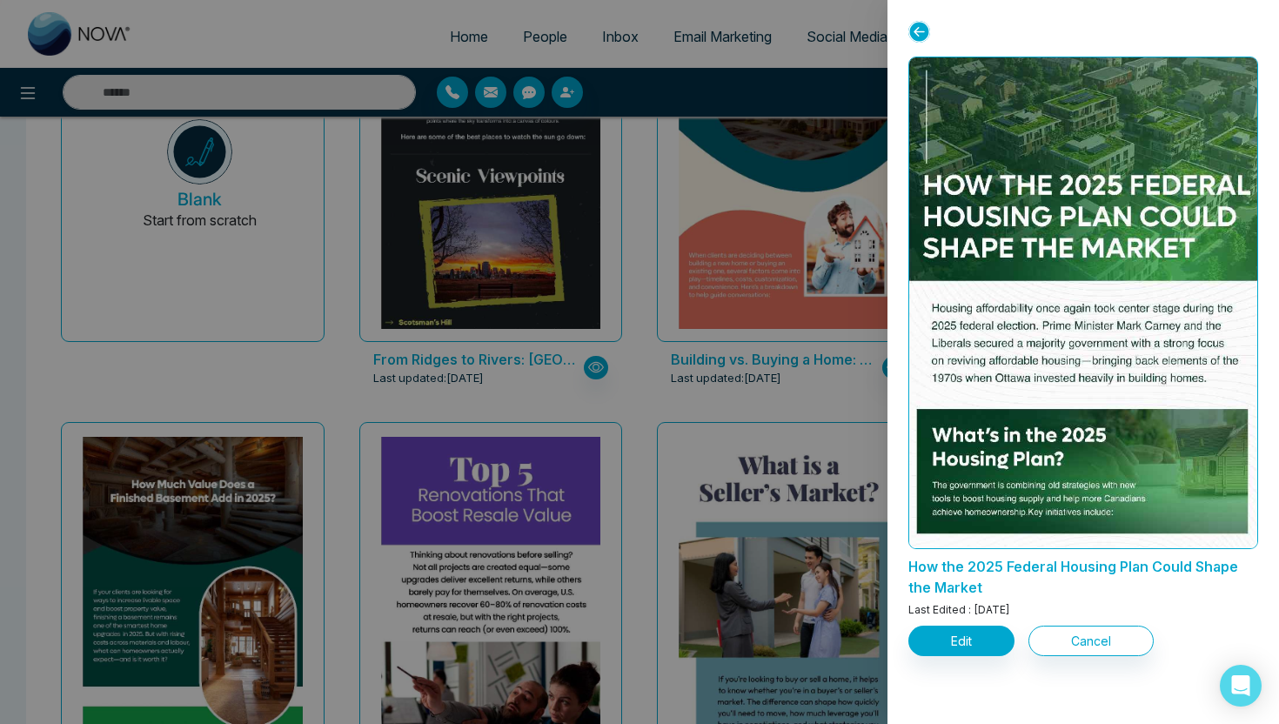
click at [179, 518] on div at bounding box center [639, 362] width 1279 height 724
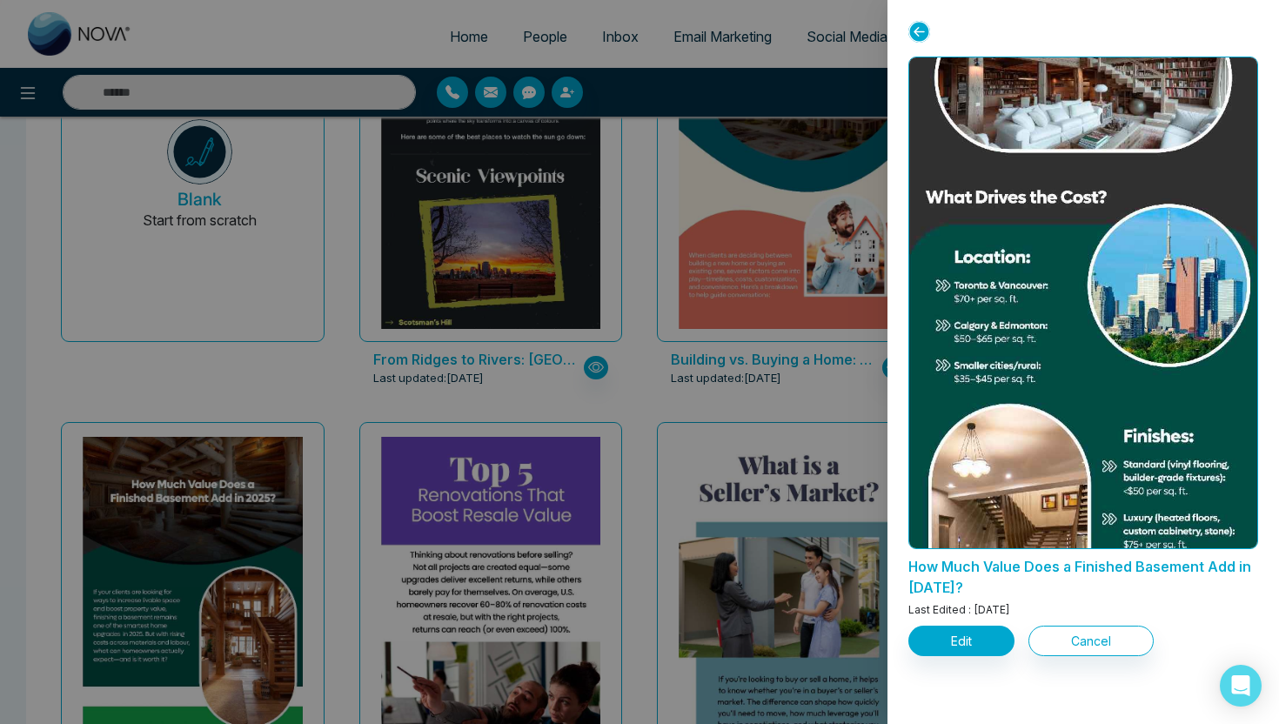
scroll to position [752, 0]
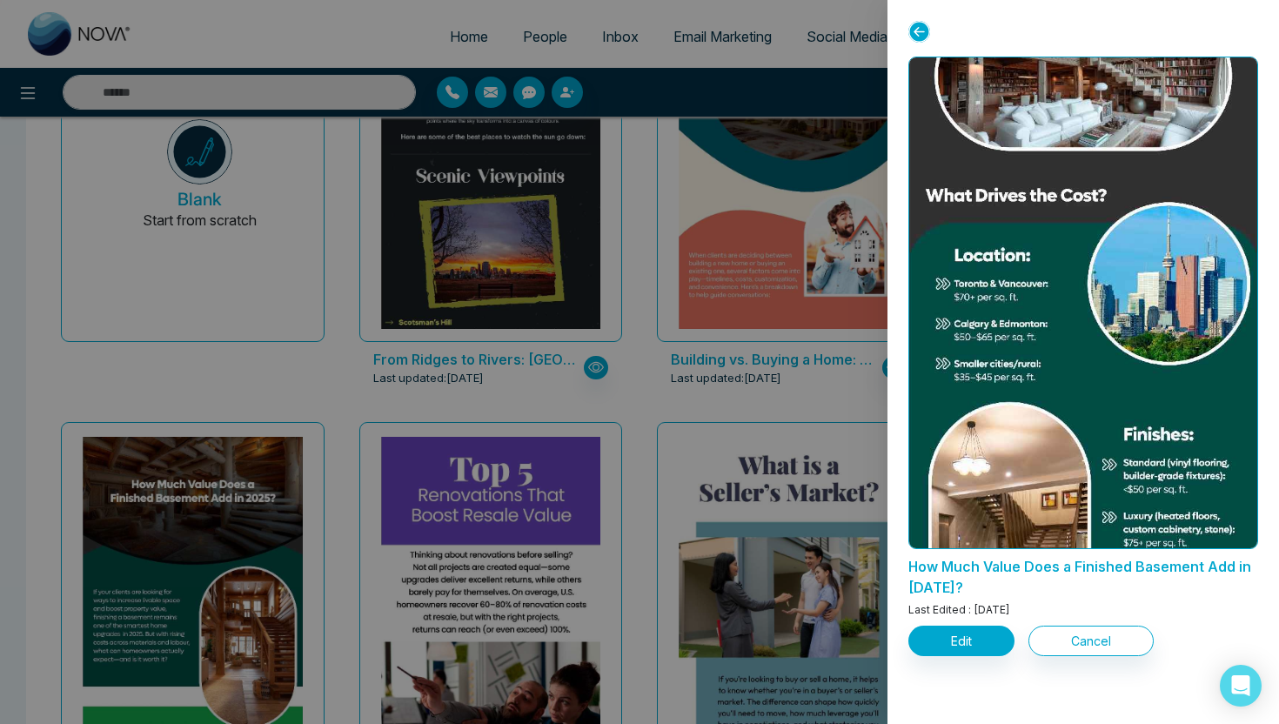
click at [744, 265] on div at bounding box center [639, 362] width 1279 height 724
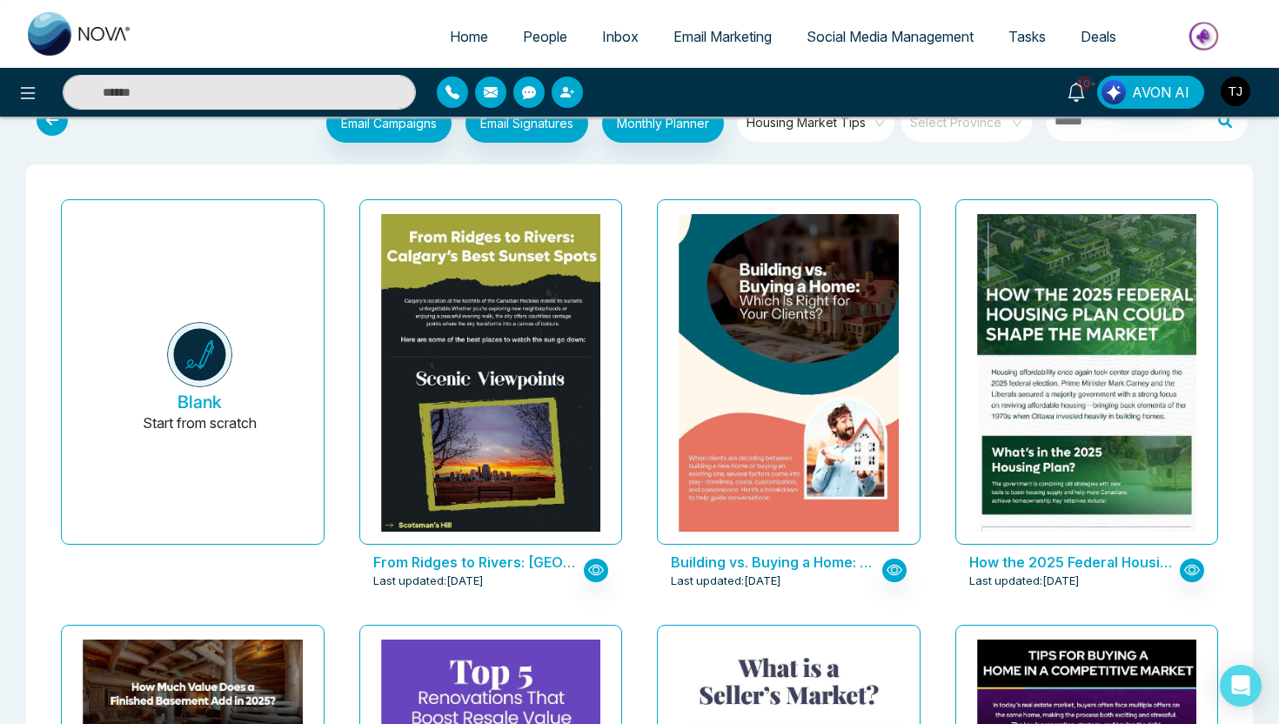
scroll to position [0, 0]
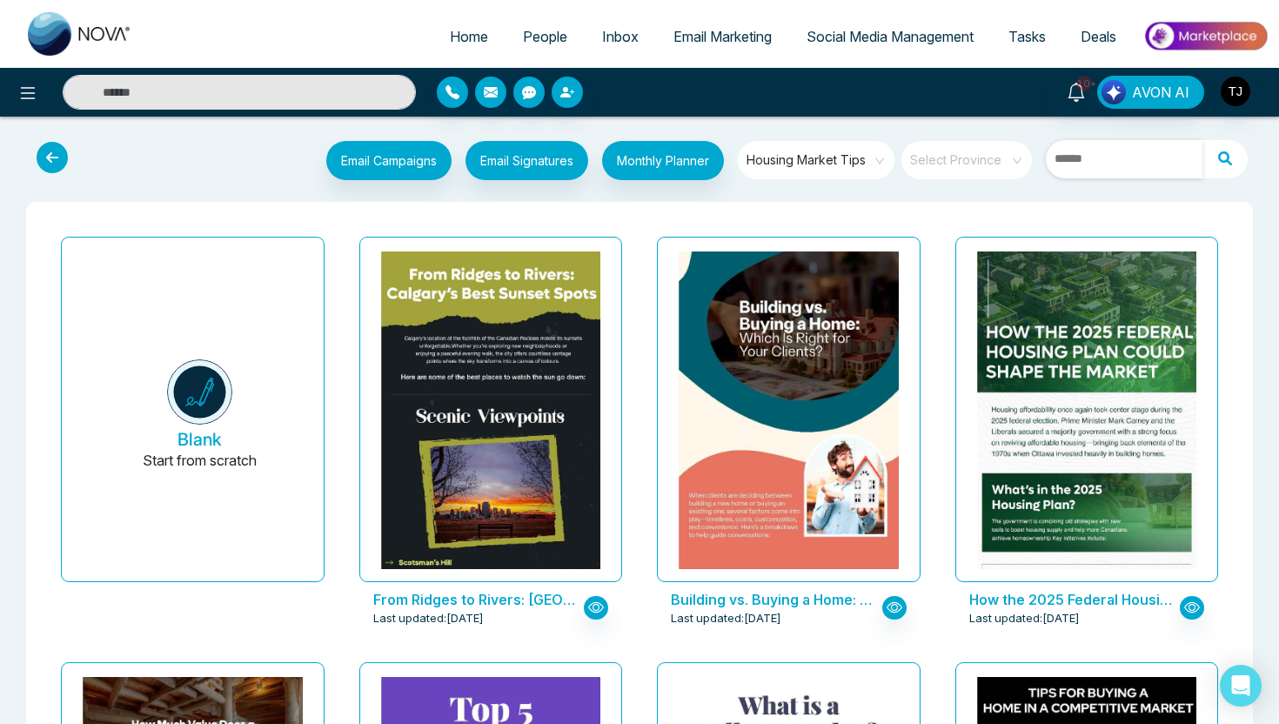
click at [1145, 157] on input "text" at bounding box center [1124, 159] width 157 height 38
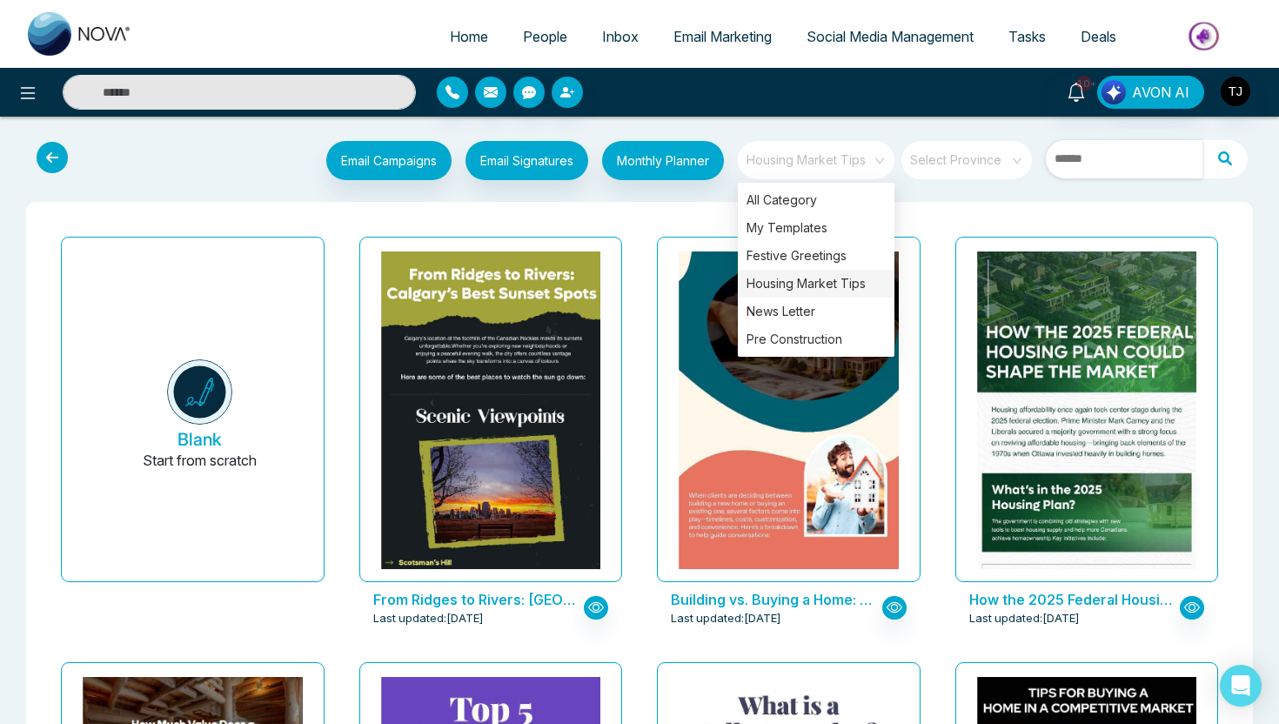
click at [863, 163] on span "Housing Market Tips" at bounding box center [818, 160] width 142 height 26
click at [818, 347] on div "Pre Construction" at bounding box center [816, 340] width 157 height 28
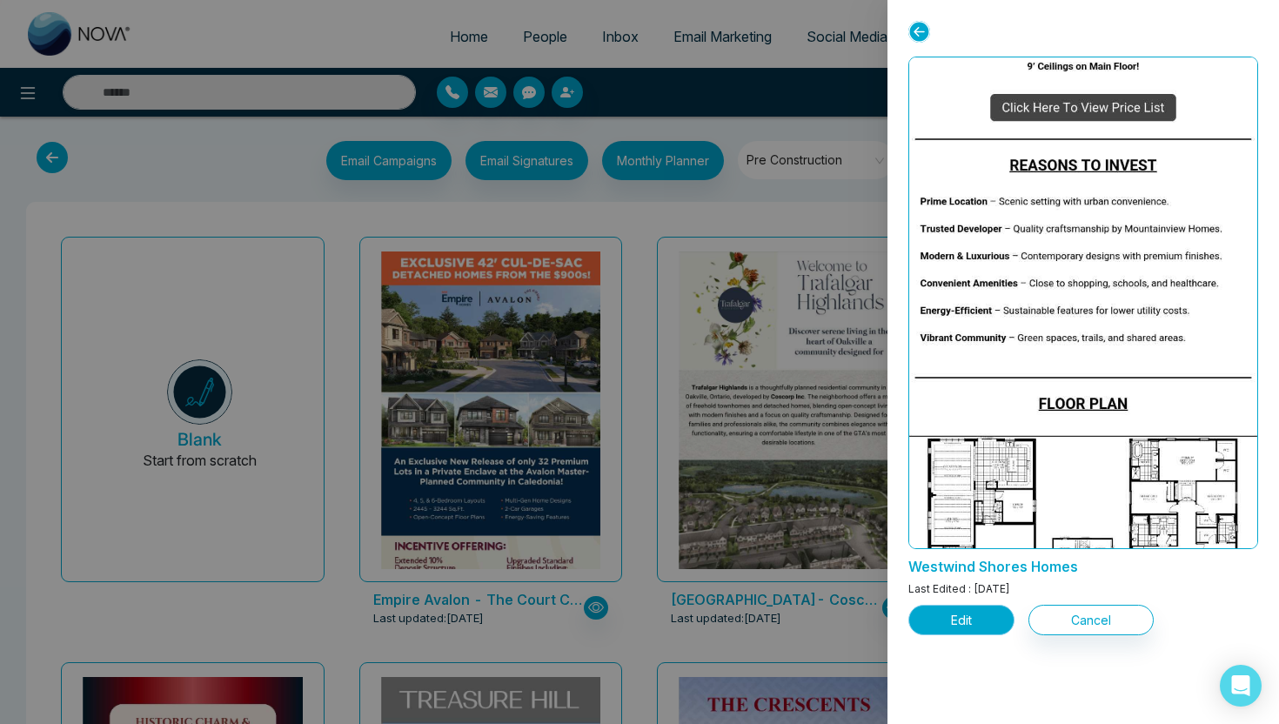
click at [974, 628] on button "Edit" at bounding box center [962, 620] width 106 height 30
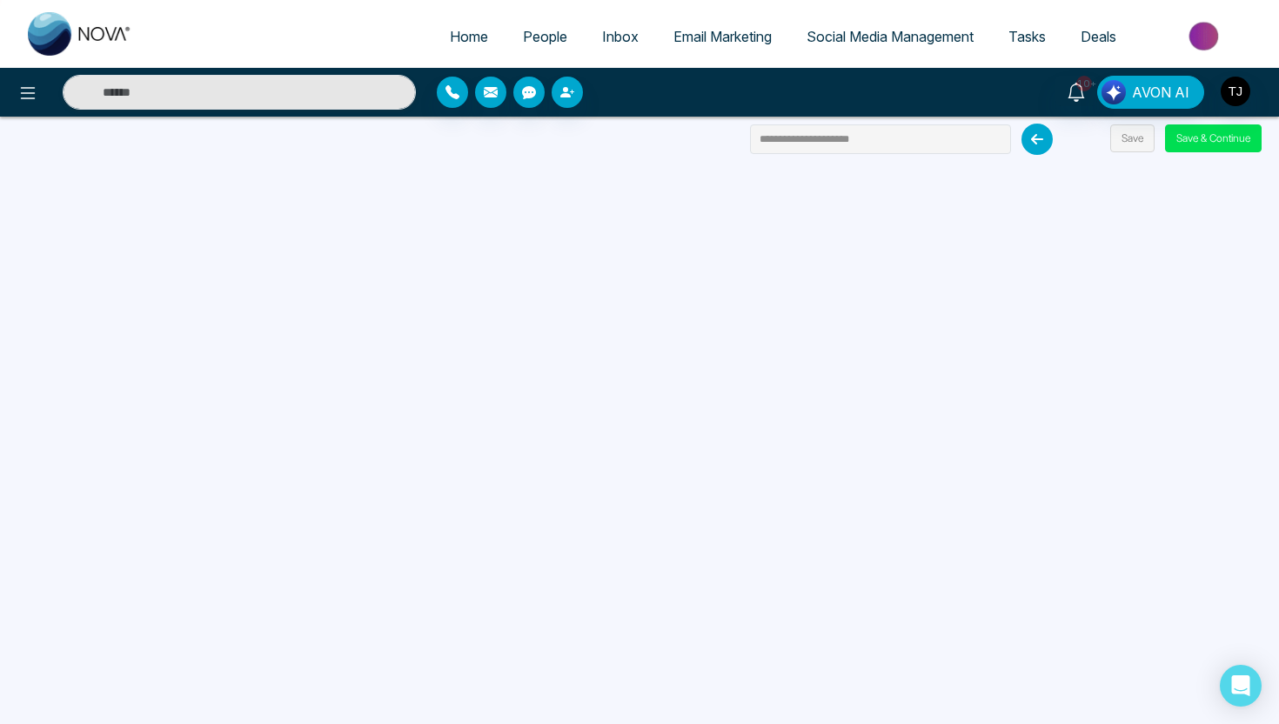
click at [732, 38] on span "Email Marketing" at bounding box center [723, 36] width 98 height 17
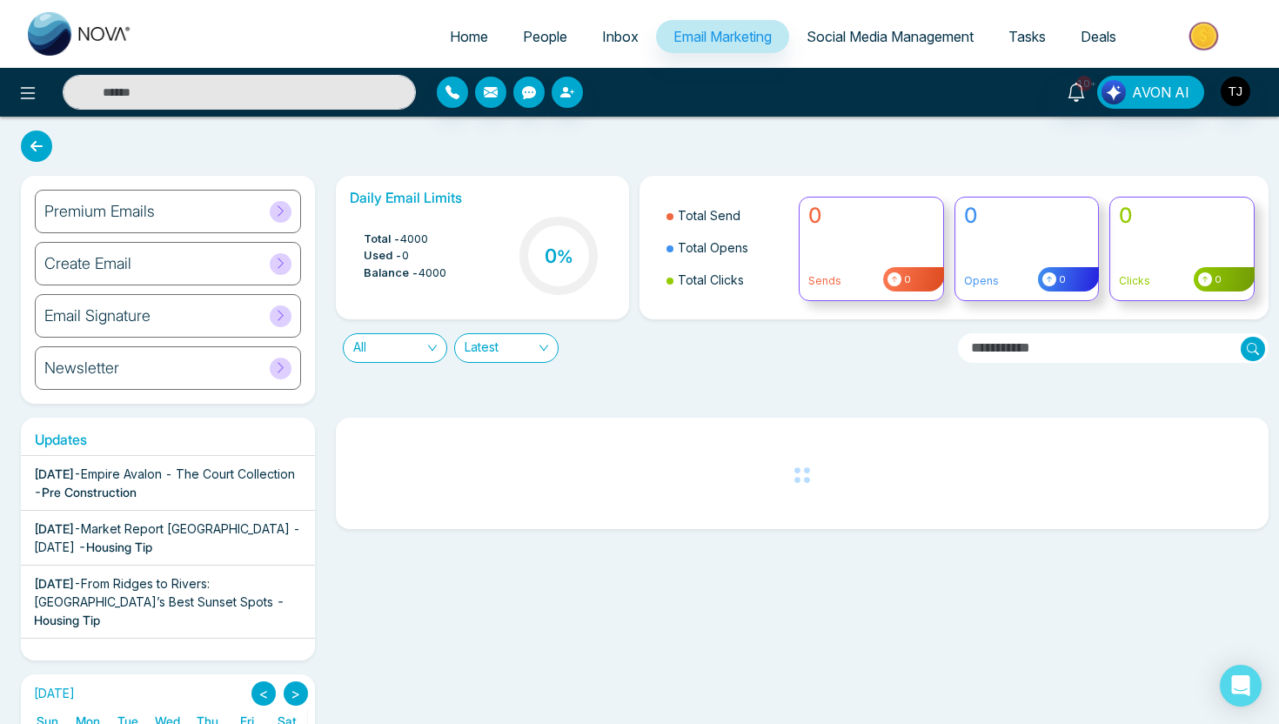
click at [110, 267] on h6 "Create Email" at bounding box center [87, 263] width 87 height 19
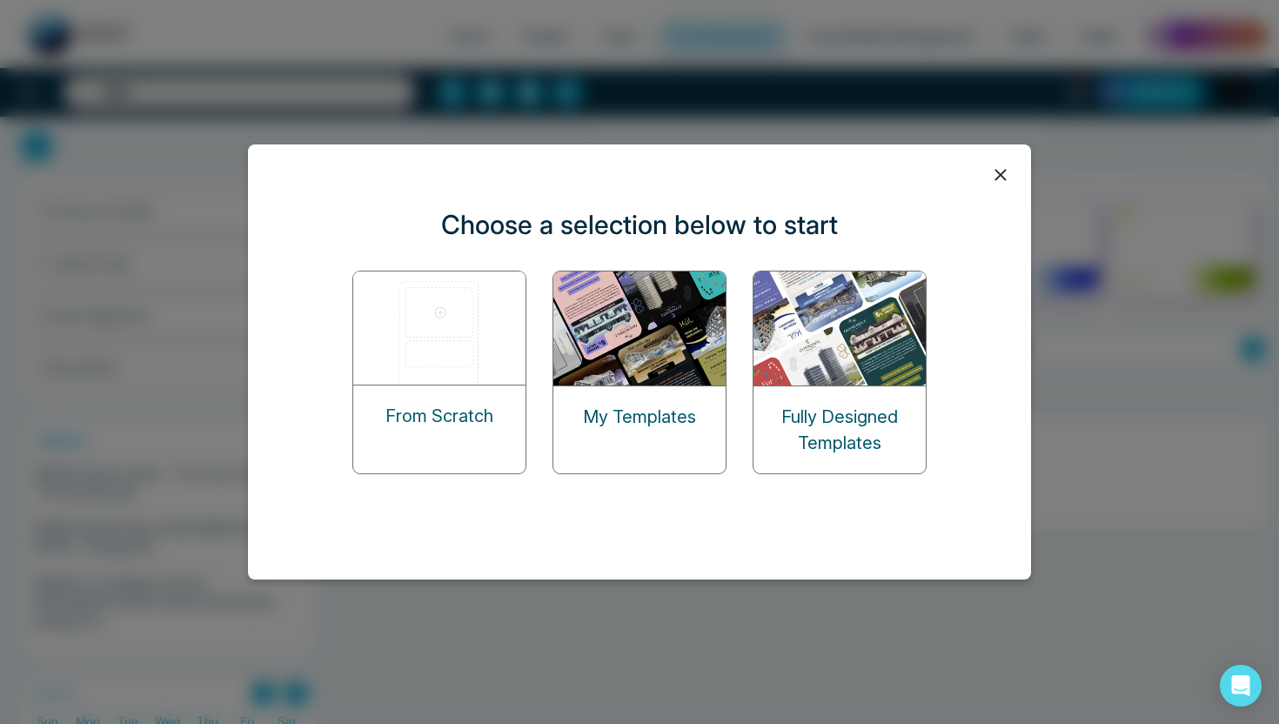
click at [464, 335] on img at bounding box center [440, 328] width 174 height 113
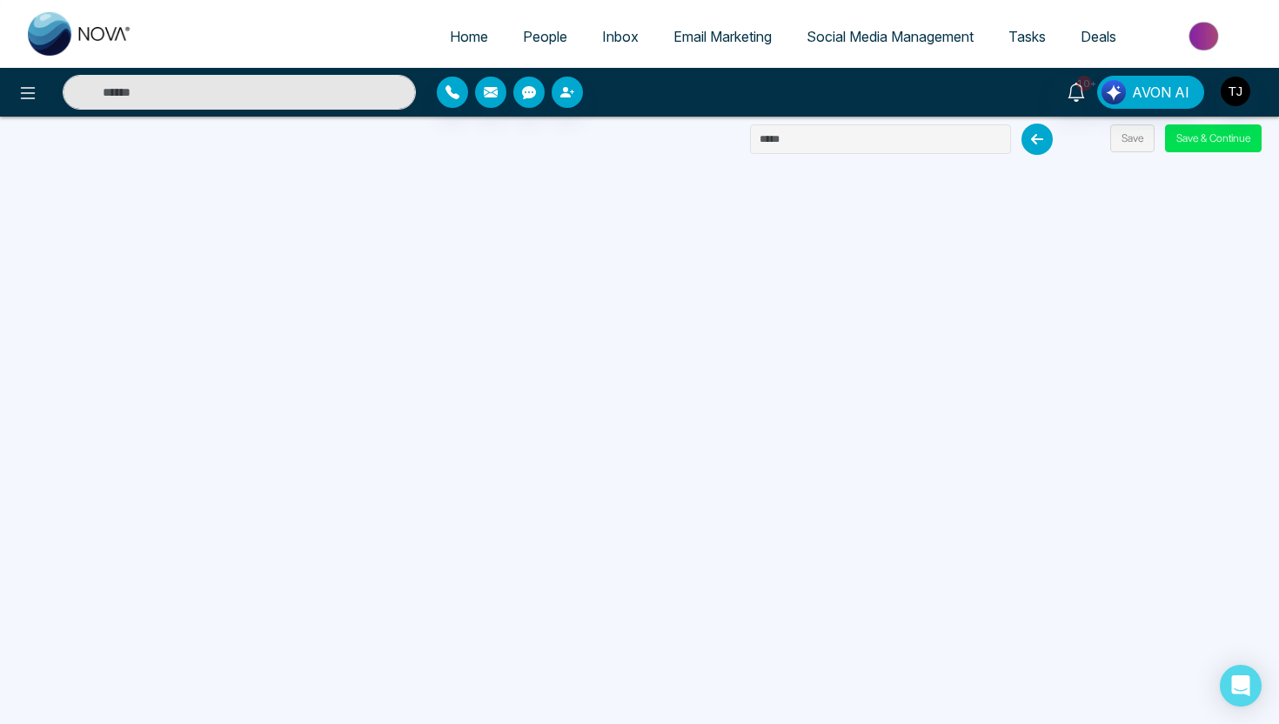
click at [740, 28] on span "Email Marketing" at bounding box center [723, 36] width 98 height 17
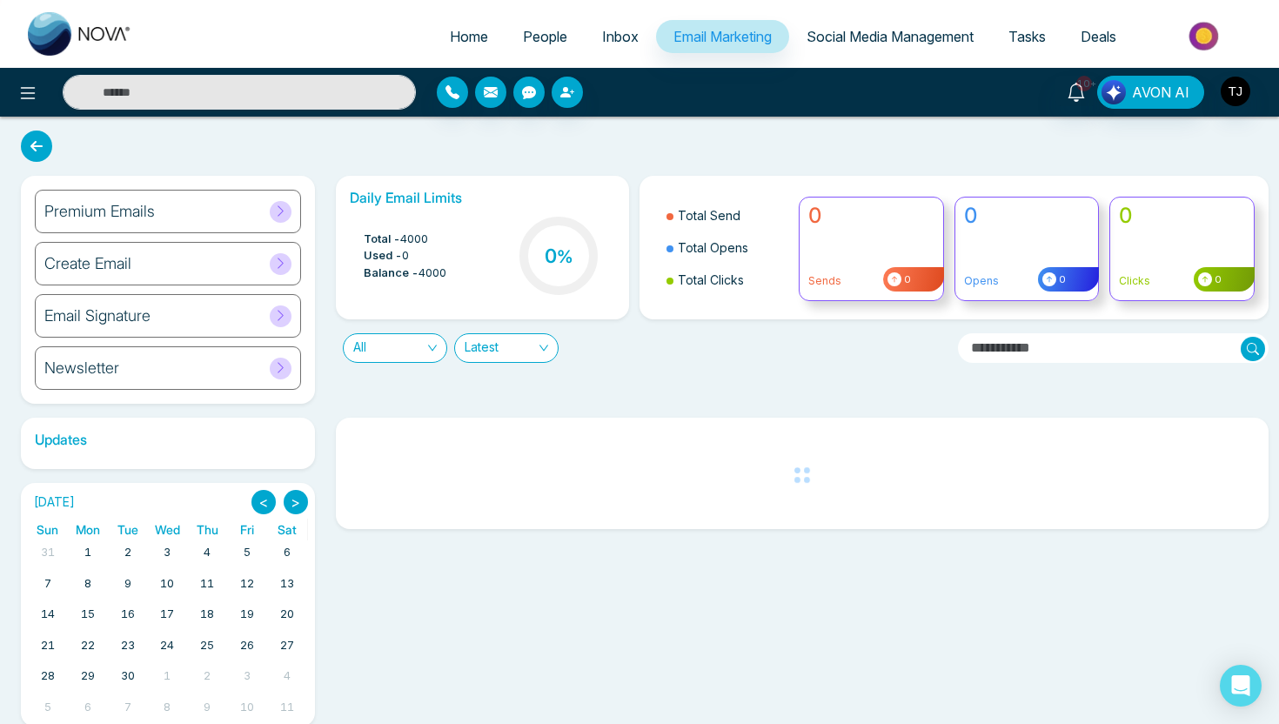
scroll to position [3, 0]
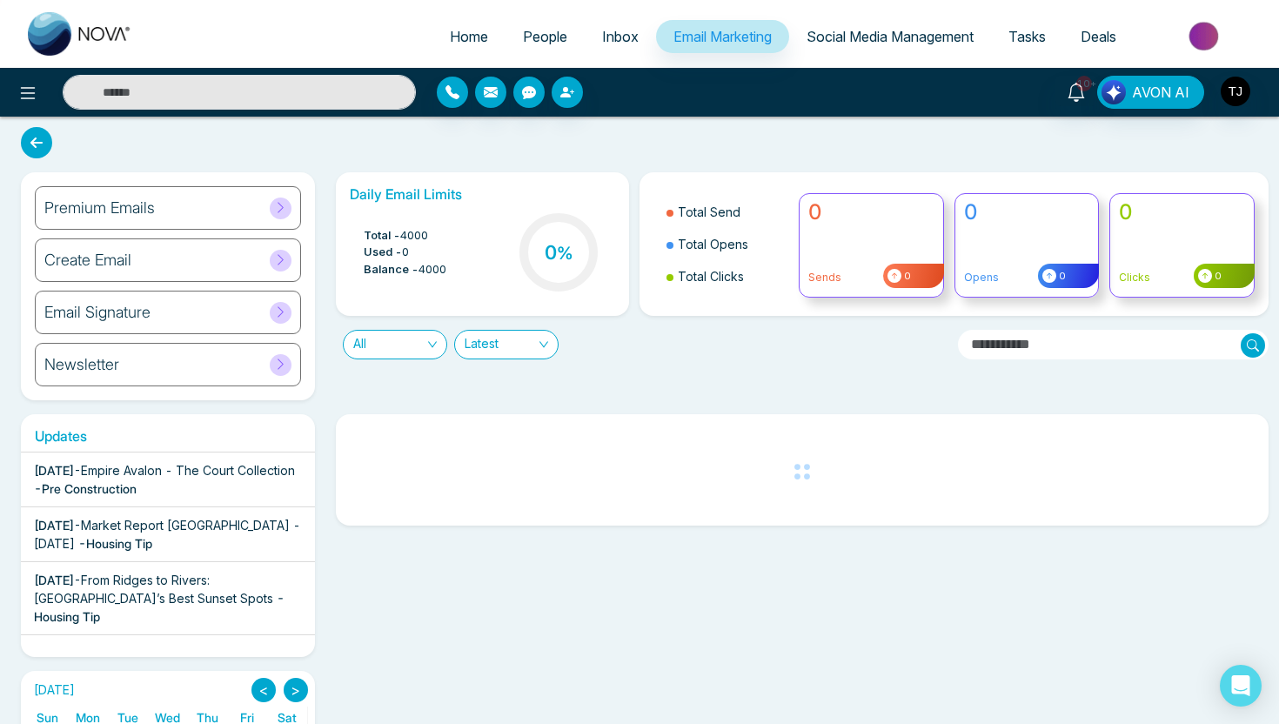
click at [228, 304] on div "Email Signature" at bounding box center [168, 313] width 266 height 44
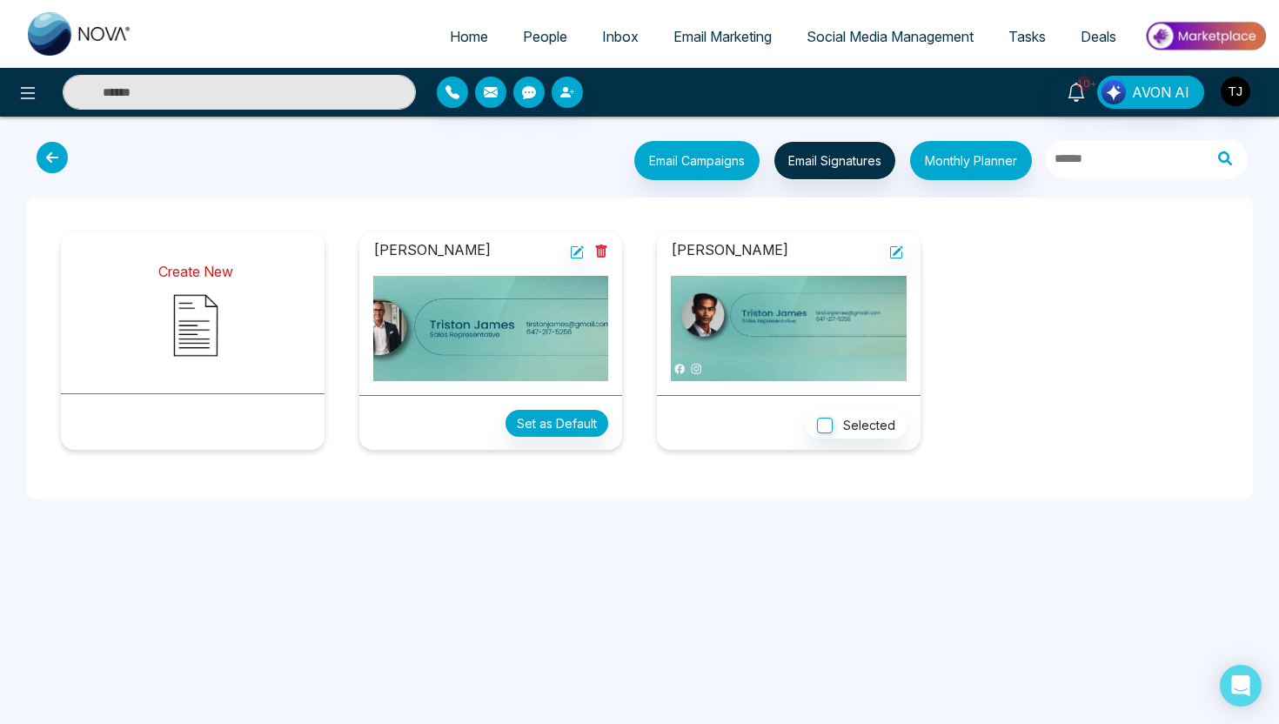
click at [184, 312] on img at bounding box center [195, 325] width 87 height 87
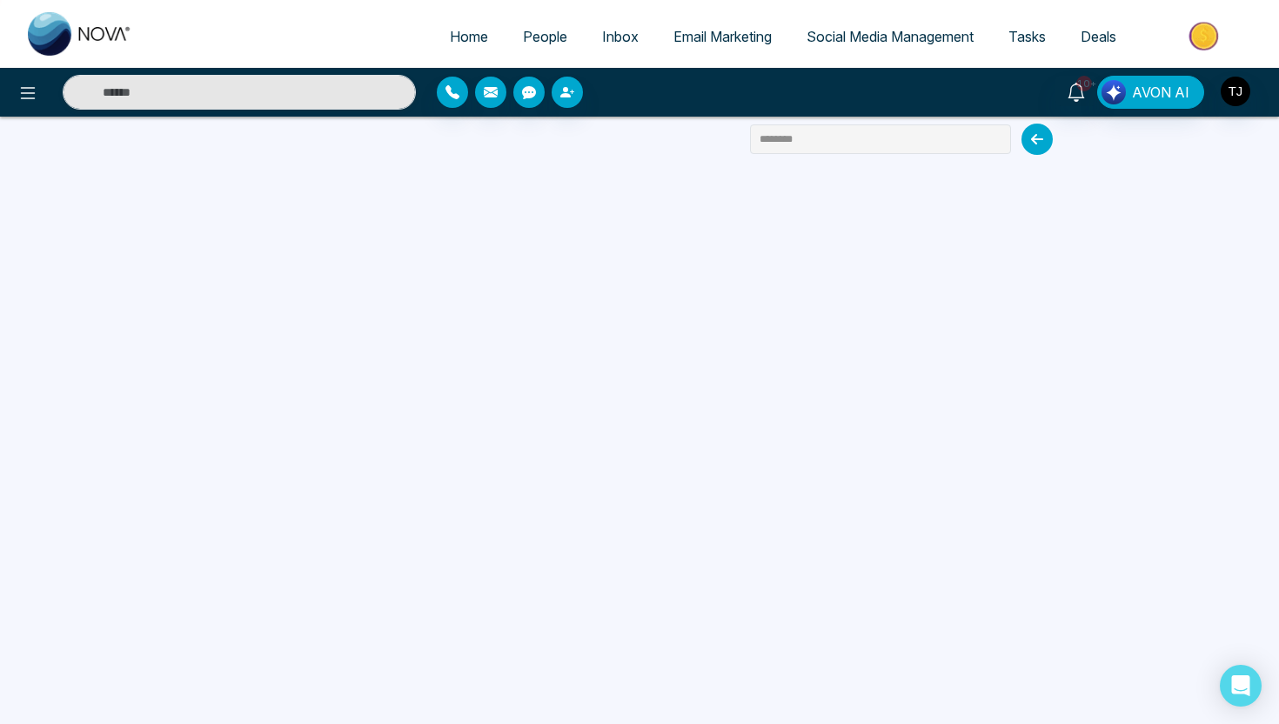
click at [677, 38] on span "Email Marketing" at bounding box center [723, 36] width 98 height 17
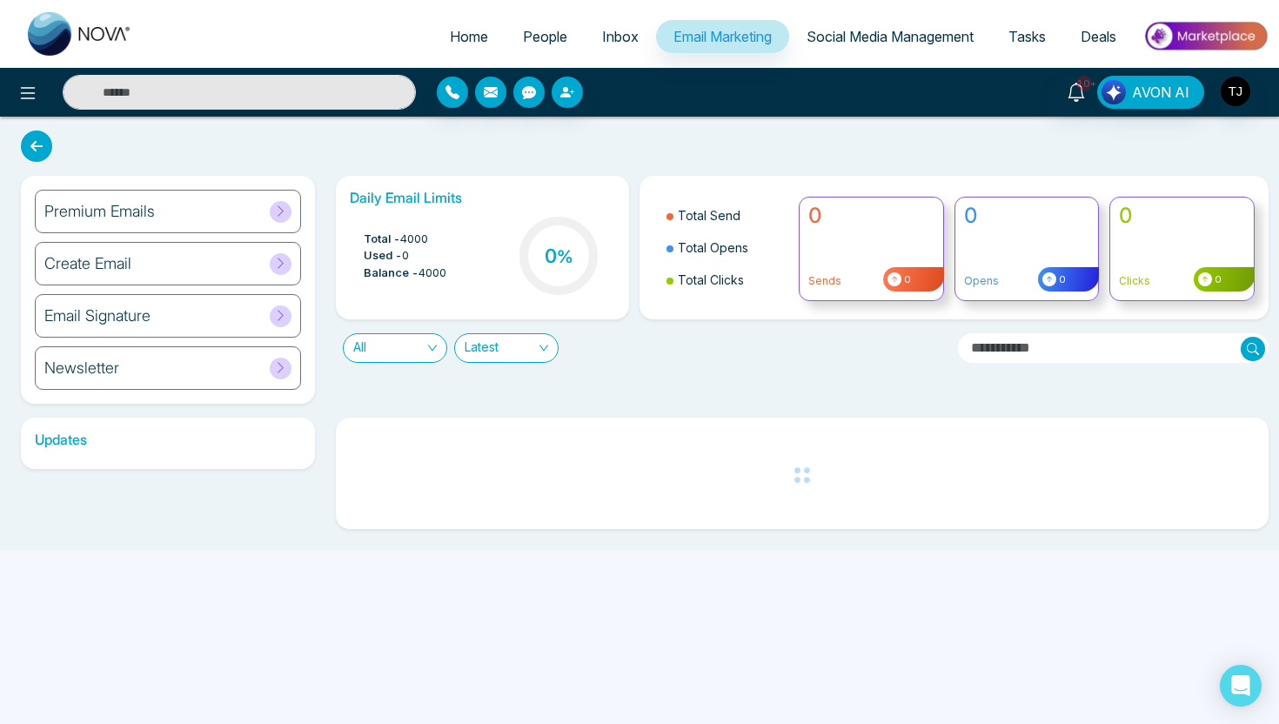
click at [225, 205] on div "Premium Emails" at bounding box center [168, 212] width 266 height 44
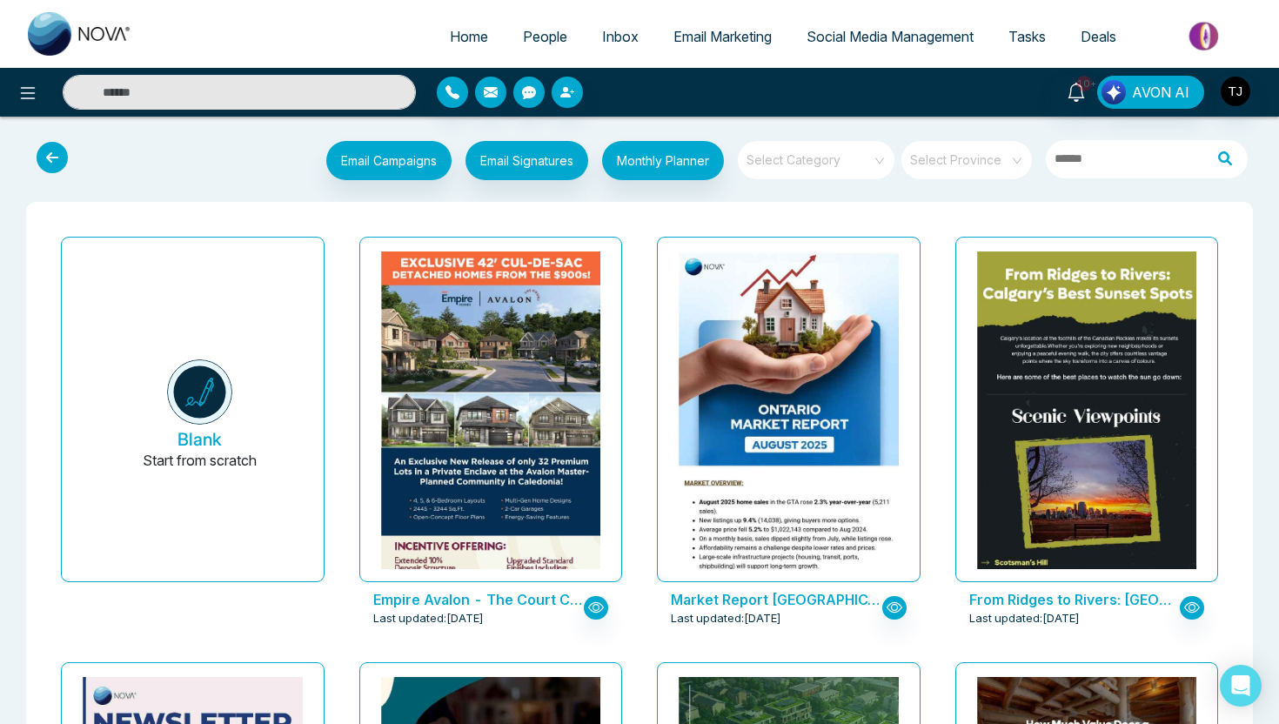
click at [847, 161] on input "search" at bounding box center [810, 154] width 125 height 26
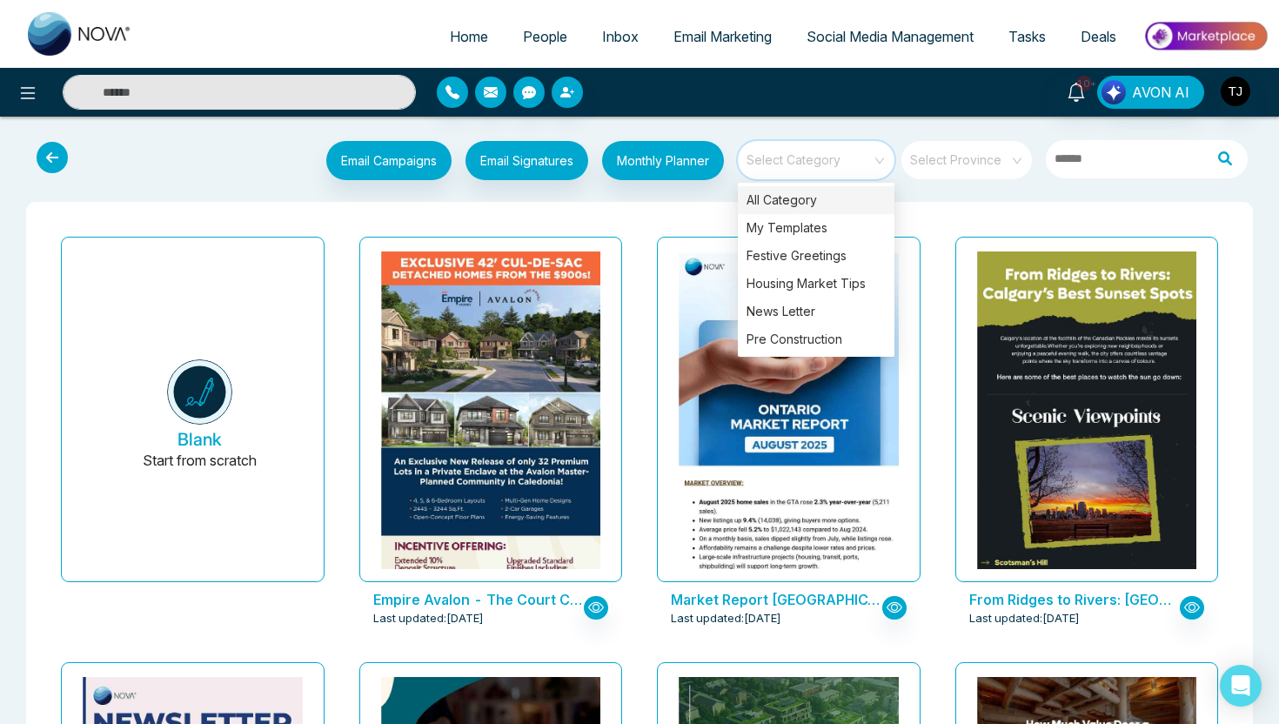
click at [682, 104] on div at bounding box center [586, 92] width 299 height 31
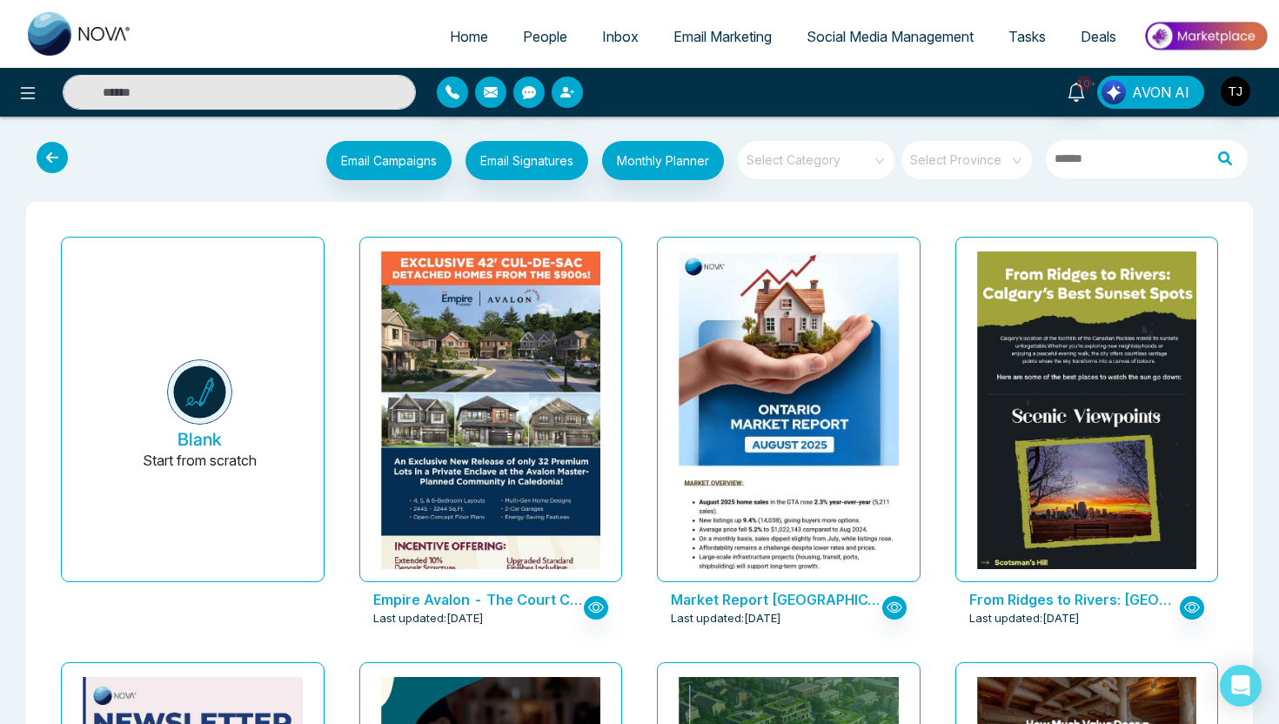
click at [1154, 97] on span "AVON AI" at bounding box center [1160, 92] width 57 height 21
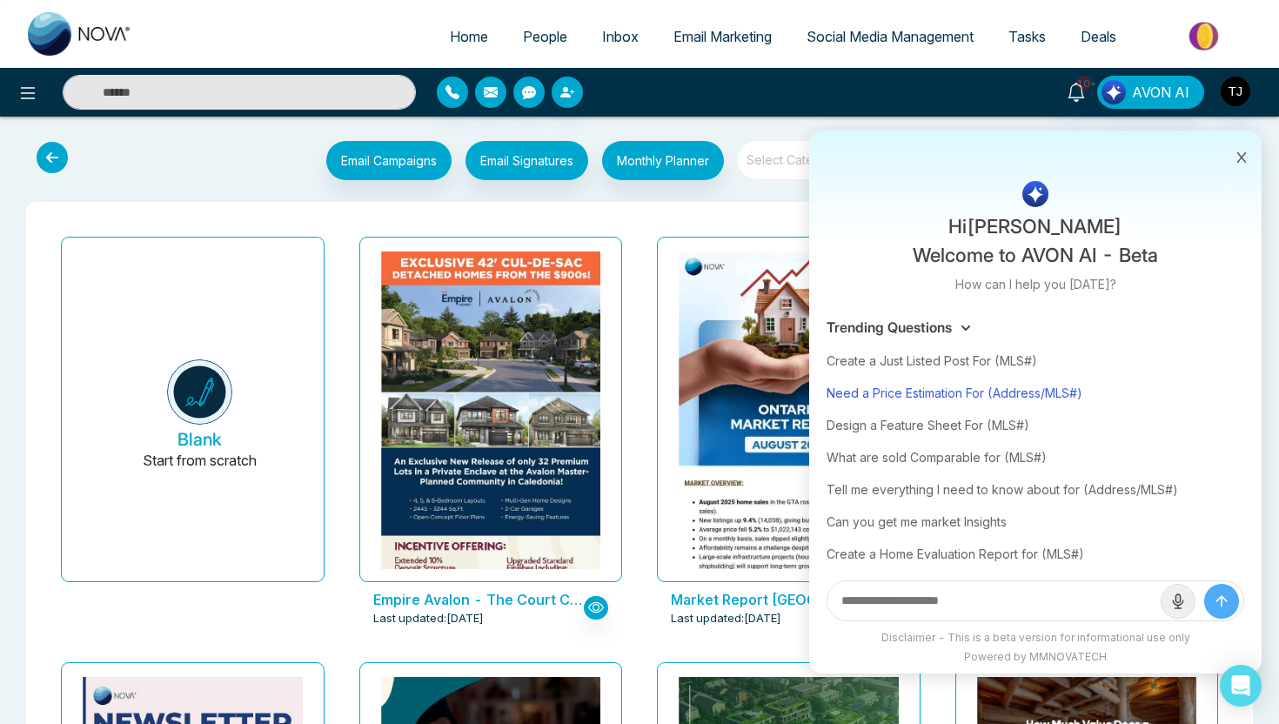
click at [982, 396] on div "Need a Price Estimation For (Address/MLS#)" at bounding box center [1036, 393] width 418 height 32
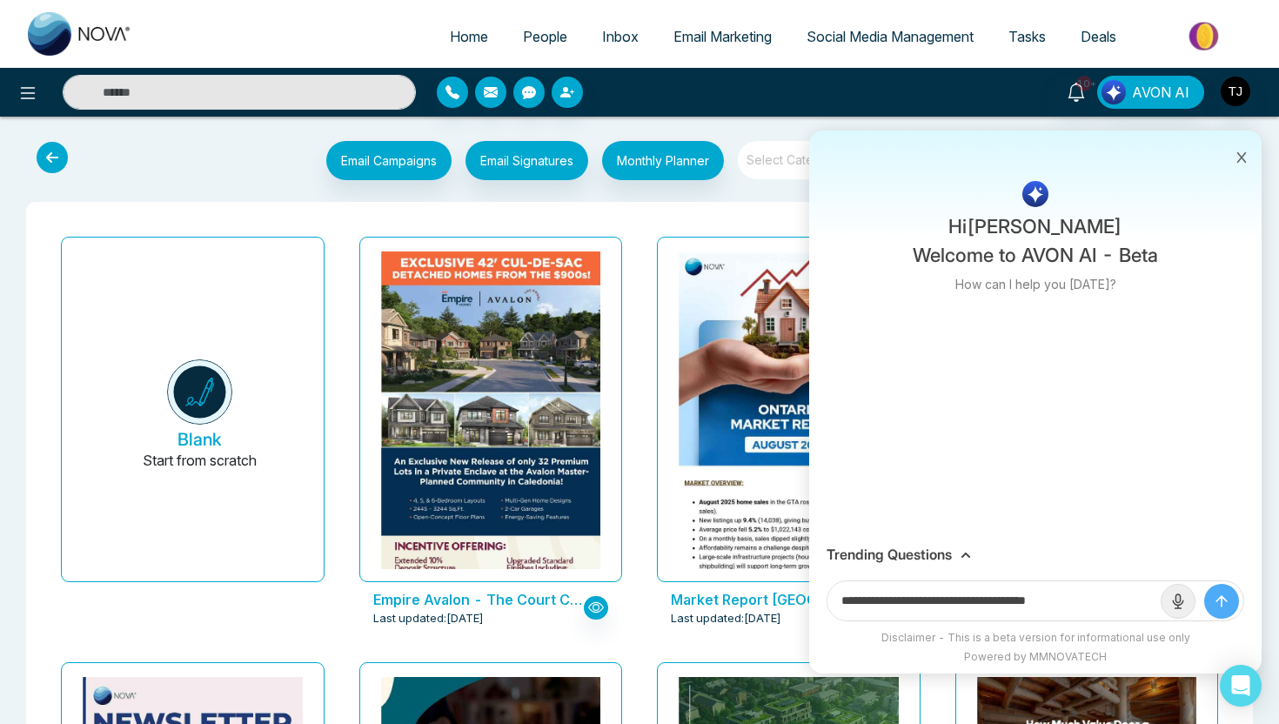
drag, startPoint x: 1006, startPoint y: 603, endPoint x: 1118, endPoint y: 607, distance: 111.5
click at [1118, 607] on input "**********" at bounding box center [994, 600] width 333 height 39
paste input "**********"
type input "**********"
click at [1205, 584] on button "submit" at bounding box center [1222, 601] width 35 height 35
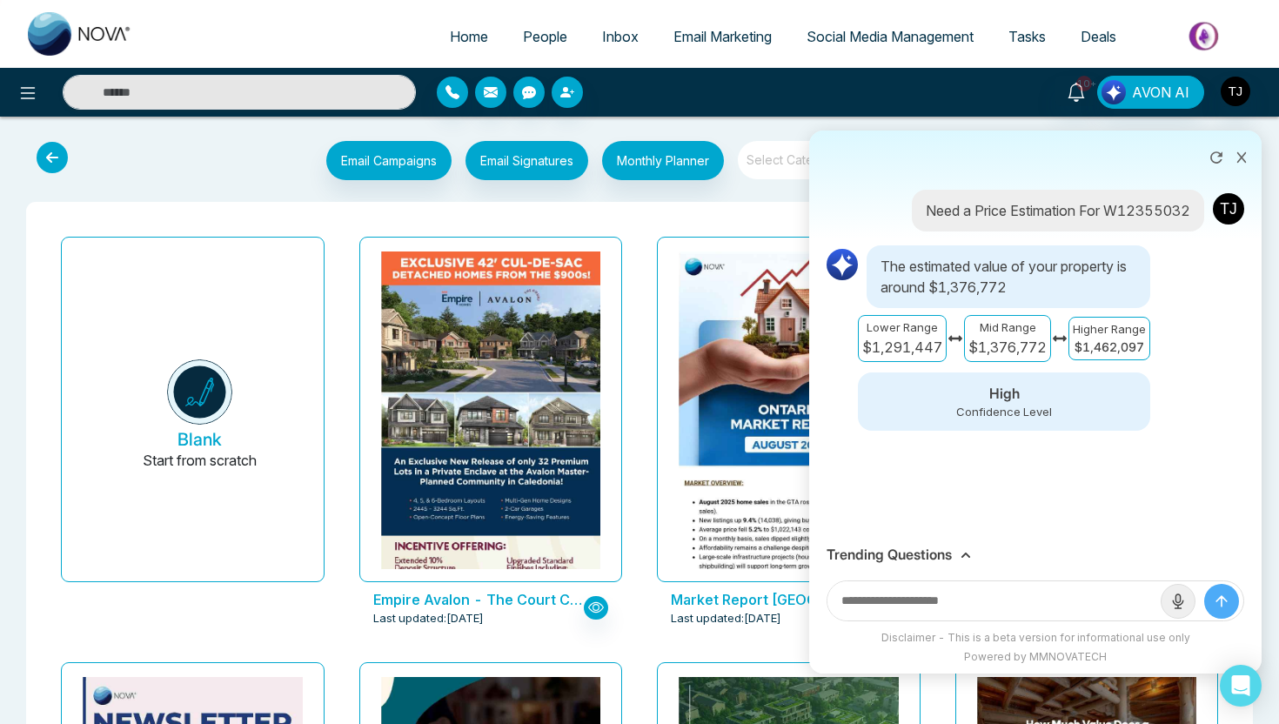
click at [929, 555] on h3 "Trending Questions" at bounding box center [889, 555] width 125 height 17
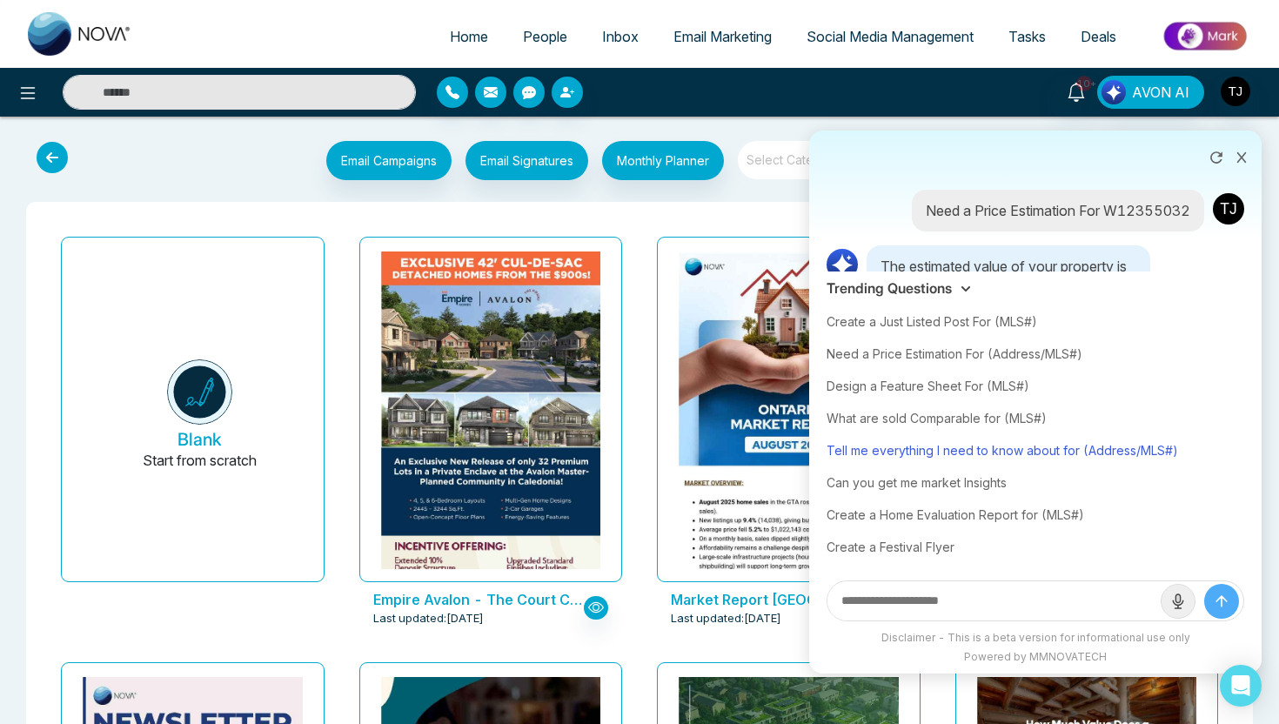
click at [930, 447] on div "Tell me everything I need to know about for (Address/MLS#)" at bounding box center [1036, 450] width 418 height 32
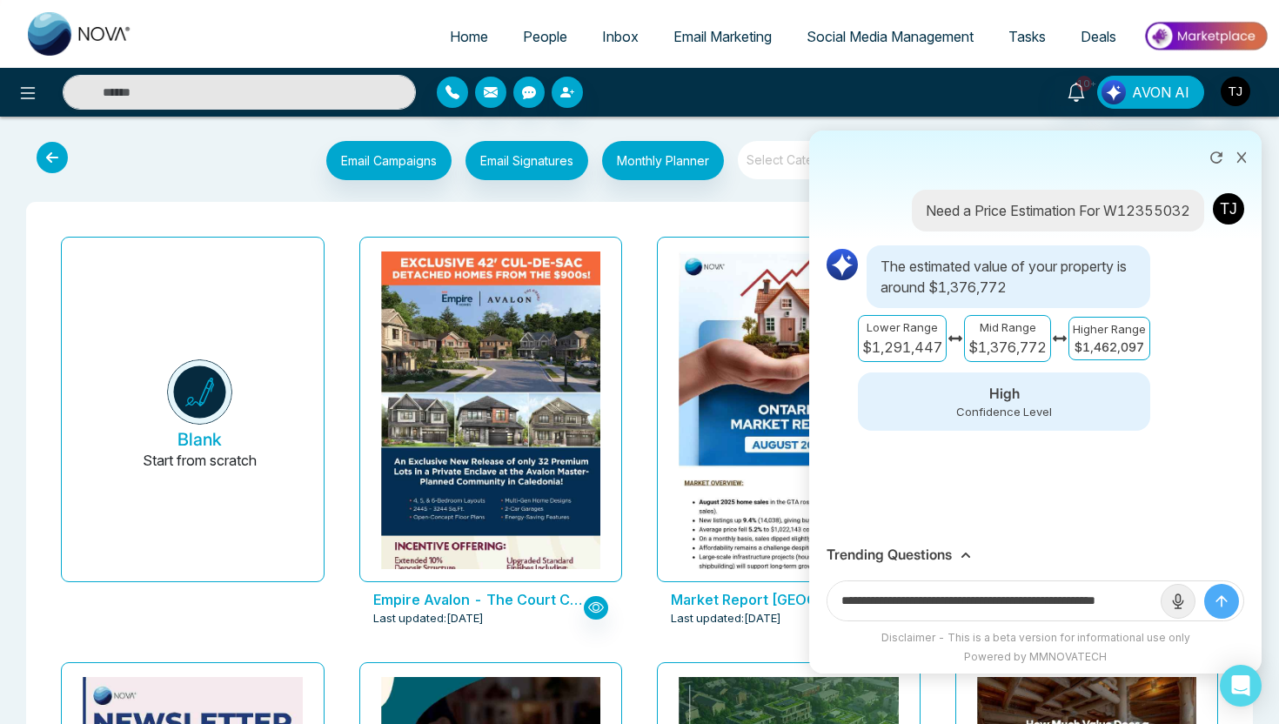
scroll to position [0, 42]
drag, startPoint x: 1094, startPoint y: 600, endPoint x: 1190, endPoint y: 607, distance: 96.0
click at [1190, 607] on form "**********" at bounding box center [1036, 601] width 418 height 41
paste input "**********"
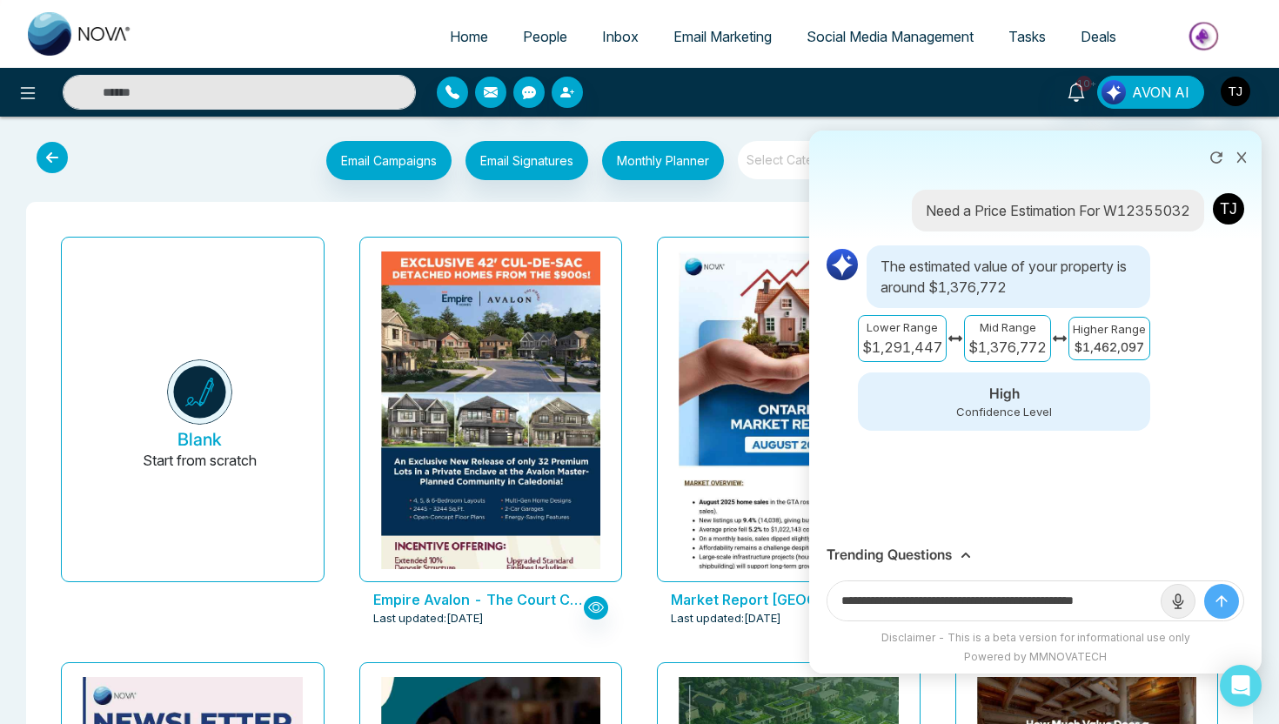
scroll to position [0, 16]
type input "**********"
click at [1205, 584] on button "submit" at bounding box center [1222, 601] width 35 height 35
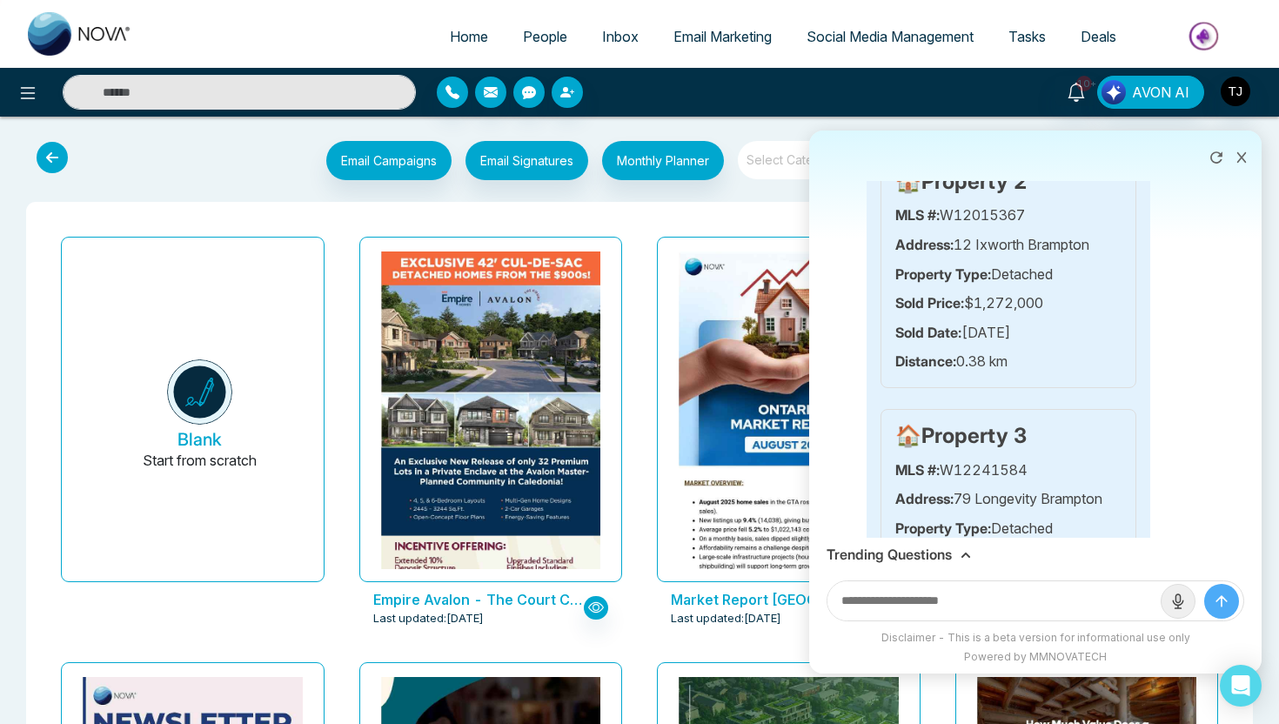
scroll to position [1680, 0]
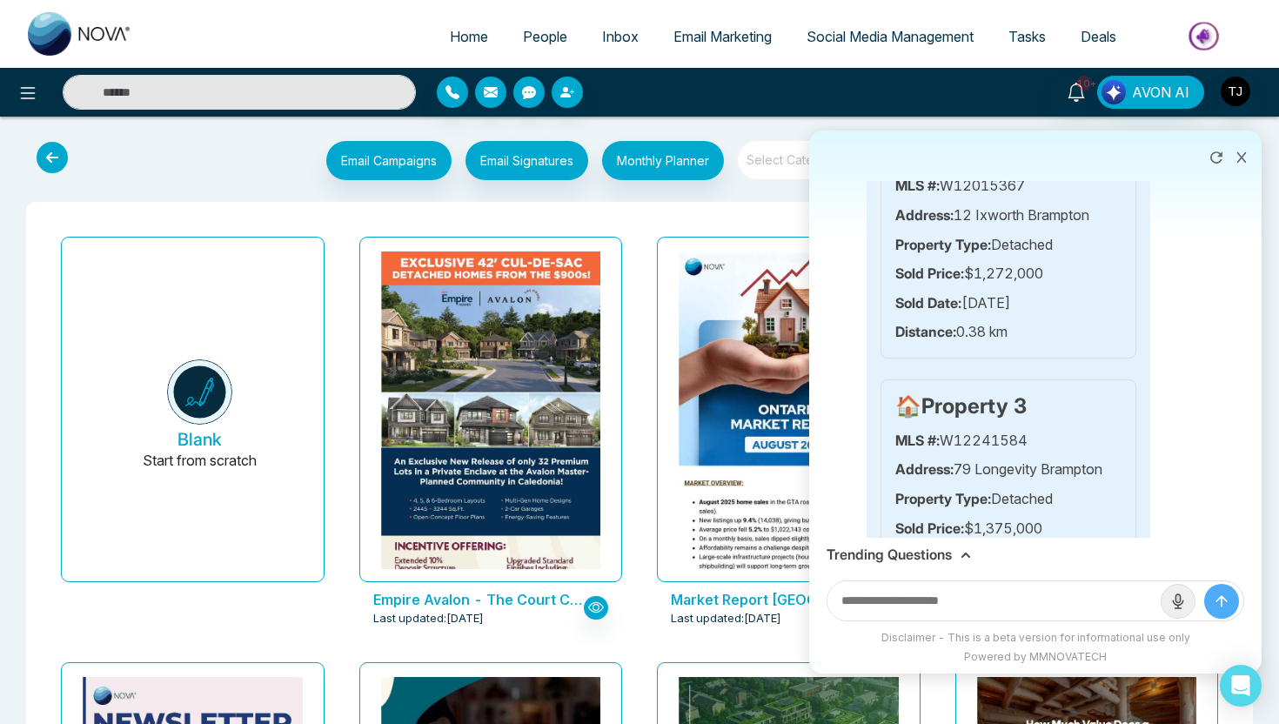
click at [901, 555] on h3 "Trending Questions" at bounding box center [889, 555] width 125 height 17
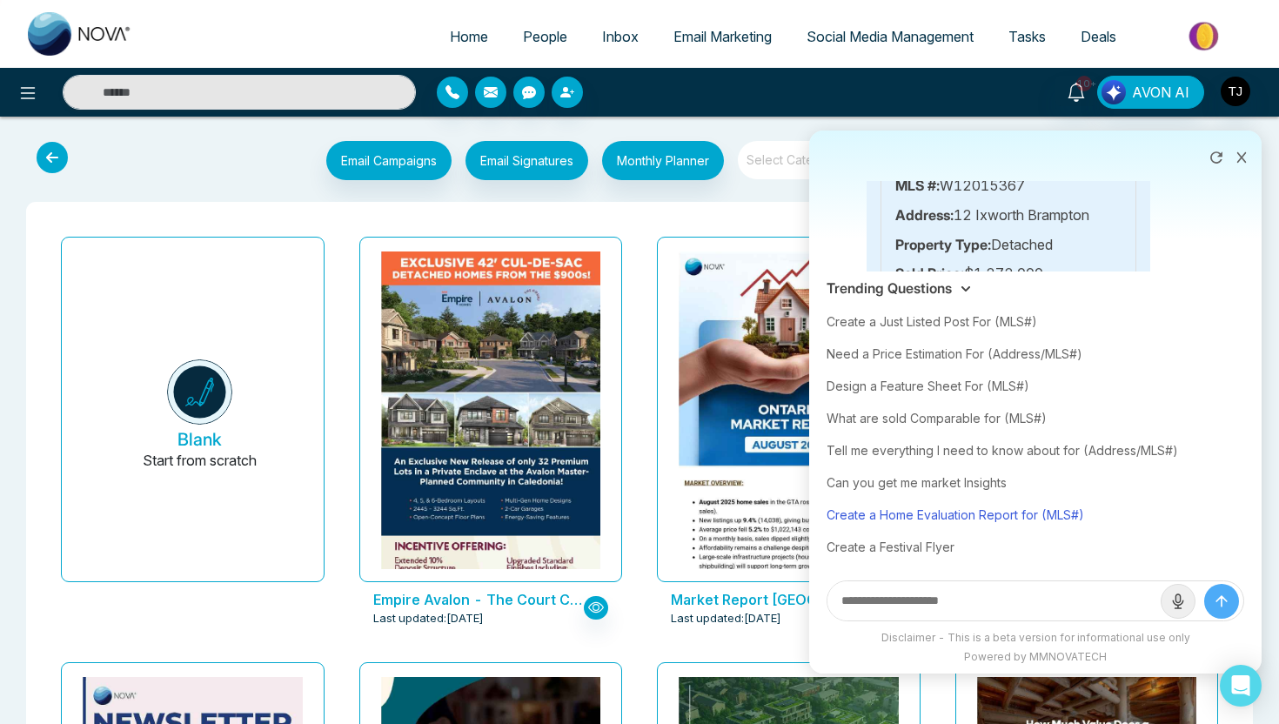
click at [898, 514] on div "Create a Home Evaluation Report for (MLS#)" at bounding box center [1036, 515] width 418 height 32
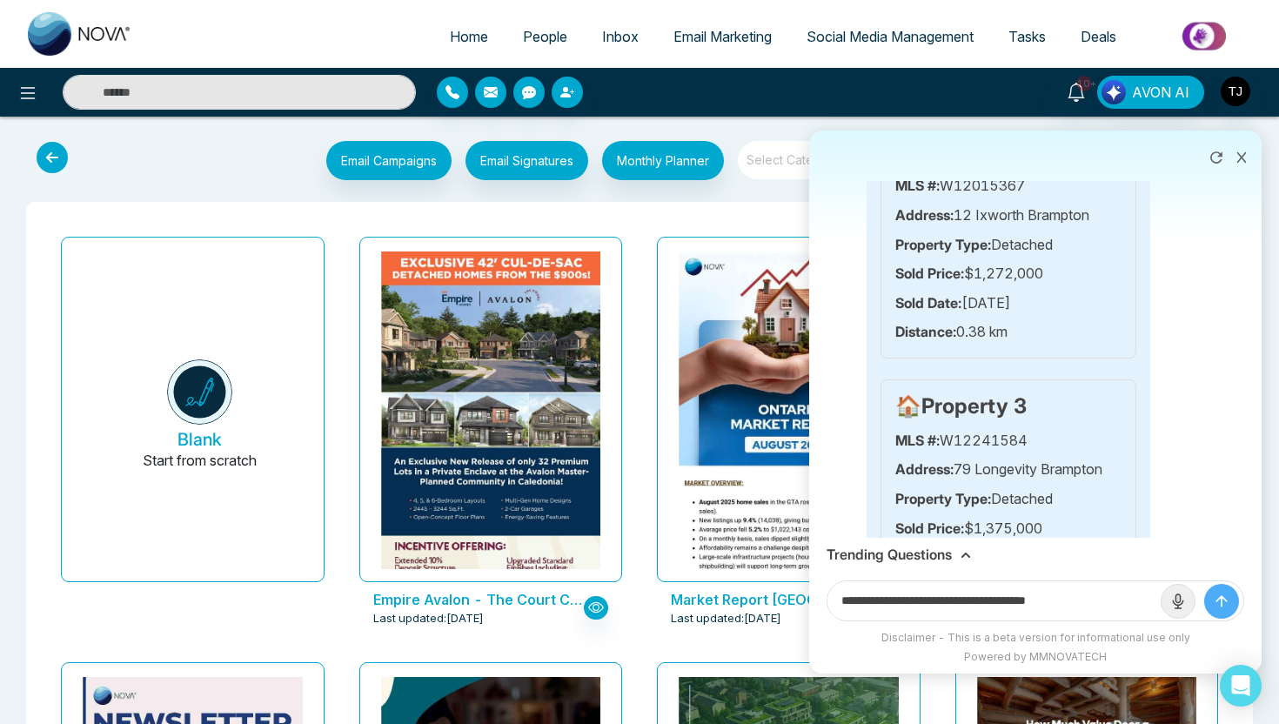
drag, startPoint x: 1057, startPoint y: 596, endPoint x: 1167, endPoint y: 577, distance: 112.2
click at [1167, 581] on form "**********" at bounding box center [1036, 601] width 418 height 41
paste input "*********"
click at [957, 547] on div "Trending Questions" at bounding box center [1036, 555] width 418 height 17
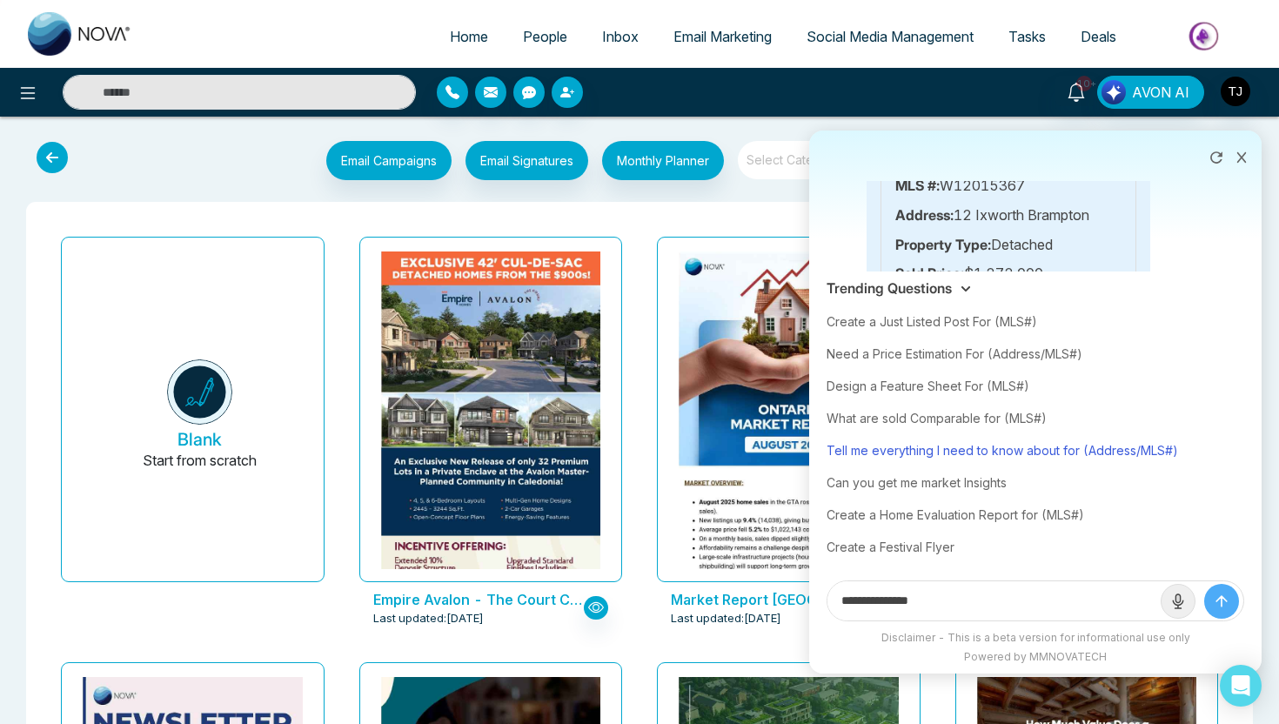
click at [997, 453] on div "Tell me everything I need to know about for (Address/MLS#)" at bounding box center [1036, 450] width 418 height 32
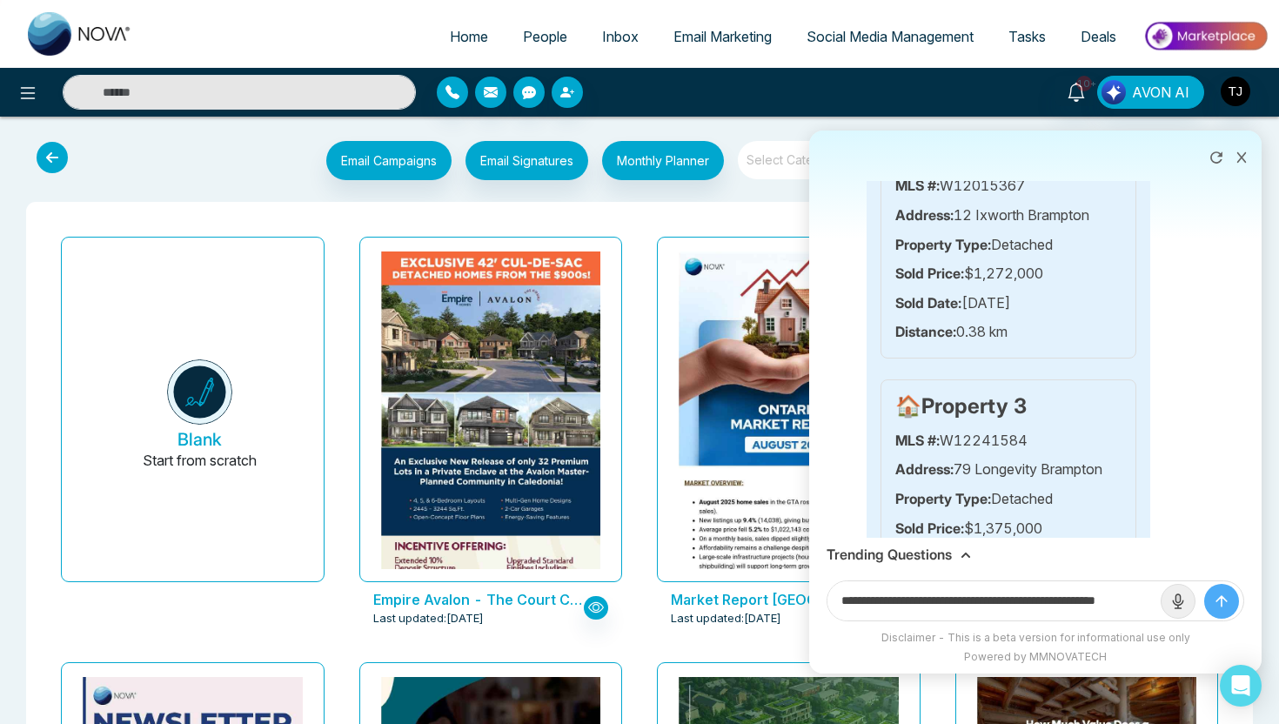
drag, startPoint x: 1098, startPoint y: 601, endPoint x: 1212, endPoint y: 595, distance: 114.1
click at [1217, 597] on form "**********" at bounding box center [1036, 601] width 418 height 41
paste input "text"
type input "**********"
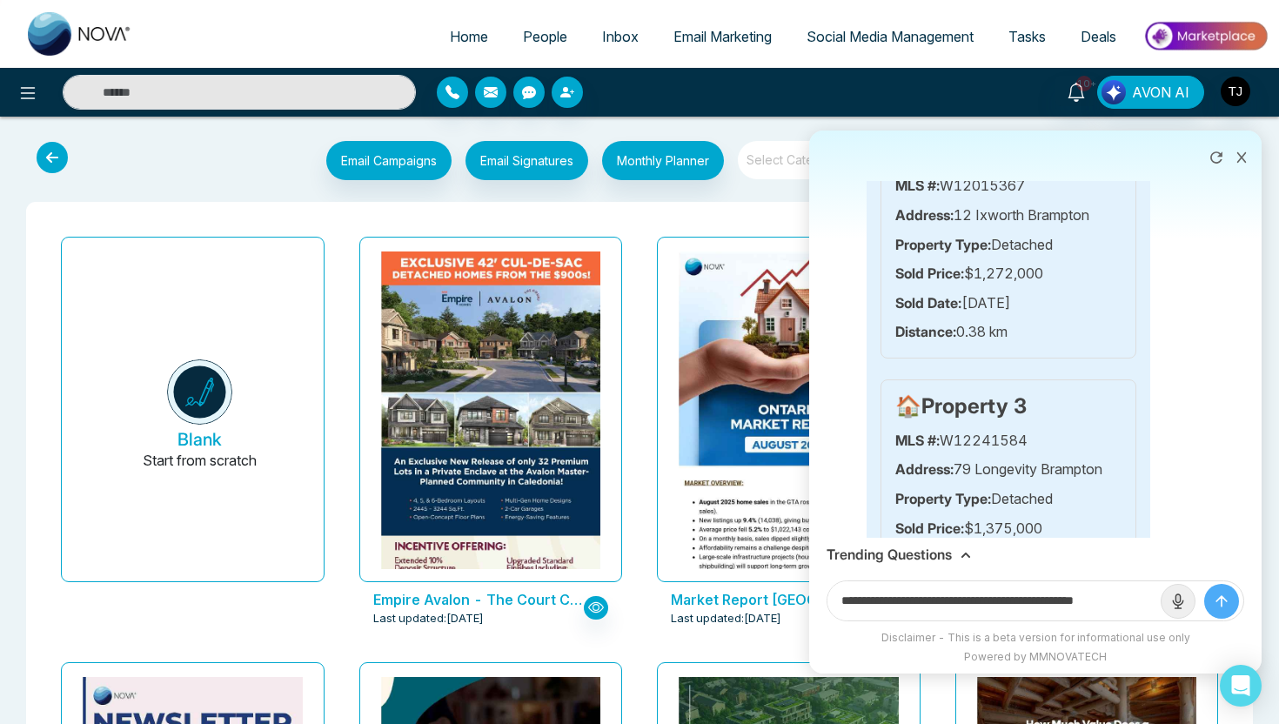
click at [1205, 584] on button "submit" at bounding box center [1222, 601] width 35 height 35
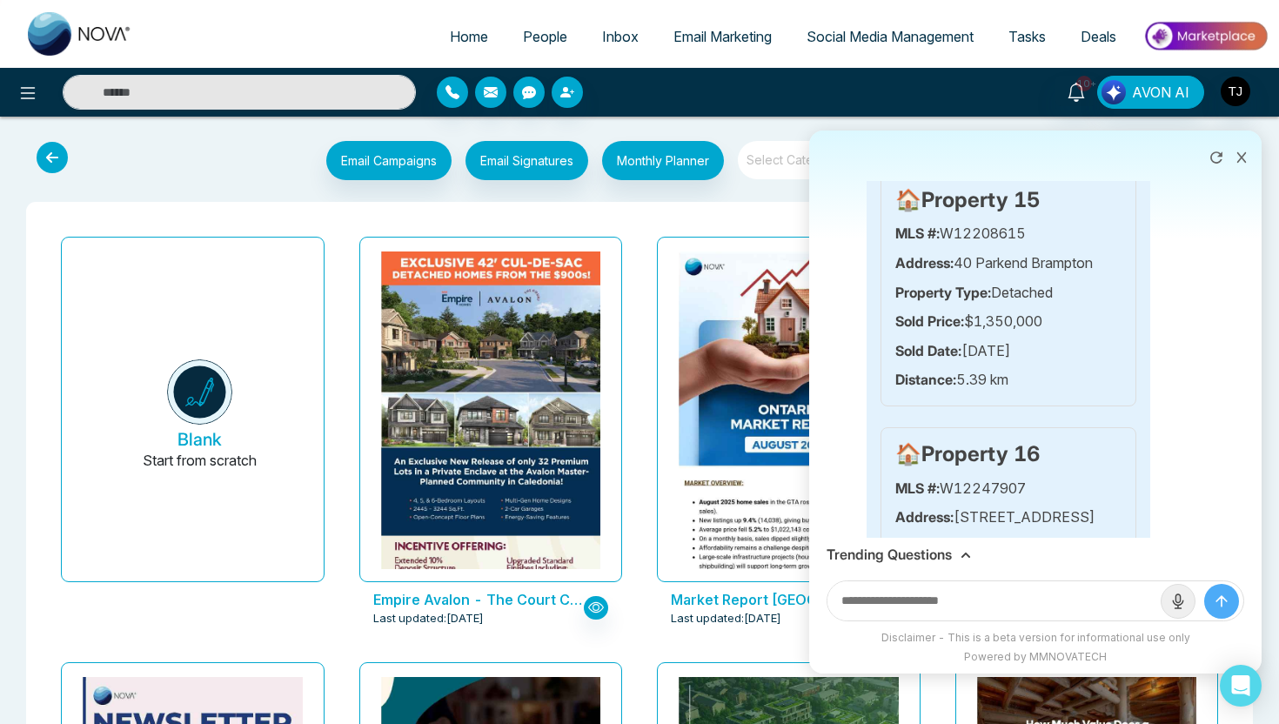
scroll to position [12723, 0]
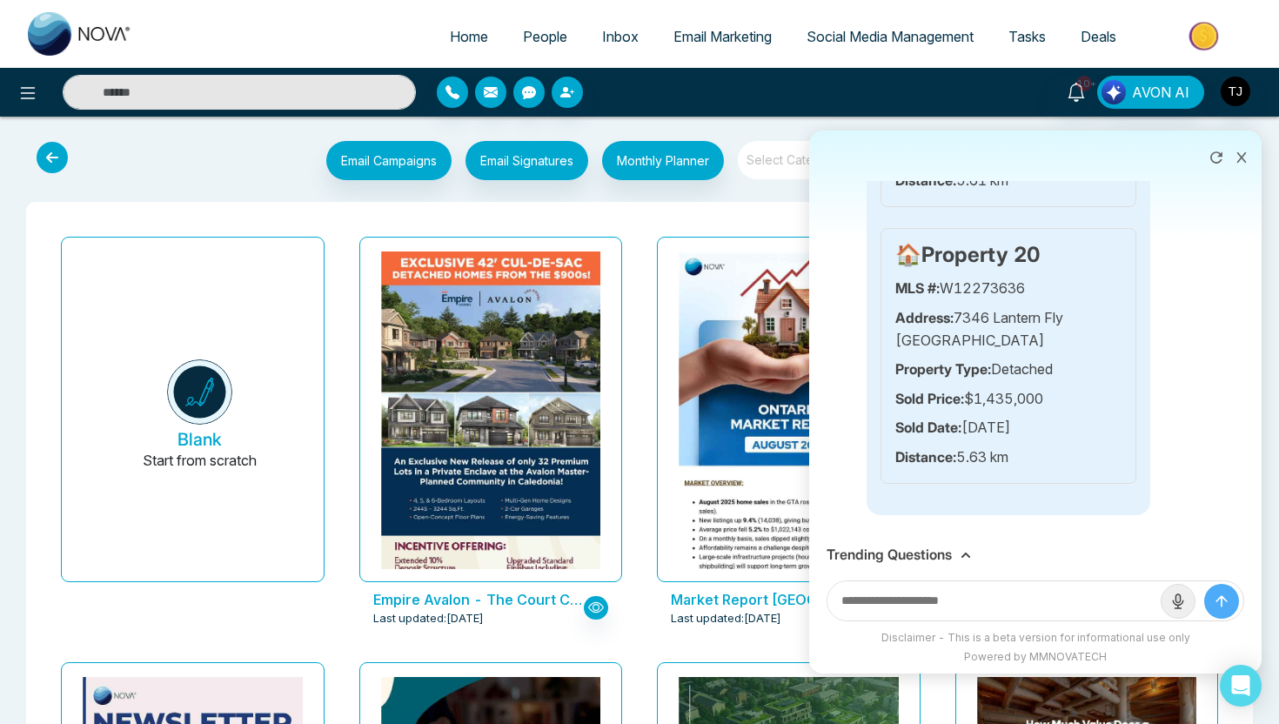
click at [944, 553] on h3 "Trending Questions" at bounding box center [889, 555] width 125 height 17
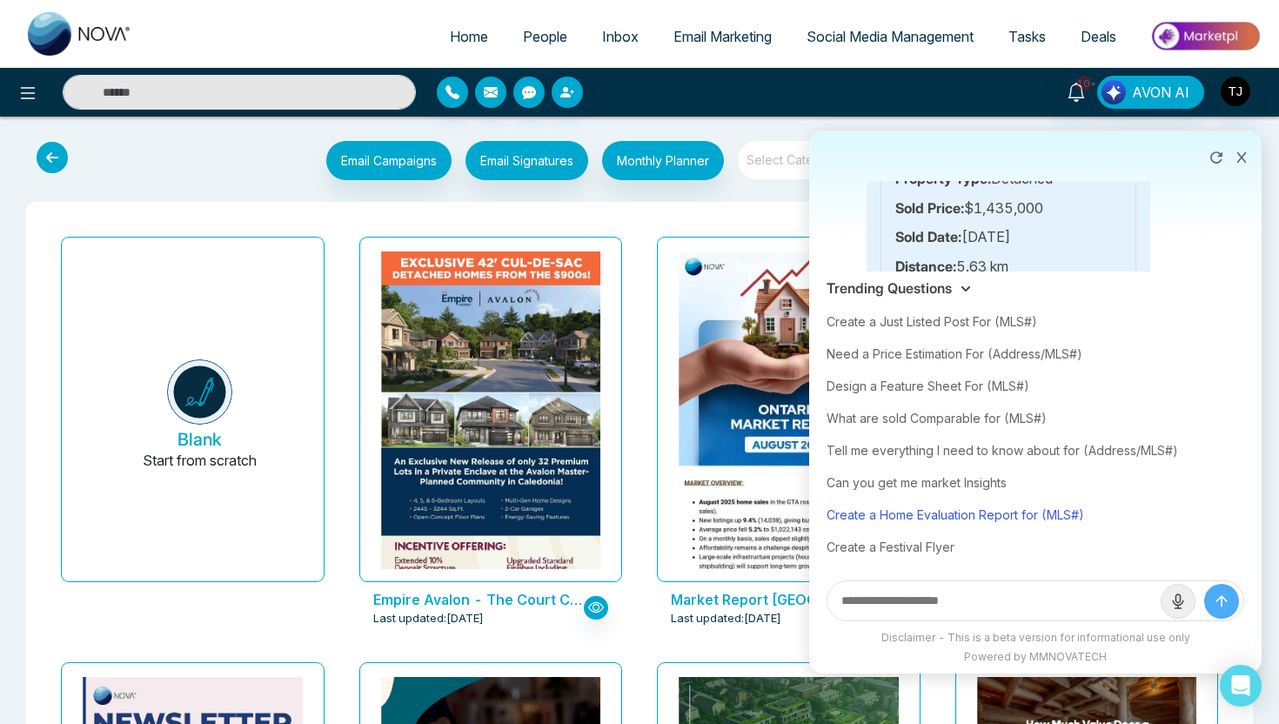
click at [937, 505] on div "Create a Home Evaluation Report for (MLS#)" at bounding box center [1036, 515] width 418 height 32
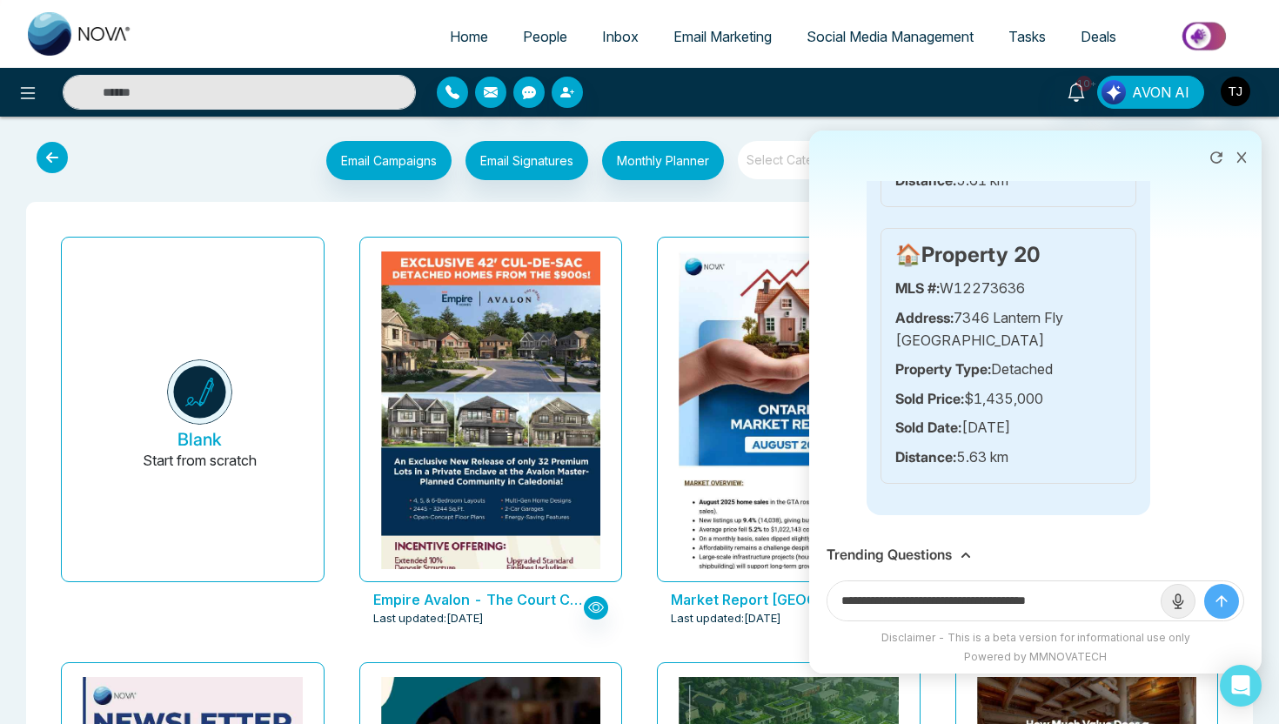
drag, startPoint x: 1057, startPoint y: 601, endPoint x: 1167, endPoint y: 601, distance: 110.5
click at [1167, 601] on form "**********" at bounding box center [1036, 601] width 418 height 41
paste input "**********"
type input "**********"
click at [1205, 584] on button "submit" at bounding box center [1222, 601] width 35 height 35
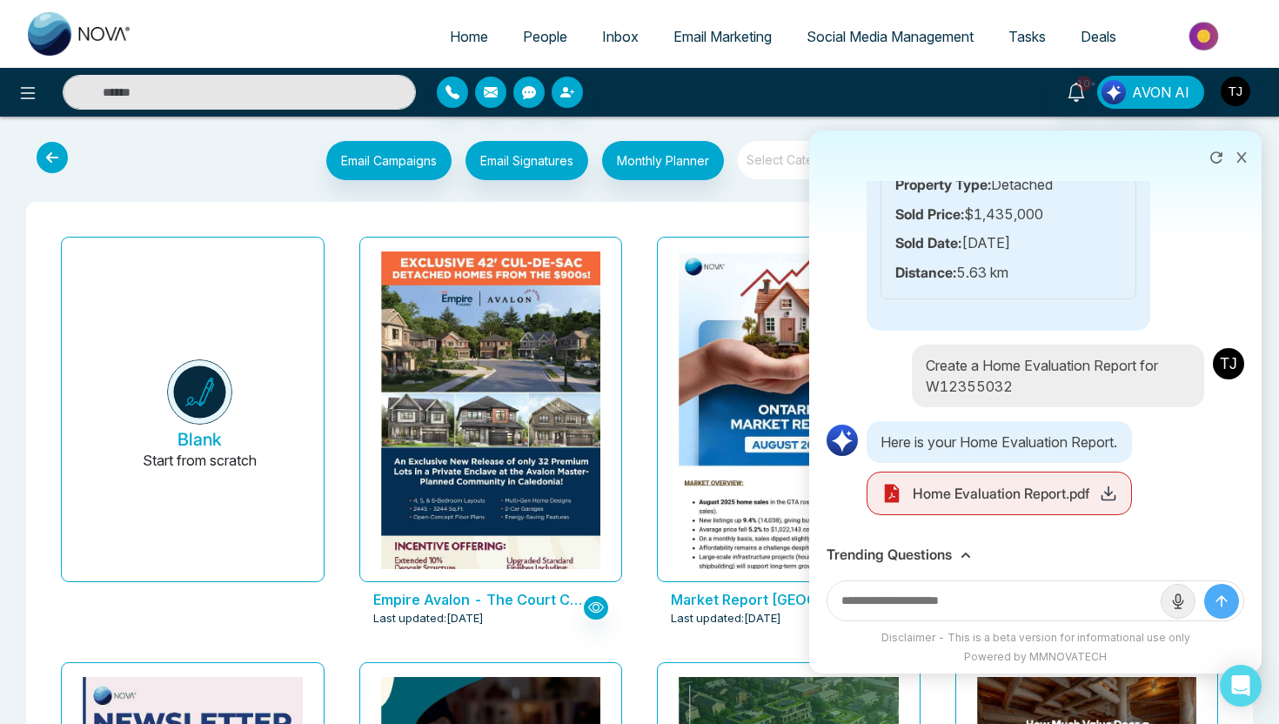
scroll to position [12908, 0]
click at [1115, 498] on icon at bounding box center [1108, 493] width 17 height 17
click at [1221, 158] on icon at bounding box center [1216, 157] width 17 height 17
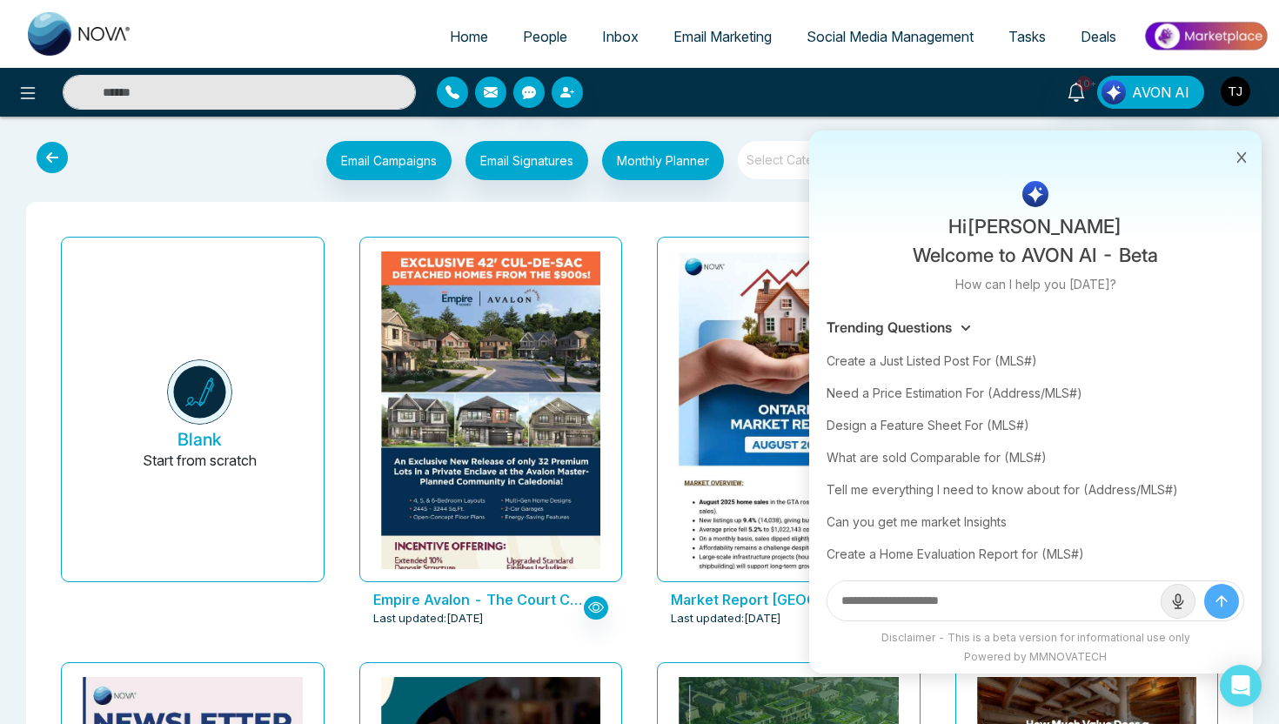
click at [1244, 164] on button at bounding box center [1242, 155] width 23 height 33
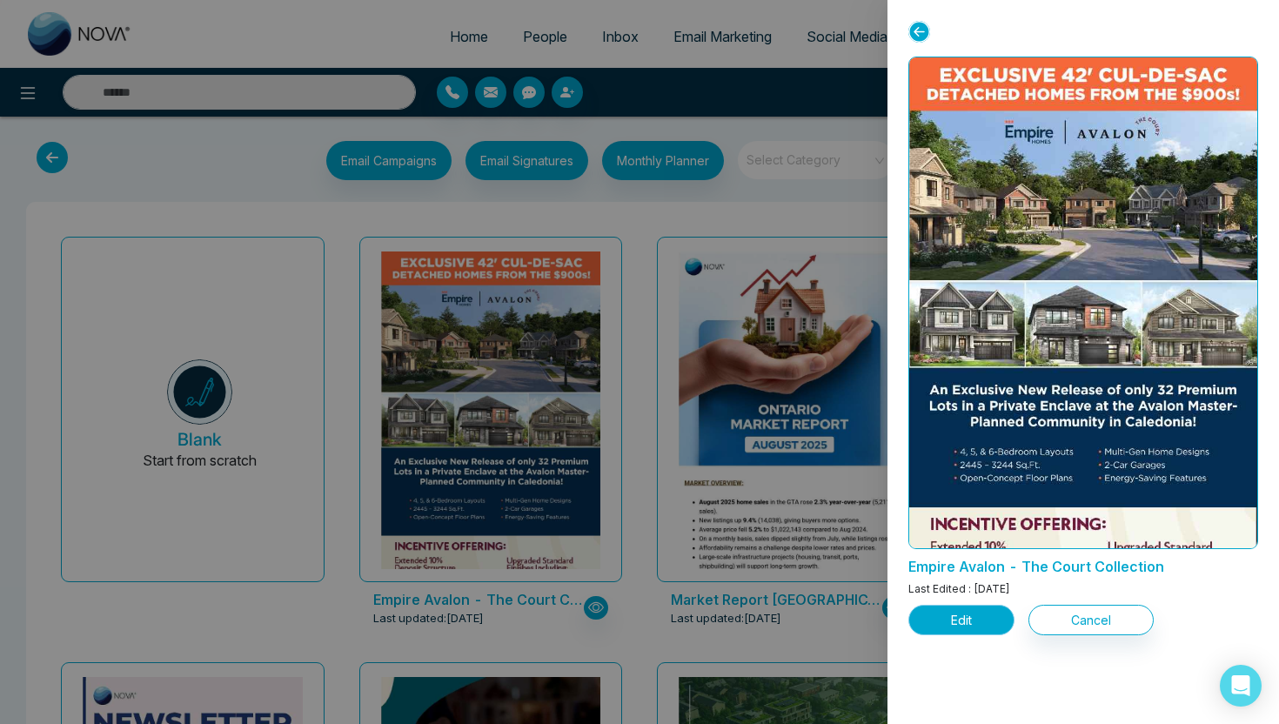
click at [955, 627] on button "Edit" at bounding box center [962, 620] width 106 height 30
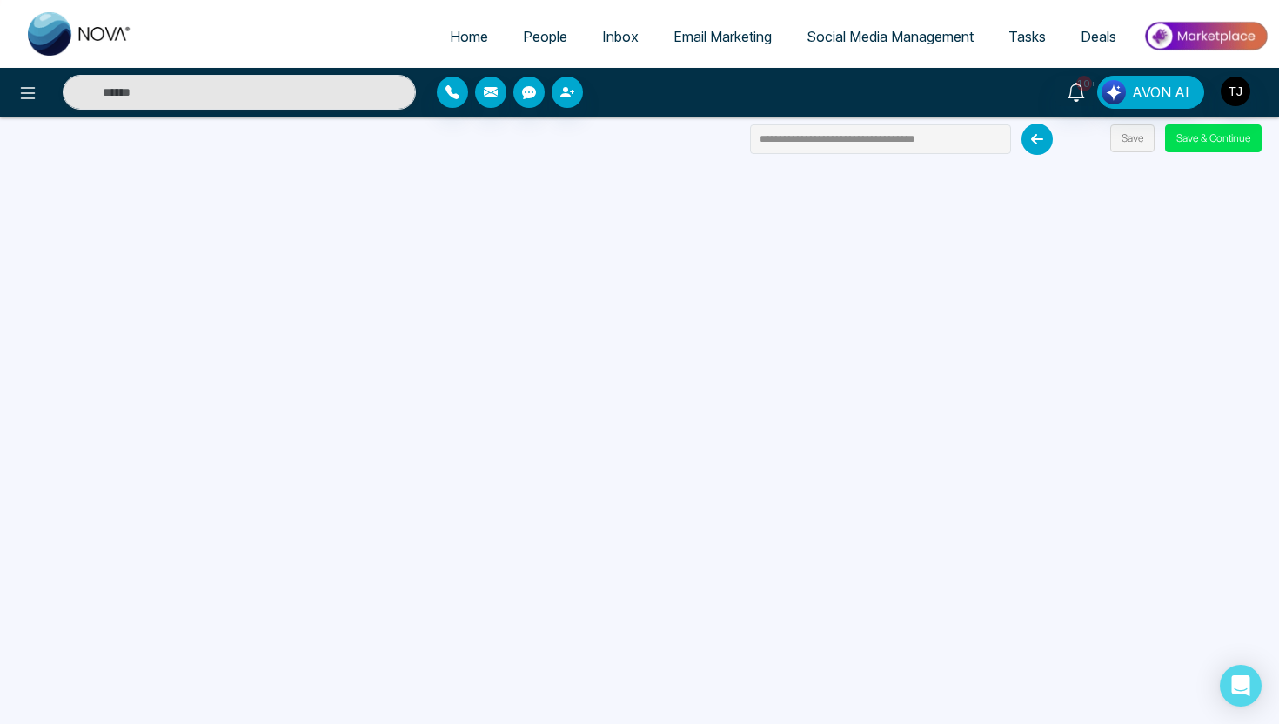
click at [1200, 152] on div "**********" at bounding box center [639, 362] width 1279 height 724
click at [1199, 144] on button "Save & Continue" at bounding box center [1213, 138] width 97 height 28
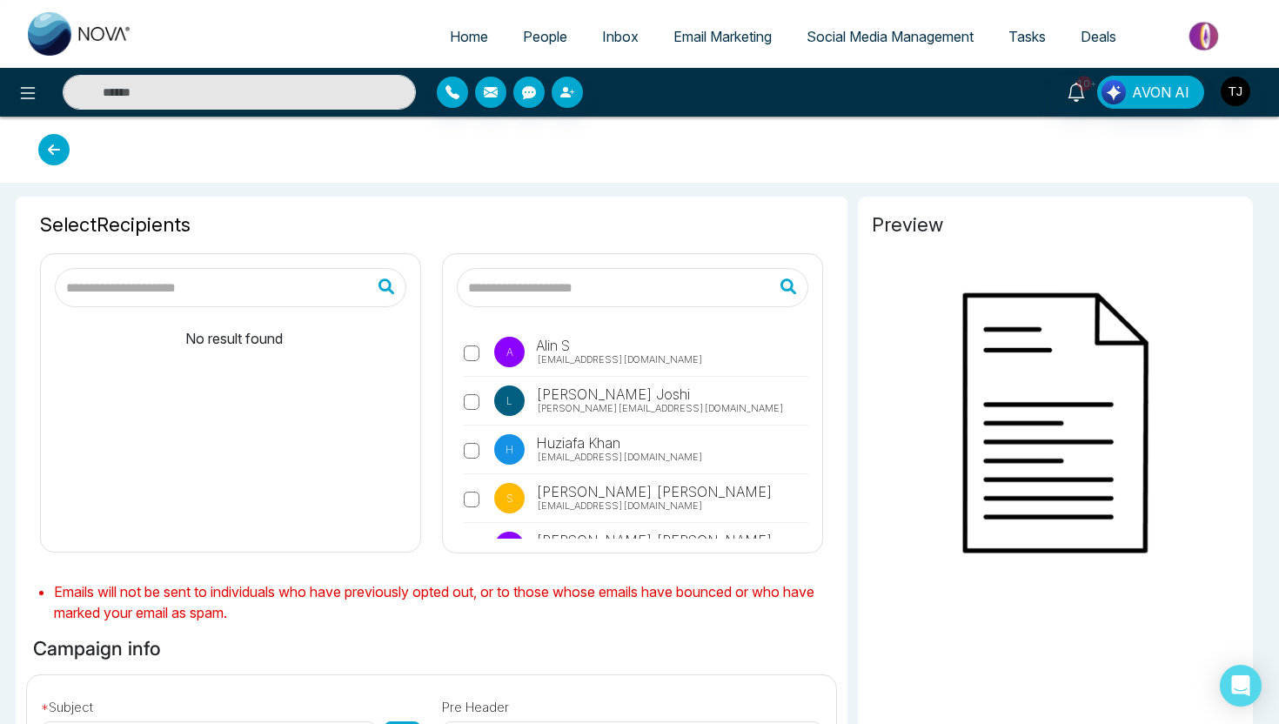
type input "**********"
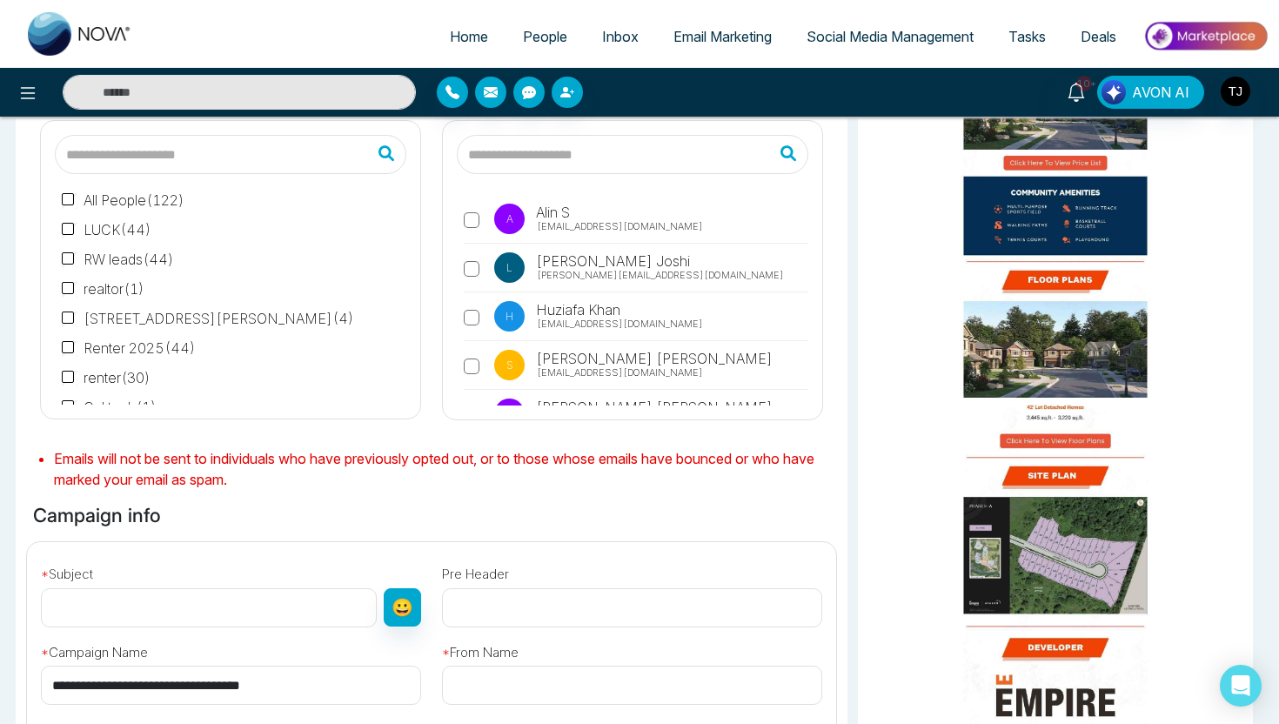
scroll to position [139, 0]
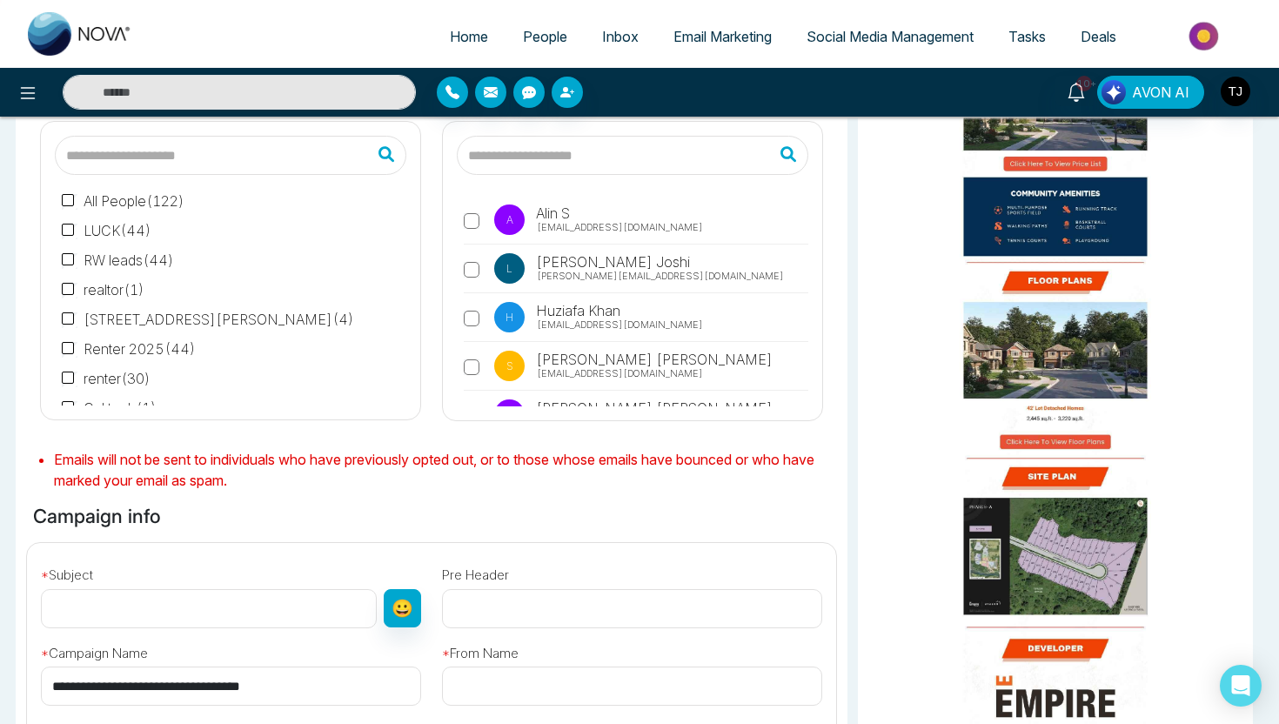
click at [747, 36] on span "Email Marketing" at bounding box center [723, 36] width 98 height 17
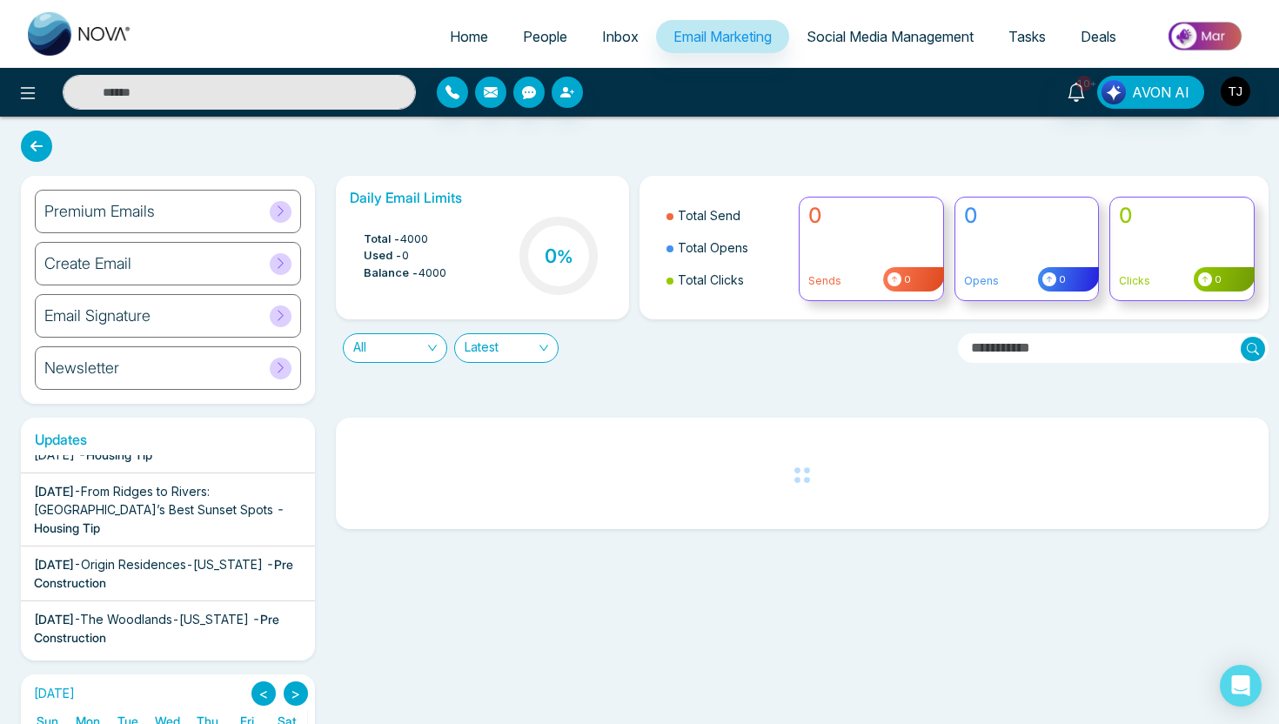
scroll to position [94, 0]
click at [110, 560] on span "- Pre Construction" at bounding box center [163, 571] width 259 height 33
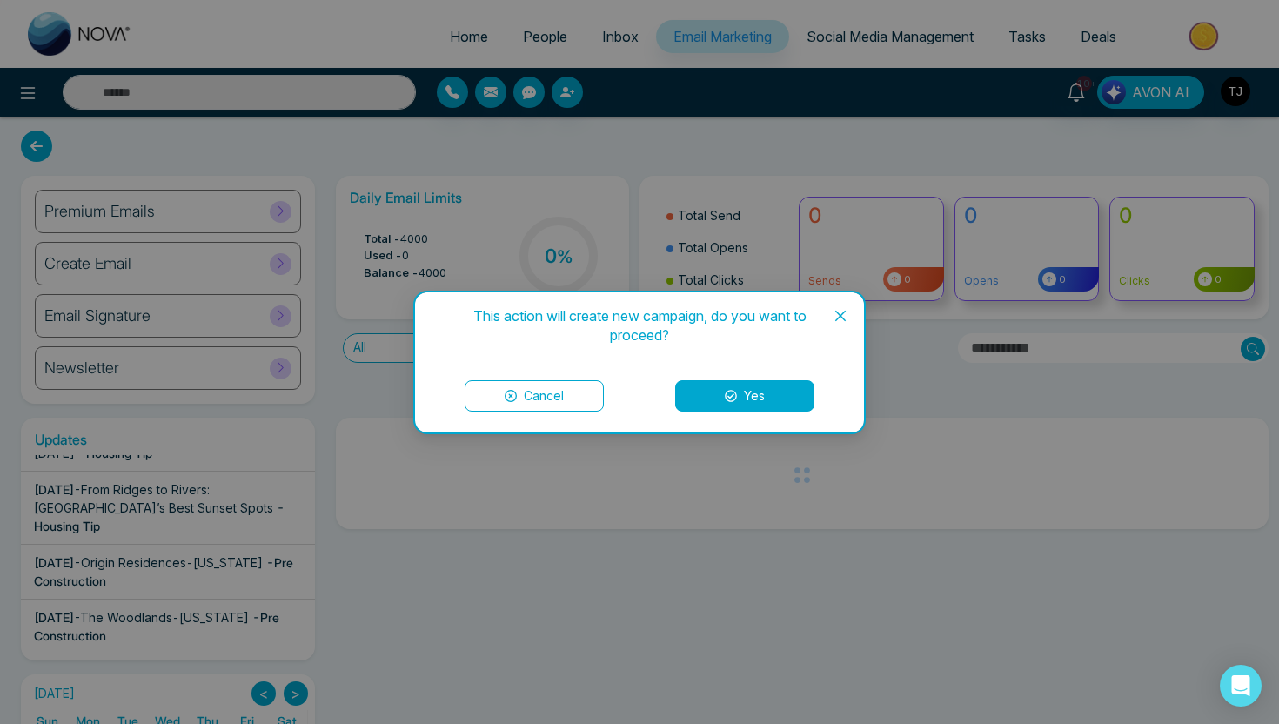
click at [774, 401] on button "Yes" at bounding box center [744, 395] width 139 height 31
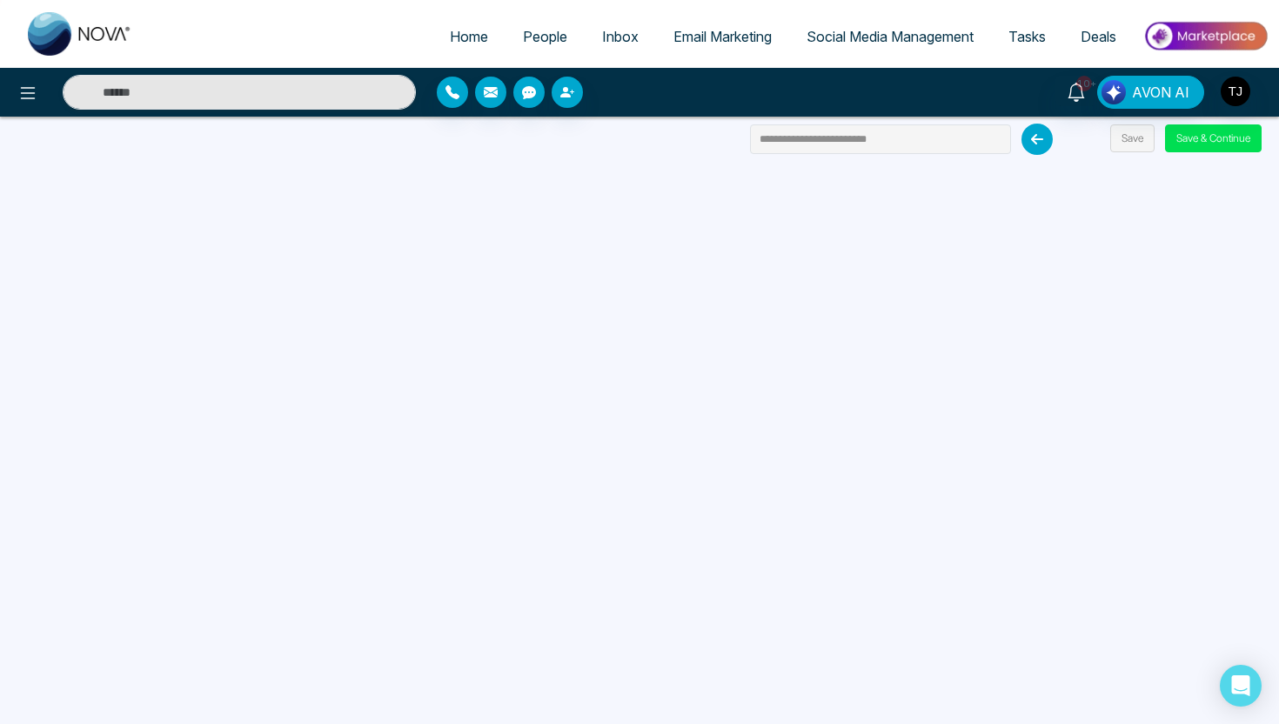
click at [751, 36] on span "Email Marketing" at bounding box center [723, 36] width 98 height 17
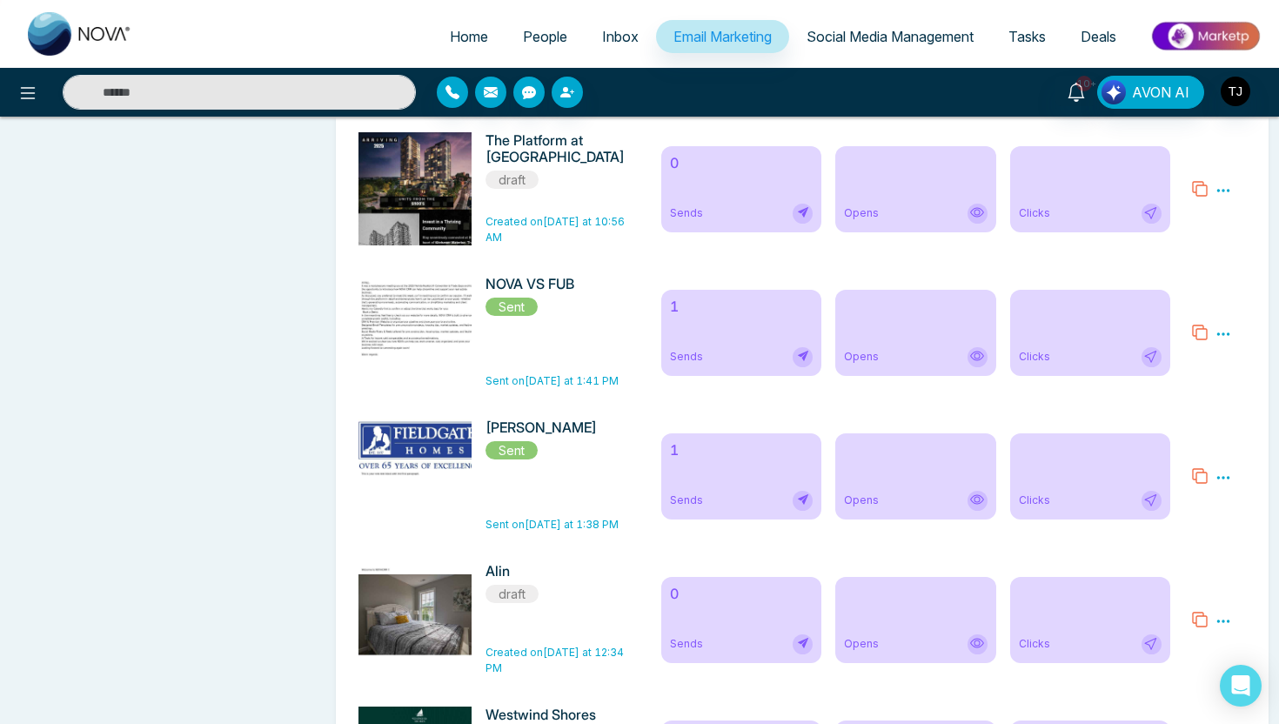
scroll to position [2275, 0]
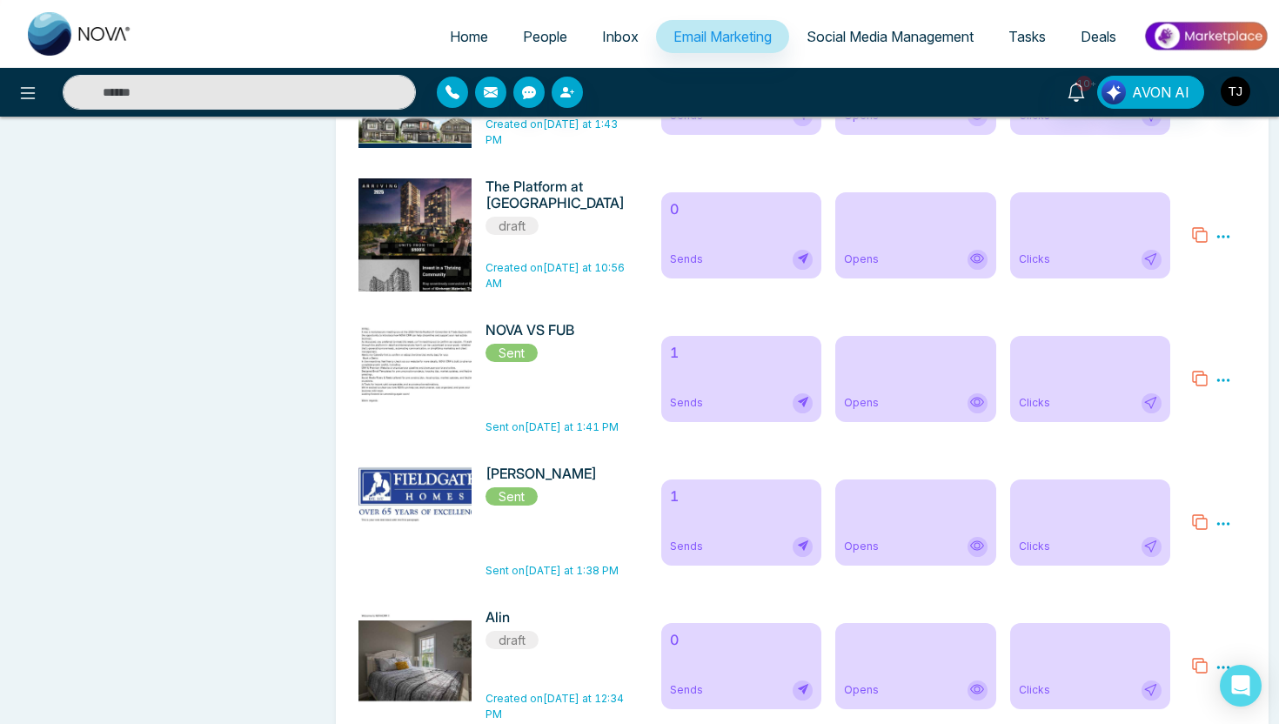
click at [752, 533] on div "1 Sends" at bounding box center [741, 523] width 160 height 86
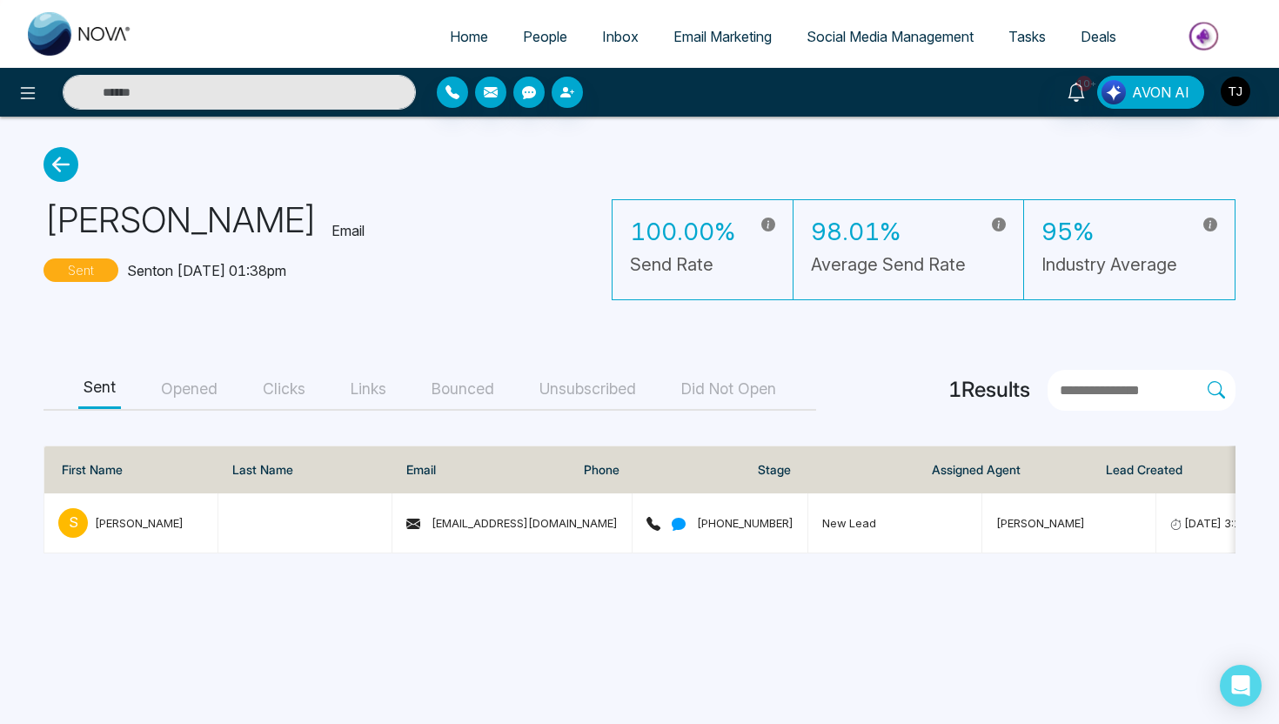
click at [190, 406] on button "Opened" at bounding box center [189, 389] width 67 height 39
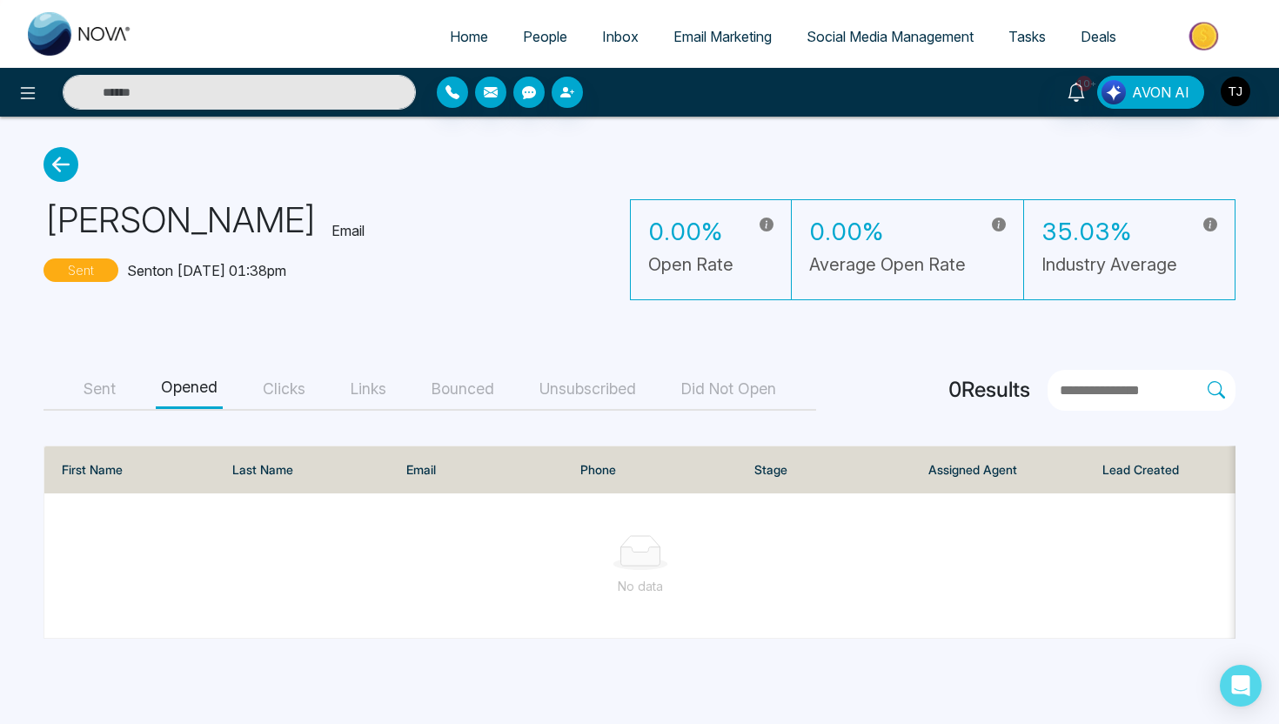
click at [287, 388] on button "Clicks" at bounding box center [284, 389] width 53 height 39
click at [880, 36] on span "Social Media Management" at bounding box center [890, 36] width 167 height 17
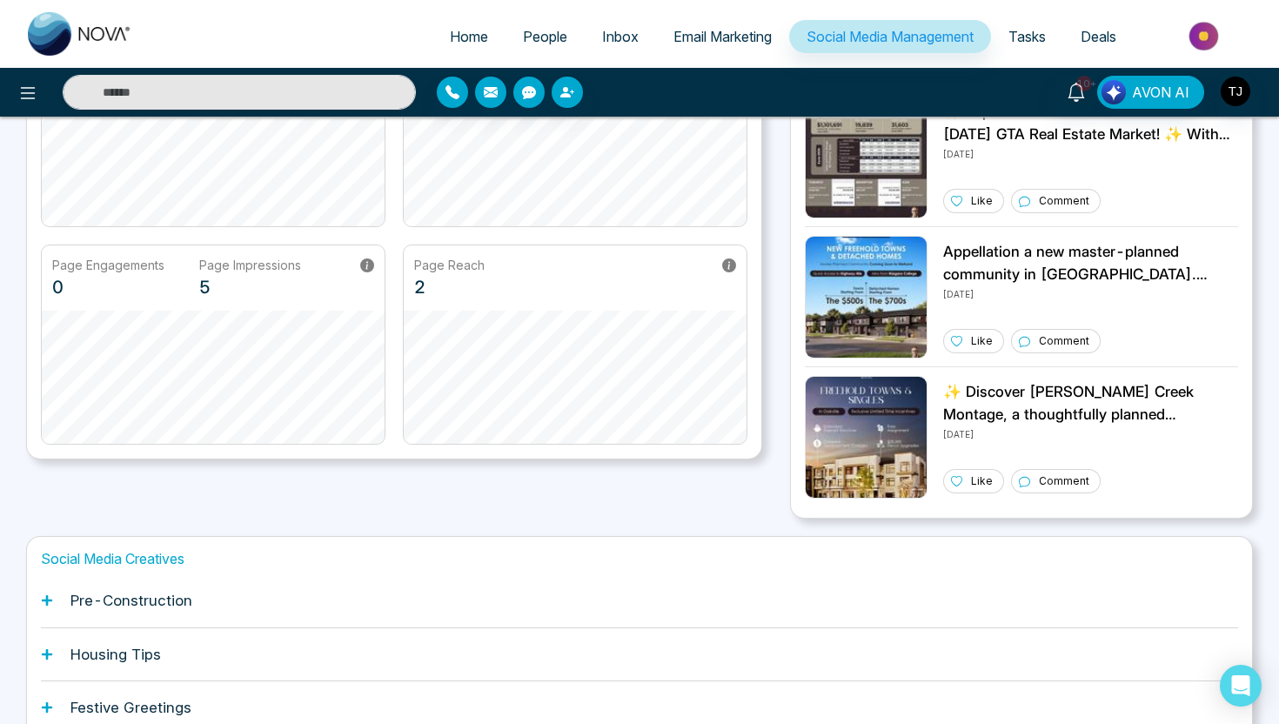
scroll to position [400, 0]
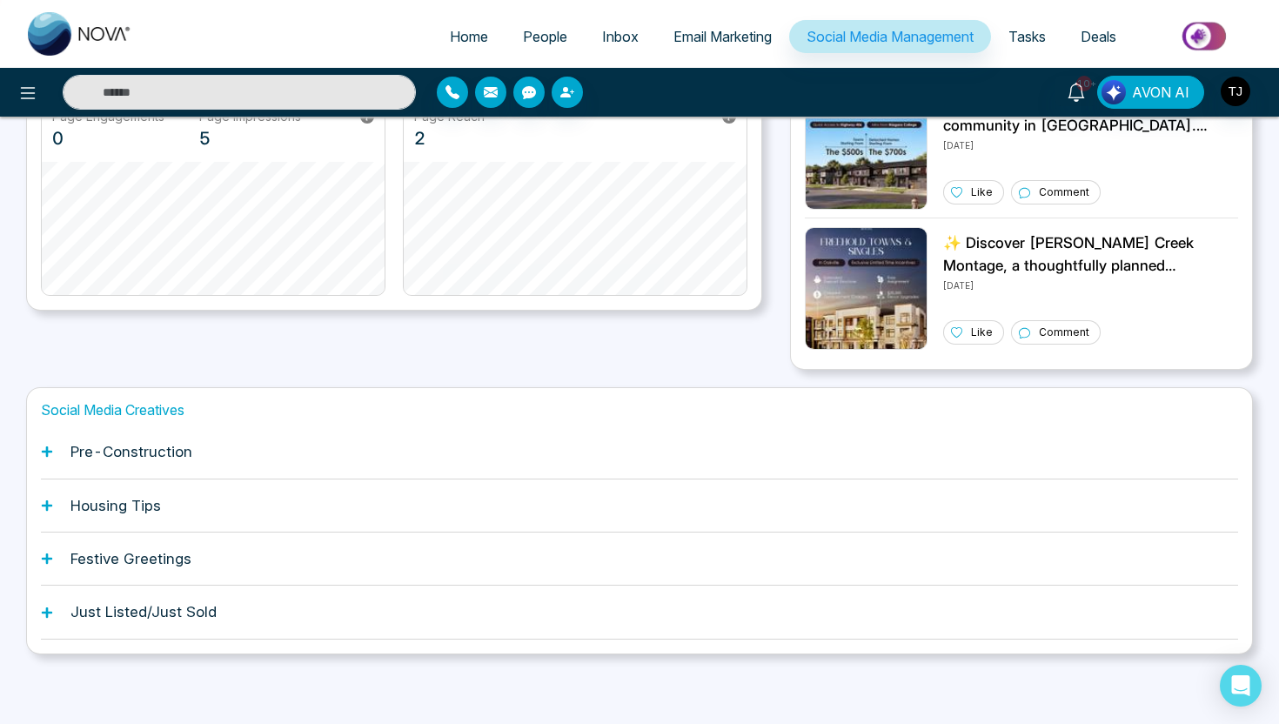
click at [145, 455] on h1 "Pre-Construction" at bounding box center [132, 451] width 122 height 17
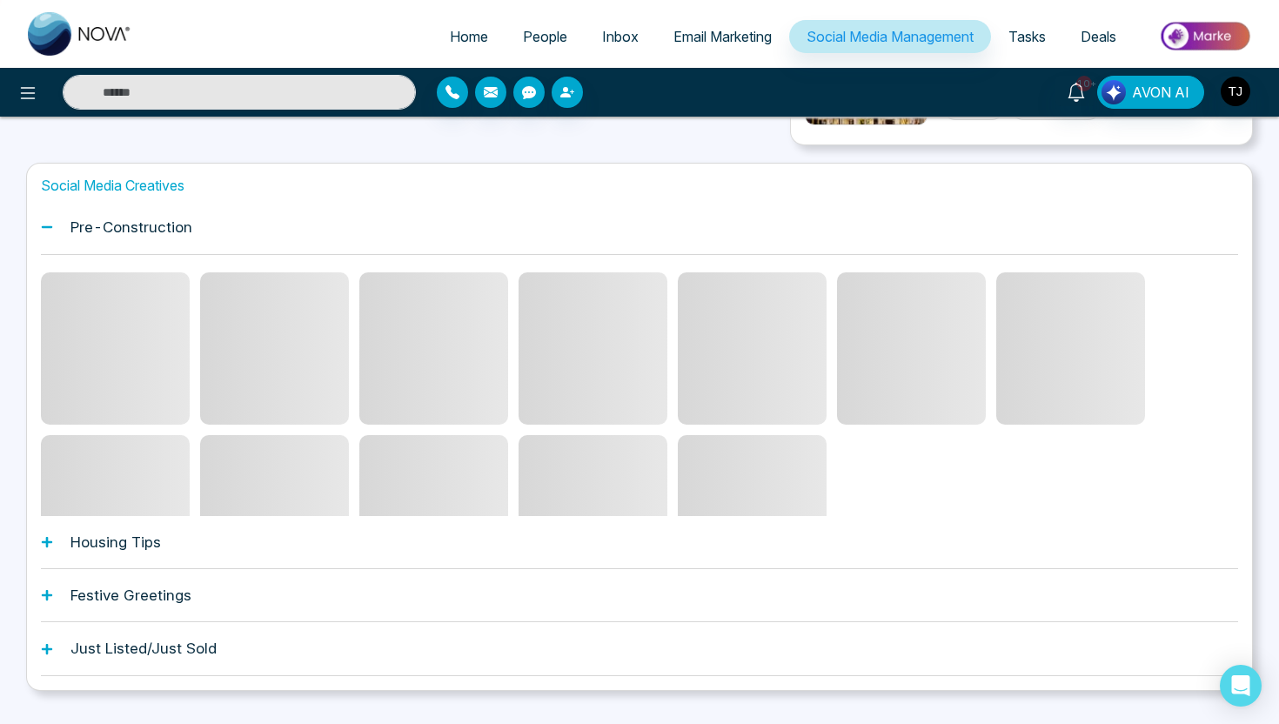
scroll to position [638, 0]
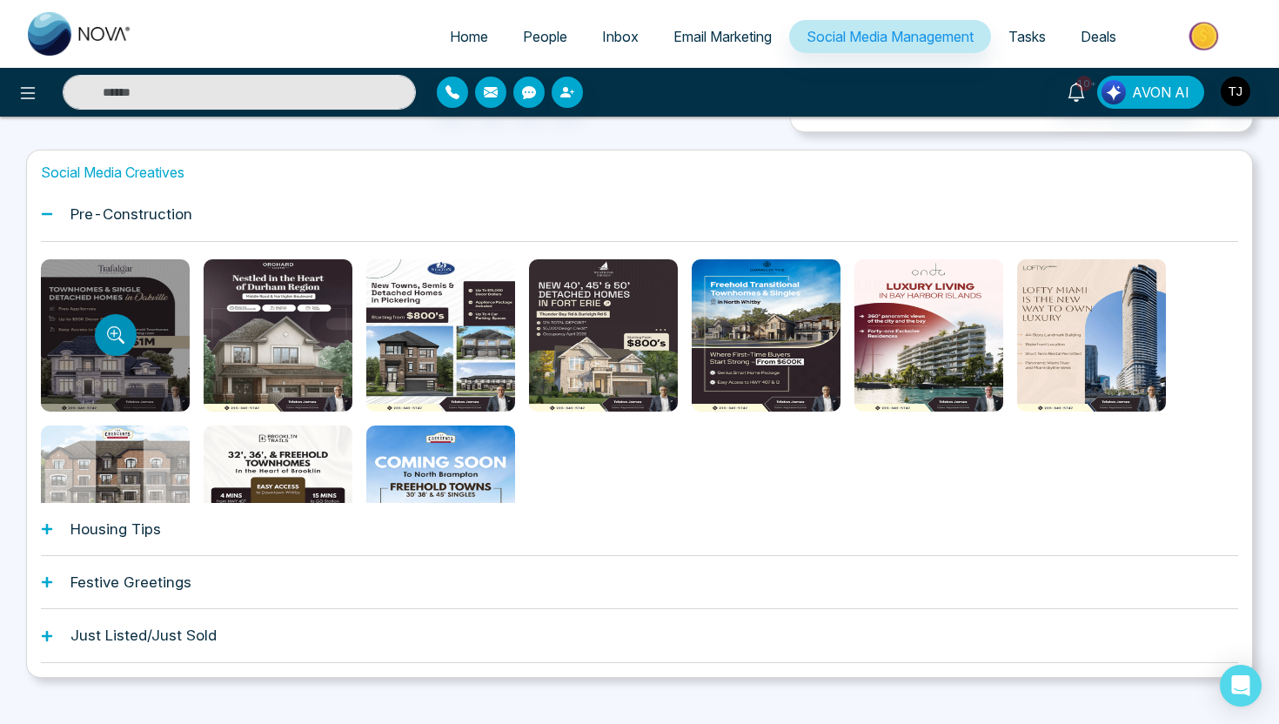
click at [117, 339] on icon "Preview template" at bounding box center [114, 333] width 14 height 14
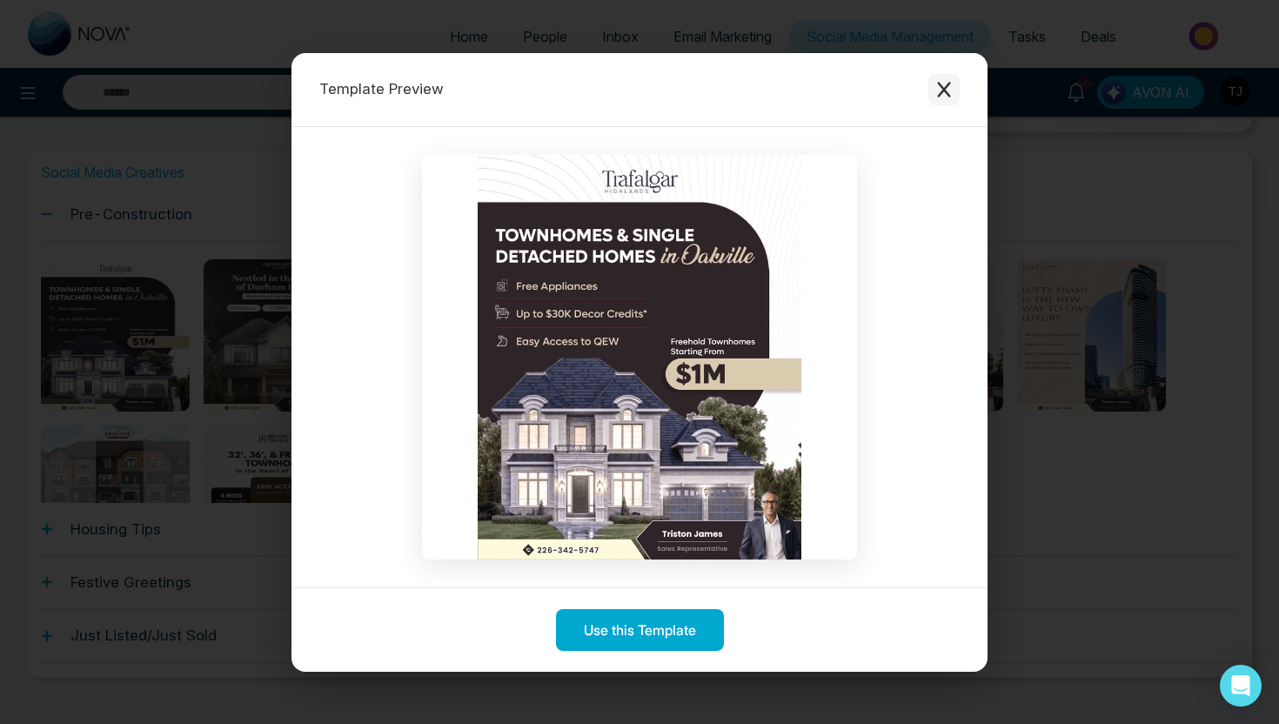
click at [949, 91] on icon "Close modal" at bounding box center [944, 89] width 17 height 17
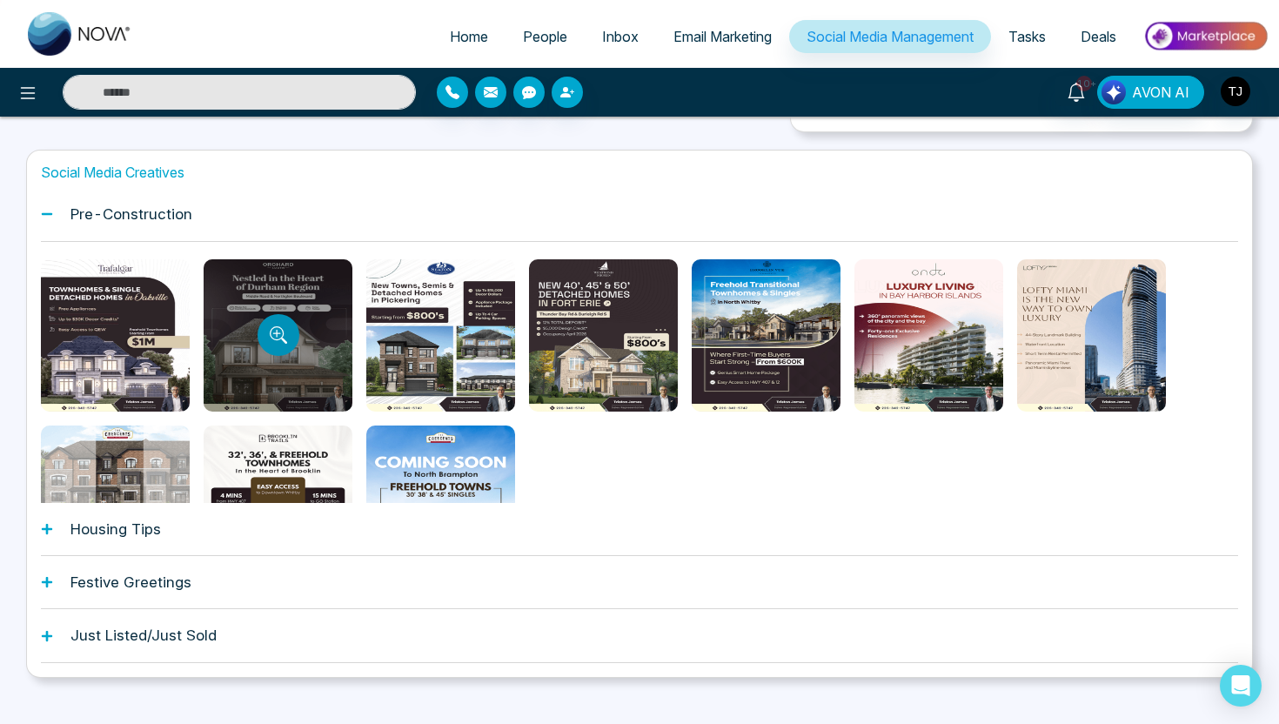
click at [285, 342] on icon "Preview template" at bounding box center [283, 341] width 6 height 6
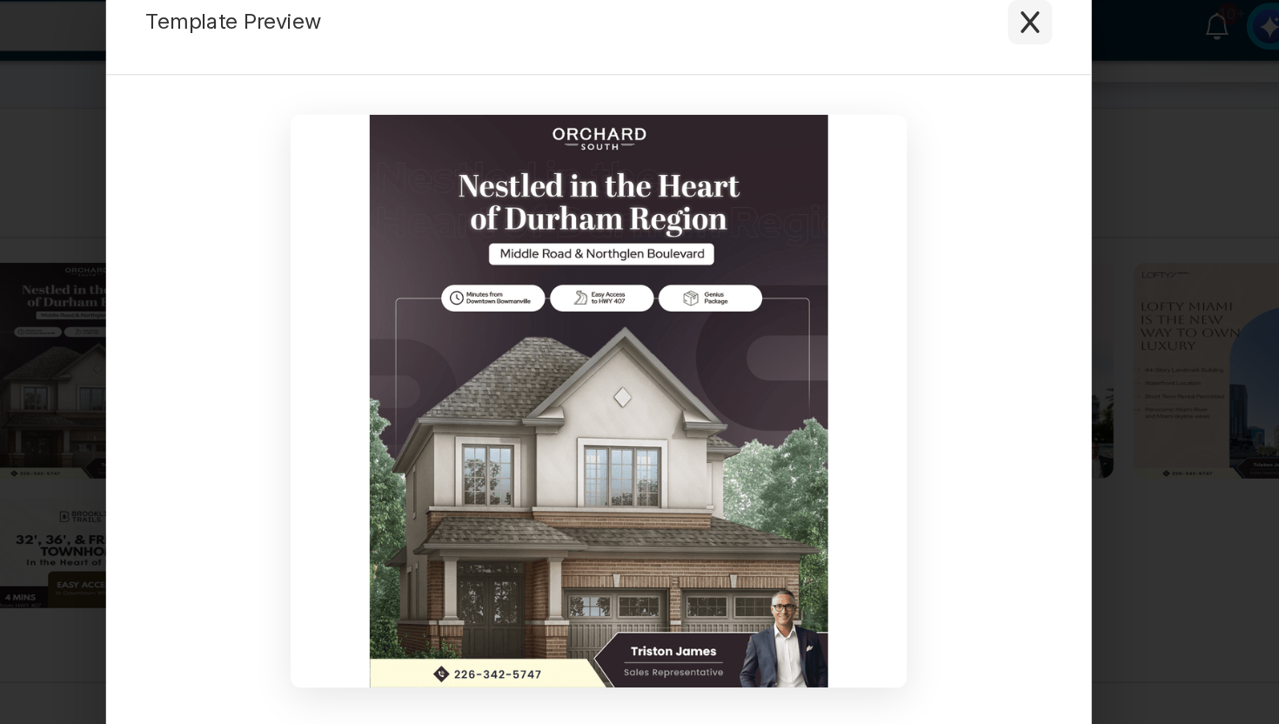
click at [947, 87] on icon "Close modal" at bounding box center [944, 89] width 17 height 17
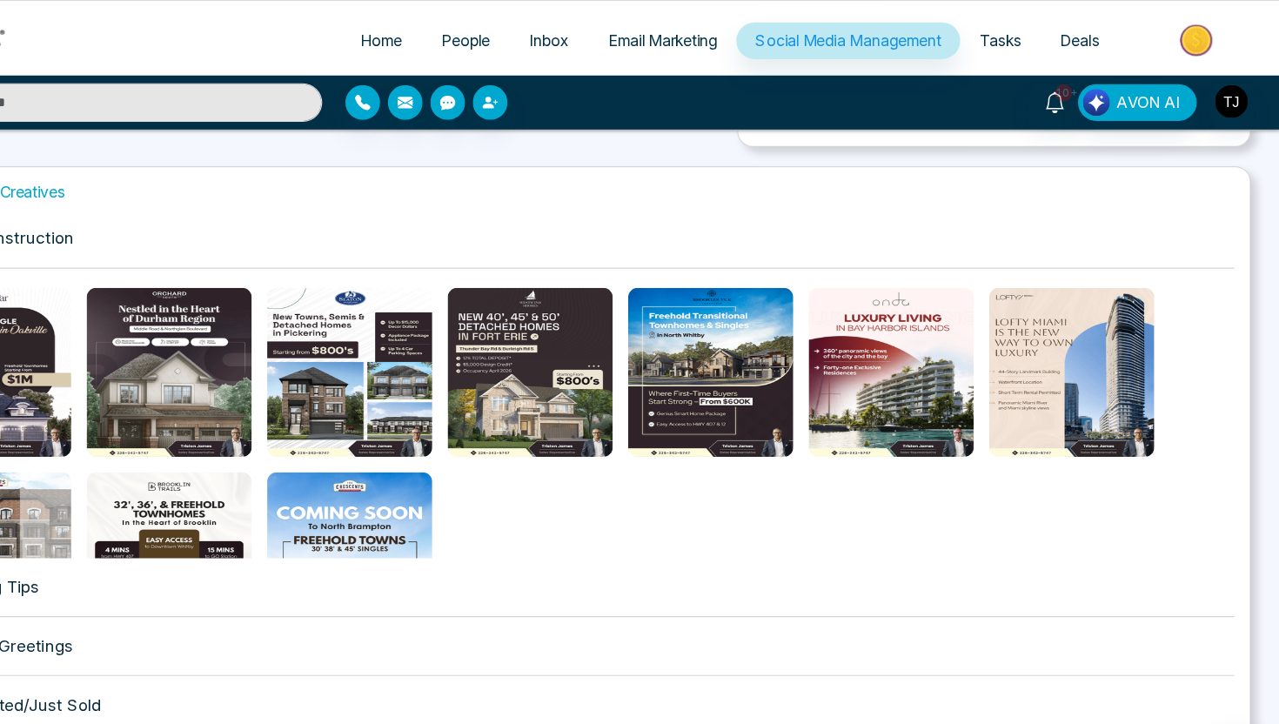
click at [194, 528] on div "Housing Tips" at bounding box center [640, 529] width 1198 height 53
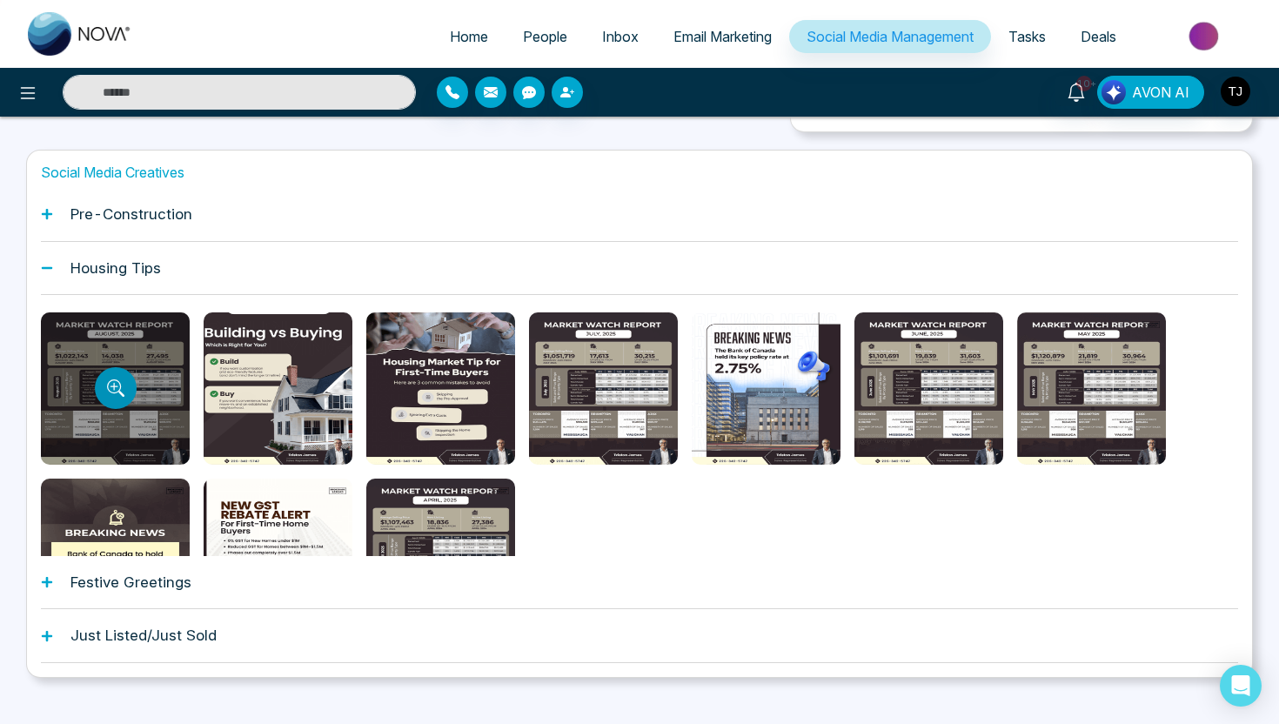
click at [107, 389] on icon "Preview template" at bounding box center [114, 386] width 14 height 14
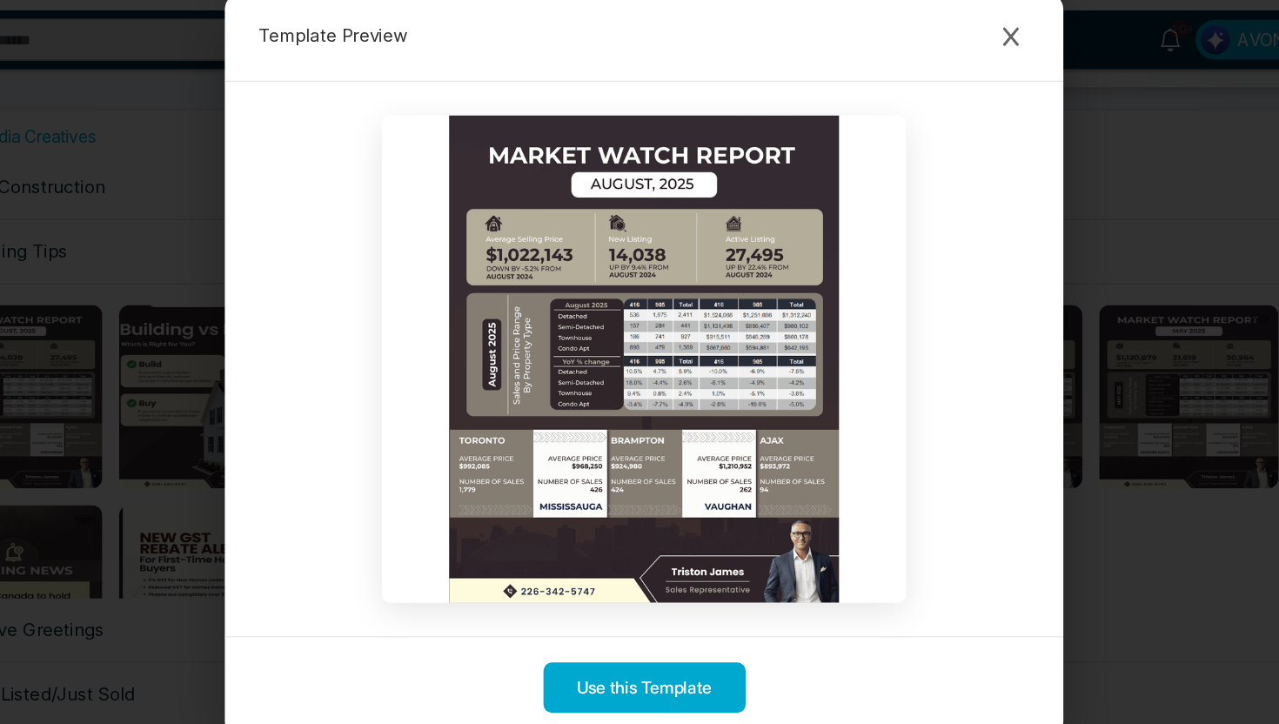
click at [255, 359] on div "Template Preview Use this Template" at bounding box center [639, 362] width 1279 height 724
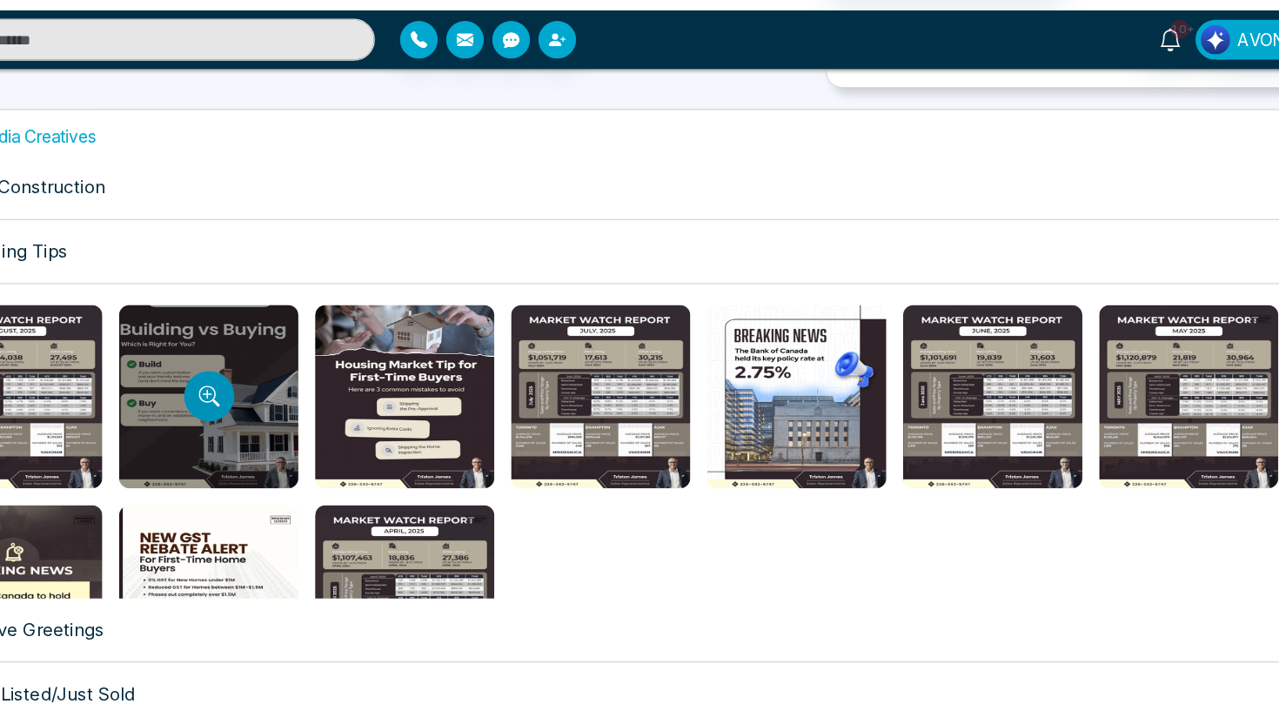
click at [283, 386] on icon "Preview template" at bounding box center [277, 386] width 14 height 14
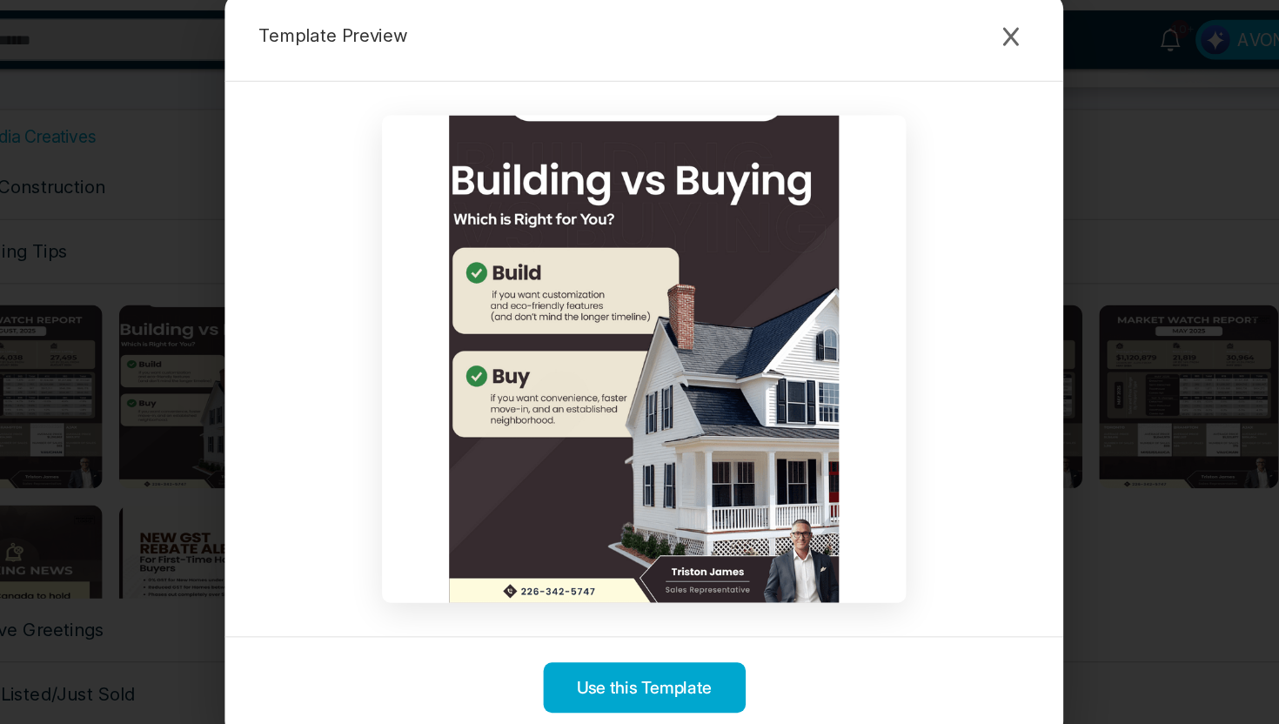
click at [212, 459] on div "Template Preview Use this Template" at bounding box center [639, 362] width 1279 height 724
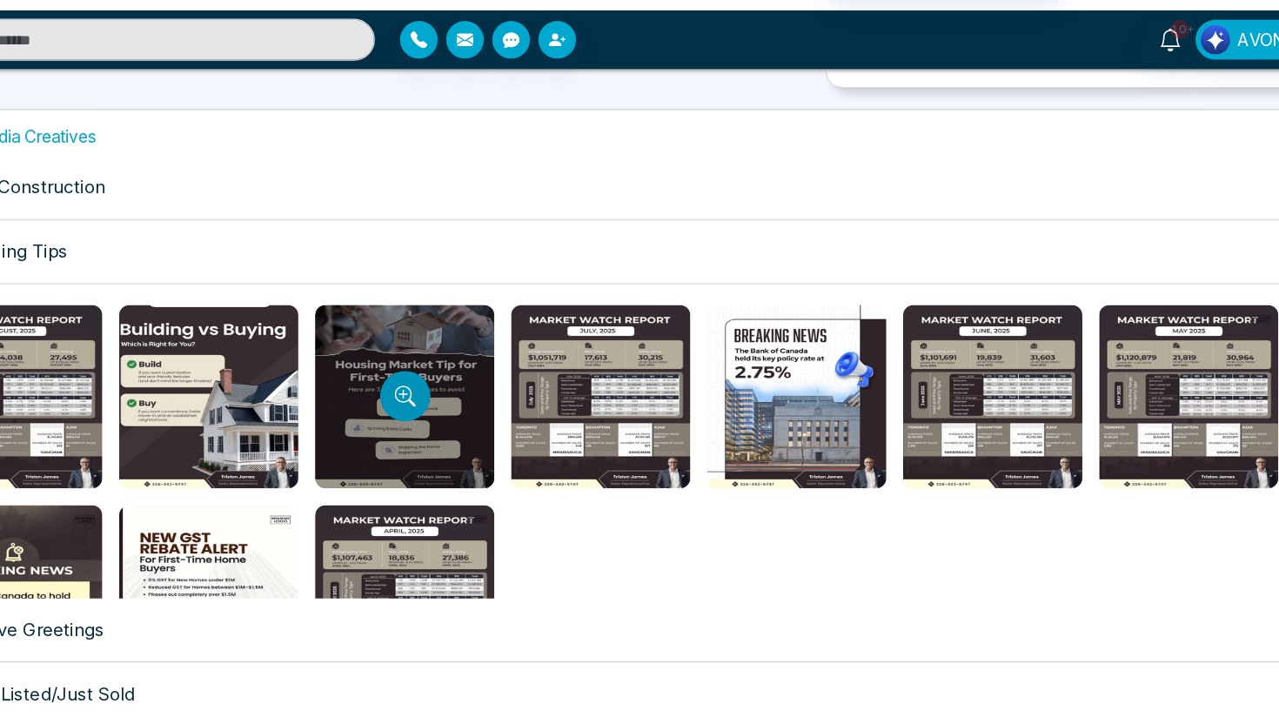
click at [447, 397] on button "Preview template" at bounding box center [441, 388] width 42 height 42
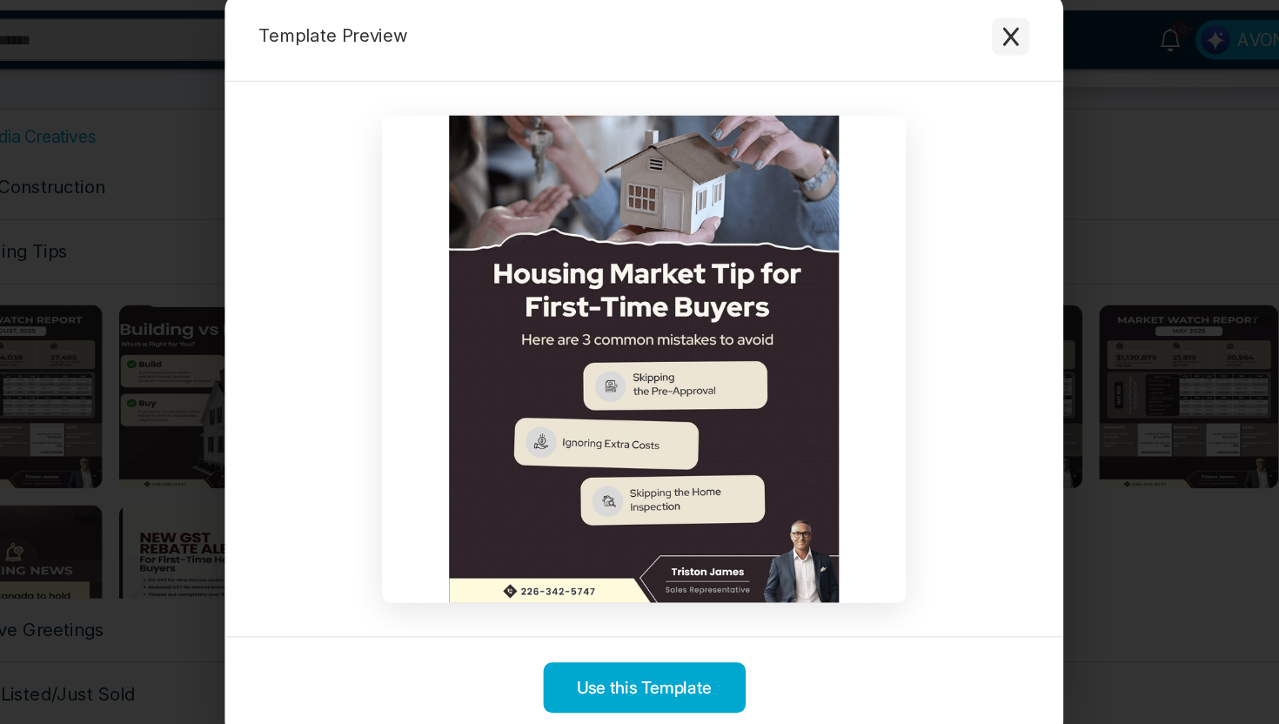
click at [946, 81] on icon "Close modal" at bounding box center [944, 89] width 17 height 17
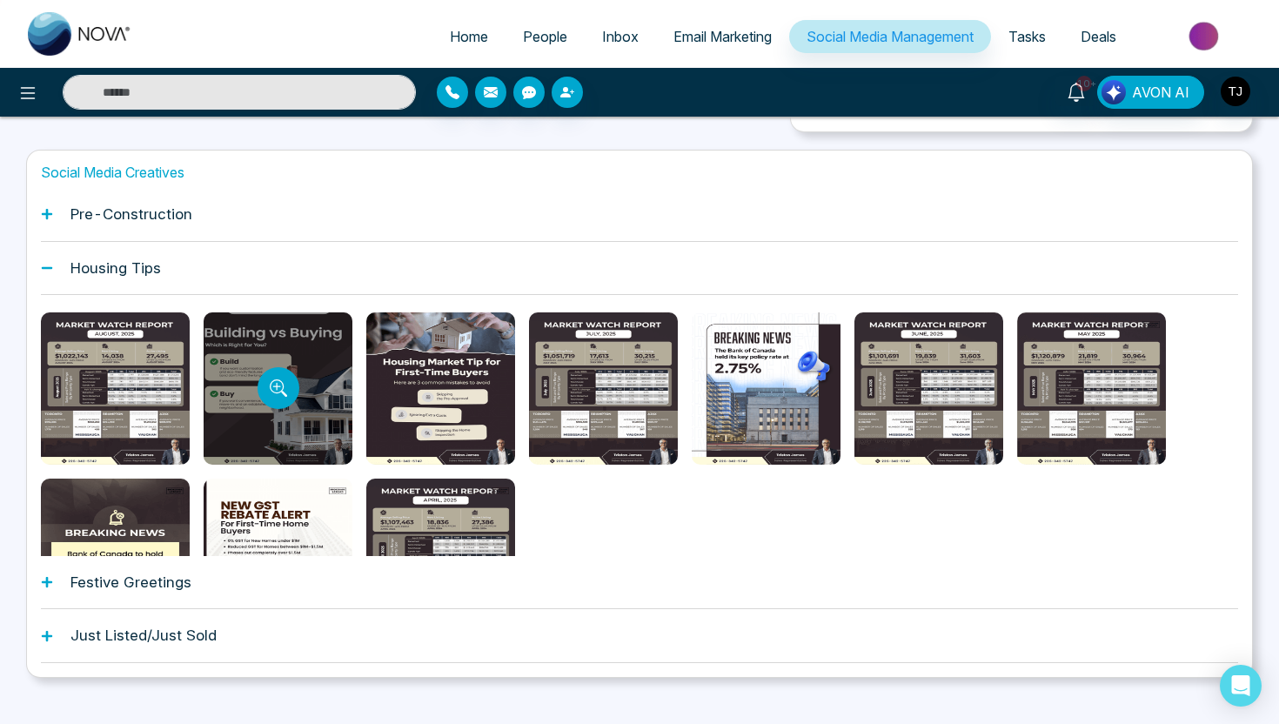
click at [273, 330] on div at bounding box center [278, 388] width 149 height 152
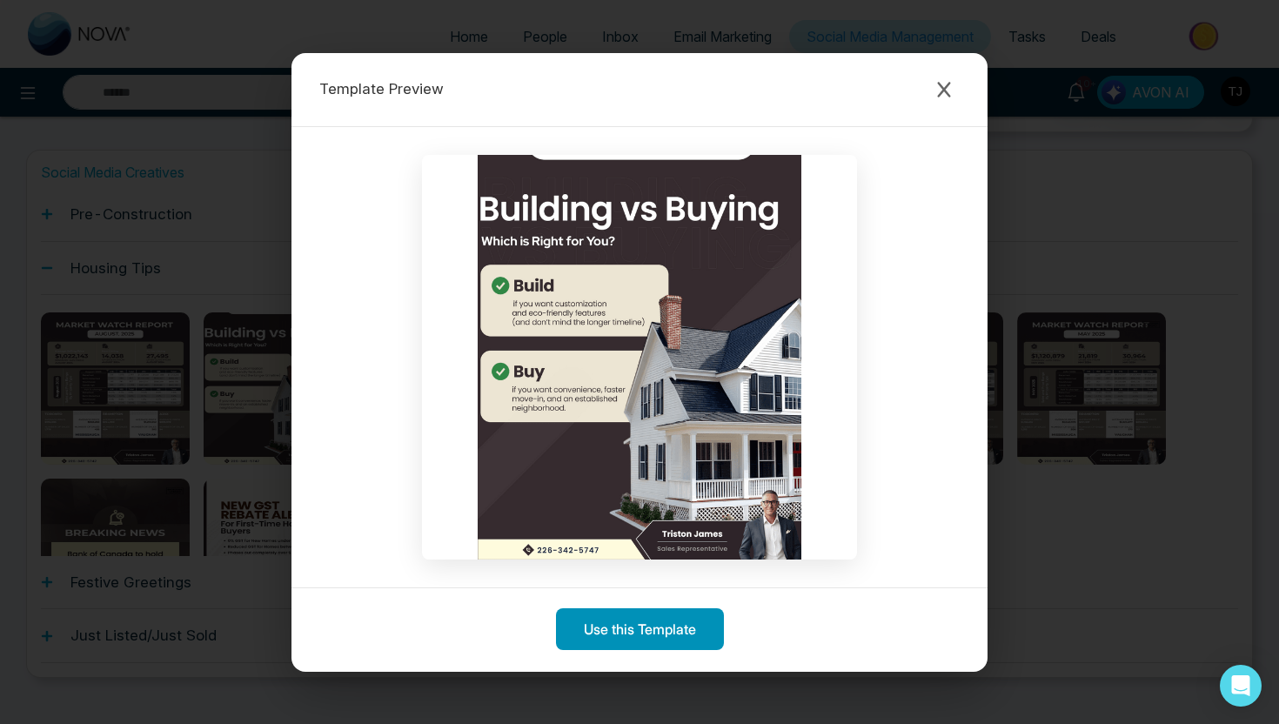
click at [607, 621] on button "Use this Template" at bounding box center [640, 629] width 168 height 42
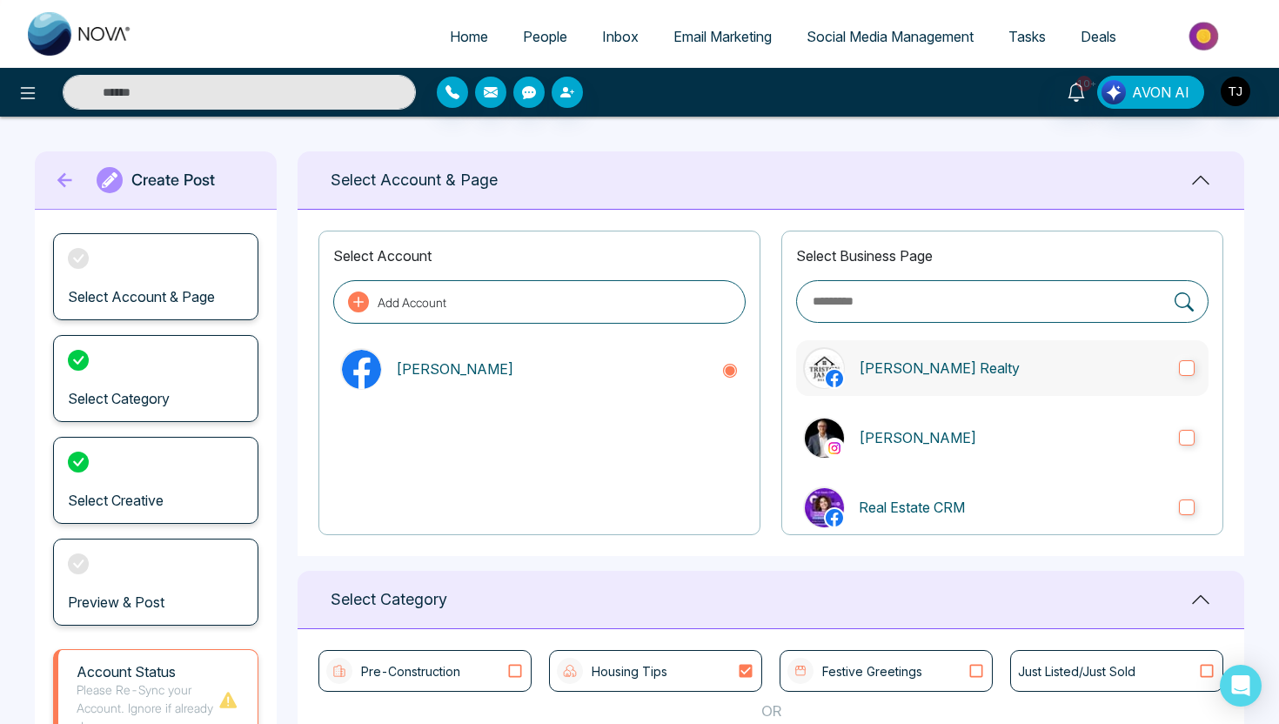
click at [907, 369] on p "[PERSON_NAME] Realty" at bounding box center [1012, 368] width 306 height 21
click at [915, 428] on p "[PERSON_NAME]" at bounding box center [1012, 437] width 306 height 21
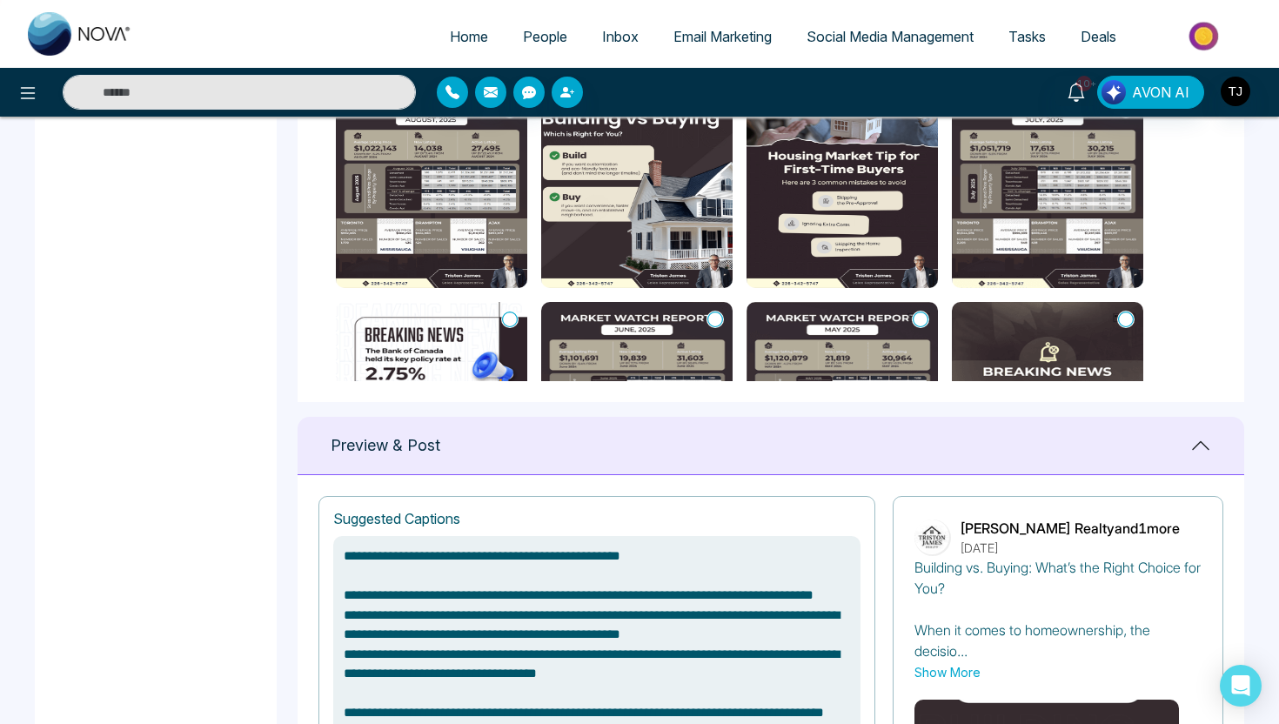
scroll to position [815, 0]
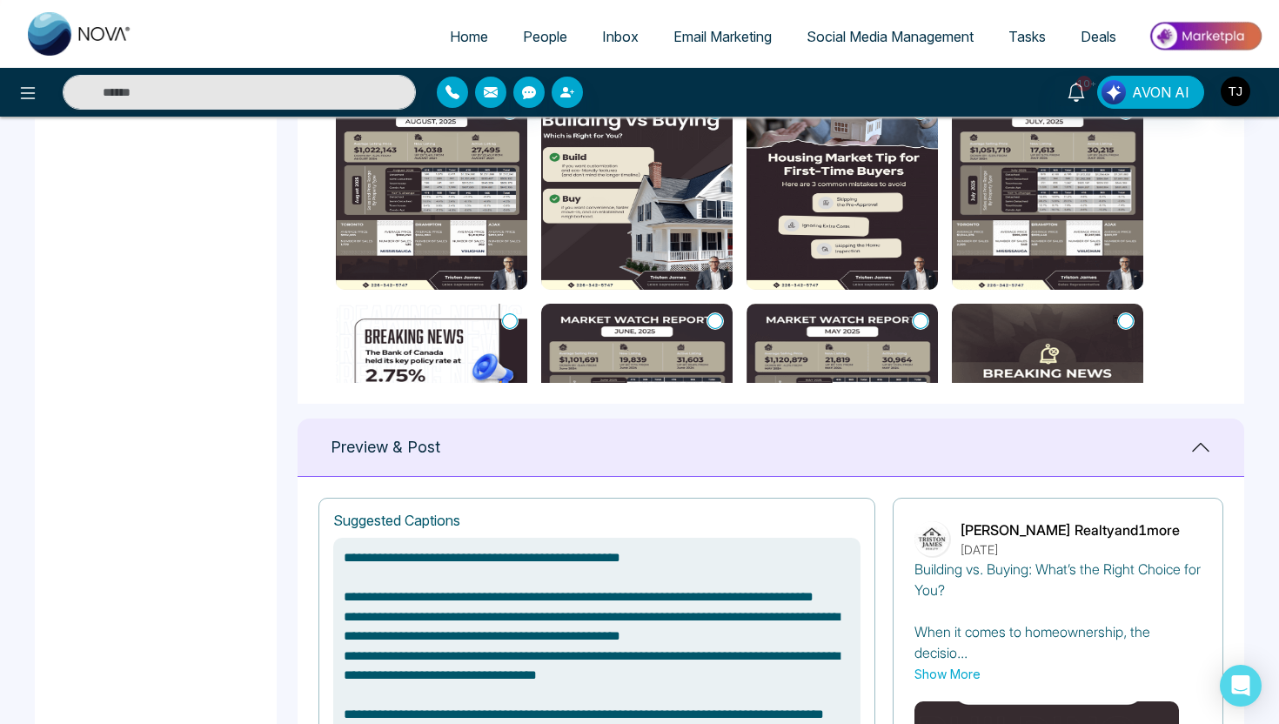
click at [505, 182] on img at bounding box center [431, 192] width 191 height 196
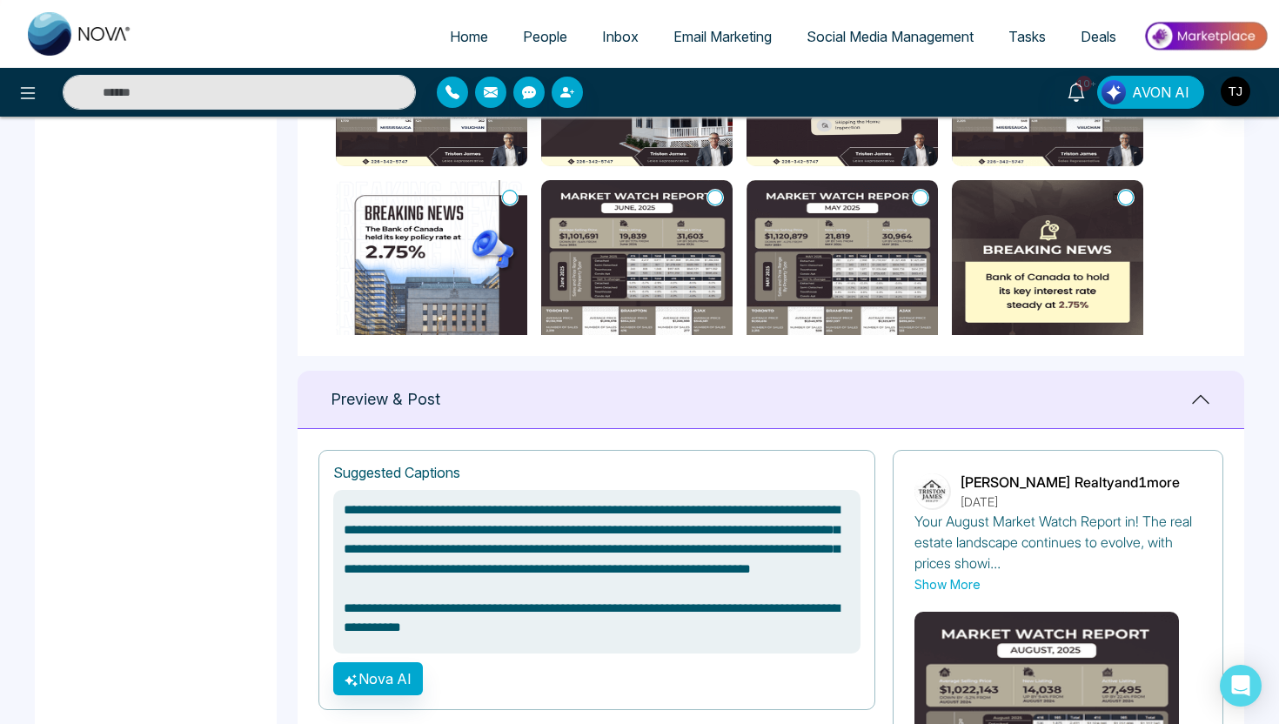
scroll to position [77, 0]
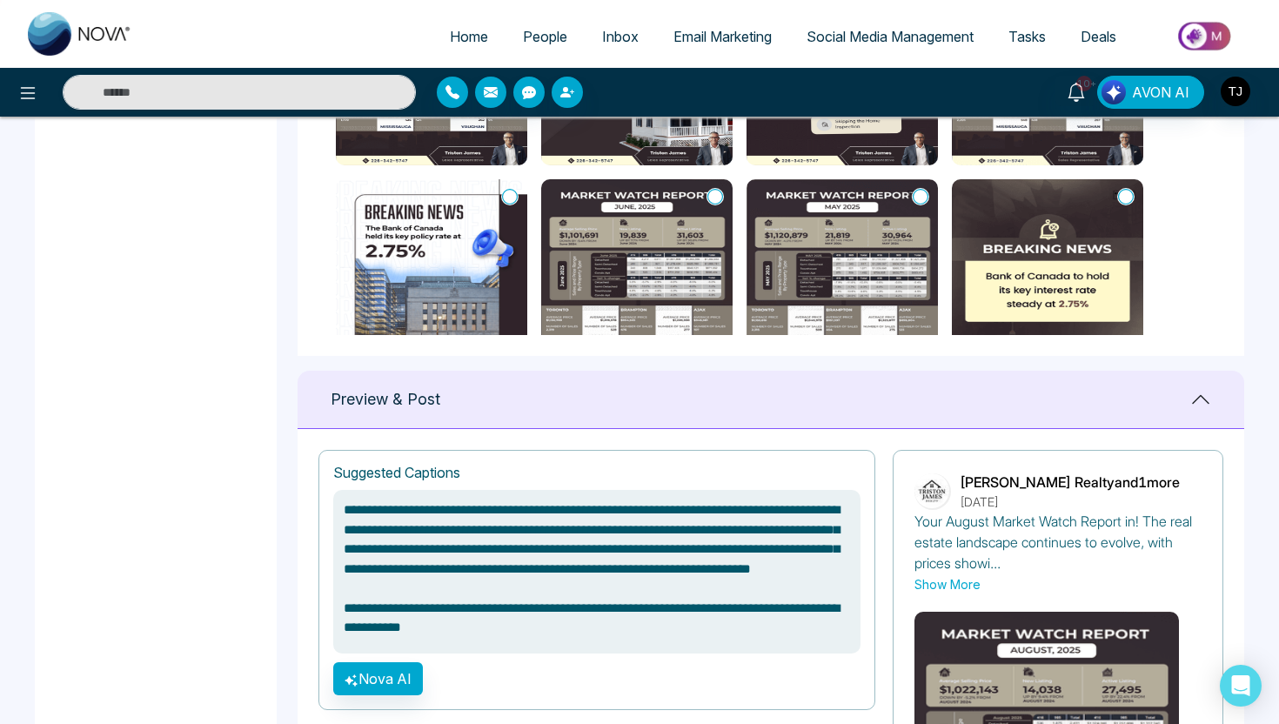
click at [1133, 188] on icon at bounding box center [1126, 196] width 16 height 17
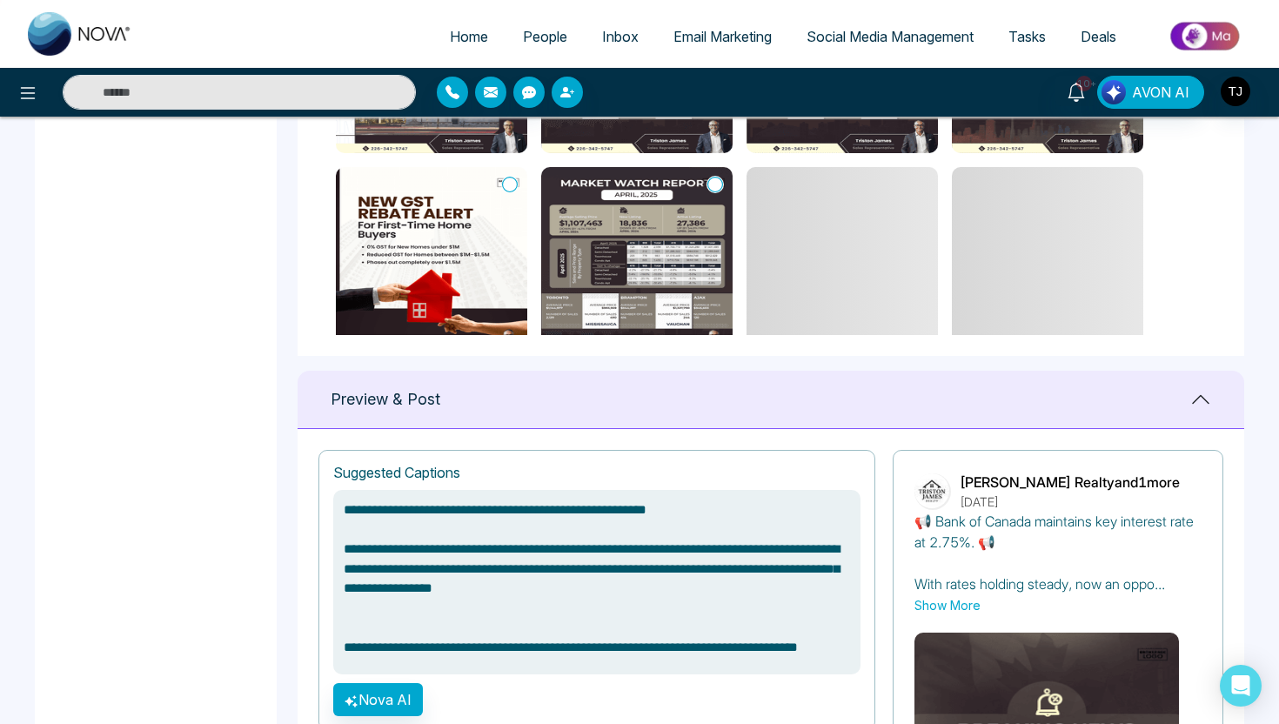
scroll to position [300, 0]
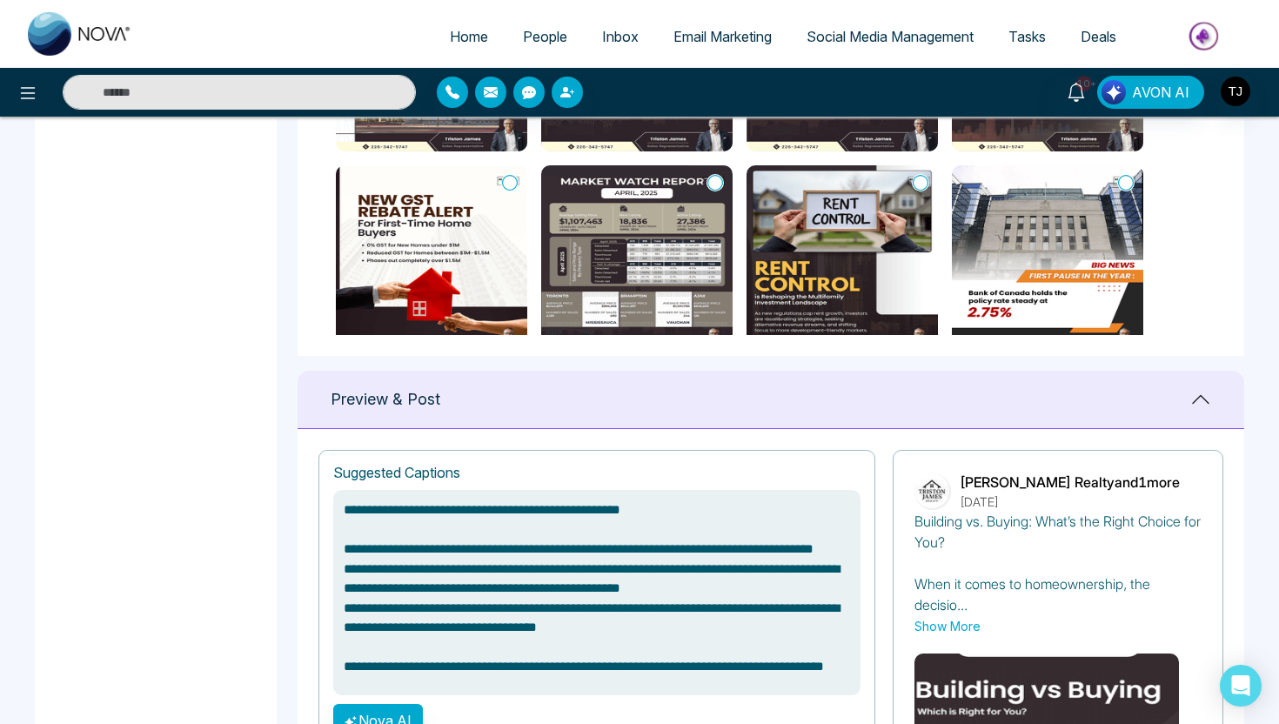
click at [510, 181] on icon at bounding box center [510, 182] width 16 height 17
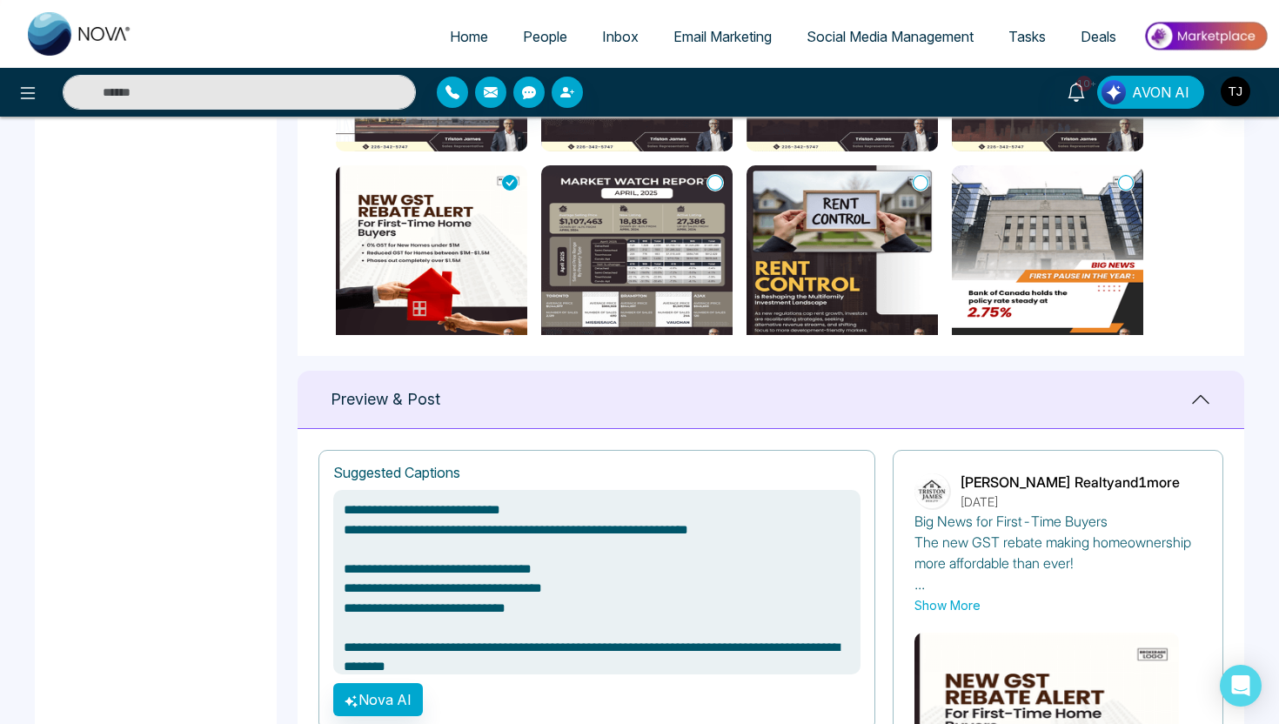
scroll to position [1010, 0]
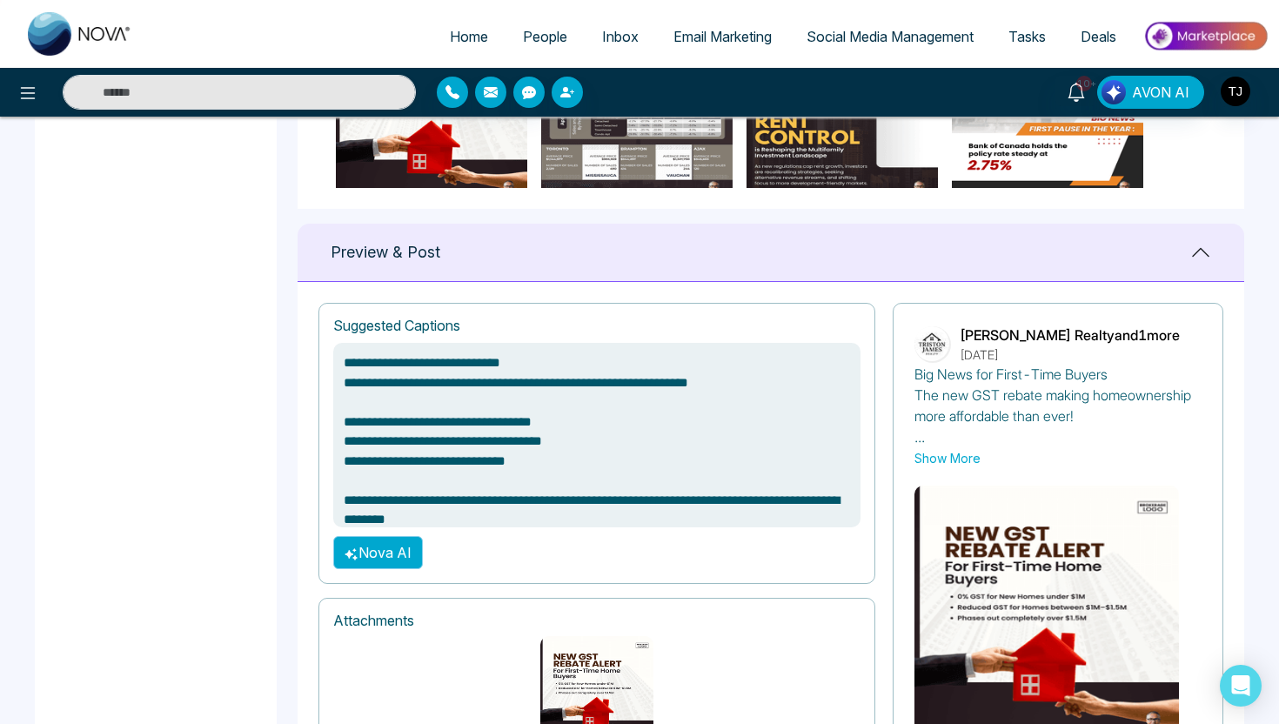
type textarea "**********"
click at [379, 556] on button "Nova AI" at bounding box center [378, 552] width 90 height 33
type textarea "**********"
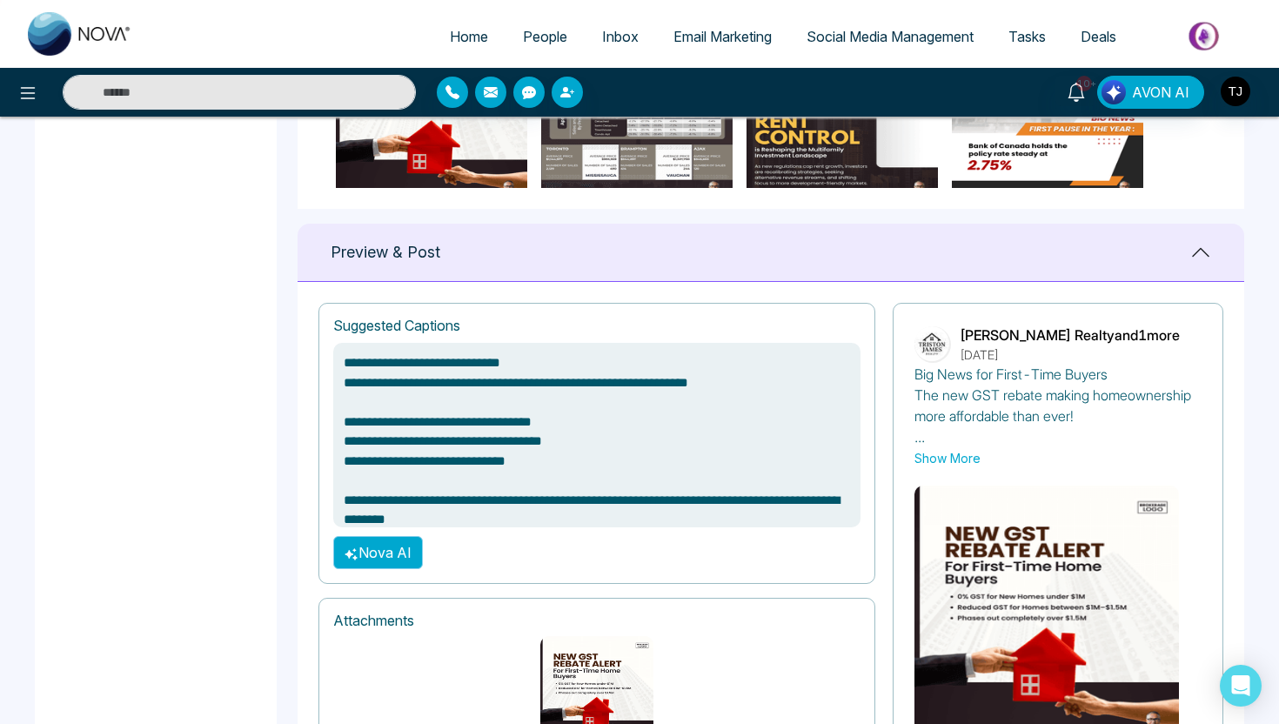
type textarea "**********"
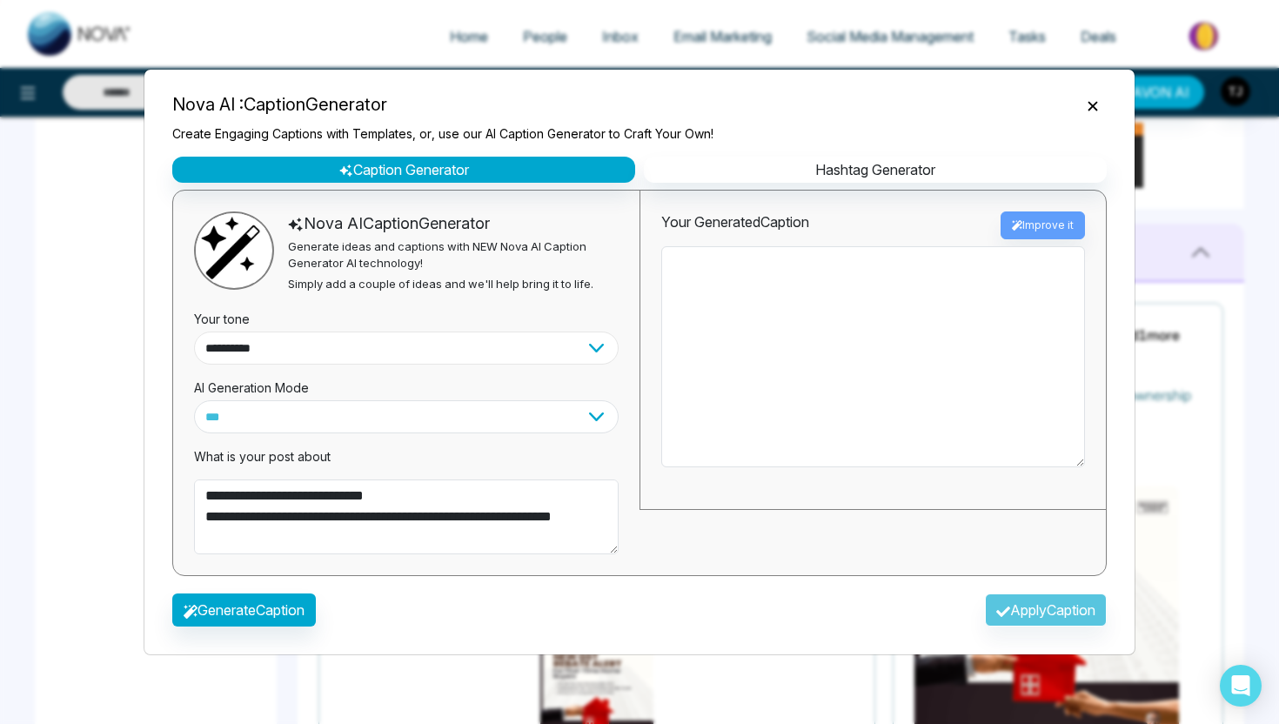
click at [448, 342] on select "**********" at bounding box center [406, 348] width 425 height 33
type textarea "**********"
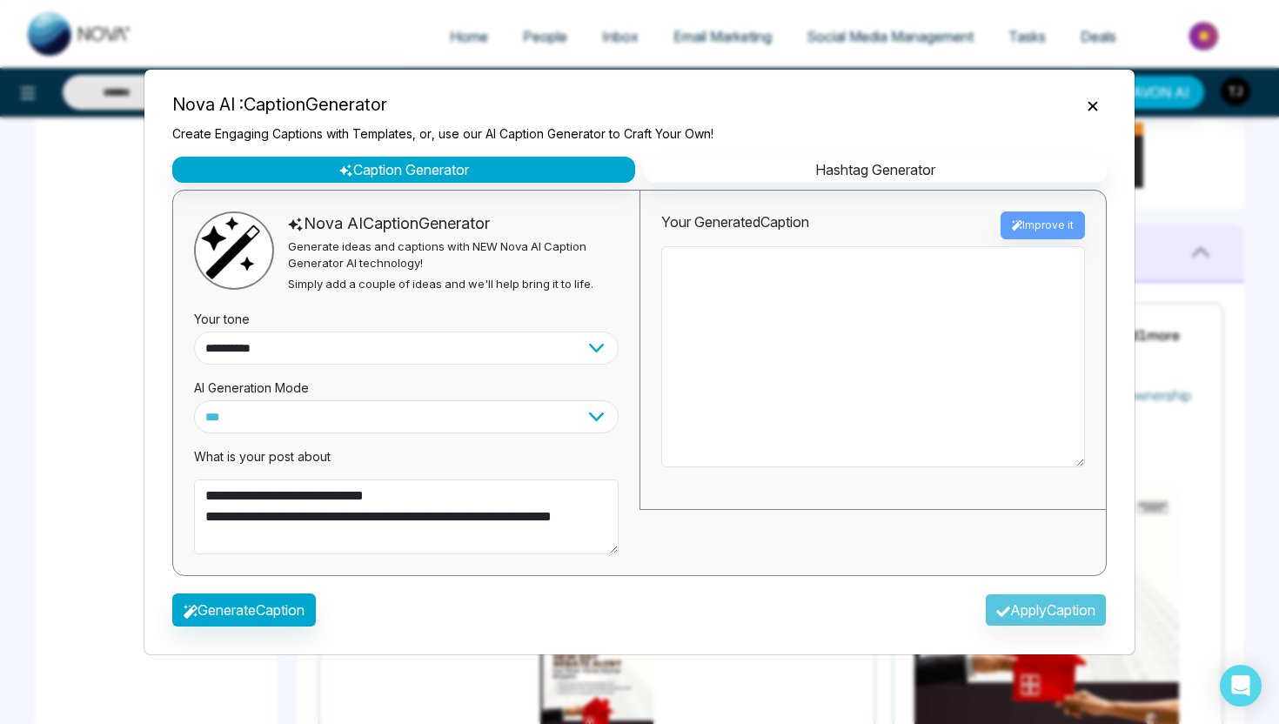
select select "*******"
click at [251, 611] on button "Generate Caption" at bounding box center [244, 610] width 144 height 33
type textarea "**********"
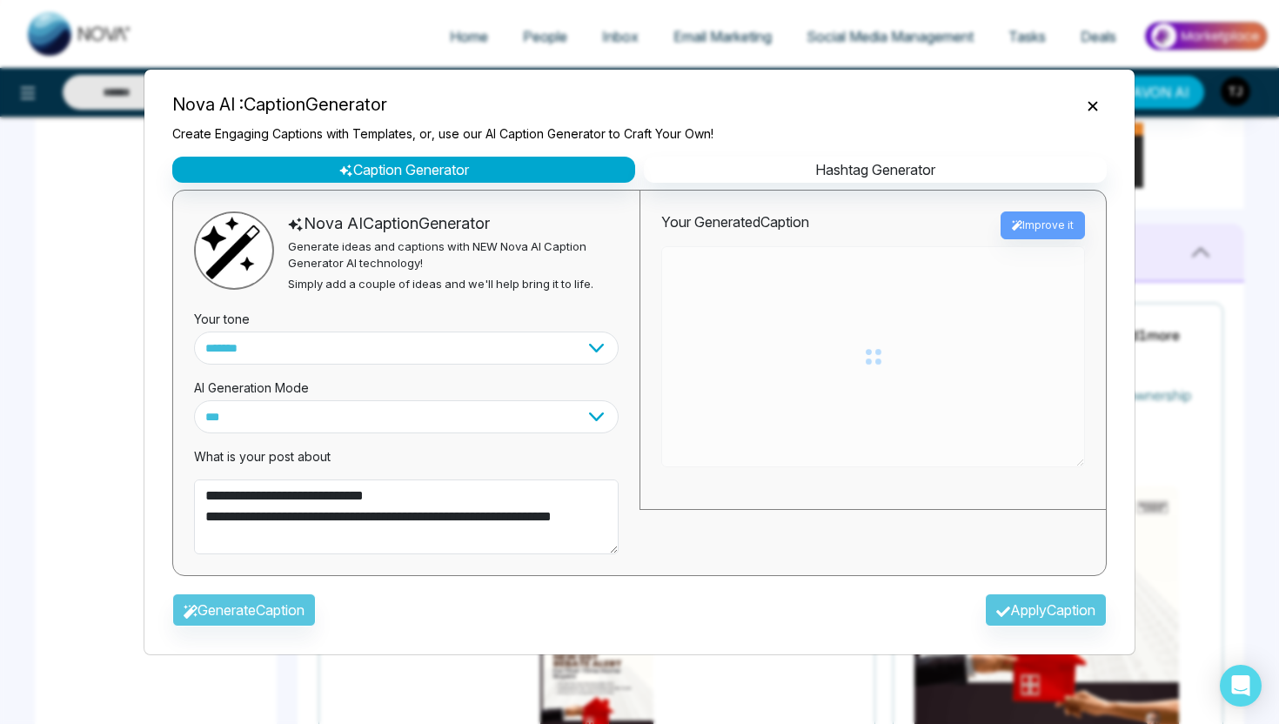
type textarea "**********"
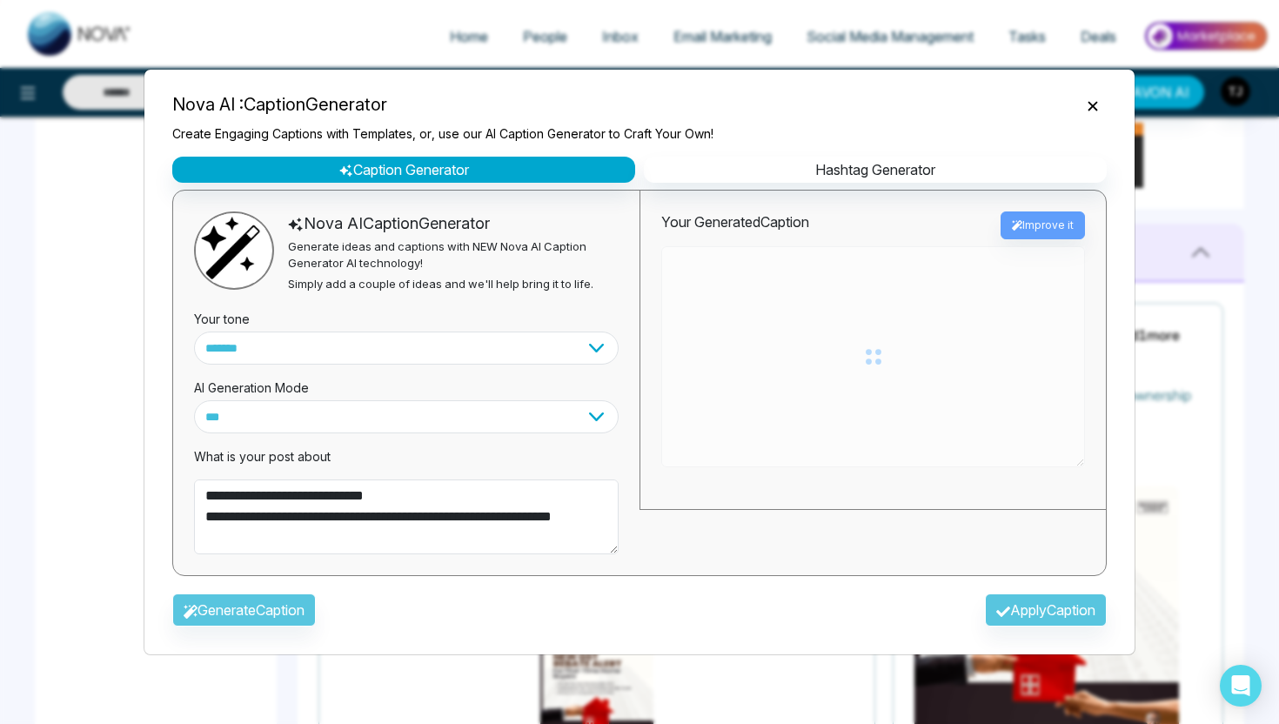
type textarea "**********"
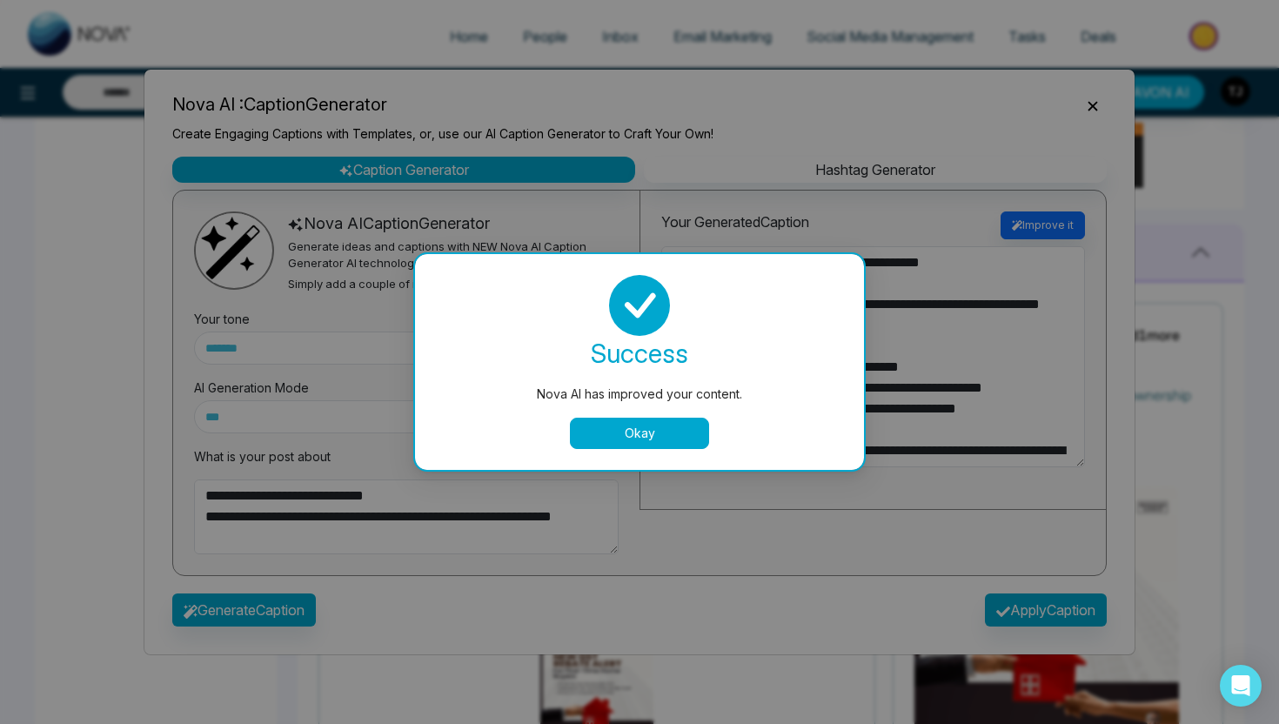
click at [675, 433] on button "Okay" at bounding box center [639, 433] width 139 height 31
type textarea "**********"
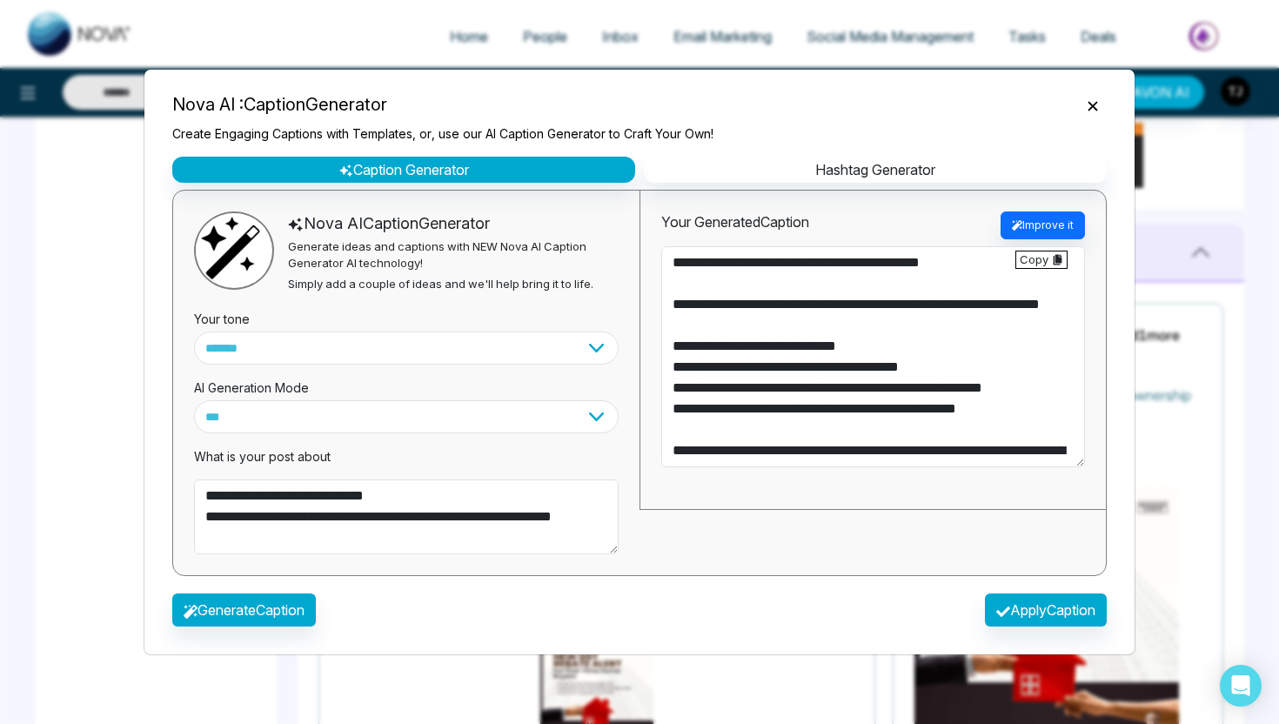
type textarea "**********"
click at [1017, 607] on button "Apply Caption" at bounding box center [1046, 610] width 122 height 33
type textarea "**********"
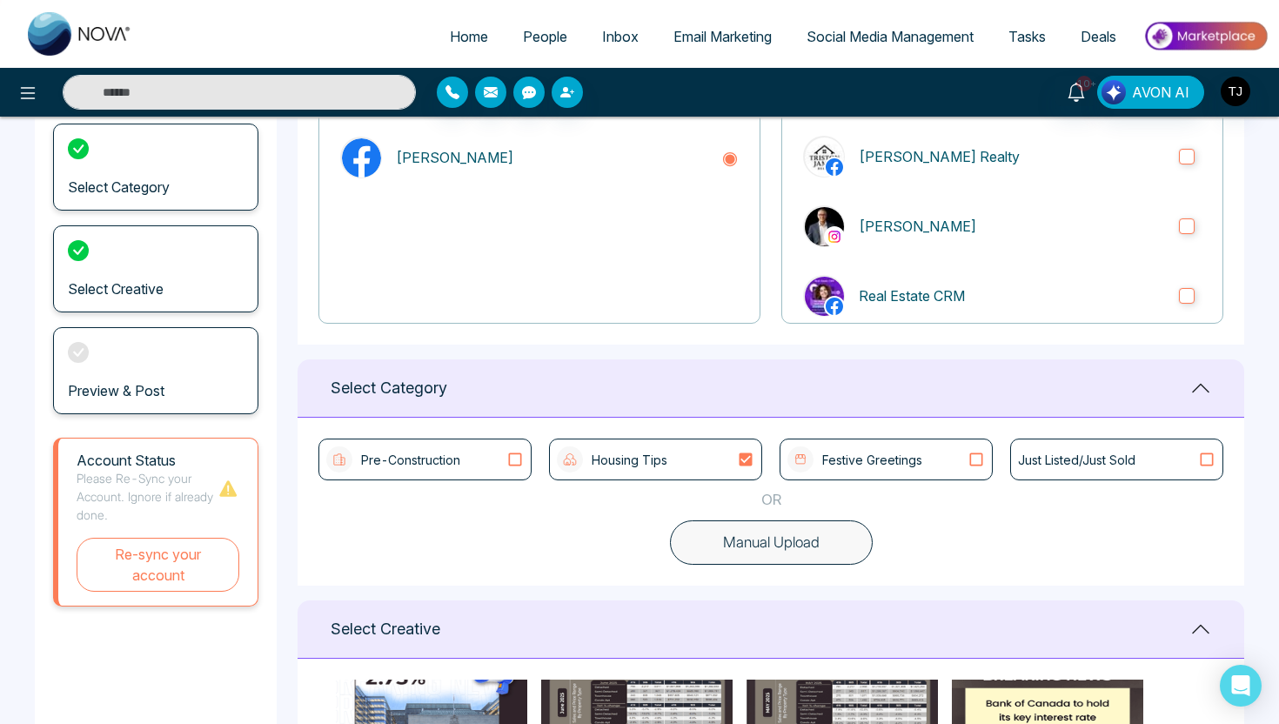
scroll to position [0, 0]
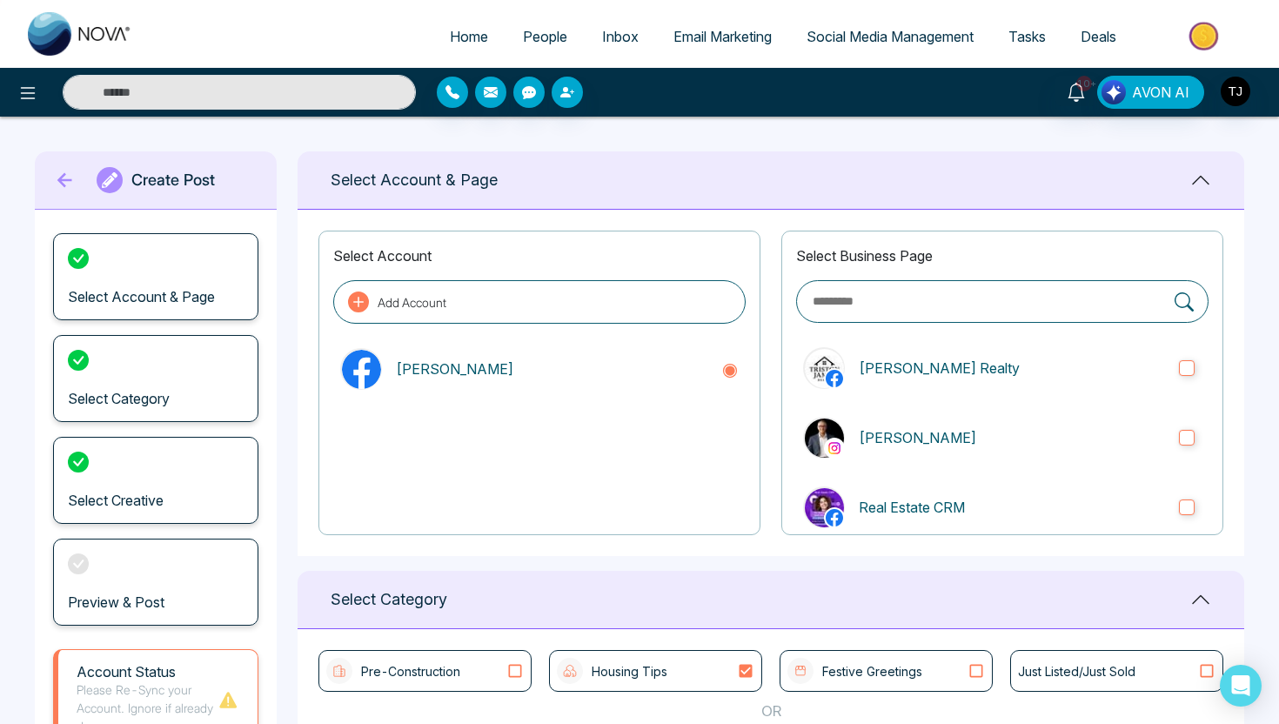
click at [876, 49] on link "Social Media Management" at bounding box center [890, 36] width 202 height 33
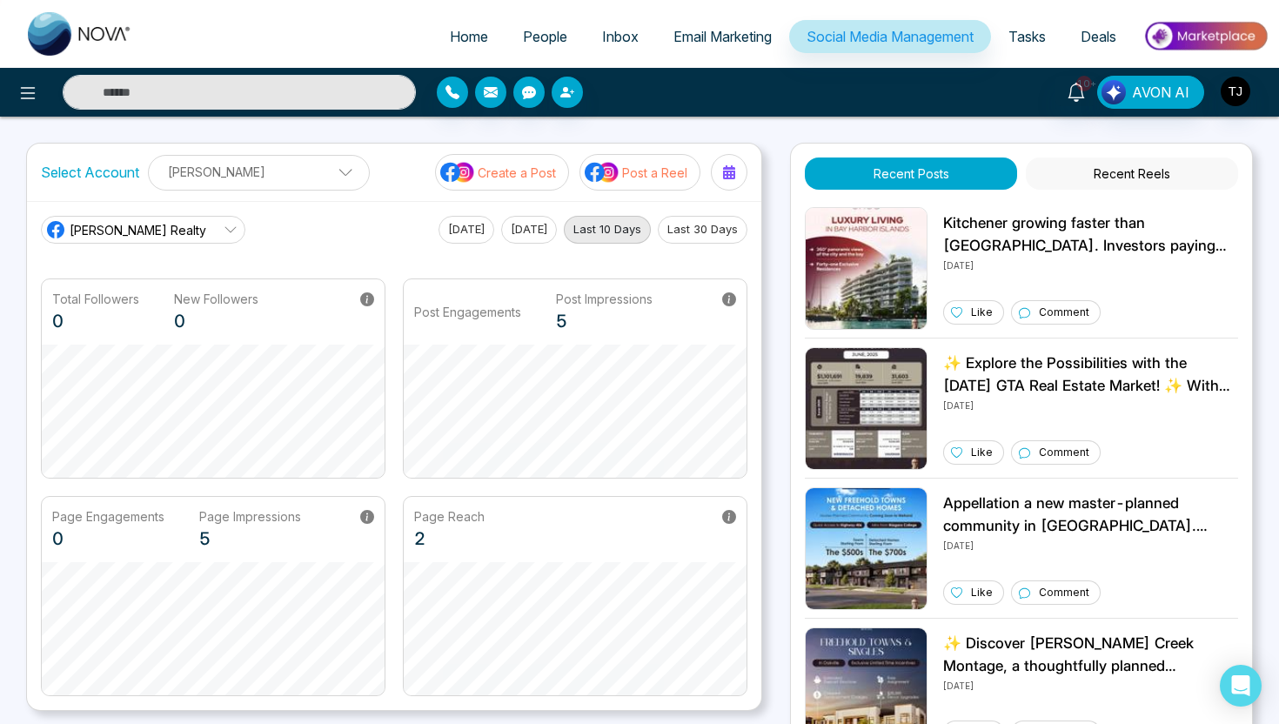
click at [628, 181] on p "Post a Reel" at bounding box center [654, 173] width 65 height 18
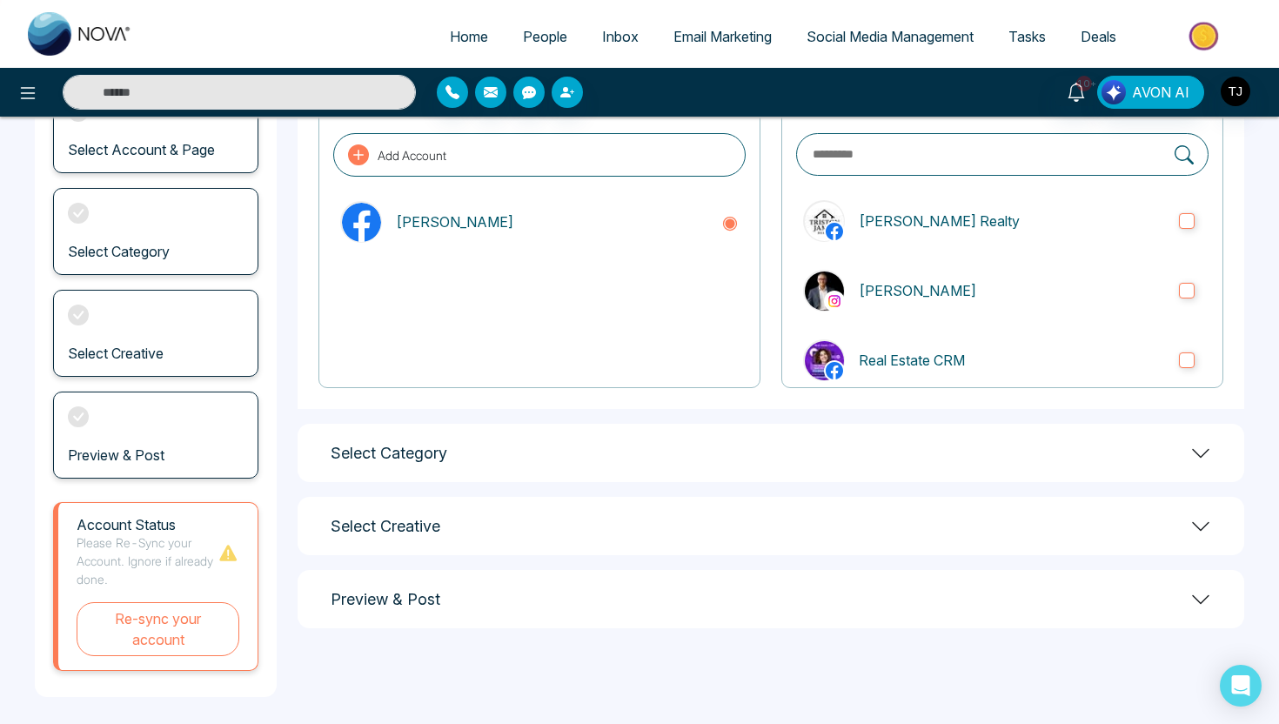
scroll to position [154, 0]
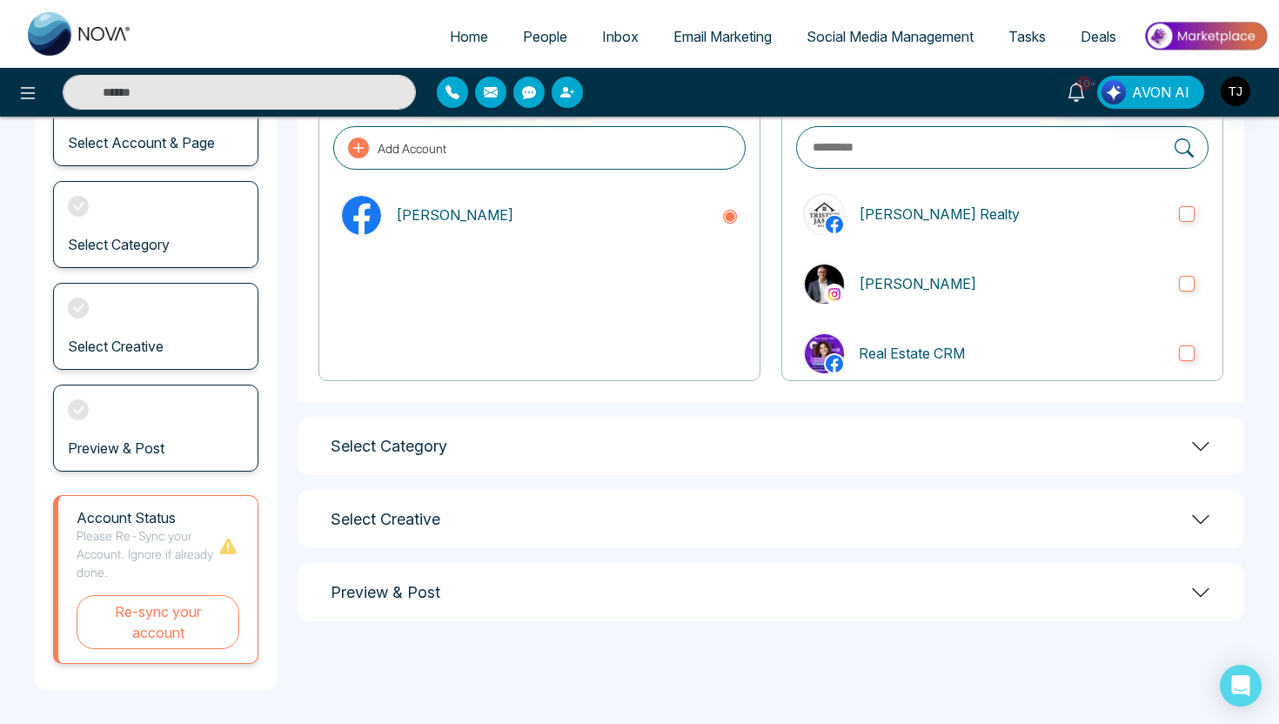
click at [874, 244] on div "Select Business Page [PERSON_NAME] Realty [PERSON_NAME] Real Estate CRM nova.cr…" at bounding box center [1003, 229] width 442 height 305
click at [877, 225] on label "[PERSON_NAME] Realty" at bounding box center [1002, 214] width 413 height 56
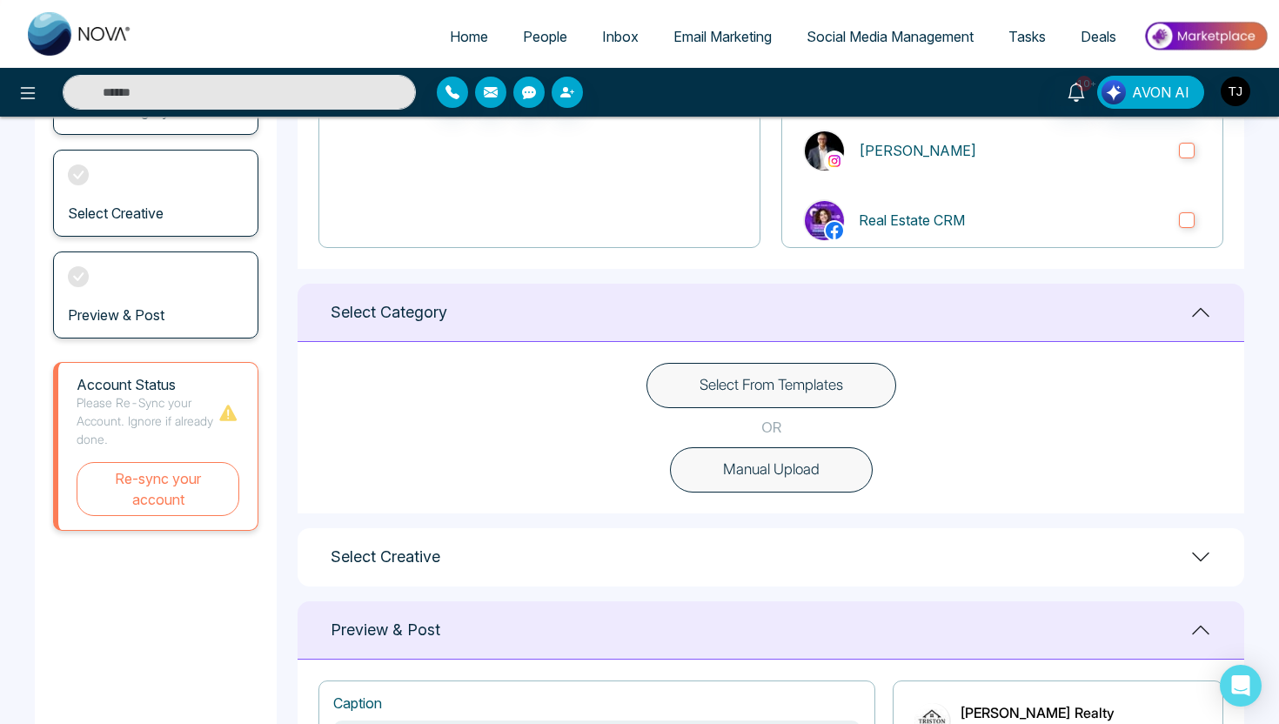
scroll to position [322, 0]
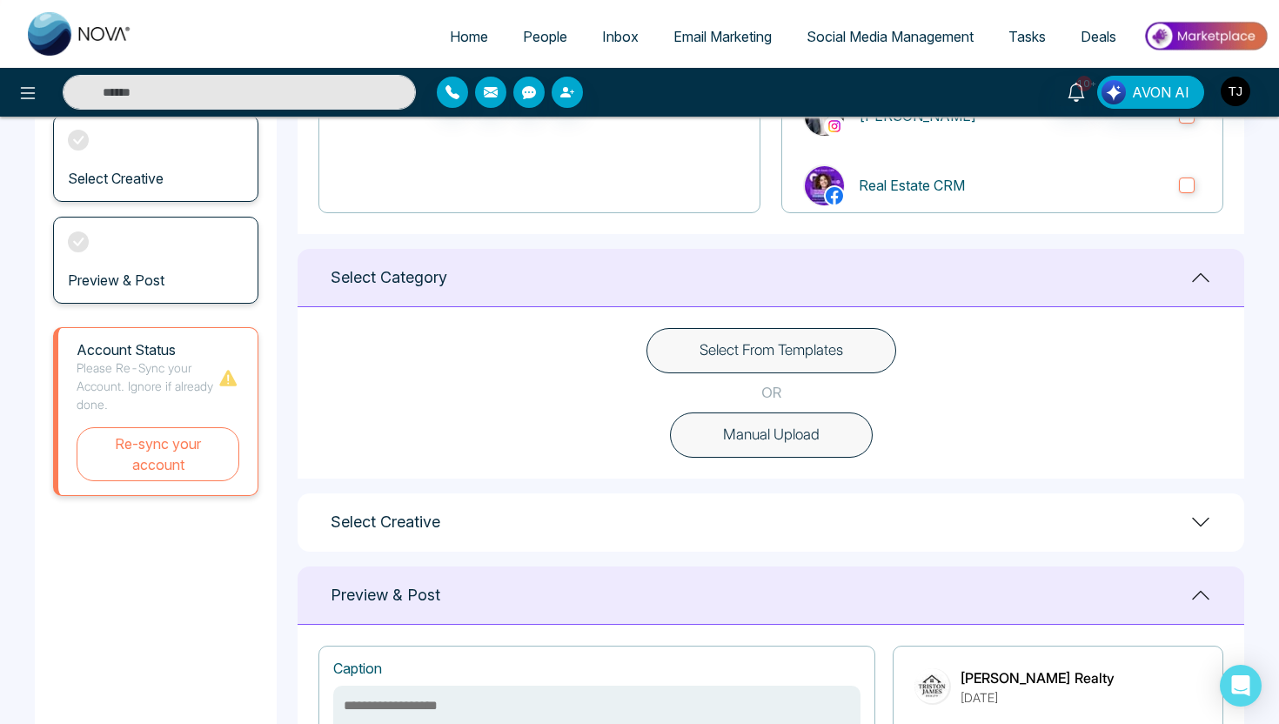
click at [791, 359] on button "Select From Templates" at bounding box center [772, 350] width 250 height 45
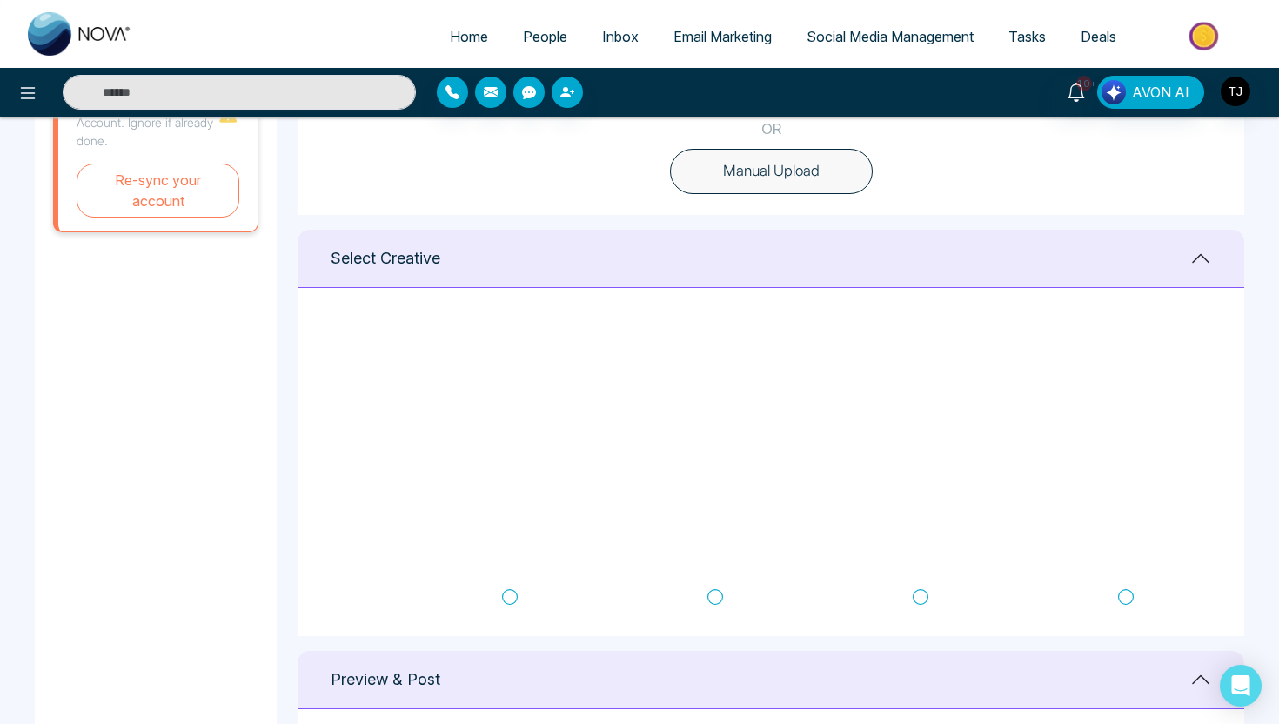
scroll to position [0, 0]
click at [1089, 30] on span "Deals" at bounding box center [1099, 36] width 36 height 17
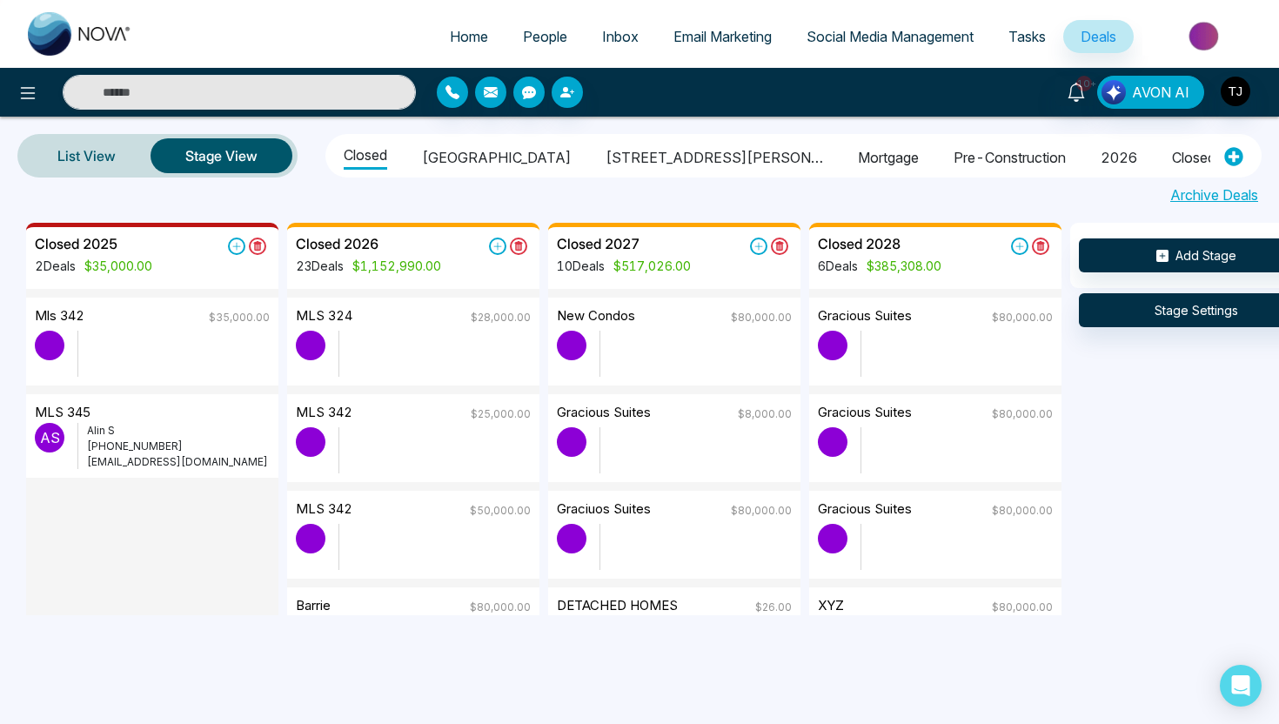
click at [858, 165] on li "Mortgage" at bounding box center [888, 155] width 61 height 30
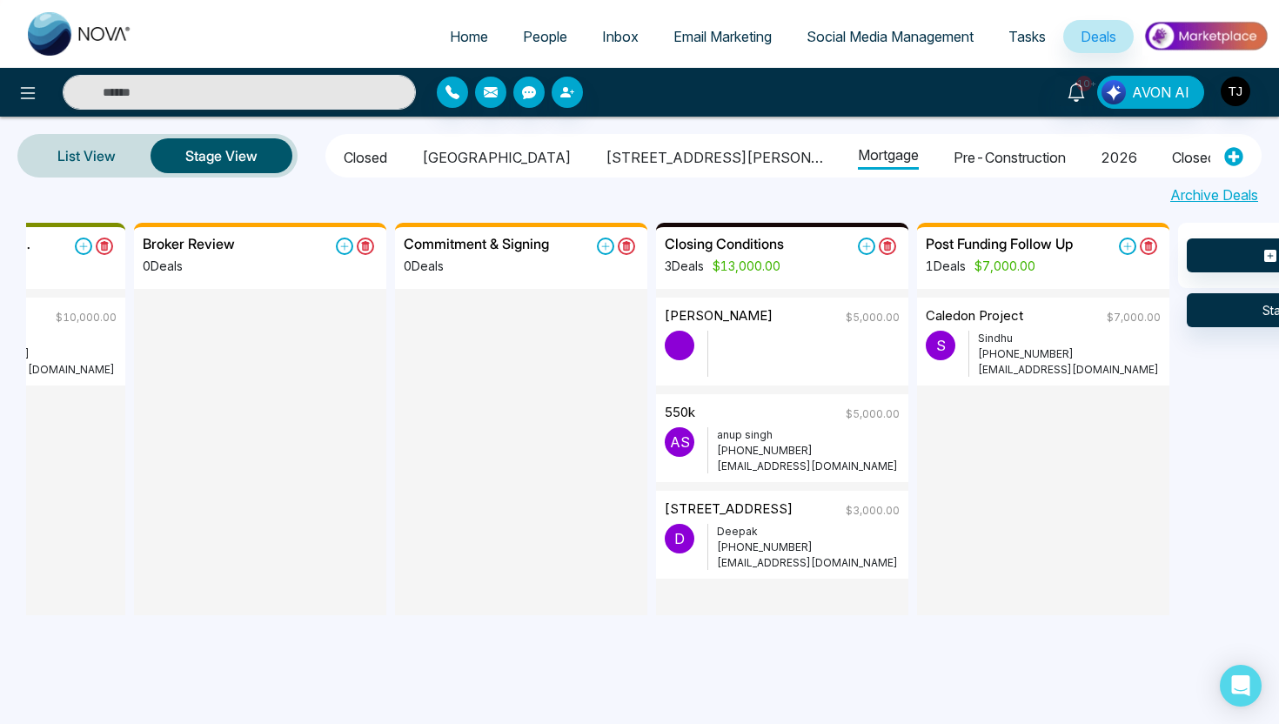
scroll to position [0, 853]
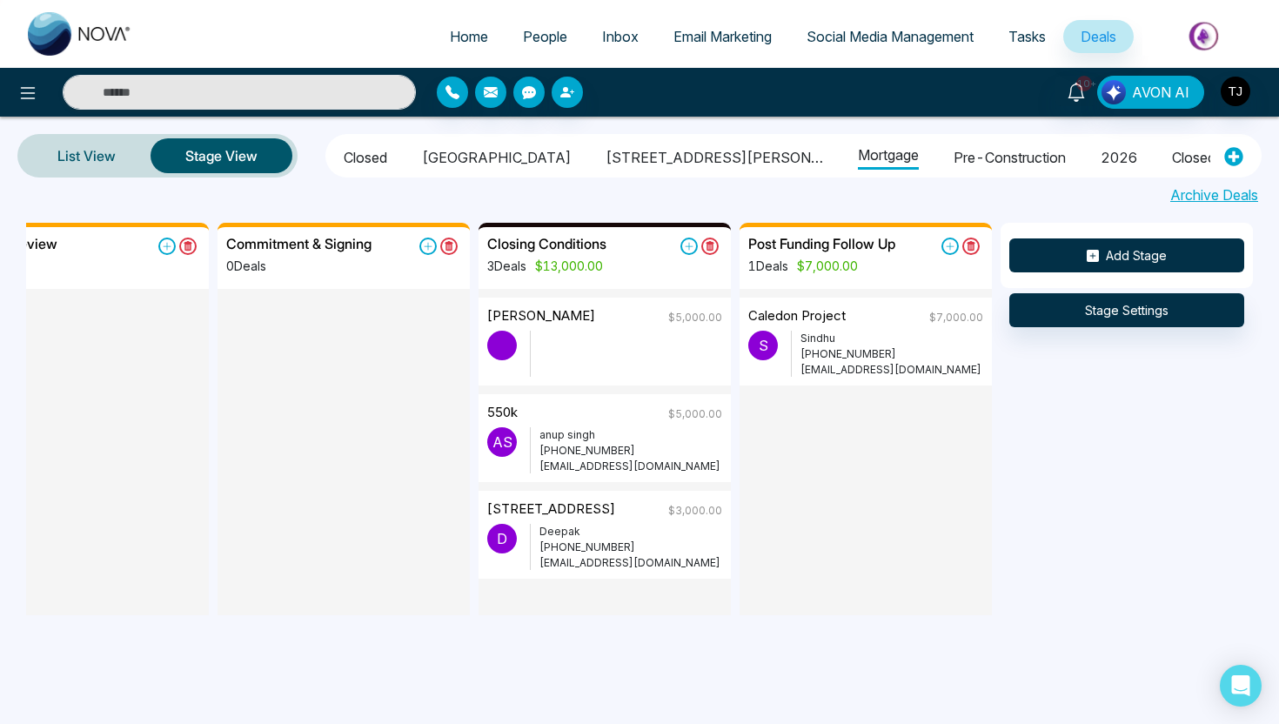
click at [1158, 262] on button "Add Stage" at bounding box center [1127, 255] width 235 height 34
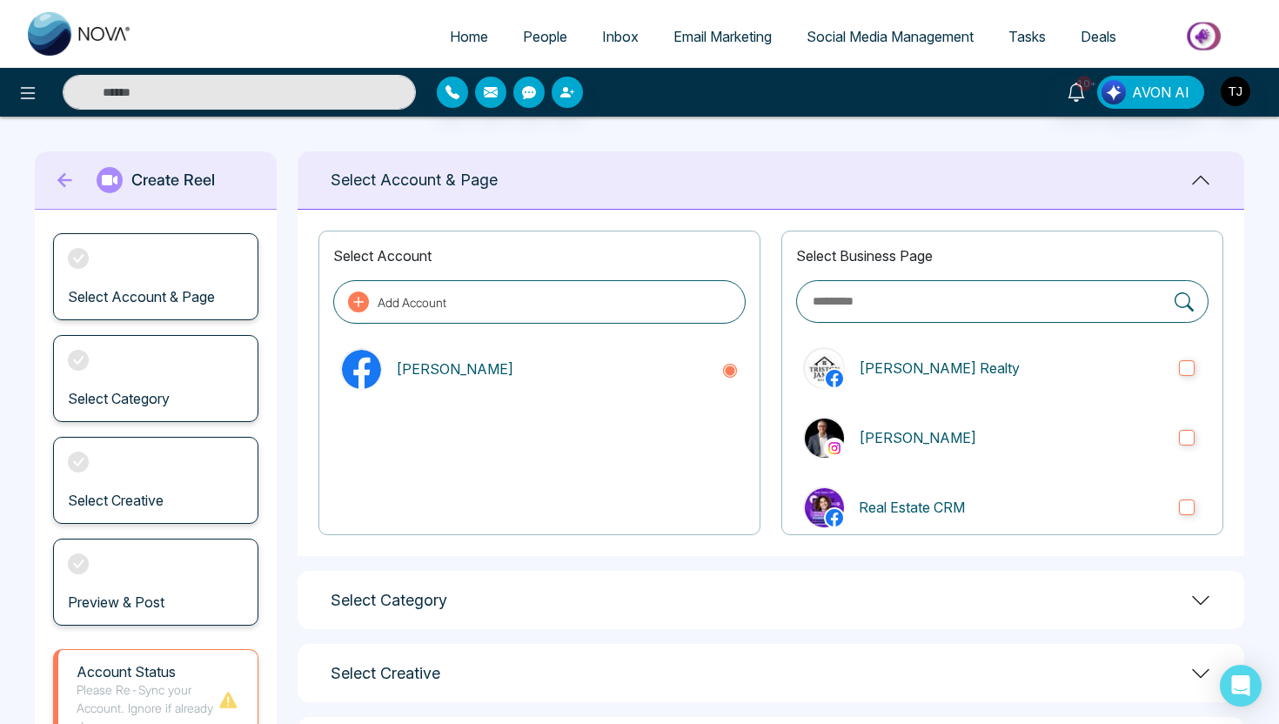
click at [1114, 41] on span "Deals" at bounding box center [1099, 36] width 36 height 17
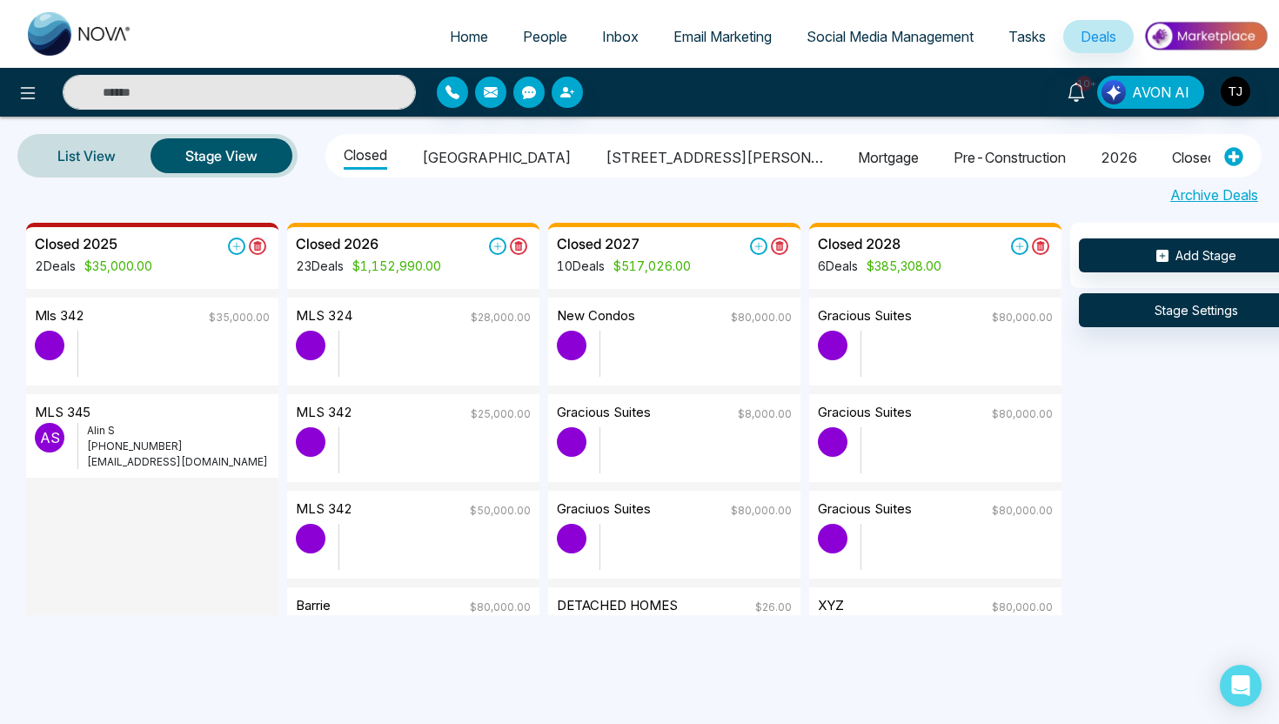
click at [373, 163] on li "Closed" at bounding box center [366, 154] width 44 height 32
click at [238, 246] on icon at bounding box center [237, 247] width 8 height 8
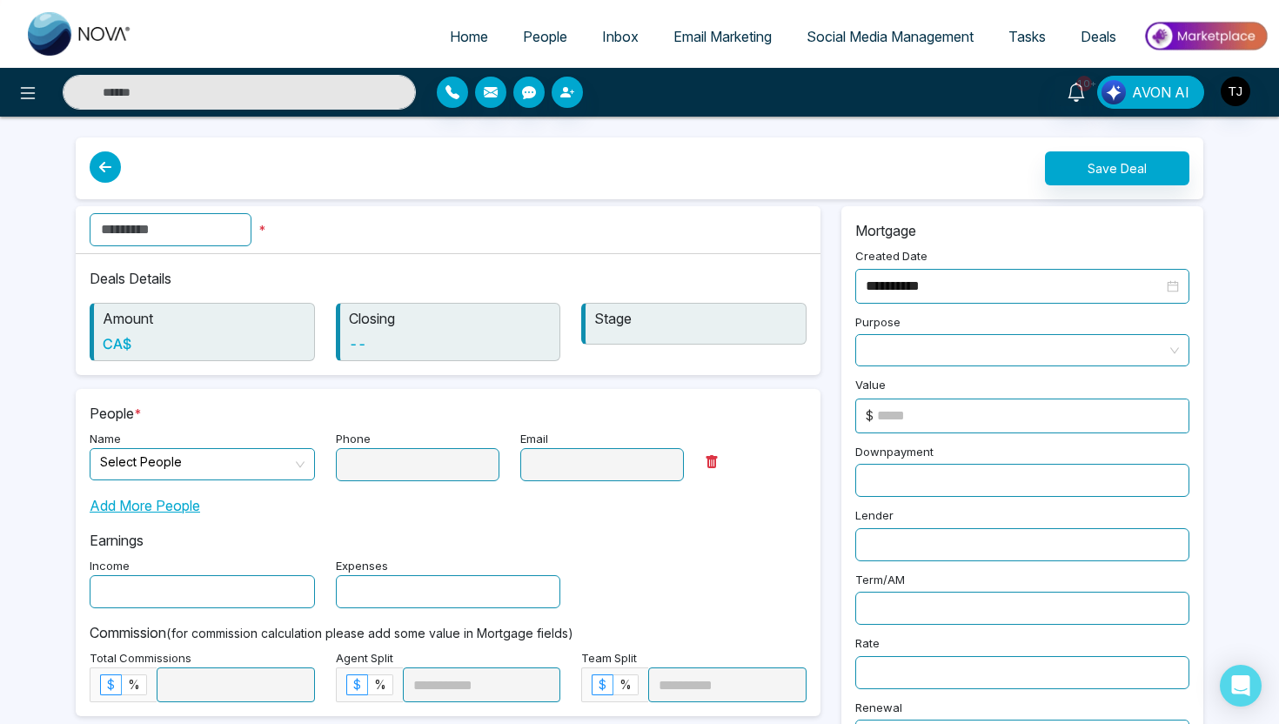
click at [189, 224] on input "text" at bounding box center [171, 229] width 162 height 33
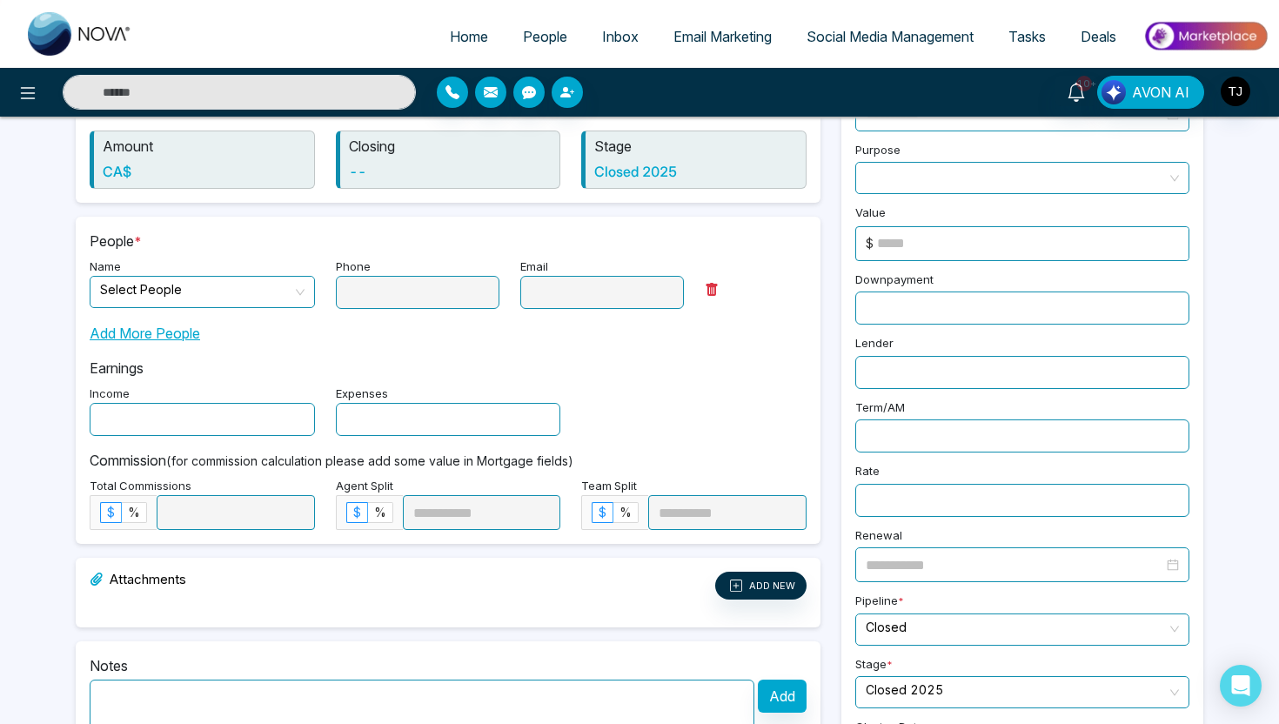
scroll to position [201, 0]
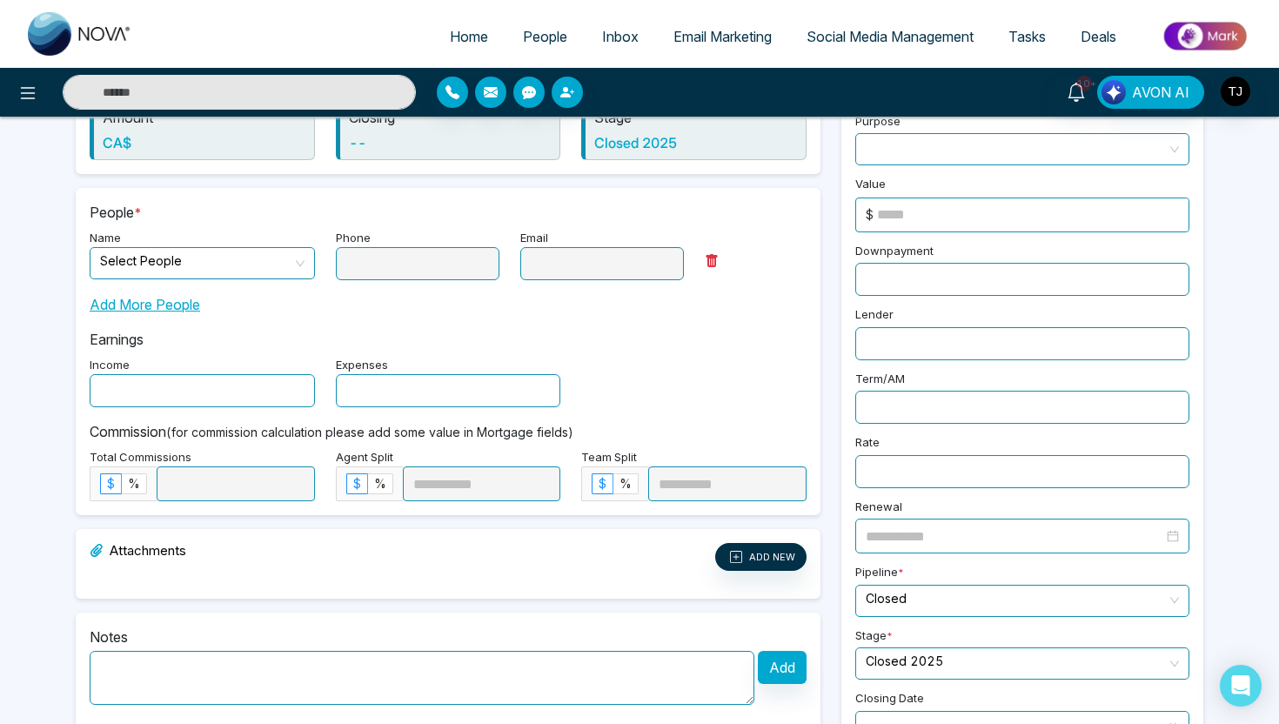
type input "**********"
click at [215, 264] on input "search" at bounding box center [196, 261] width 192 height 26
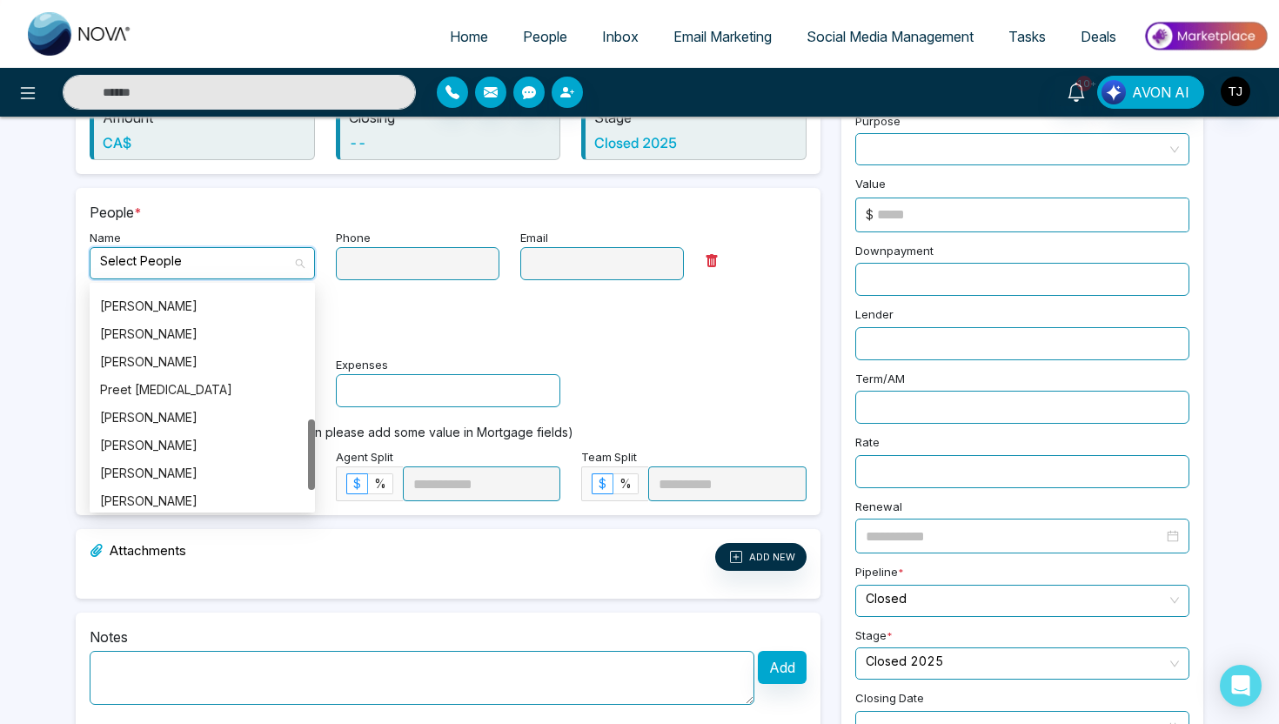
scroll to position [414, 0]
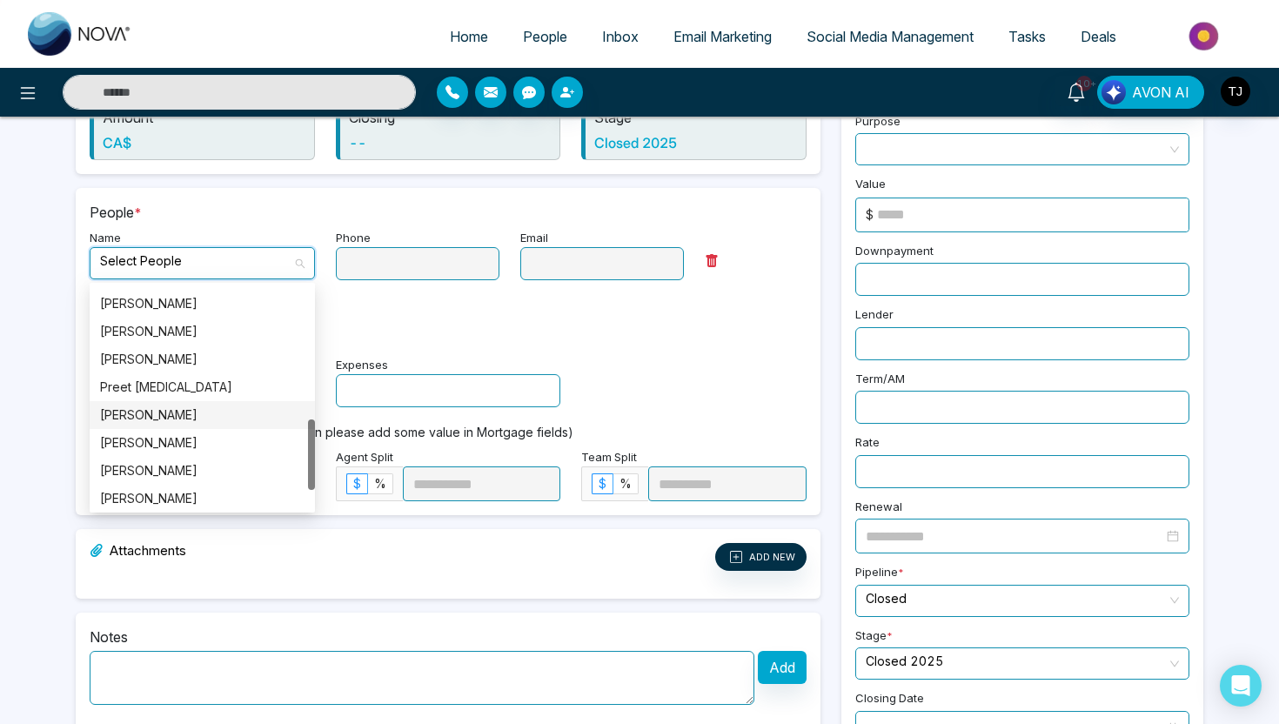
click at [167, 413] on div "[PERSON_NAME]" at bounding box center [202, 415] width 205 height 19
type input "**********"
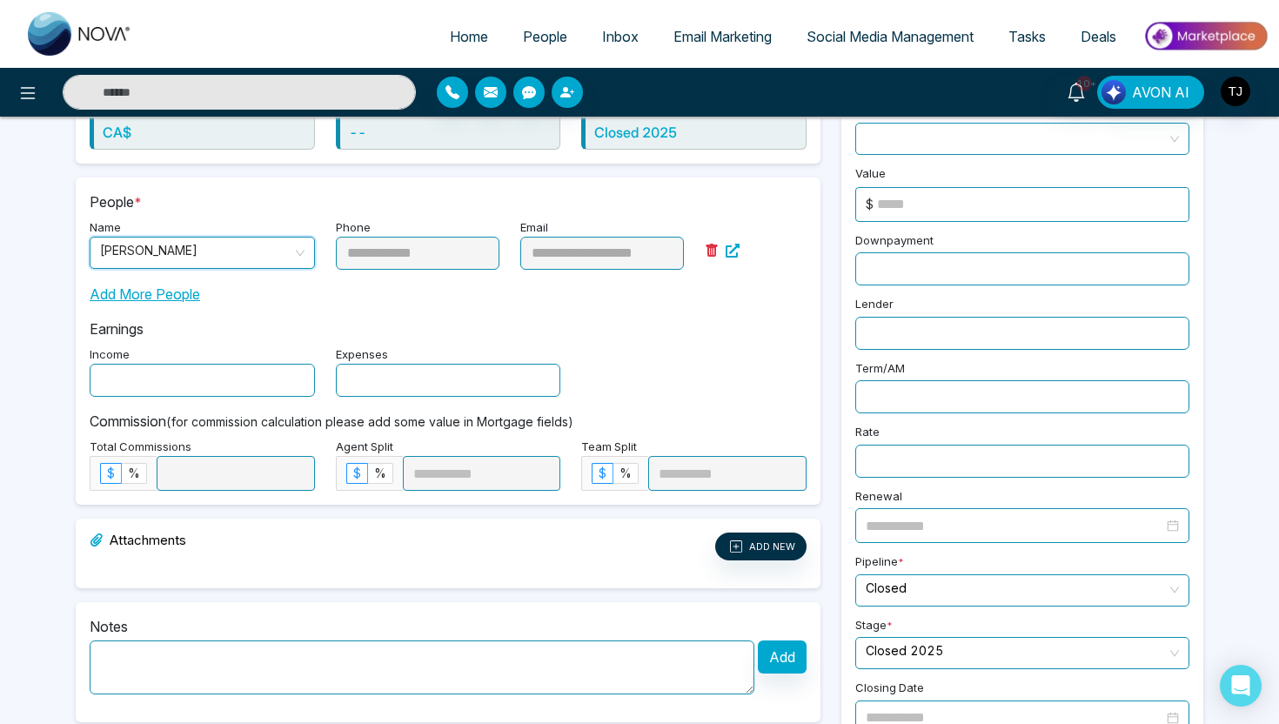
scroll to position [225, 0]
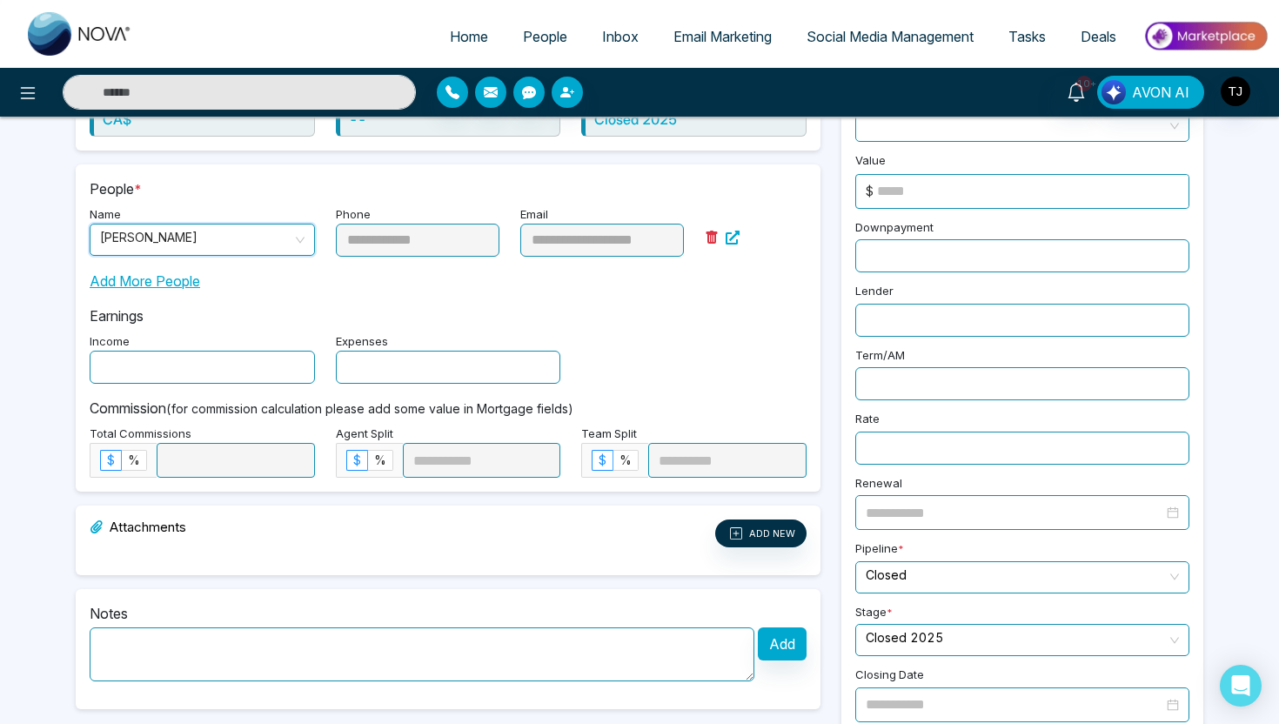
click at [183, 376] on input "text" at bounding box center [202, 367] width 225 height 33
click at [460, 371] on input "text" at bounding box center [448, 367] width 225 height 33
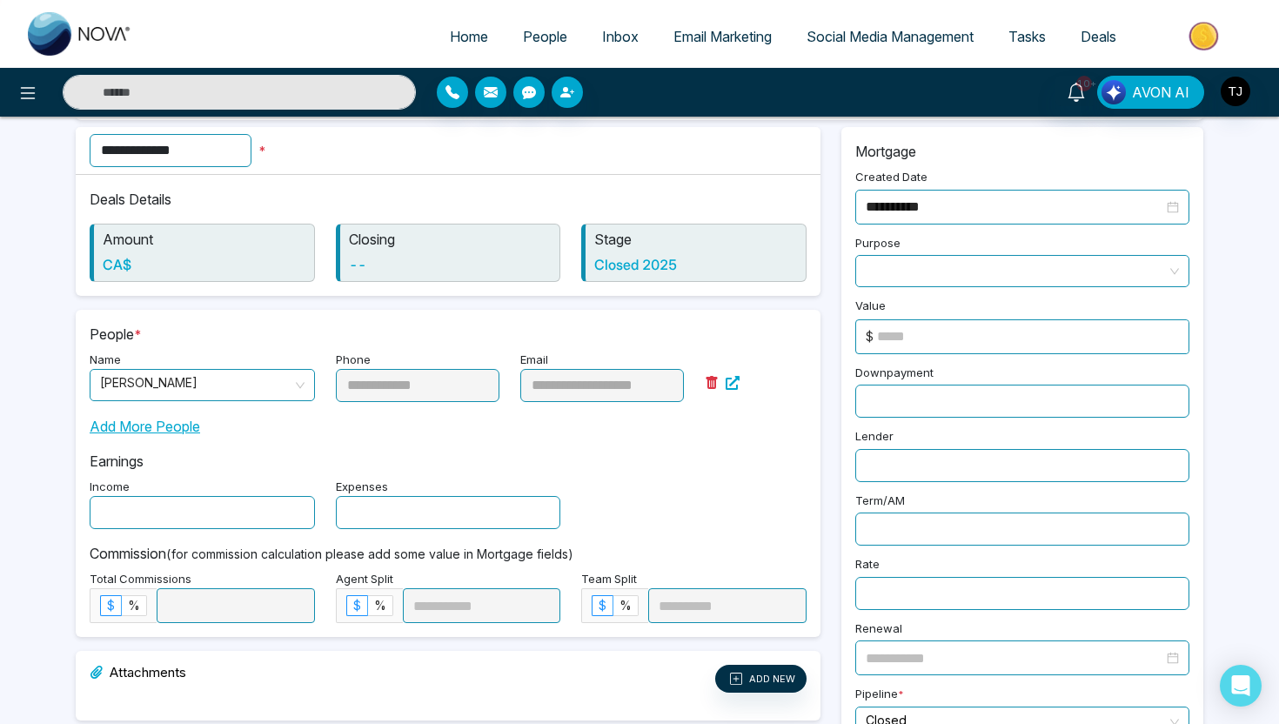
scroll to position [0, 0]
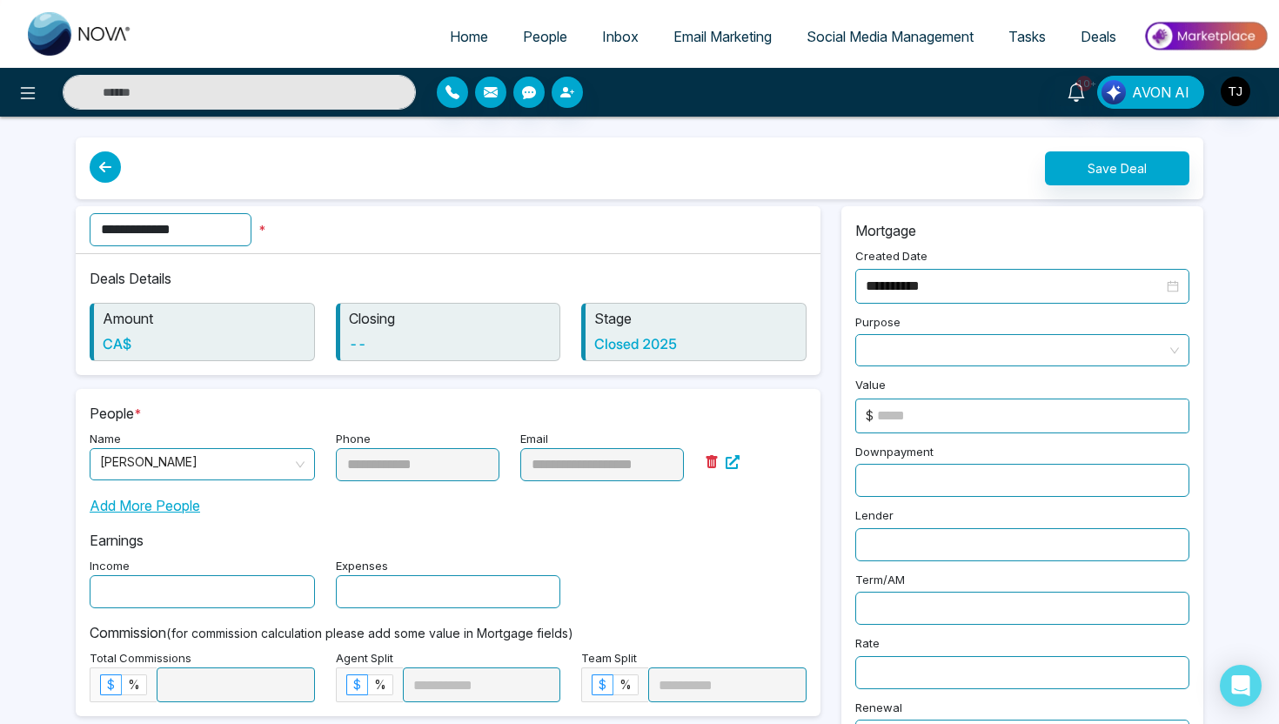
click at [888, 344] on span at bounding box center [1022, 350] width 313 height 30
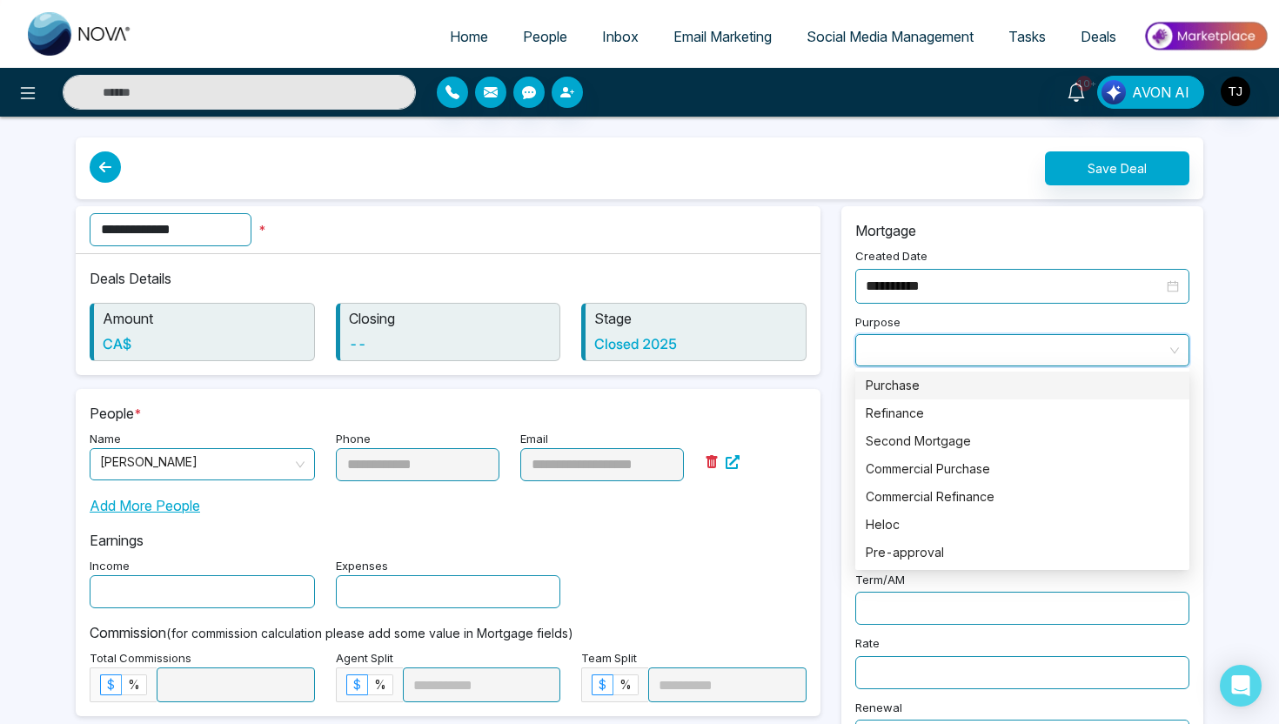
click at [902, 391] on div "Purchase" at bounding box center [1022, 385] width 313 height 19
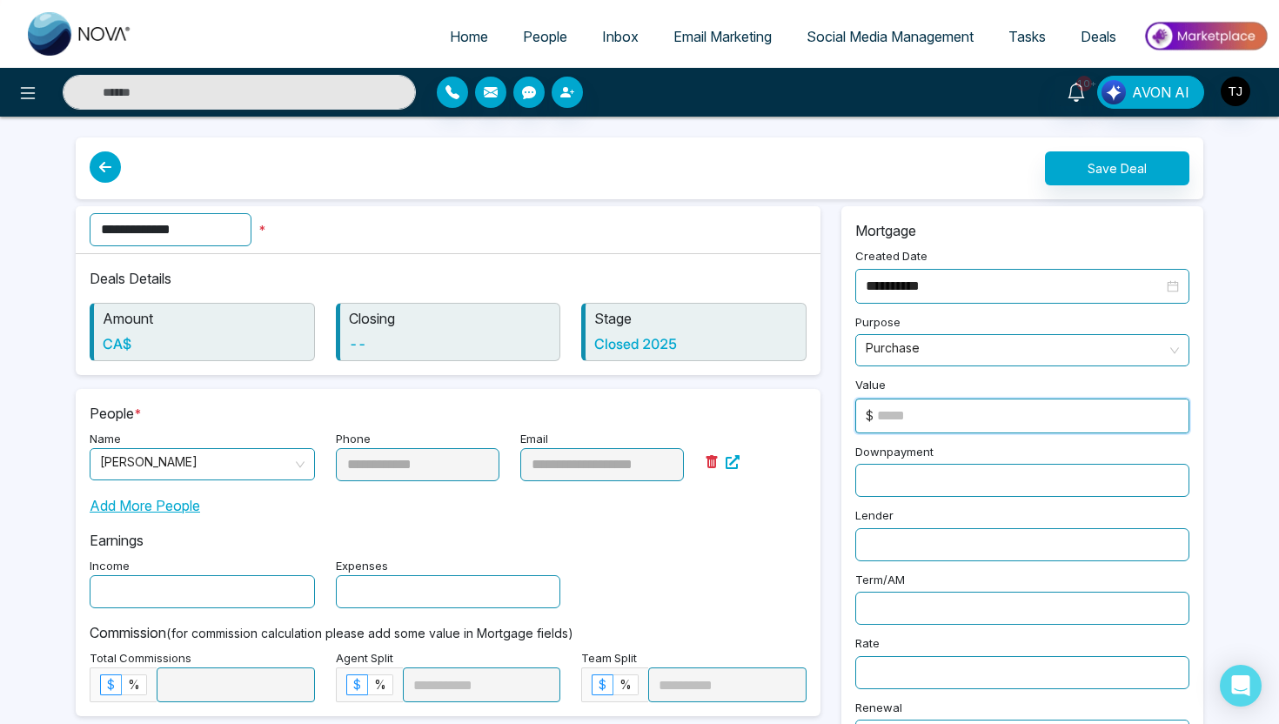
click at [903, 411] on input at bounding box center [1033, 416] width 312 height 33
type input "******"
click at [976, 484] on input "text" at bounding box center [1023, 480] width 334 height 33
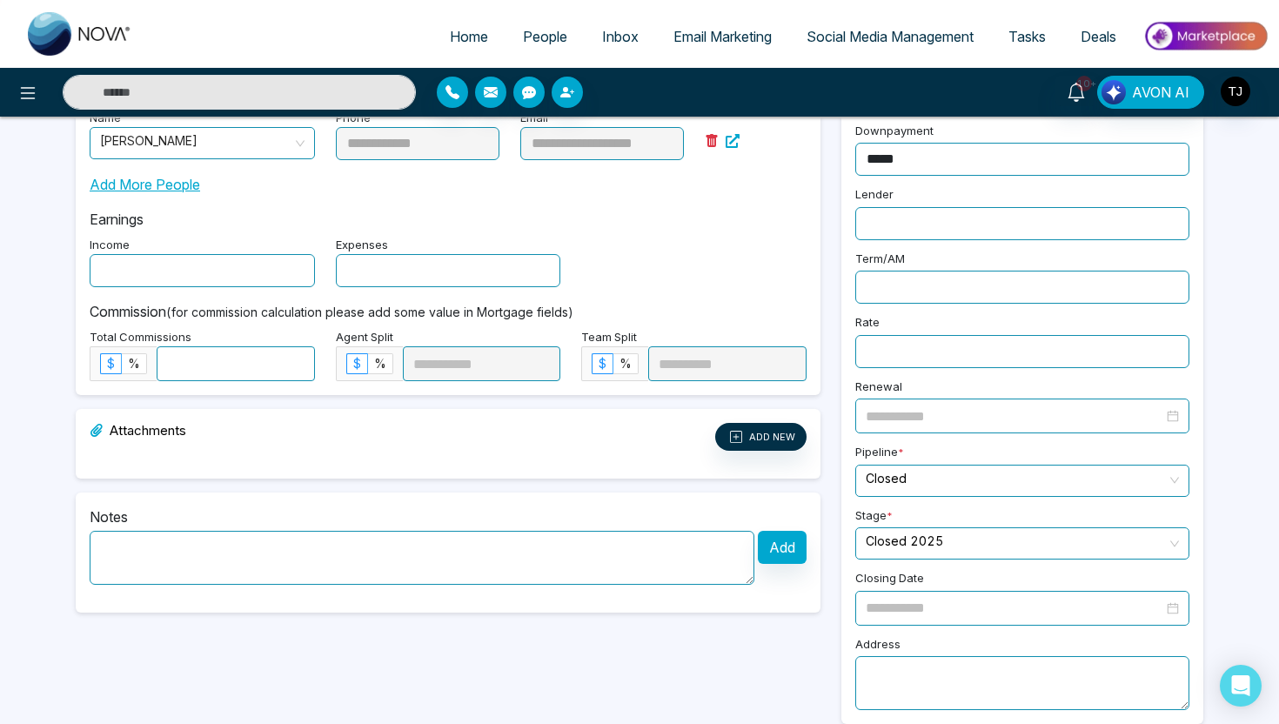
scroll to position [332, 0]
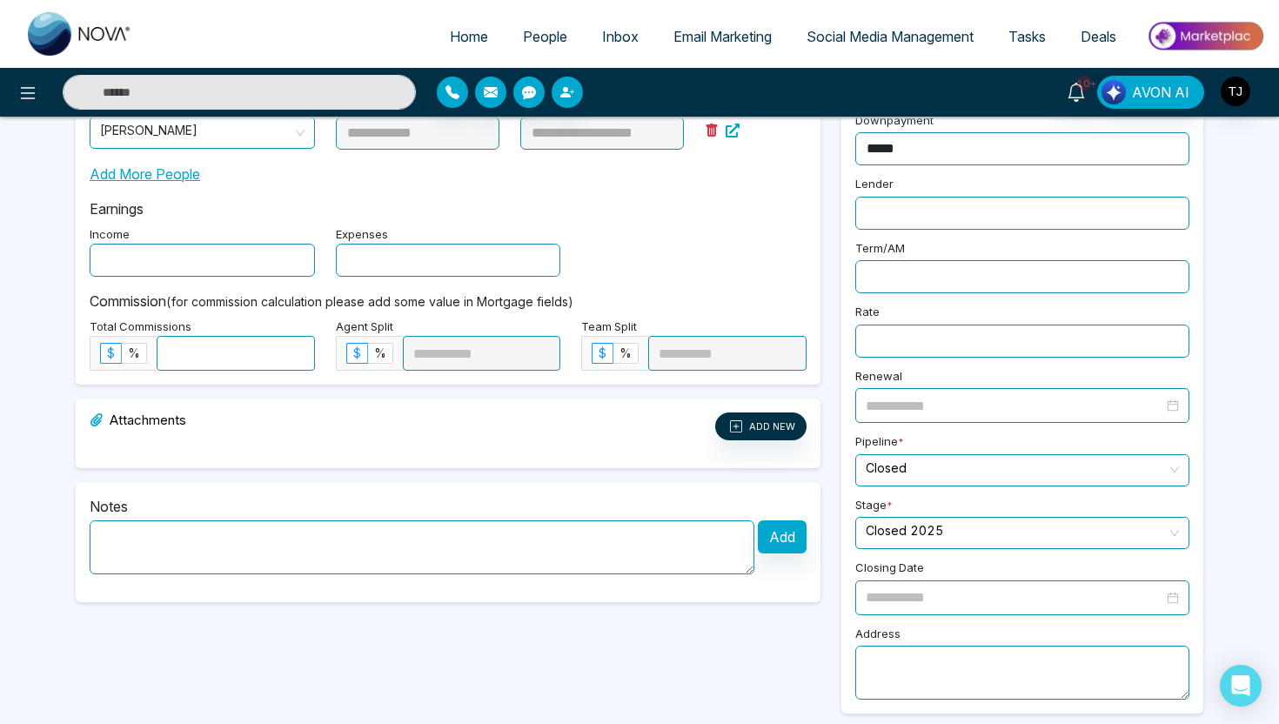
type input "*****"
click at [502, 556] on textarea at bounding box center [422, 547] width 665 height 54
click at [133, 352] on span "%" at bounding box center [134, 353] width 12 height 15
click at [222, 353] on input at bounding box center [236, 353] width 157 height 33
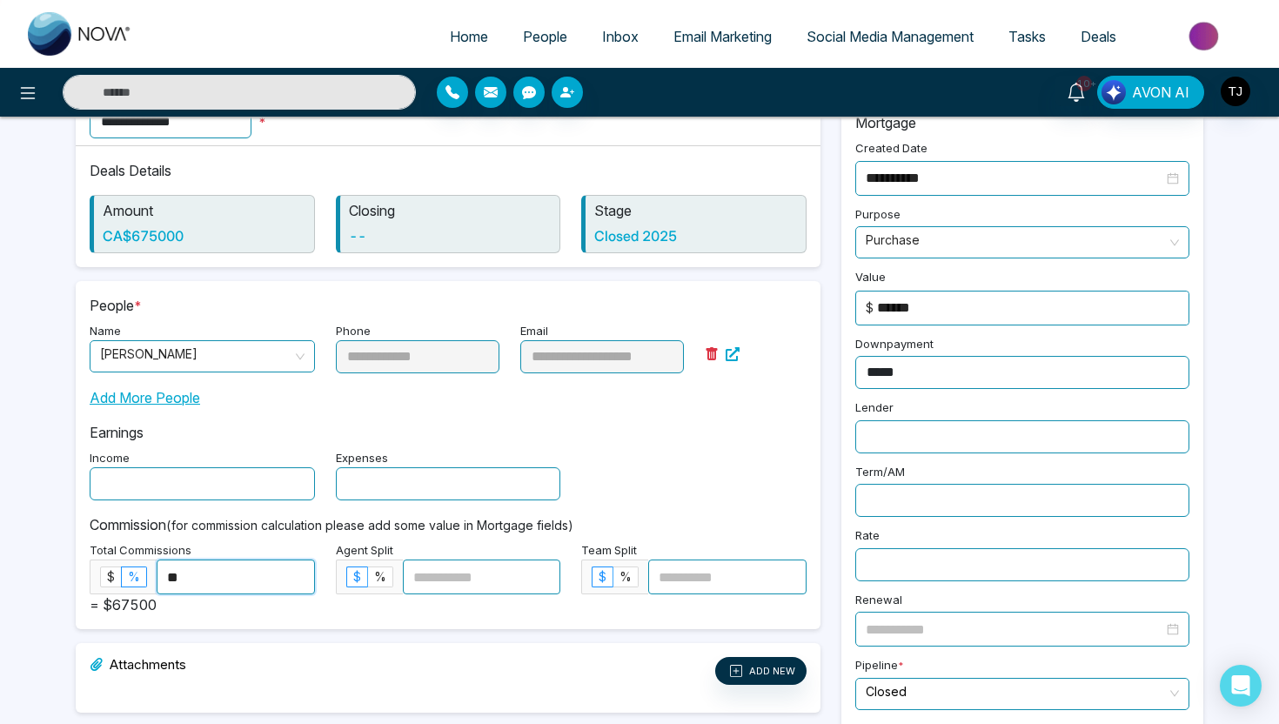
scroll to position [0, 0]
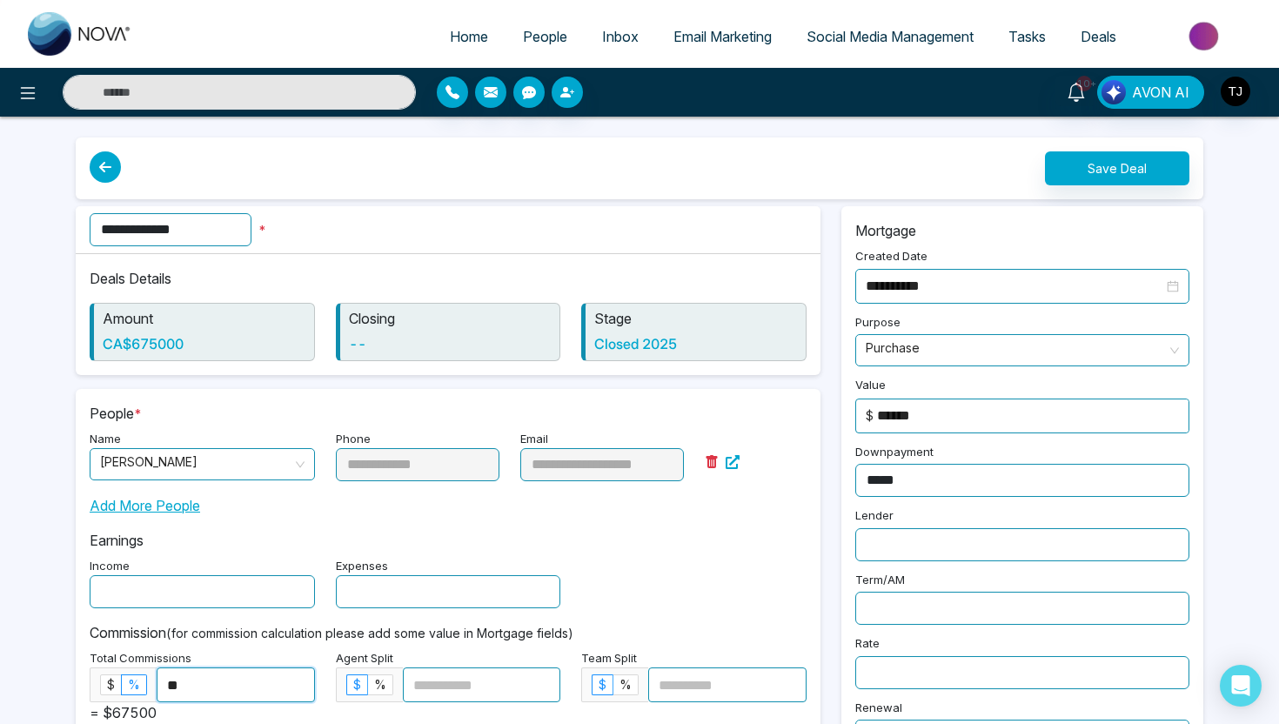
type input "**"
click at [1168, 169] on button "Save Deal" at bounding box center [1117, 168] width 144 height 34
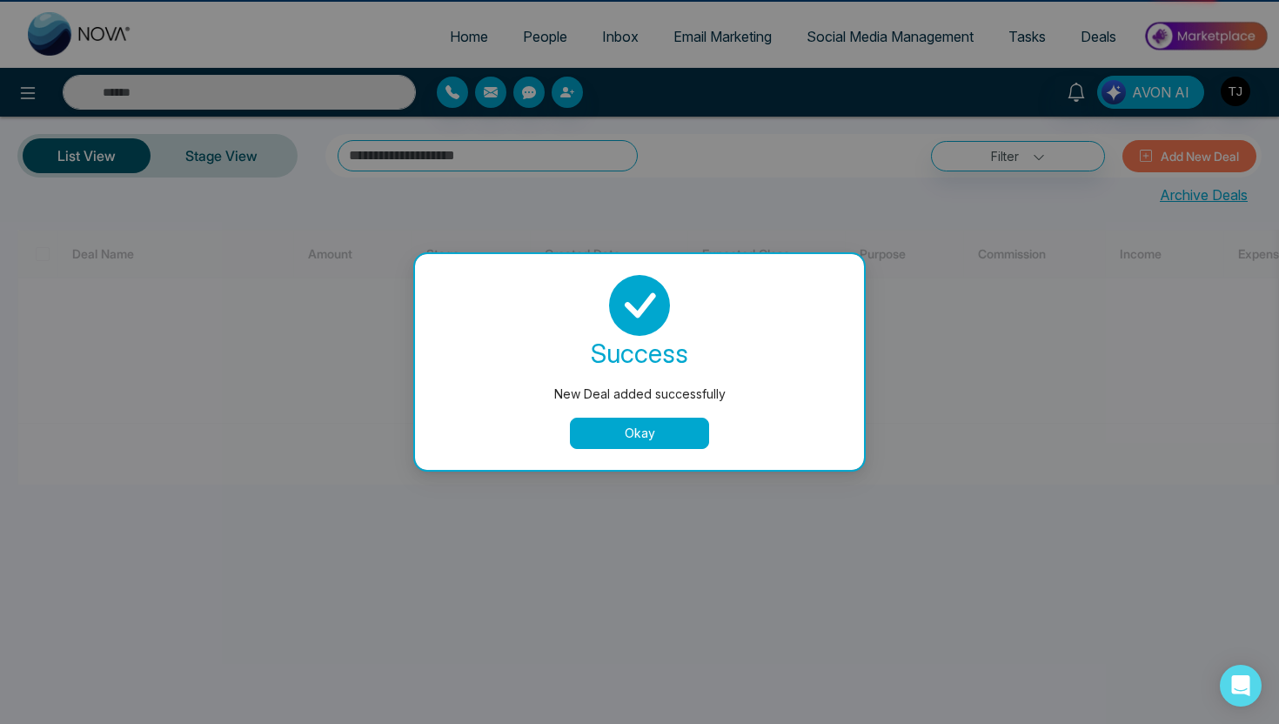
click at [664, 433] on button "Okay" at bounding box center [639, 433] width 139 height 31
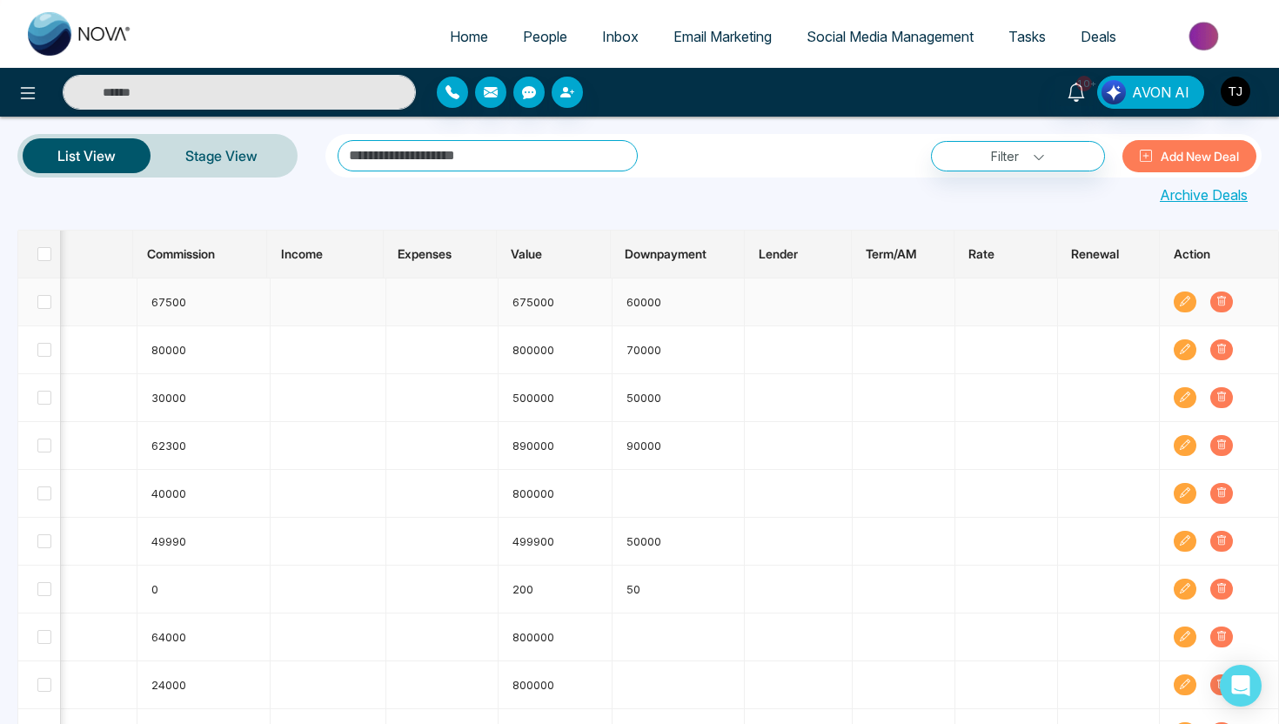
scroll to position [0, 812]
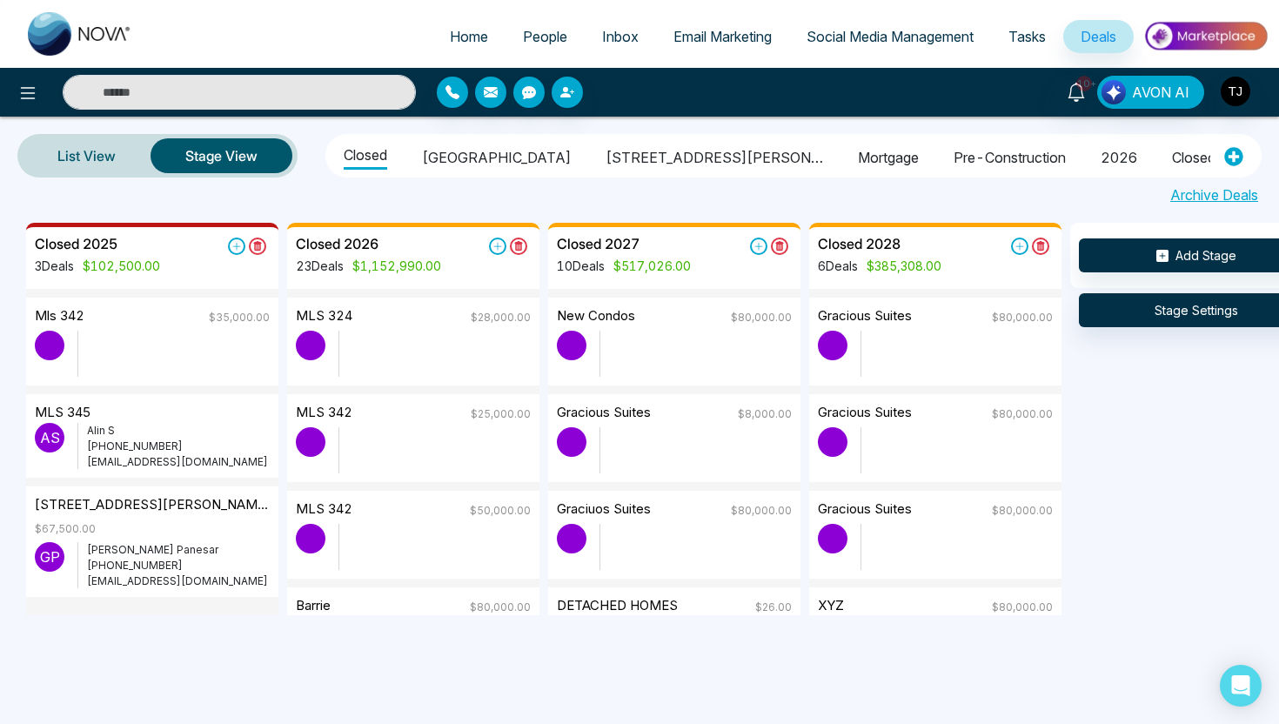
click at [535, 37] on span "People" at bounding box center [545, 36] width 44 height 17
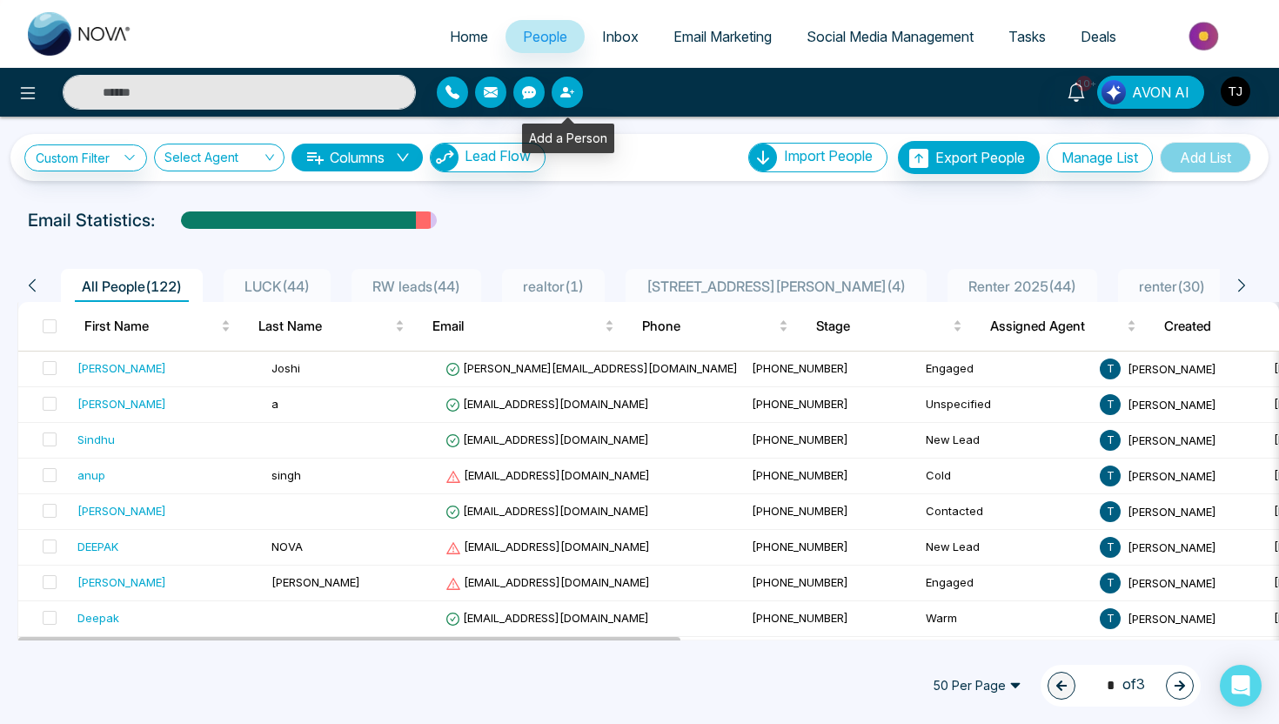
click at [568, 101] on button "button" at bounding box center [567, 92] width 31 height 31
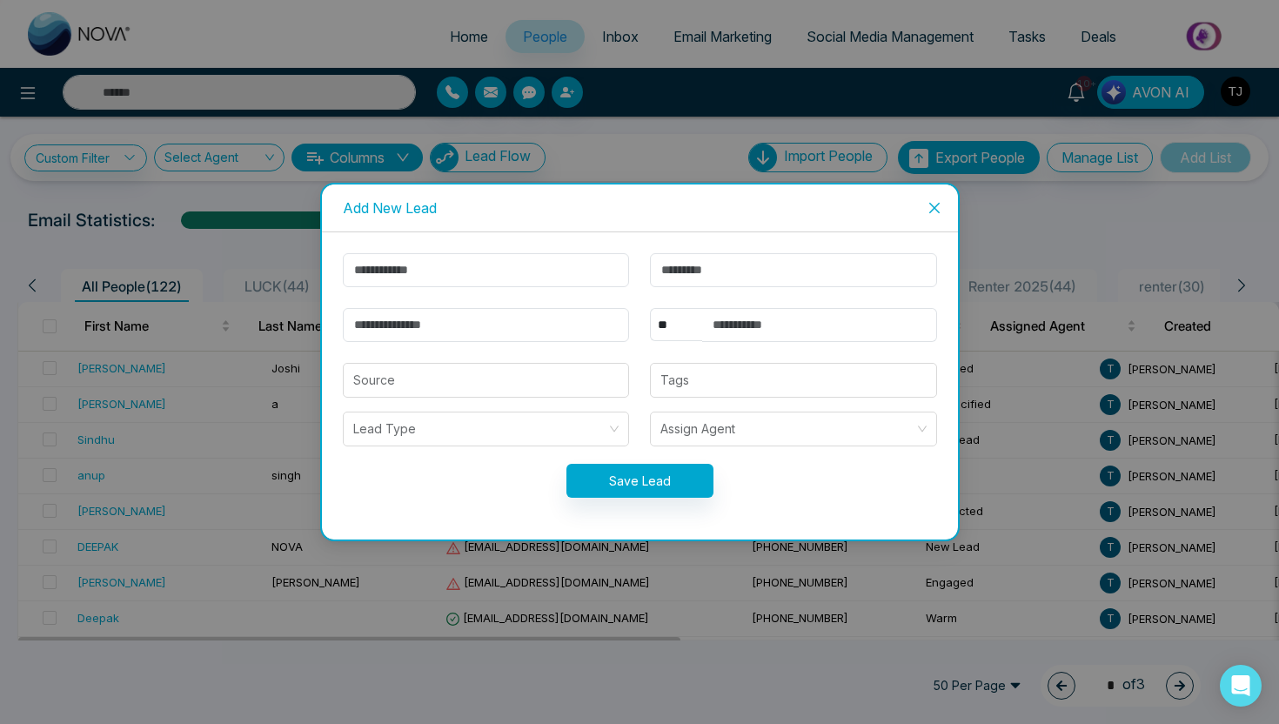
click at [941, 212] on span "Close" at bounding box center [934, 208] width 47 height 47
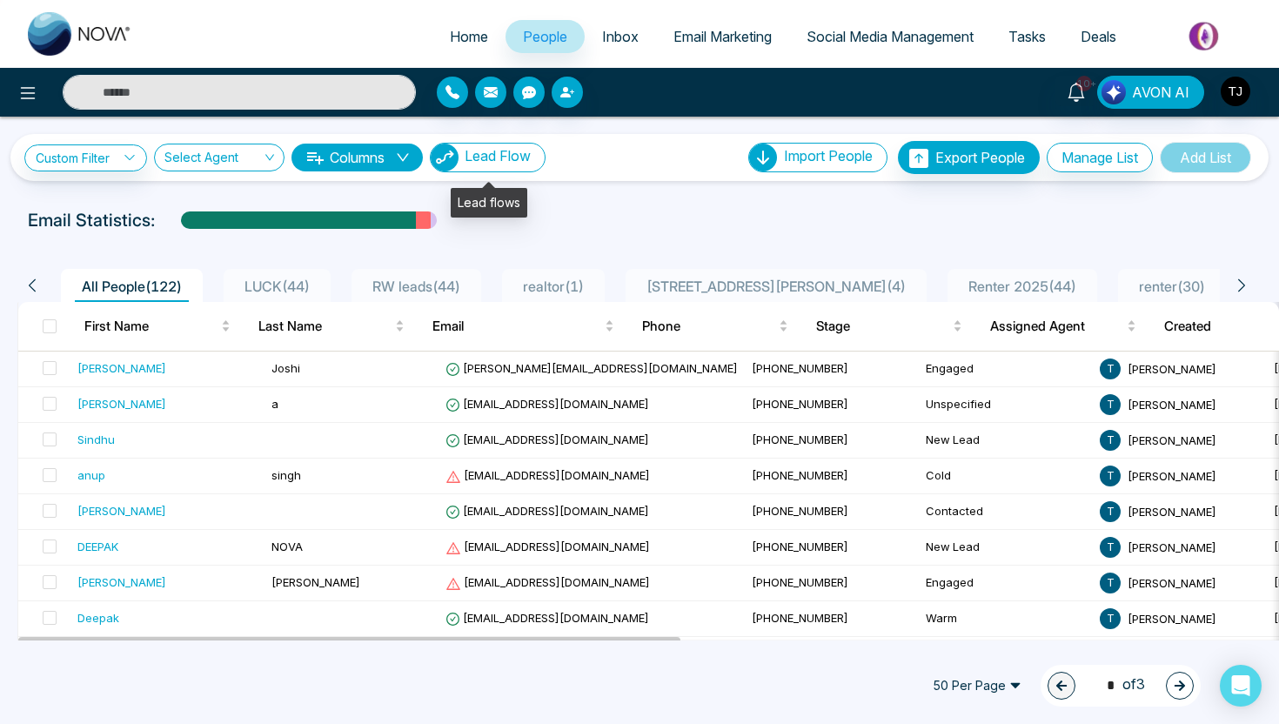
click at [469, 166] on button "Lead Flow" at bounding box center [488, 158] width 116 height 30
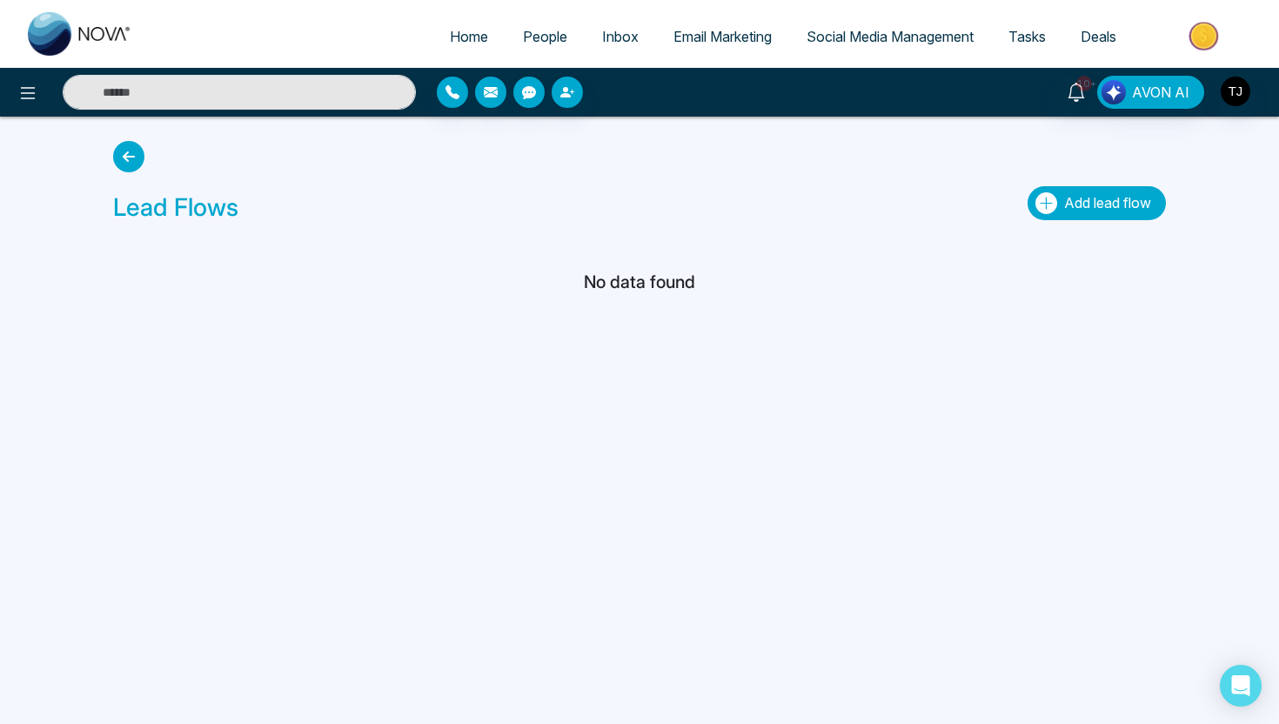
click at [1114, 206] on span "Add lead flow" at bounding box center [1107, 202] width 87 height 17
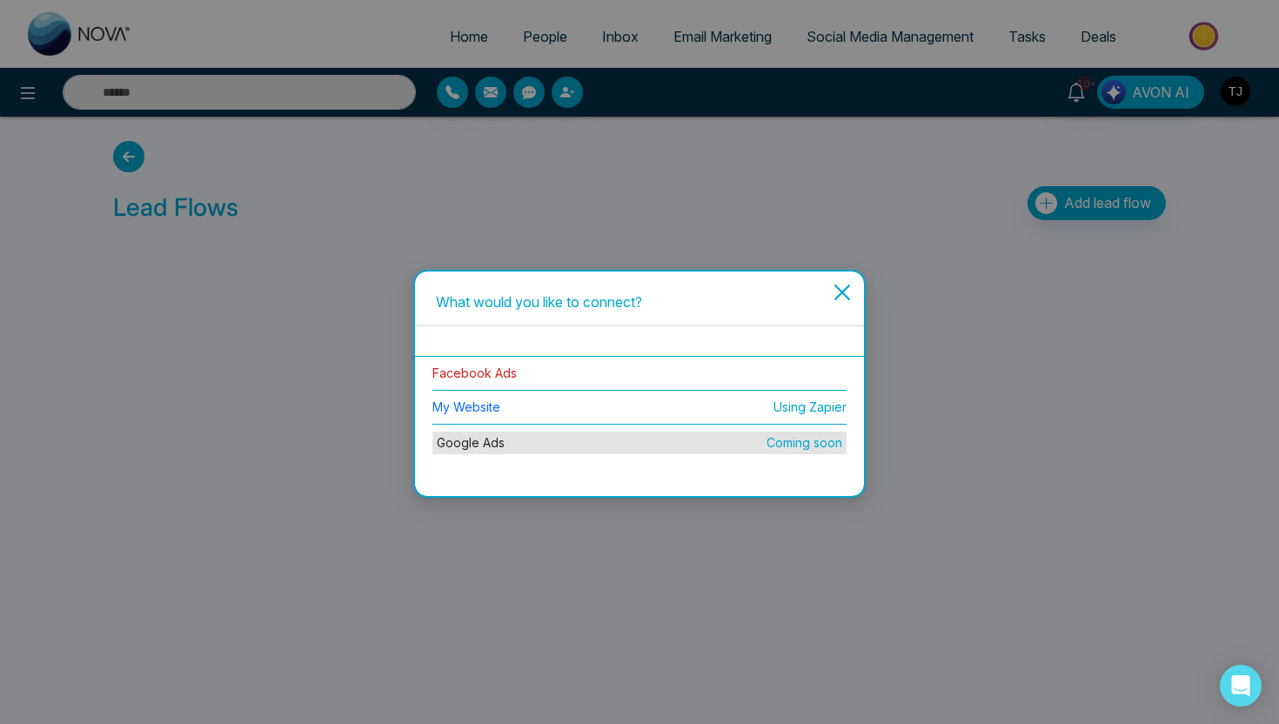
click at [490, 372] on link "Facebook Ads" at bounding box center [475, 373] width 84 height 15
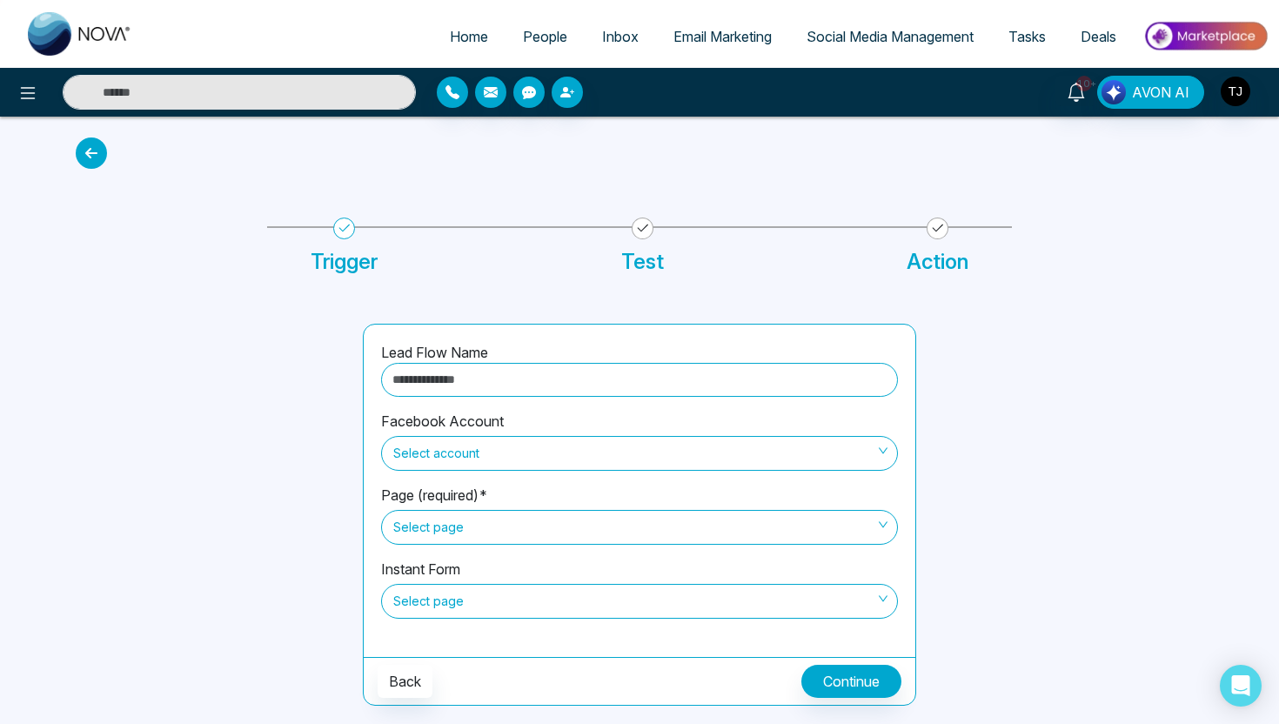
click at [475, 388] on input "text" at bounding box center [639, 380] width 517 height 34
type input "*******"
click at [507, 467] on span "Select account" at bounding box center [639, 454] width 493 height 30
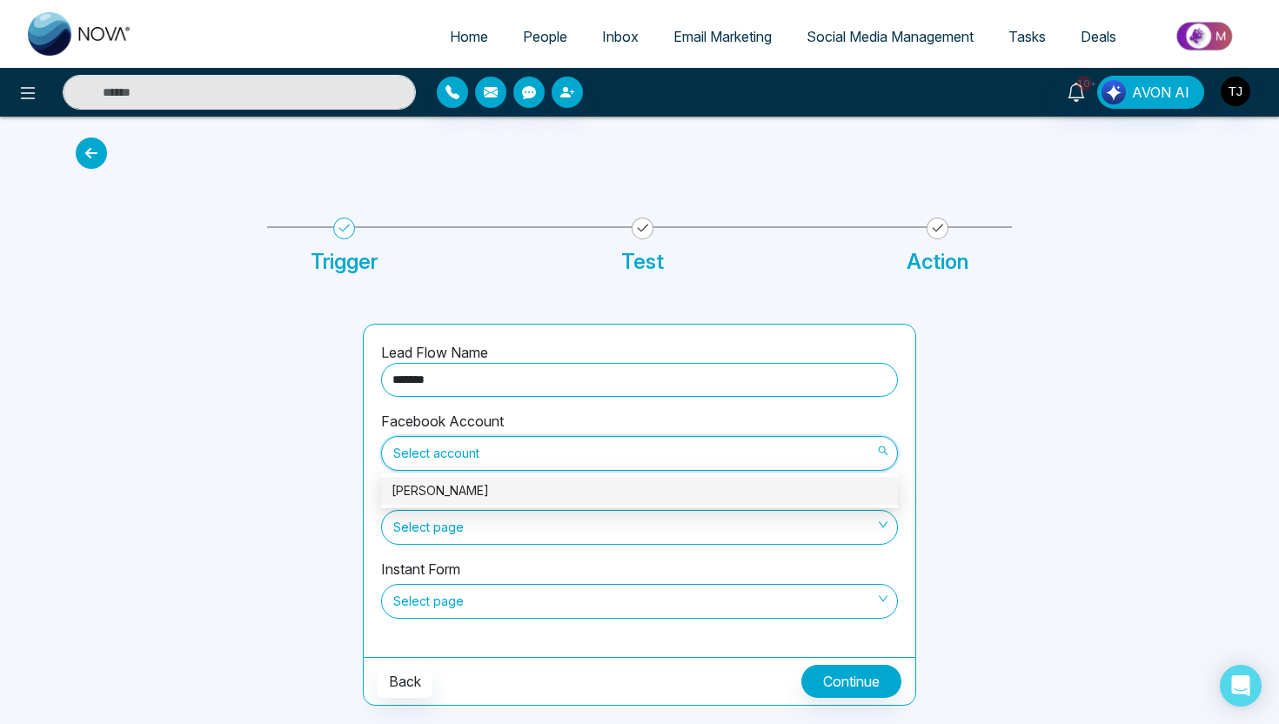
click at [499, 497] on div "[PERSON_NAME]" at bounding box center [640, 490] width 496 height 19
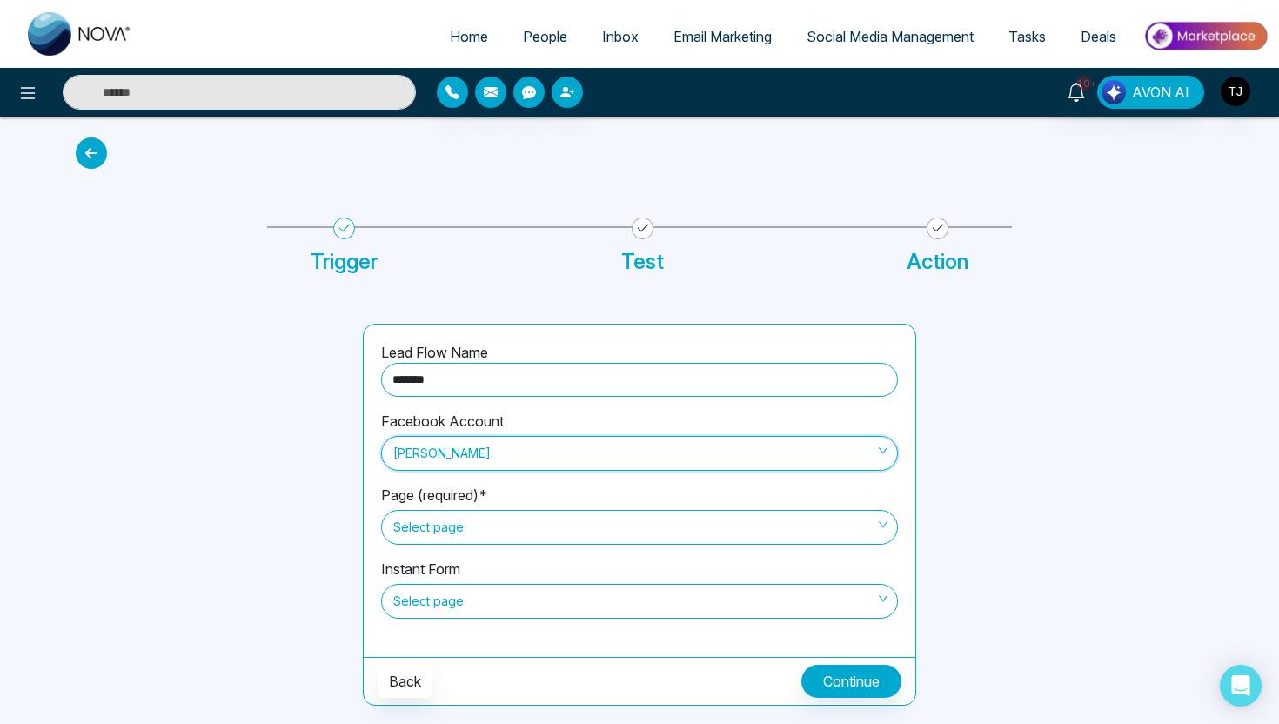
click at [491, 516] on span "Select page" at bounding box center [639, 528] width 493 height 30
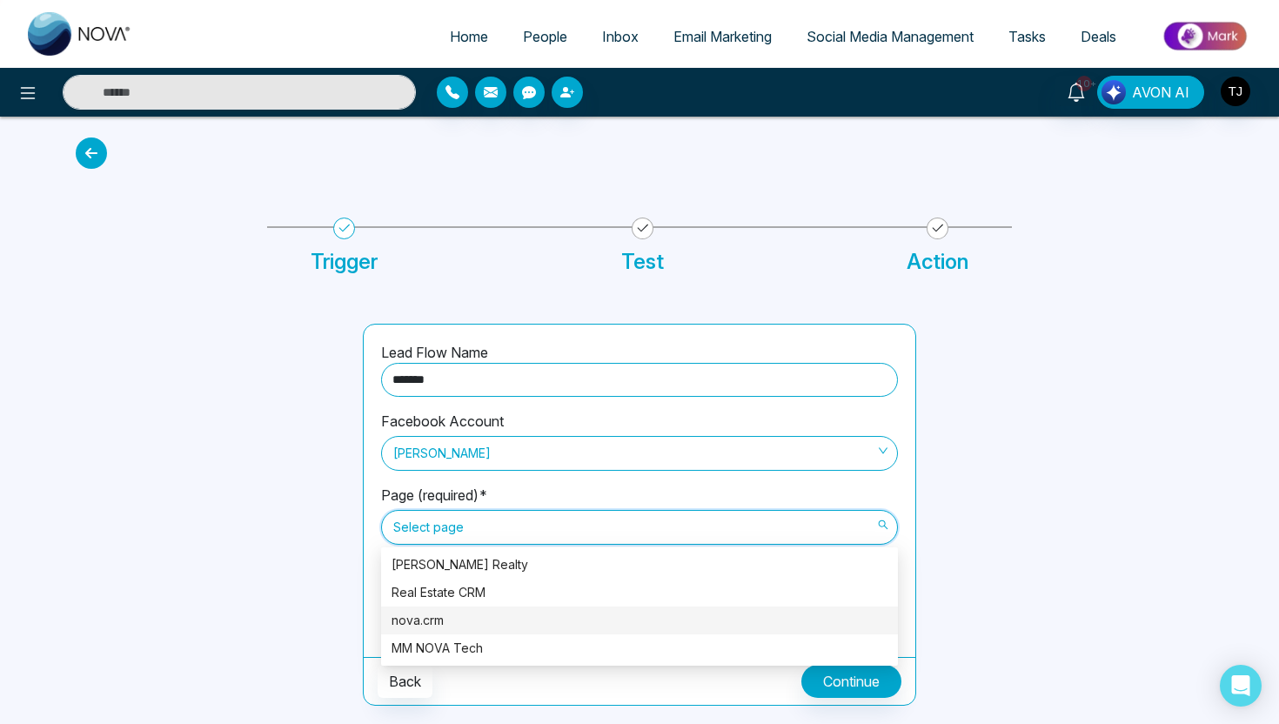
click at [482, 626] on div "nova.crm" at bounding box center [640, 620] width 496 height 19
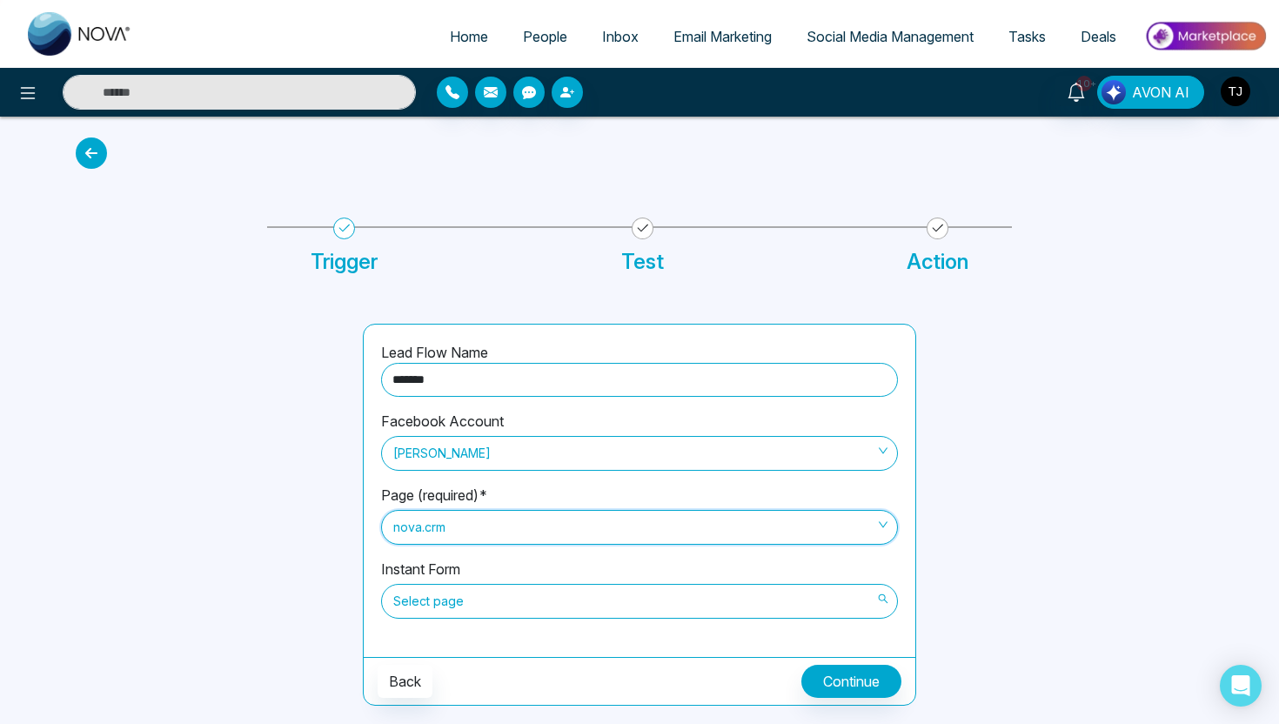
click at [465, 598] on span "Select page" at bounding box center [639, 602] width 493 height 30
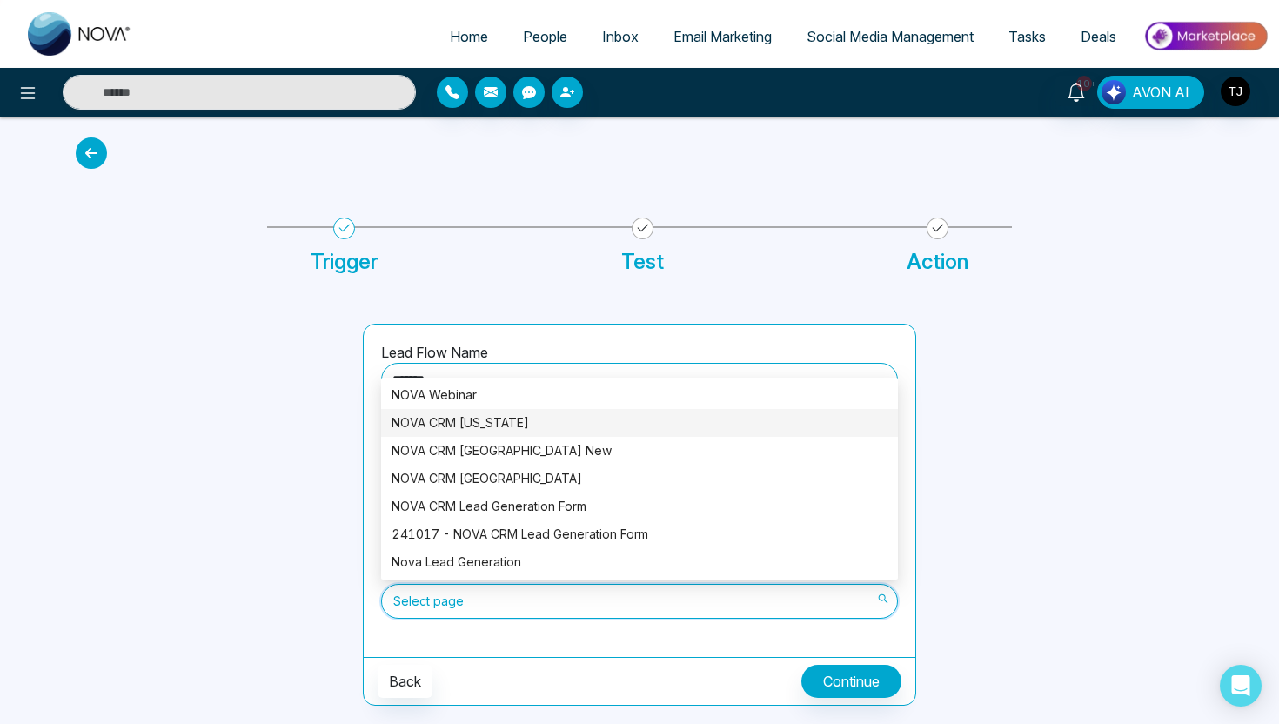
click at [447, 417] on div "NOVA CRM [US_STATE]" at bounding box center [640, 422] width 496 height 19
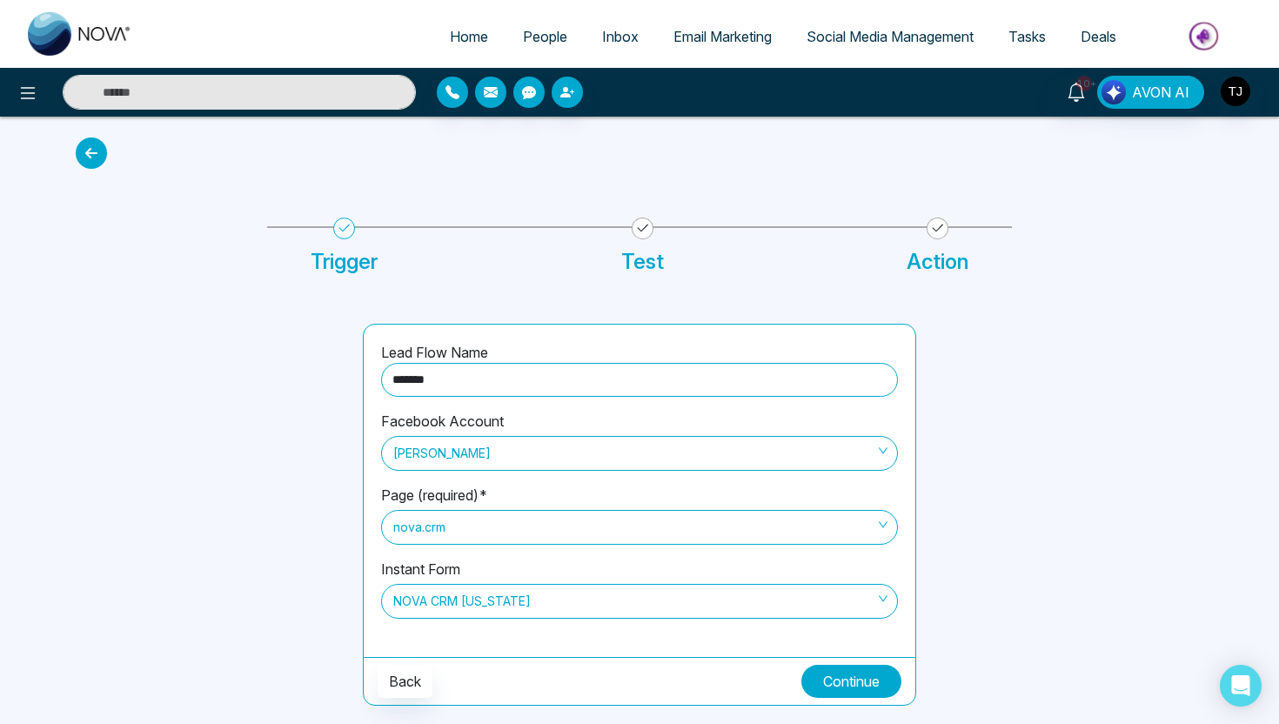
click at [852, 688] on button "Continue" at bounding box center [852, 681] width 100 height 33
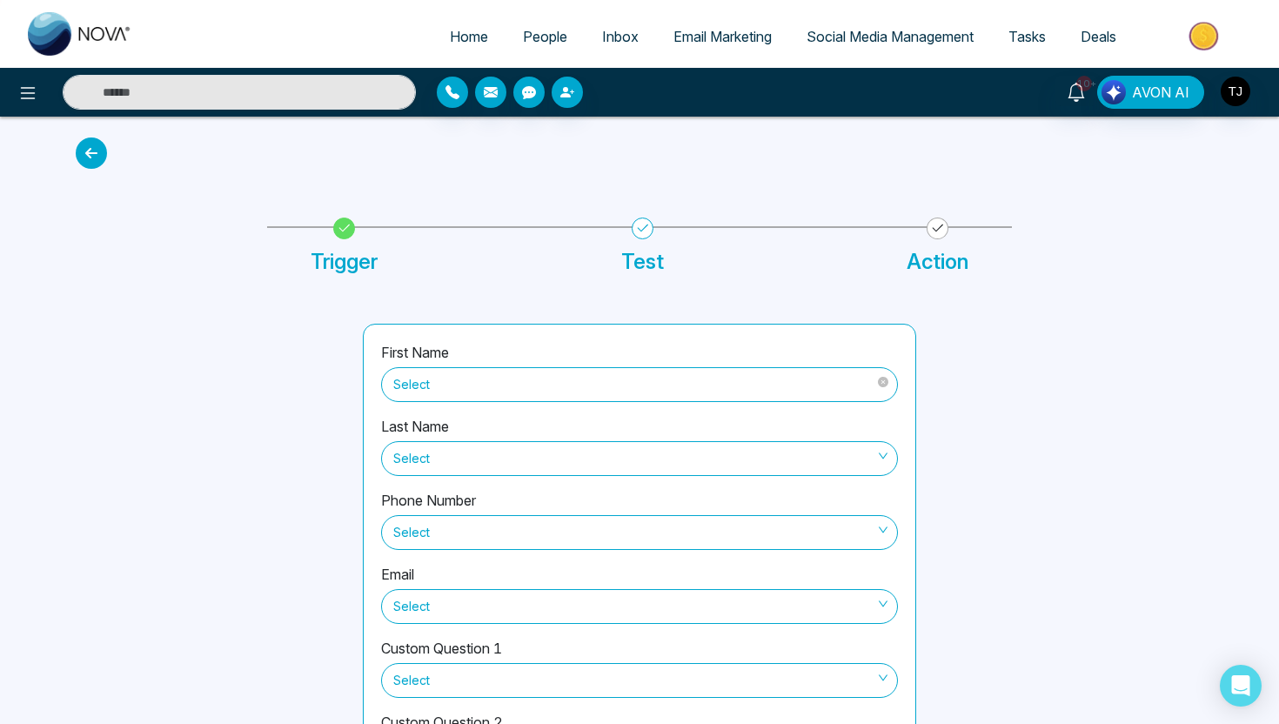
click at [655, 375] on span "Select" at bounding box center [639, 385] width 493 height 30
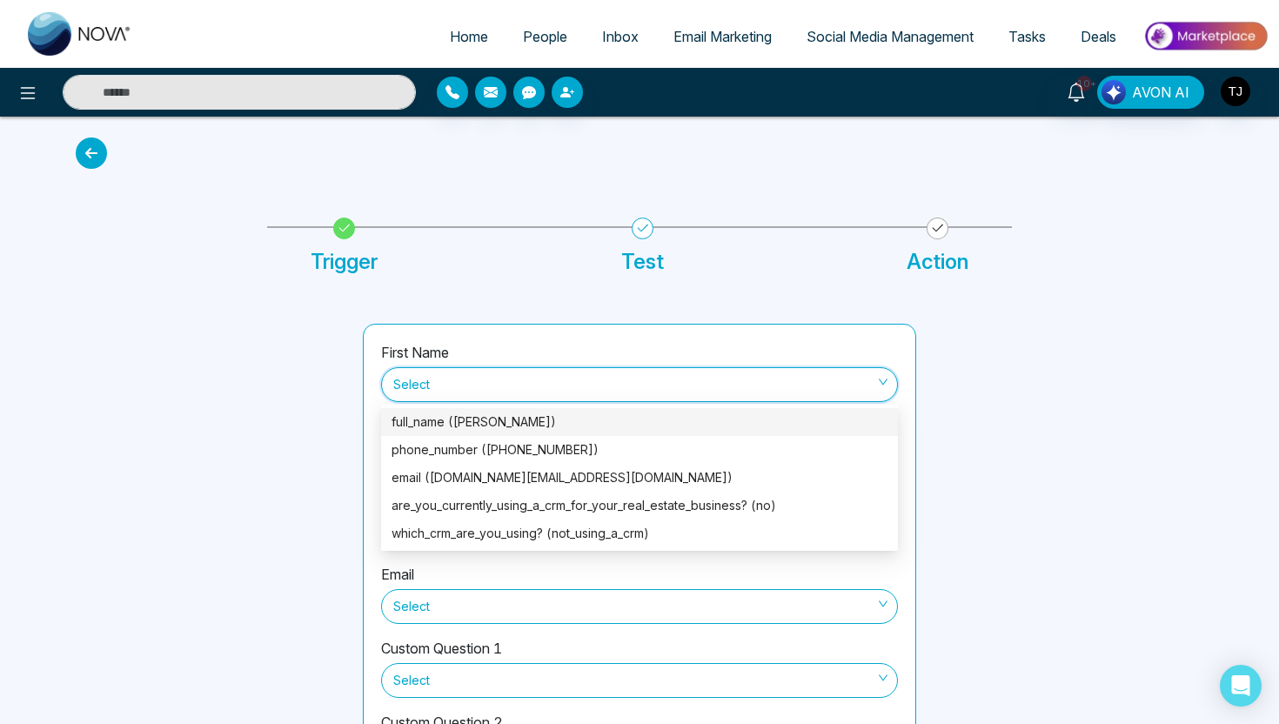
click at [590, 424] on div "full_name ([PERSON_NAME])" at bounding box center [640, 422] width 496 height 19
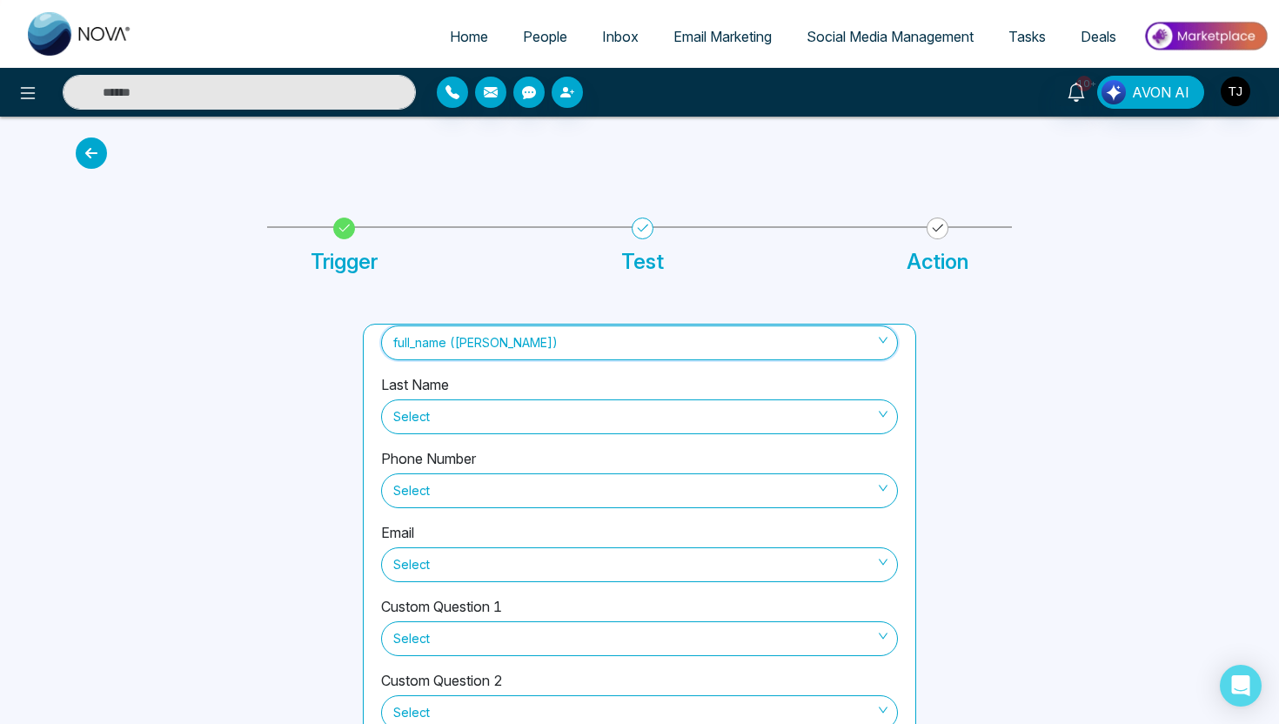
scroll to position [55, 0]
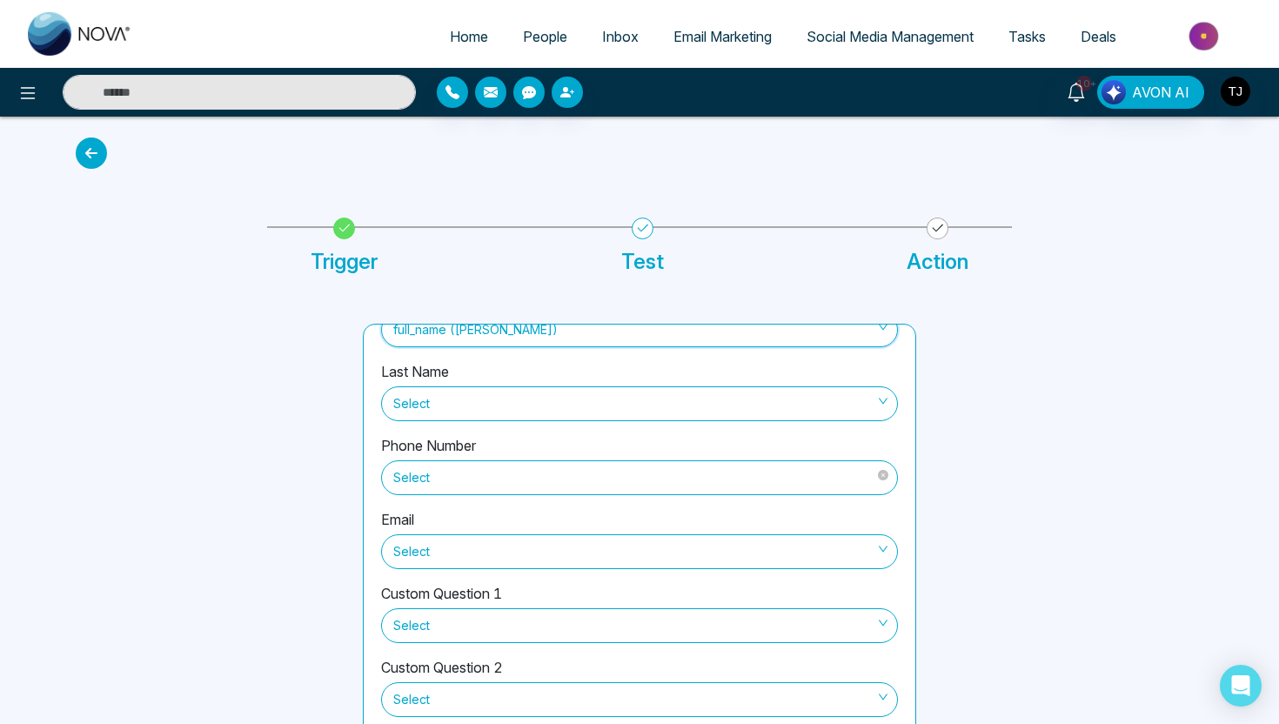
click at [559, 479] on span "Select" at bounding box center [639, 478] width 493 height 30
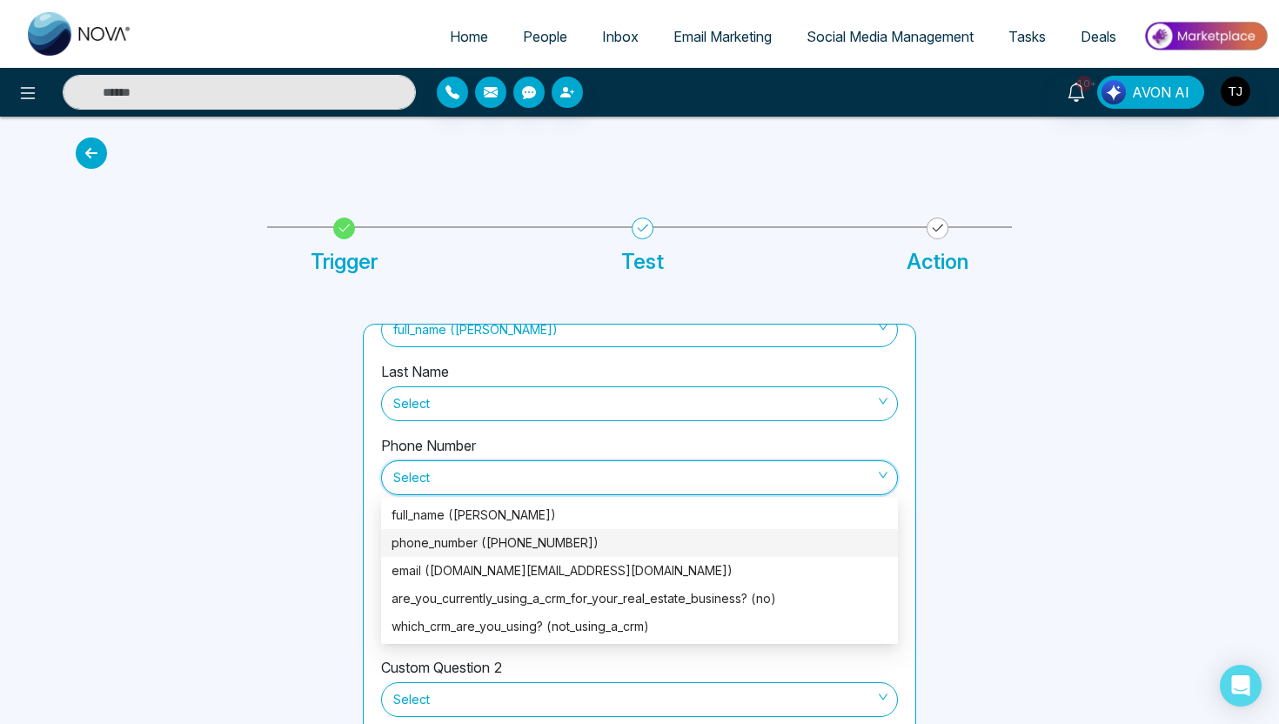
click at [524, 538] on div "phone_number ([PHONE_NUMBER])" at bounding box center [640, 543] width 496 height 19
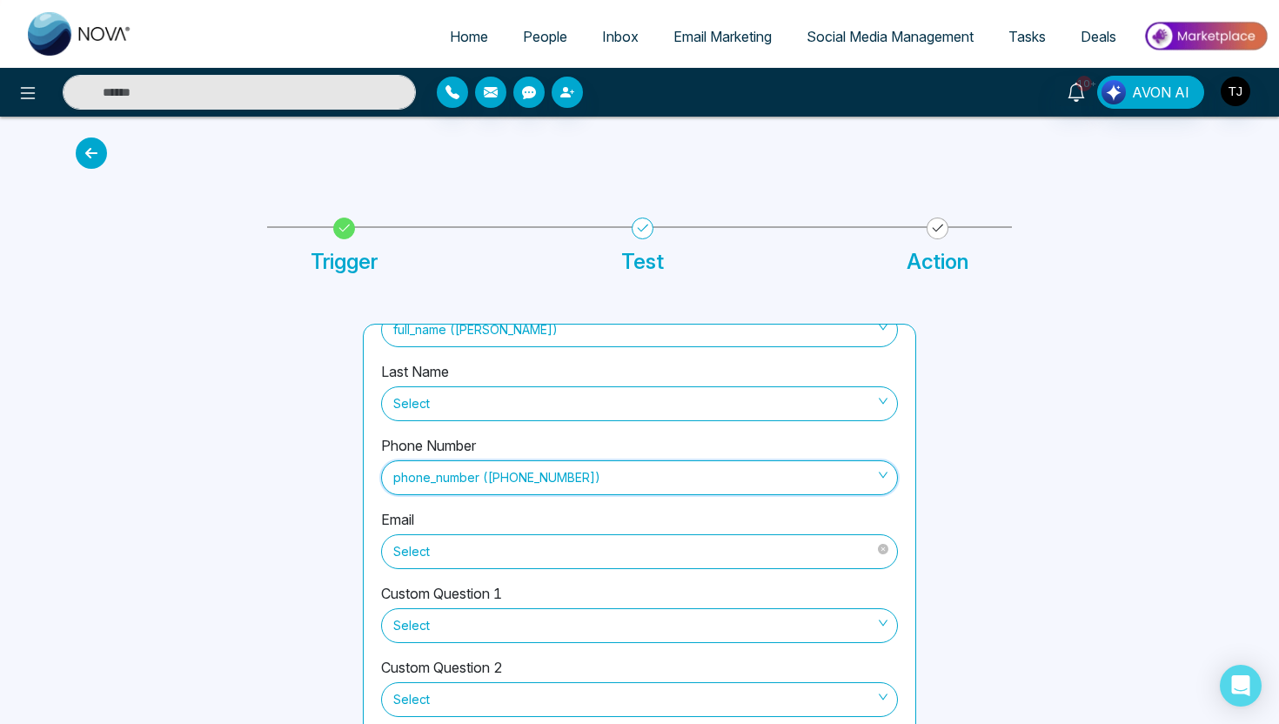
click at [510, 538] on span "Select" at bounding box center [639, 552] width 493 height 30
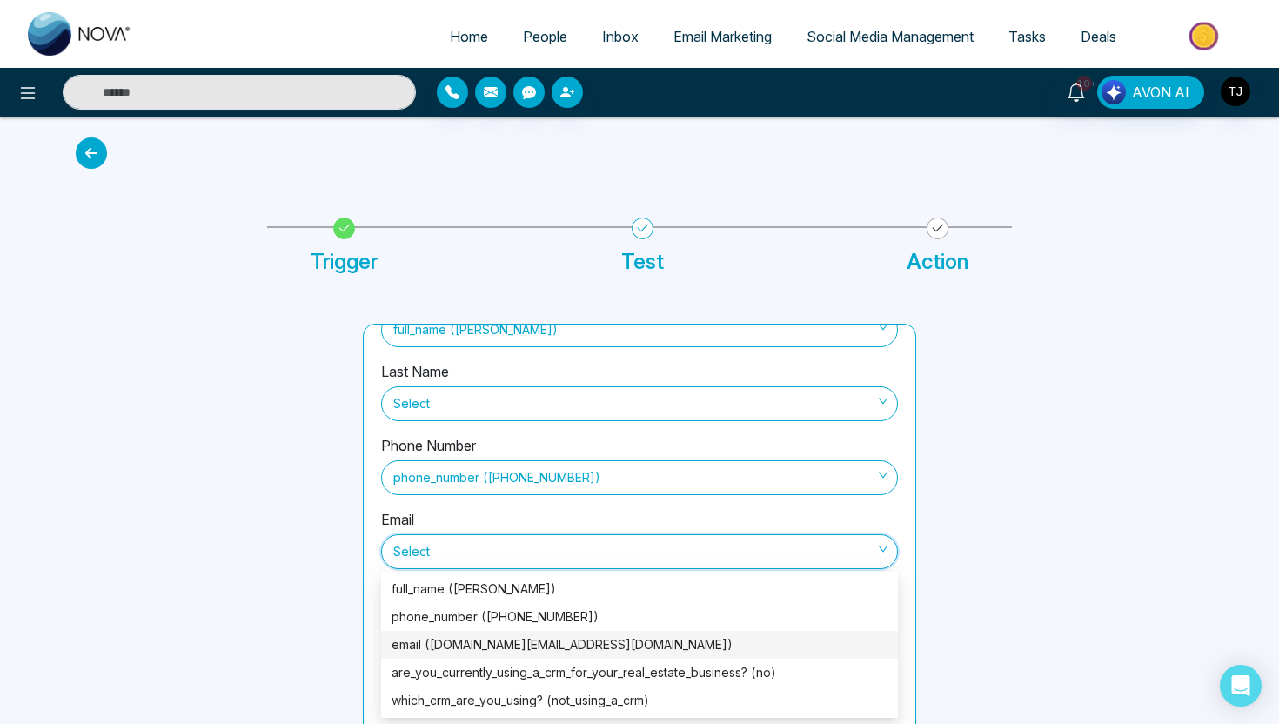
click at [494, 633] on div "email ([DOMAIN_NAME][EMAIL_ADDRESS][DOMAIN_NAME])" at bounding box center [639, 645] width 517 height 28
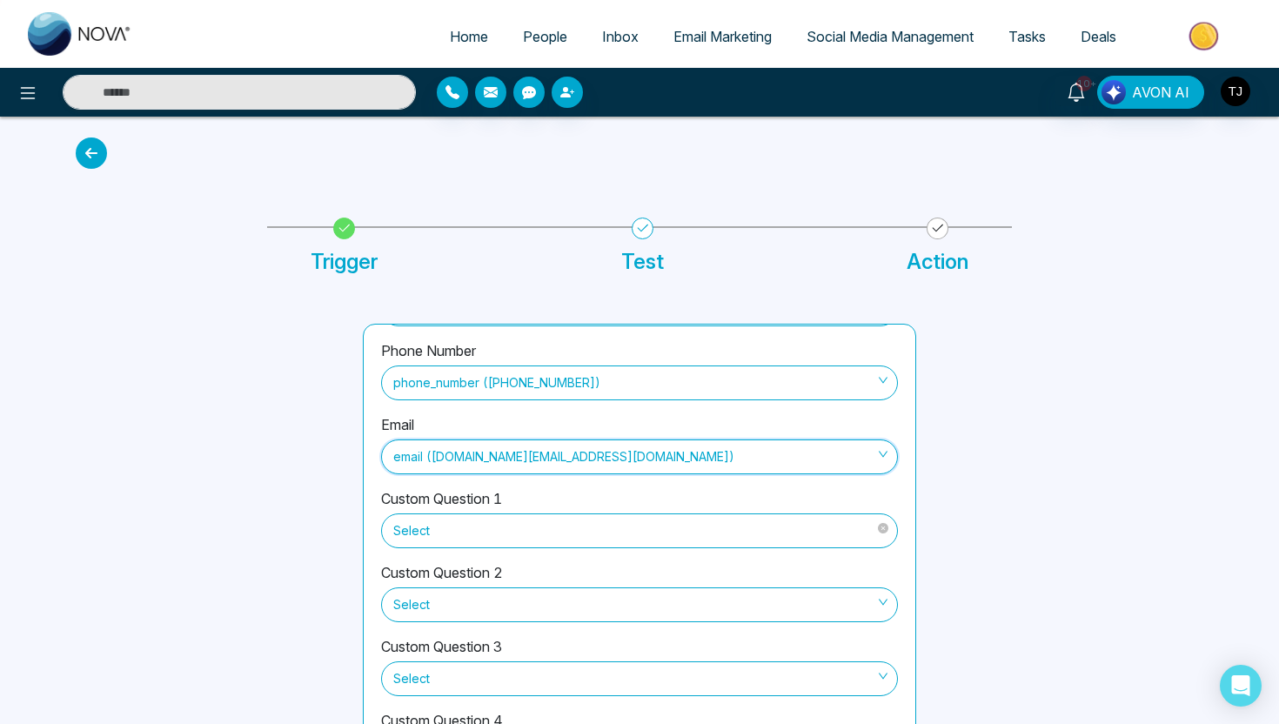
scroll to position [191, 0]
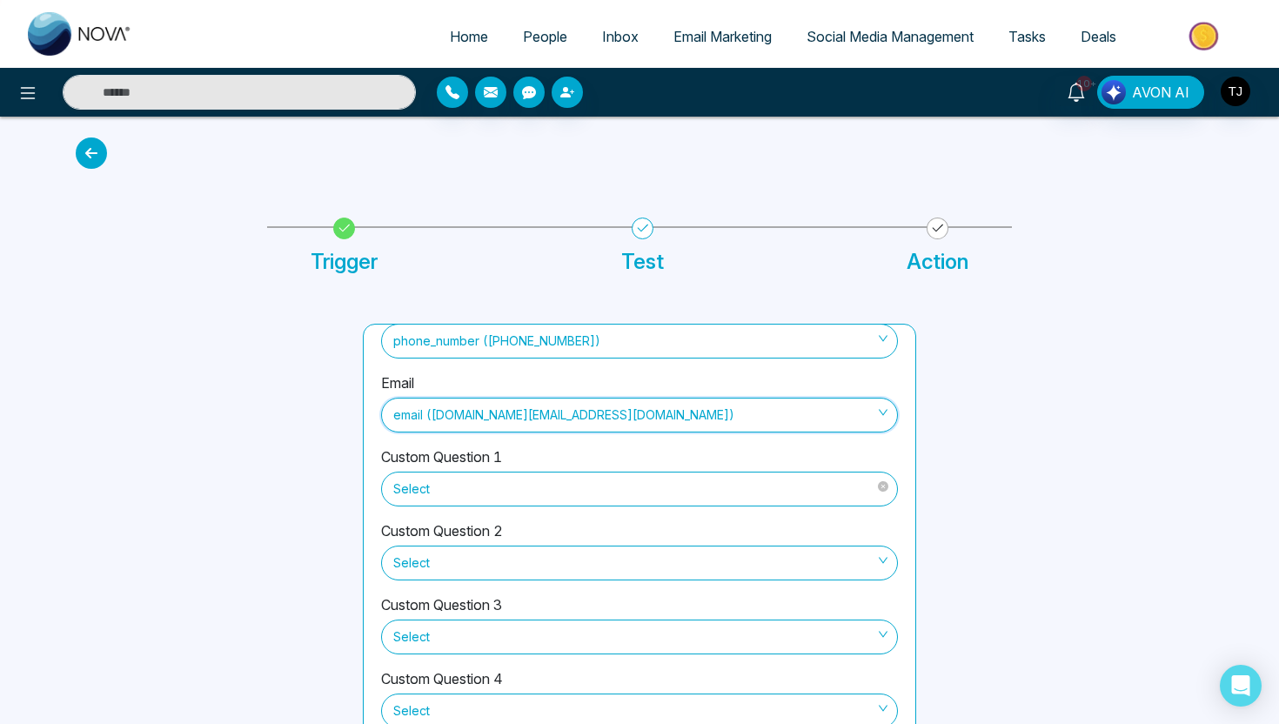
click at [429, 494] on span "Select" at bounding box center [639, 489] width 493 height 30
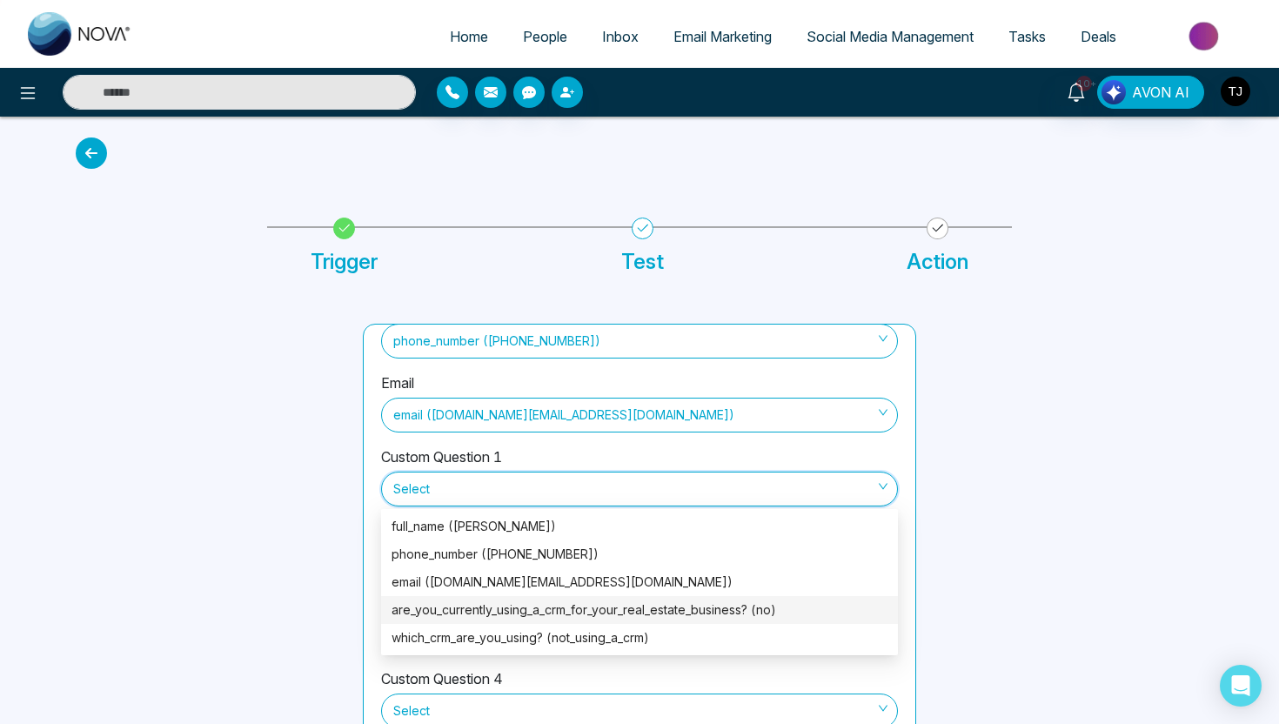
click at [225, 520] on div at bounding box center [208, 566] width 287 height 485
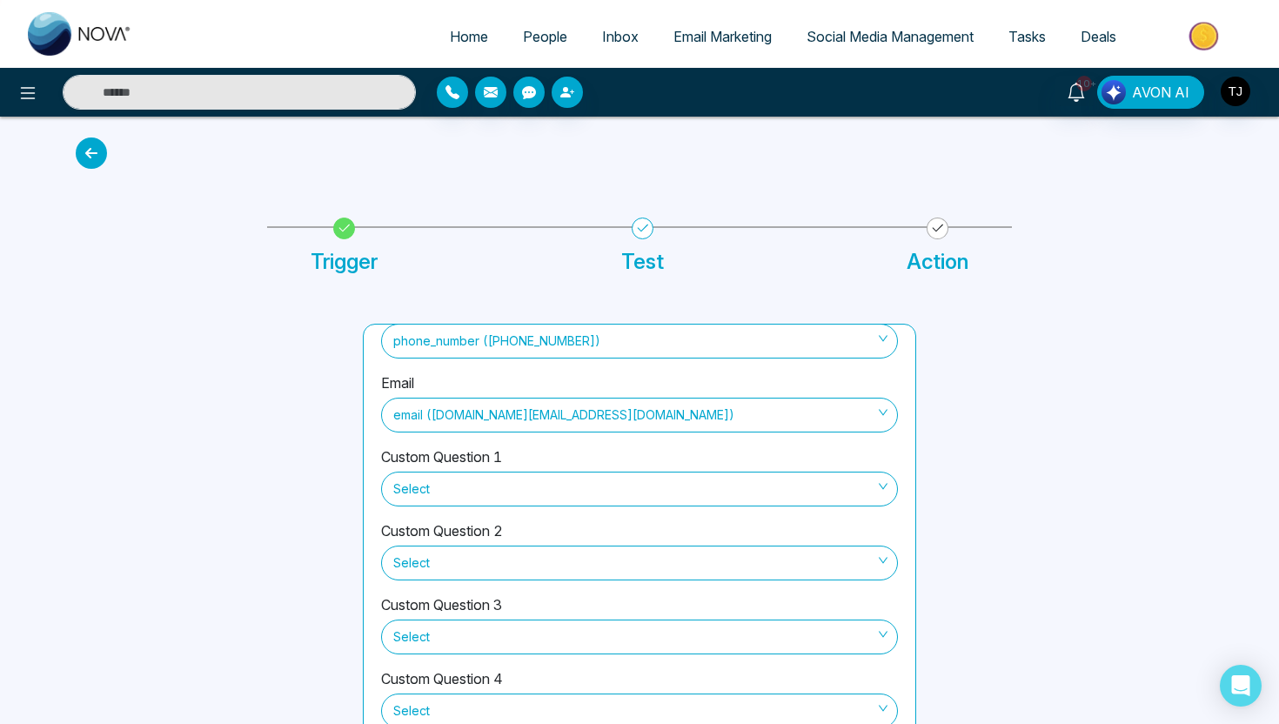
scroll to position [84, 0]
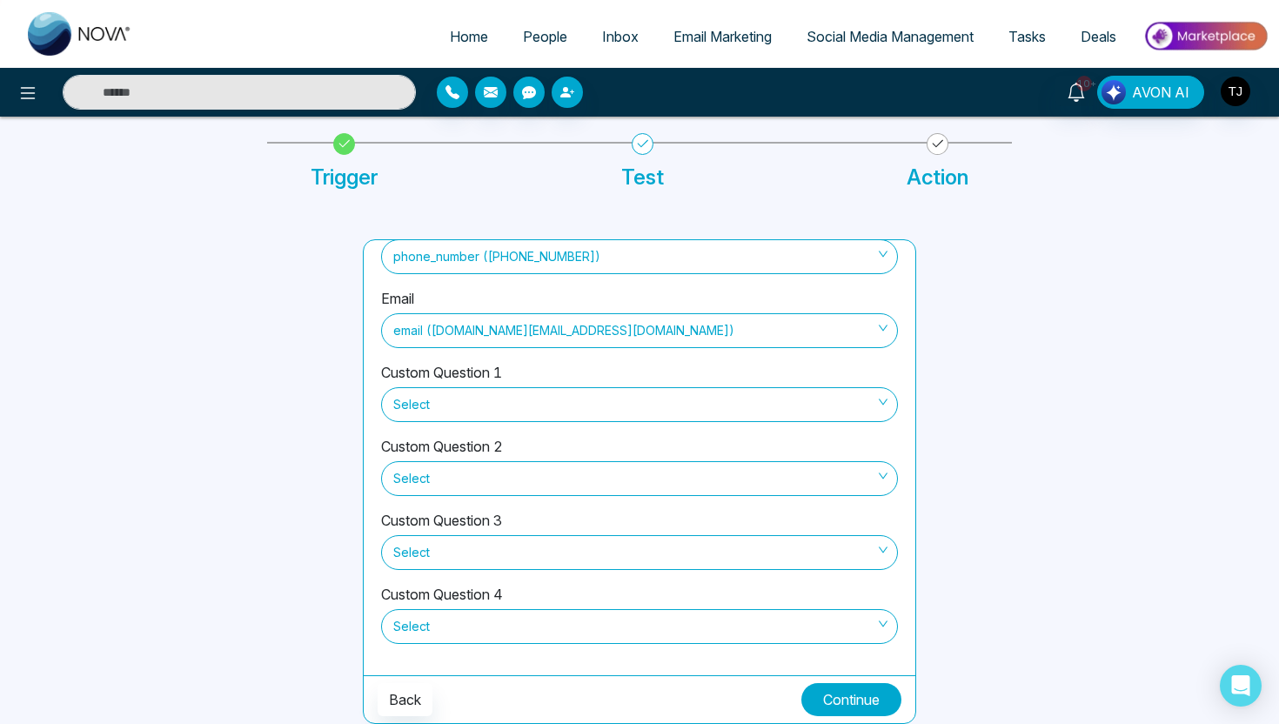
click at [867, 700] on button "Continue" at bounding box center [852, 699] width 100 height 33
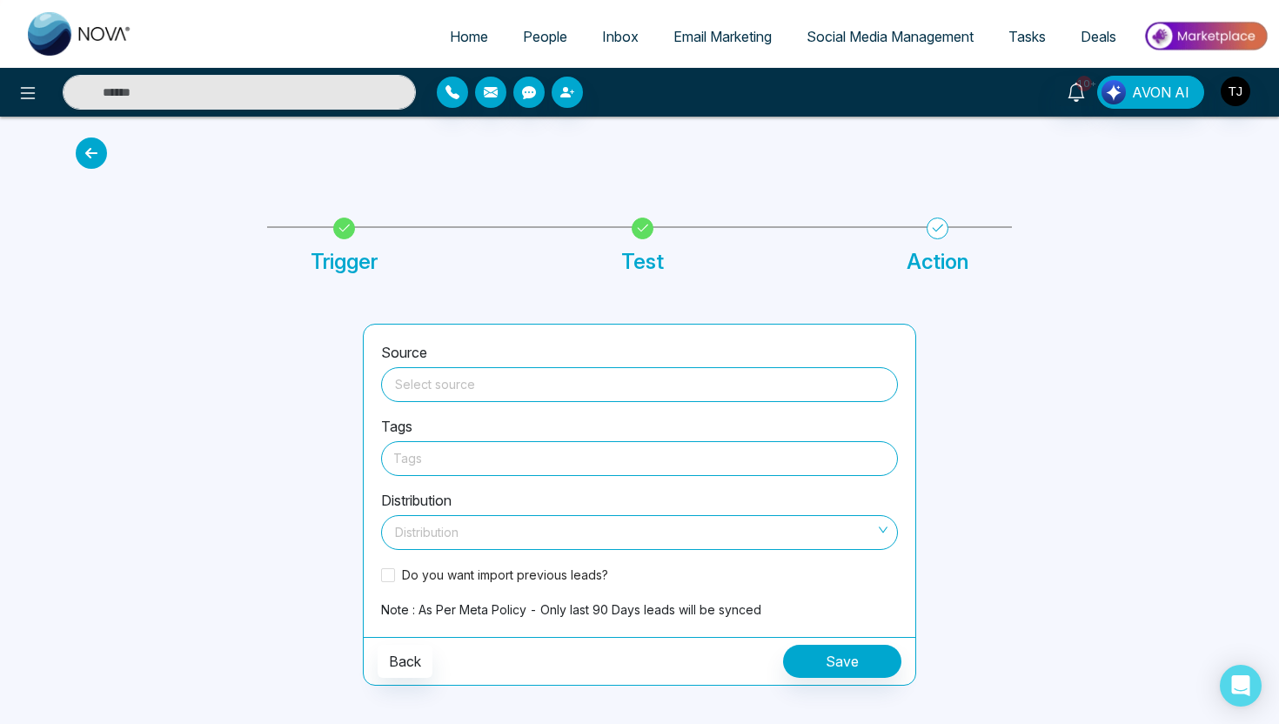
scroll to position [0, 0]
click at [646, 382] on input "search" at bounding box center [640, 381] width 496 height 26
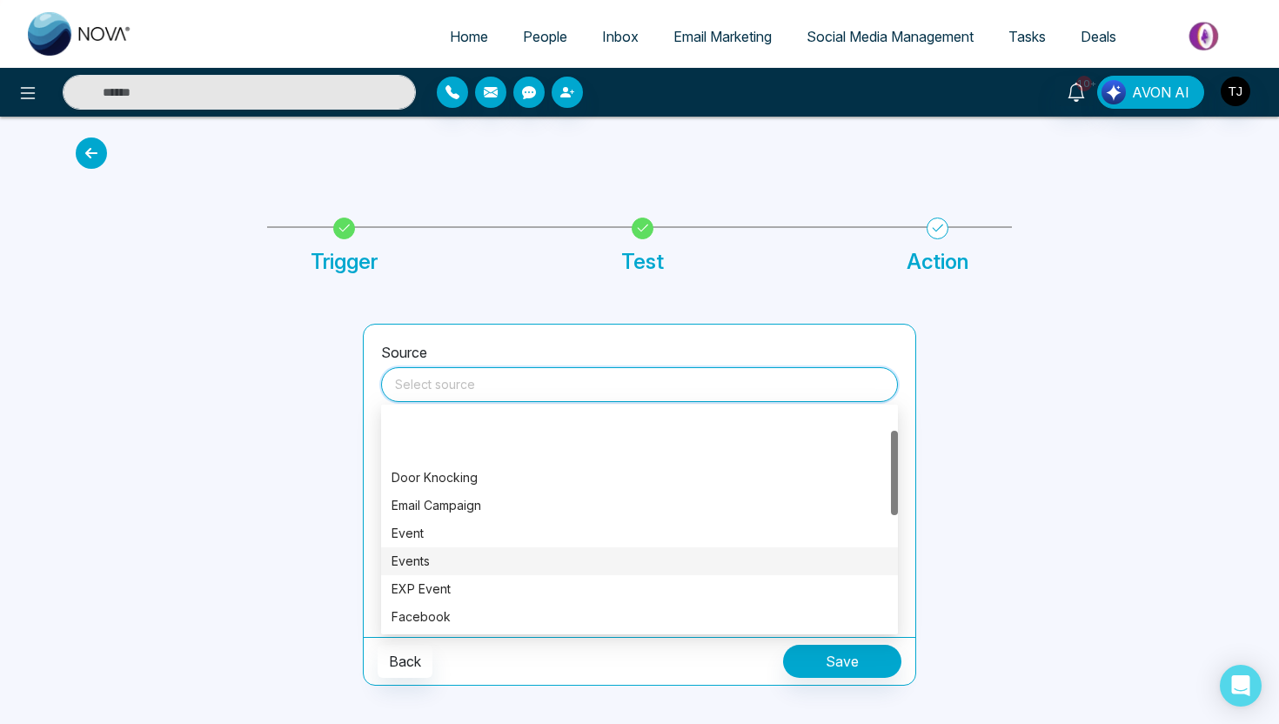
scroll to position [149, 0]
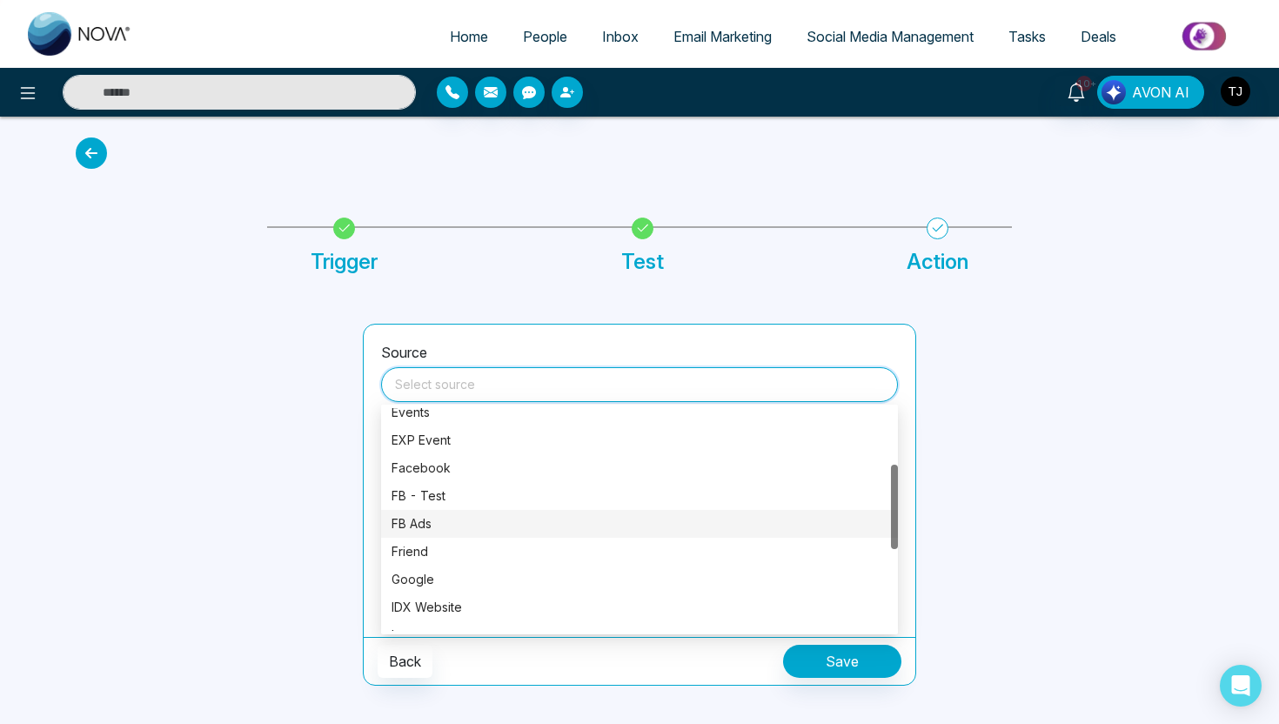
click at [557, 517] on div "FB Ads" at bounding box center [640, 523] width 496 height 19
type input "******"
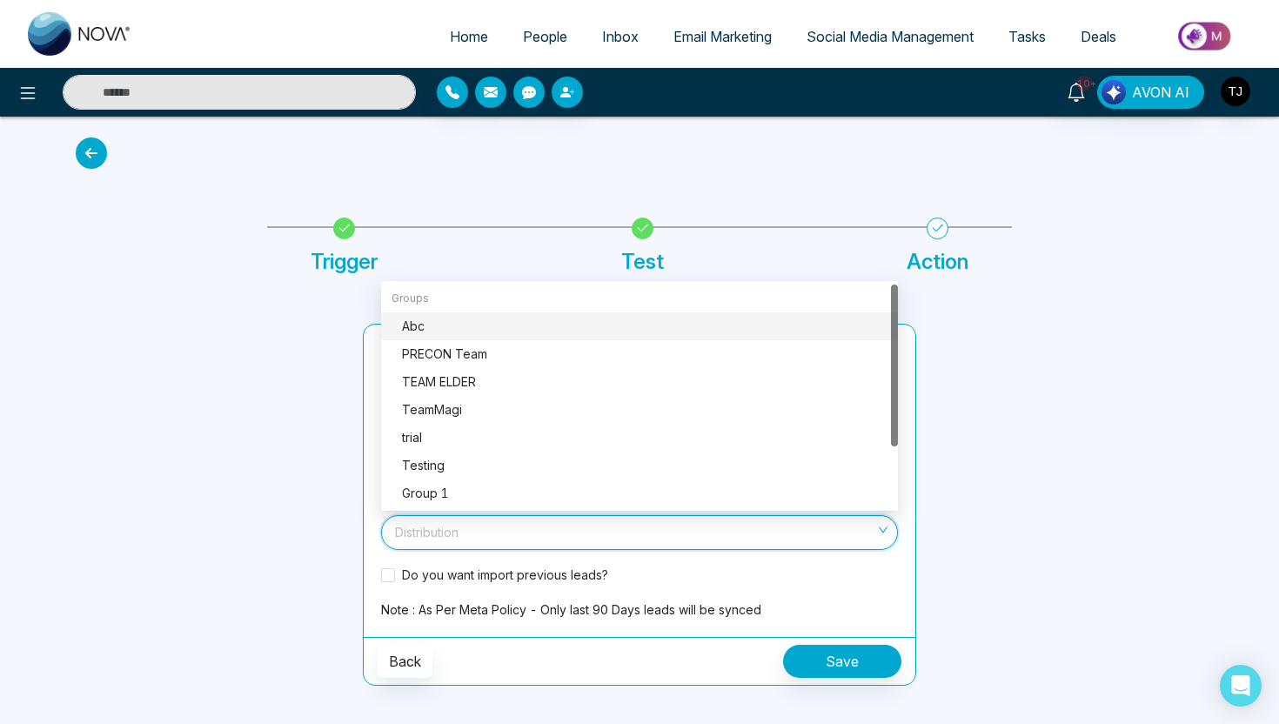
click at [470, 527] on input "search" at bounding box center [634, 529] width 484 height 26
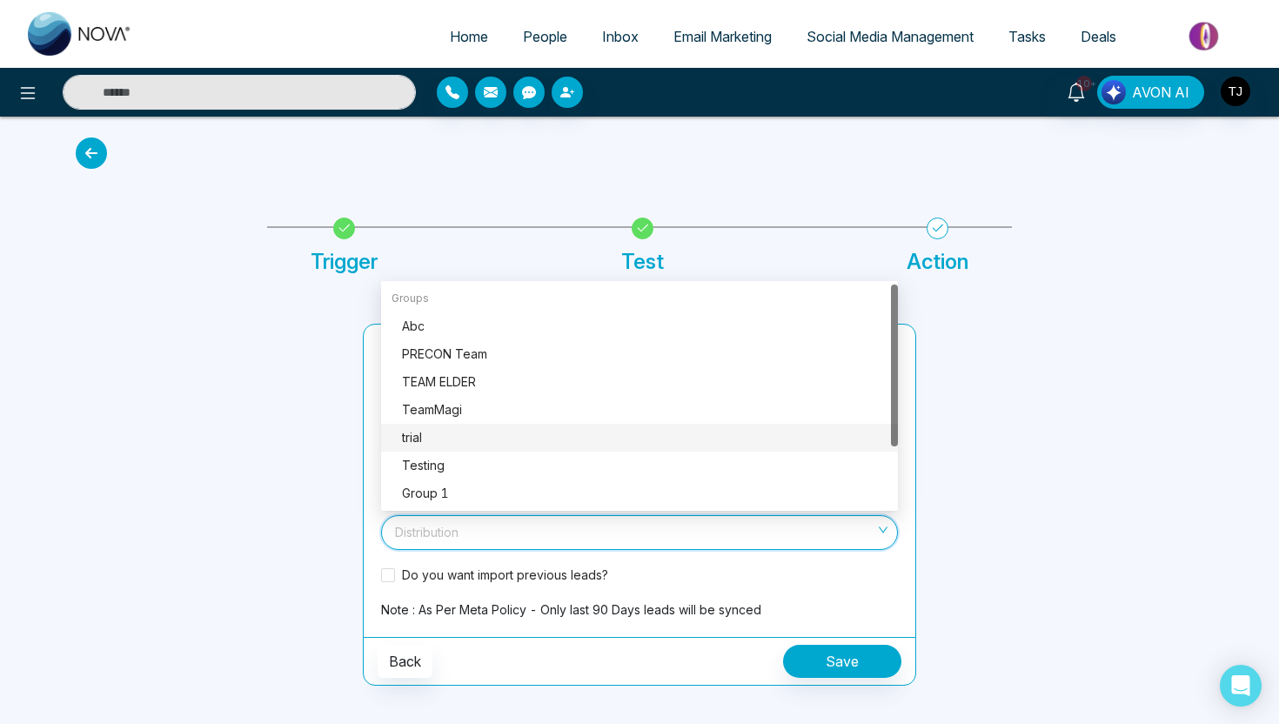
click at [279, 453] on div at bounding box center [208, 505] width 287 height 362
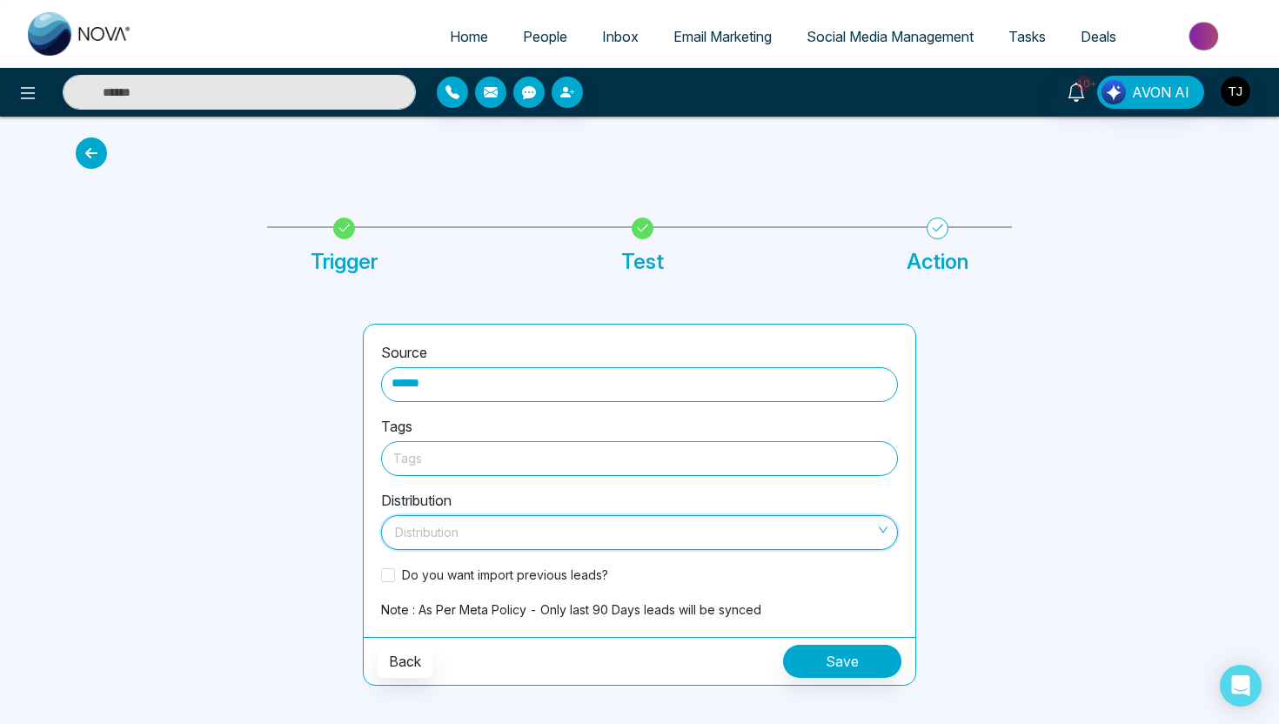
click at [478, 531] on input "search" at bounding box center [634, 529] width 484 height 26
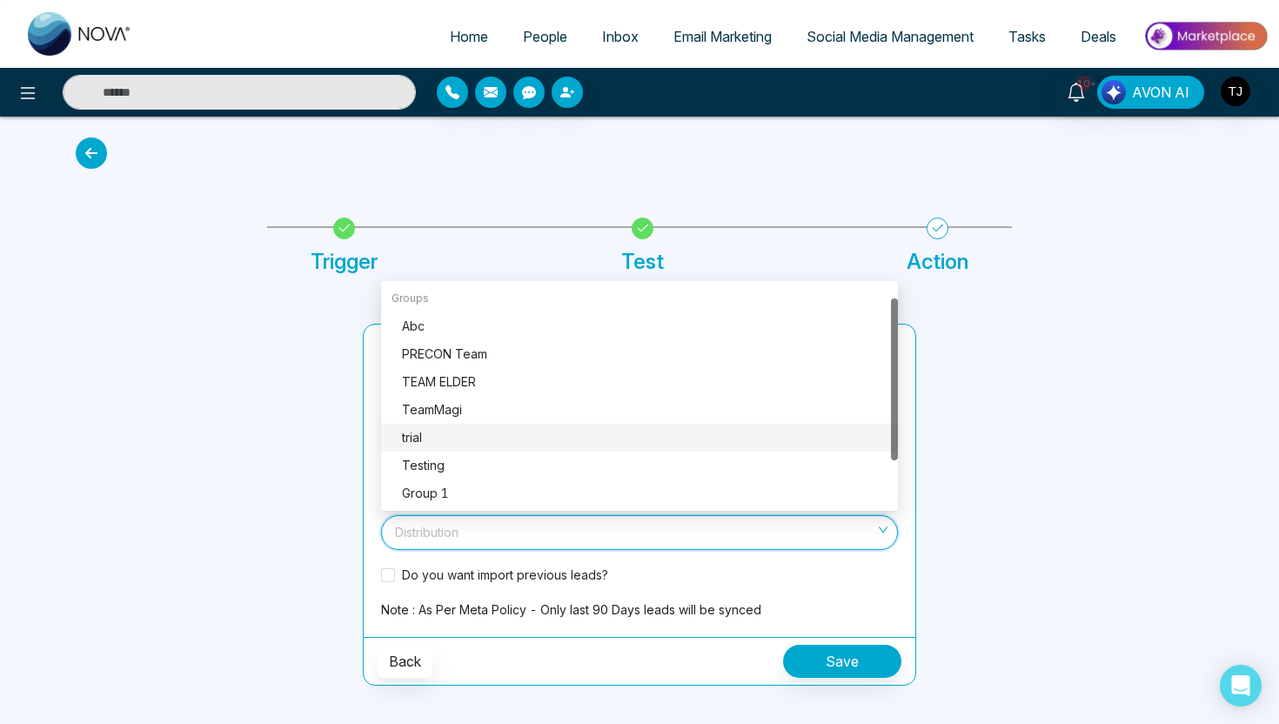
scroll to position [84, 0]
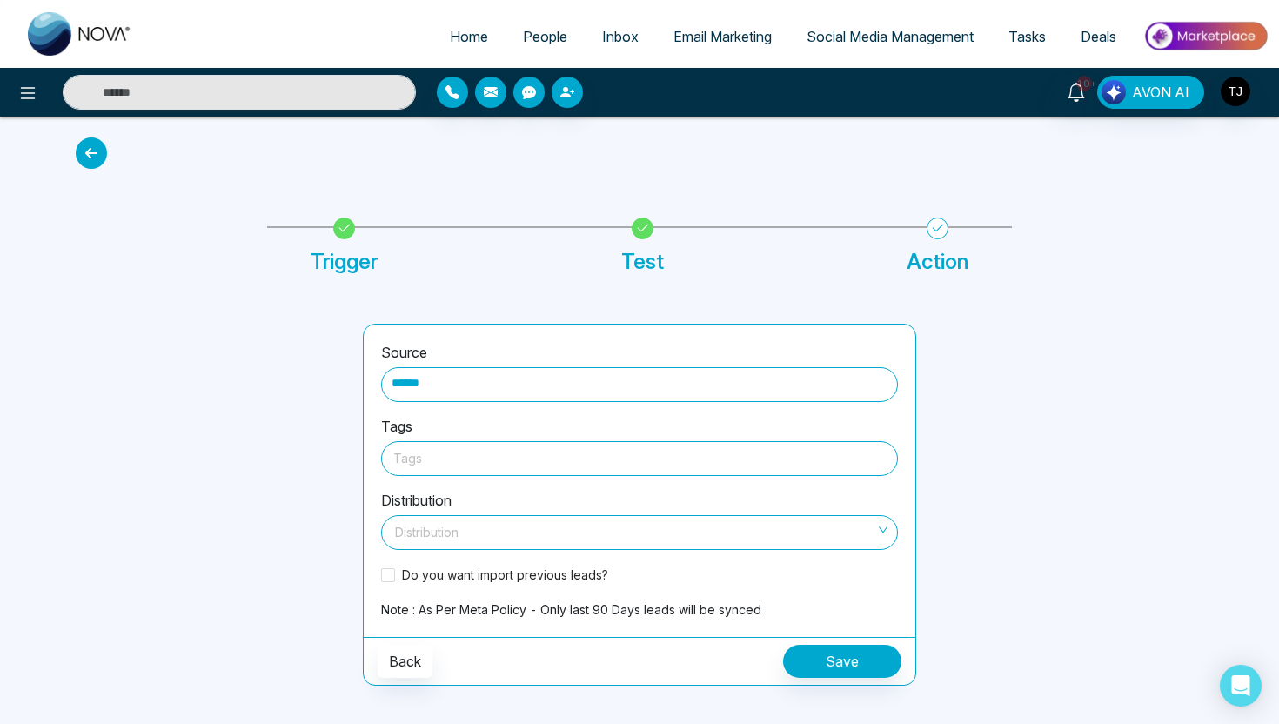
click at [322, 502] on div at bounding box center [208, 505] width 287 height 362
click at [36, 87] on icon at bounding box center [27, 93] width 21 height 21
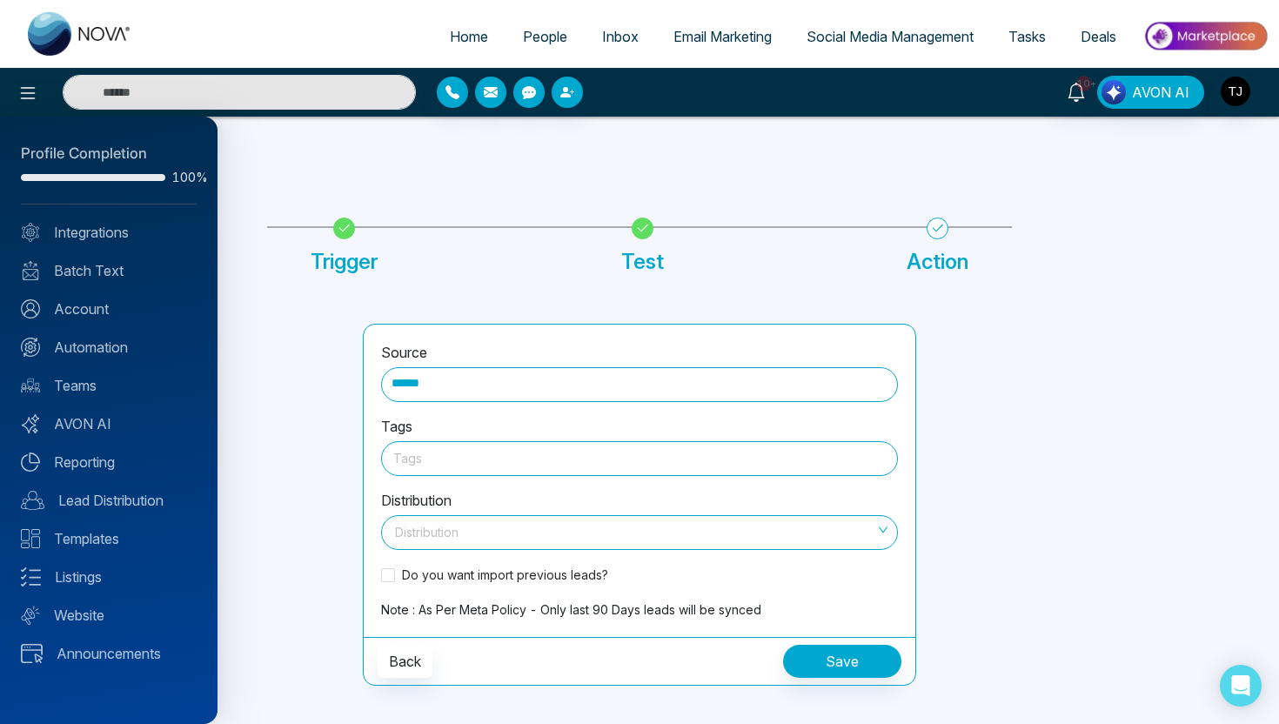
click at [554, 34] on div at bounding box center [639, 362] width 1279 height 724
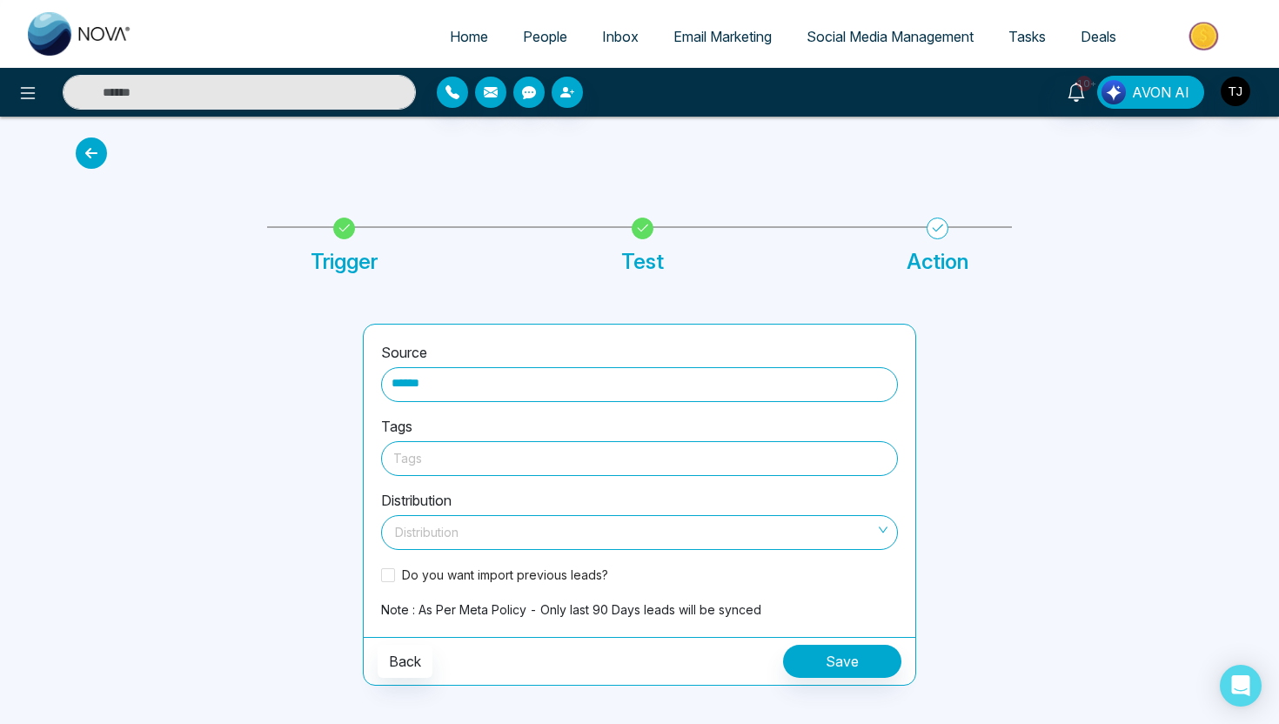
click at [538, 34] on span "People" at bounding box center [545, 36] width 44 height 17
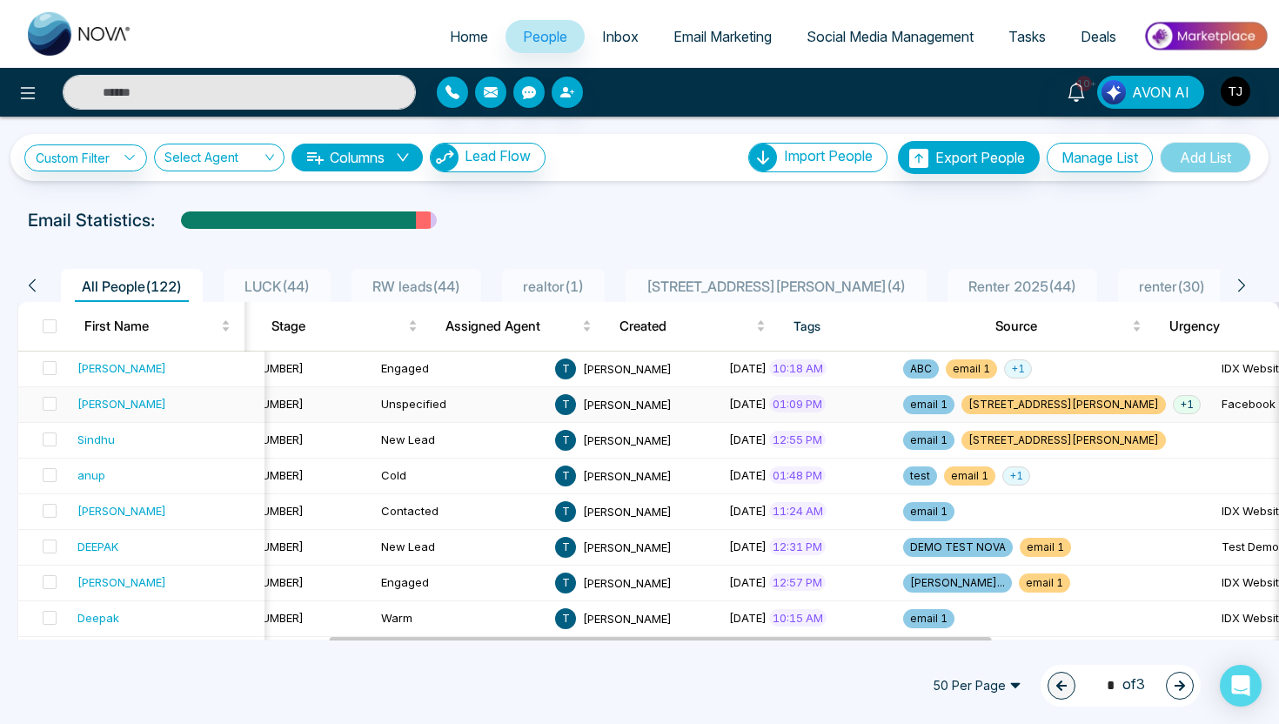
scroll to position [0, 812]
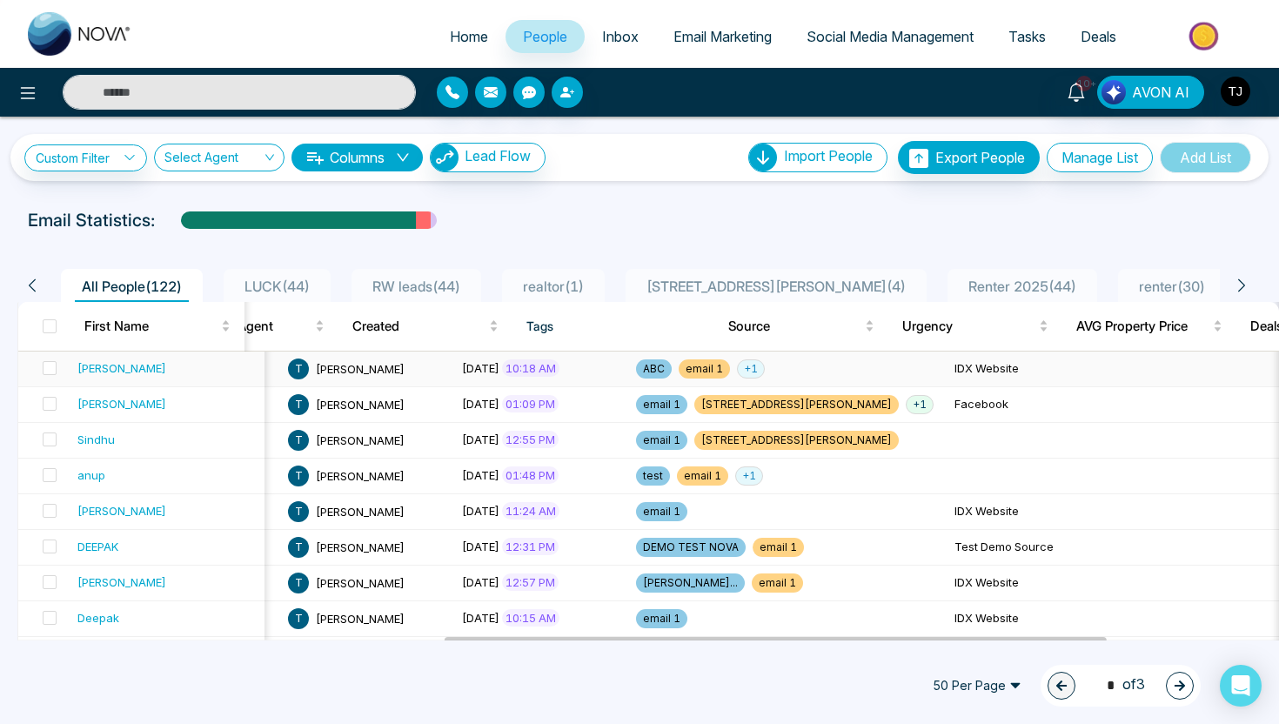
click at [106, 366] on div "[PERSON_NAME]" at bounding box center [121, 367] width 89 height 17
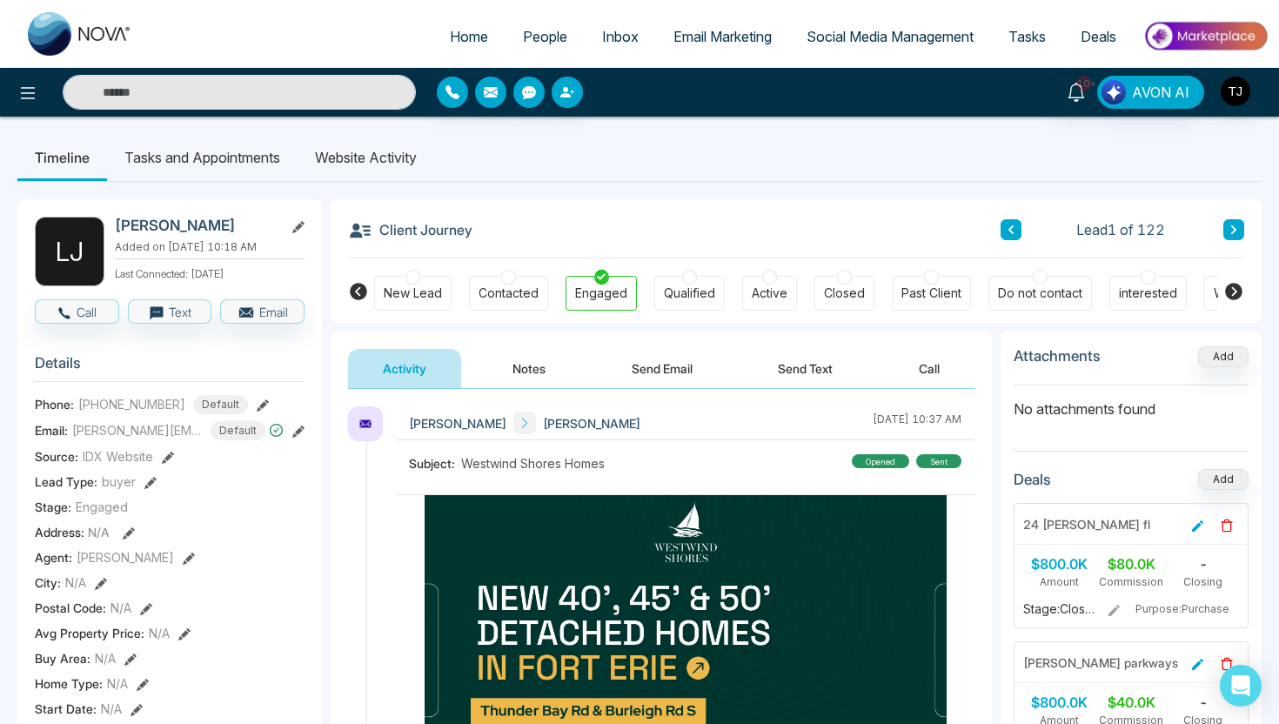
click at [353, 157] on li "Website Activity" at bounding box center [366, 157] width 137 height 47
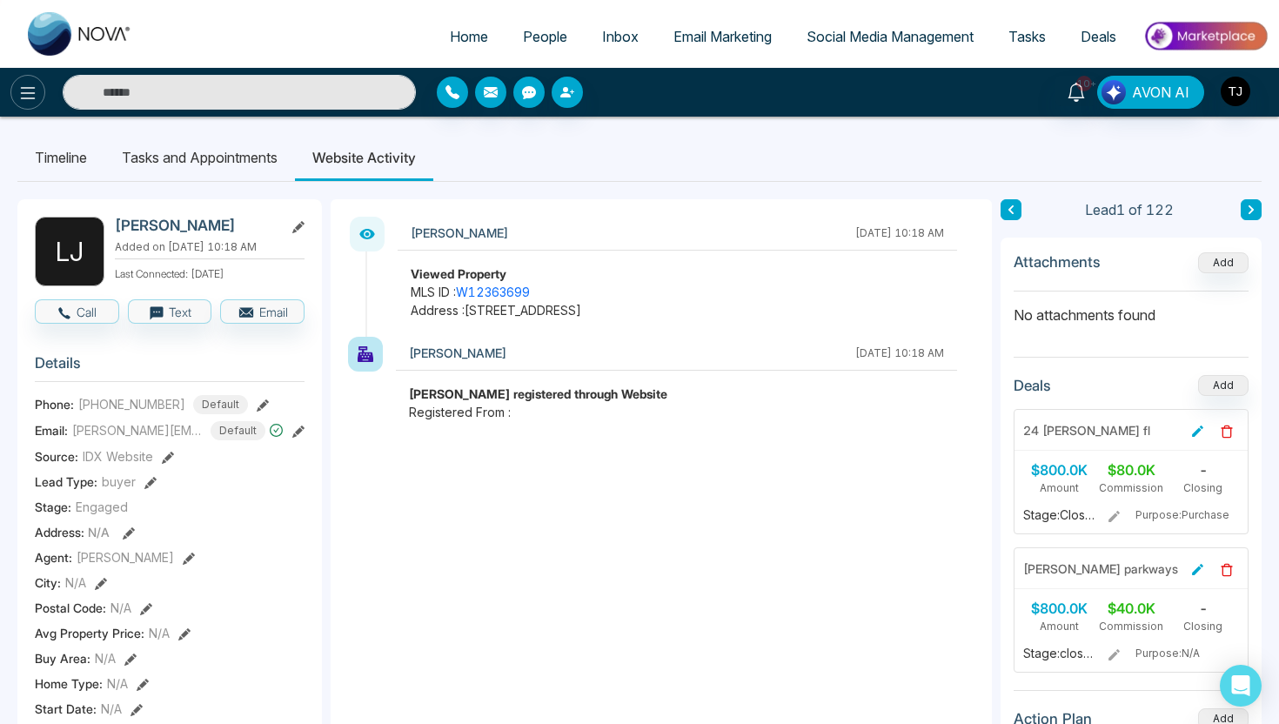
click at [31, 95] on icon at bounding box center [27, 93] width 21 height 21
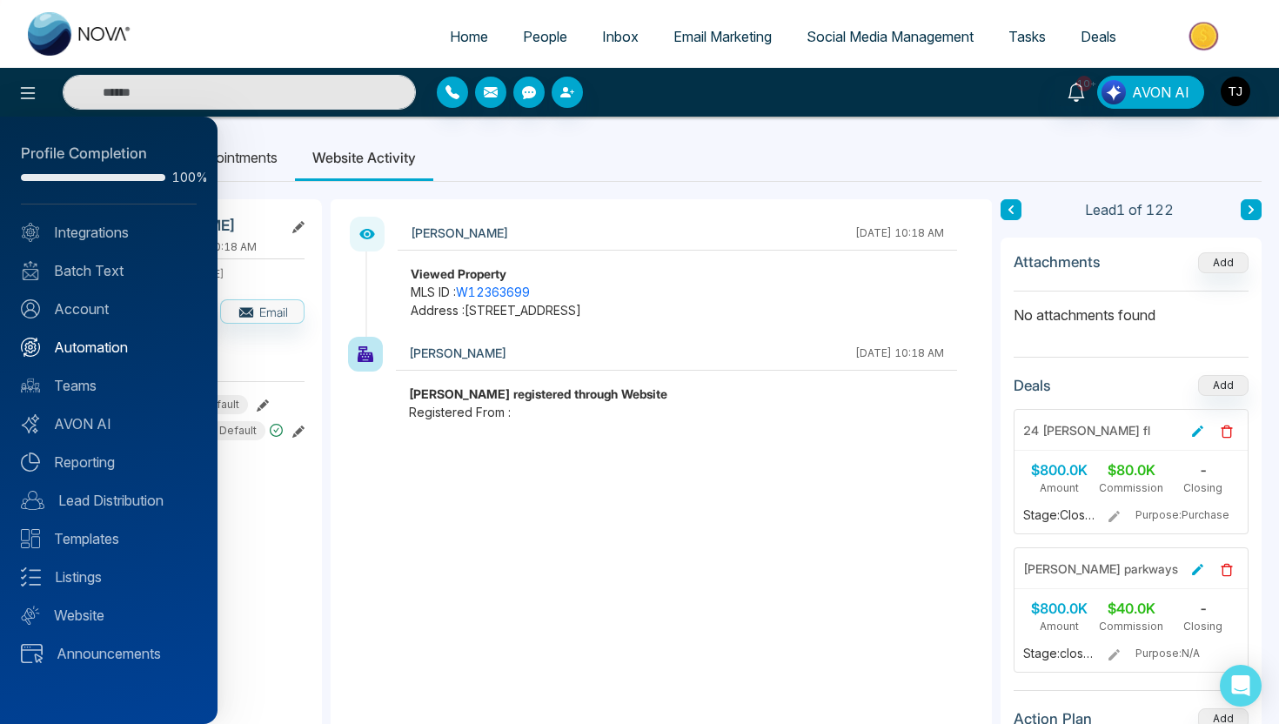
click at [72, 343] on link "Automation" at bounding box center [109, 347] width 176 height 21
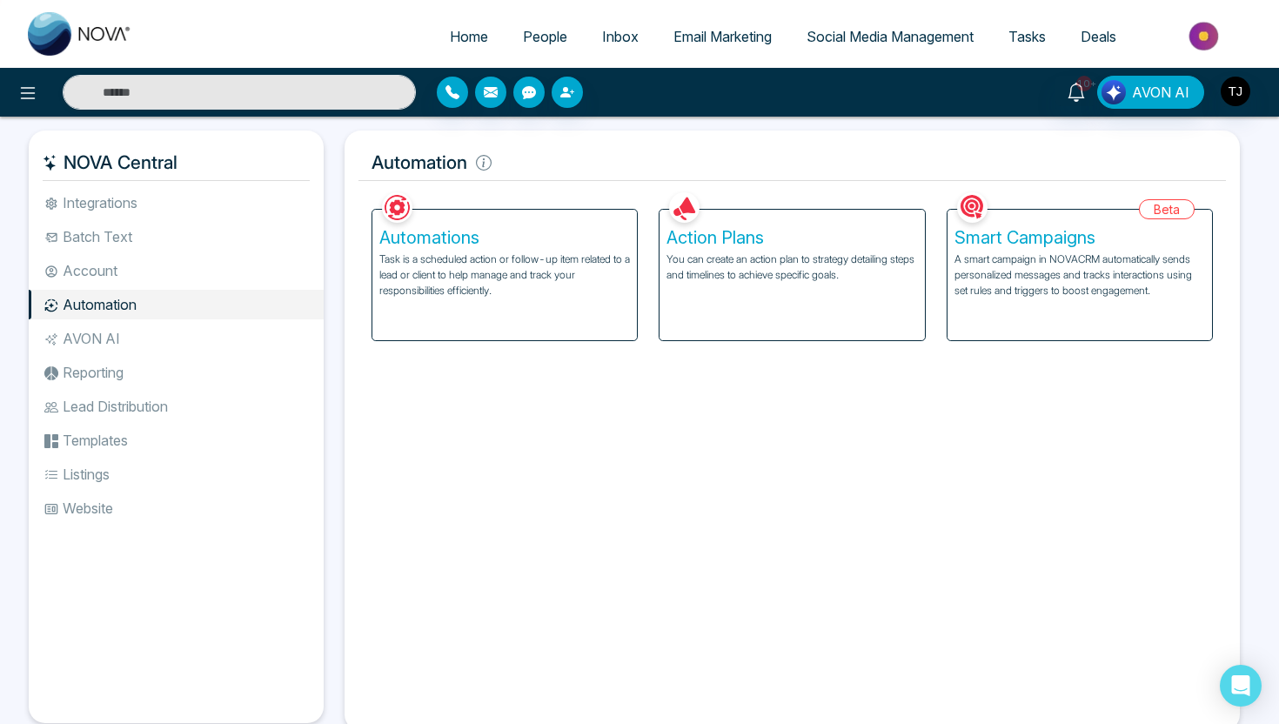
click at [1013, 267] on p "A smart campaign in NOVACRM automatically sends personalized messages and track…" at bounding box center [1080, 275] width 251 height 47
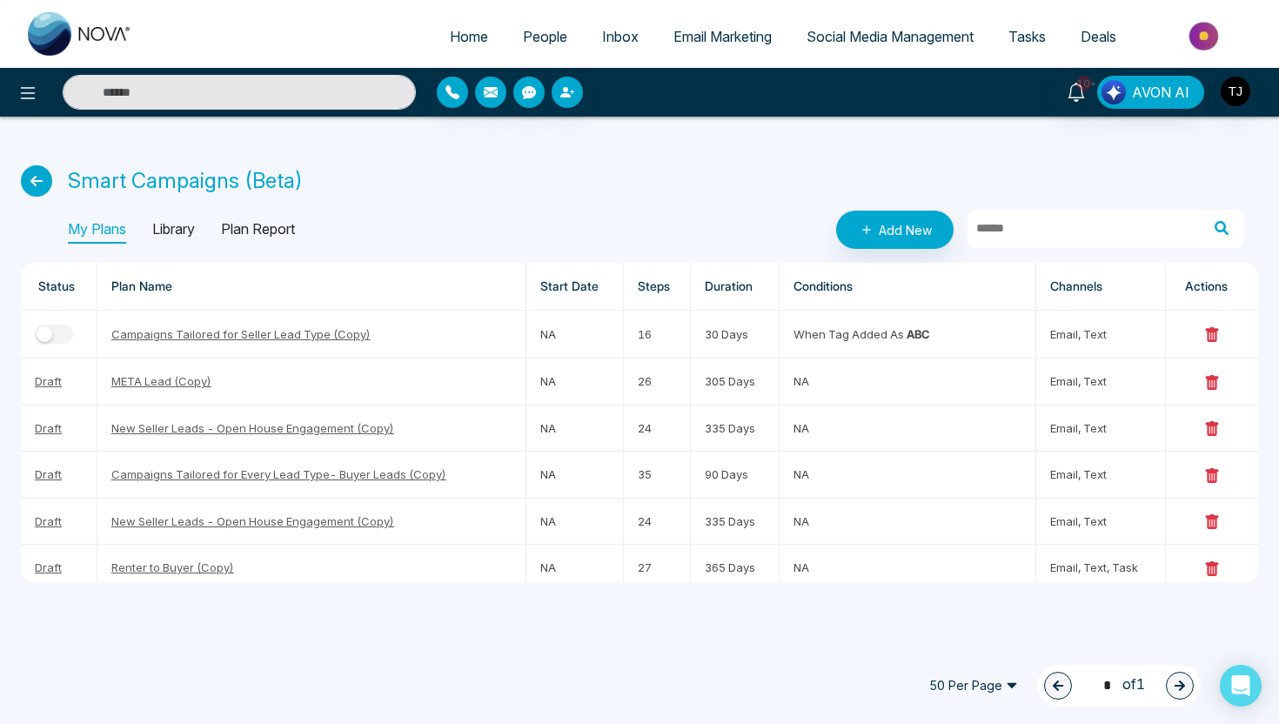
click at [195, 228] on p "Library" at bounding box center [173, 230] width 43 height 28
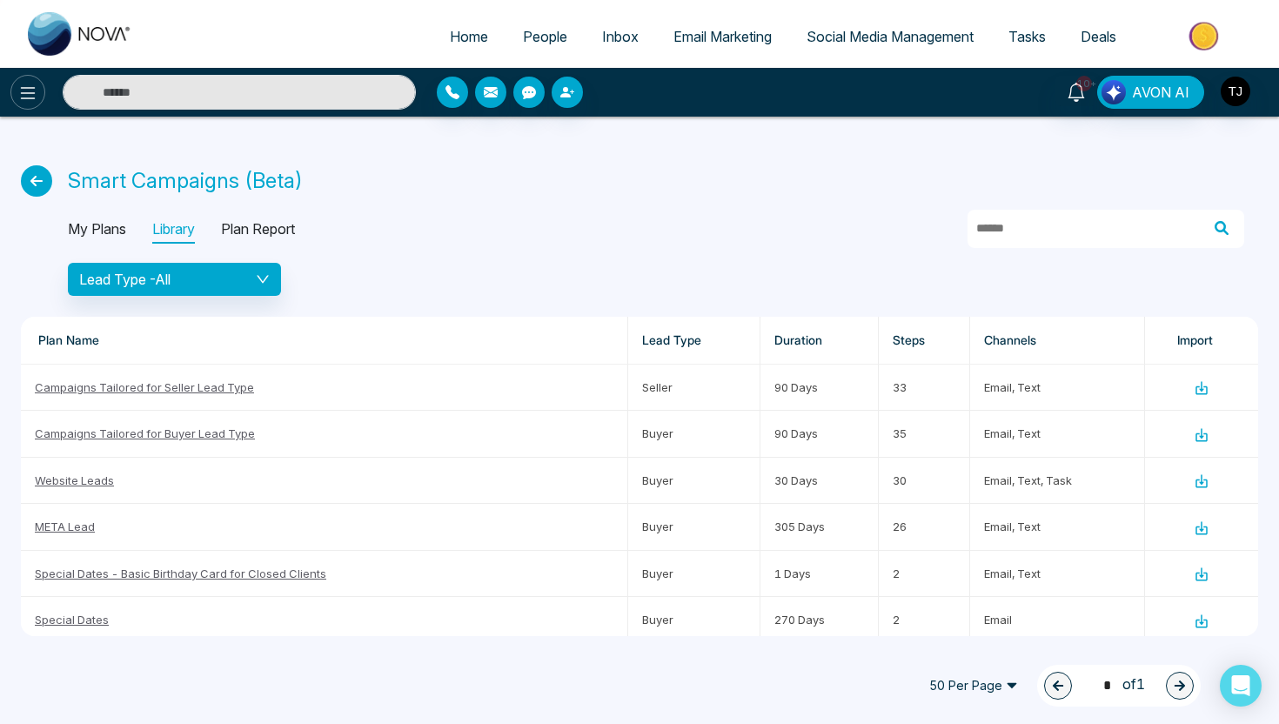
click at [17, 96] on icon at bounding box center [27, 93] width 21 height 21
